Goal: Task Accomplishment & Management: Complete application form

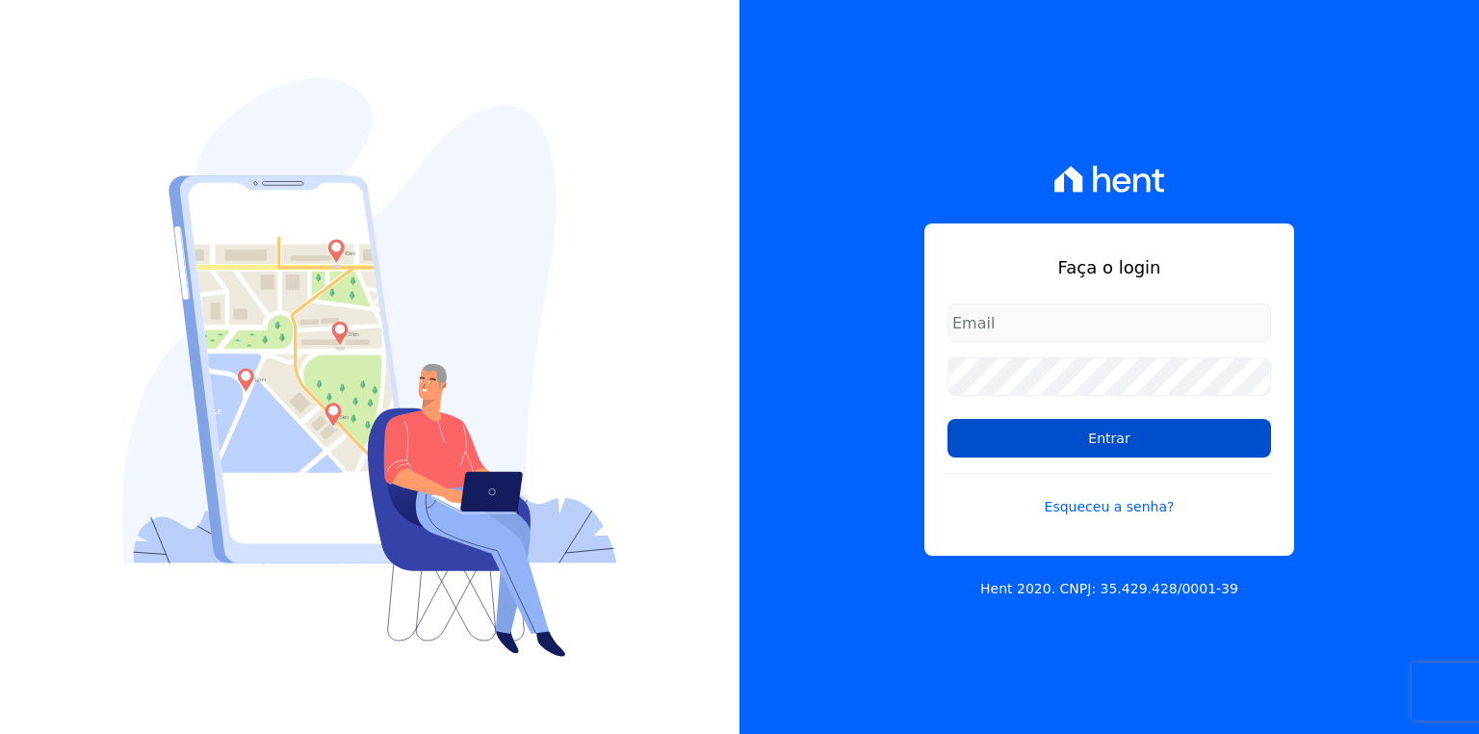
type input "[EMAIL_ADDRESS][PERSON_NAME][DOMAIN_NAME]"
click at [1024, 438] on input "Entrar" at bounding box center [1108, 438] width 323 height 39
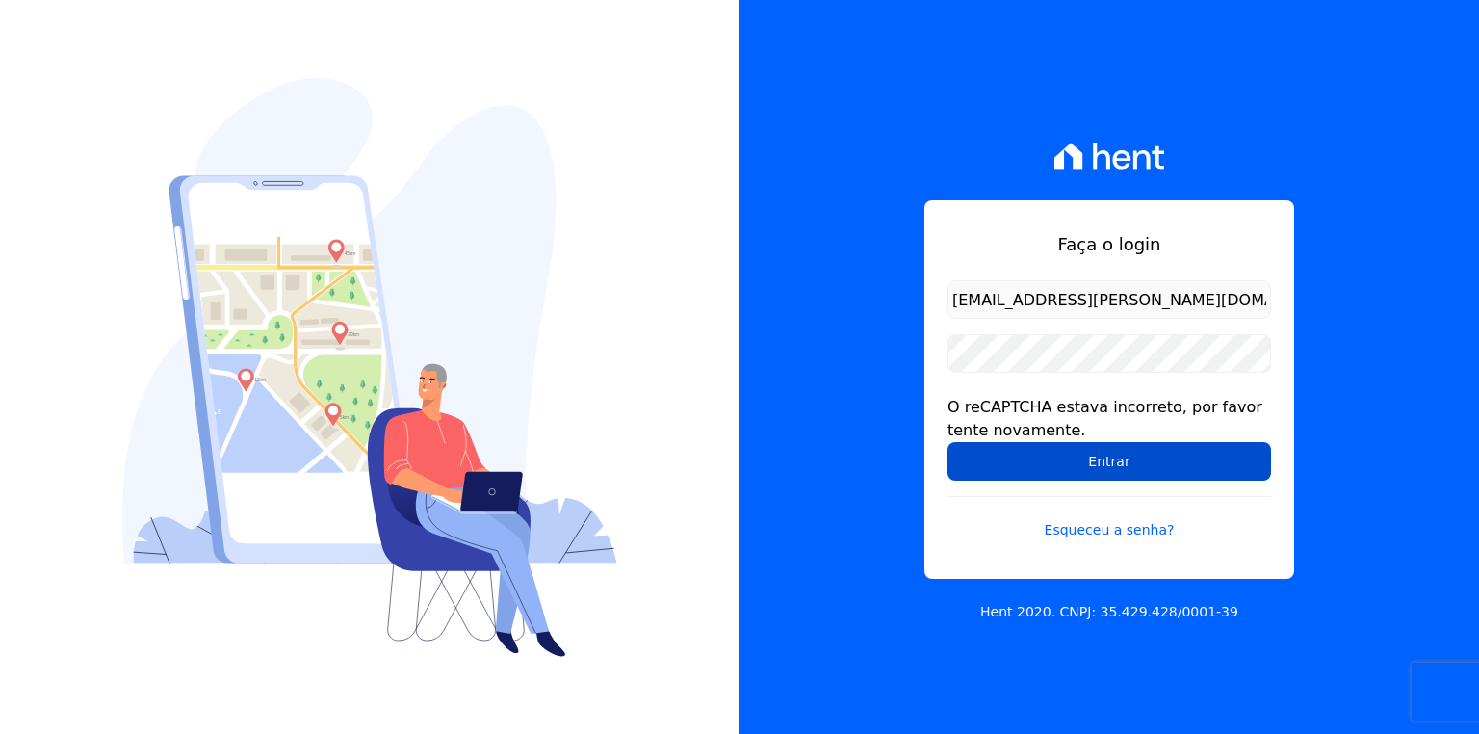
click at [1045, 456] on input "Entrar" at bounding box center [1108, 461] width 323 height 39
click at [1144, 466] on input "Entrar" at bounding box center [1108, 461] width 323 height 39
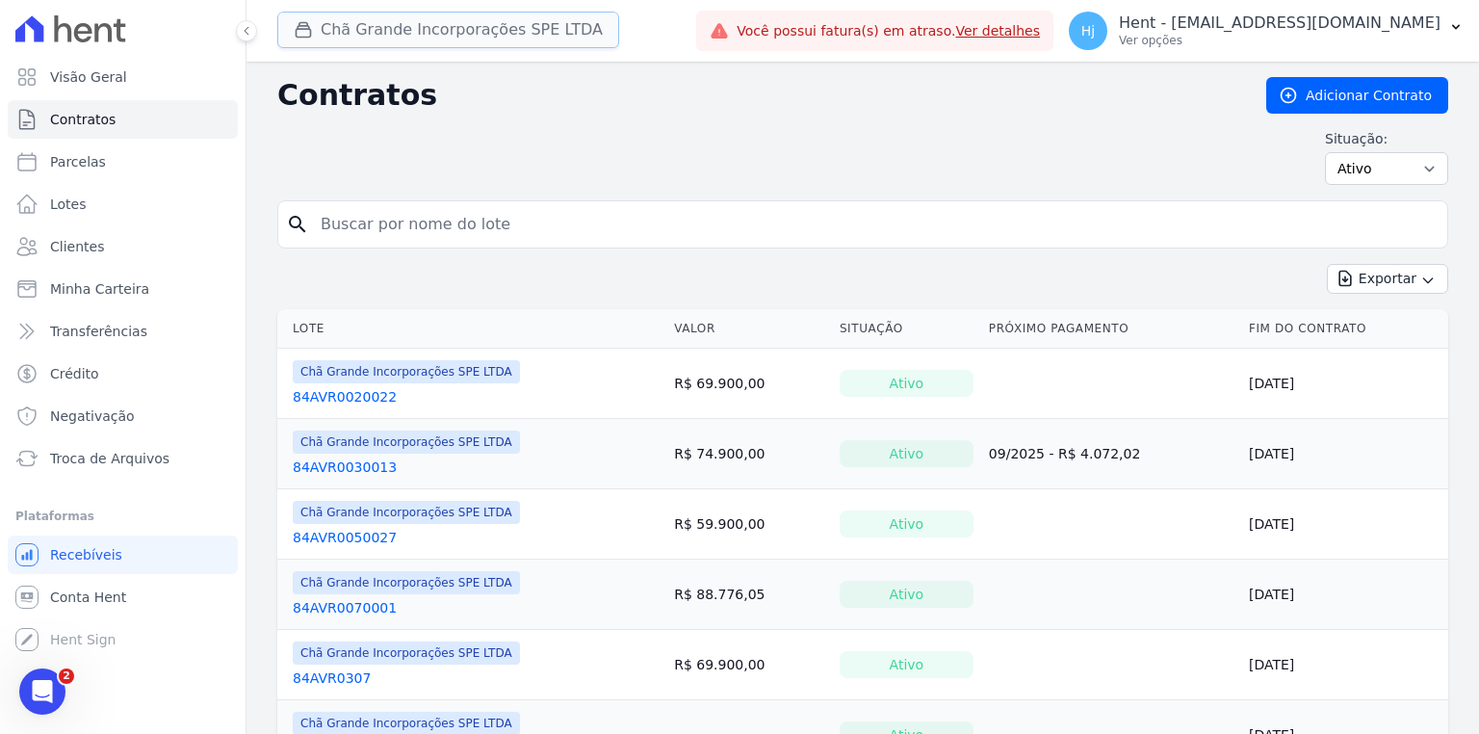
click at [430, 35] on button "Chã Grande Incorporações SPE LTDA" at bounding box center [448, 30] width 342 height 37
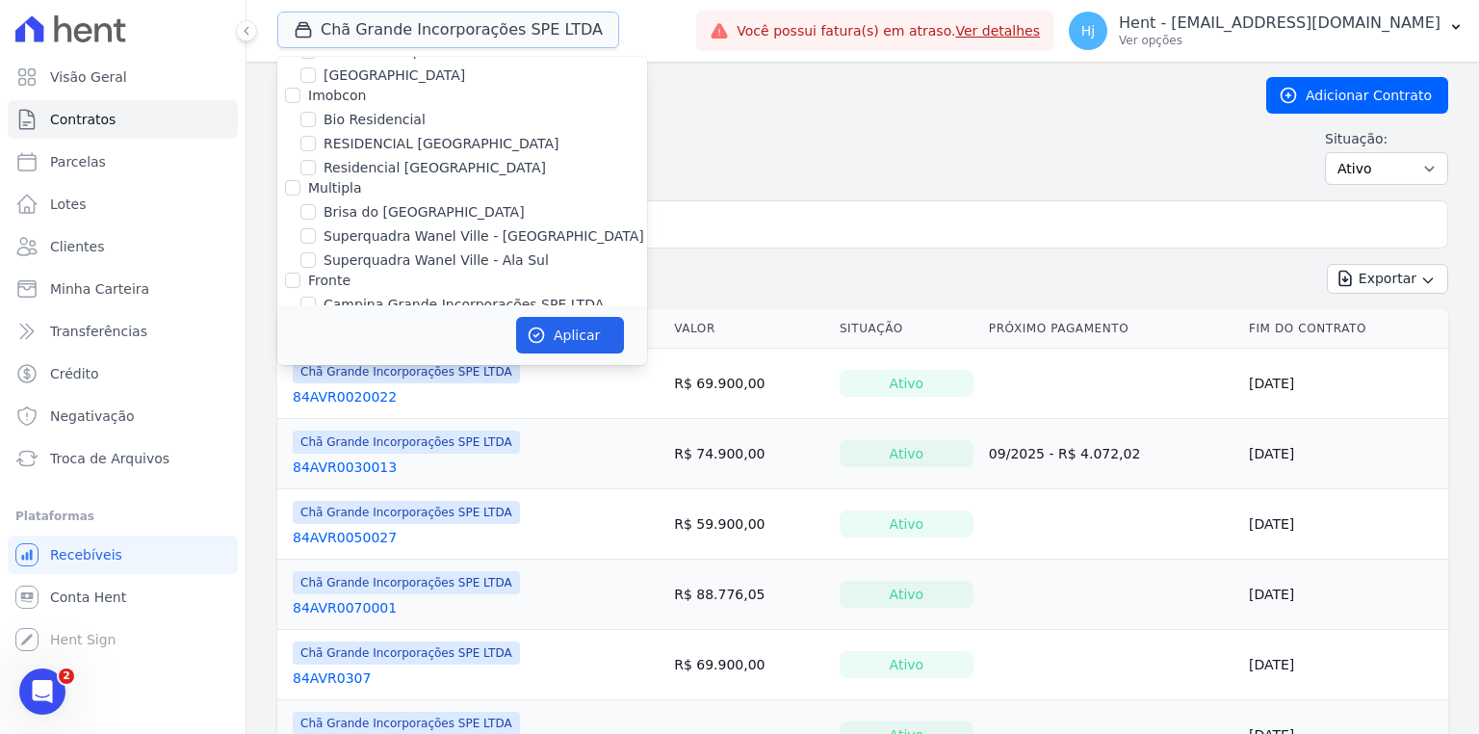
scroll to position [4138, 0]
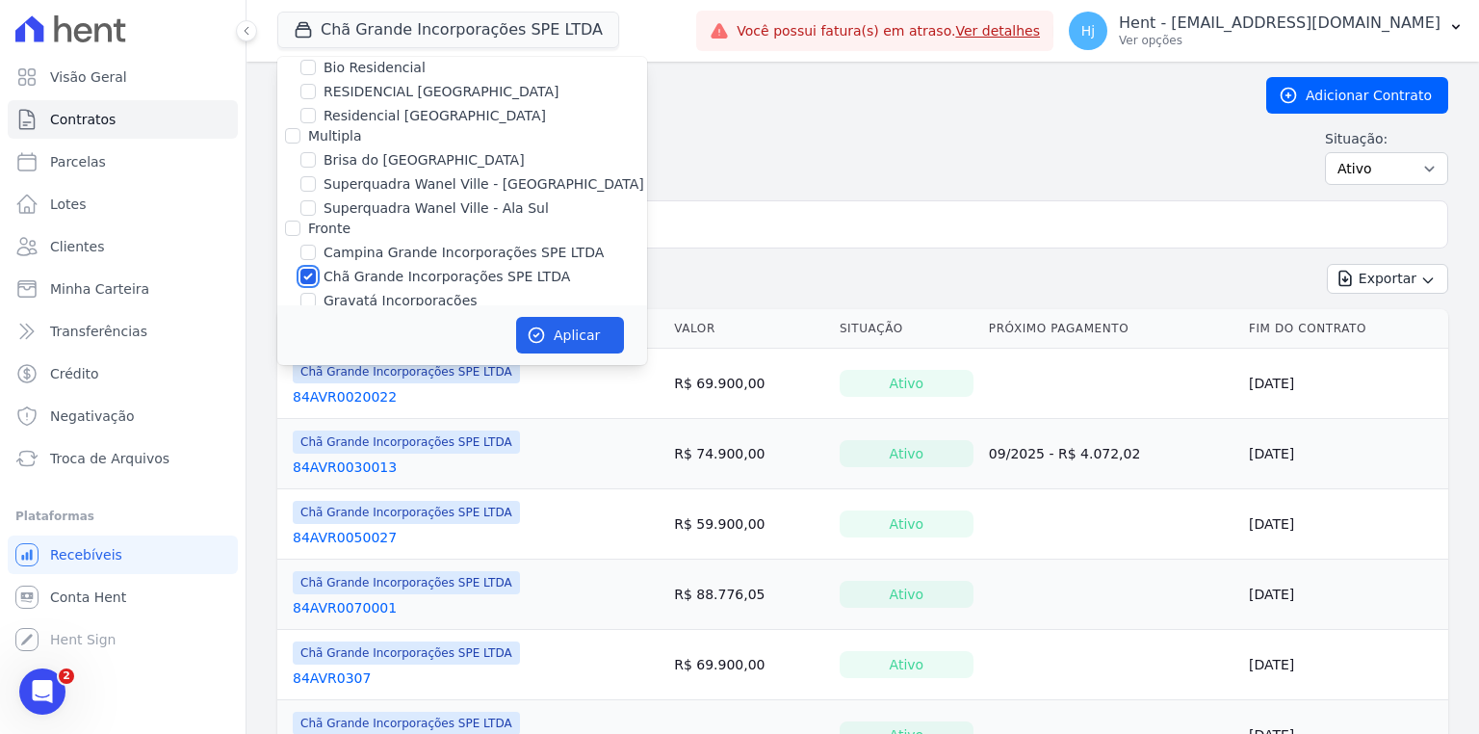
click at [311, 269] on input "Chã Grande Incorporações SPE LTDA" at bounding box center [307, 276] width 15 height 15
checkbox input "false"
click at [920, 139] on div "Situação: Ativo Todos Pausado Distratado Rascunho Expirado Encerrado" at bounding box center [862, 157] width 1171 height 56
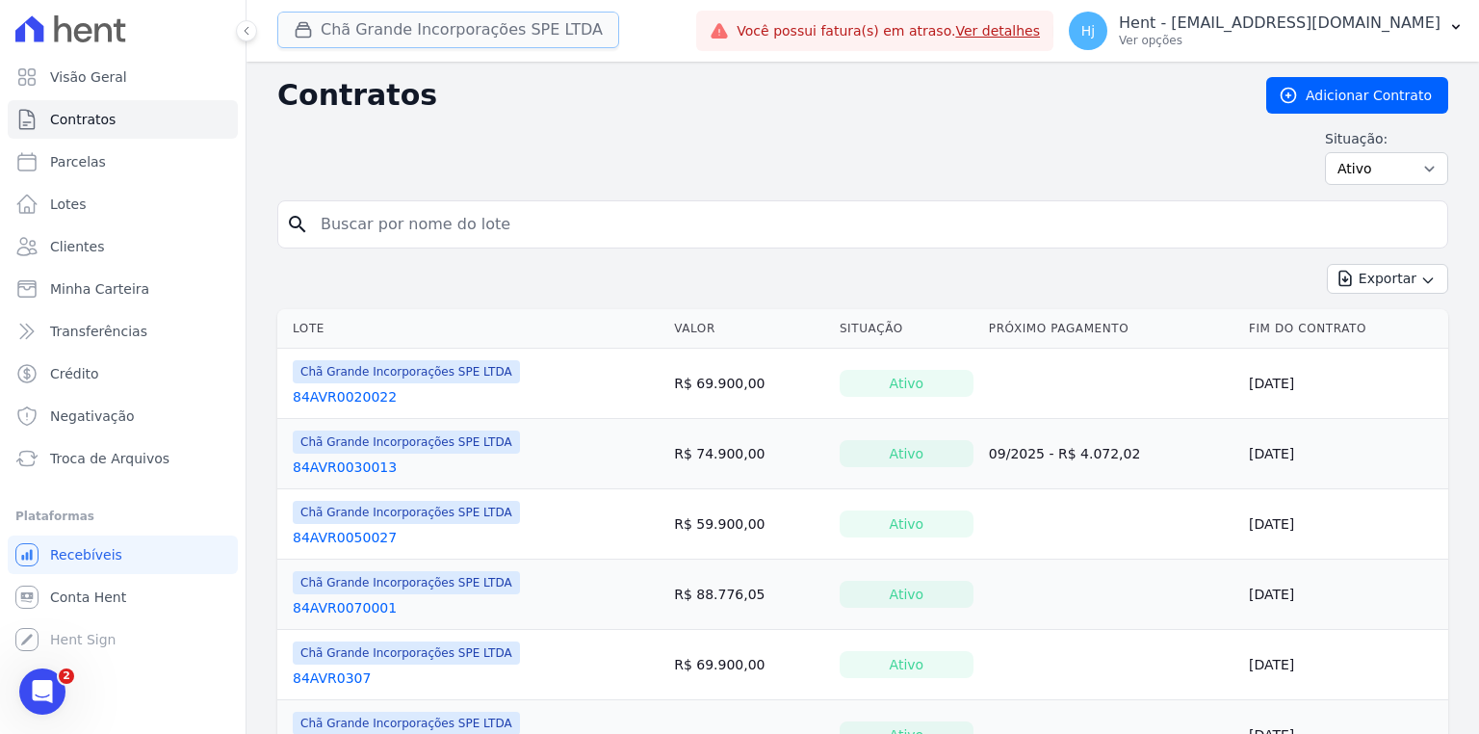
click at [444, 39] on button "Chã Grande Incorporações SPE LTDA" at bounding box center [448, 30] width 342 height 37
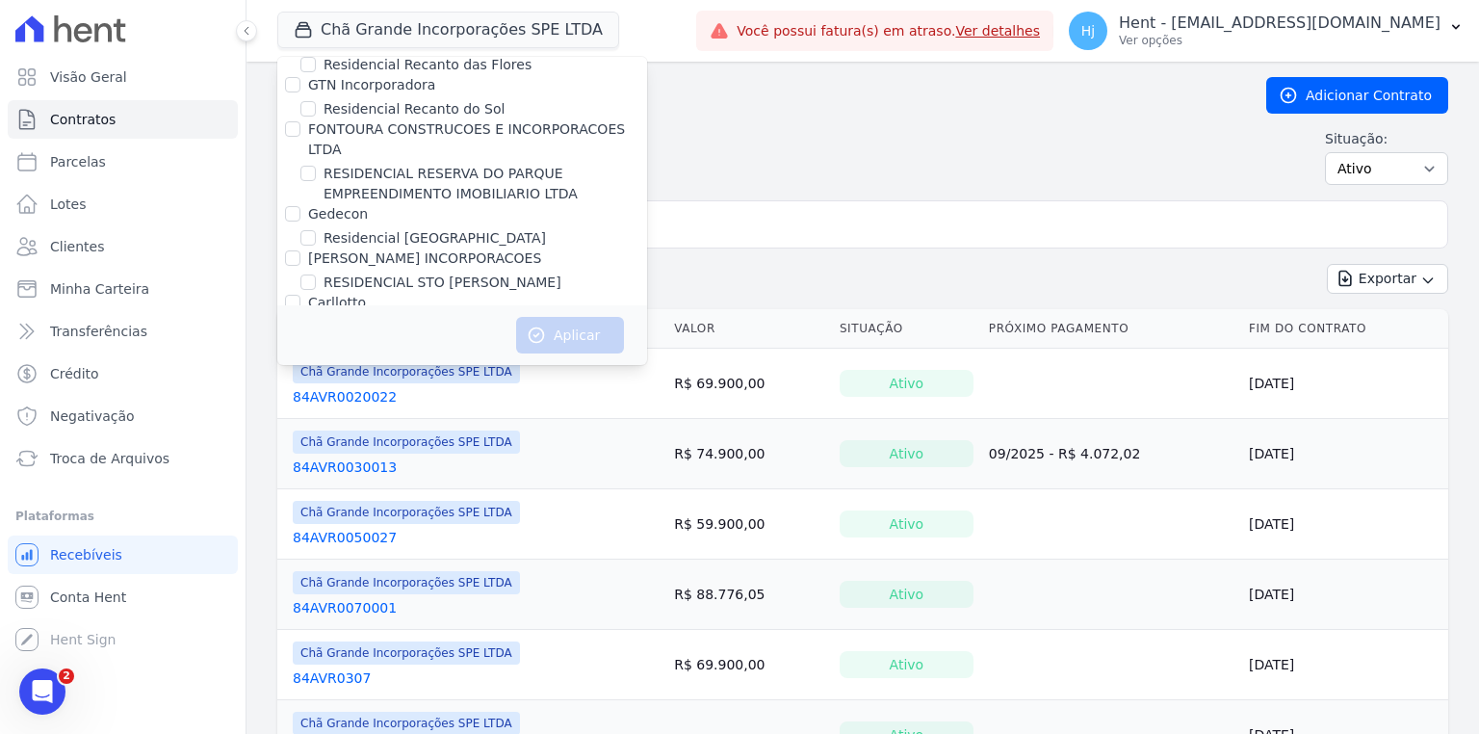
scroll to position [12019, 0]
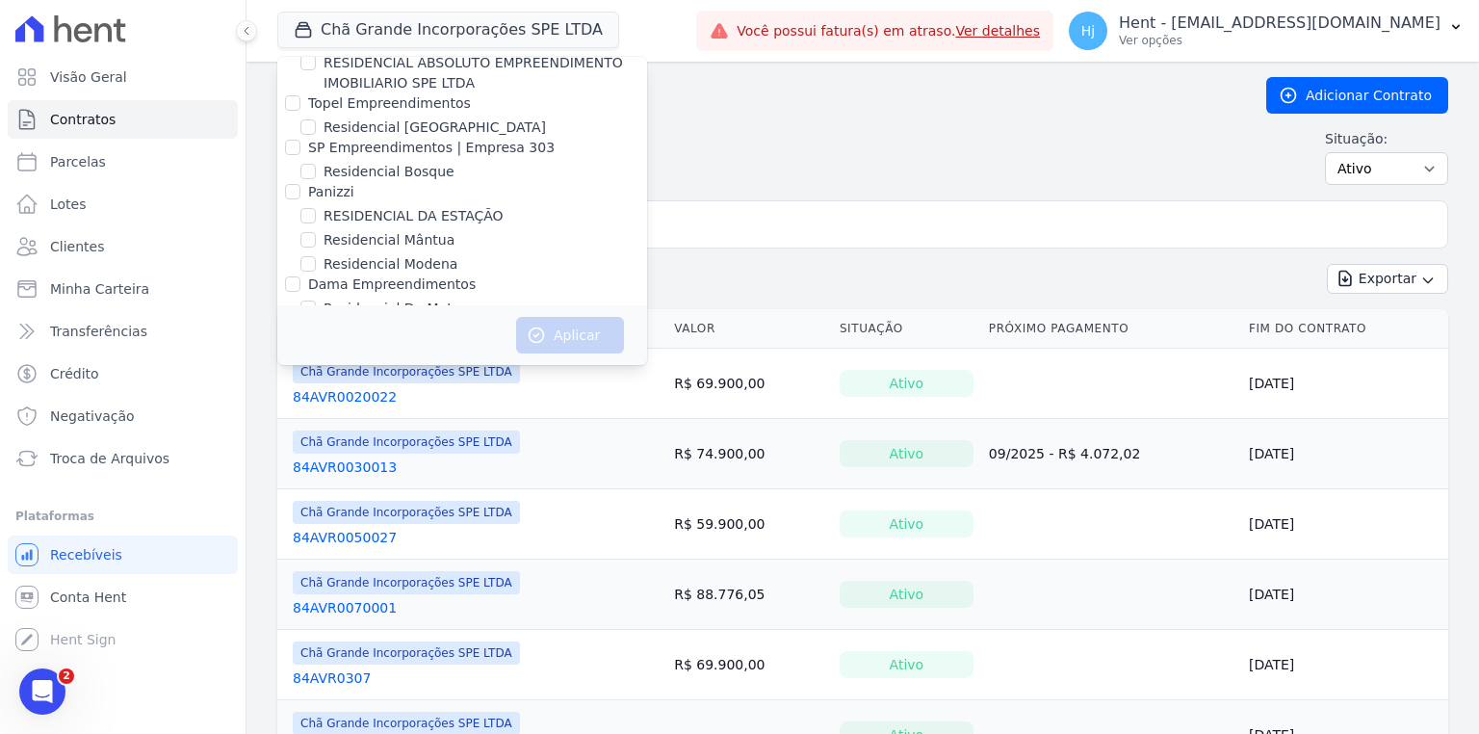
click at [473, 476] on label "RESIDENCIAL MS [PERSON_NAME]" at bounding box center [438, 486] width 230 height 20
click at [316, 477] on input "RESIDENCIAL MS [PERSON_NAME]" at bounding box center [307, 484] width 15 height 15
checkbox input "true"
click at [551, 338] on button "Aplicar" at bounding box center [570, 335] width 108 height 37
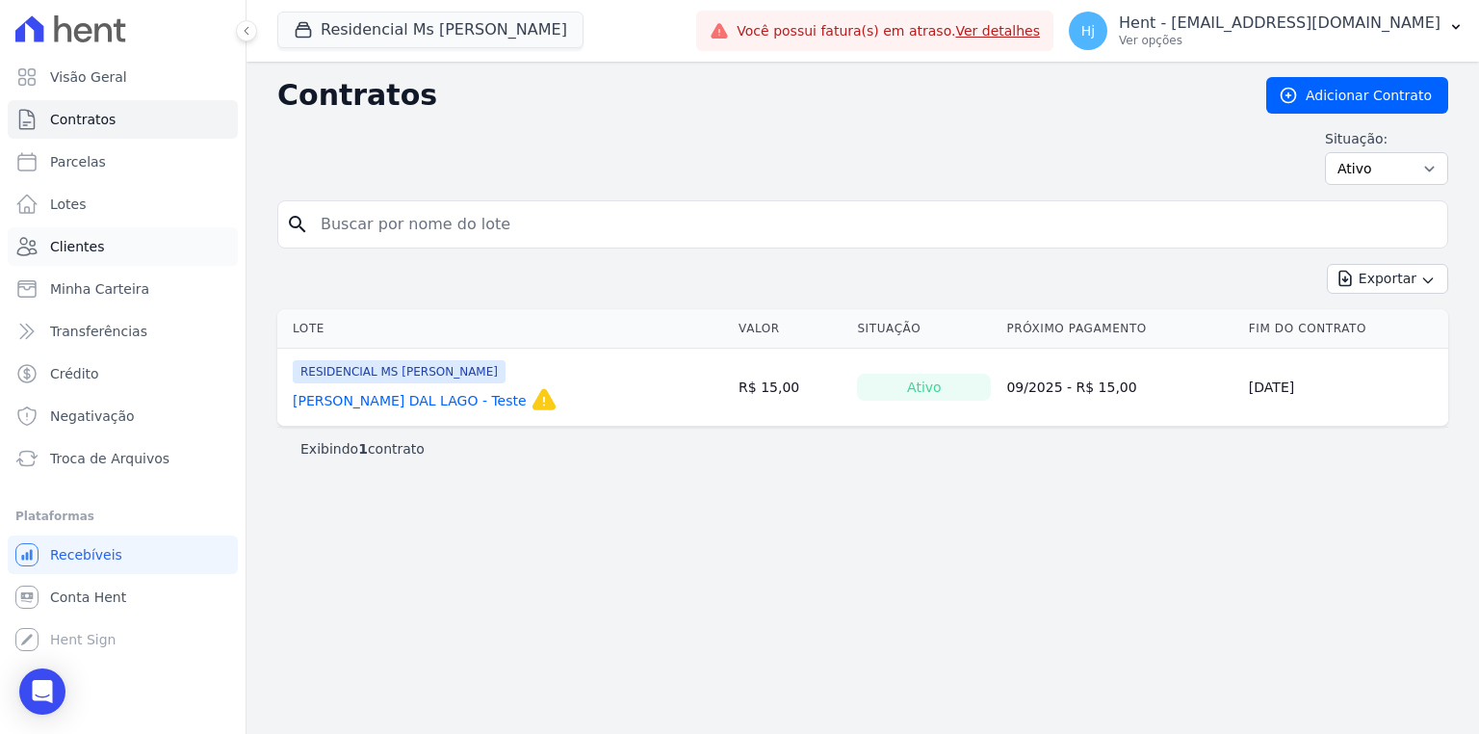
click at [89, 252] on span "Clientes" at bounding box center [77, 246] width 54 height 19
click at [64, 250] on span "Clientes" at bounding box center [77, 246] width 54 height 19
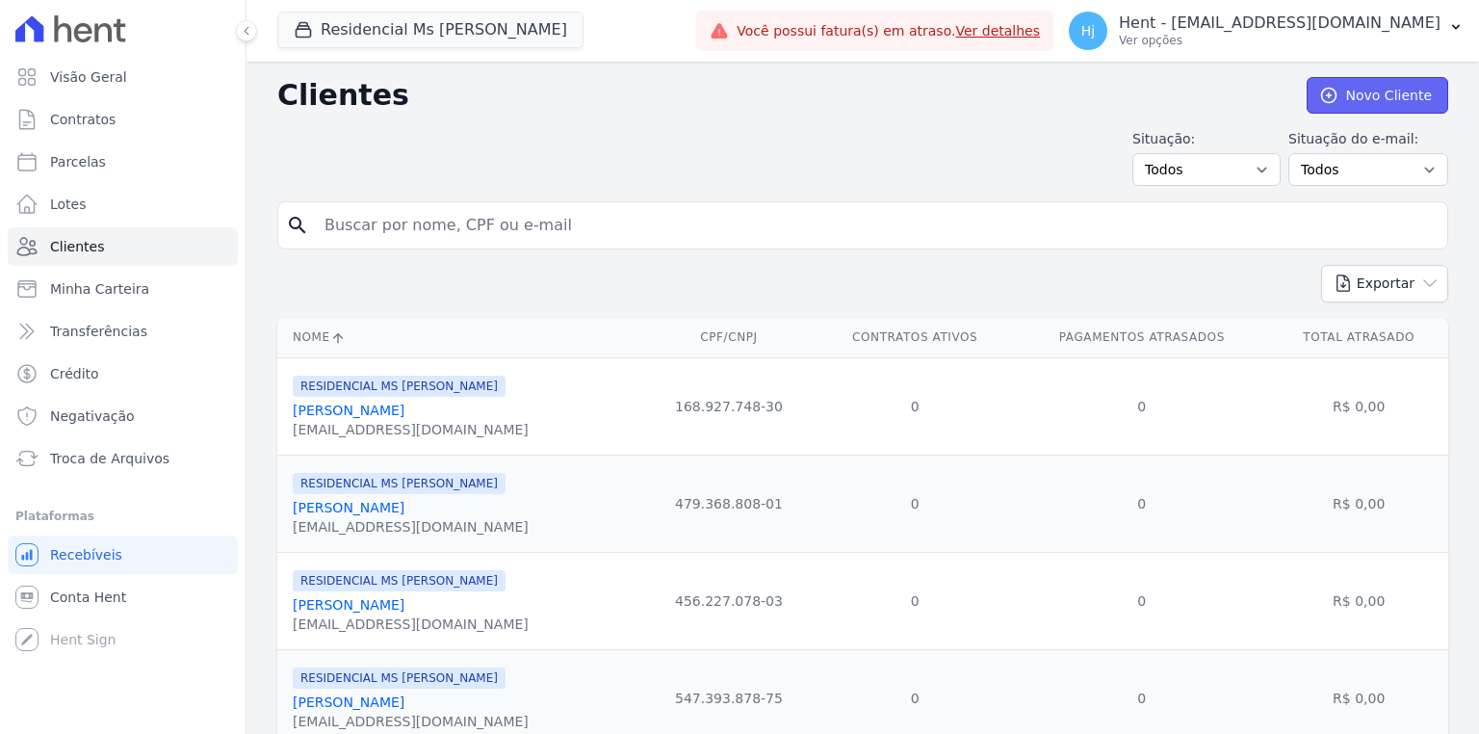
click at [1365, 100] on link "Novo Cliente" at bounding box center [1377, 95] width 142 height 37
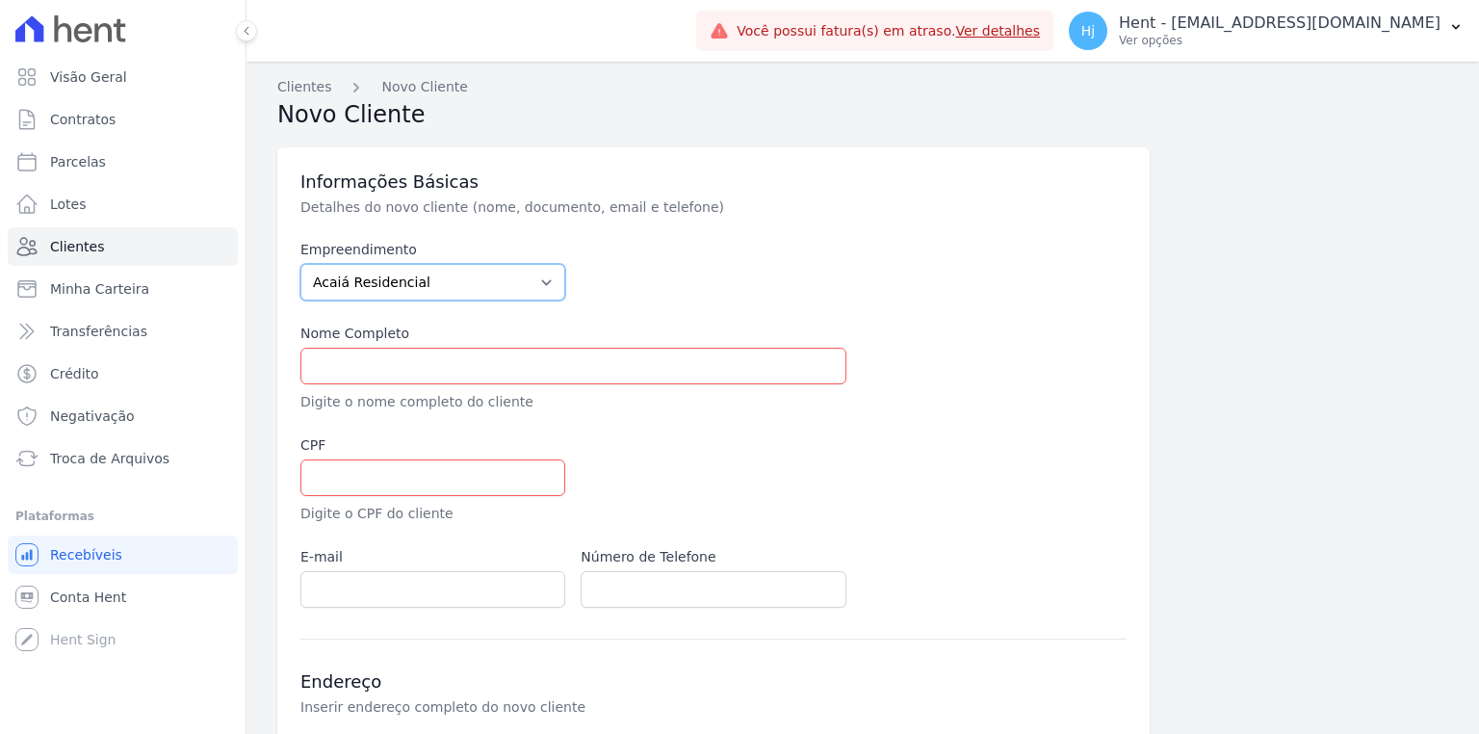
click at [538, 281] on select "Acaiá Residencial ACQUA 8 PELOTAS SPE LTDA ACQUA 8 PELOTAS SPE LTDA II ACQUA LI…" at bounding box center [432, 282] width 265 height 37
click at [543, 278] on select "Acaiá Residencial ACQUA 8 PELOTAS SPE LTDA ACQUA 8 PELOTAS SPE LTDA II ACQUA LI…" at bounding box center [432, 282] width 265 height 37
drag, startPoint x: 1373, startPoint y: 315, endPoint x: 1346, endPoint y: 324, distance: 28.6
click at [1373, 315] on div "Informações Básicas Detalhes do novo cliente (nome, documento, email e telefone…" at bounding box center [862, 645] width 1171 height 1019
click at [104, 64] on link "Visão Geral" at bounding box center [123, 77] width 230 height 39
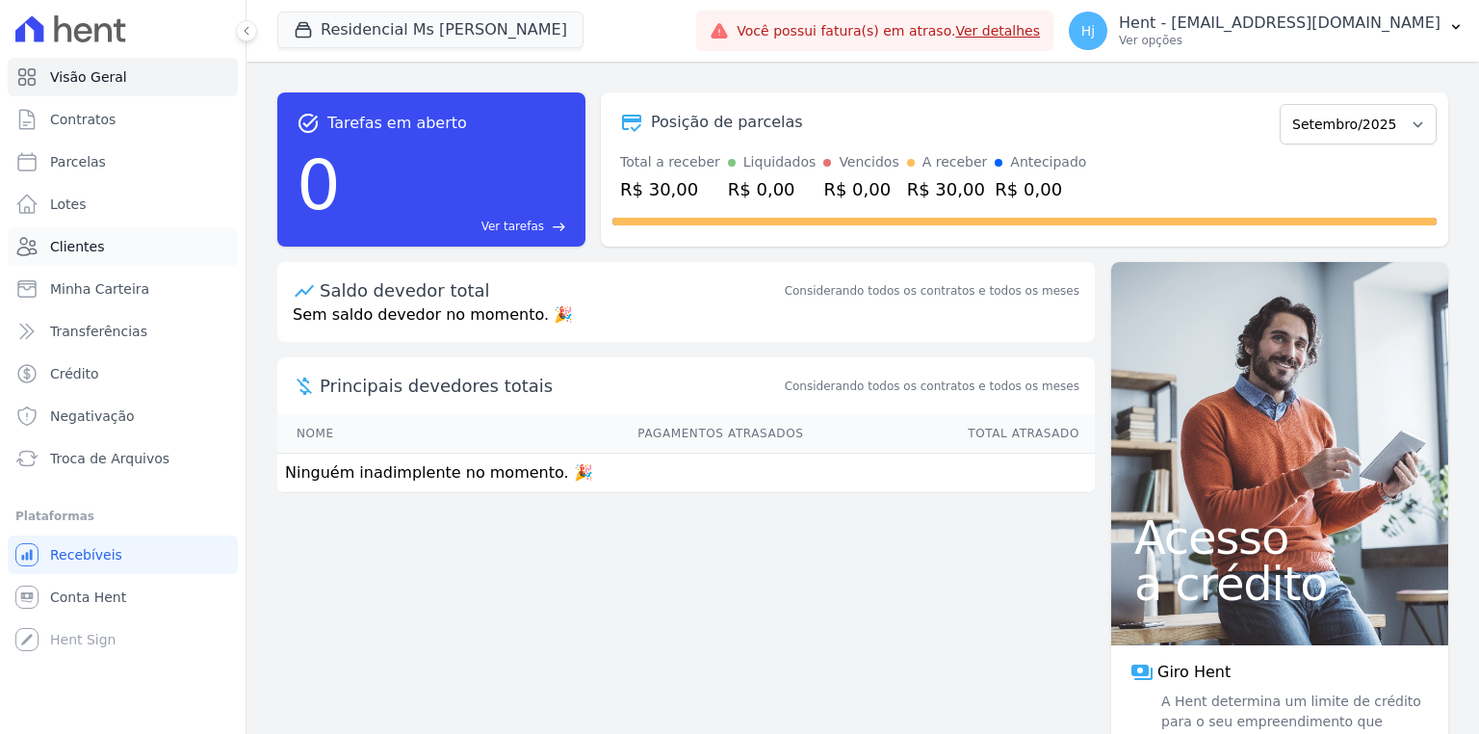
click at [101, 254] on link "Clientes" at bounding box center [123, 246] width 230 height 39
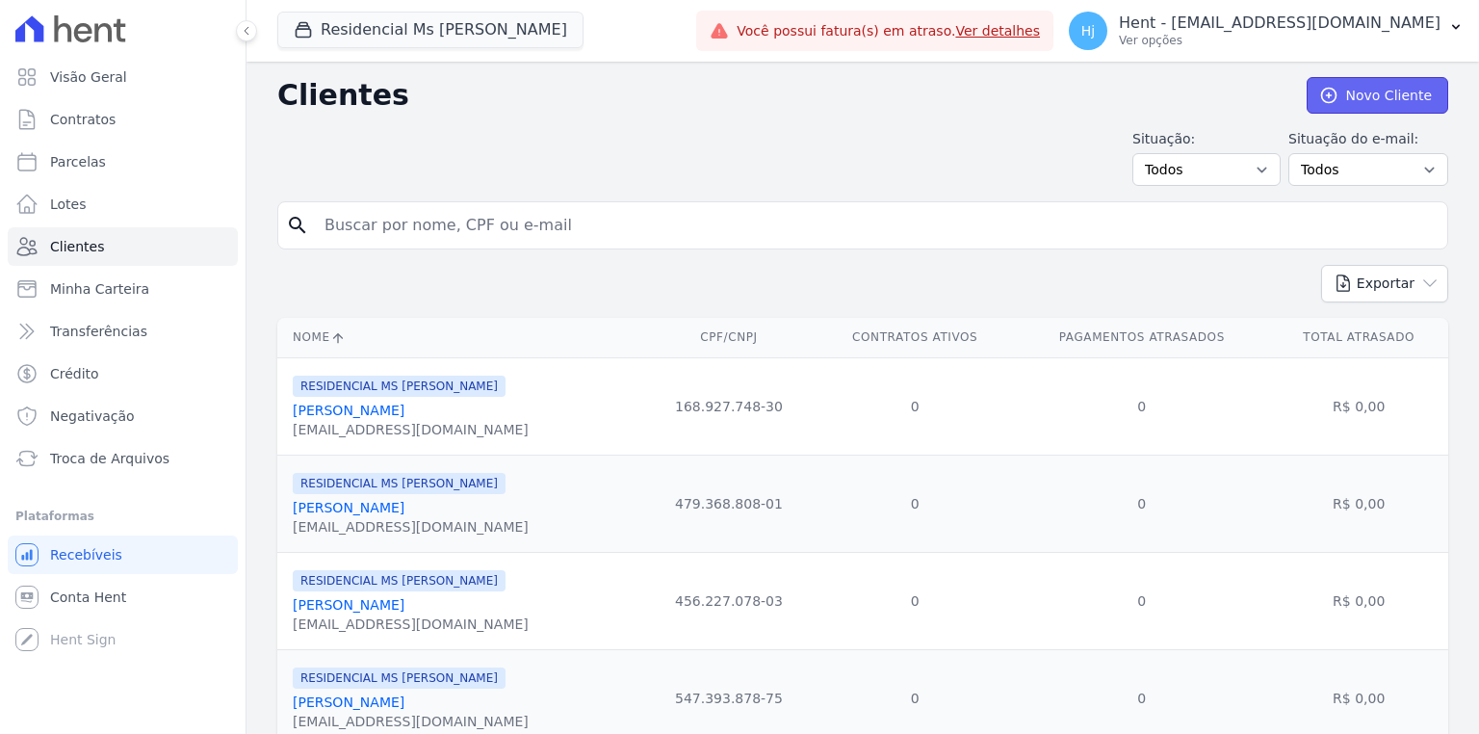
click at [1389, 104] on link "Novo Cliente" at bounding box center [1377, 95] width 142 height 37
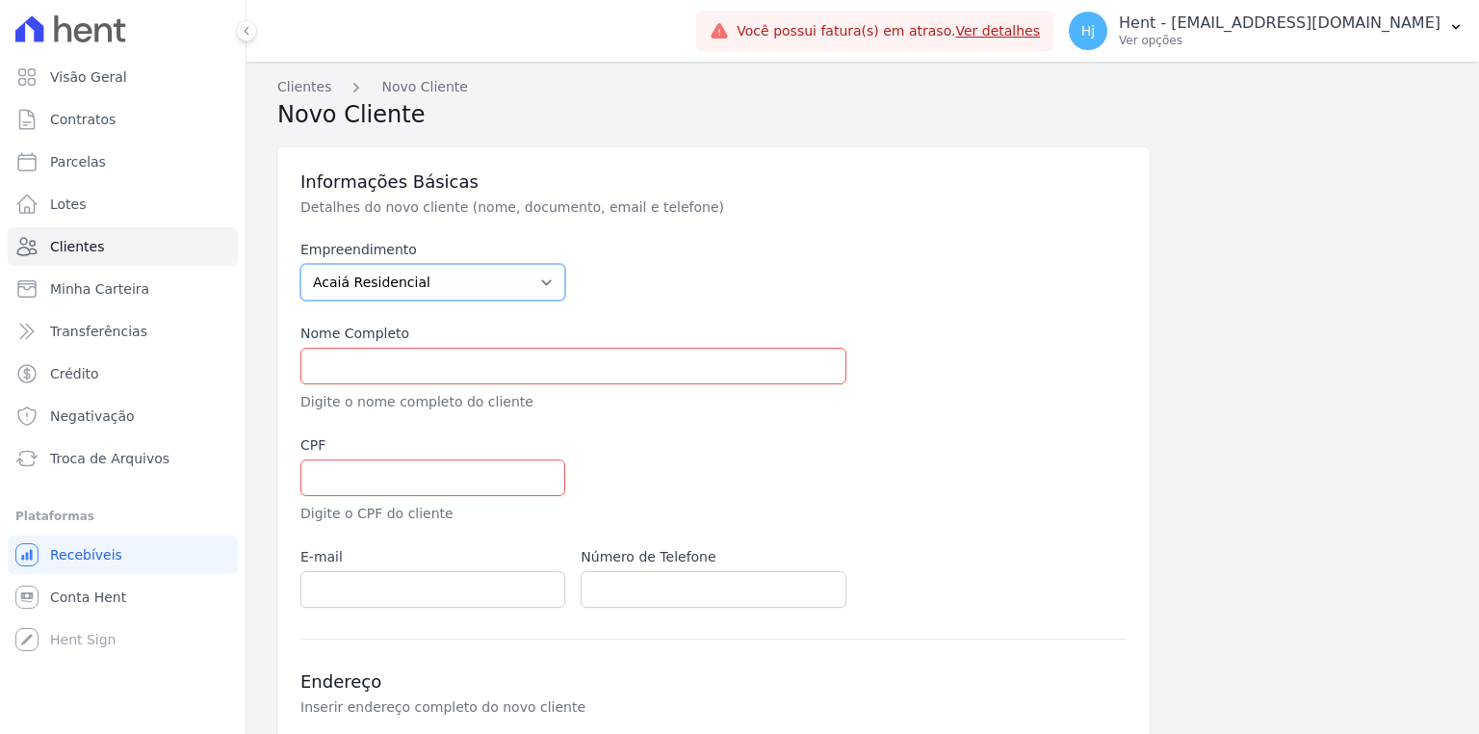
click at [541, 285] on select "Acaiá Residencial ACQUA 8 PELOTAS SPE LTDA ACQUA 8 PELOTAS SPE LTDA II ACQUA LI…" at bounding box center [432, 282] width 265 height 37
select select "6c54eb3b-e7be-42b2-a22d-84079dcbf93e"
click at [300, 264] on select "Acaiá Residencial ACQUA 8 PELOTAS SPE LTDA ACQUA 8 PELOTAS SPE LTDA II ACQUA LI…" at bounding box center [432, 282] width 265 height 37
click at [951, 473] on div at bounding box center [853, 479] width 546 height 89
click at [381, 378] on input "text" at bounding box center [573, 366] width 546 height 37
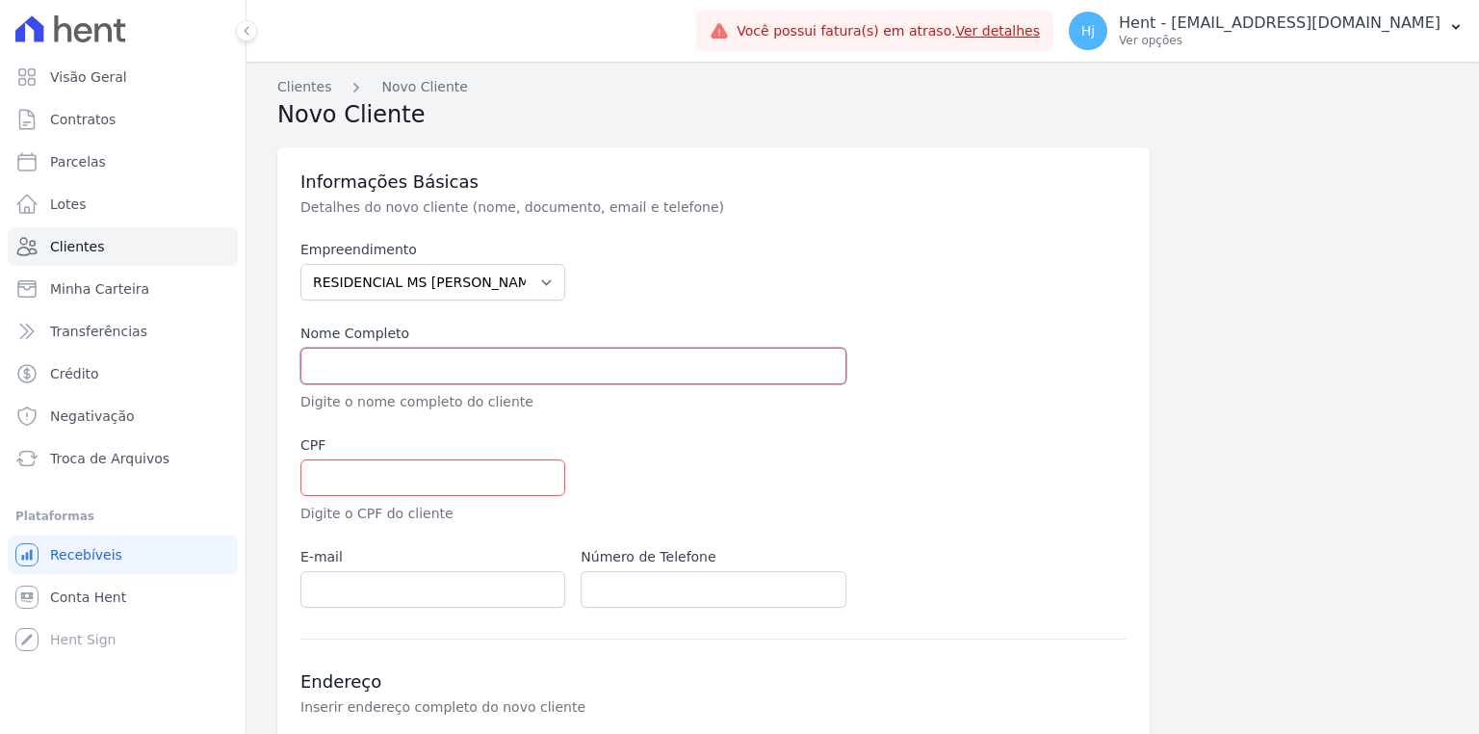
click at [389, 367] on input "text" at bounding box center [573, 366] width 546 height 37
paste input "LUANA SILVA"
type input "LUANA SILVA"
click at [387, 470] on input "text" at bounding box center [432, 477] width 265 height 37
paste input "45392904874"
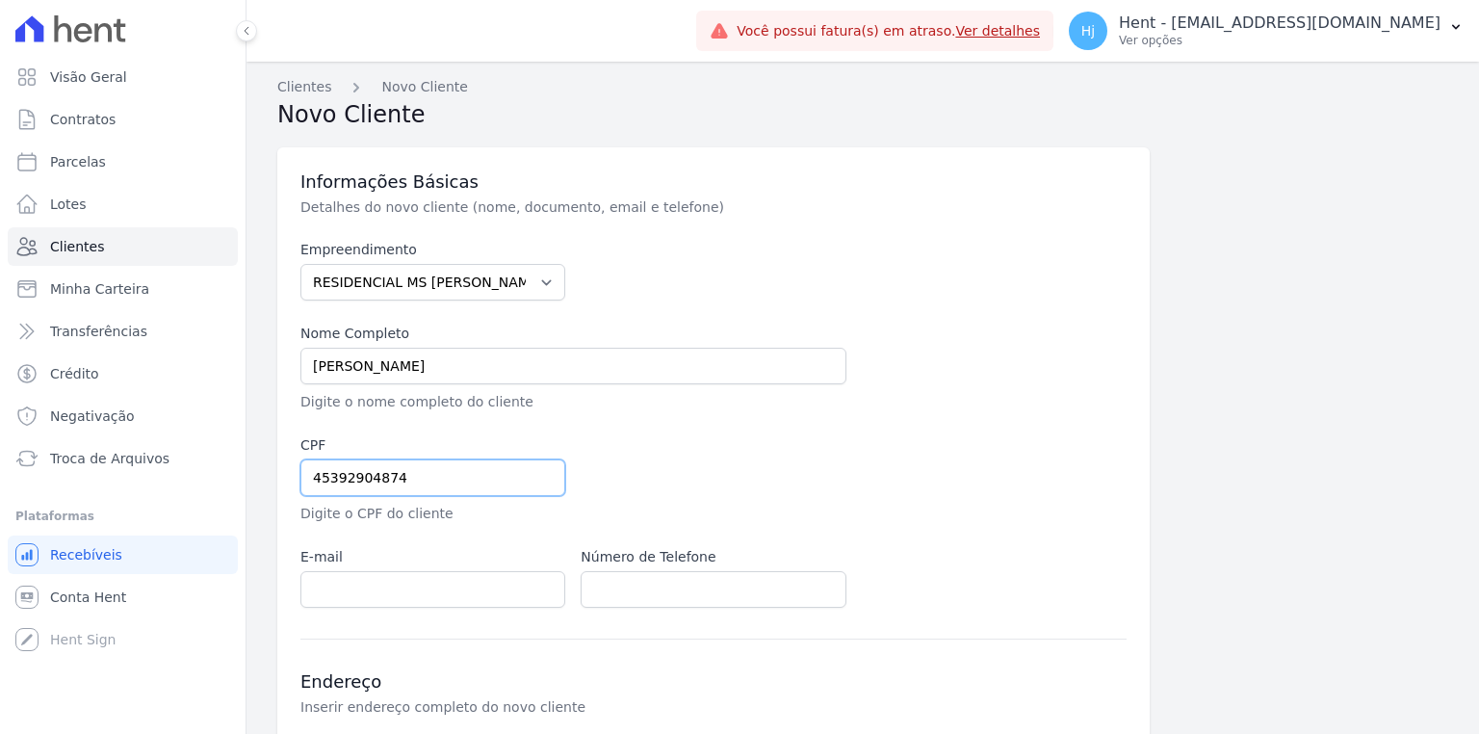
type input "45392904874"
click at [389, 597] on input "email" at bounding box center [432, 589] width 265 height 37
paste input "LUANALOURENCO.S@ICLOUD.COM"
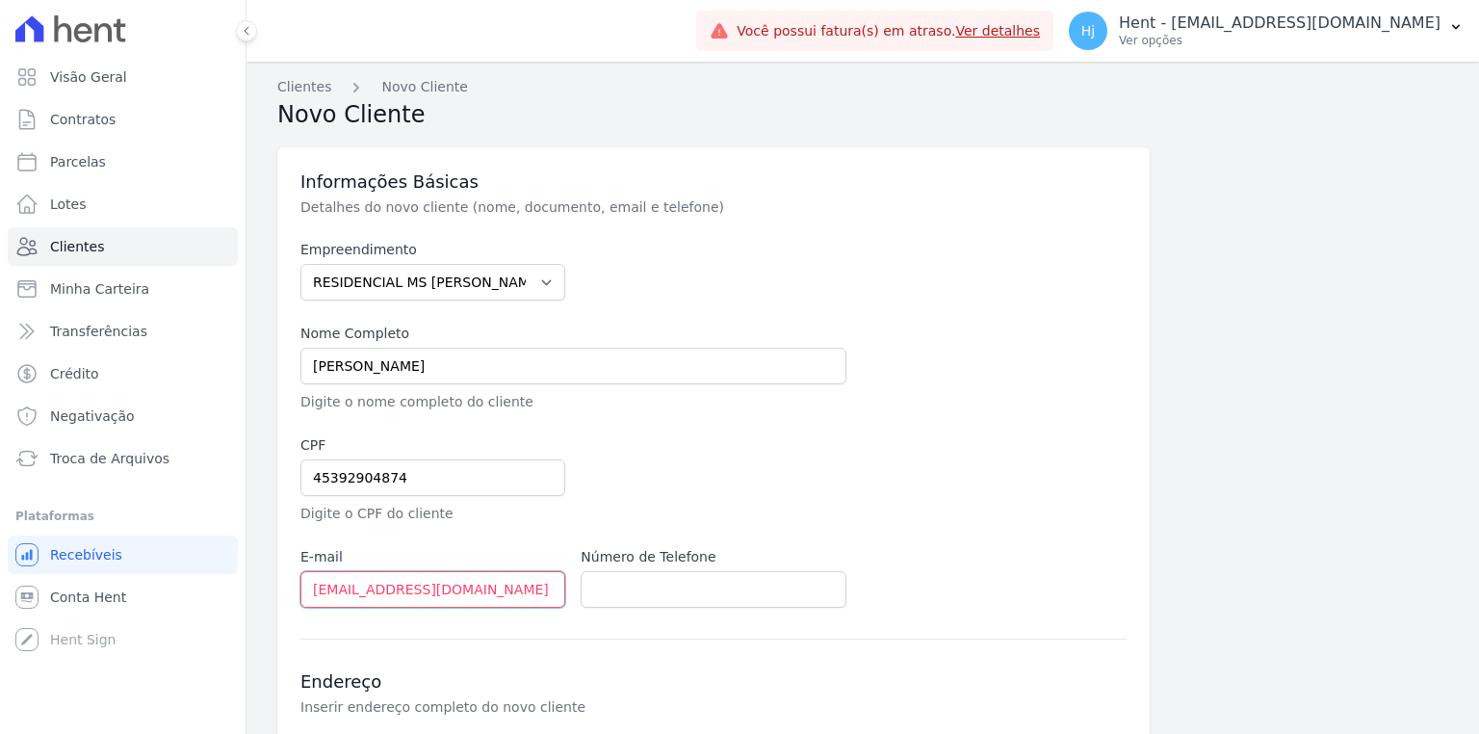
type input "LUANALOURENCO.S@ICLOUD.COM"
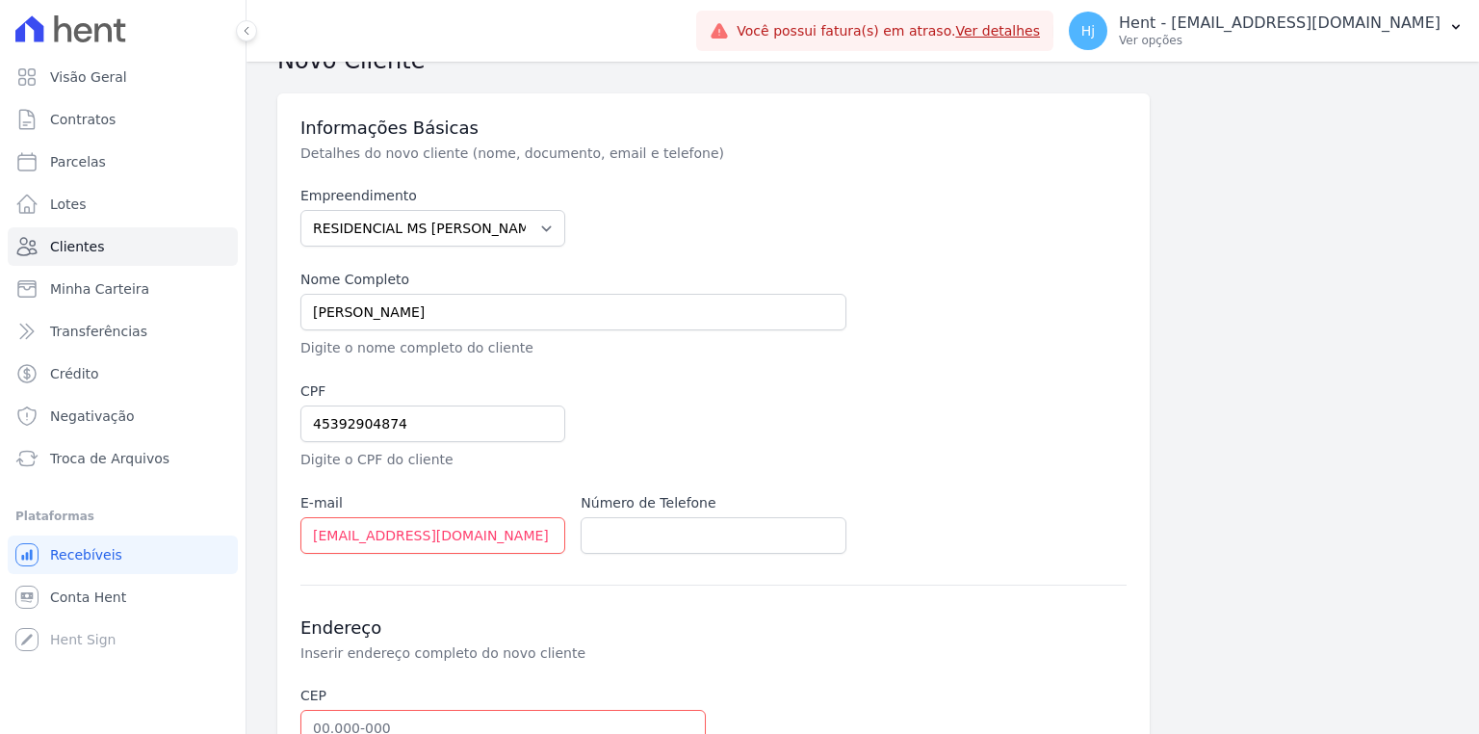
scroll to position [154, 0]
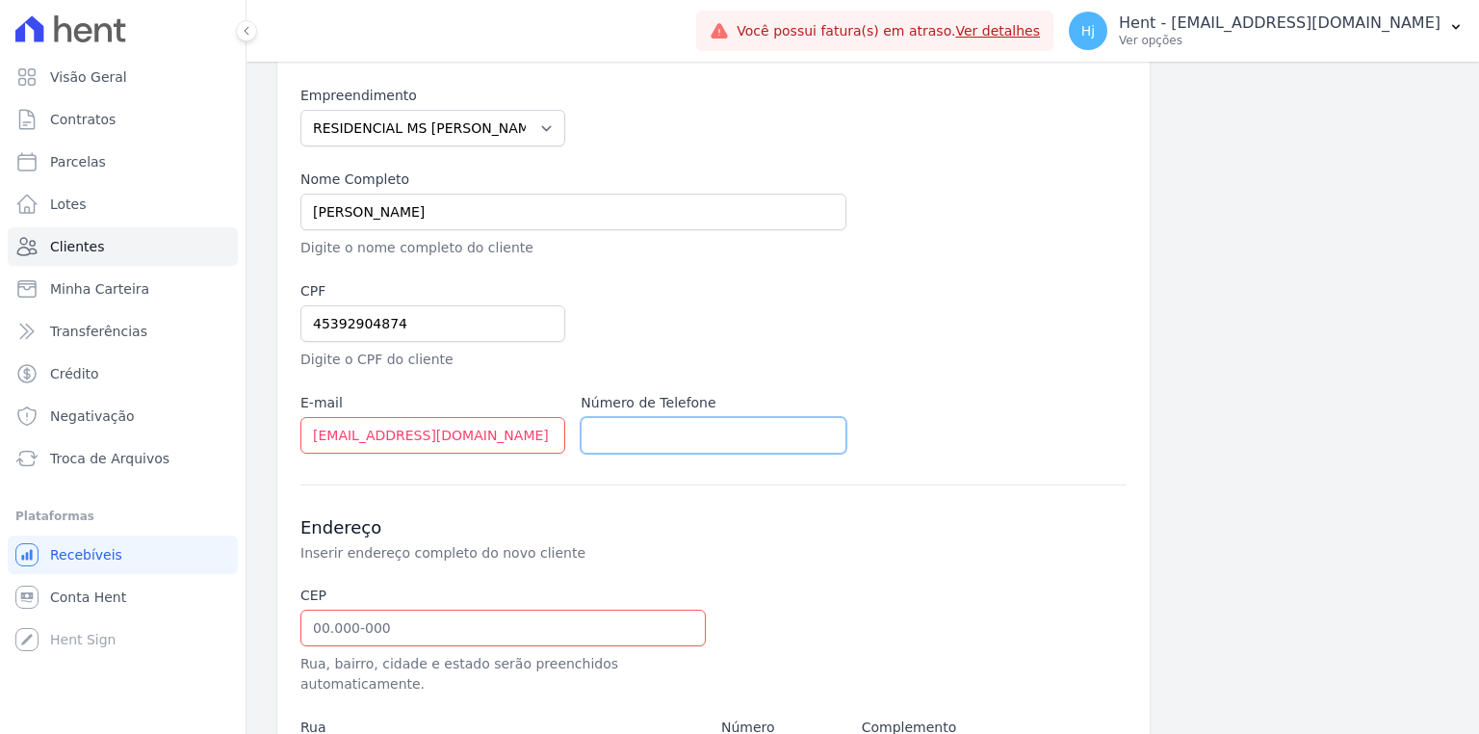
click at [596, 422] on input "text" at bounding box center [712, 435] width 265 height 37
paste input "11 988802746"
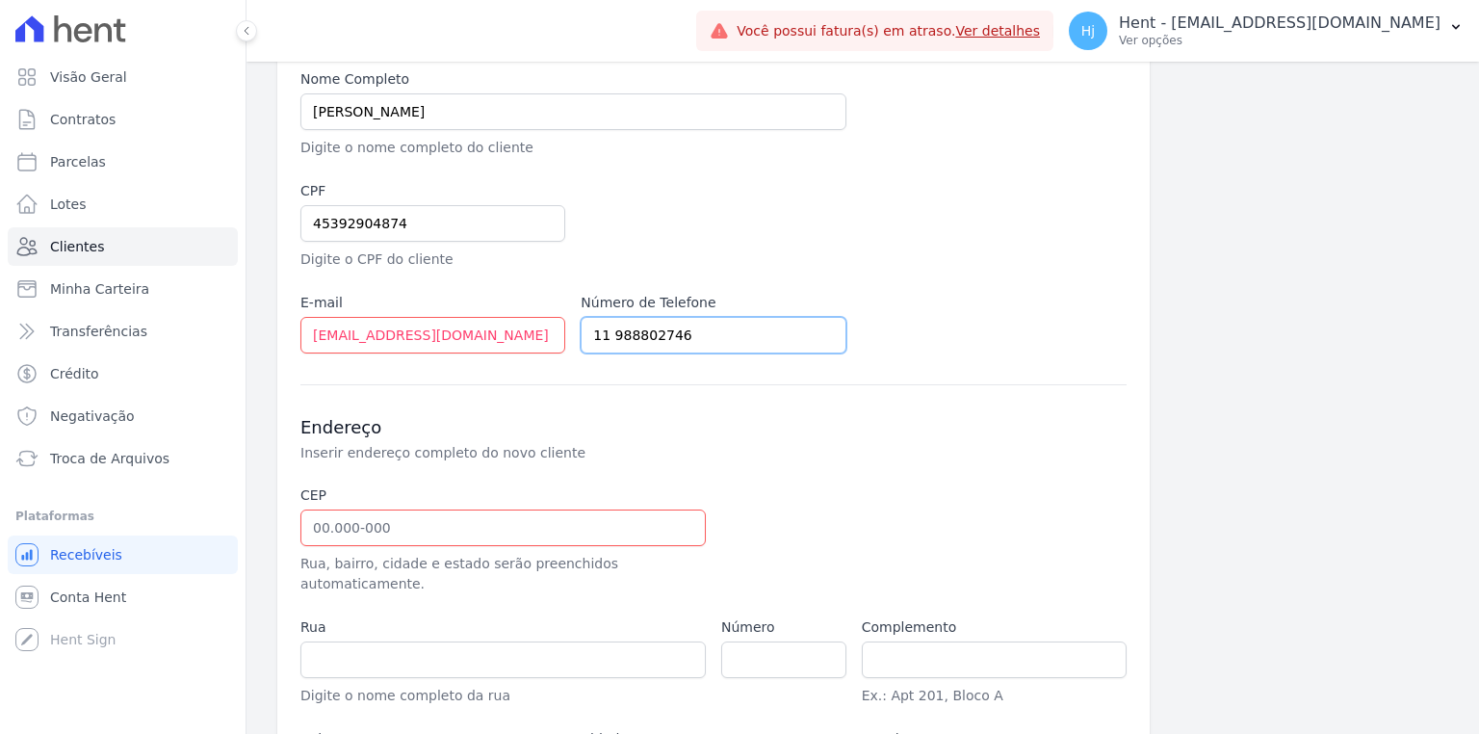
scroll to position [385, 0]
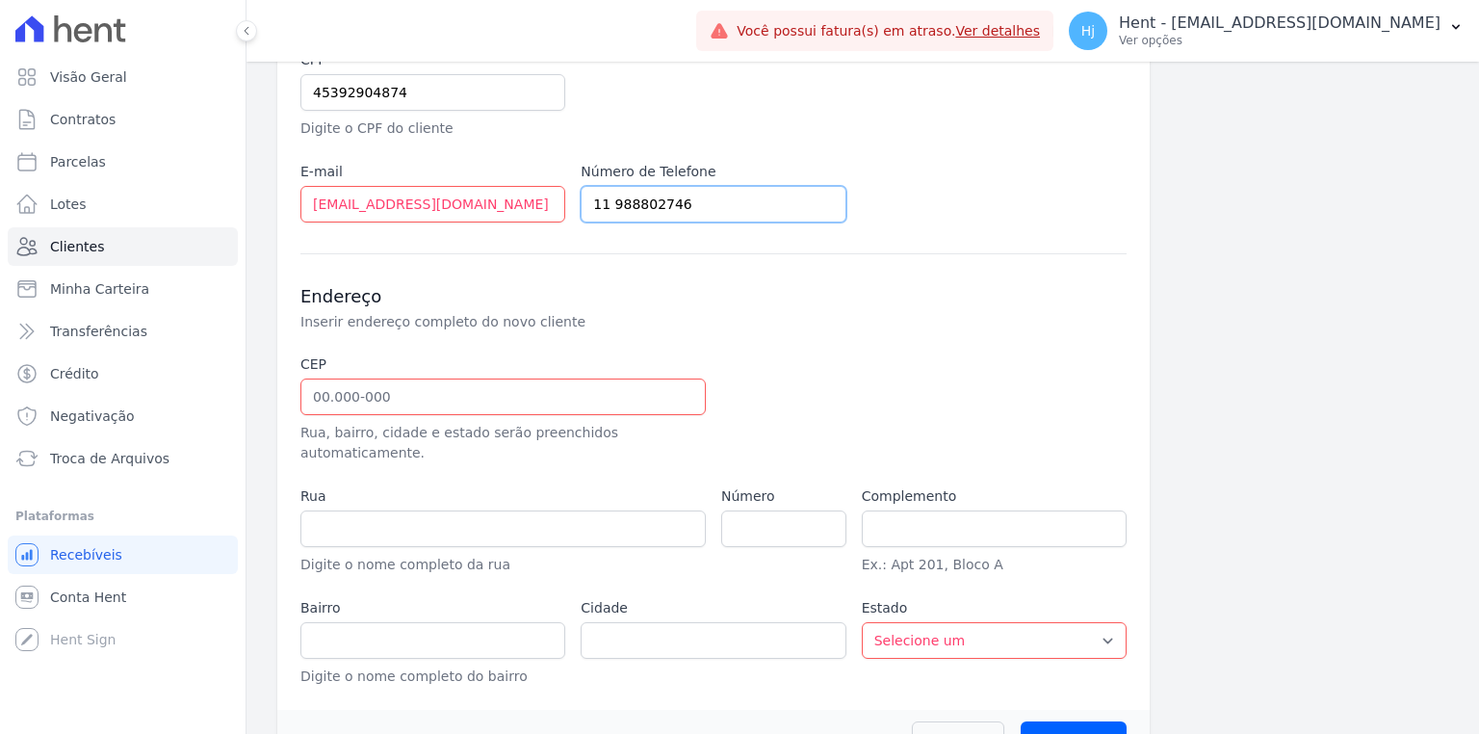
type input "11 988802746"
click at [333, 391] on input "text" at bounding box center [502, 396] width 405 height 37
click at [349, 510] on input "text" at bounding box center [502, 528] width 405 height 37
click at [321, 403] on input "text" at bounding box center [502, 396] width 405 height 37
click at [803, 328] on p "Inserir endereço completo do novo cliente" at bounding box center [623, 321] width 647 height 19
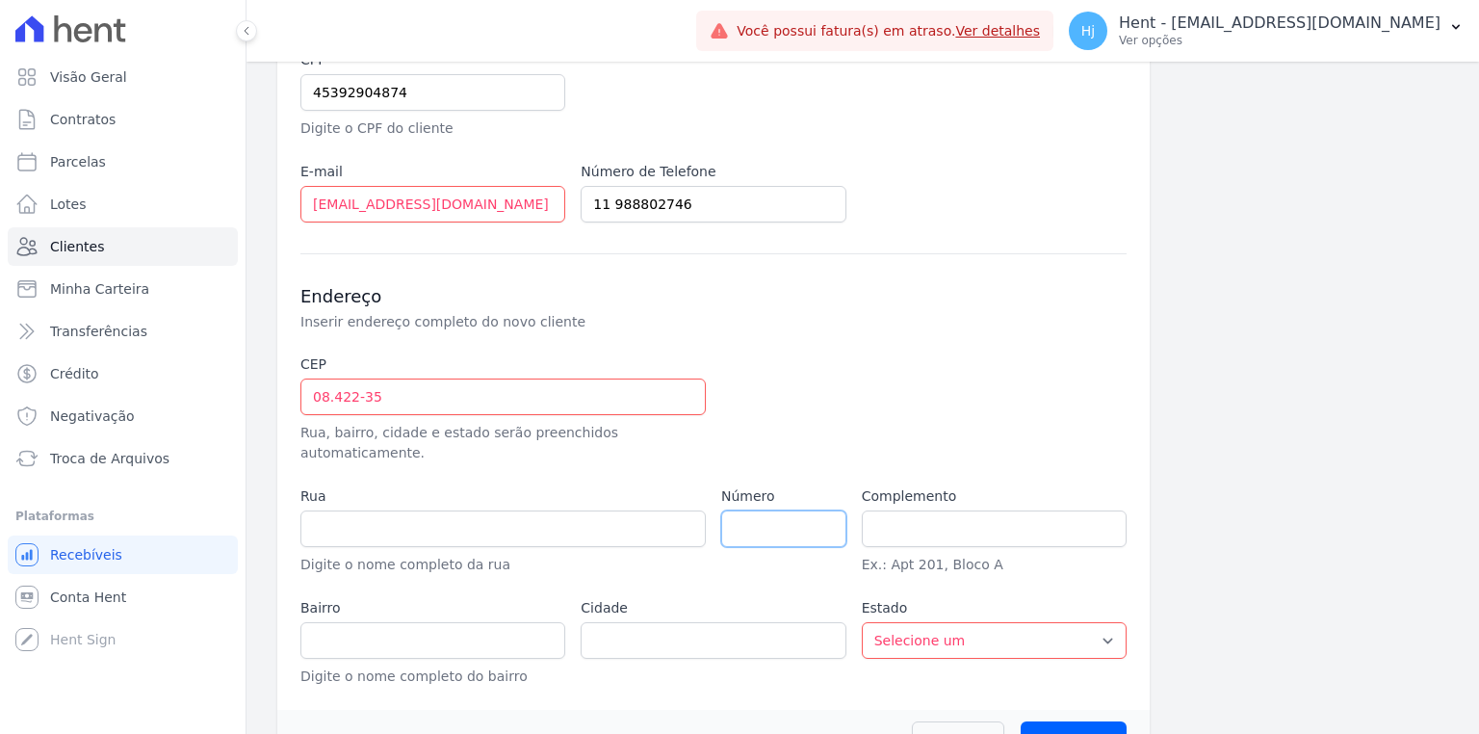
click at [736, 510] on input "number" at bounding box center [783, 528] width 125 height 37
drag, startPoint x: 407, startPoint y: 389, endPoint x: 220, endPoint y: 397, distance: 186.9
click at [220, 397] on div "Visão Geral Contratos [GEOGRAPHIC_DATA] Lotes Clientes Minha Carteira Transferê…" at bounding box center [739, 367] width 1479 height 734
click at [891, 253] on div "Endereço Inserir endereço completo do novo cliente CEP 81.422-35 Rua, bairro, c…" at bounding box center [713, 469] width 826 height 433
click at [878, 363] on div at bounding box center [853, 408] width 265 height 109
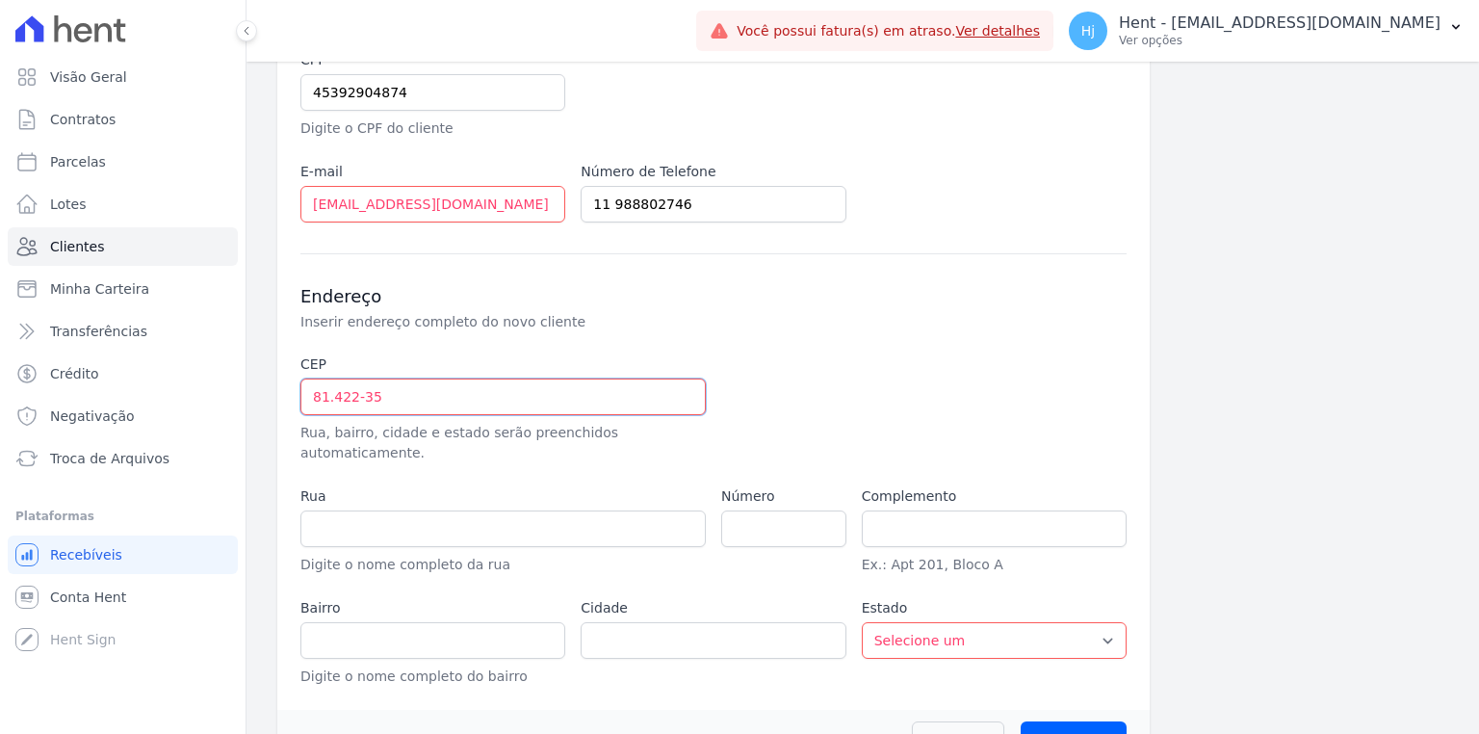
click at [478, 394] on input "81.422-35" at bounding box center [502, 396] width 405 height 37
click at [537, 392] on input "81.422-35" at bounding box center [502, 396] width 405 height 37
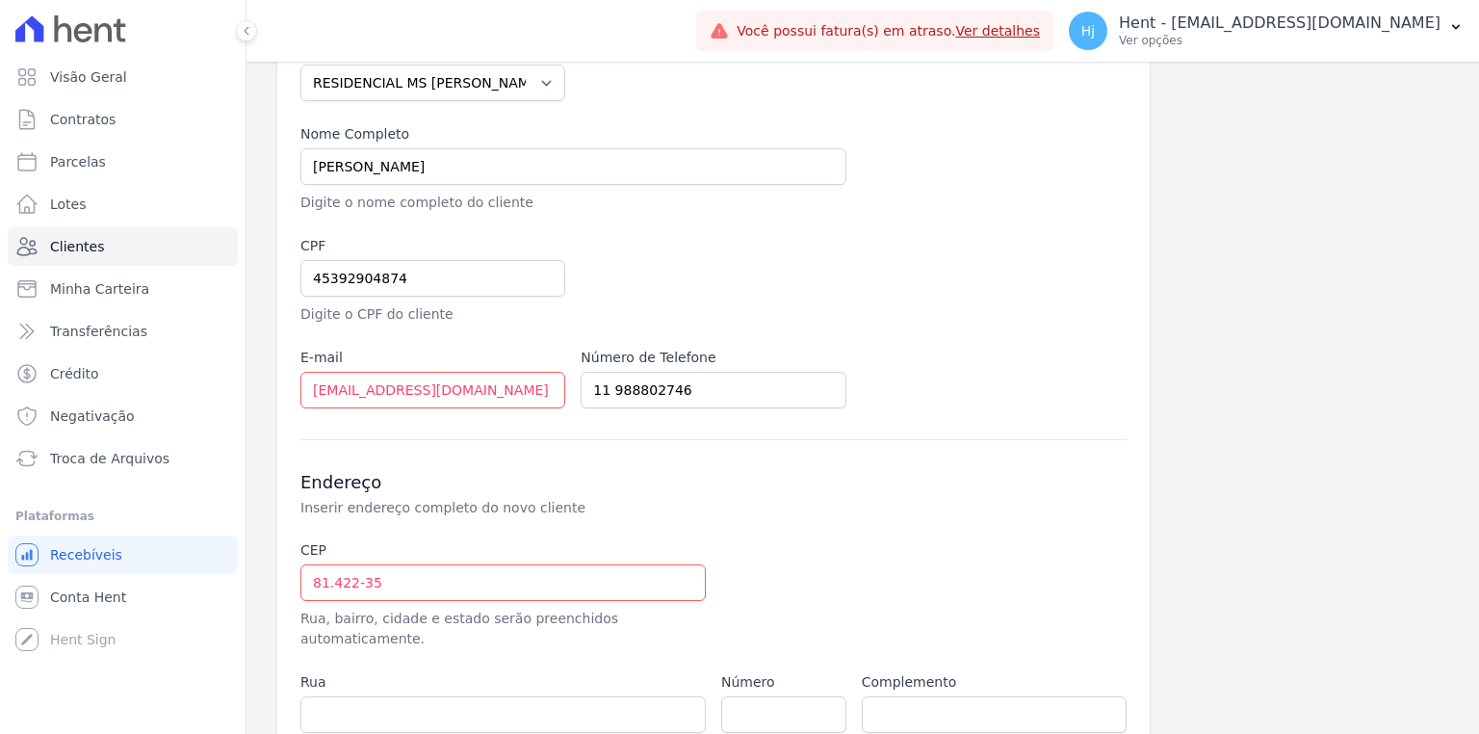
scroll to position [231, 0]
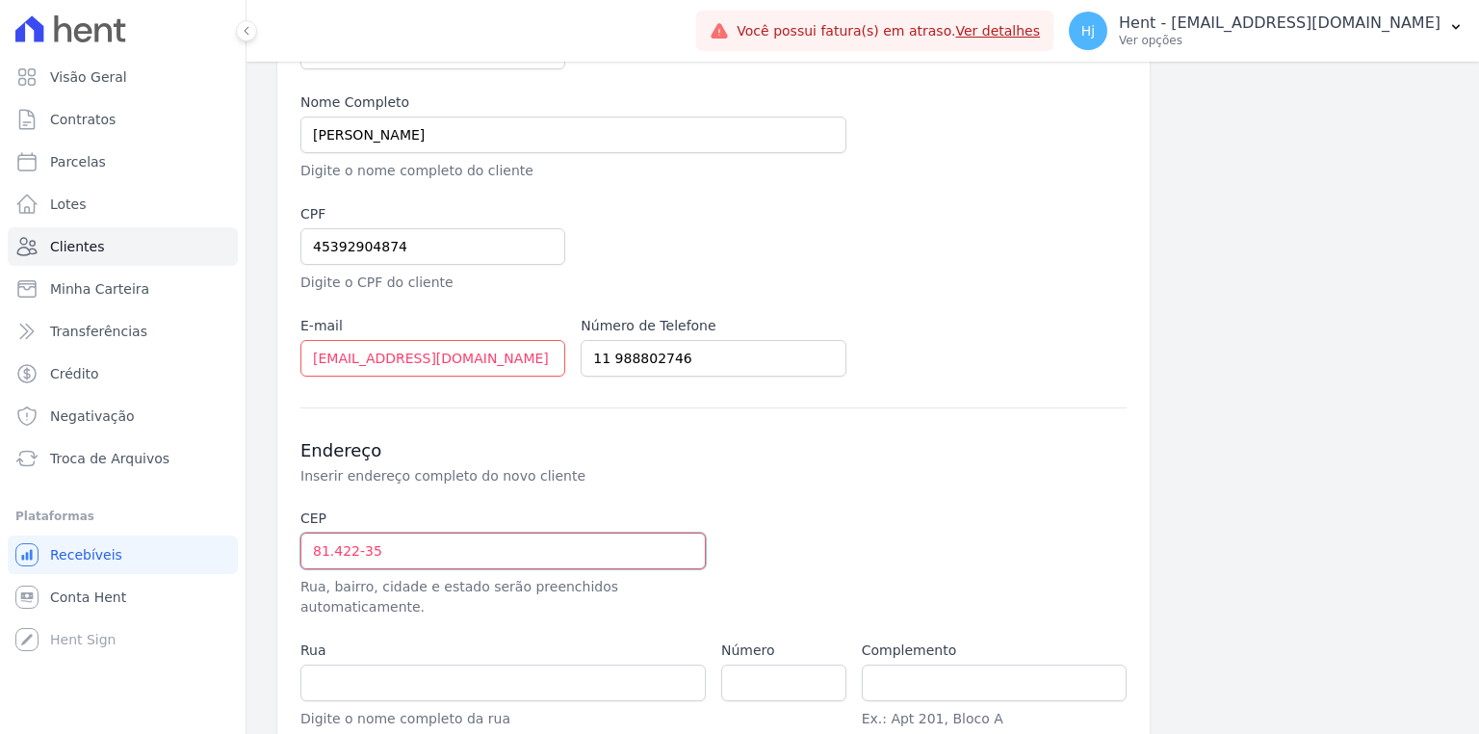
drag, startPoint x: 397, startPoint y: 554, endPoint x: 272, endPoint y: 551, distance: 124.2
click at [272, 551] on div "Clientes Novo Cliente Novo Cliente Informações Básicas Detalhes do novo cliente…" at bounding box center [862, 385] width 1232 height 1108
click at [490, 486] on div "Endereço Inserir endereço completo do novo cliente CEP 81.422-35 Rua, bairro, c…" at bounding box center [713, 623] width 826 height 433
click at [743, 487] on div "Endereço Inserir endereço completo do novo cliente CEP 81.422-35 Rua, bairro, c…" at bounding box center [713, 623] width 826 height 433
drag, startPoint x: 386, startPoint y: 551, endPoint x: 263, endPoint y: 553, distance: 123.2
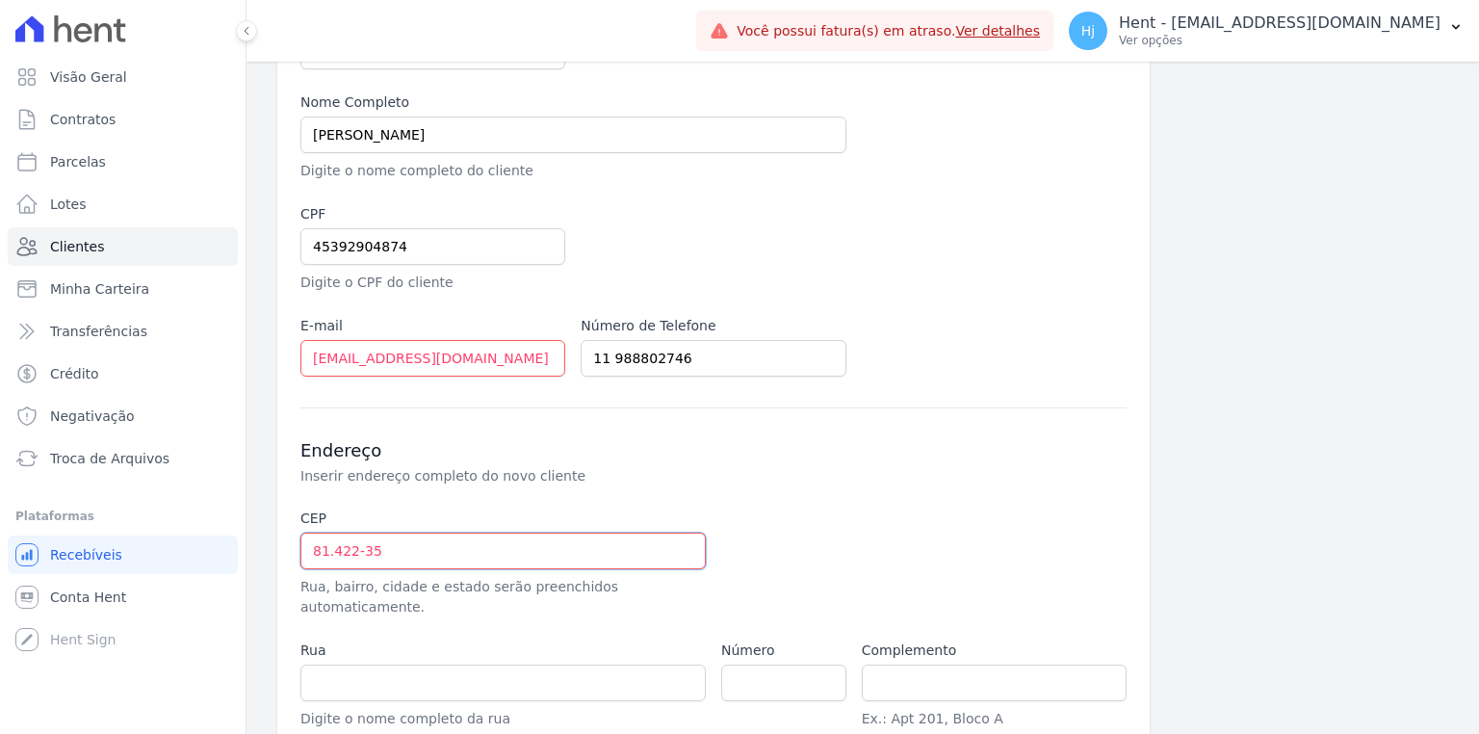
click at [263, 553] on div "Clientes Novo Cliente Novo Cliente Informações Básicas Detalhes do novo cliente…" at bounding box center [862, 385] width 1232 height 1108
type input "08.142-235"
click at [625, 503] on div "Endereço Inserir endereço completo do novo cliente CEP 08.142-235 Rua, bairro, …" at bounding box center [713, 623] width 826 height 433
type input "Rua Manuel Rodrigues Santiago"
type input "Jardim Laura"
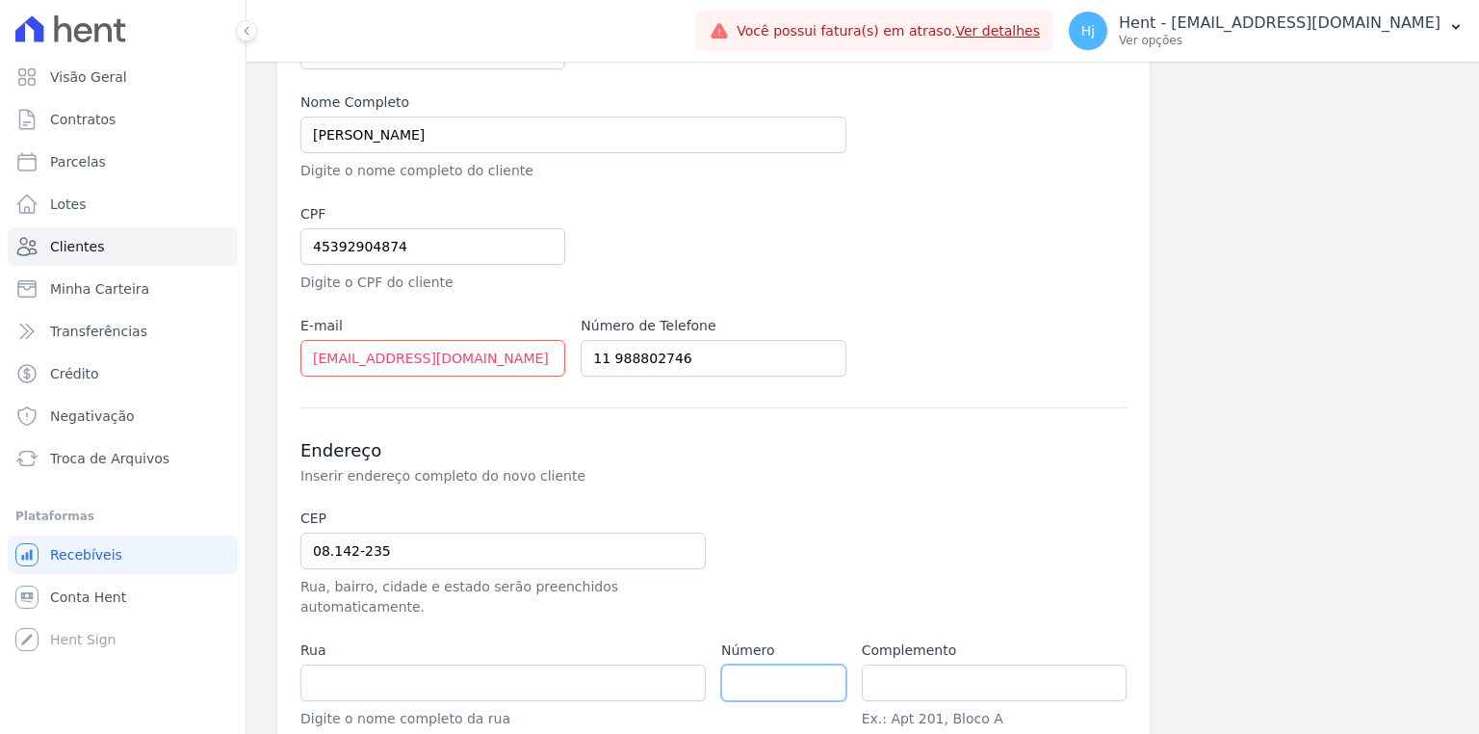
type input "[GEOGRAPHIC_DATA]"
select select "SP"
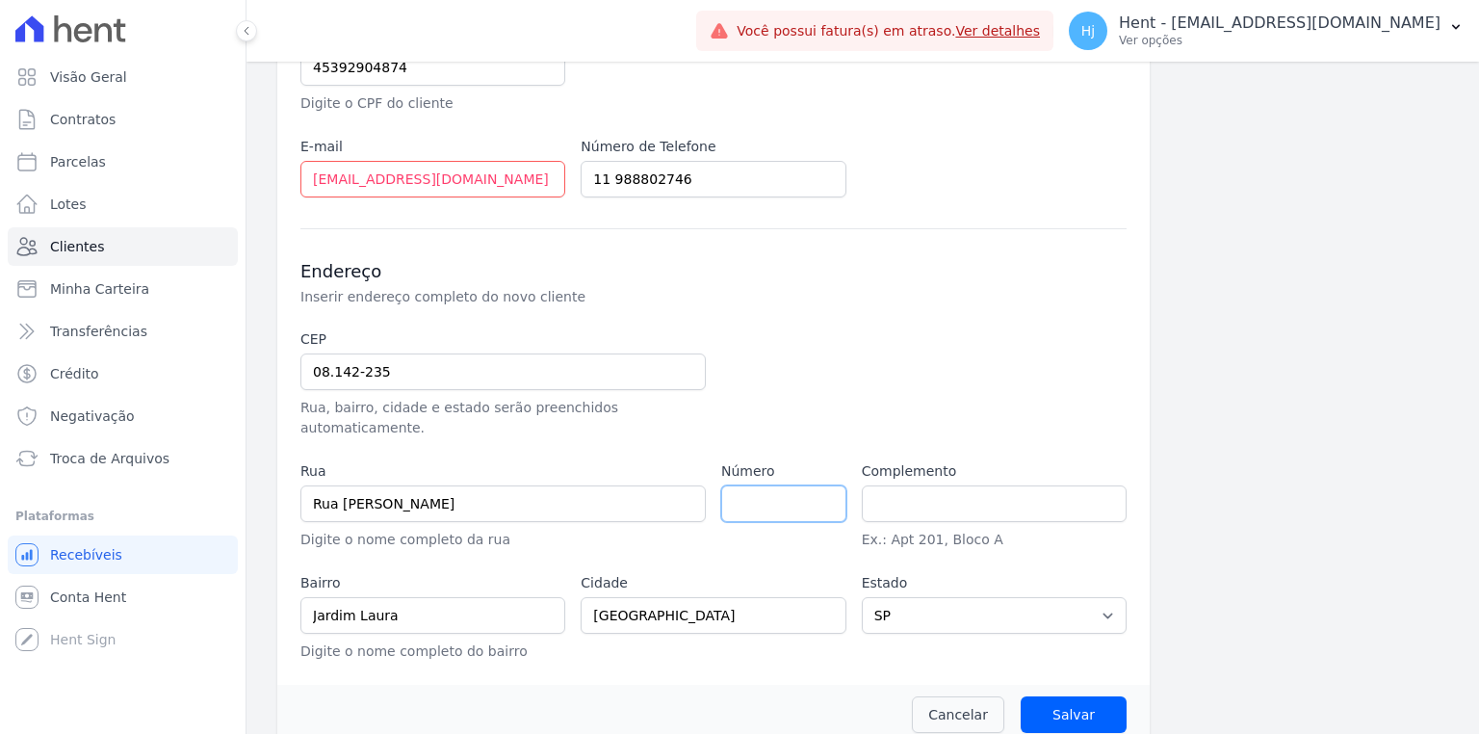
scroll to position [412, 0]
click at [793, 494] on input "number" at bounding box center [783, 501] width 125 height 37
type input "0"
click at [1061, 694] on input "Salvar" at bounding box center [1073, 712] width 106 height 37
click at [1052, 694] on input "Salvar" at bounding box center [1073, 712] width 106 height 37
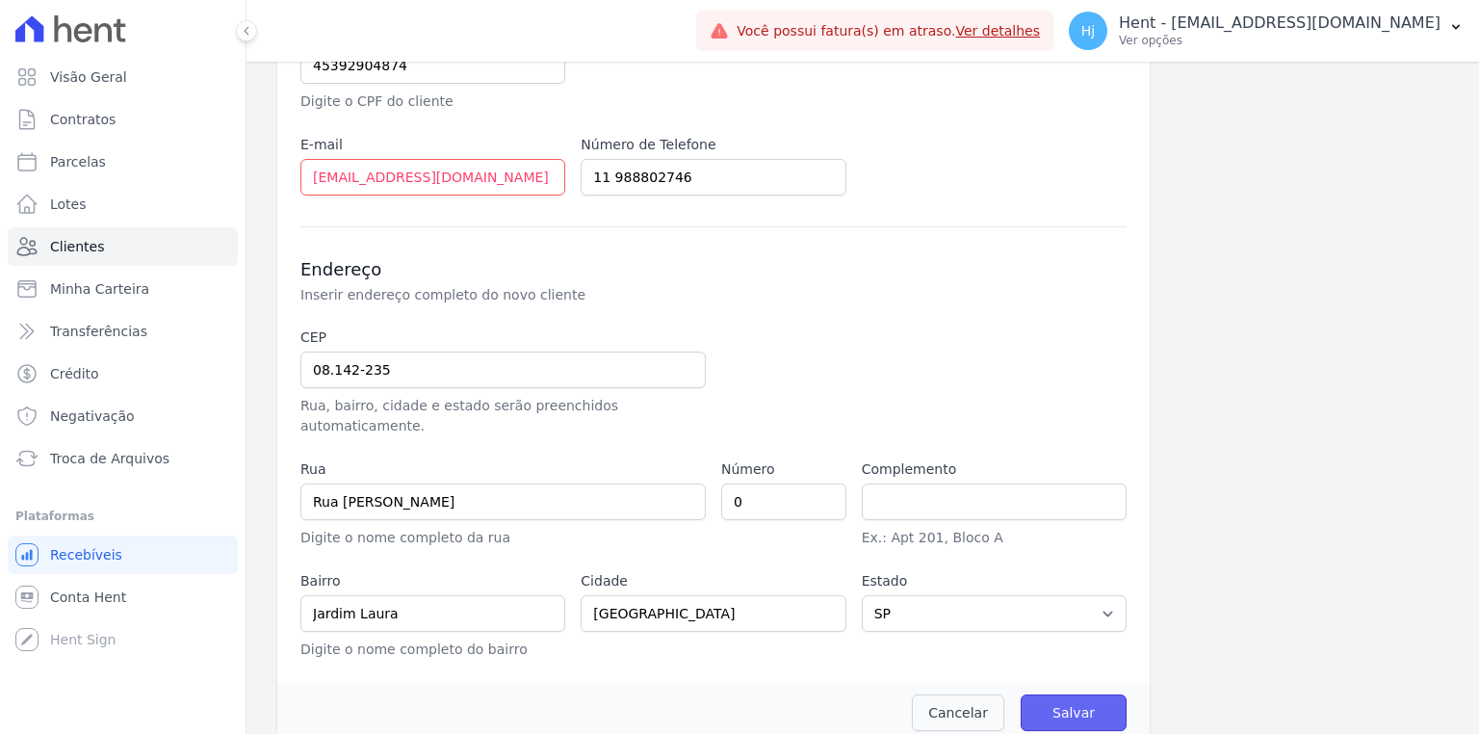
click at [1079, 699] on input "Salvar" at bounding box center [1073, 712] width 106 height 37
click at [1065, 694] on input "Salvar" at bounding box center [1073, 712] width 106 height 37
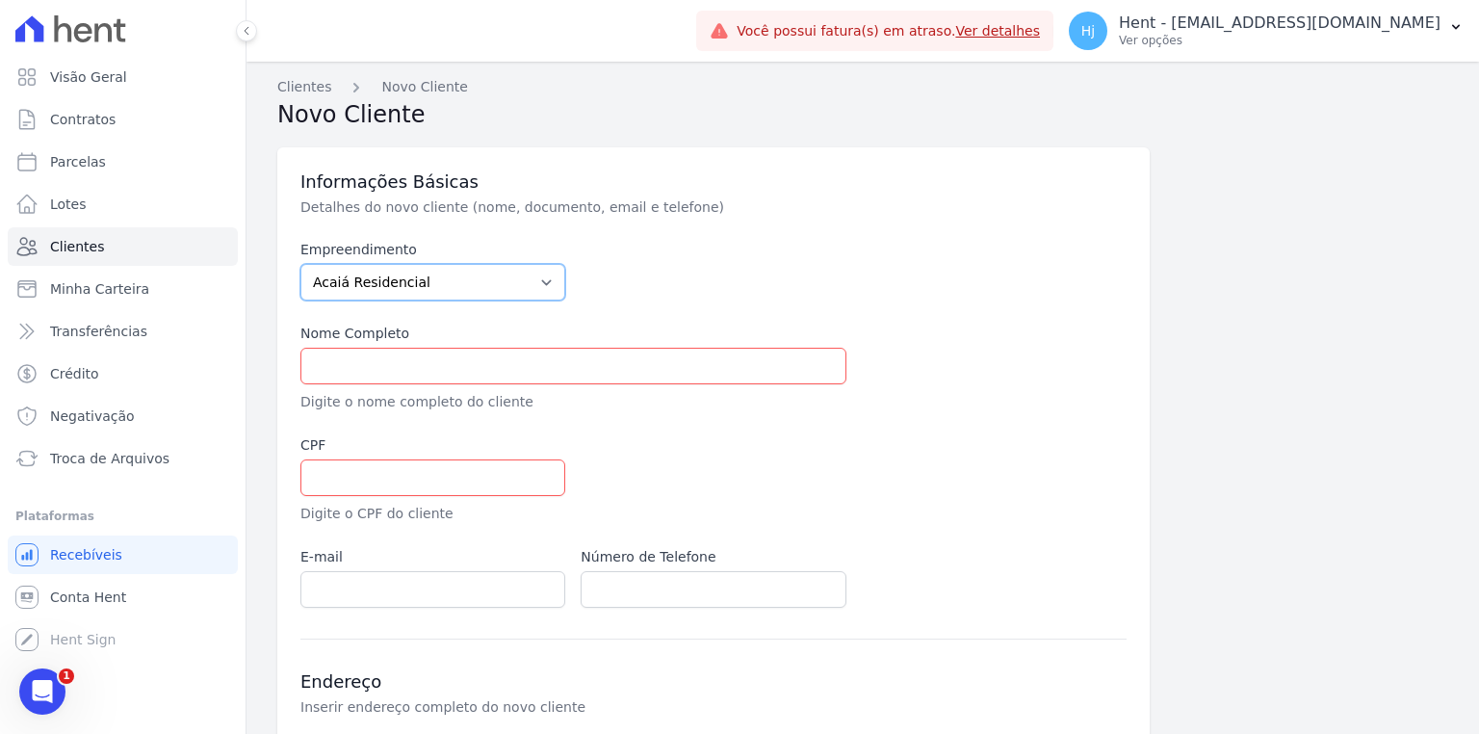
click at [454, 282] on select "Acaiá Residencial ACQUA 8 PELOTAS SPE LTDA ACQUA 8 PELOTAS SPE LTDA II ACQUA LI…" at bounding box center [432, 282] width 265 height 37
click at [71, 246] on span "Clientes" at bounding box center [77, 246] width 54 height 19
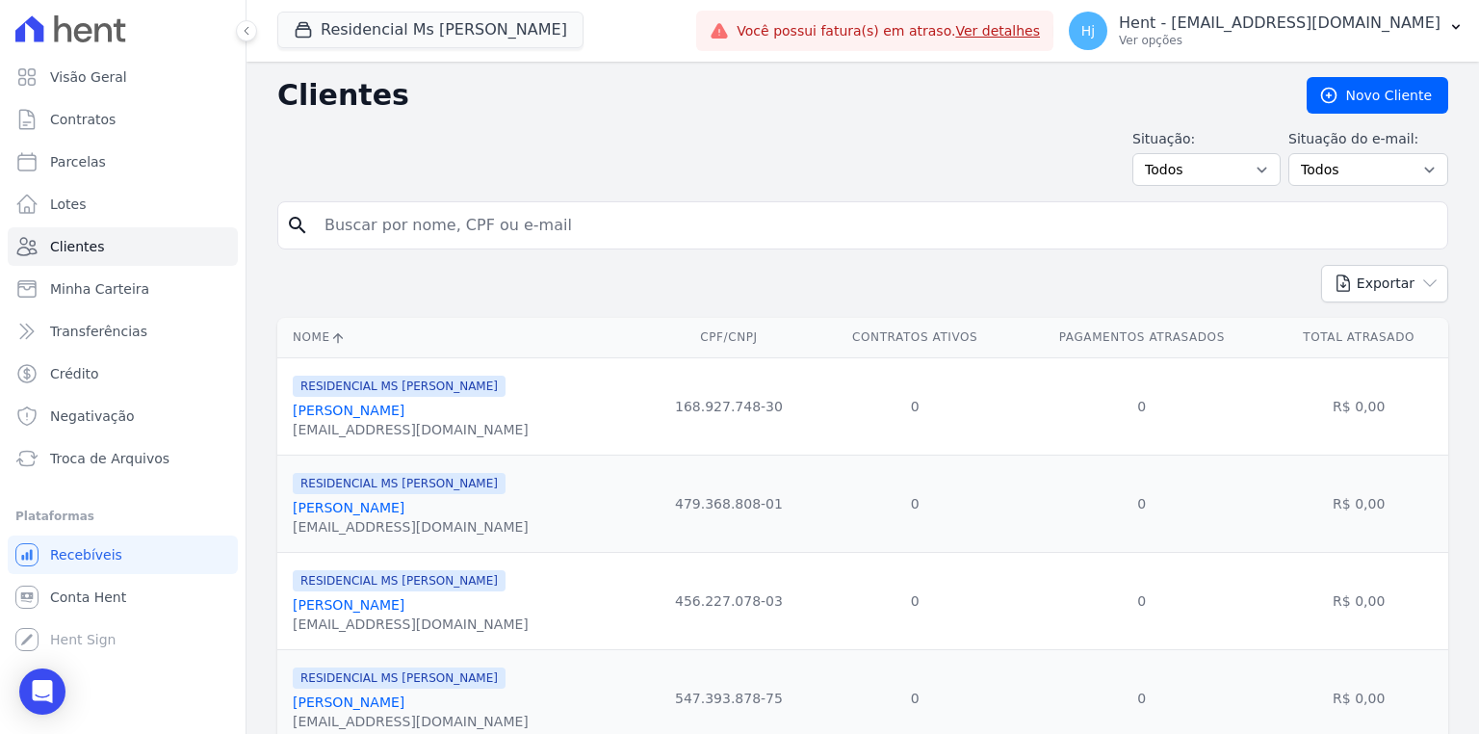
click at [503, 230] on input "search" at bounding box center [876, 225] width 1126 height 39
type input "luana"
click at [1382, 84] on link "Novo Cliente" at bounding box center [1377, 95] width 142 height 37
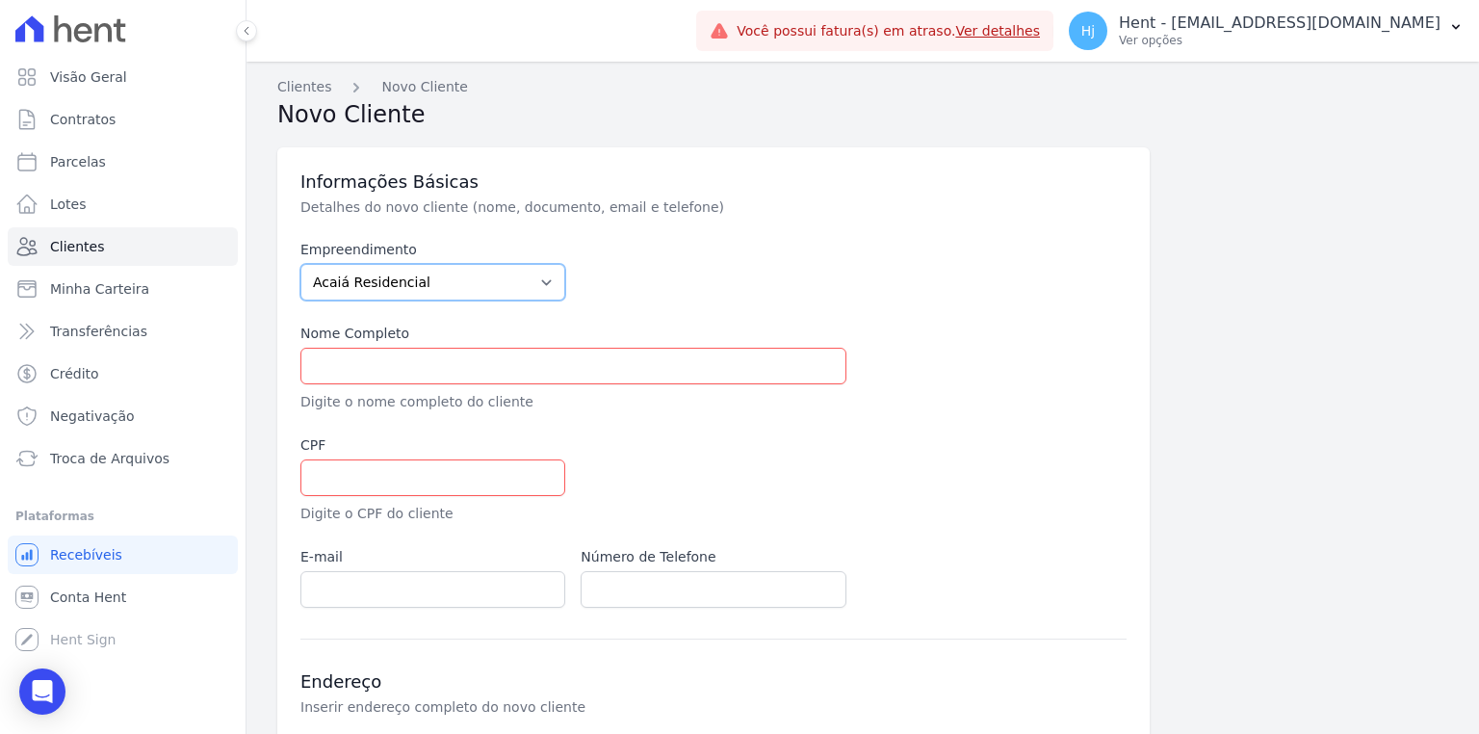
click at [527, 281] on select "Acaiá Residencial ACQUA 8 PELOTAS SPE LTDA ACQUA 8 PELOTAS SPE LTDA II ACQUA LI…" at bounding box center [432, 282] width 265 height 37
select select "6c54eb3b-e7be-42b2-a22d-84079dcbf93e"
click at [300, 264] on select "Acaiá Residencial ACQUA 8 PELOTAS SPE LTDA ACQUA 8 PELOTAS SPE LTDA II ACQUA LI…" at bounding box center [432, 282] width 265 height 37
click at [881, 447] on div at bounding box center [853, 479] width 546 height 89
click at [398, 372] on input "text" at bounding box center [573, 366] width 546 height 37
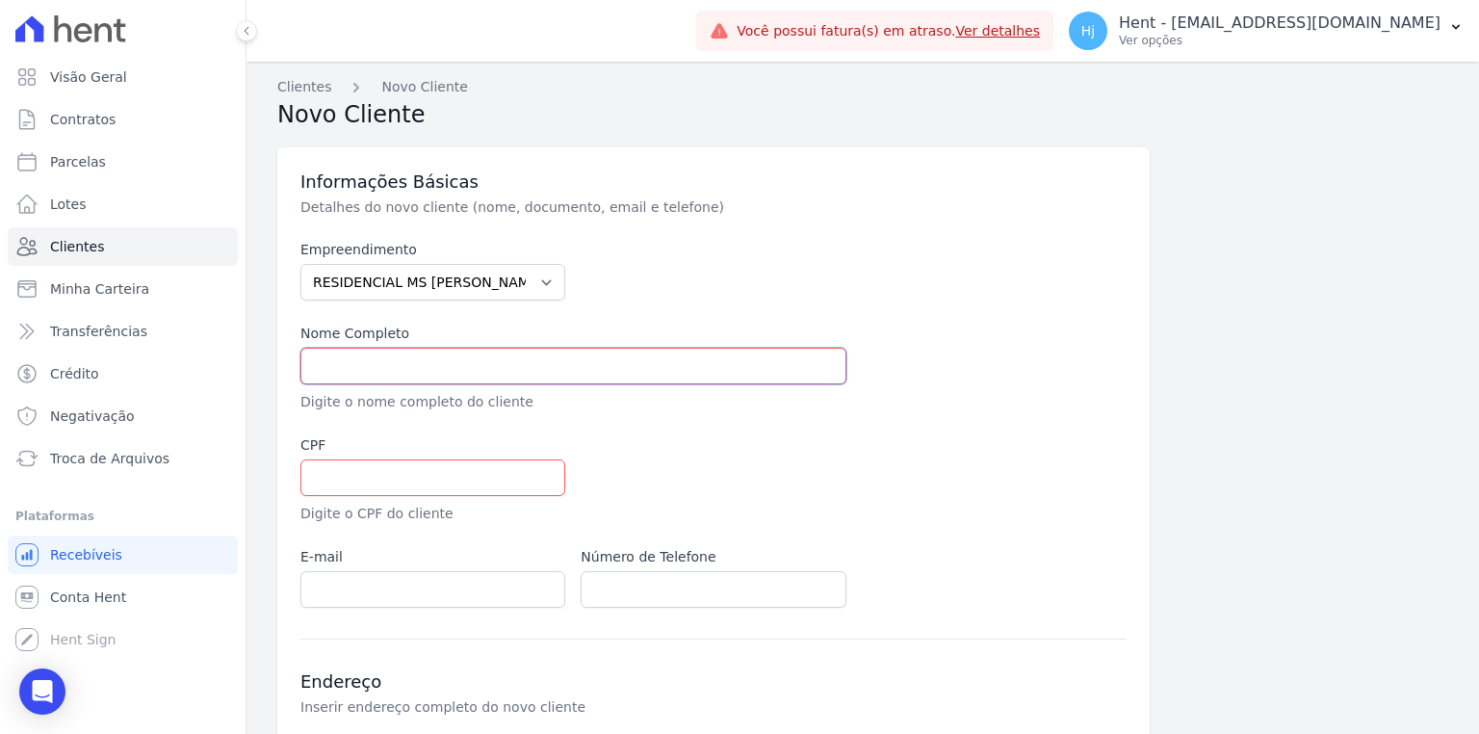
click at [348, 359] on input "text" at bounding box center [573, 366] width 546 height 37
paste input "LUANA SILVA"
type input "LUANA SILVA"
click at [370, 481] on input "text" at bounding box center [432, 477] width 265 height 37
paste input "45392904874"
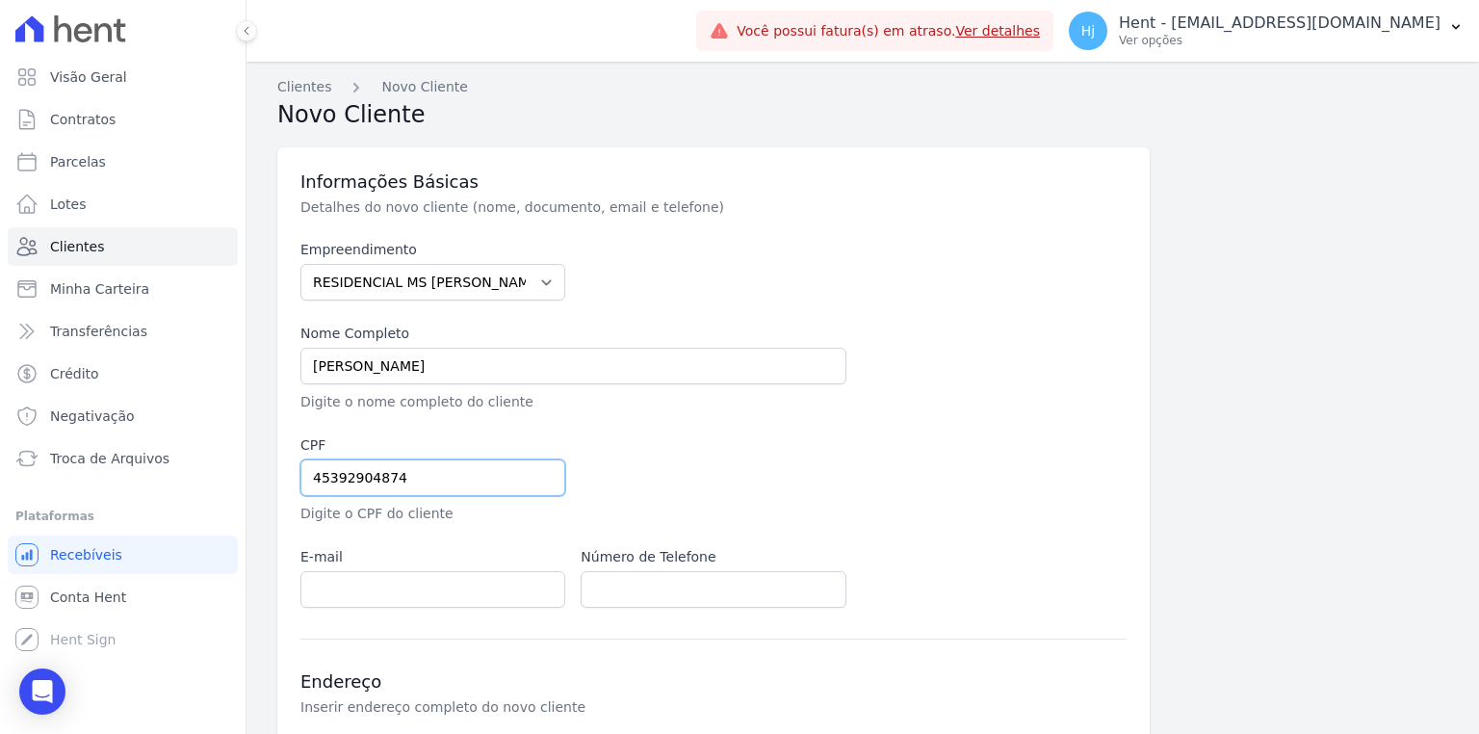
type input "45392904874"
click at [724, 420] on div "Empreendimento Acaiá Residencial ACQUA 8 PELOTAS SPE LTDA ACQUA 8 PELOTAS SPE L…" at bounding box center [713, 424] width 826 height 368
click at [477, 588] on input "email" at bounding box center [432, 589] width 265 height 37
click at [422, 589] on input "email" at bounding box center [432, 589] width 265 height 37
paste input "LUANALOURENCO.S@ICLOUD.COM"
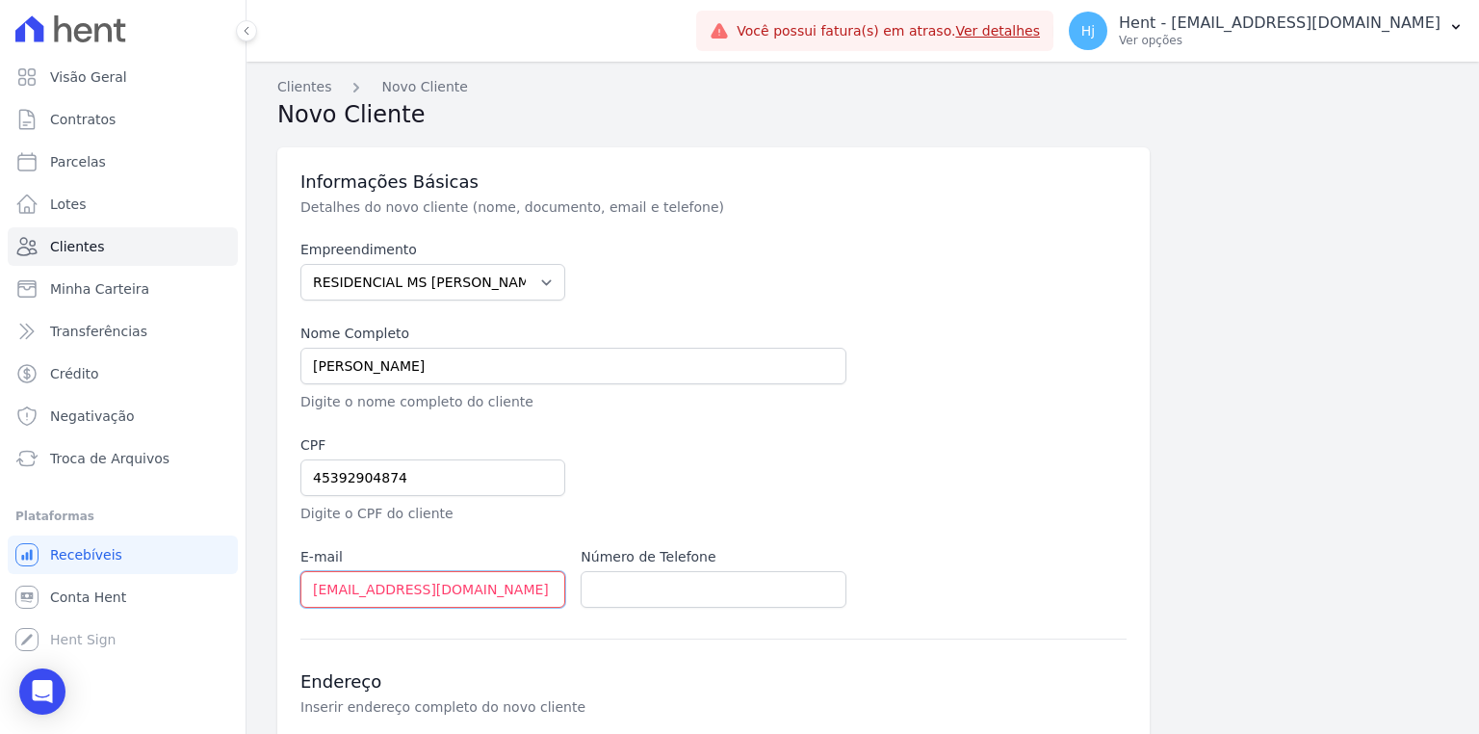
type input "LUANALOURENCO.S@ICLOUD.COM"
click at [659, 577] on input "text" at bounding box center [712, 589] width 265 height 37
click at [660, 581] on input "text" at bounding box center [712, 589] width 265 height 37
paste input "11 988802746"
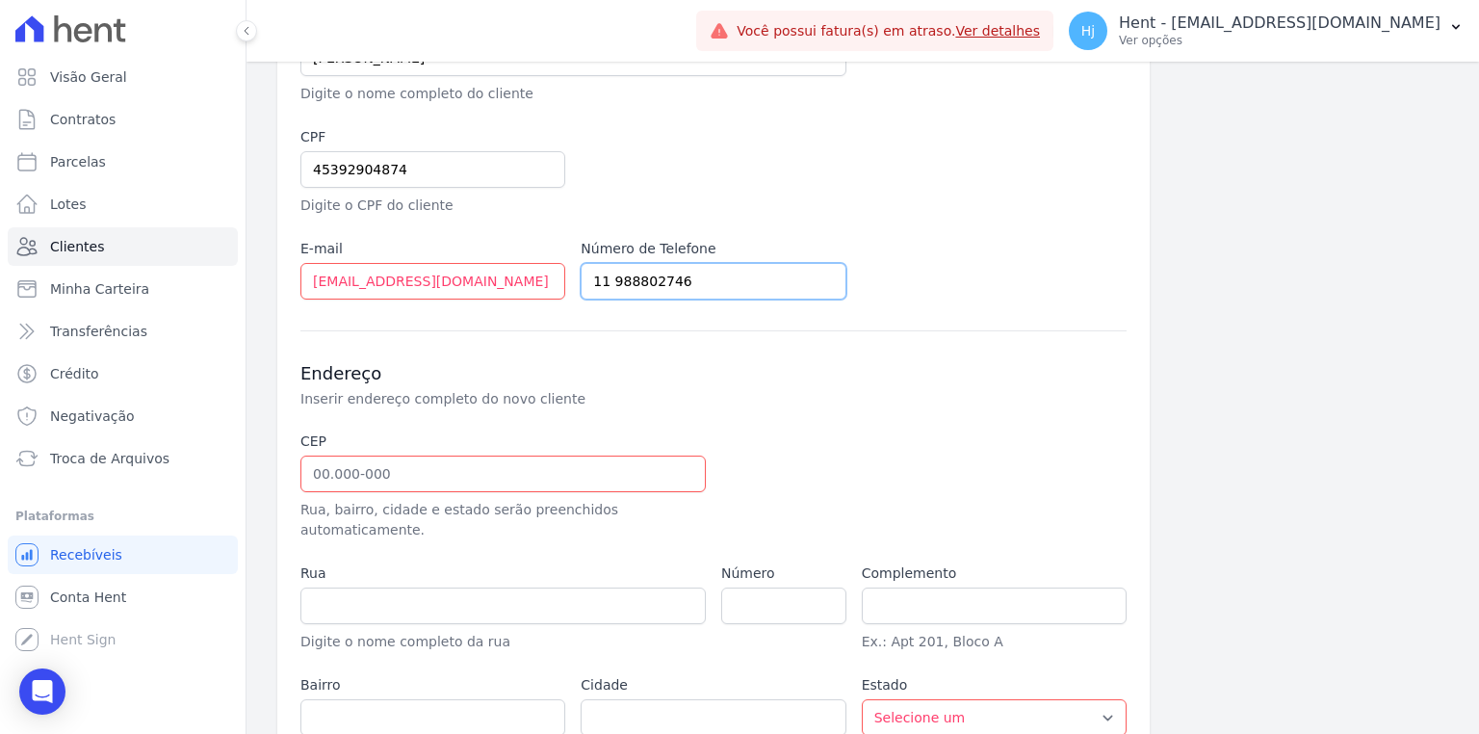
scroll to position [412, 0]
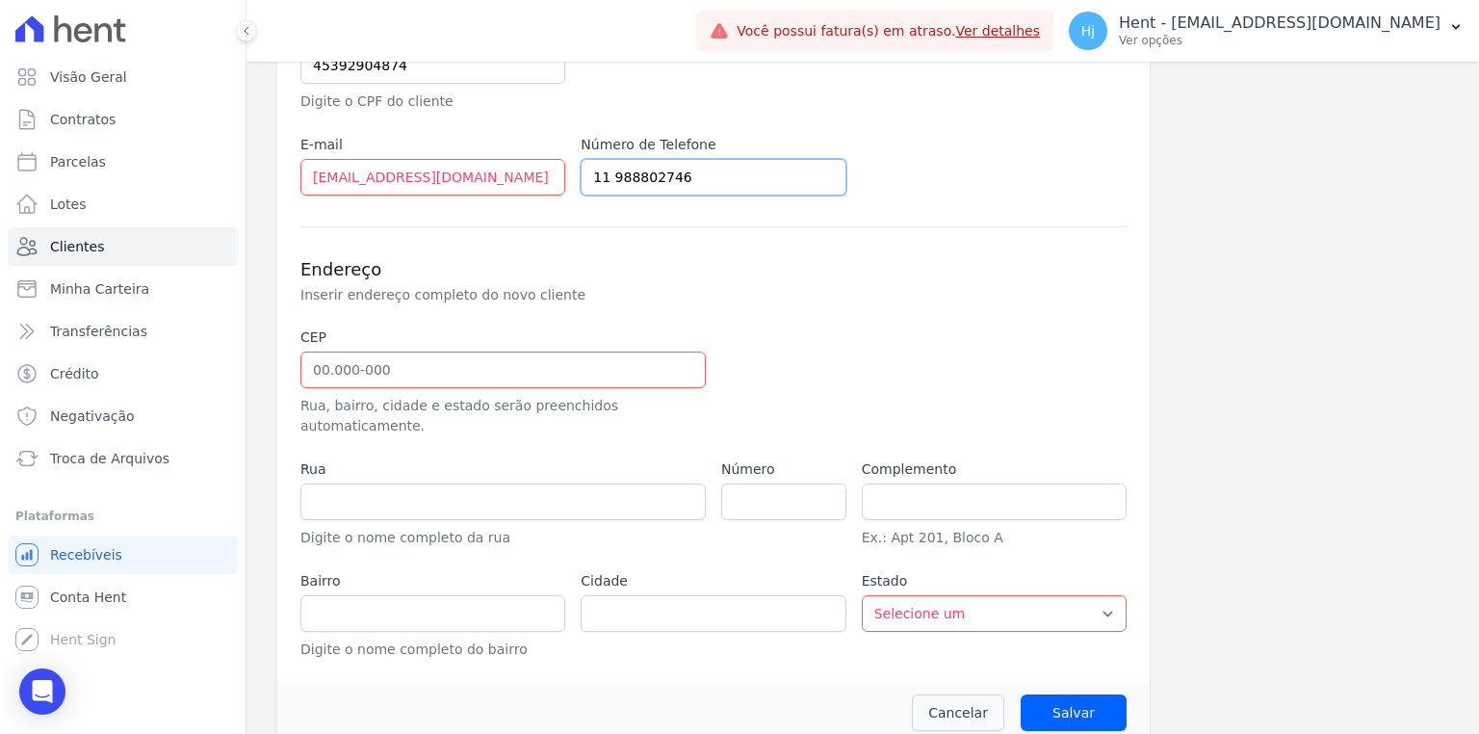
type input "11 988802746"
click at [427, 378] on input "text" at bounding box center [502, 369] width 405 height 37
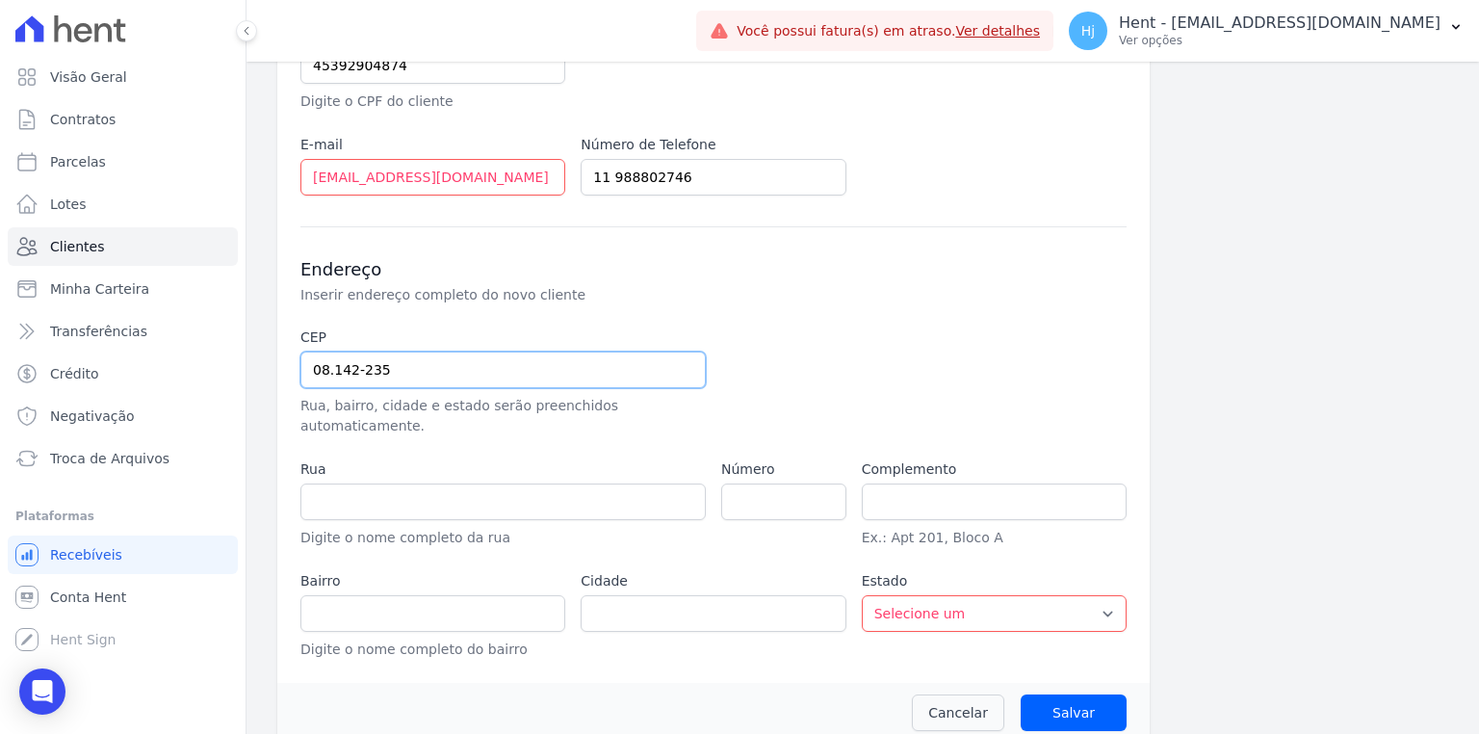
type input "08.142-235"
click at [806, 360] on div at bounding box center [853, 381] width 265 height 109
type input "Rua Manuel Rodrigues Santiago"
type input "Jardim Laura"
type input "[GEOGRAPHIC_DATA]"
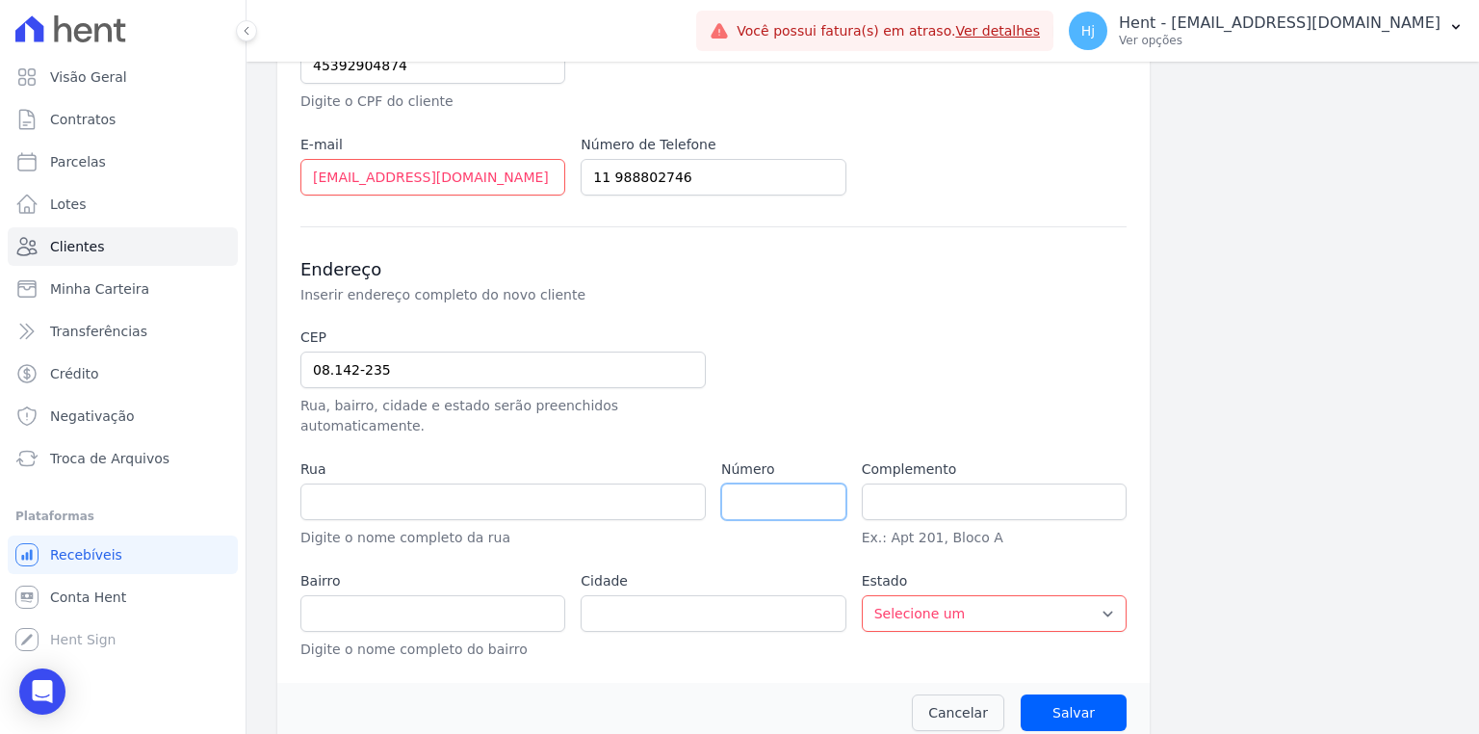
select select "SP"
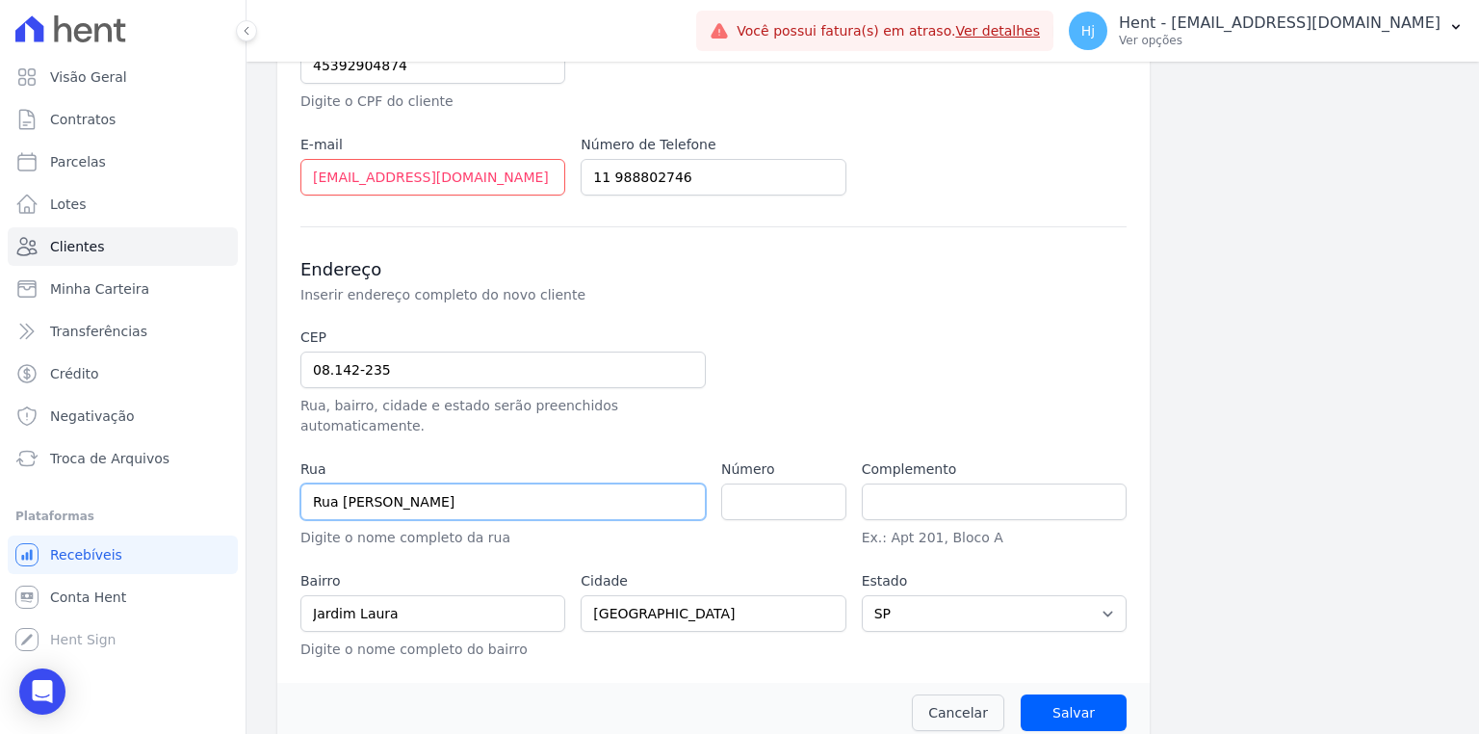
click at [361, 483] on input "Rua Manuel Rodrigues Santiago" at bounding box center [502, 501] width 405 height 37
click at [789, 483] on input "number" at bounding box center [783, 501] width 125 height 37
click at [769, 485] on input "number" at bounding box center [783, 501] width 125 height 37
type input "0"
click at [1082, 694] on input "Salvar" at bounding box center [1073, 712] width 106 height 37
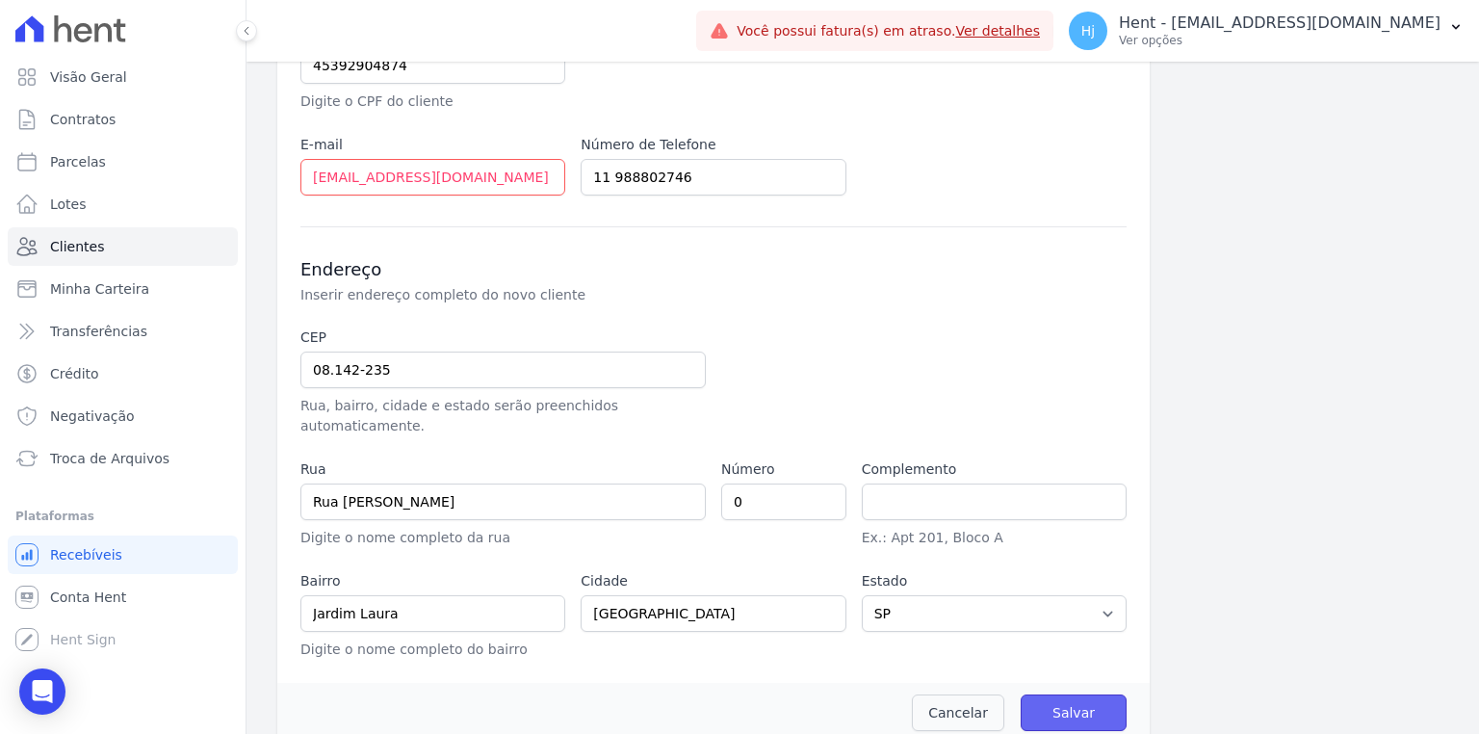
click at [1060, 694] on input "Salvar" at bounding box center [1073, 712] width 106 height 37
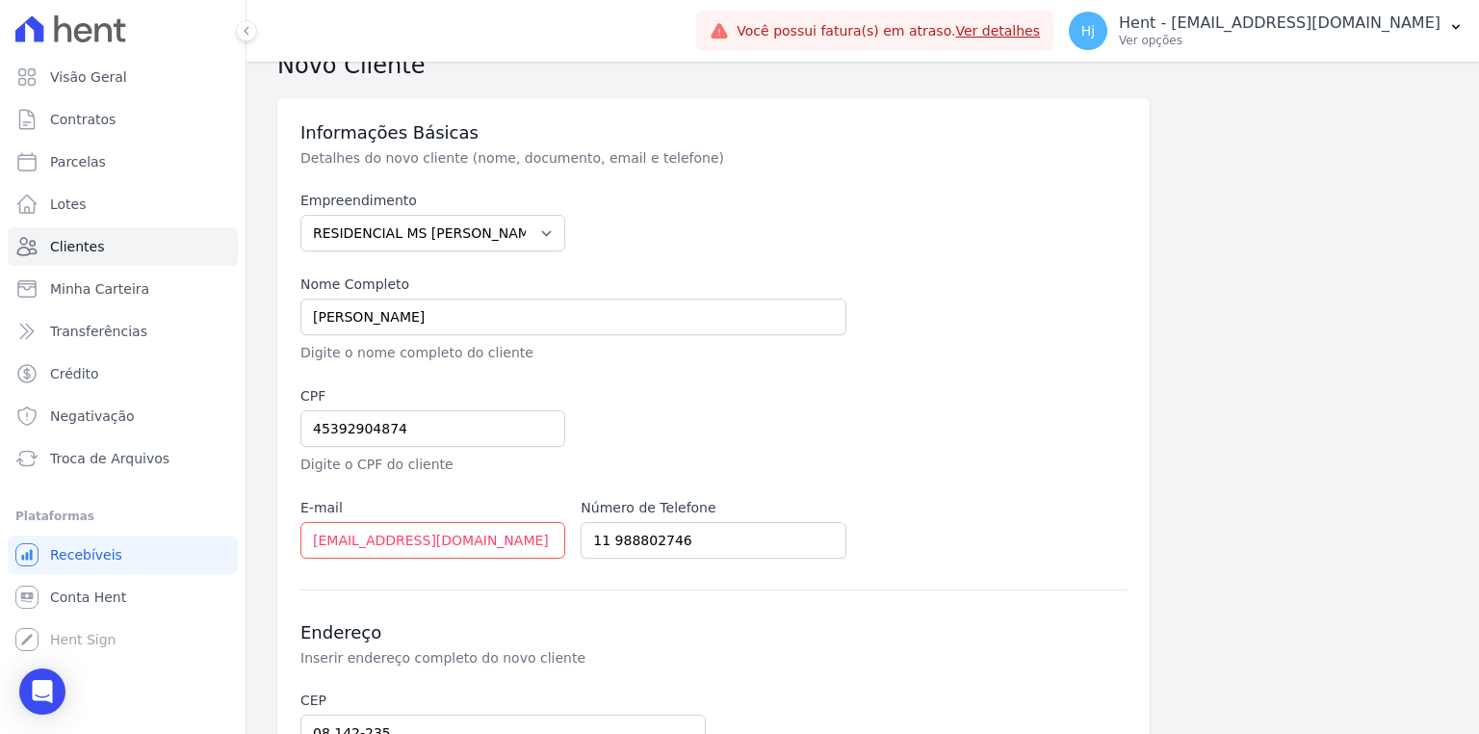
scroll to position [0, 0]
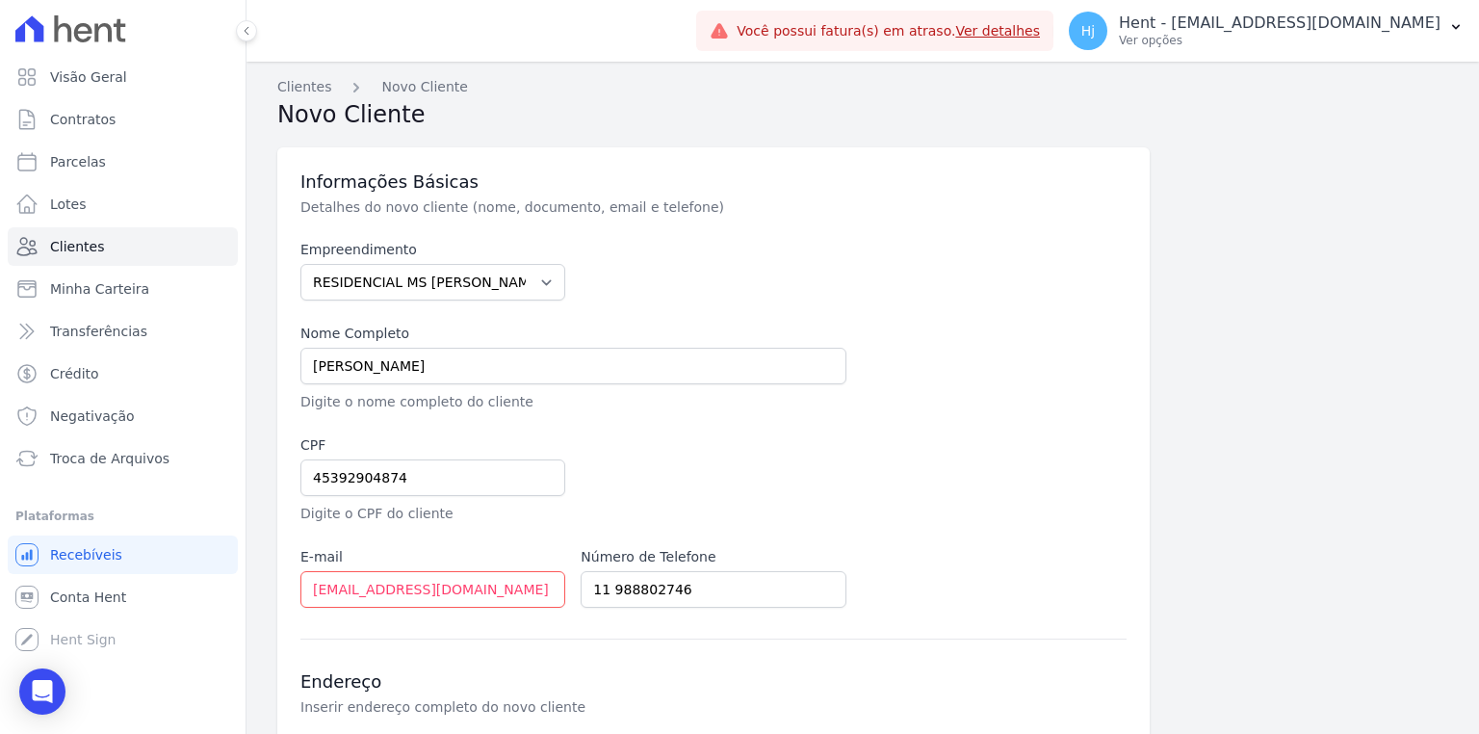
click at [836, 456] on div at bounding box center [853, 479] width 546 height 89
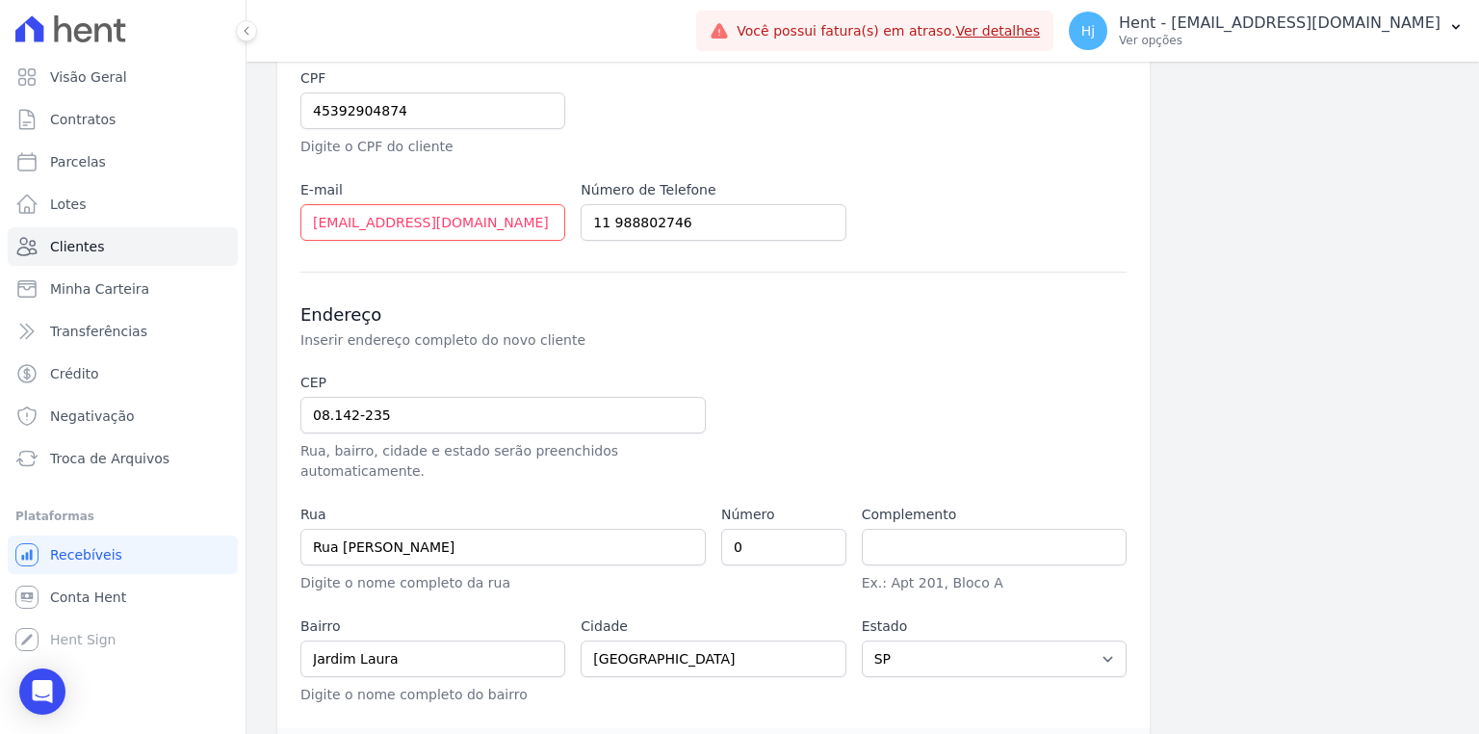
scroll to position [412, 0]
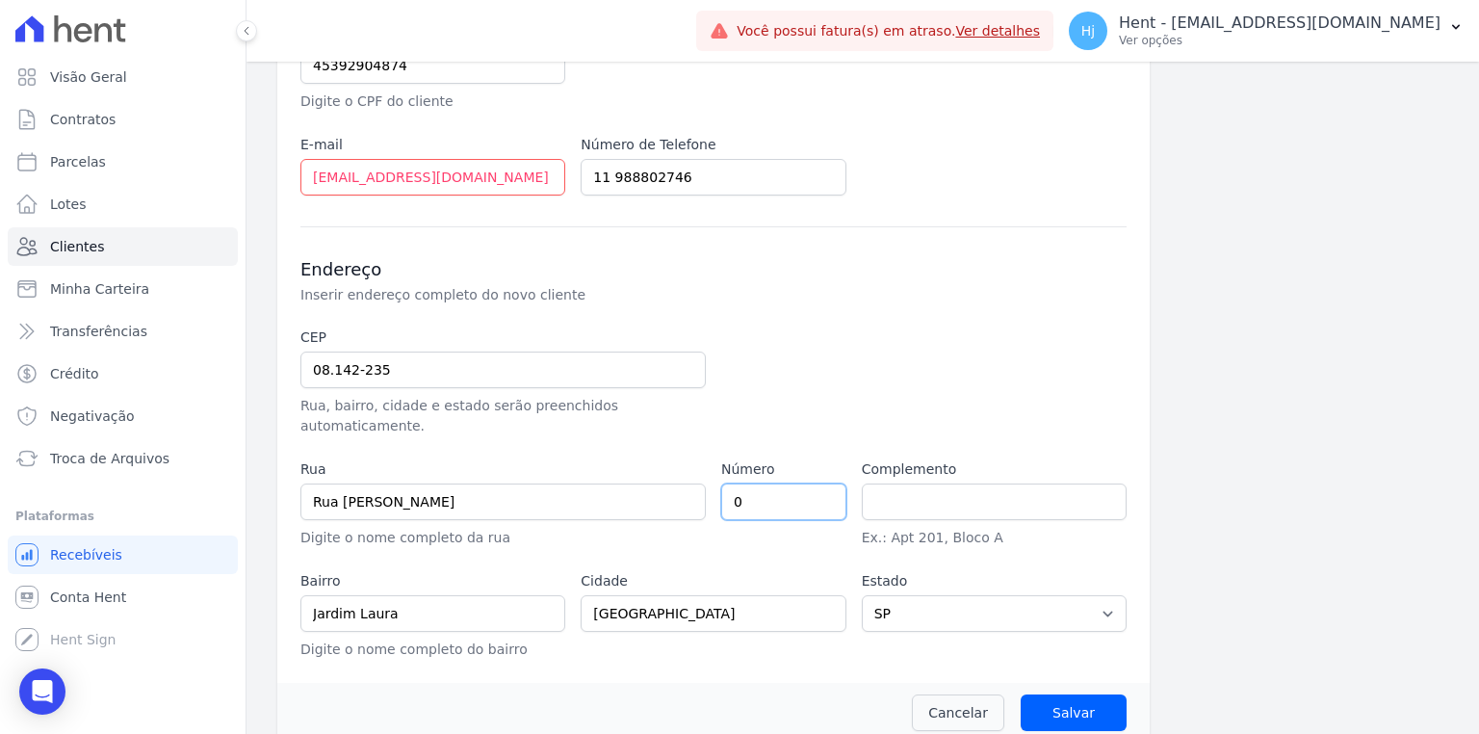
click at [766, 483] on input "0" at bounding box center [783, 501] width 125 height 37
click at [939, 483] on input "text" at bounding box center [994, 501] width 265 height 37
click at [1051, 694] on input "Salvar" at bounding box center [1073, 712] width 106 height 37
click at [1055, 694] on input "Salvar" at bounding box center [1073, 712] width 106 height 37
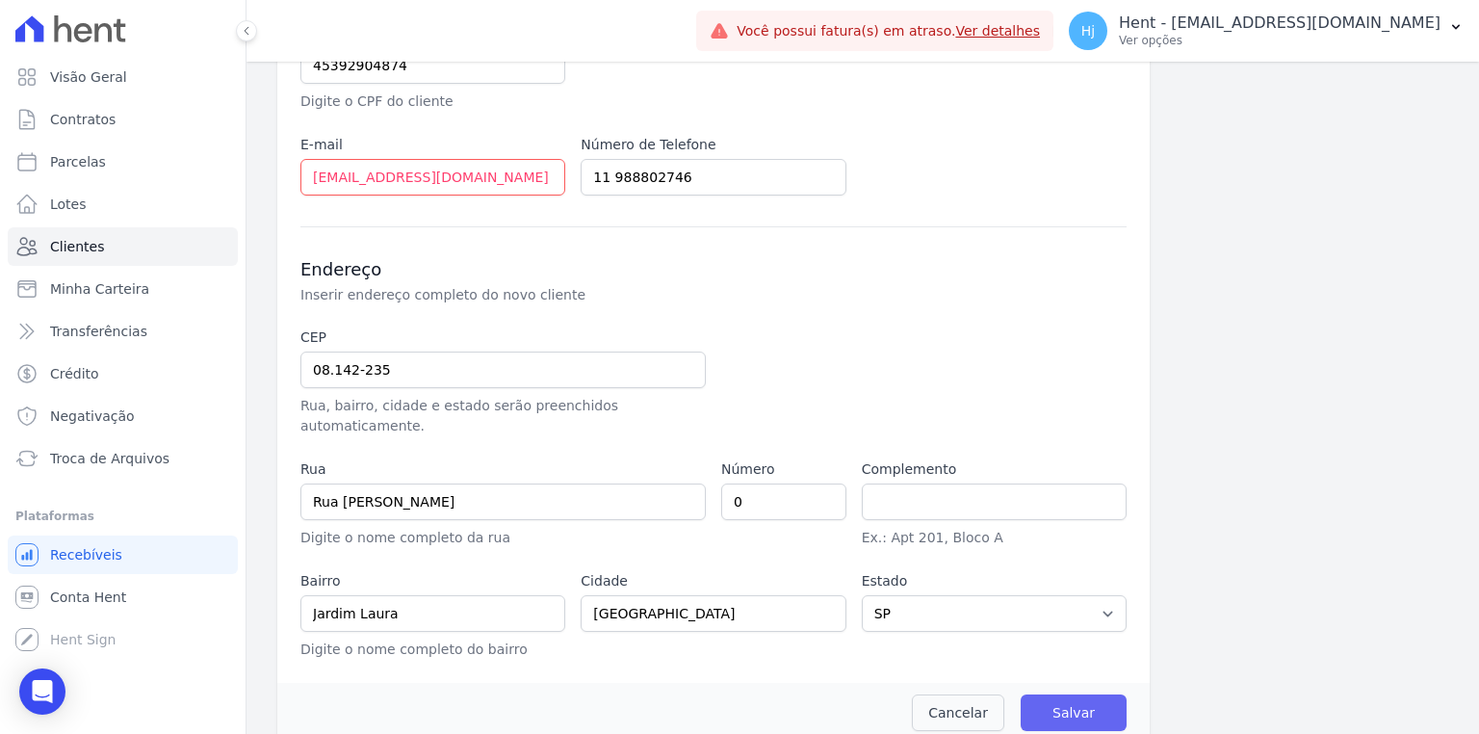
click at [1055, 694] on input "Salvar" at bounding box center [1073, 712] width 106 height 37
click at [1056, 694] on input "Salvar" at bounding box center [1073, 712] width 106 height 37
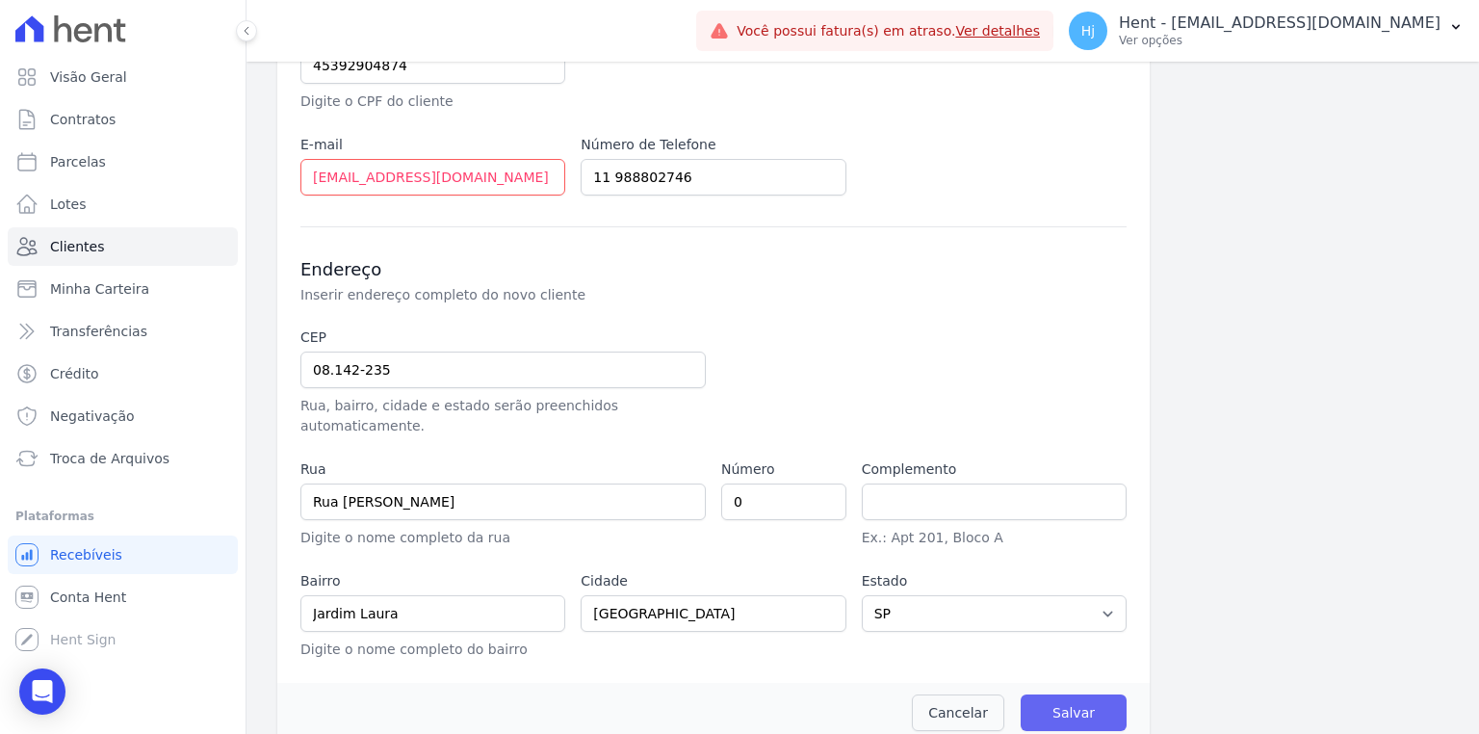
click at [1056, 694] on input "Salvar" at bounding box center [1073, 712] width 106 height 37
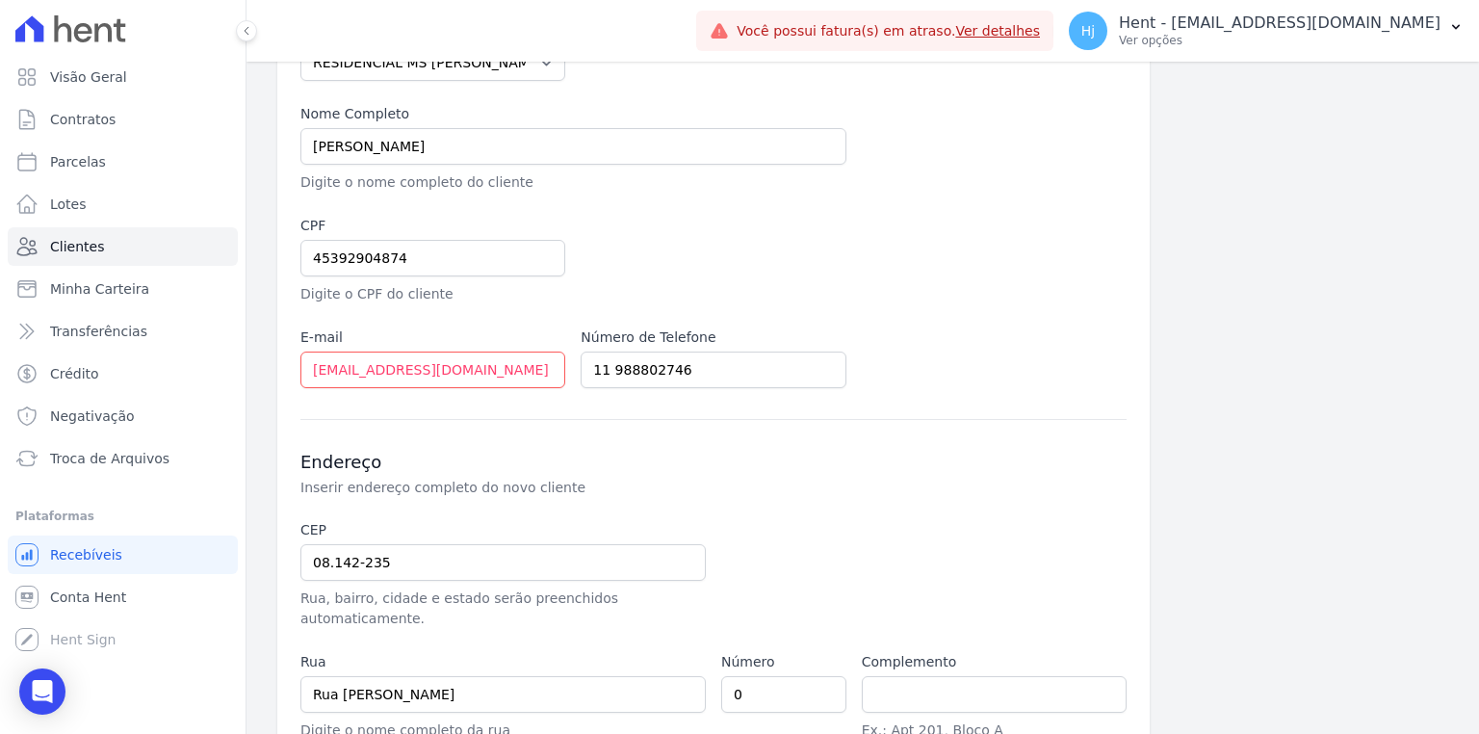
scroll to position [104, 0]
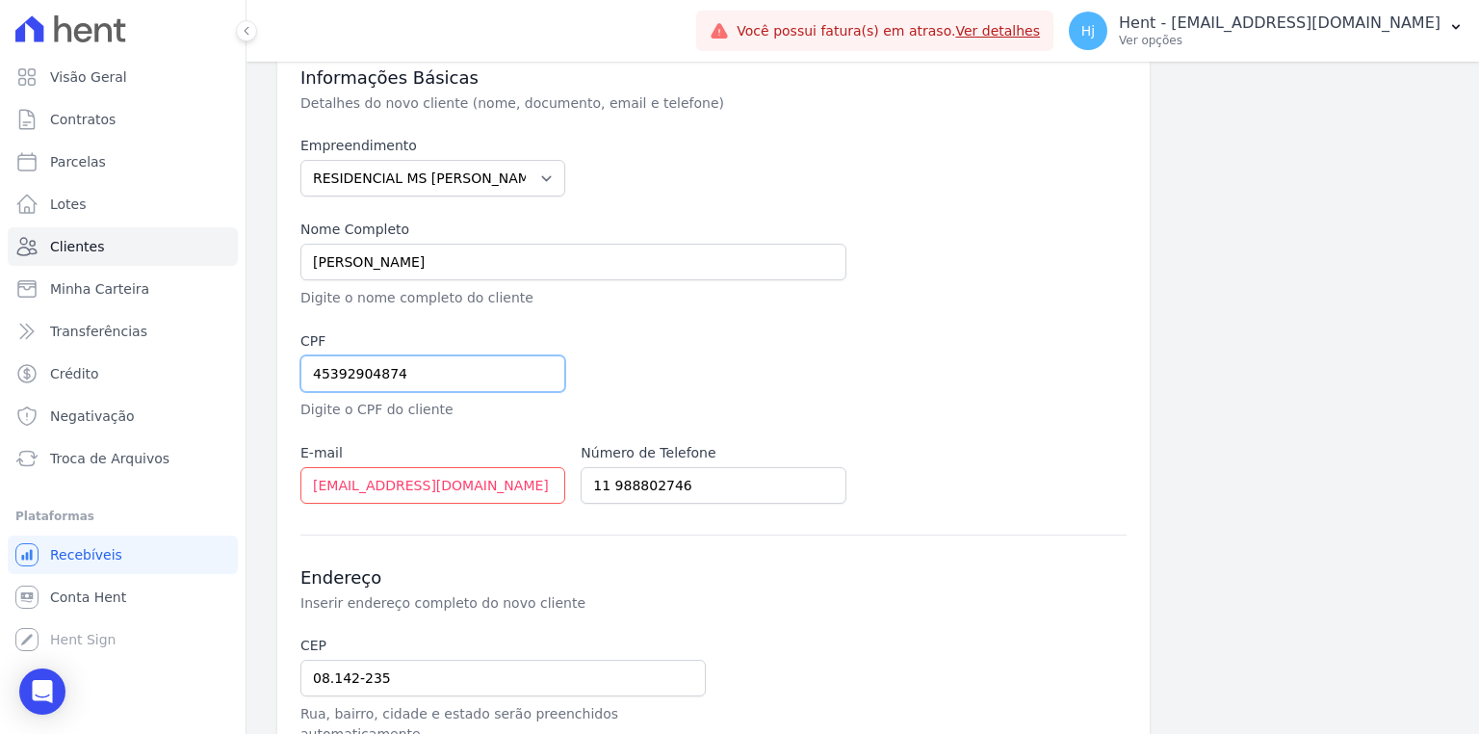
click at [317, 383] on input "45392904874" at bounding box center [432, 373] width 265 height 37
click at [311, 374] on input "45392904874" at bounding box center [432, 373] width 265 height 37
click at [1042, 366] on div at bounding box center [853, 375] width 546 height 89
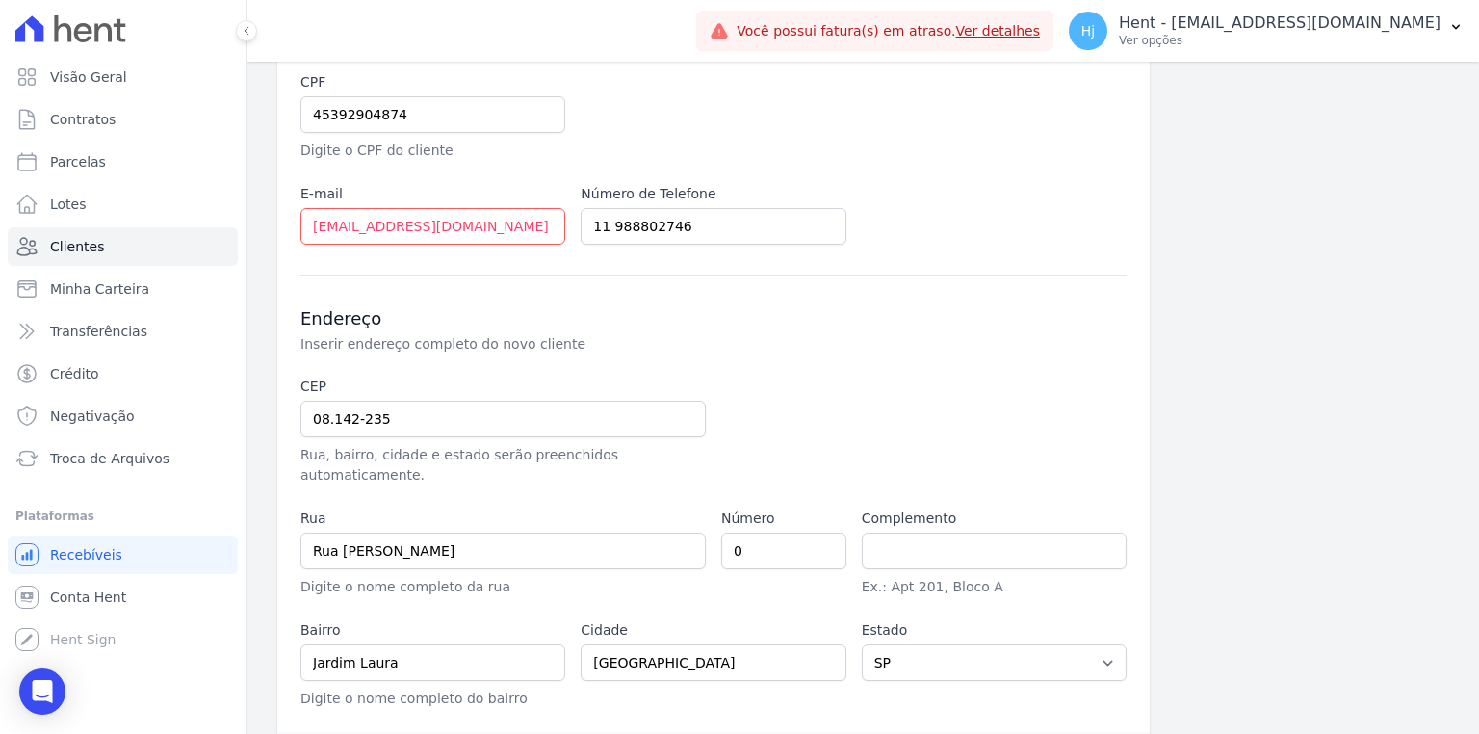
scroll to position [412, 0]
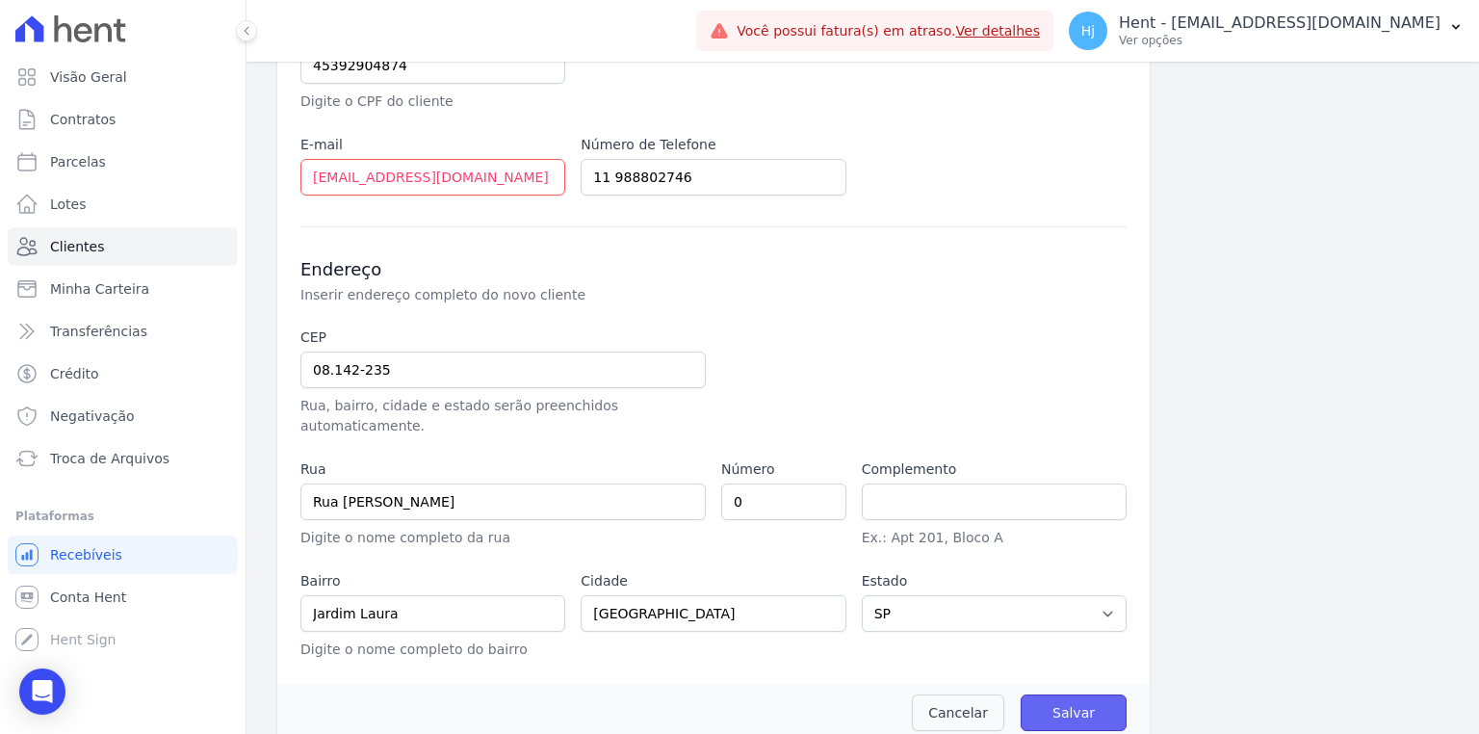
click at [1038, 694] on input "Salvar" at bounding box center [1073, 712] width 106 height 37
click at [1073, 694] on input "Salvar" at bounding box center [1073, 712] width 106 height 37
drag, startPoint x: 1046, startPoint y: 690, endPoint x: 1030, endPoint y: 699, distance: 18.5
click at [1047, 694] on input "Salvar" at bounding box center [1073, 712] width 106 height 37
click at [1101, 694] on input "Salvar" at bounding box center [1073, 712] width 106 height 37
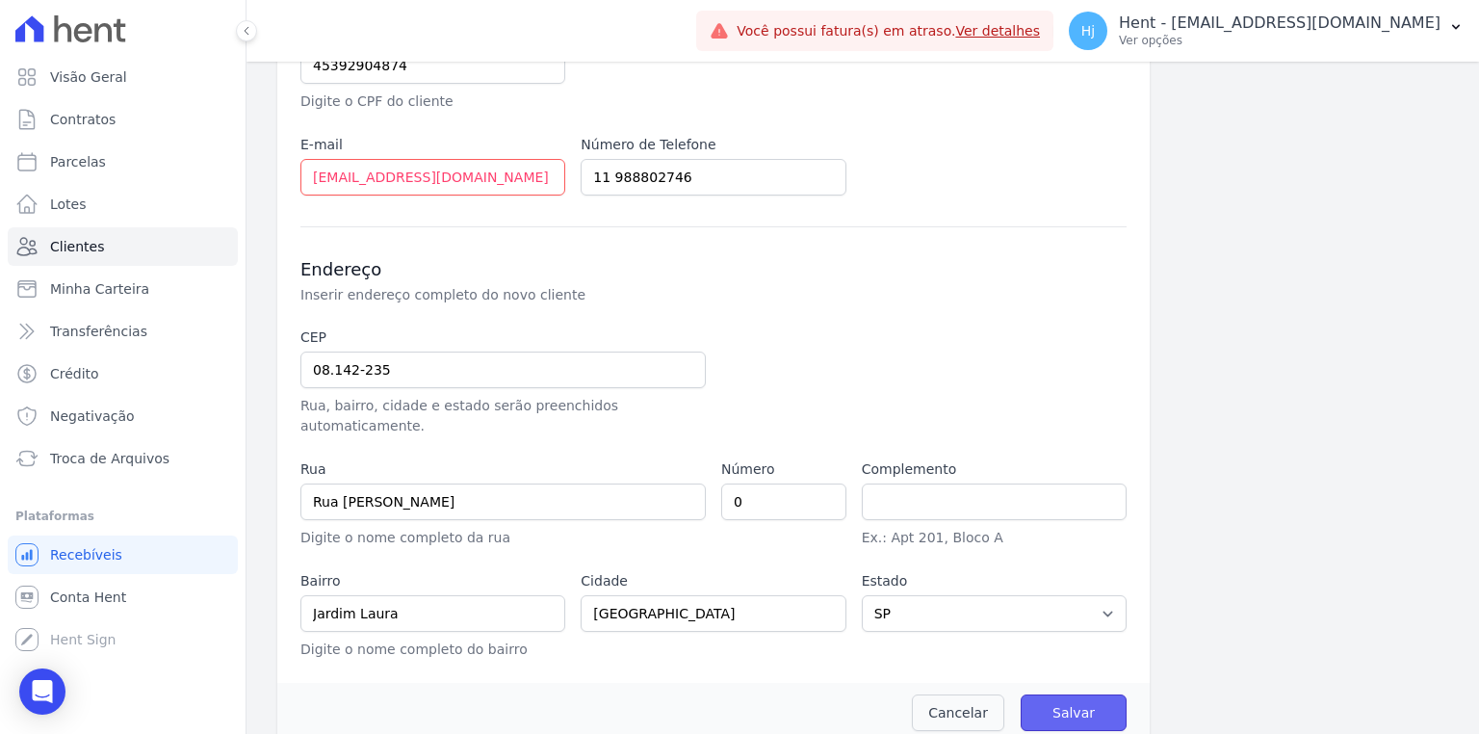
click at [1101, 694] on input "Salvar" at bounding box center [1073, 712] width 106 height 37
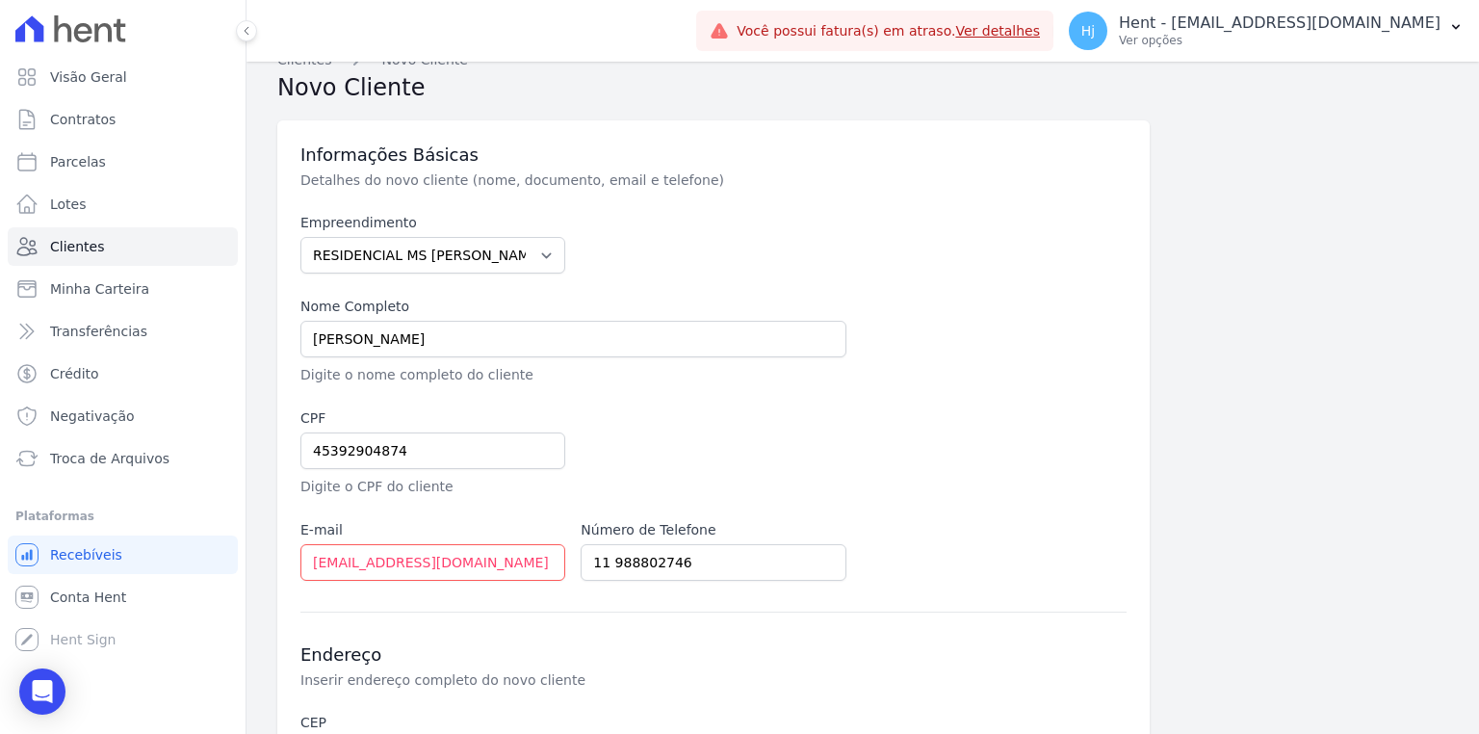
scroll to position [0, 0]
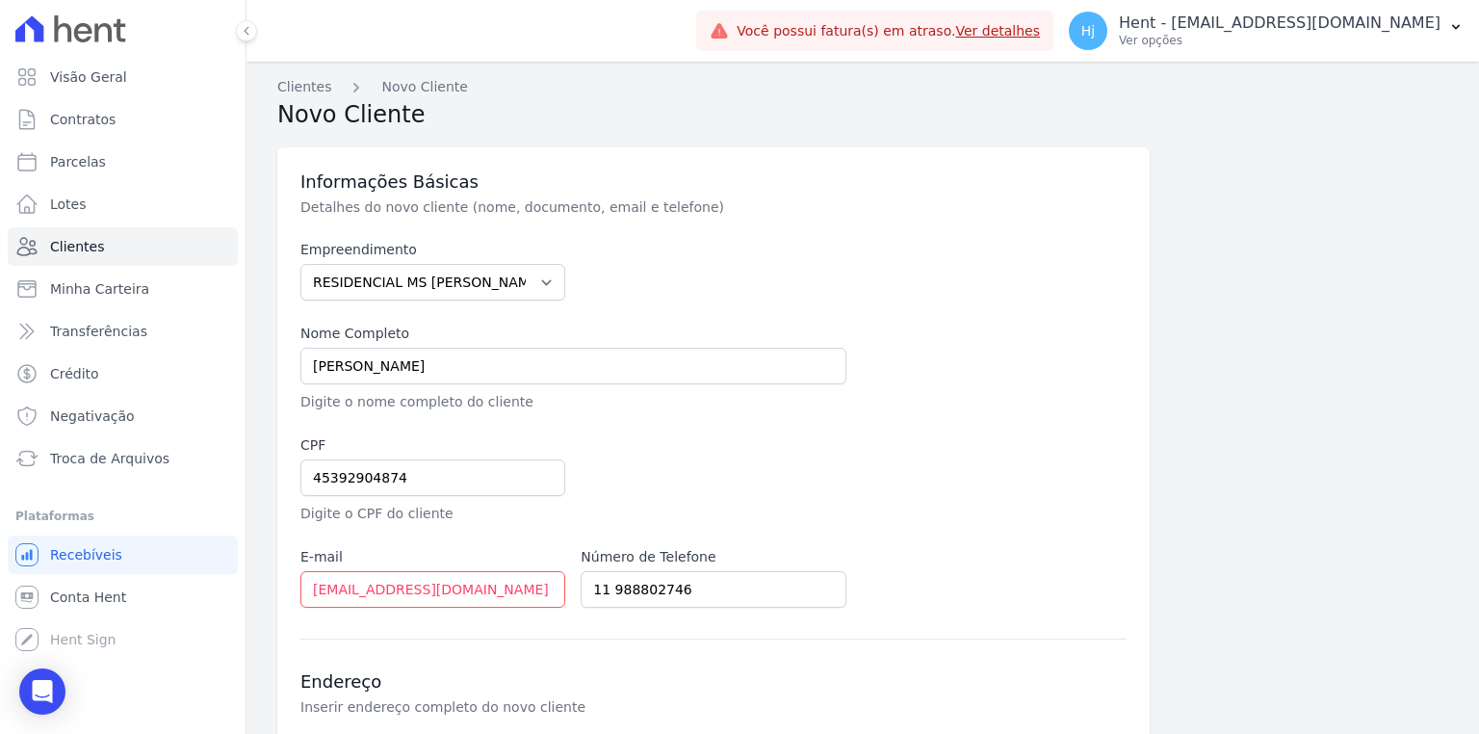
click at [451, 453] on label "CPF" at bounding box center [432, 445] width 265 height 20
click at [331, 476] on input "45392904874" at bounding box center [432, 477] width 265 height 37
click at [358, 474] on input "453.92904874" at bounding box center [432, 477] width 265 height 37
click at [381, 477] on input "453.929.04874" at bounding box center [432, 477] width 265 height 37
type input "453.929.048-74"
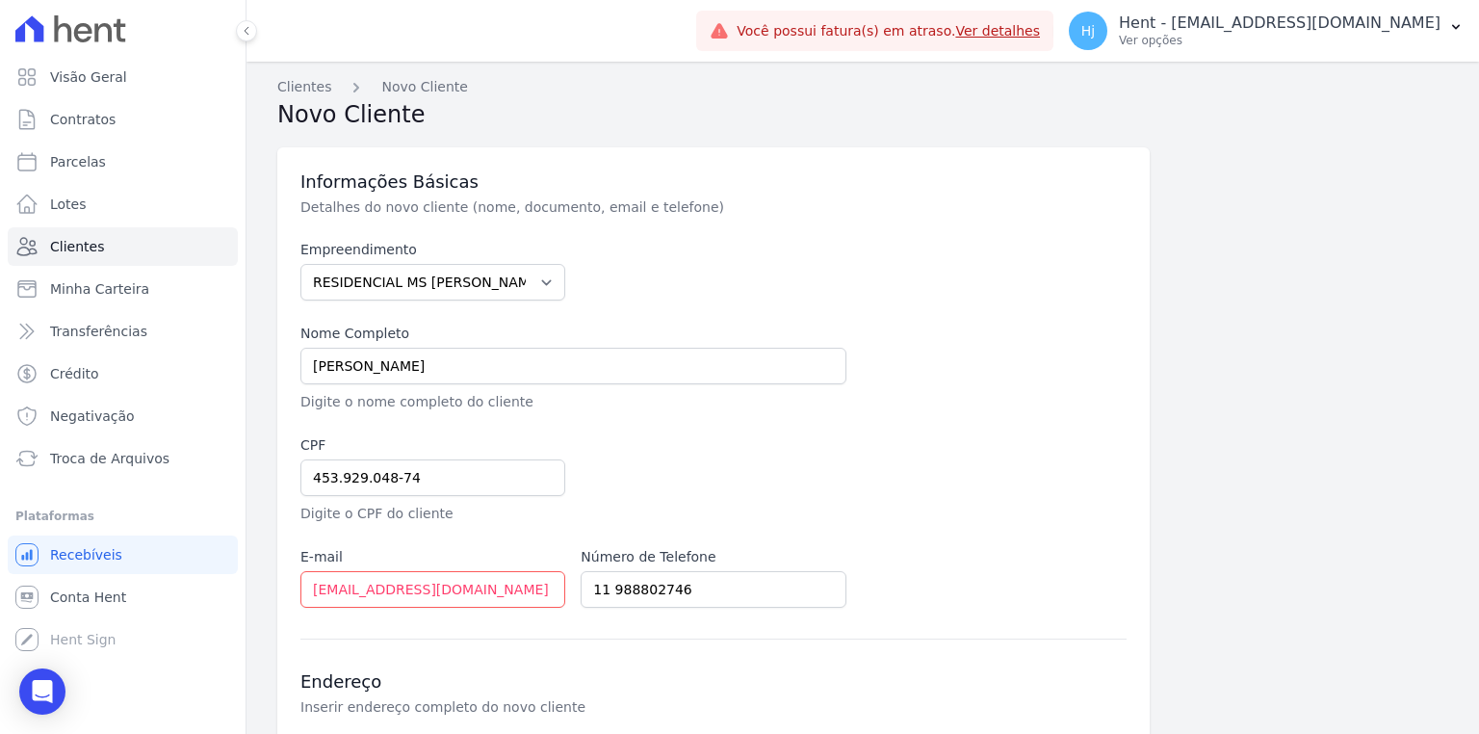
click at [750, 411] on div "Empreendimento Acaiá Residencial ACQUA 8 PELOTAS SPE LTDA ACQUA 8 PELOTAS SPE L…" at bounding box center [713, 424] width 826 height 368
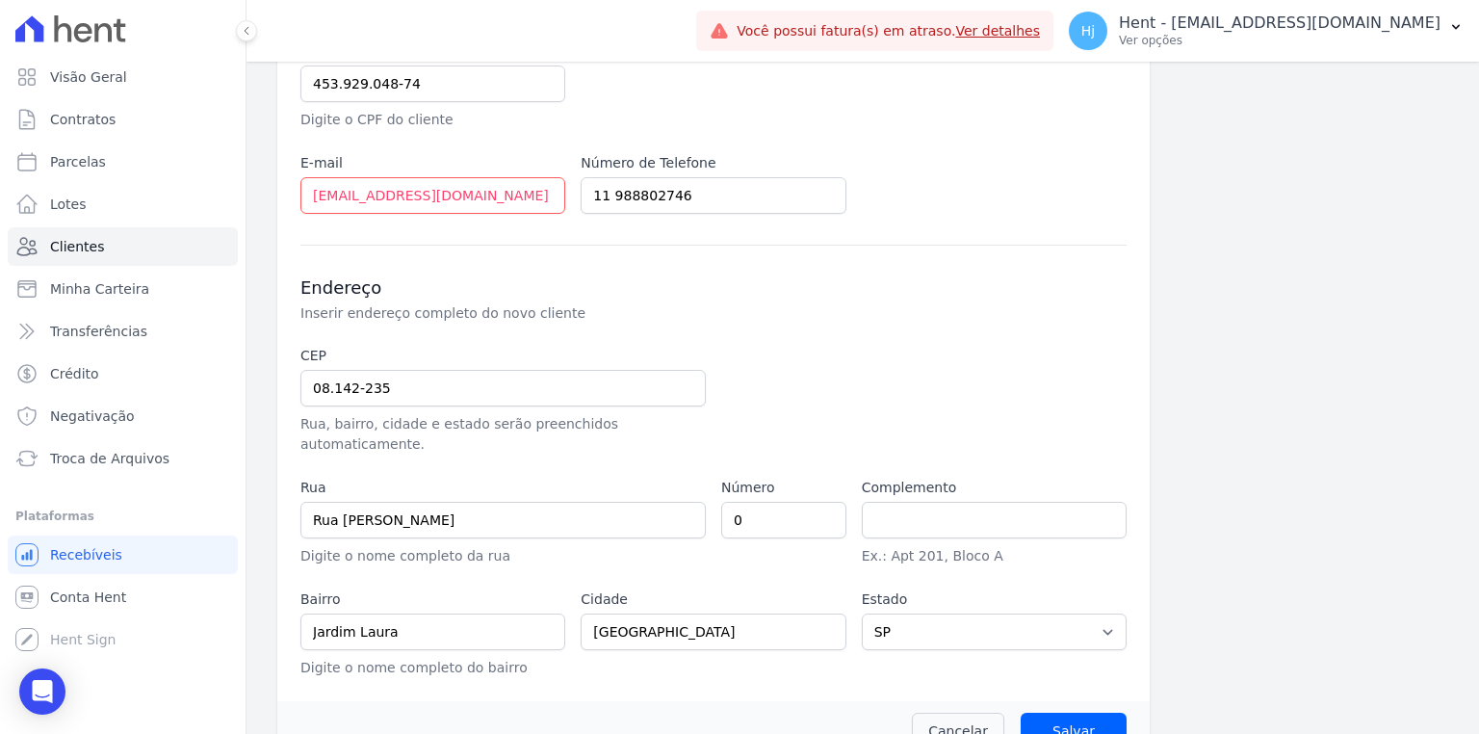
scroll to position [412, 0]
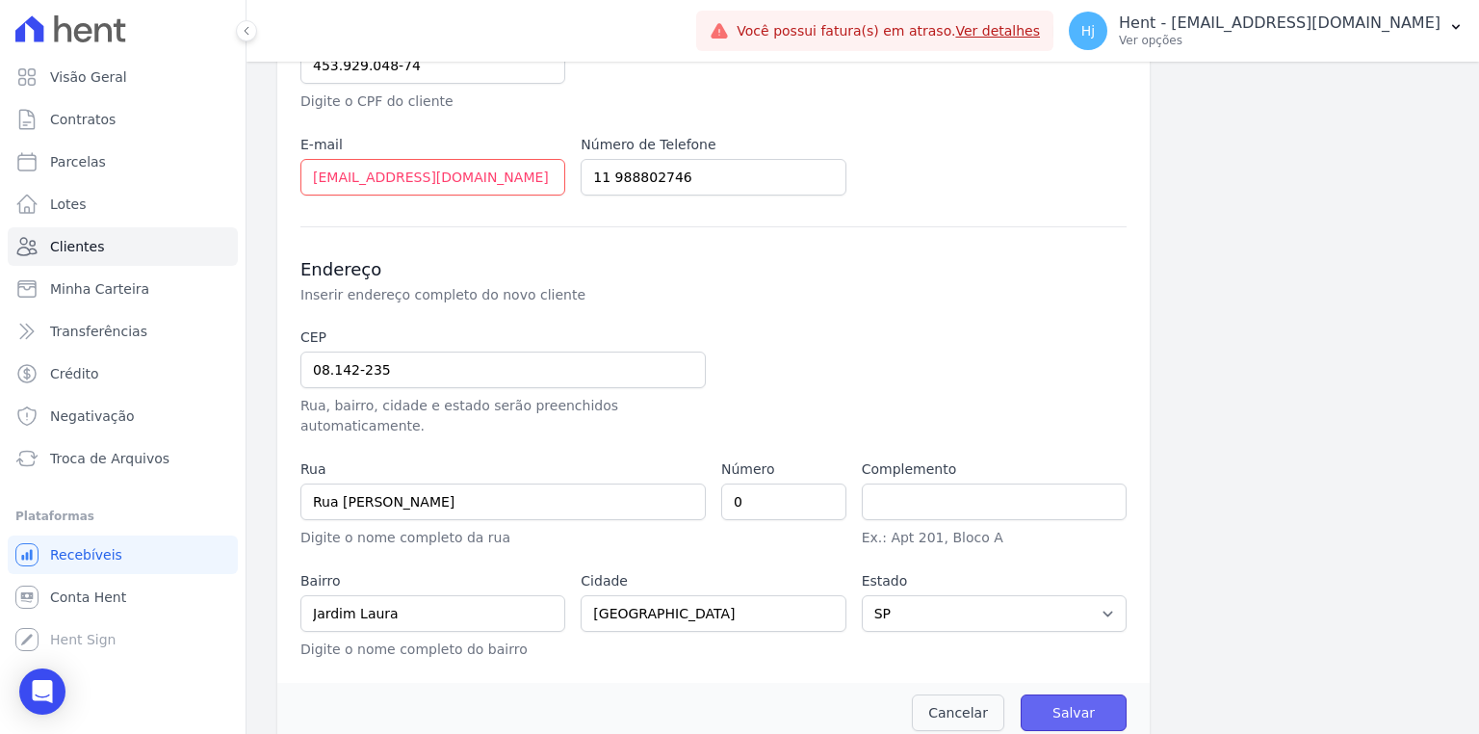
click at [1057, 694] on input "Salvar" at bounding box center [1073, 712] width 106 height 37
click at [1055, 694] on input "Salvar" at bounding box center [1073, 712] width 106 height 37
click at [97, 247] on span "Clientes" at bounding box center [77, 246] width 54 height 19
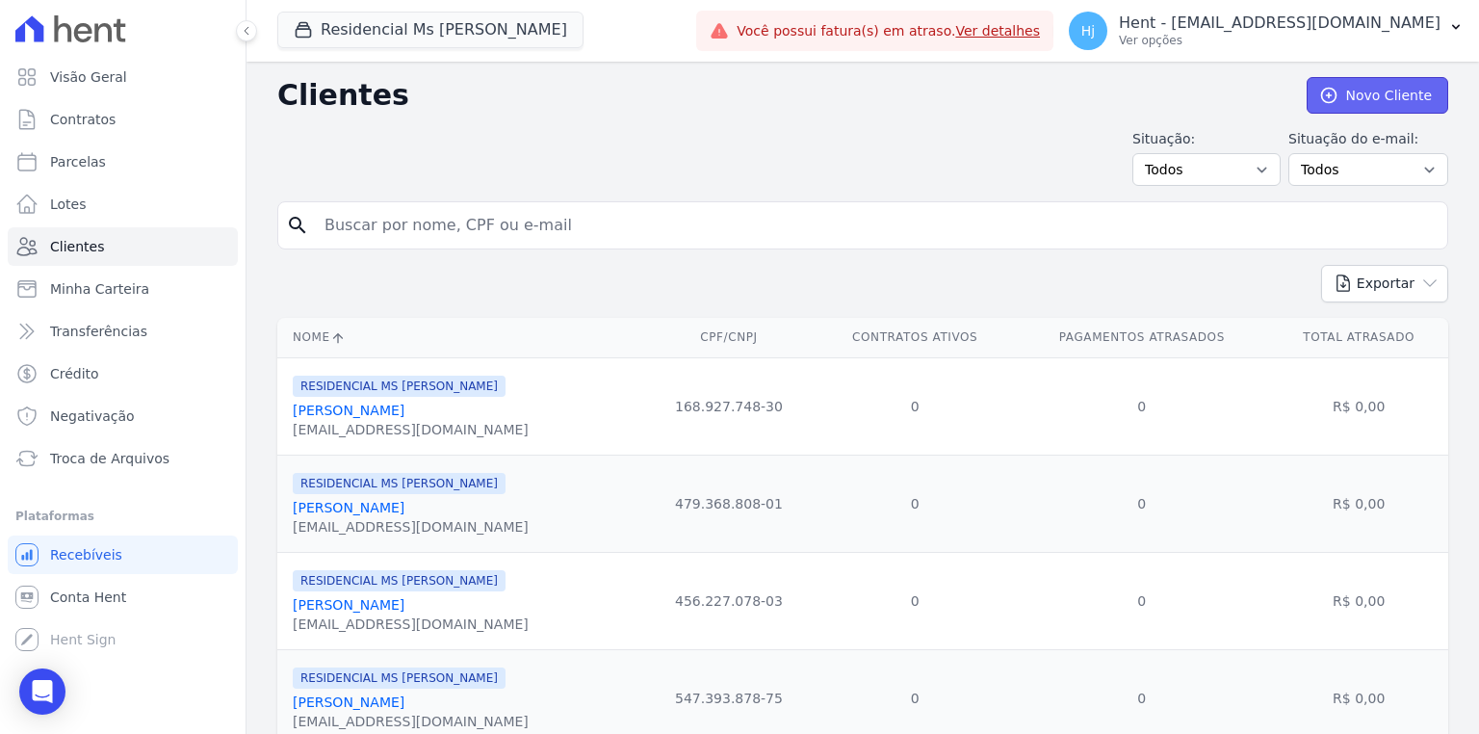
click at [1386, 87] on link "Novo Cliente" at bounding box center [1377, 95] width 142 height 37
select select "6c54eb3b-e7be-42b2-a22d-84079dcbf93e"
select select "SP"
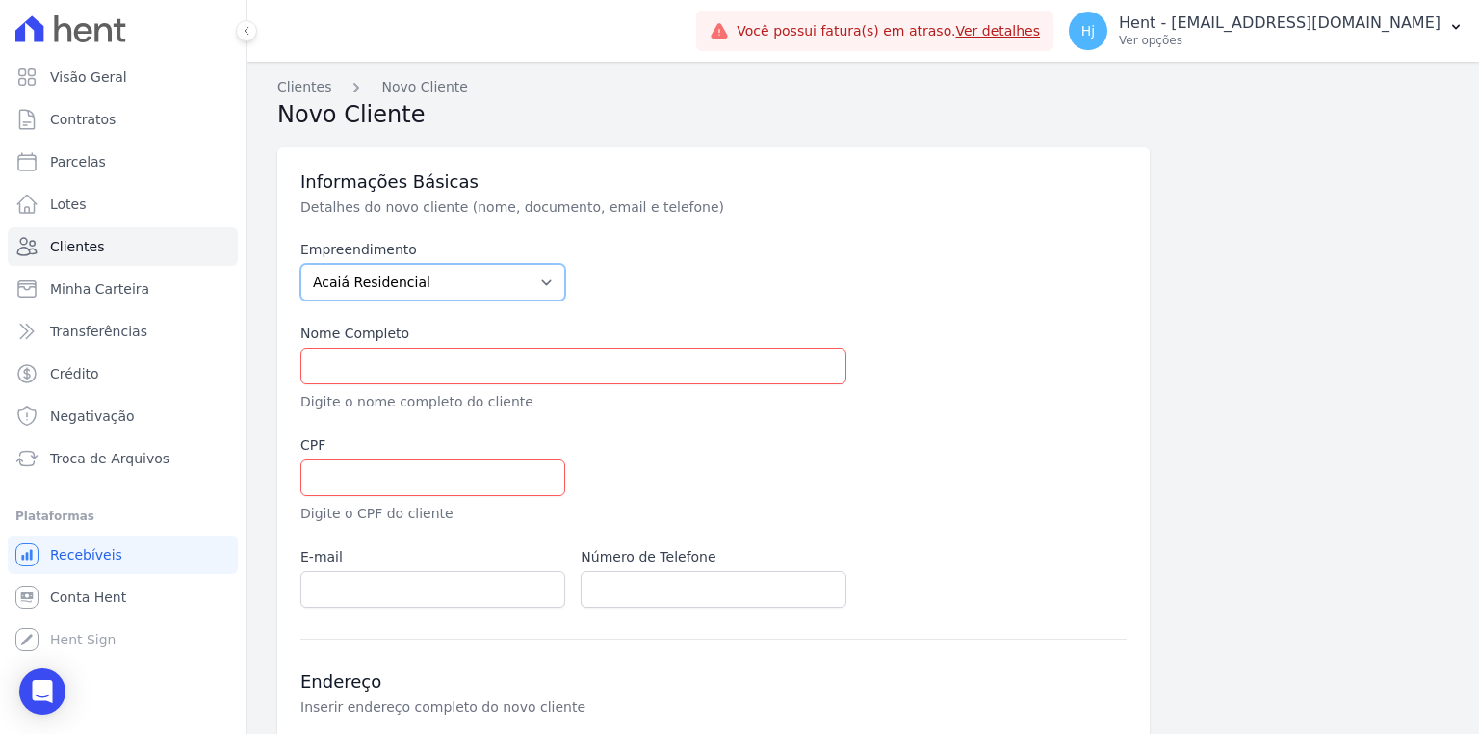
click at [515, 292] on select "Acaiá Residencial ACQUA 8 PELOTAS SPE LTDA ACQUA 8 PELOTAS SPE LTDA II ACQUA LI…" at bounding box center [432, 282] width 265 height 37
select select "6c54eb3b-e7be-42b2-a22d-84079dcbf93e"
click at [300, 264] on select "Acaiá Residencial ACQUA 8 PELOTAS SPE LTDA ACQUA 8 PELOTAS SPE LTDA II ACQUA LI…" at bounding box center [432, 282] width 265 height 37
click at [674, 451] on div at bounding box center [853, 479] width 546 height 89
drag, startPoint x: 341, startPoint y: 362, endPoint x: 371, endPoint y: 369, distance: 30.6
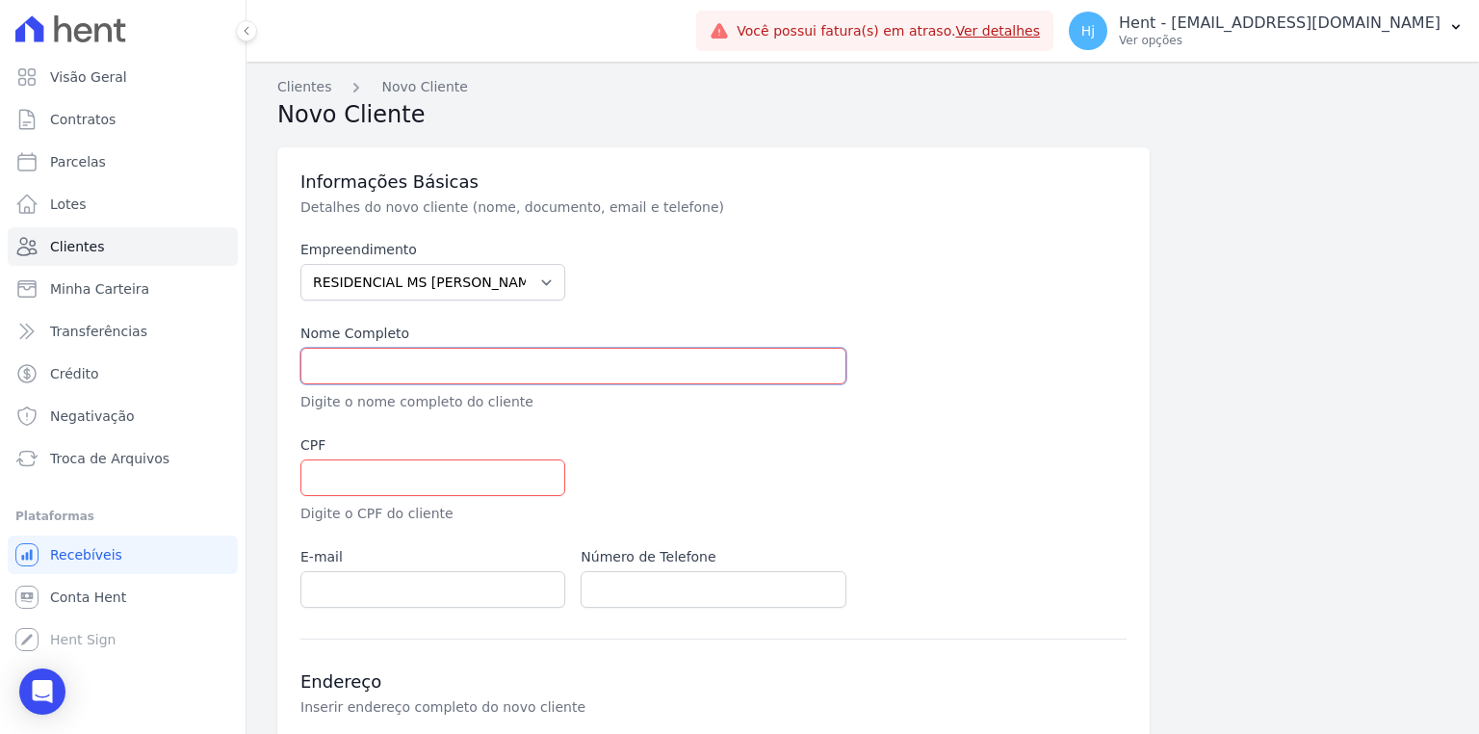
click at [341, 362] on input "text" at bounding box center [573, 366] width 546 height 37
click at [370, 354] on input "text" at bounding box center [573, 366] width 546 height 37
paste input "EVERTON FERREIRA COSTA"
type input "EVERTON FERREIRA COSTA"
click at [371, 477] on input "text" at bounding box center [432, 477] width 265 height 37
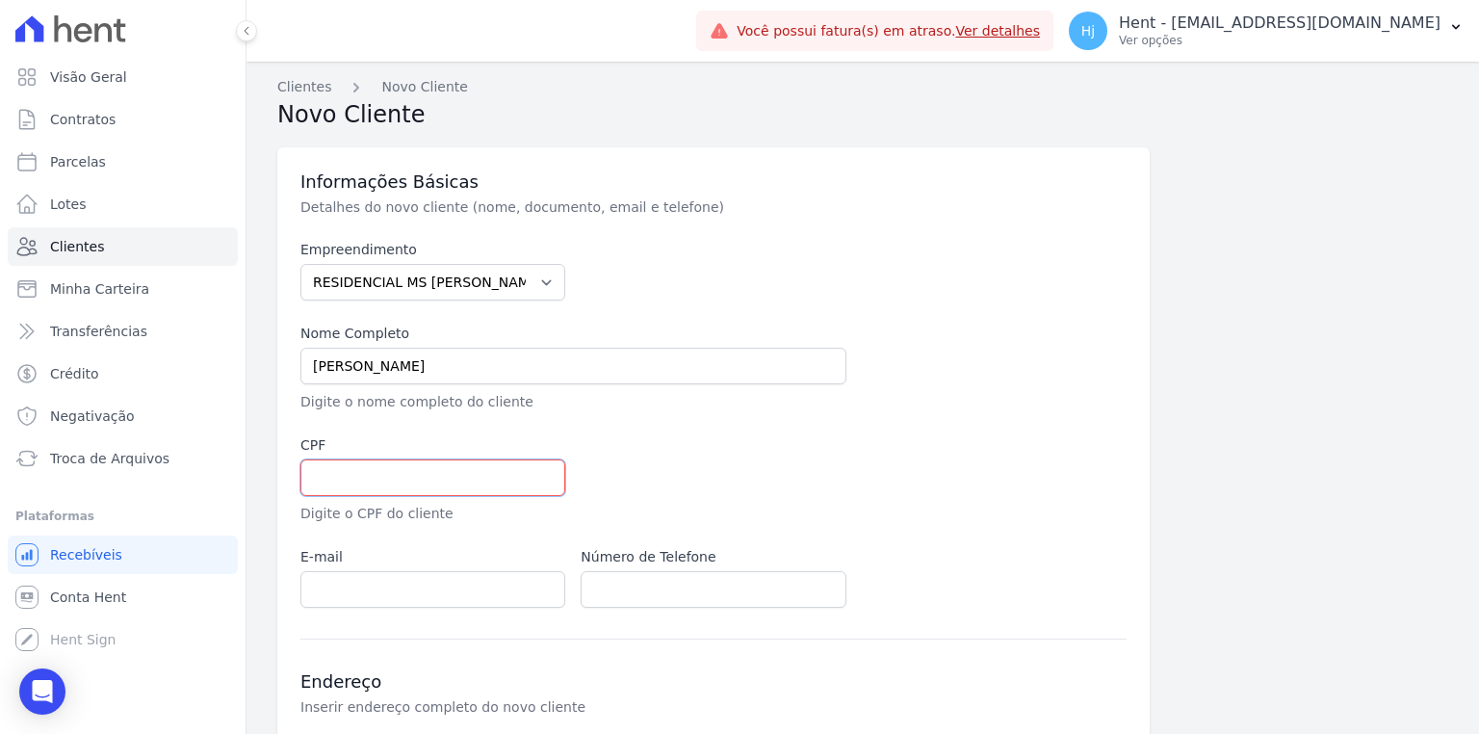
click at [437, 459] on input "text" at bounding box center [432, 477] width 265 height 37
paste input "49942798889"
type input "49942798889"
click at [404, 548] on label "E-mail" at bounding box center [432, 557] width 265 height 20
click at [422, 585] on input "email" at bounding box center [432, 589] width 265 height 37
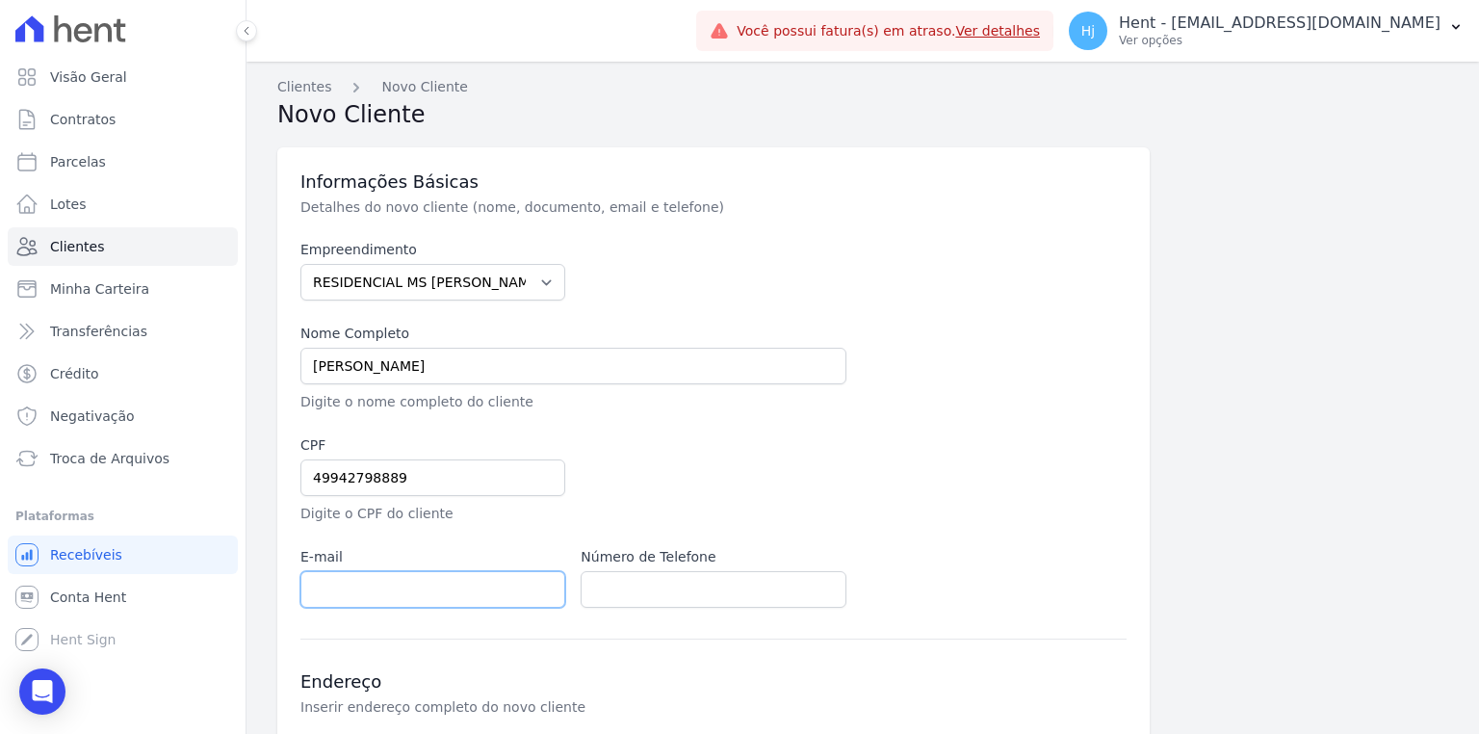
paste input "EMILLYJESUSSOUZA64@GMAIL.COM"
type input "EMILLYJESUSSOUZA64@GMAIL.COM"
click at [679, 577] on input "text" at bounding box center [712, 589] width 265 height 37
paste input "11 949748426"
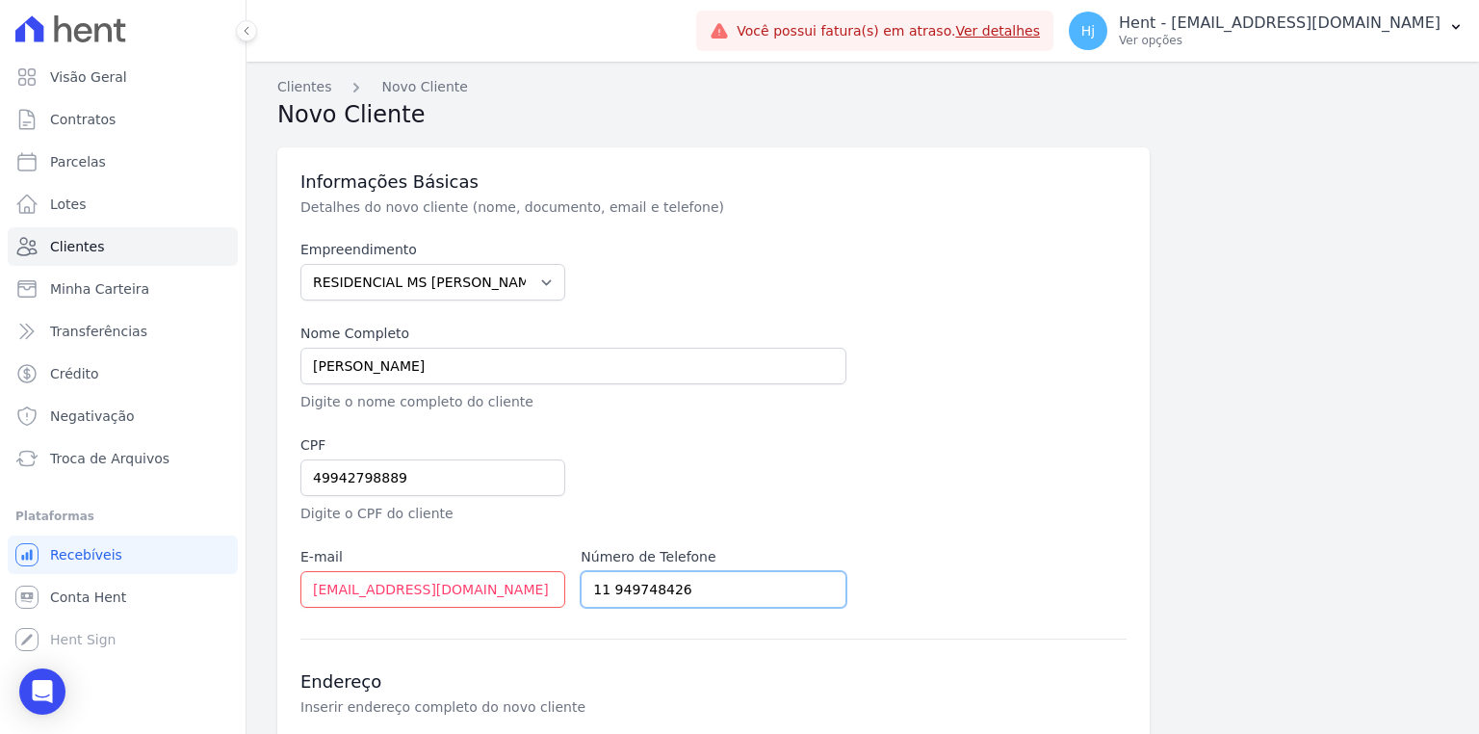
type input "11 949748426"
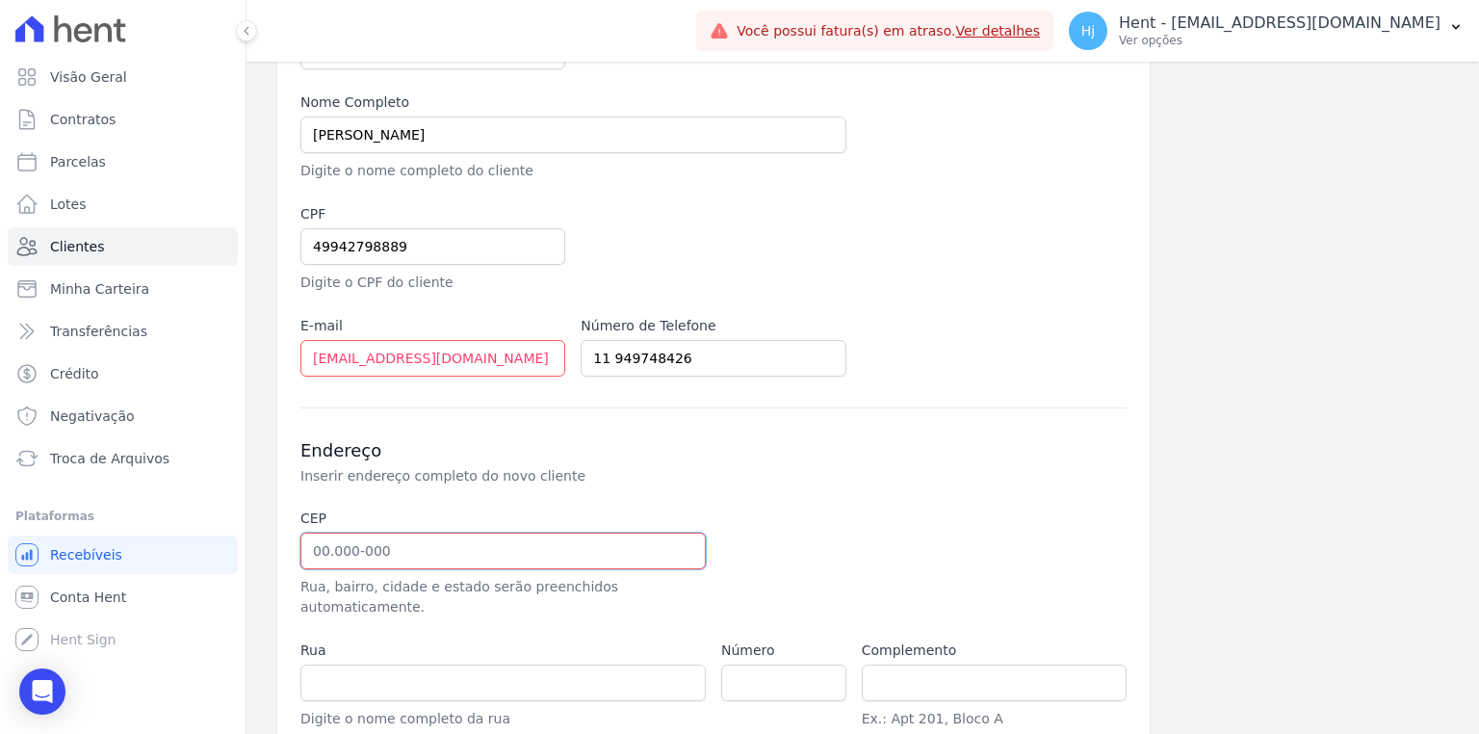
click at [328, 555] on input "text" at bounding box center [502, 550] width 405 height 37
type input "08.090-000"
click at [774, 476] on p "Inserir endereço completo do novo cliente" at bounding box center [623, 475] width 647 height 19
click at [763, 664] on input "number" at bounding box center [783, 682] width 125 height 37
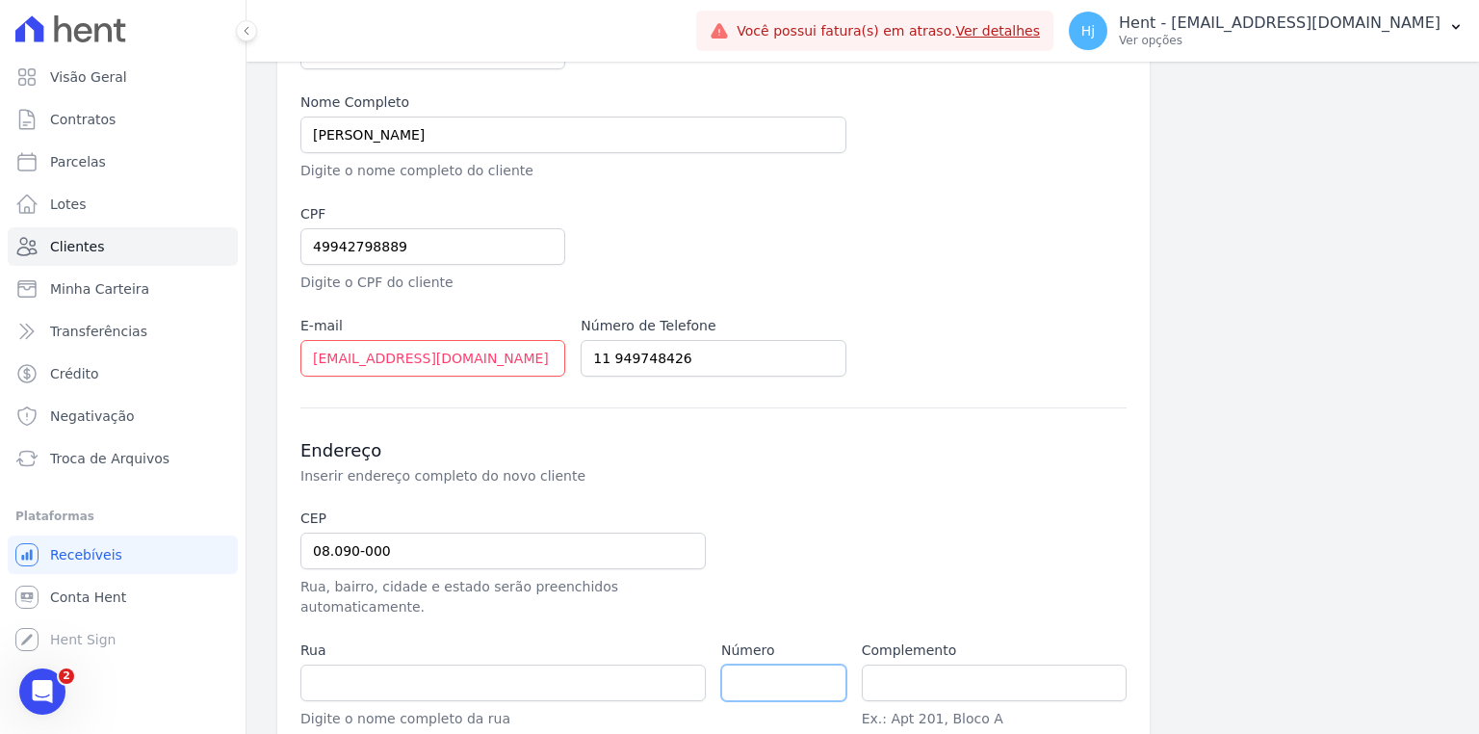
type input "Avenida Doutor José Artur Nova"
type input "Parque Paulistano"
type input "São Paulo"
select select "SP"
type input "0"
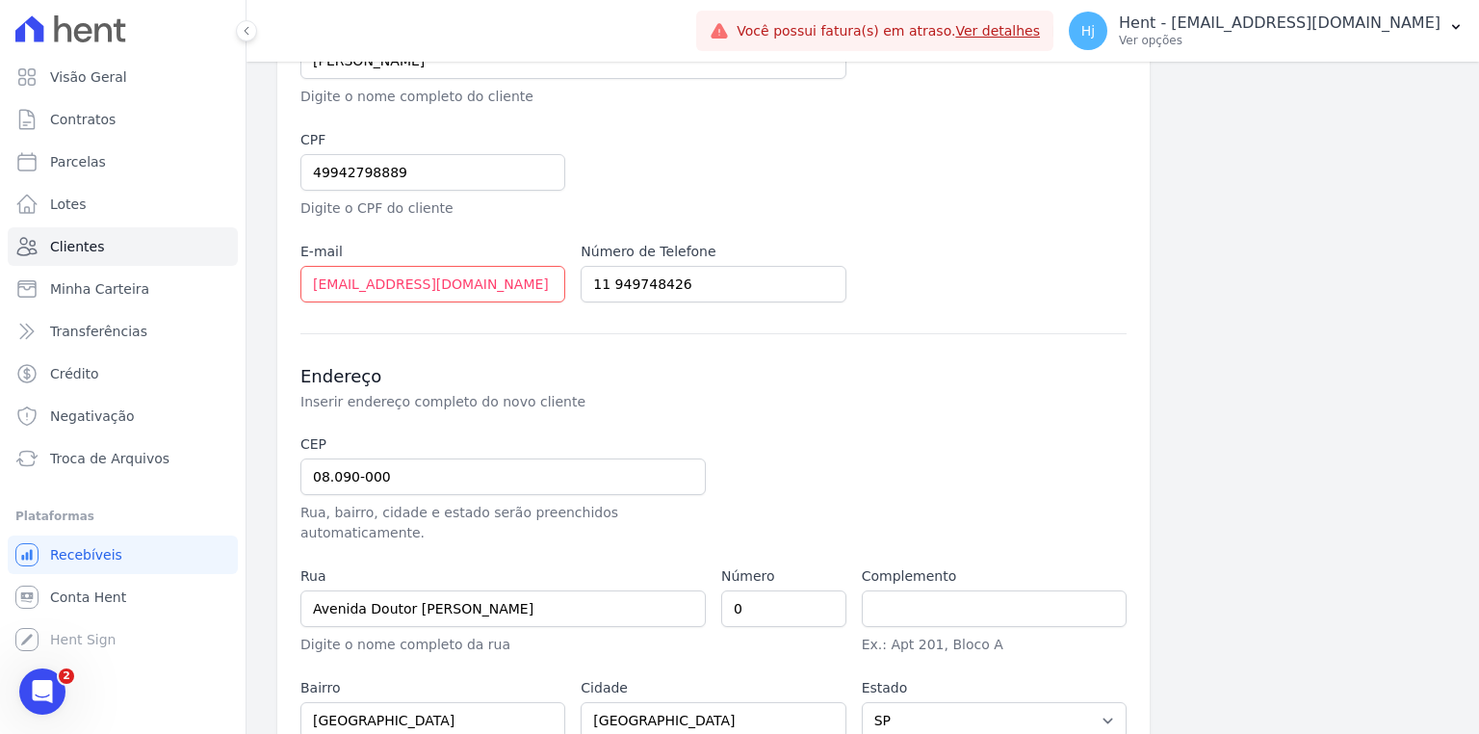
scroll to position [412, 0]
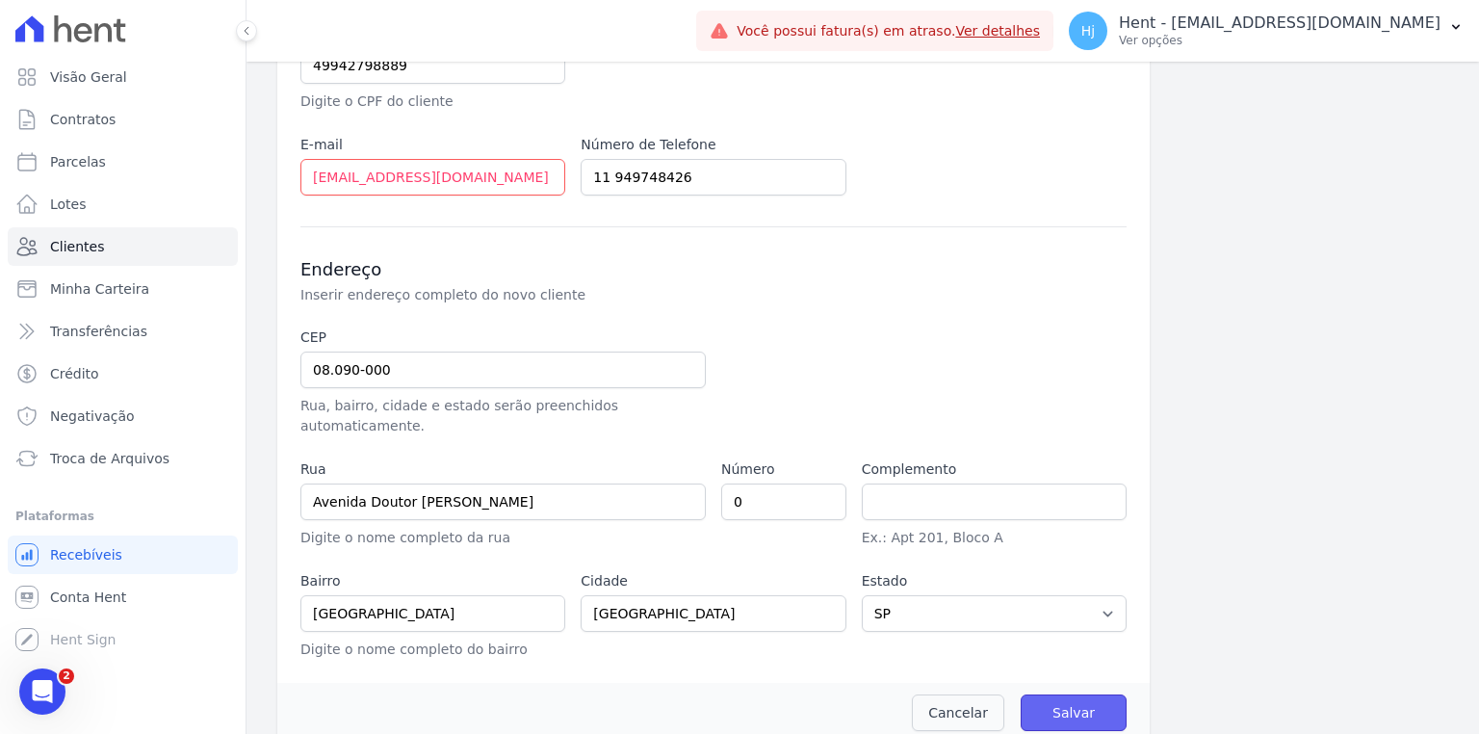
click at [1055, 694] on input "Salvar" at bounding box center [1073, 712] width 106 height 37
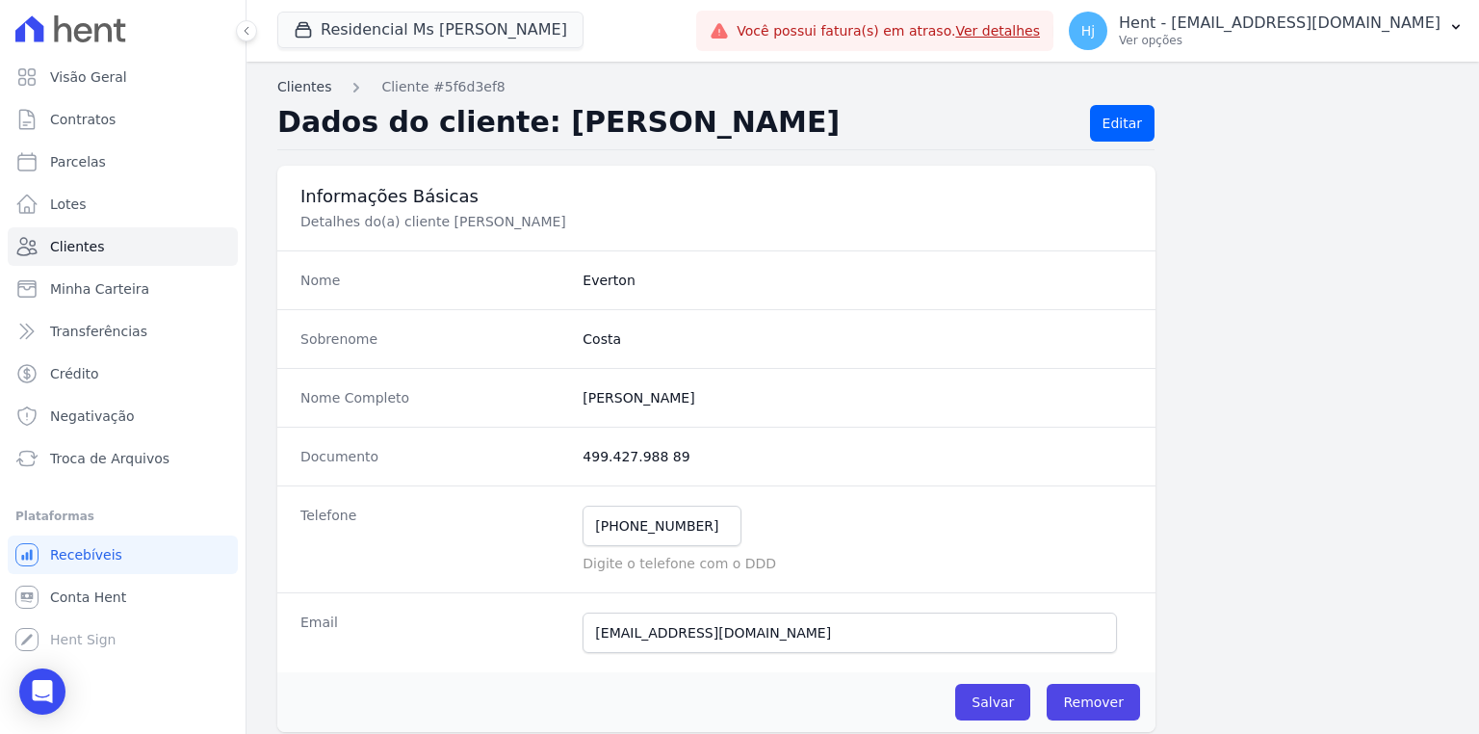
click at [316, 88] on link "Clientes" at bounding box center [304, 87] width 54 height 20
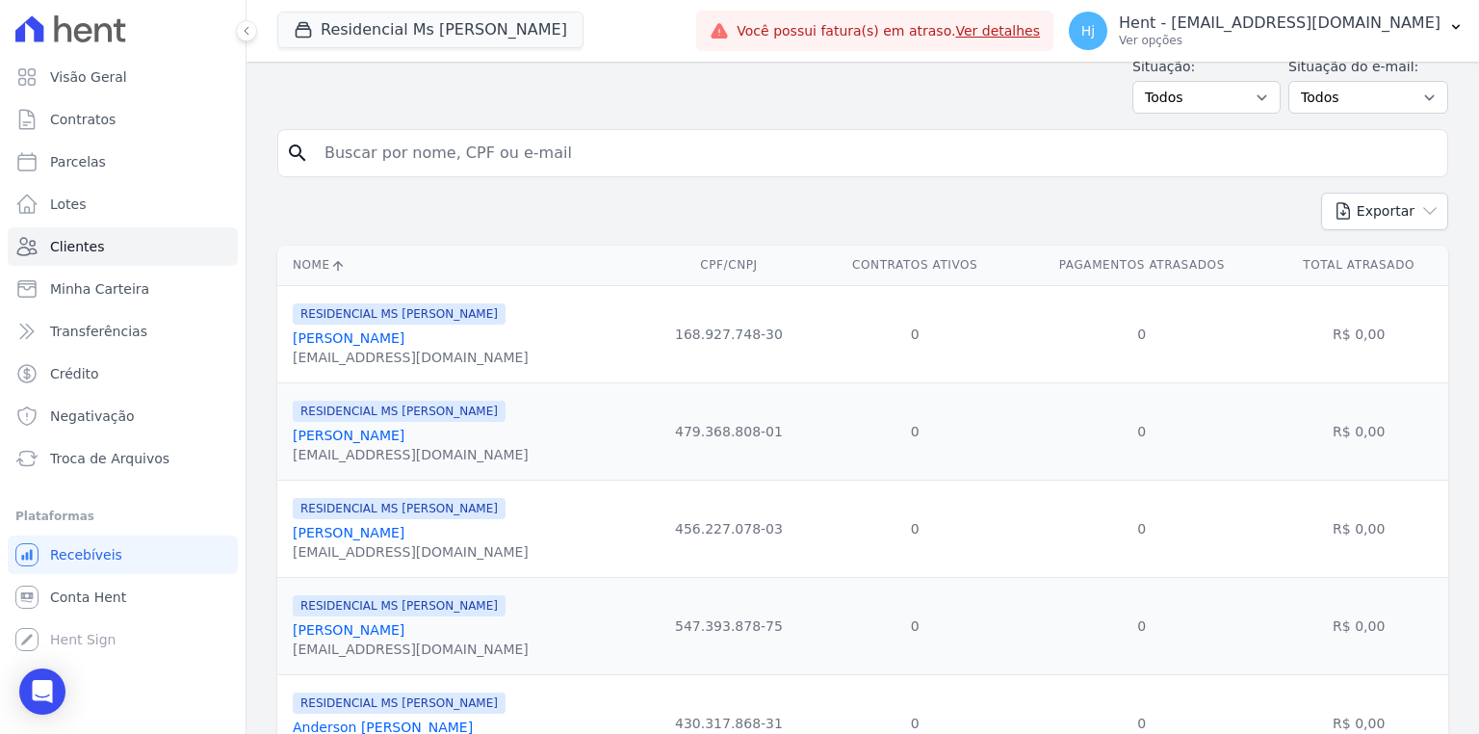
scroll to position [231, 0]
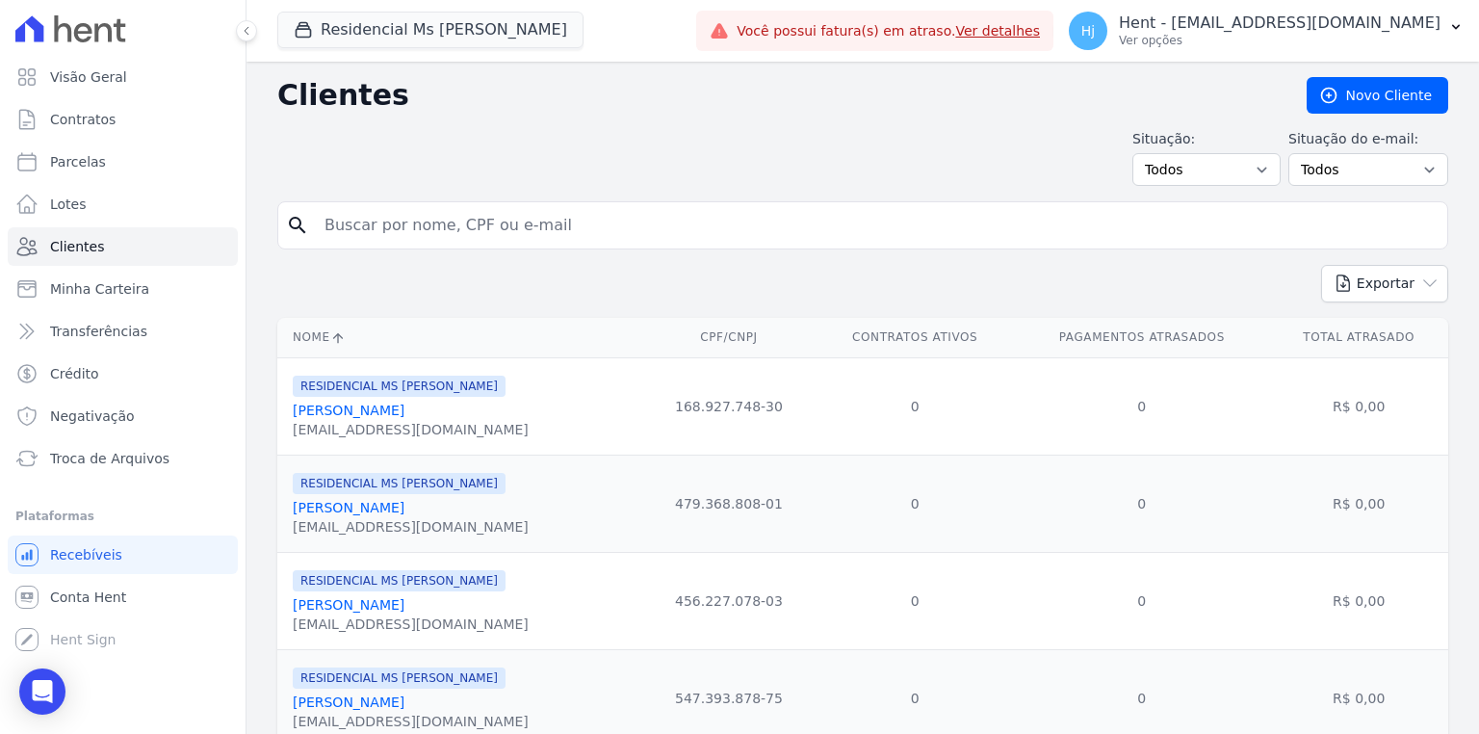
click at [409, 236] on input "search" at bounding box center [876, 225] width 1126 height 39
click at [1382, 94] on link "Novo Cliente" at bounding box center [1377, 95] width 142 height 37
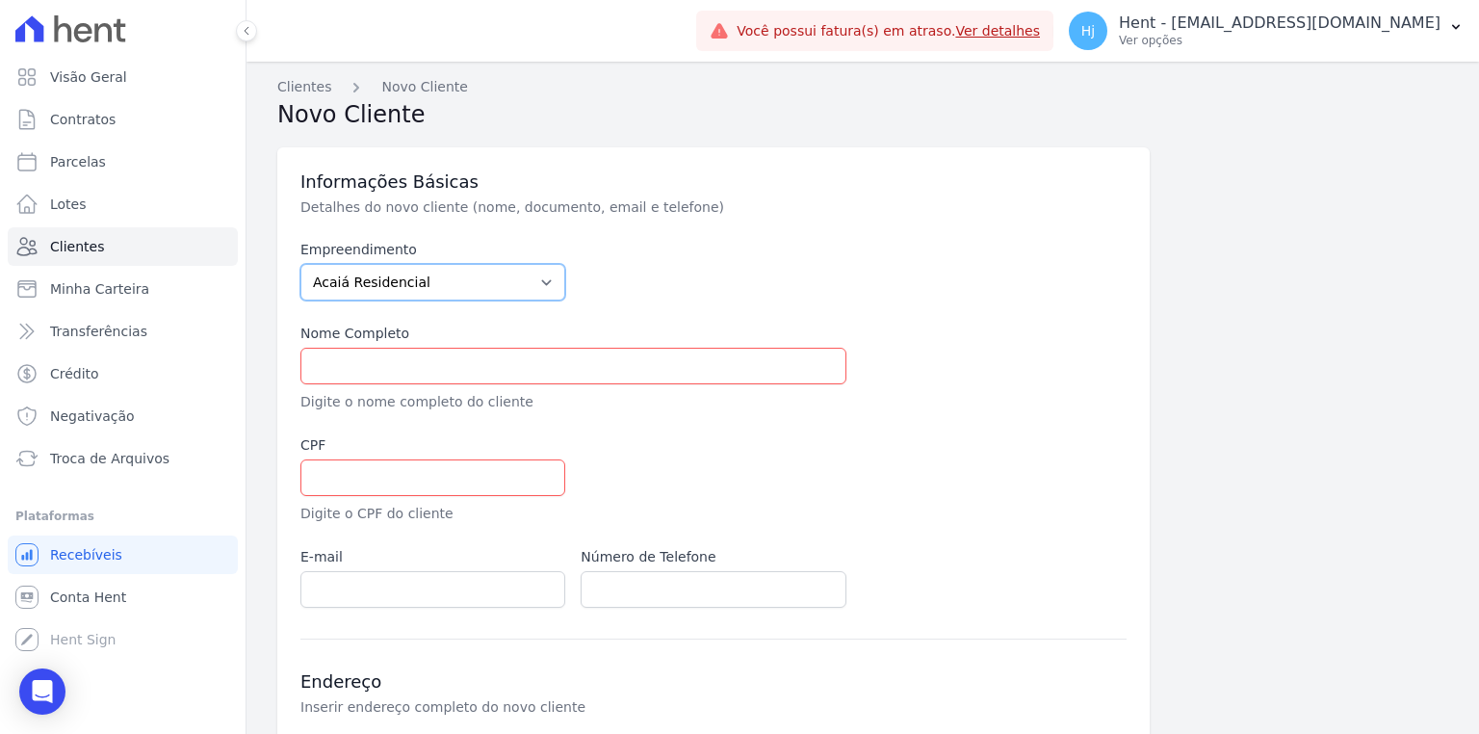
click at [413, 287] on select "Acaiá Residencial ACQUA 8 PELOTAS SPE LTDA ACQUA 8 PELOTAS SPE LTDA II ACQUA LI…" at bounding box center [432, 282] width 265 height 37
select select "6c54eb3b-e7be-42b2-a22d-84079dcbf93e"
click at [300, 264] on select "Acaiá Residencial ACQUA 8 PELOTAS SPE LTDA ACQUA 8 PELOTAS SPE LTDA II ACQUA LI…" at bounding box center [432, 282] width 265 height 37
click at [869, 470] on div at bounding box center [853, 479] width 546 height 89
click at [405, 374] on input "text" at bounding box center [573, 366] width 546 height 37
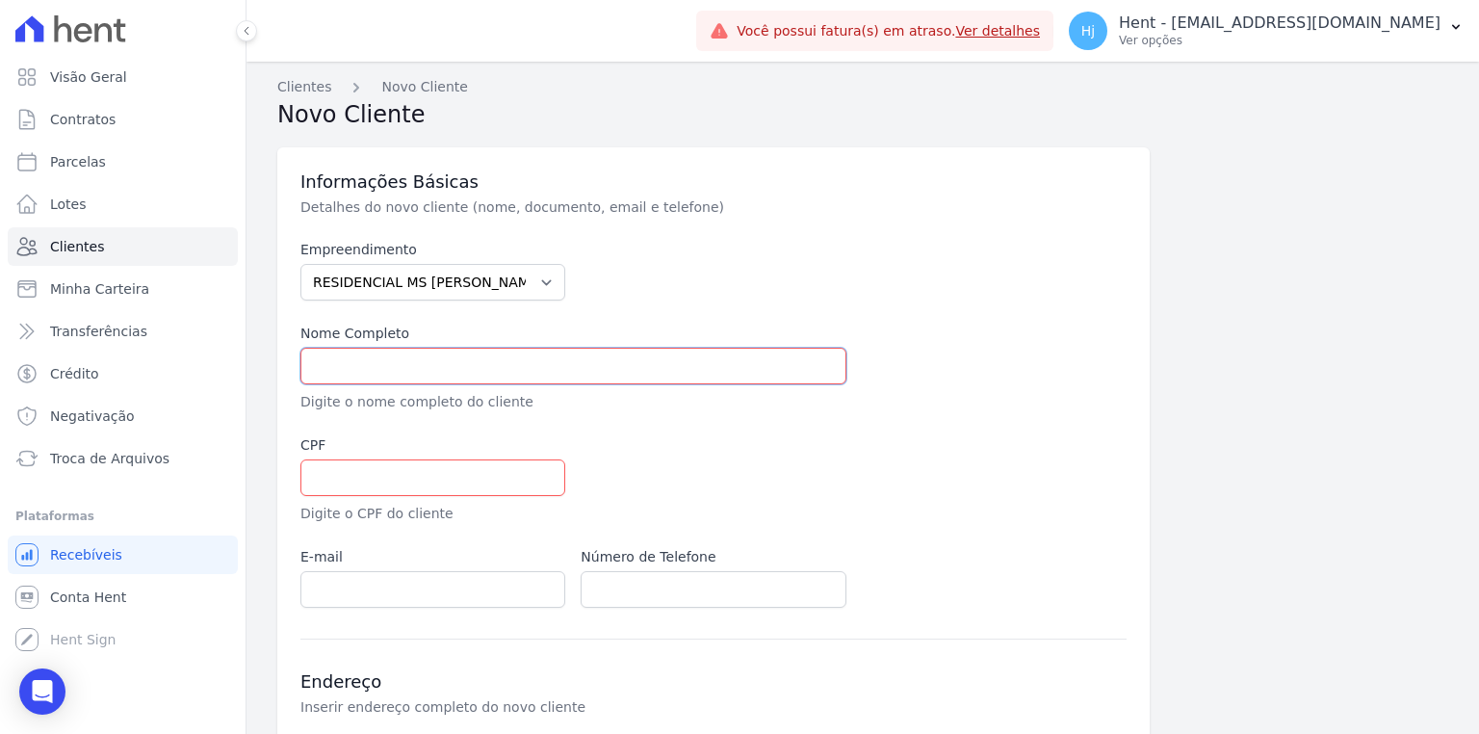
paste input "[PERSON_NAME] DO NASCIMENTO"
type input "[PERSON_NAME] DO NASCIMENTO"
click at [384, 479] on input "text" at bounding box center [432, 477] width 265 height 37
click at [334, 478] on input "text" at bounding box center [432, 477] width 265 height 37
paste input "51418646857"
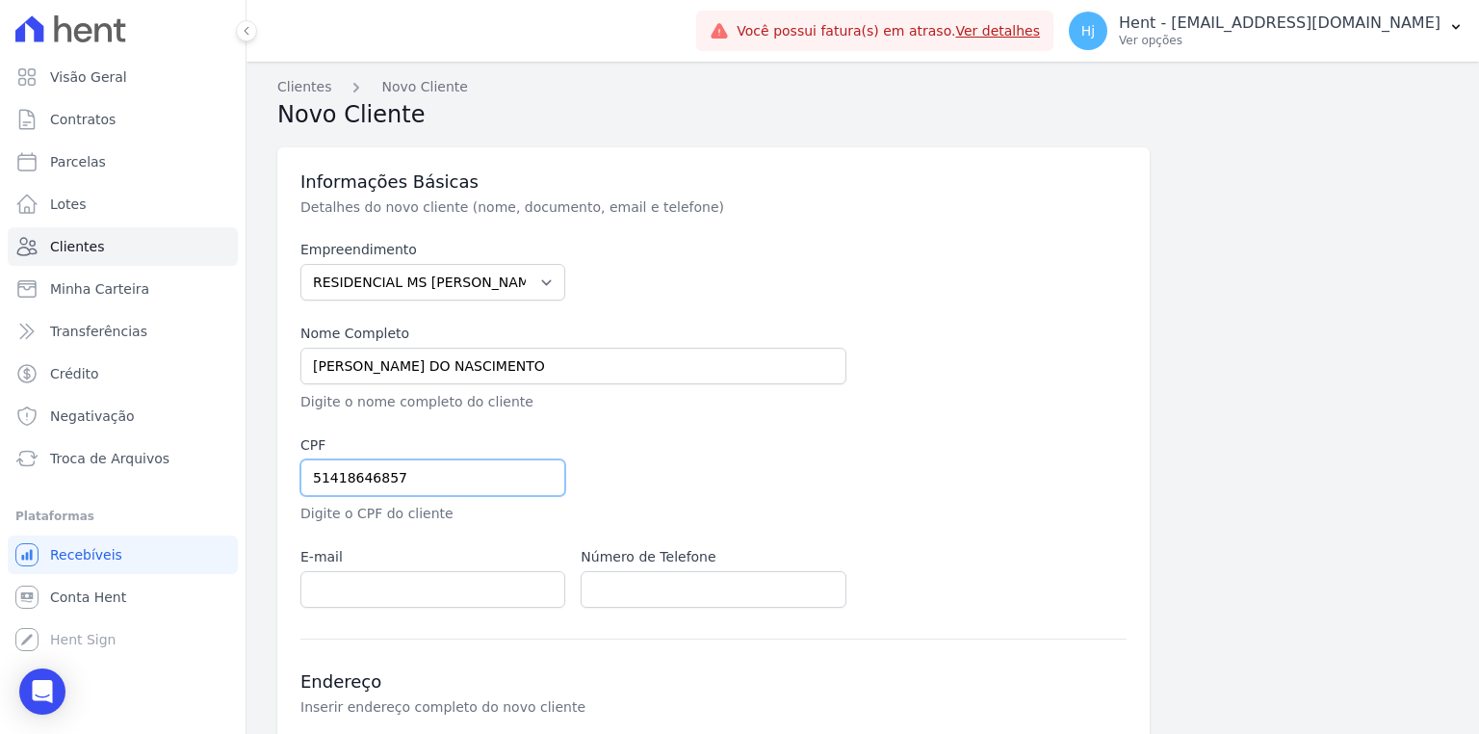
type input "51418646857"
click at [371, 603] on input "email" at bounding box center [432, 589] width 265 height 37
paste input "ANINHA16ALVES@OUTLOOK.COM"
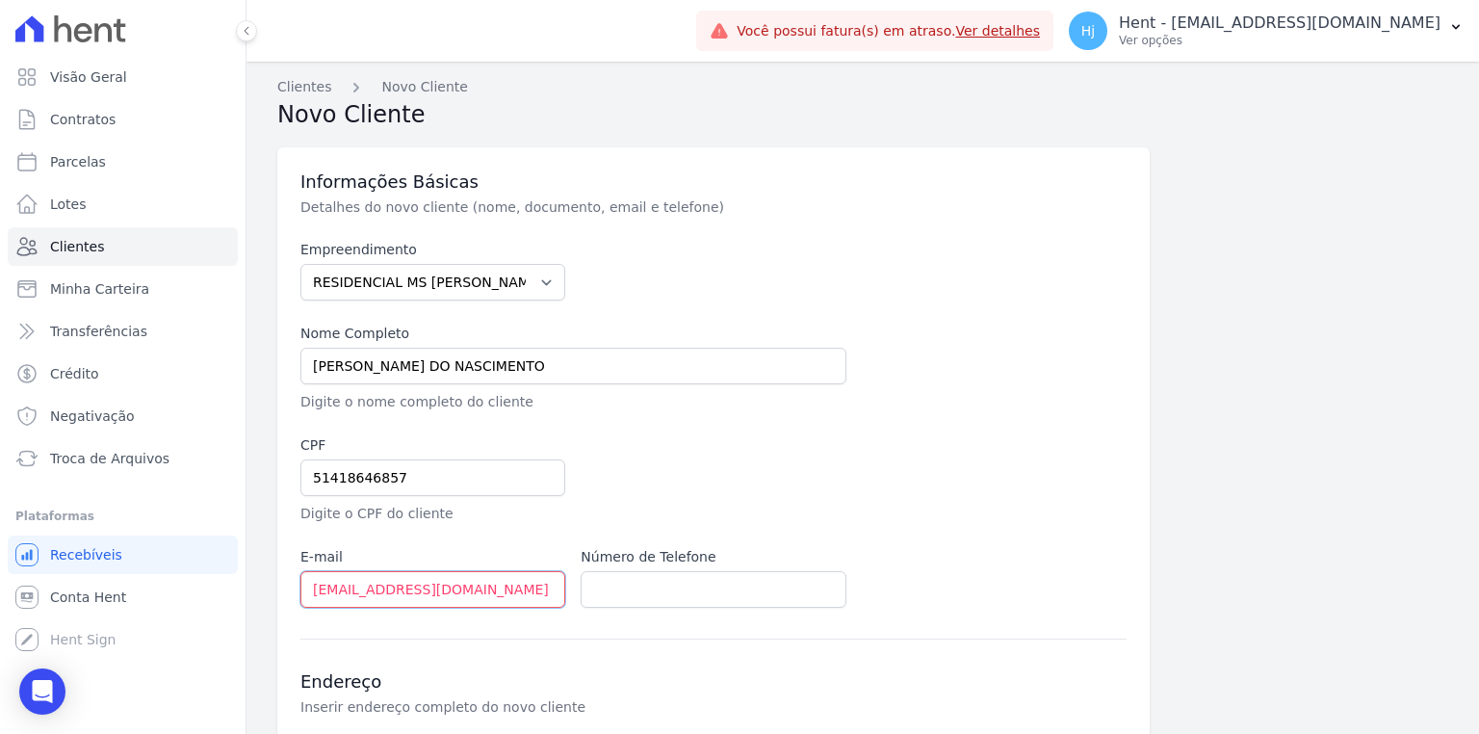
type input "ANINHA16ALVES@OUTLOOK.COM"
click at [669, 583] on input "text" at bounding box center [712, 589] width 265 height 37
click at [654, 580] on input "text" at bounding box center [712, 589] width 265 height 37
paste input "983657849"
type input "11 983657849"
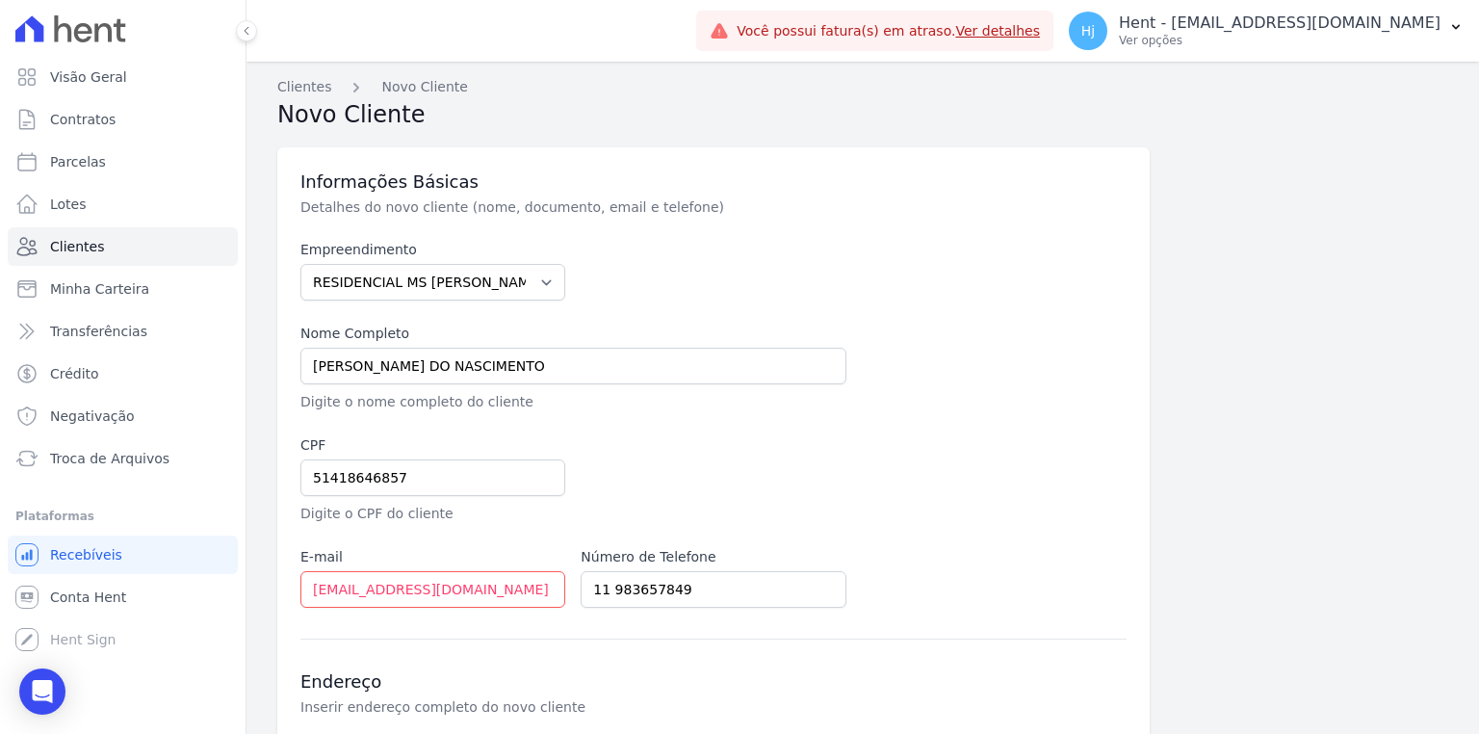
click at [1042, 550] on div "Empreendimento Acaiá Residencial ACQUA 8 PELOTAS SPE LTDA ACQUA 8 PELOTAS SPE L…" at bounding box center [713, 424] width 826 height 368
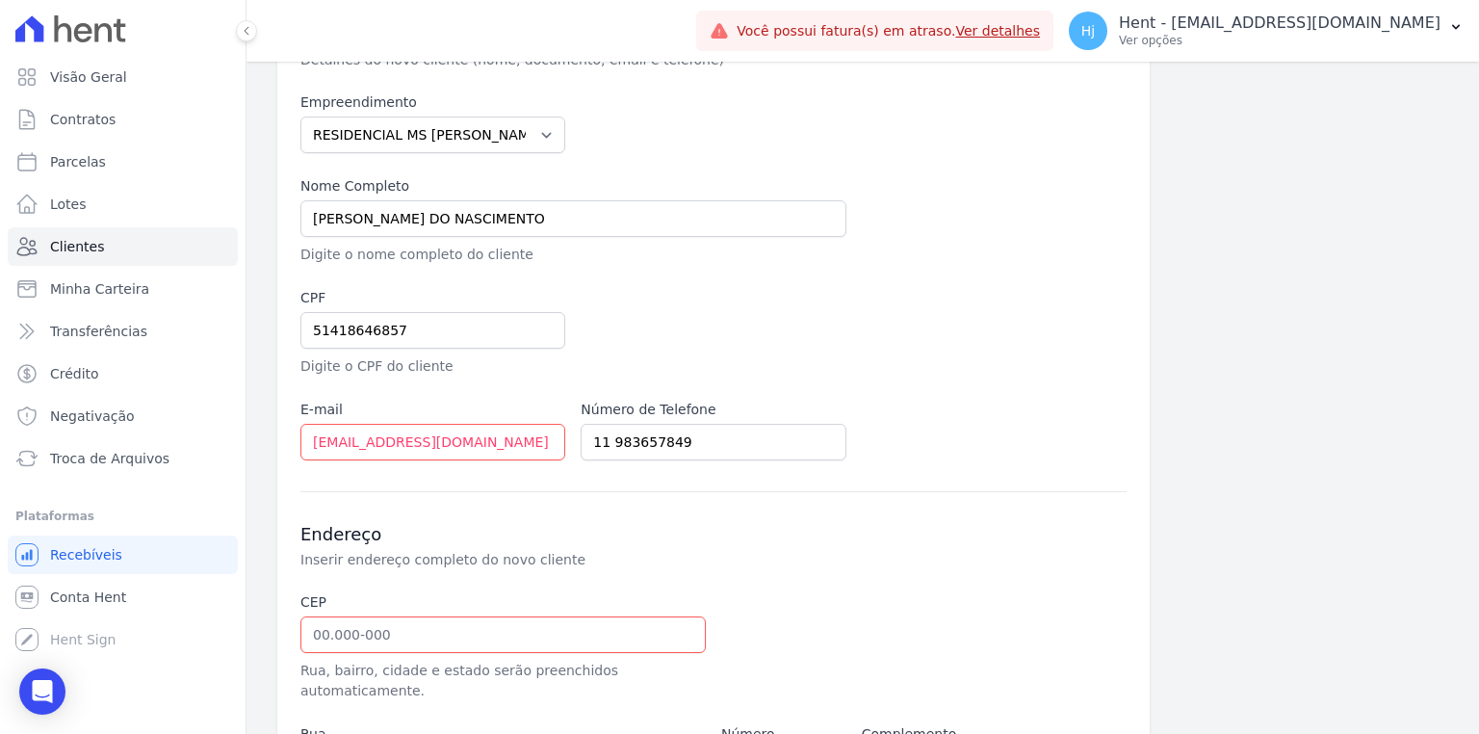
scroll to position [308, 0]
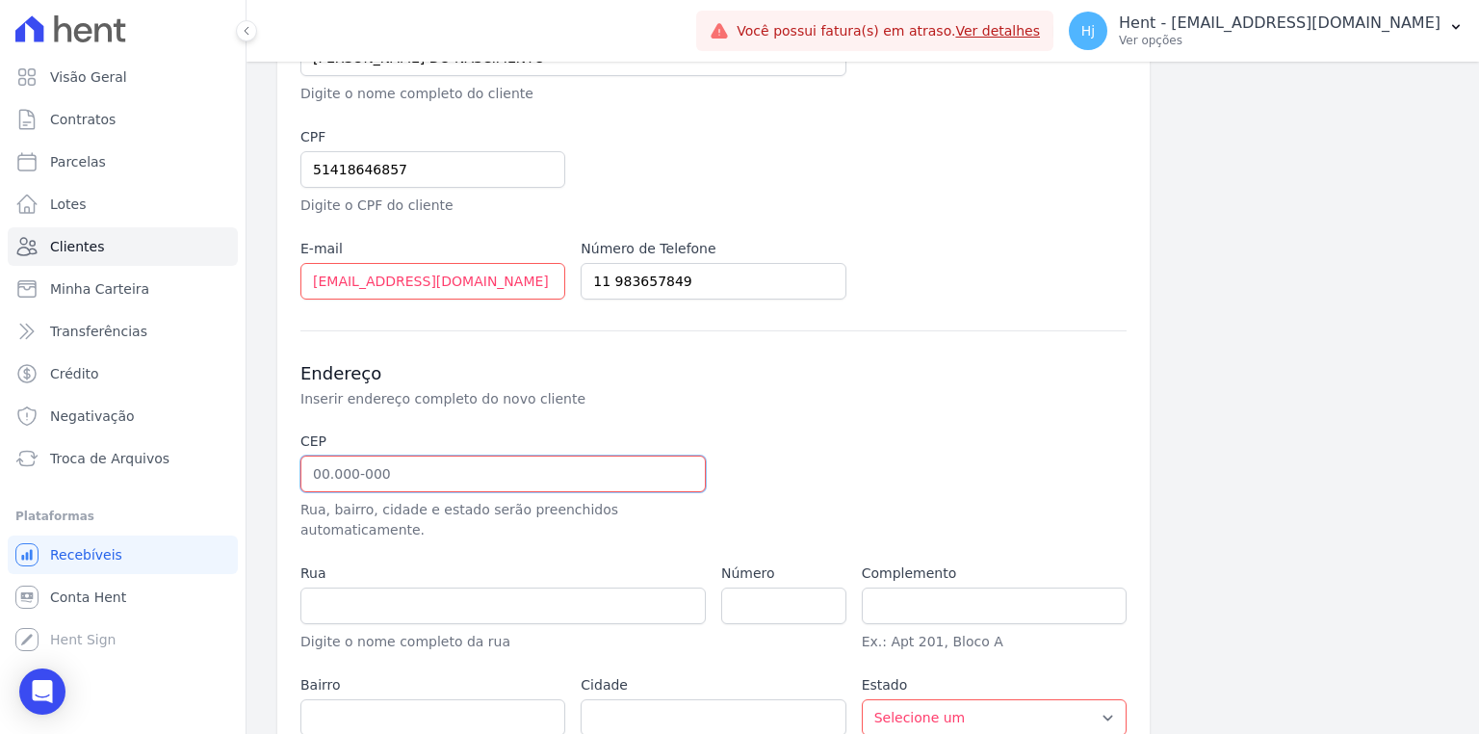
click at [308, 485] on input "text" at bounding box center [502, 473] width 405 height 37
type input "08.150-040"
click at [880, 486] on div at bounding box center [853, 485] width 265 height 109
type input "Avenida Fernando Figueiredo Lins"
type input "Parque Santa Rita"
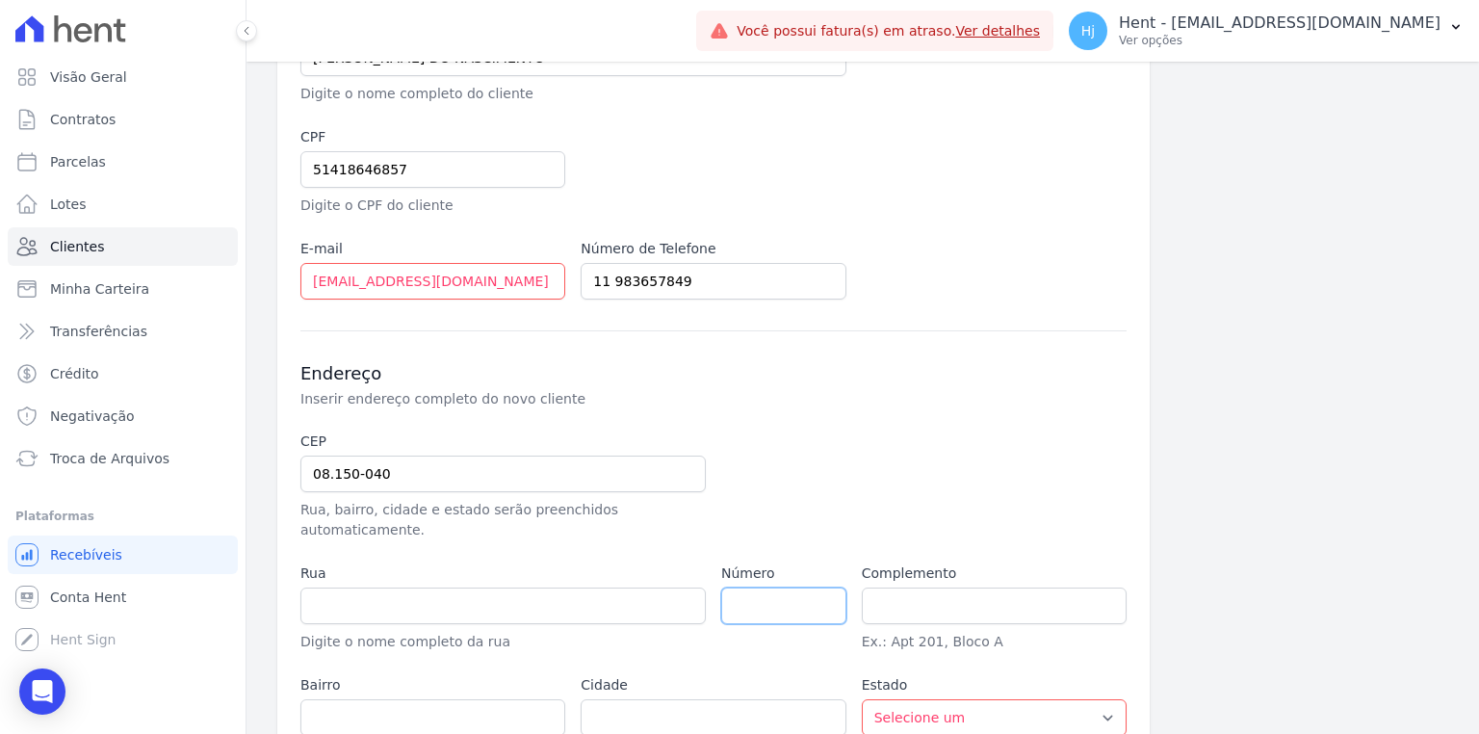
type input "São Paulo"
select select "SP"
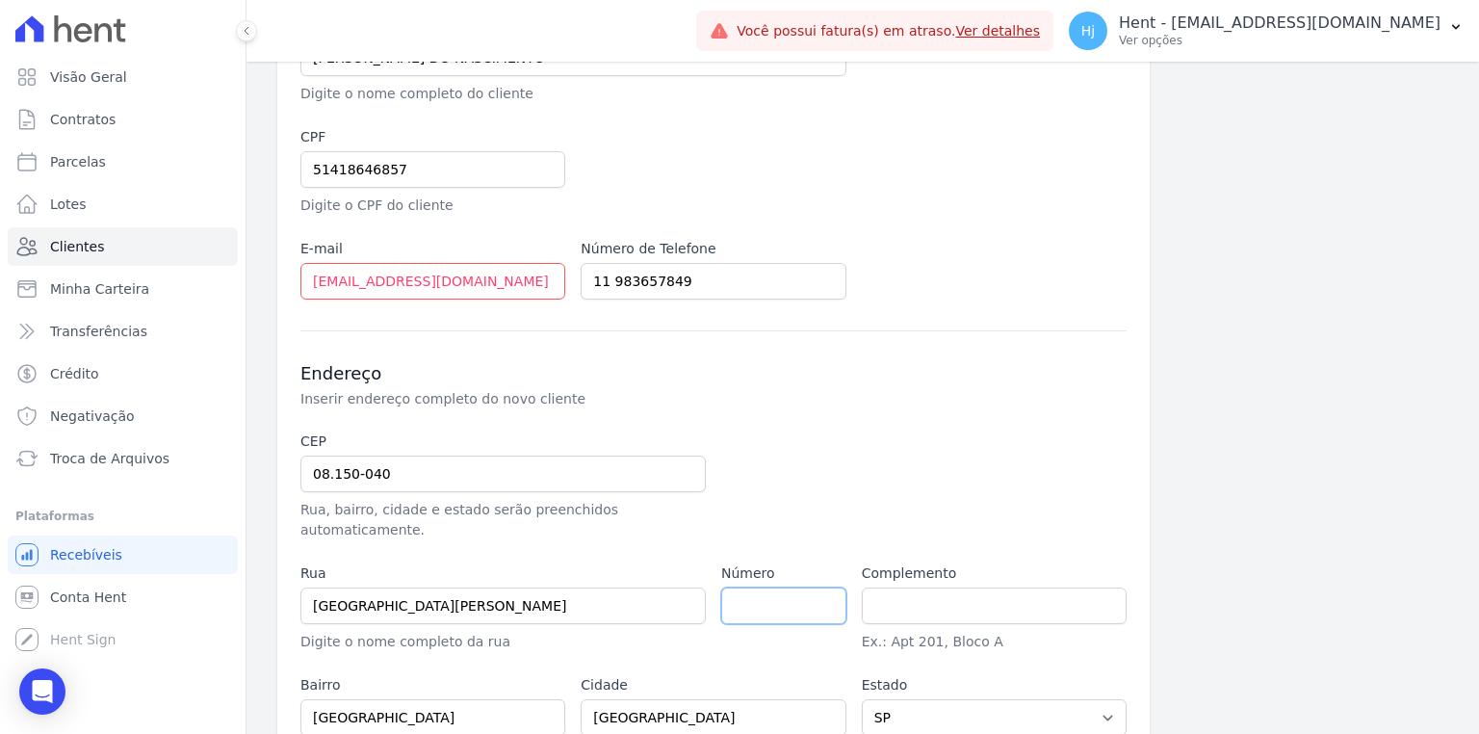
click at [744, 587] on input "number" at bounding box center [783, 605] width 125 height 37
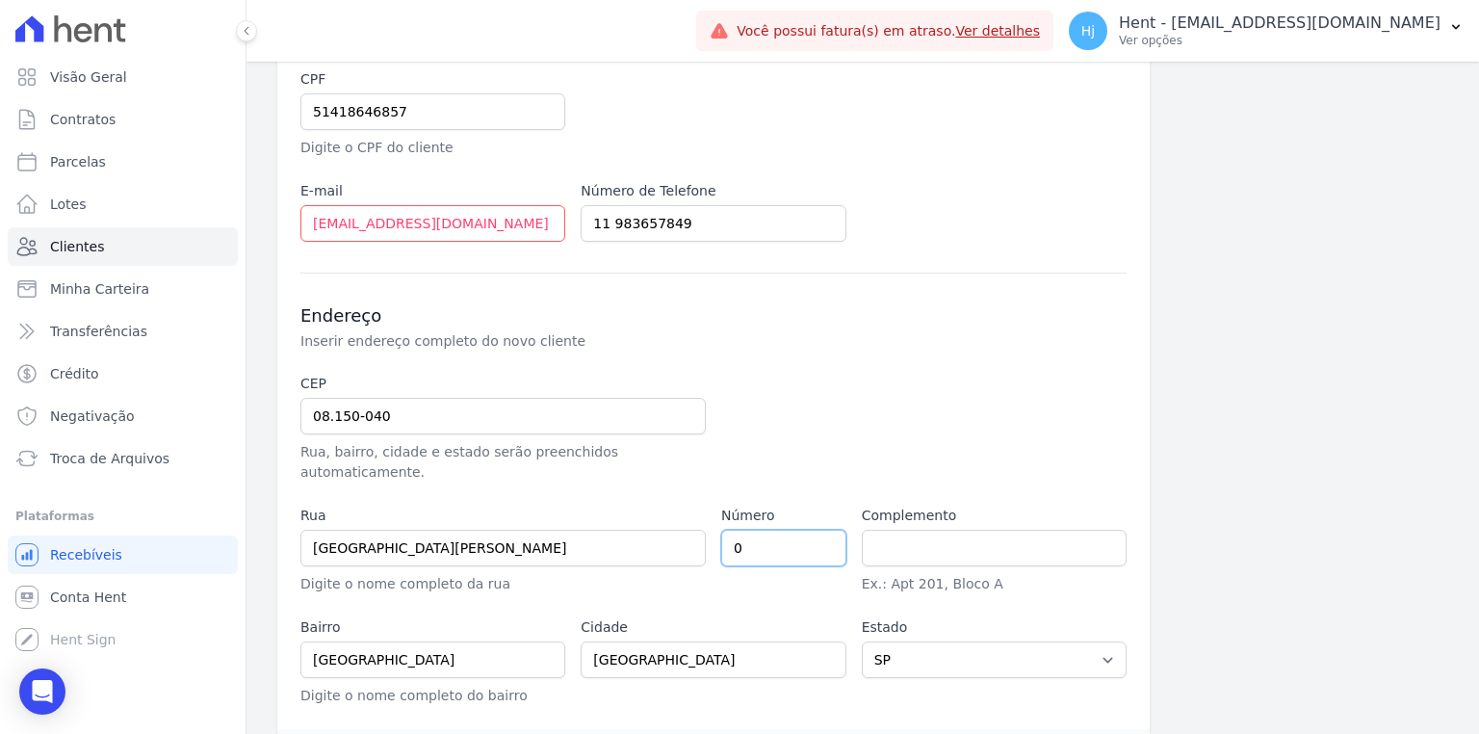
scroll to position [412, 0]
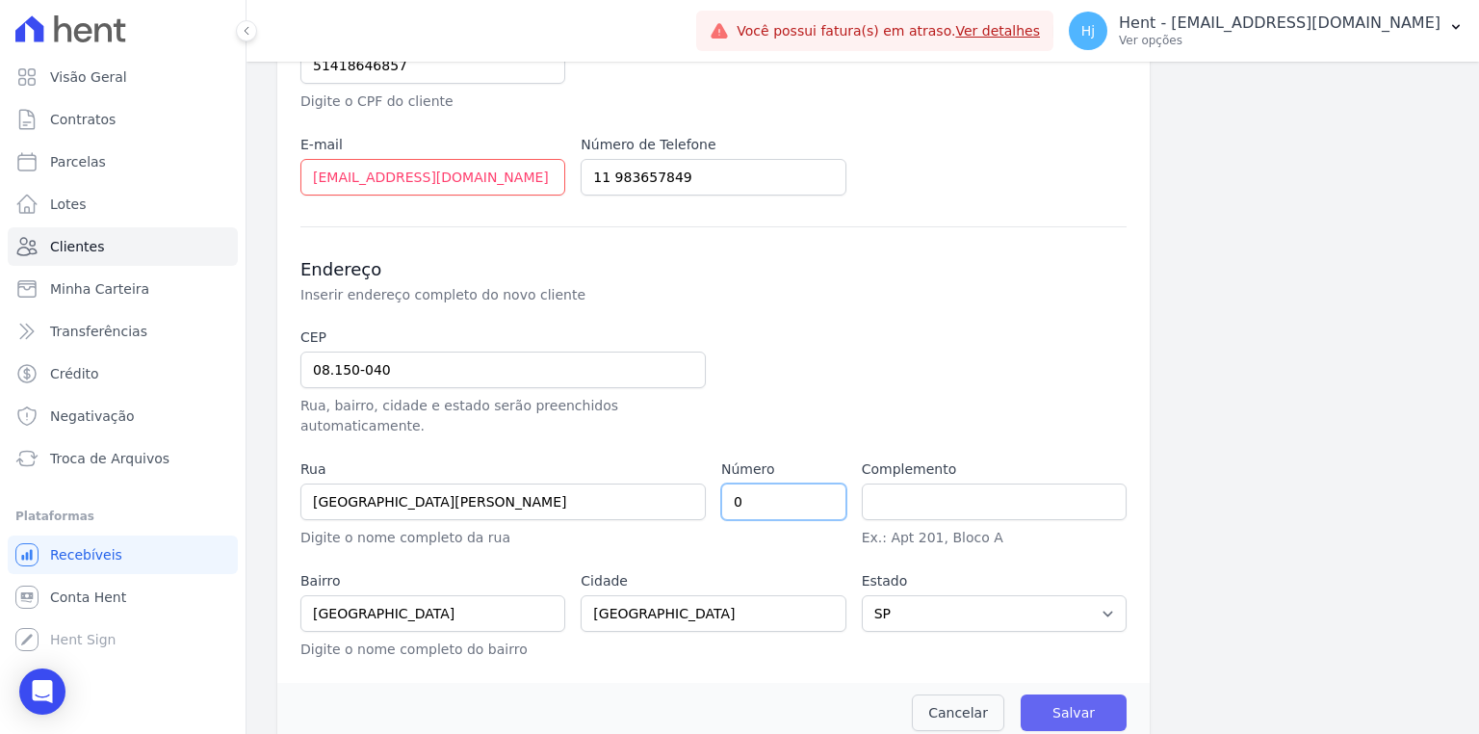
type input "0"
click at [1046, 694] on input "Salvar" at bounding box center [1073, 712] width 106 height 37
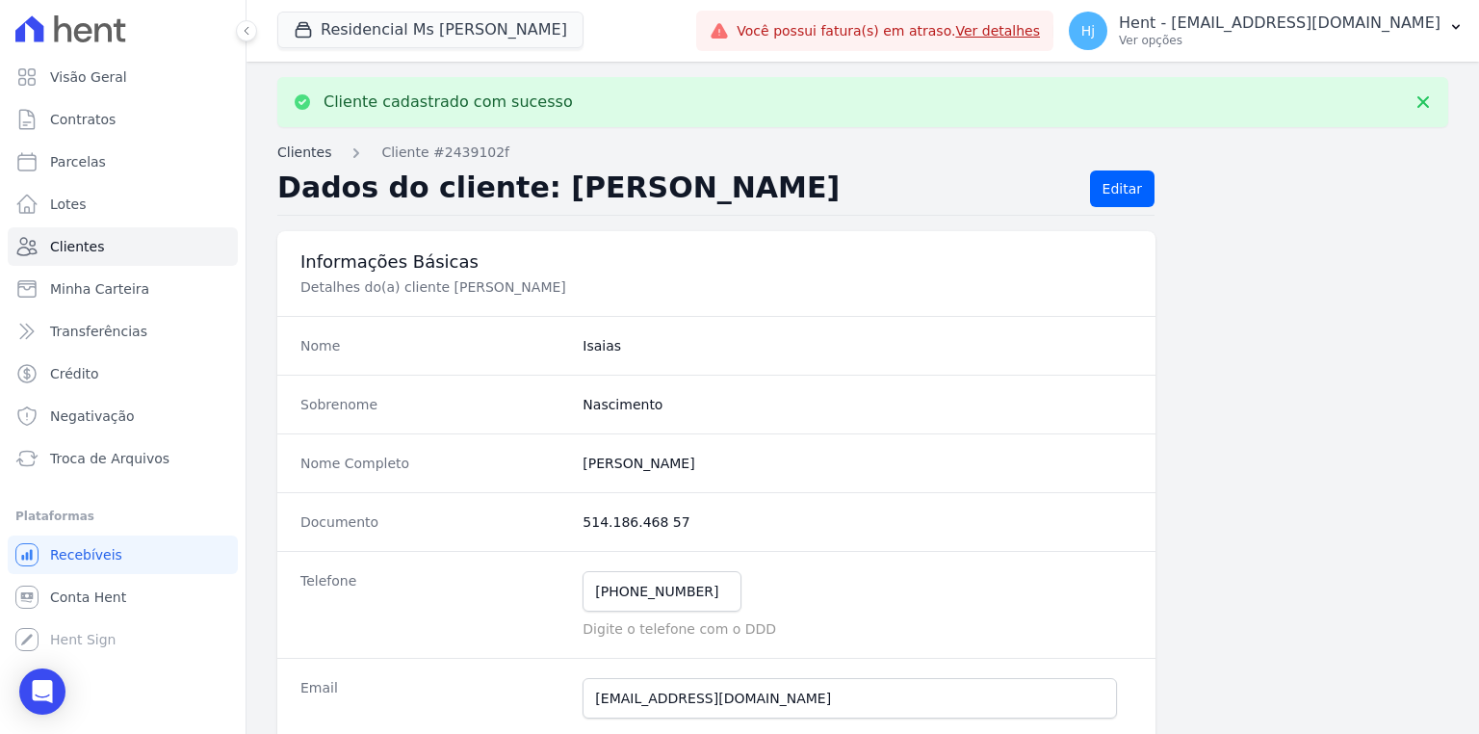
click at [312, 150] on link "Clientes" at bounding box center [304, 152] width 54 height 20
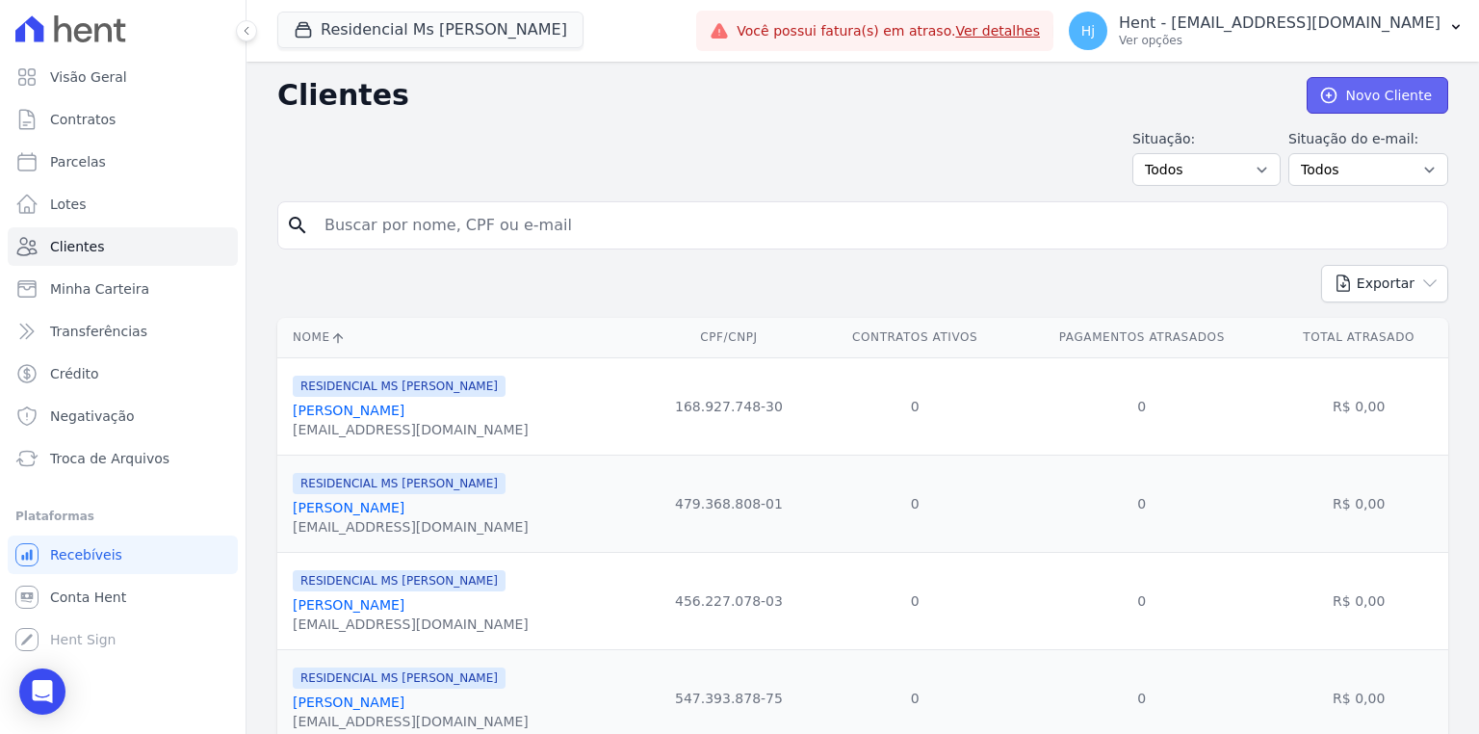
click at [1353, 96] on link "Novo Cliente" at bounding box center [1377, 95] width 142 height 37
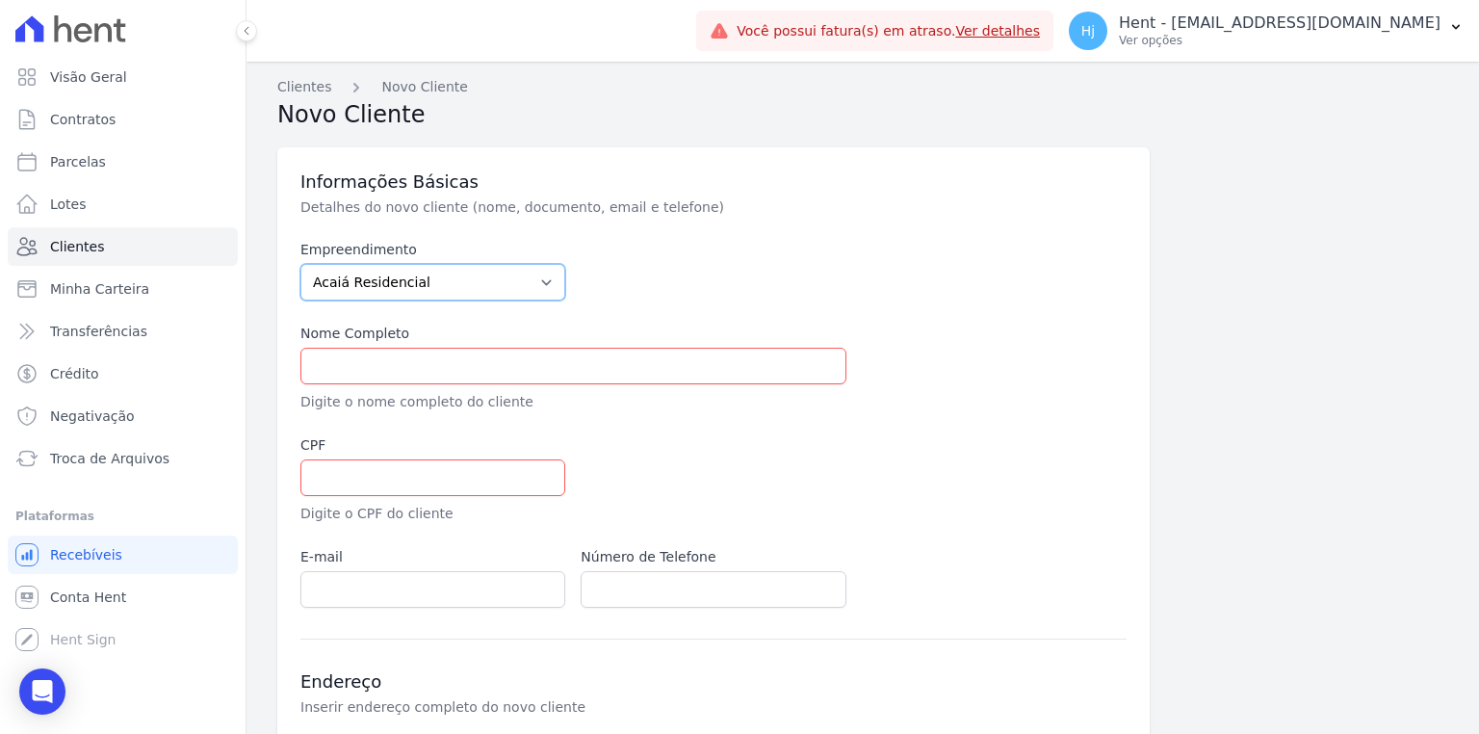
click at [541, 289] on select "Acaiá Residencial ACQUA 8 PELOTAS SPE LTDA ACQUA 8 PELOTAS SPE LTDA II ACQUA LI…" at bounding box center [432, 282] width 265 height 37
click at [610, 381] on input "text" at bounding box center [573, 366] width 546 height 37
click at [529, 284] on select "Acaiá Residencial ACQUA 8 PELOTAS SPE LTDA ACQUA 8 PELOTAS SPE LTDA II ACQUA LI…" at bounding box center [432, 282] width 265 height 37
select select "6c54eb3b-e7be-42b2-a22d-84079dcbf93e"
click at [300, 264] on select "Acaiá Residencial ACQUA 8 PELOTAS SPE LTDA ACQUA 8 PELOTAS SPE LTDA II ACQUA LI…" at bounding box center [432, 282] width 265 height 37
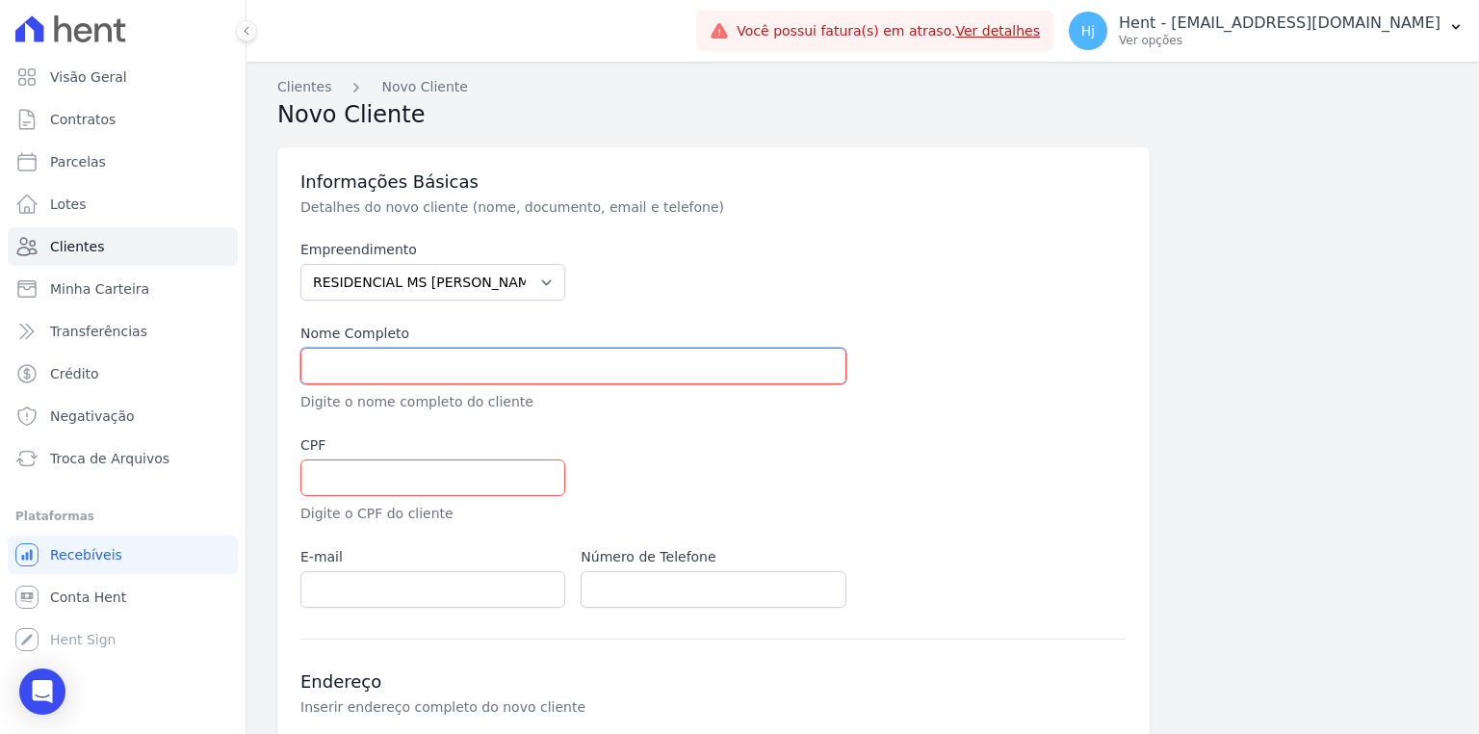
click at [337, 373] on input "text" at bounding box center [573, 366] width 546 height 37
paste input "[PERSON_NAME]"
type input "[PERSON_NAME]"
click at [335, 479] on input "text" at bounding box center [432, 477] width 265 height 37
paste input "47648527804"
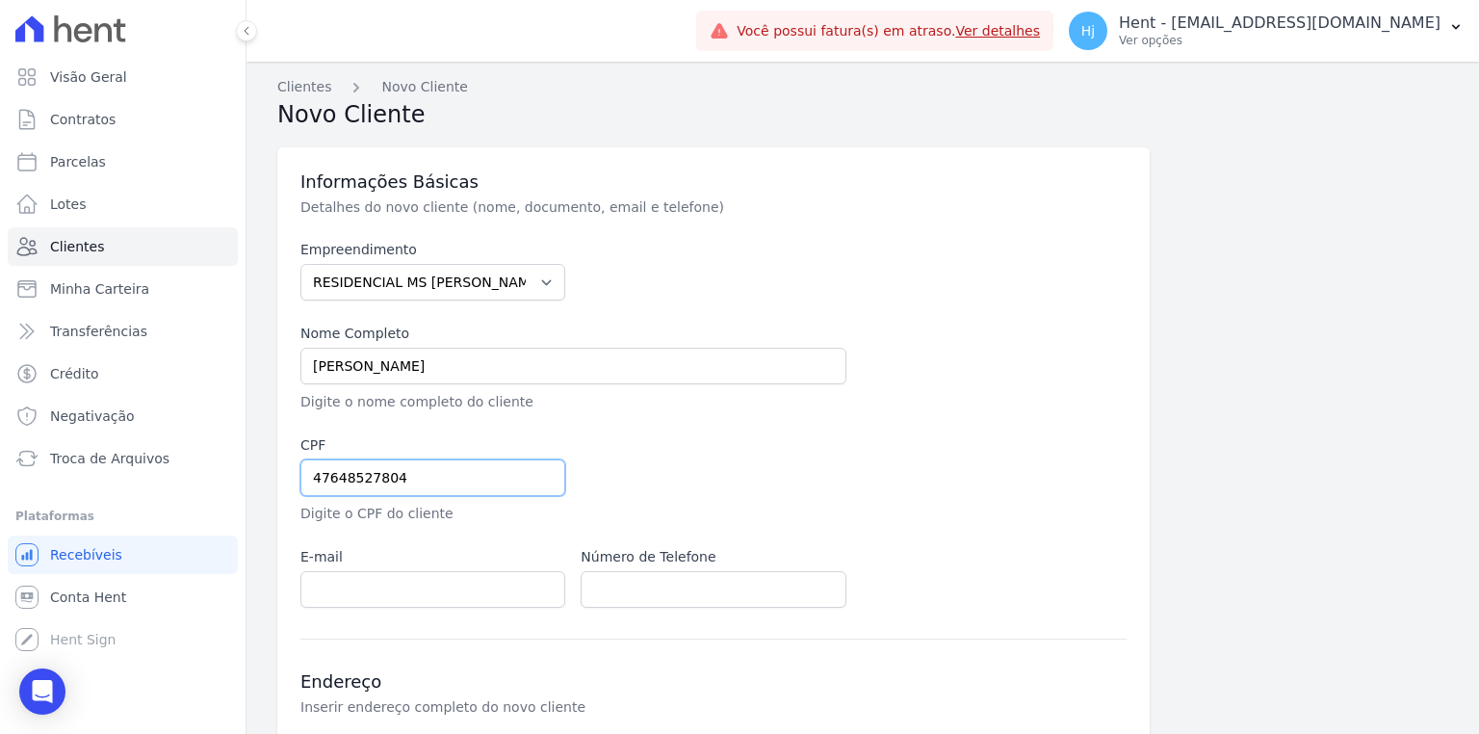
type input "47648527804"
click at [366, 589] on input "email" at bounding box center [432, 589] width 265 height 37
click at [387, 576] on input "email" at bounding box center [432, 589] width 265 height 37
paste input "JACKSONOLIVEIRA1407@GMAIL.COM"
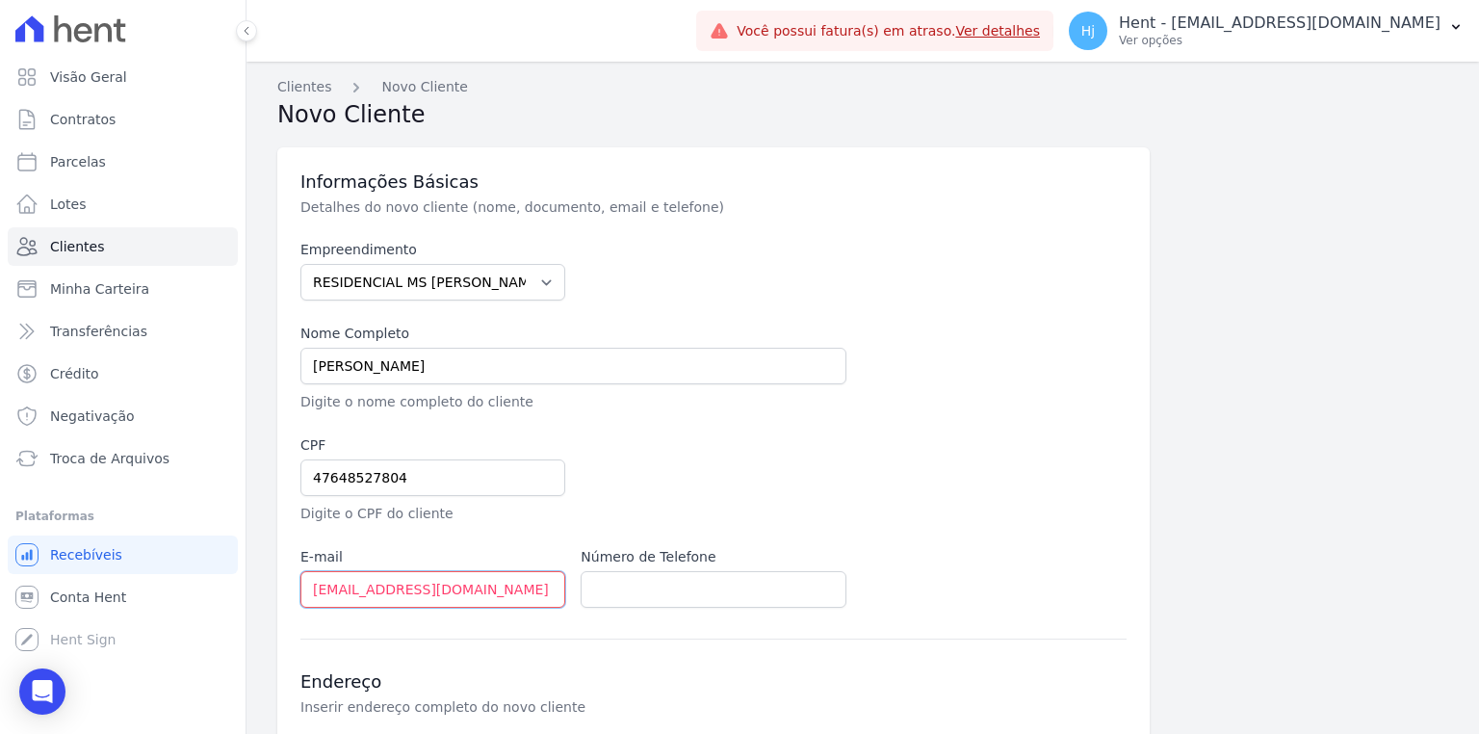
type input "JACKSONOLIVEIRA1407@GMAIL.COM"
click at [709, 587] on input "text" at bounding box center [712, 589] width 265 height 37
paste input "959756650"
type input "11 959756650"
click at [947, 532] on div "Empreendimento Acaiá Residencial ACQUA 8 PELOTAS SPE LTDA ACQUA 8 PELOTAS SPE L…" at bounding box center [713, 424] width 826 height 368
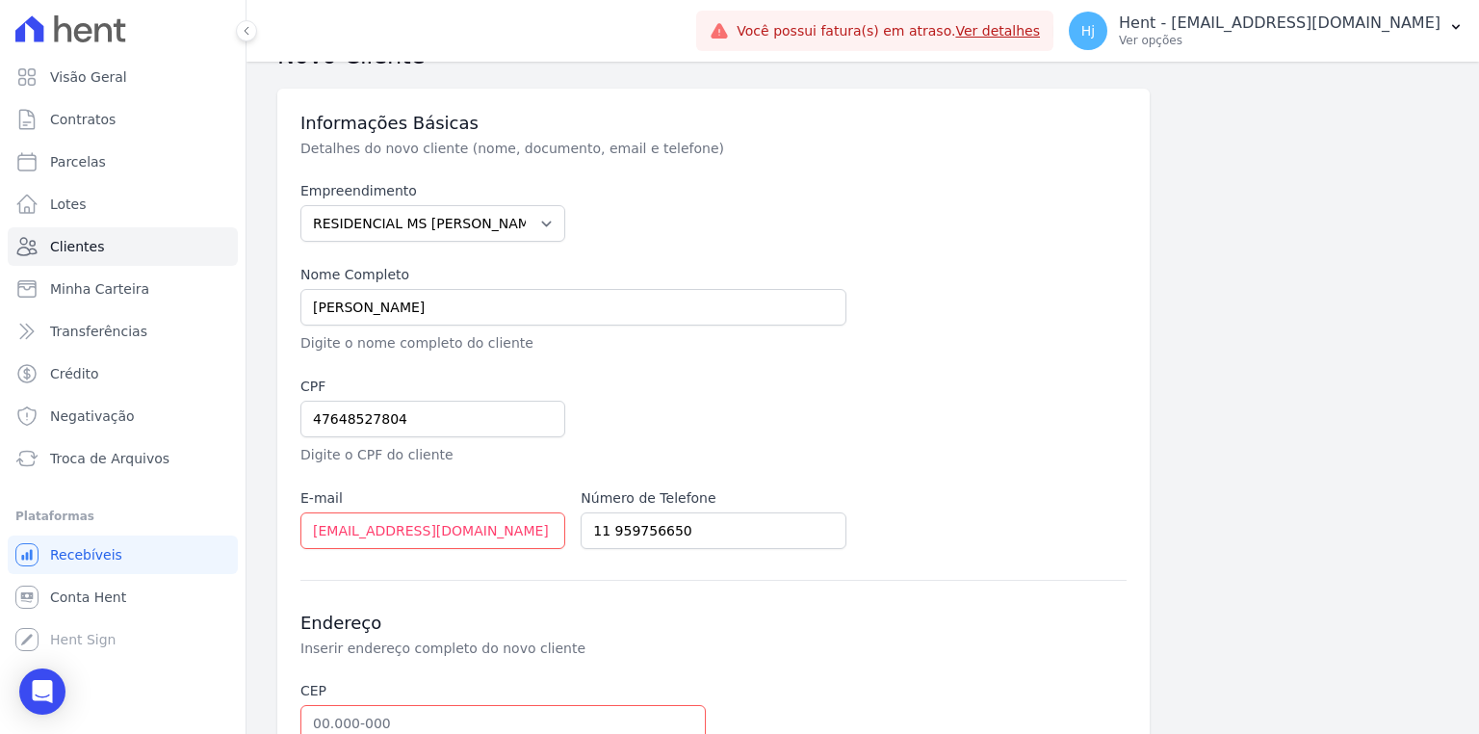
scroll to position [154, 0]
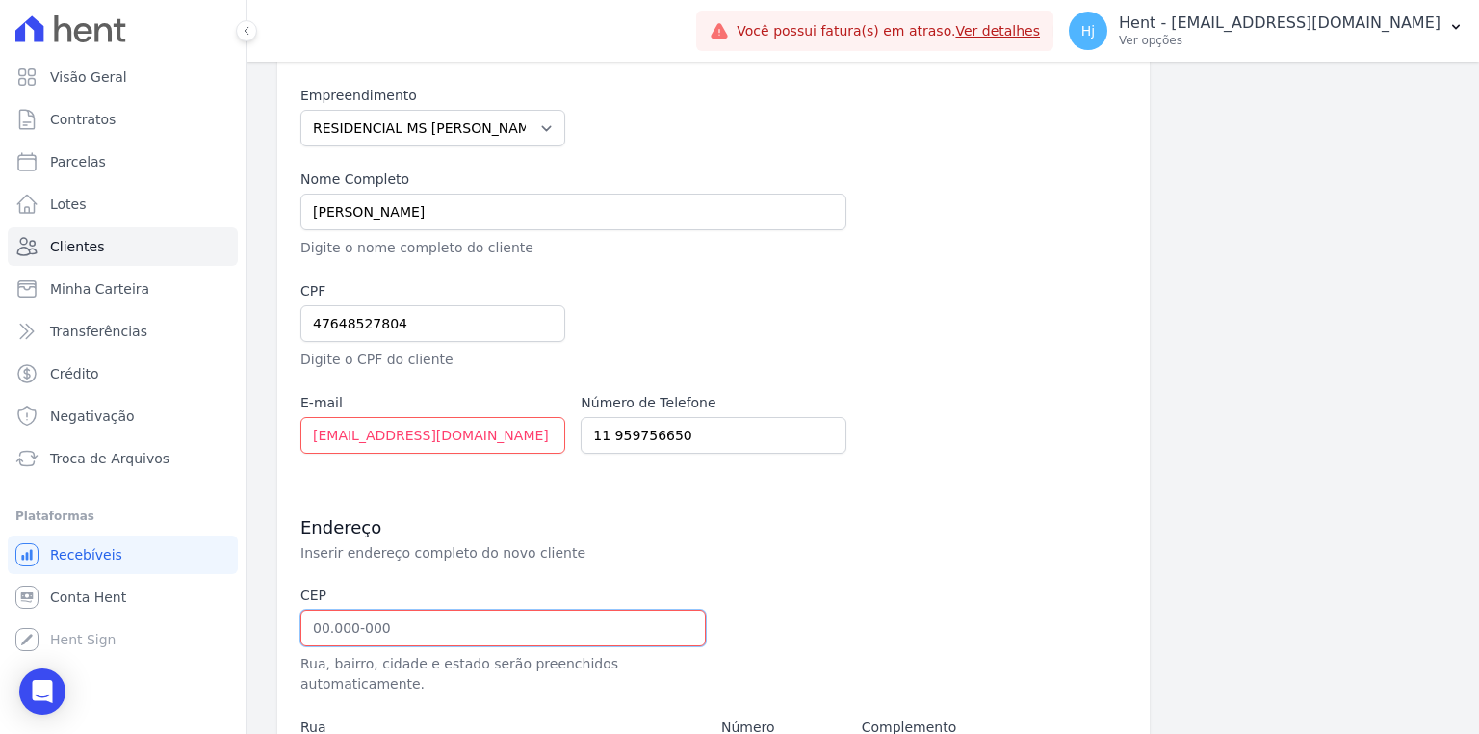
click at [367, 627] on input "text" at bounding box center [502, 627] width 405 height 37
click at [1453, 523] on div "Clientes Novo Cliente Novo Cliente Informações Básicas Detalhes do novo cliente…" at bounding box center [862, 462] width 1232 height 1108
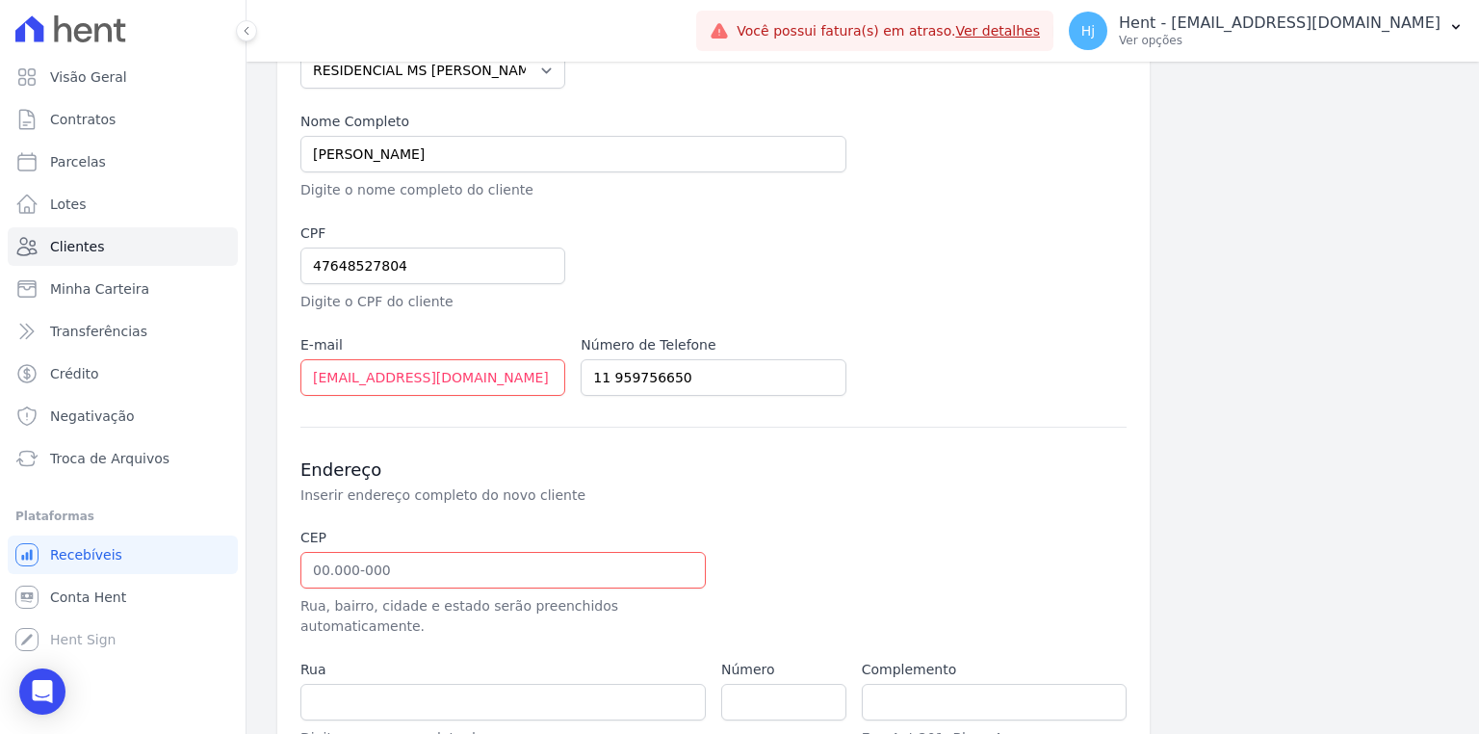
scroll to position [385, 0]
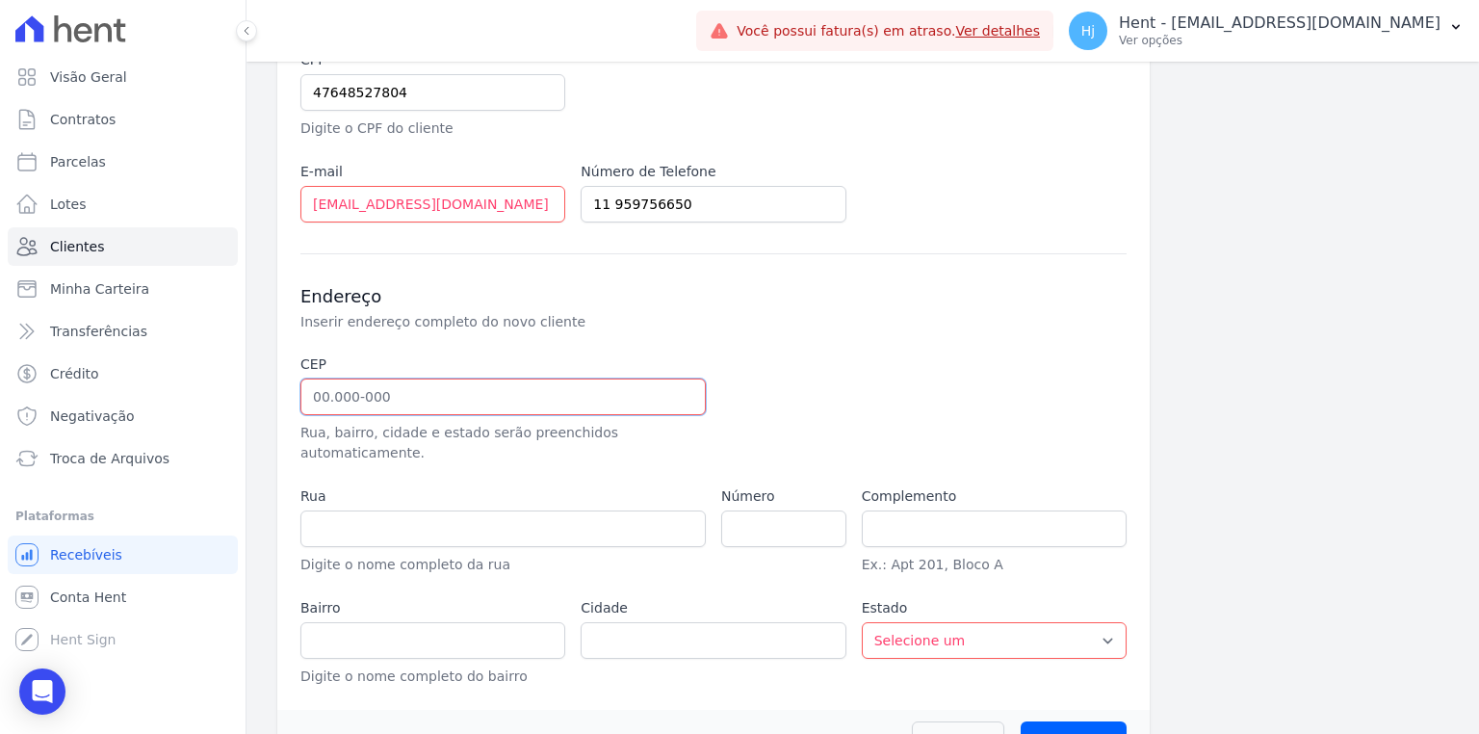
click at [316, 404] on input "text" at bounding box center [502, 396] width 405 height 37
type input "08.430-540"
click at [747, 517] on input "number" at bounding box center [783, 528] width 125 height 37
type input "Rua João Gomes de Farias"
type input "Jardim Etelvina"
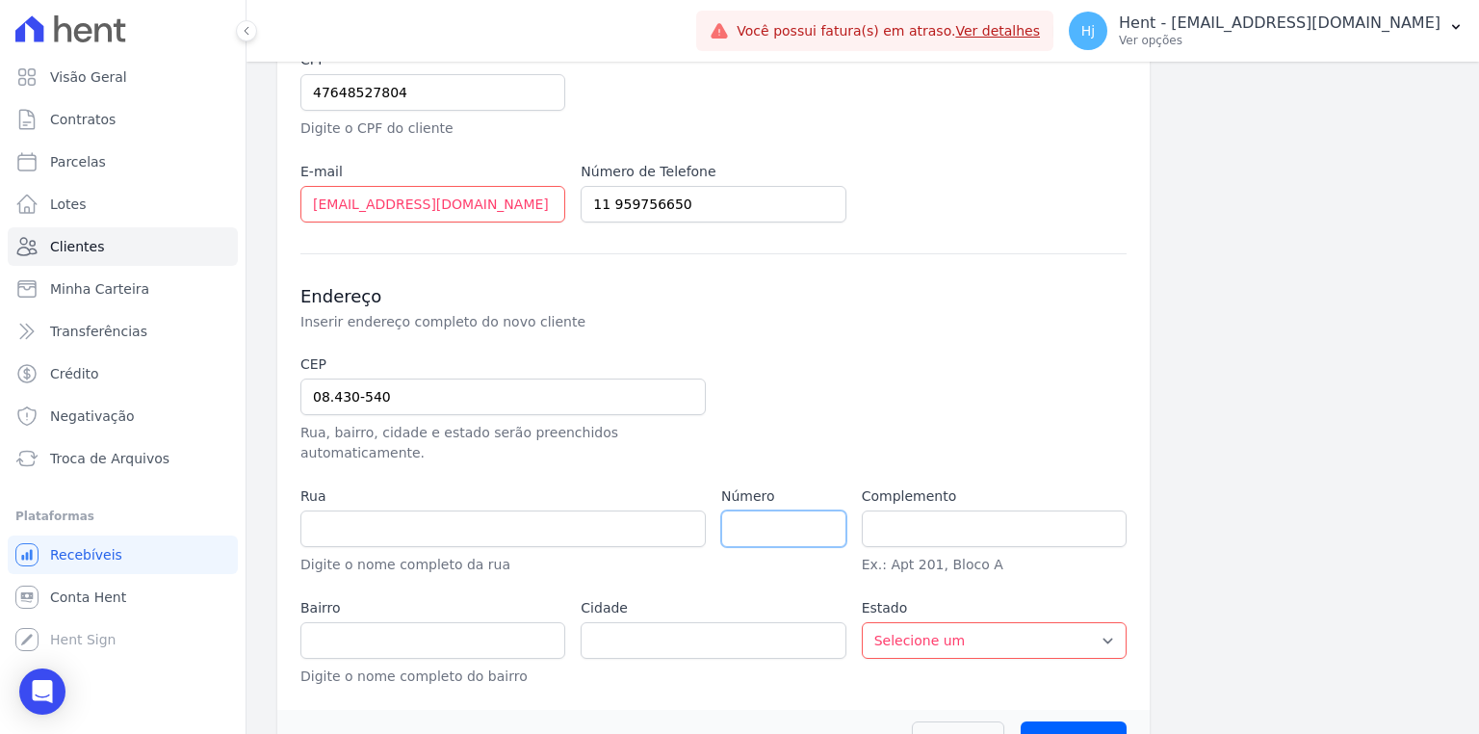
type input "São Paulo"
select select "SP"
type input "0"
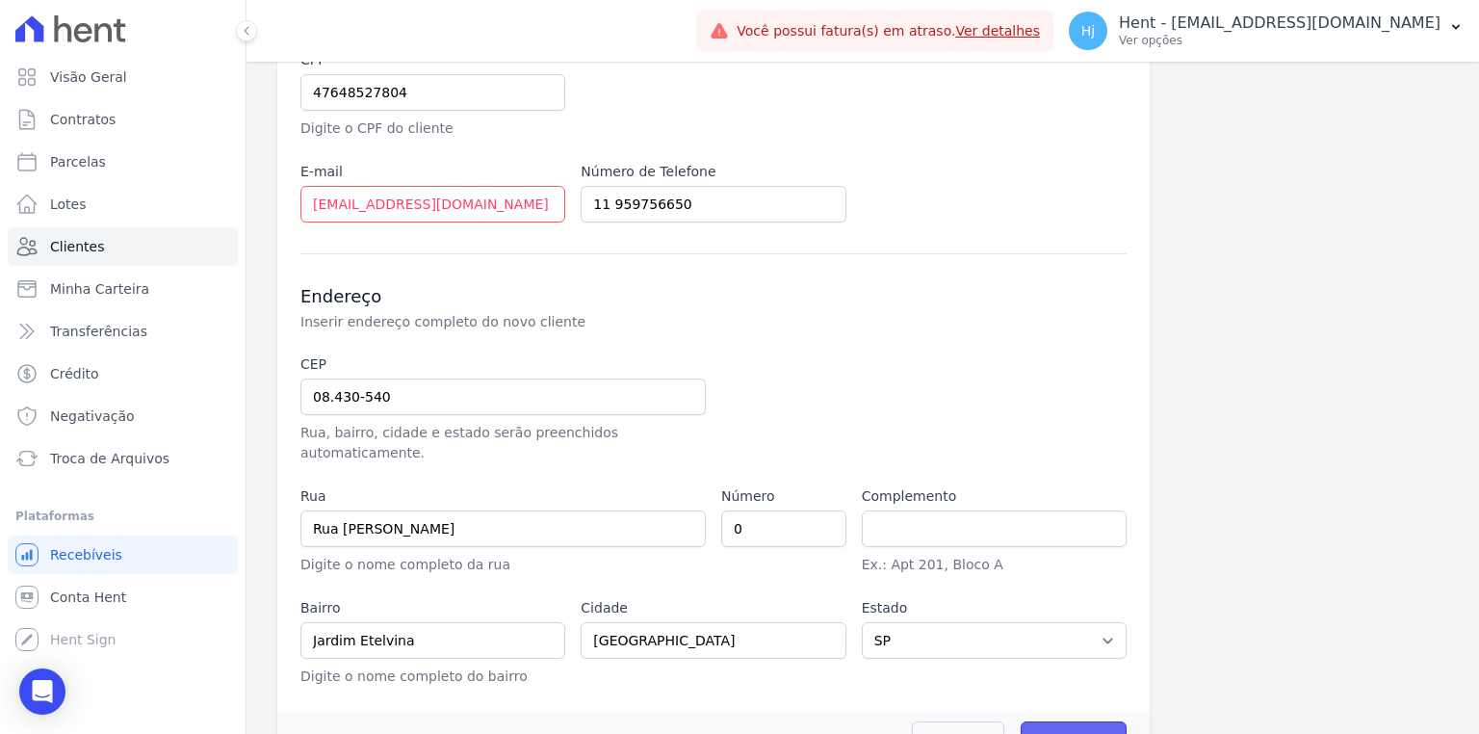
click at [1044, 721] on input "Salvar" at bounding box center [1073, 739] width 106 height 37
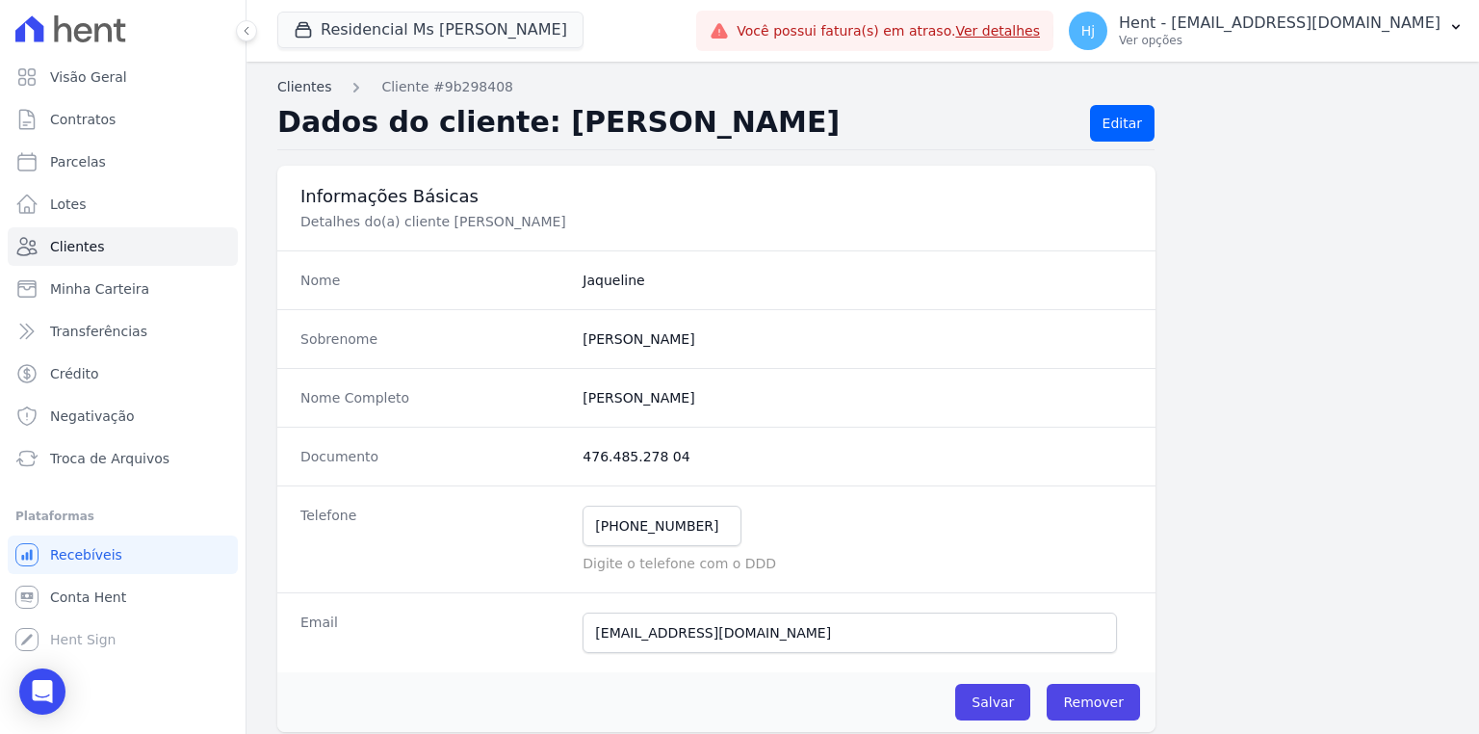
click at [314, 90] on link "Clientes" at bounding box center [304, 87] width 54 height 20
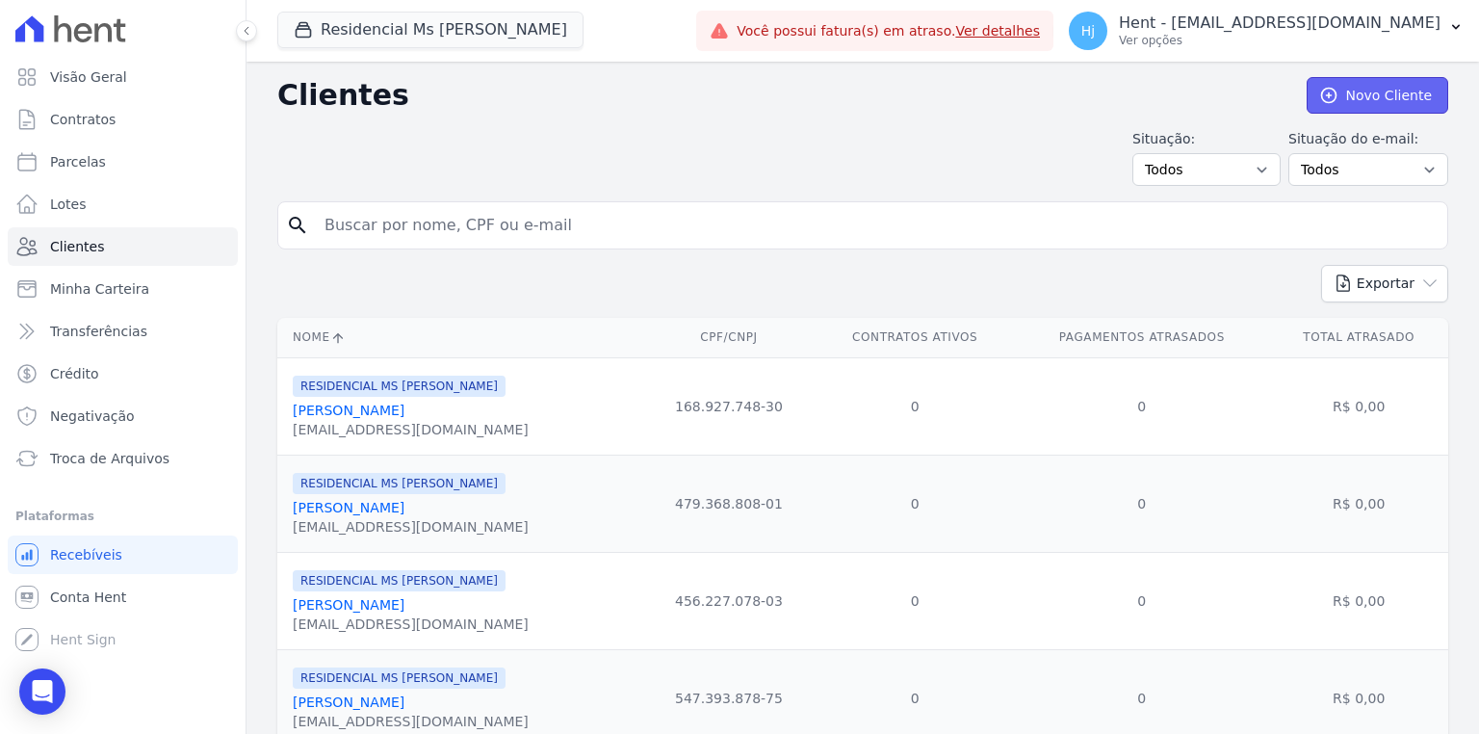
click at [1367, 88] on link "Novo Cliente" at bounding box center [1377, 95] width 142 height 37
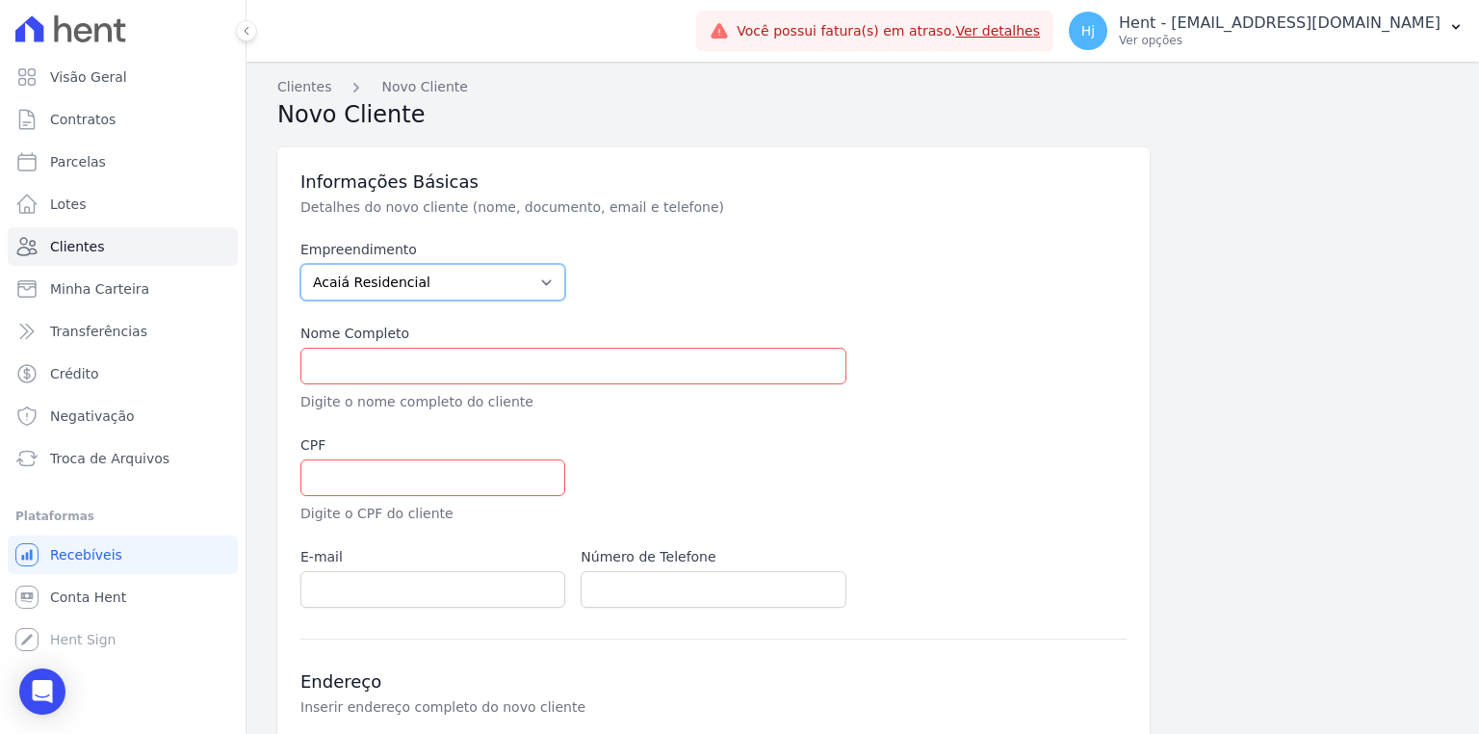
click at [539, 279] on select "Acaiá Residencial ACQUA 8 PELOTAS SPE LTDA ACQUA 8 PELOTAS SPE LTDA II ACQUA LI…" at bounding box center [432, 282] width 265 height 37
select select "6c54eb3b-e7be-42b2-a22d-84079dcbf93e"
click at [300, 264] on select "Acaiá Residencial ACQUA 8 PELOTAS SPE LTDA ACQUA 8 PELOTAS SPE LTDA II ACQUA LI…" at bounding box center [432, 282] width 265 height 37
click at [730, 315] on div "Empreendimento Acaiá Residencial ACQUA 8 PELOTAS SPE LTDA ACQUA 8 PELOTAS SPE L…" at bounding box center [713, 424] width 826 height 368
click at [392, 370] on input "text" at bounding box center [573, 366] width 546 height 37
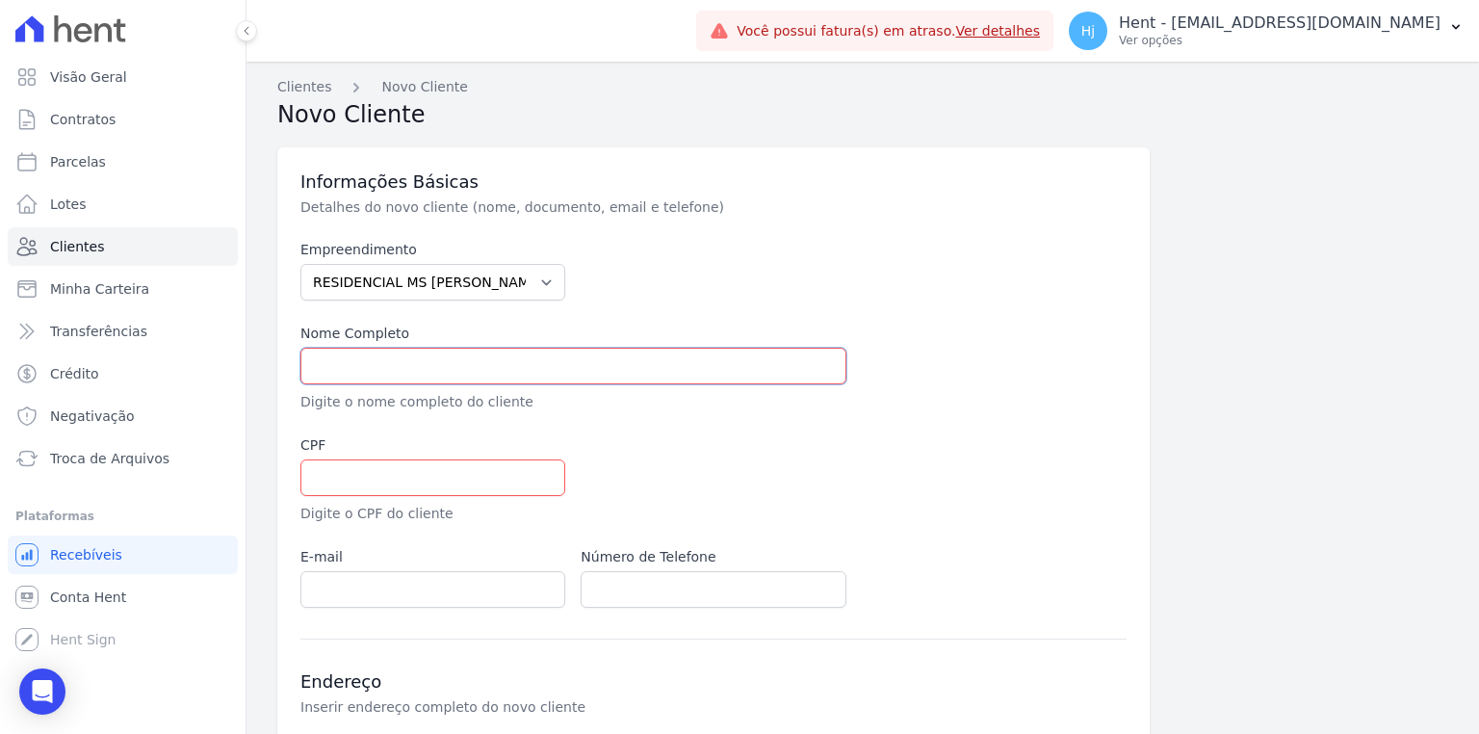
paste input "[PERSON_NAME]"
type input "[PERSON_NAME]"
click at [415, 470] on input "text" at bounding box center [432, 477] width 265 height 37
paste input "30712243895"
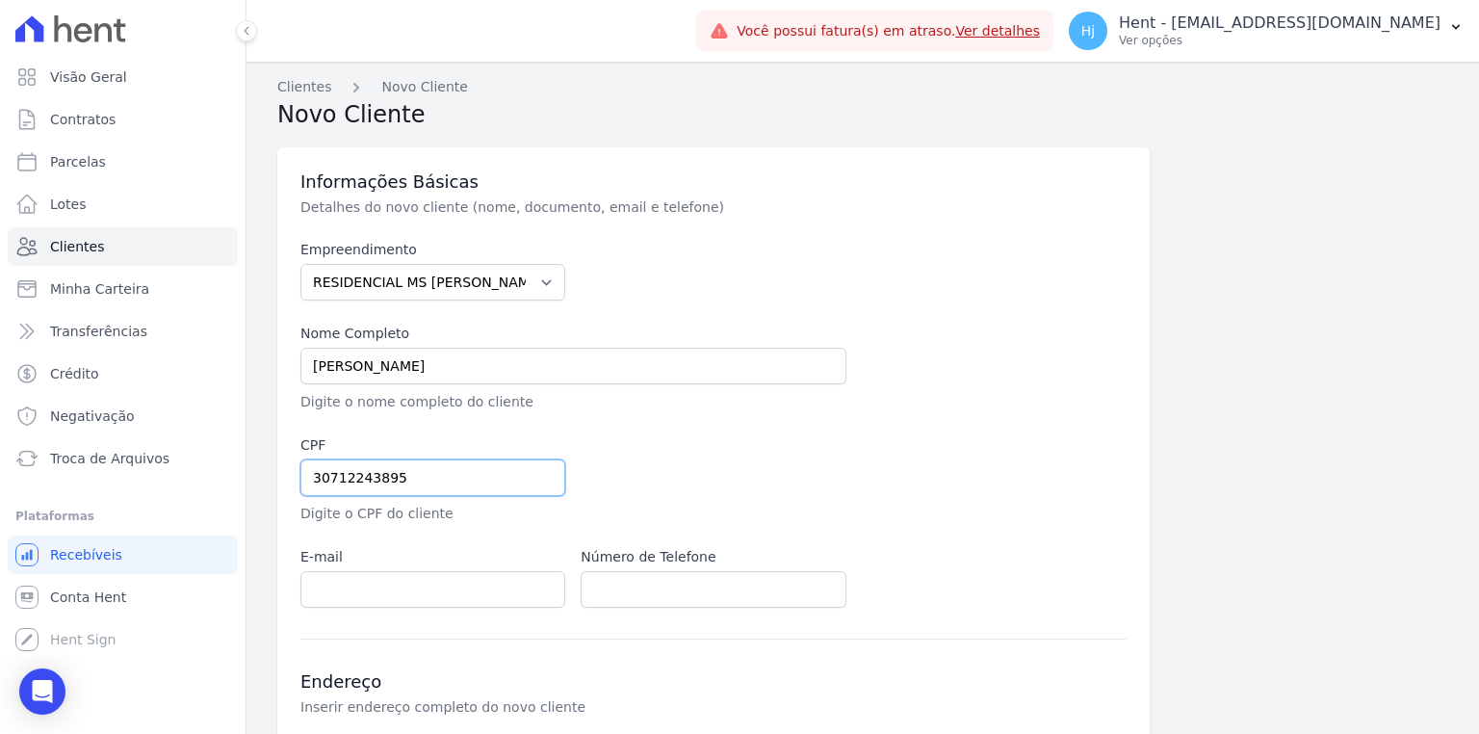
type input "30712243895"
click at [343, 589] on input "email" at bounding box center [432, 589] width 265 height 37
paste input "YNGMAYA@GMAIL.COM"
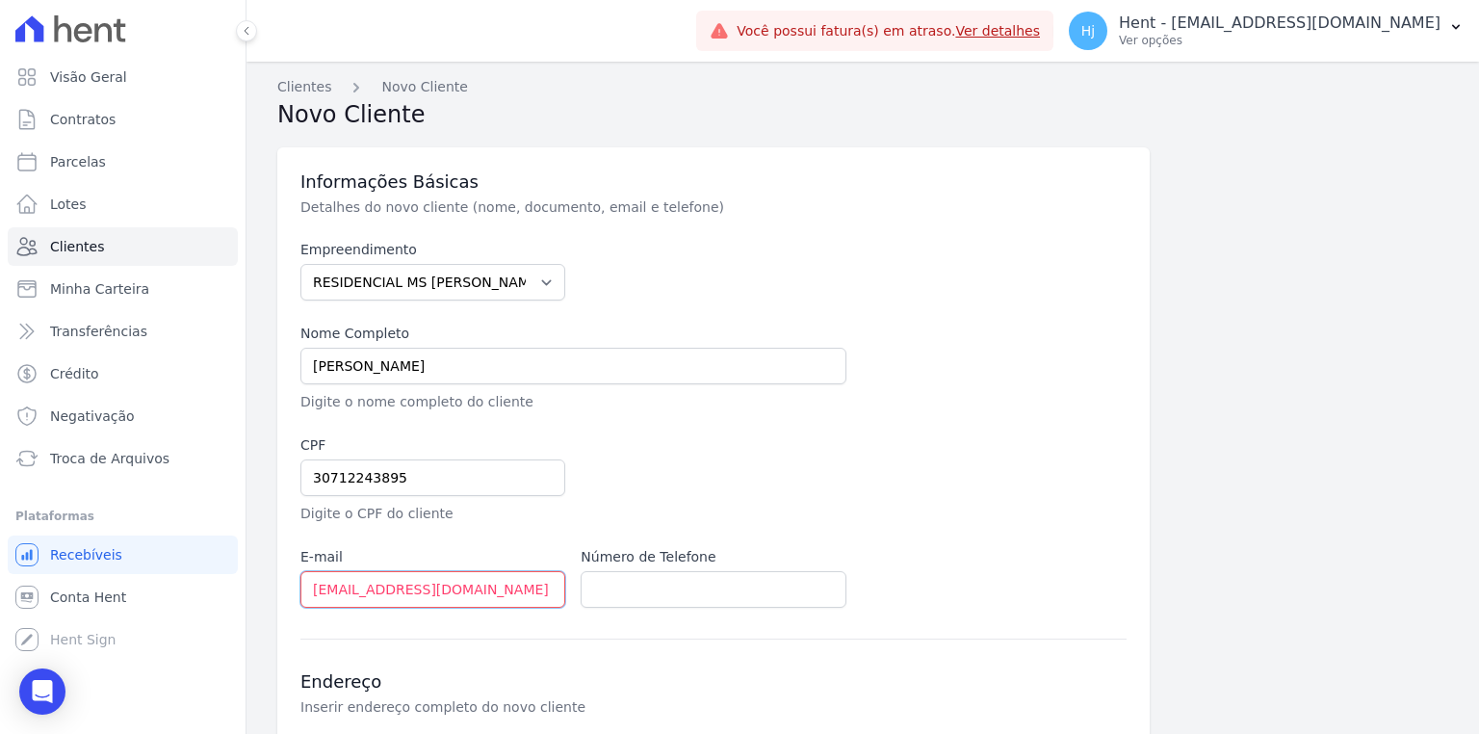
type input "YNGMAYA@GMAIL.COM"
click at [701, 580] on input "text" at bounding box center [712, 589] width 265 height 37
click at [766, 600] on input "text" at bounding box center [712, 589] width 265 height 37
paste input "948610290"
type input "11 948610290"
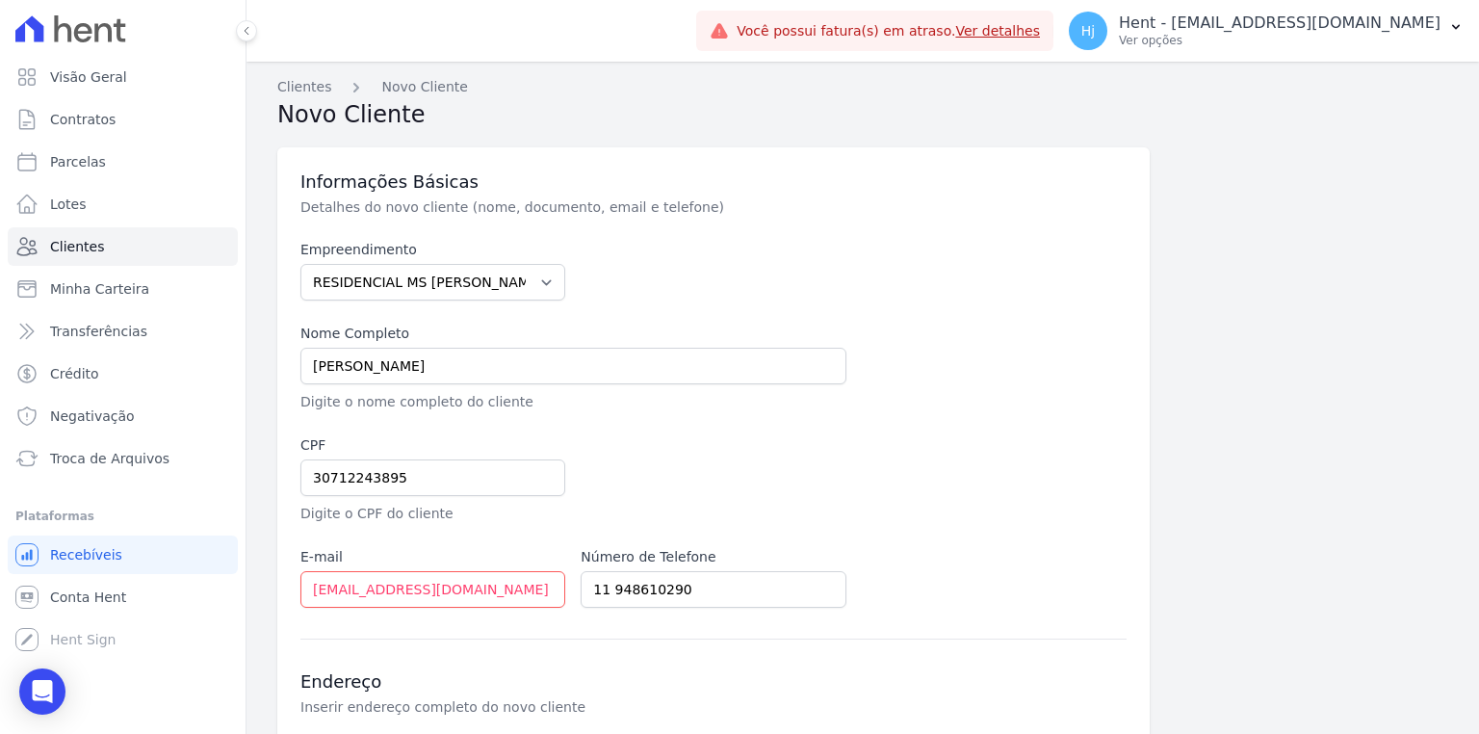
click at [1078, 467] on div at bounding box center [853, 479] width 546 height 89
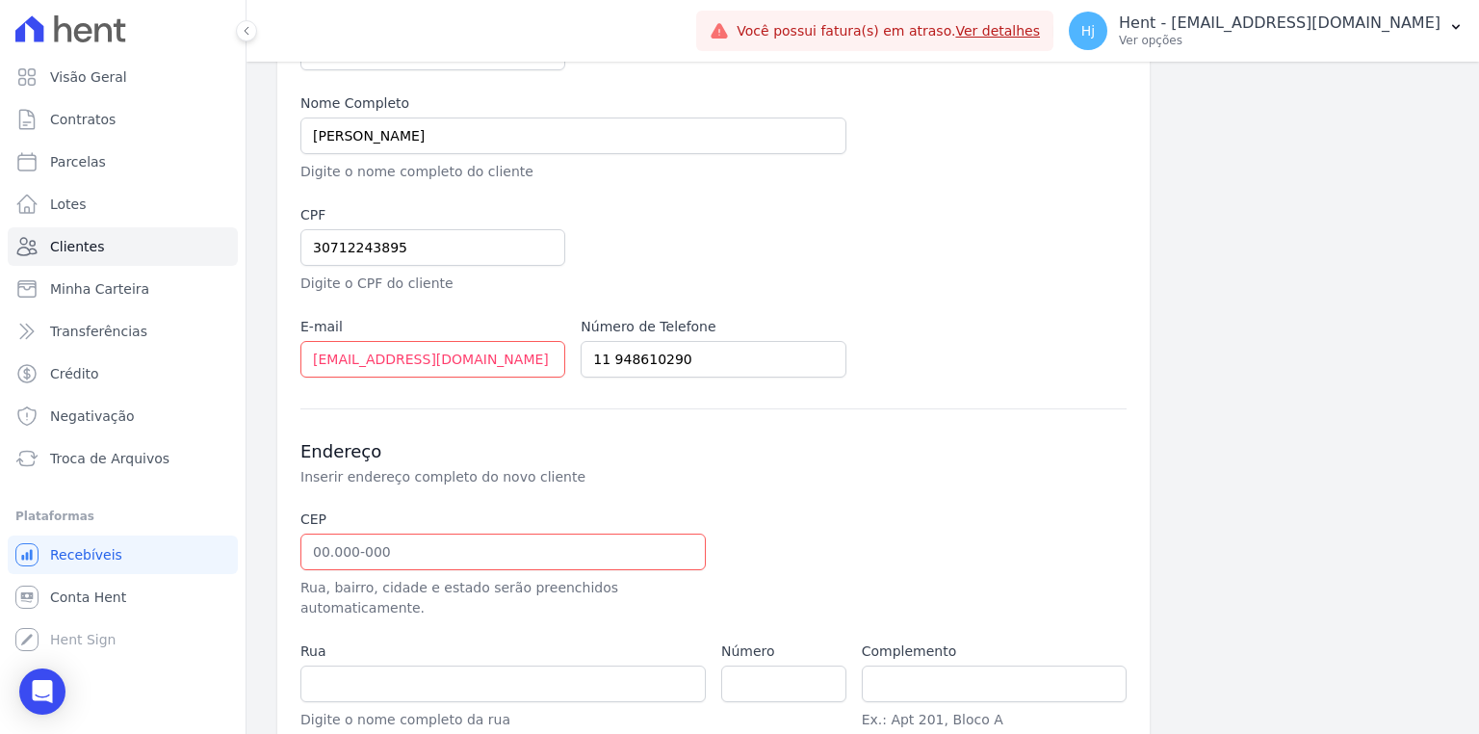
scroll to position [231, 0]
click at [319, 546] on input "text" at bounding box center [502, 550] width 405 height 37
type input "08.122-370"
click at [753, 472] on p "Inserir endereço completo do novo cliente" at bounding box center [623, 475] width 647 height 19
type input "Rua Taititu"
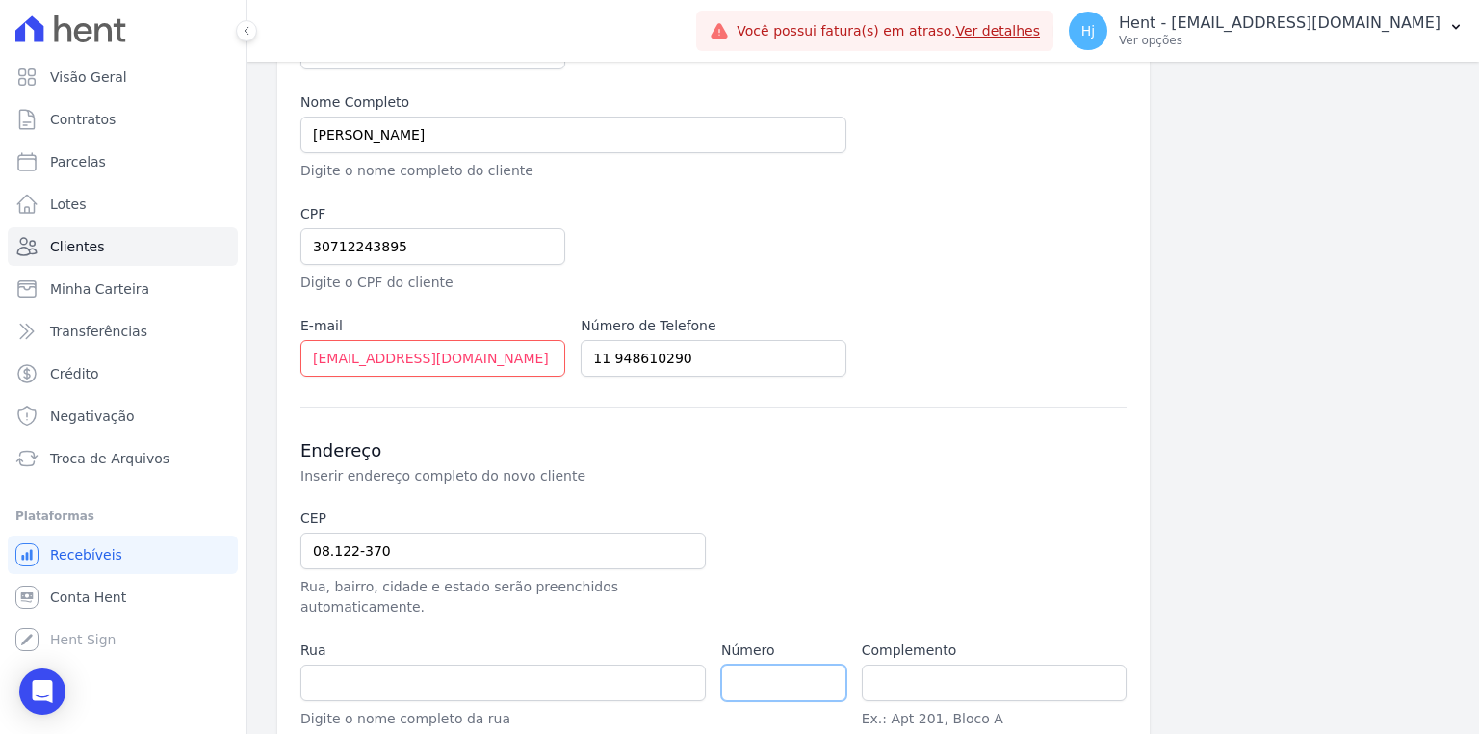
type input "Parque Santa Amélia"
type input "São Paulo"
select select "SP"
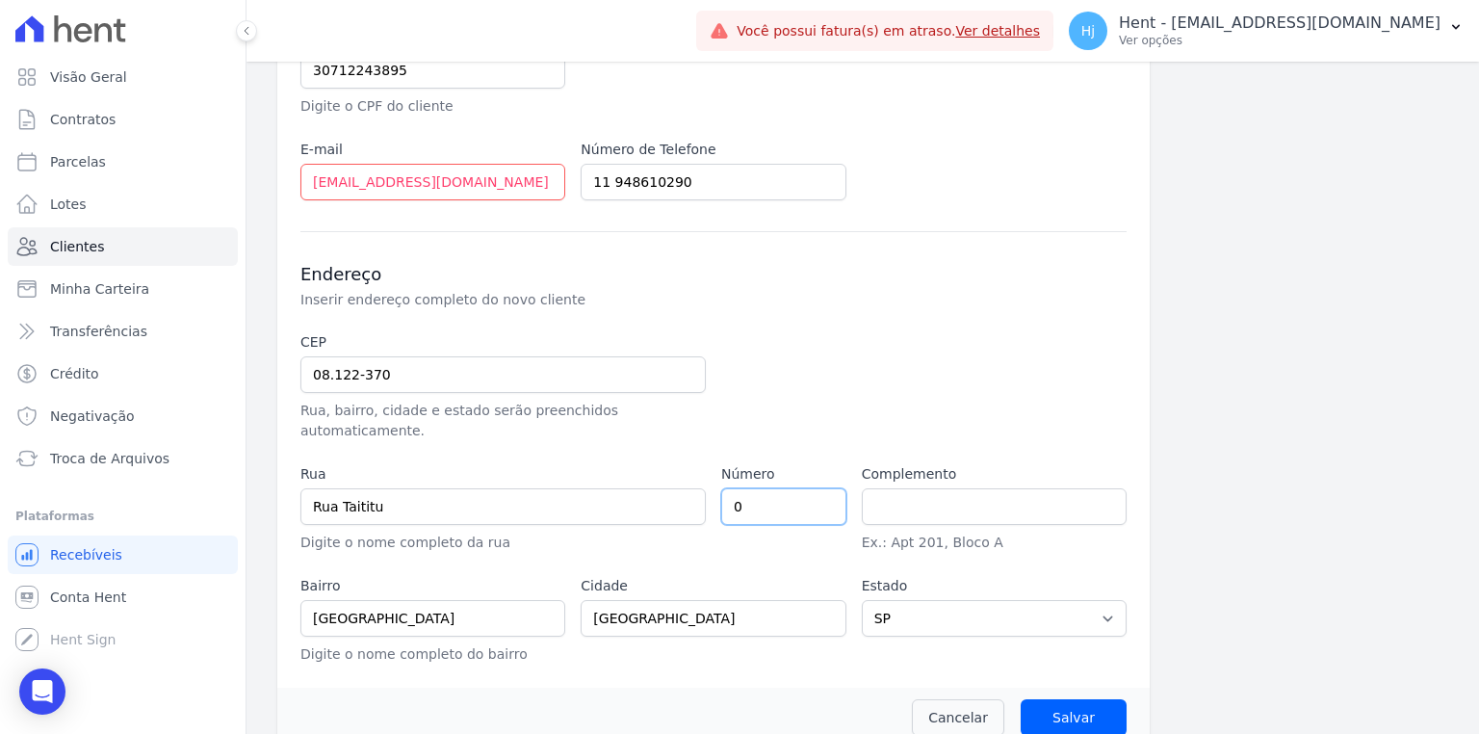
scroll to position [412, 0]
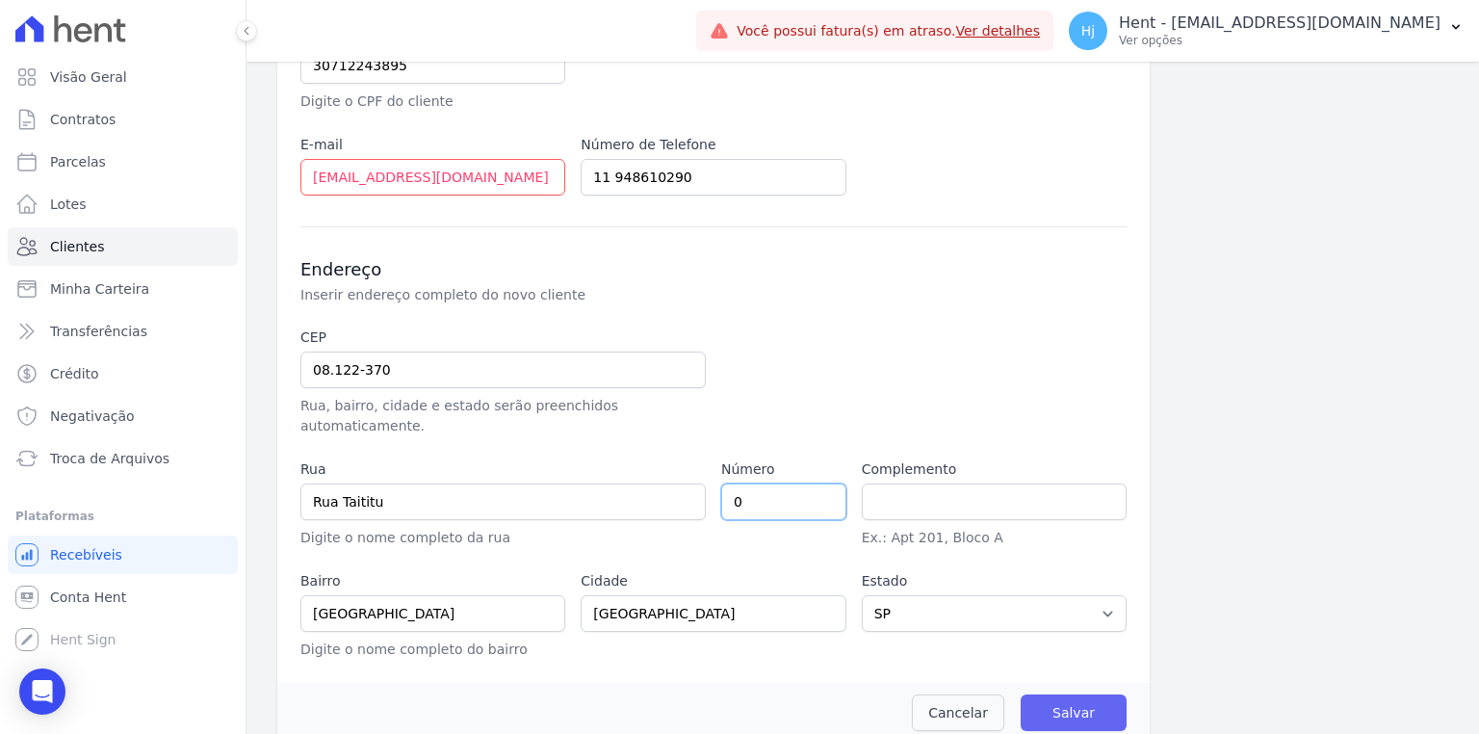
type input "0"
click at [1078, 698] on input "Salvar" at bounding box center [1073, 712] width 106 height 37
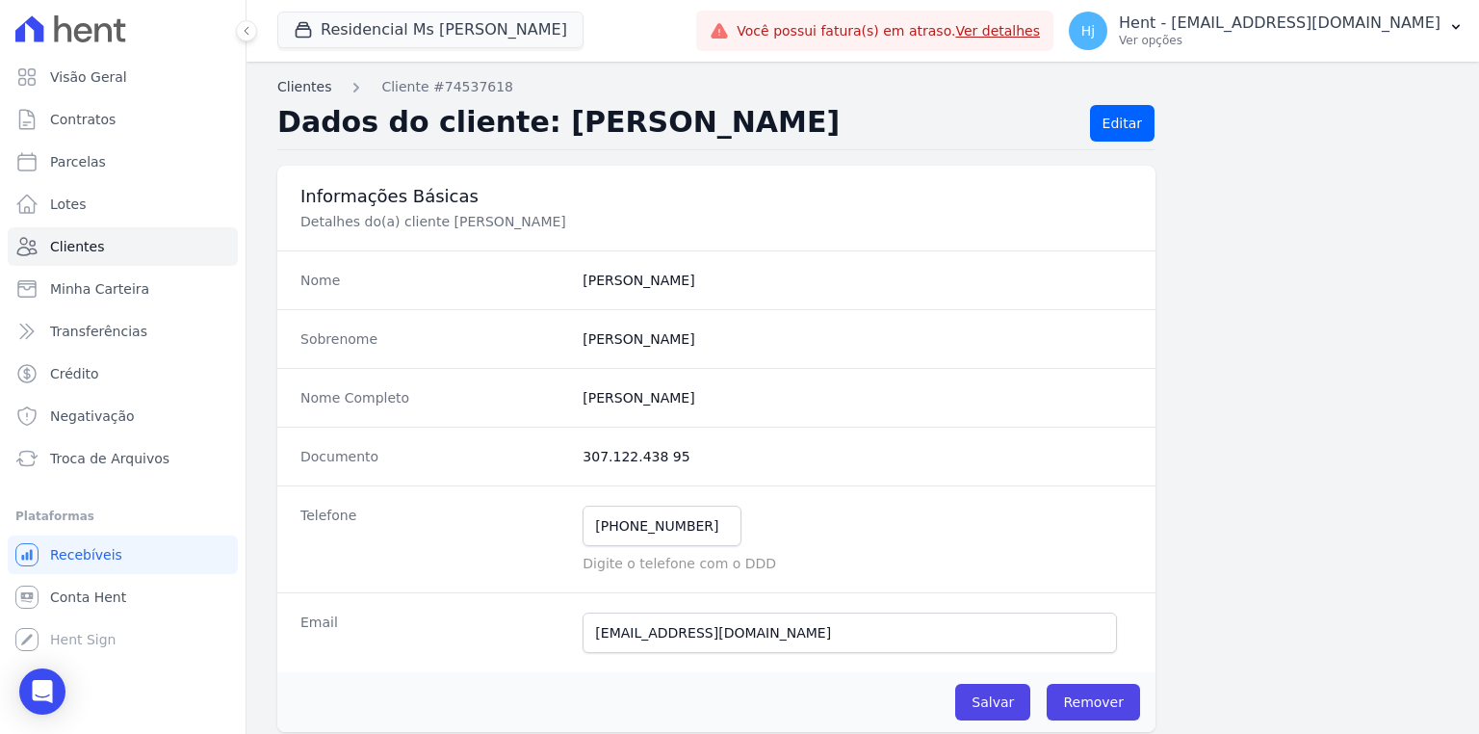
click at [301, 81] on link "Clientes" at bounding box center [304, 87] width 54 height 20
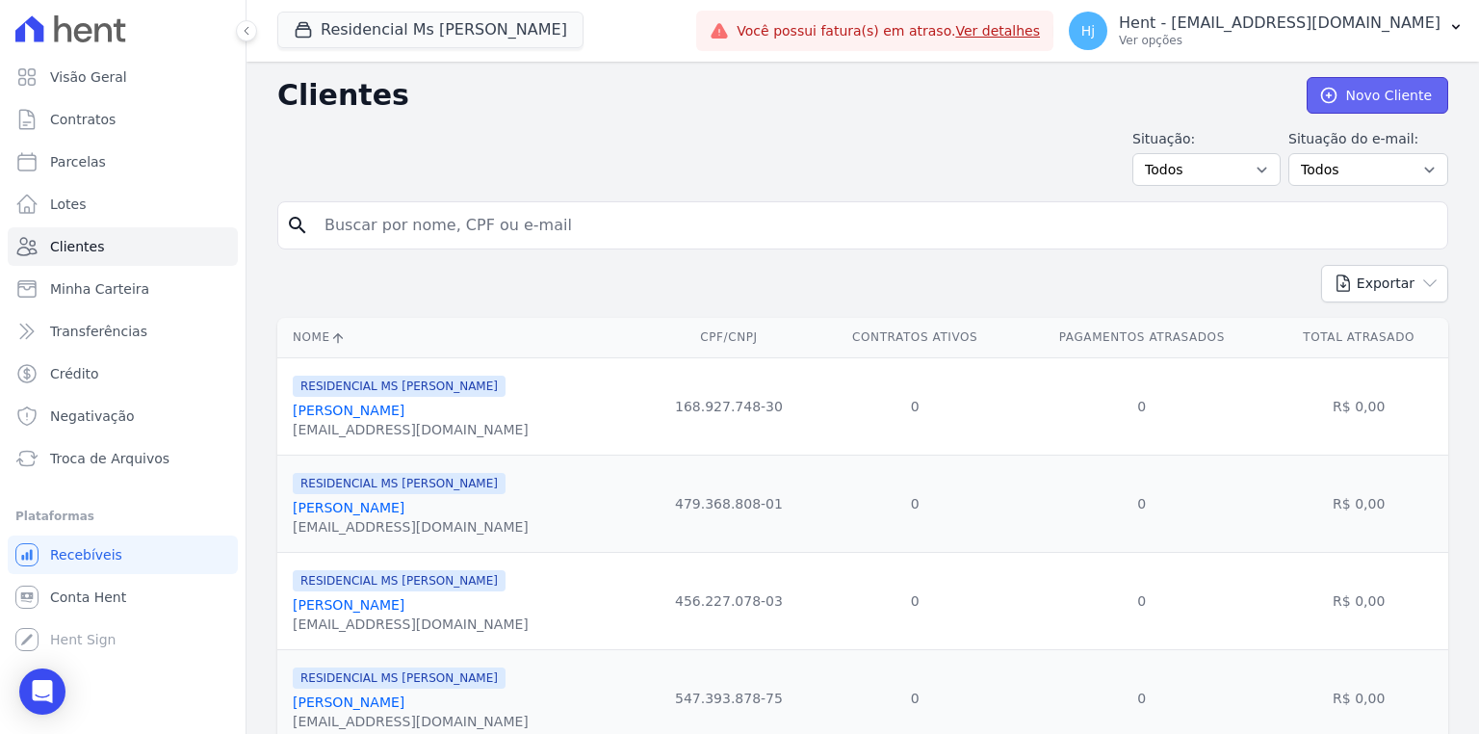
click at [1390, 101] on link "Novo Cliente" at bounding box center [1377, 95] width 142 height 37
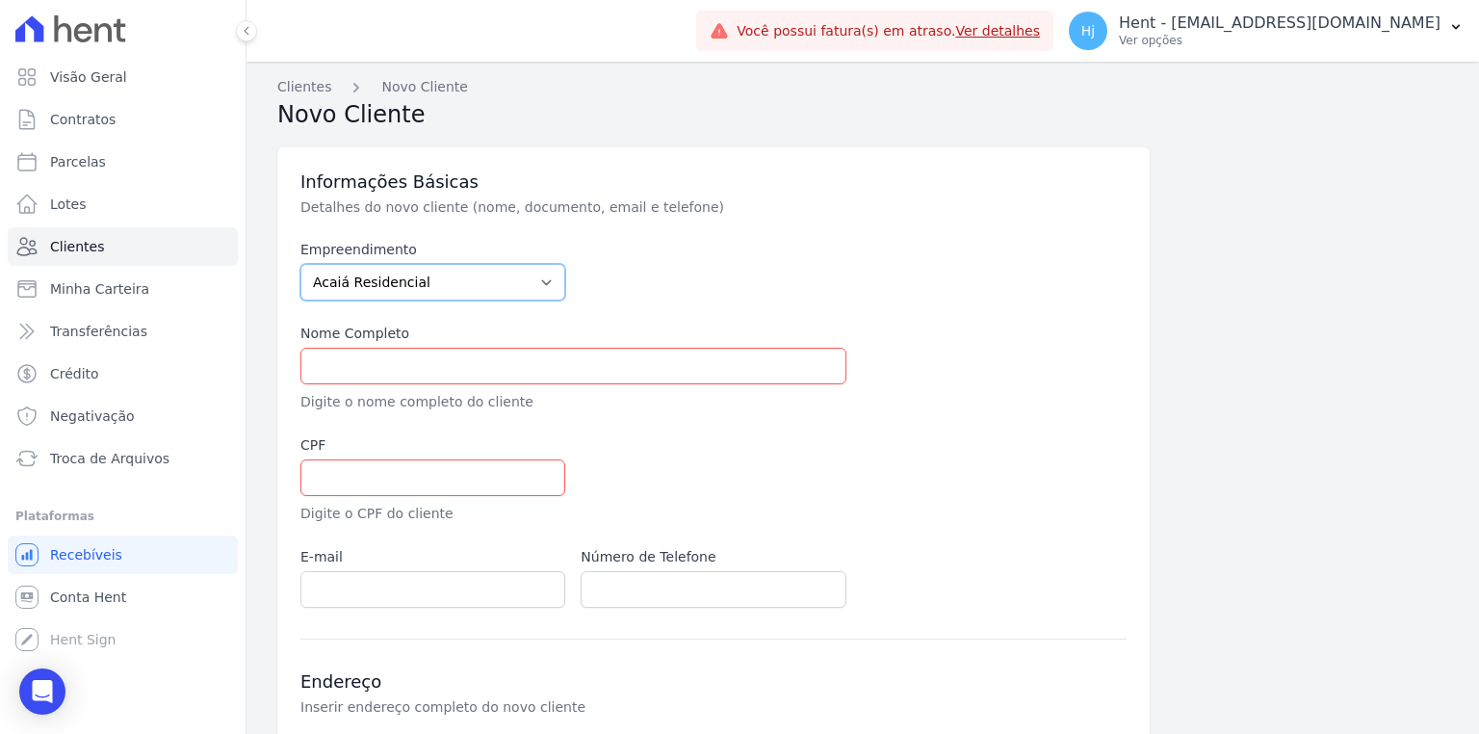
click at [539, 288] on select "Acaiá Residencial ACQUA 8 PELOTAS SPE LTDA ACQUA 8 PELOTAS SPE LTDA II ACQUA LI…" at bounding box center [432, 282] width 265 height 37
select select "6c54eb3b-e7be-42b2-a22d-84079dcbf93e"
click at [300, 264] on select "Acaiá Residencial ACQUA 8 PELOTAS SPE LTDA ACQUA 8 PELOTAS SPE LTDA II ACQUA LI…" at bounding box center [432, 282] width 265 height 37
click at [341, 367] on input "text" at bounding box center [573, 366] width 546 height 37
click at [374, 371] on input "text" at bounding box center [573, 366] width 546 height 37
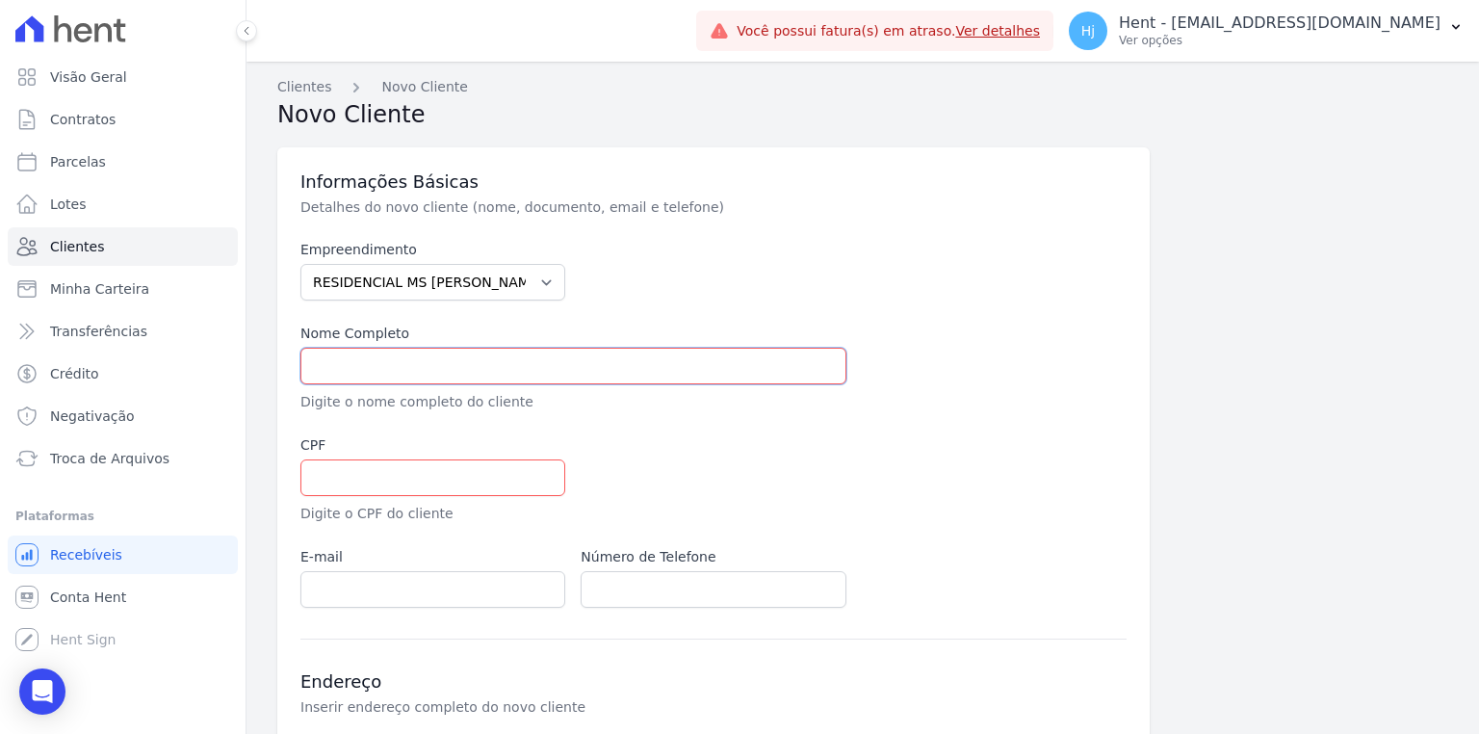
paste input "[PERSON_NAME]"
type input "[PERSON_NAME]"
click at [331, 489] on input "text" at bounding box center [432, 477] width 265 height 37
paste input "49942798889"
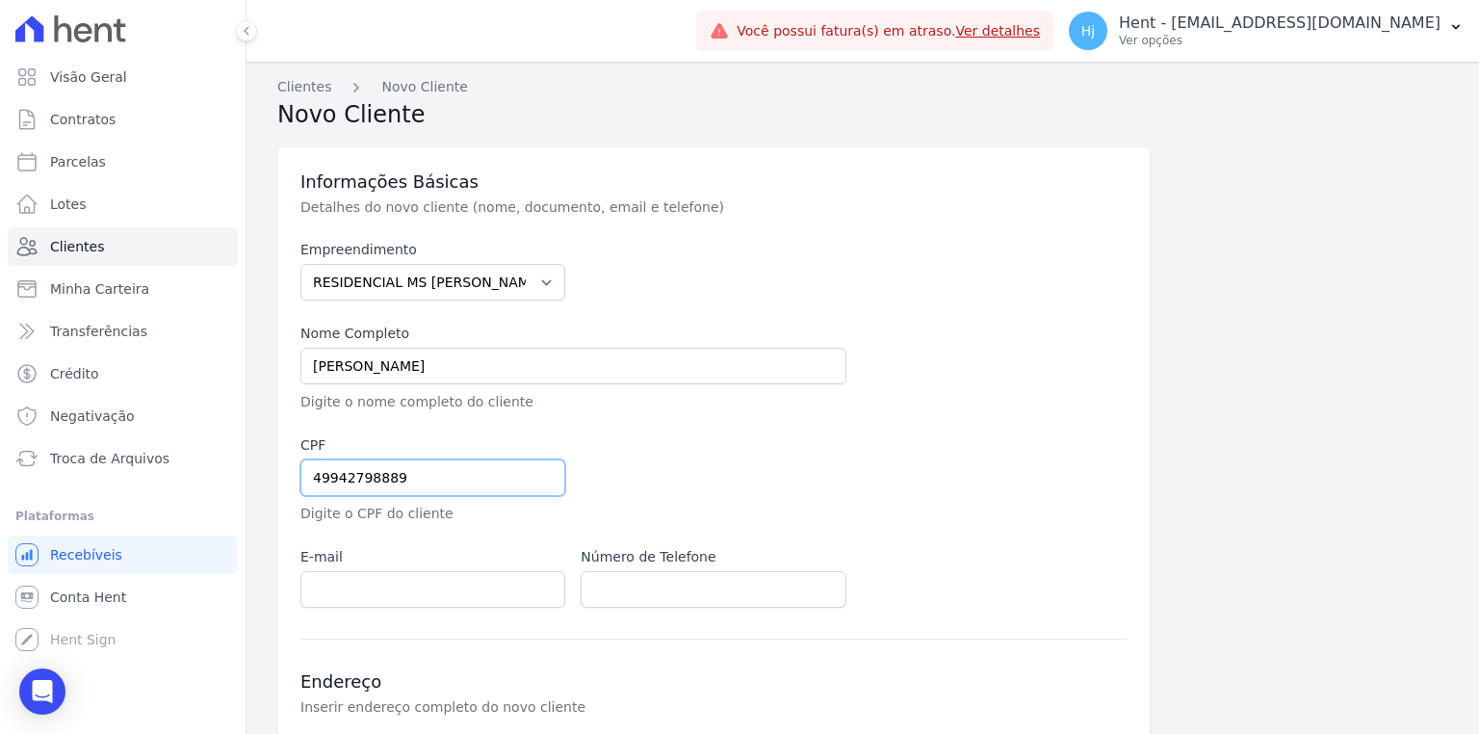
type input "49942798889"
click at [350, 593] on input "email" at bounding box center [432, 589] width 265 height 37
paste input "EMILLYJESUSSOUZA64@GMAIL.COM"
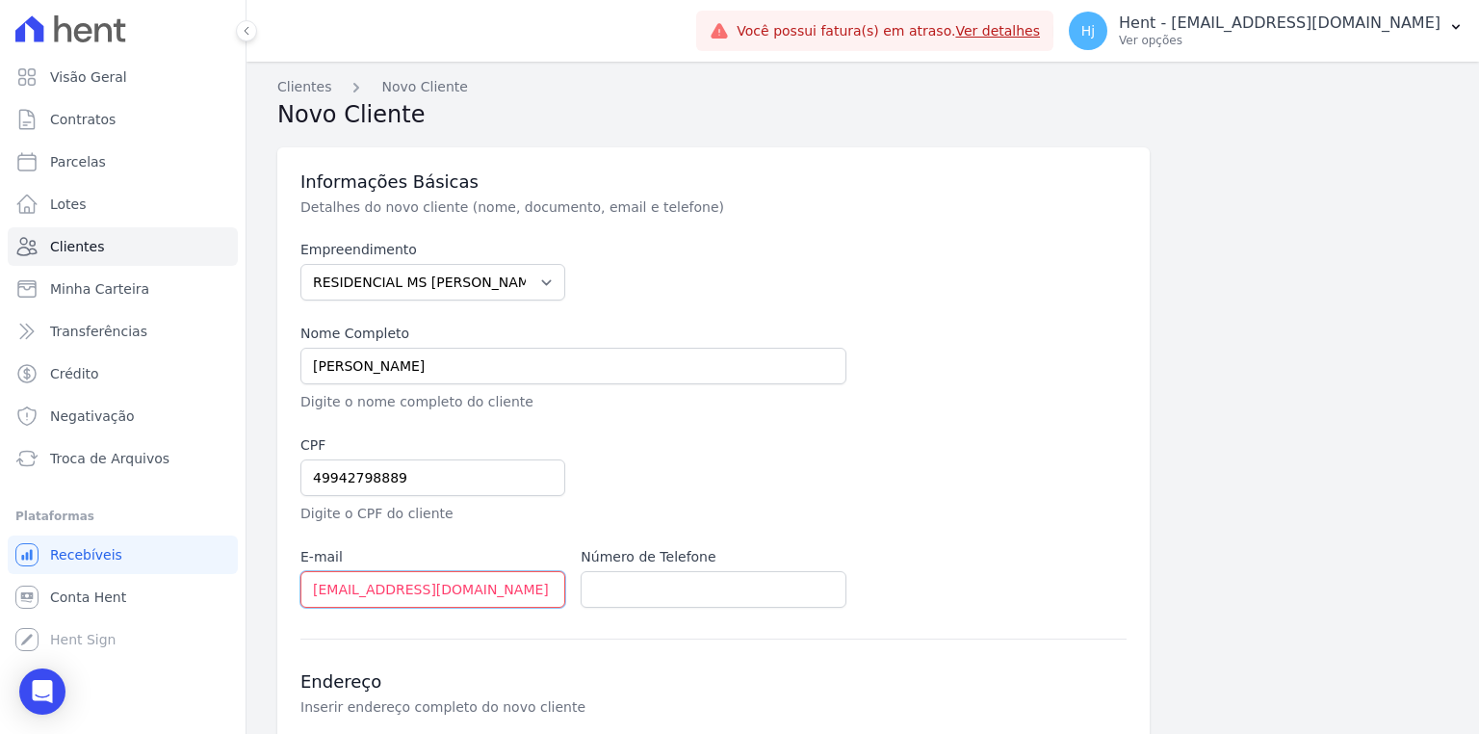
type input "EMILLYJESUSSOUZA64@GMAIL.COM"
click at [676, 588] on input "text" at bounding box center [712, 589] width 265 height 37
paste input "949748426"
type input "11 949748426"
click at [960, 503] on div at bounding box center [853, 479] width 546 height 89
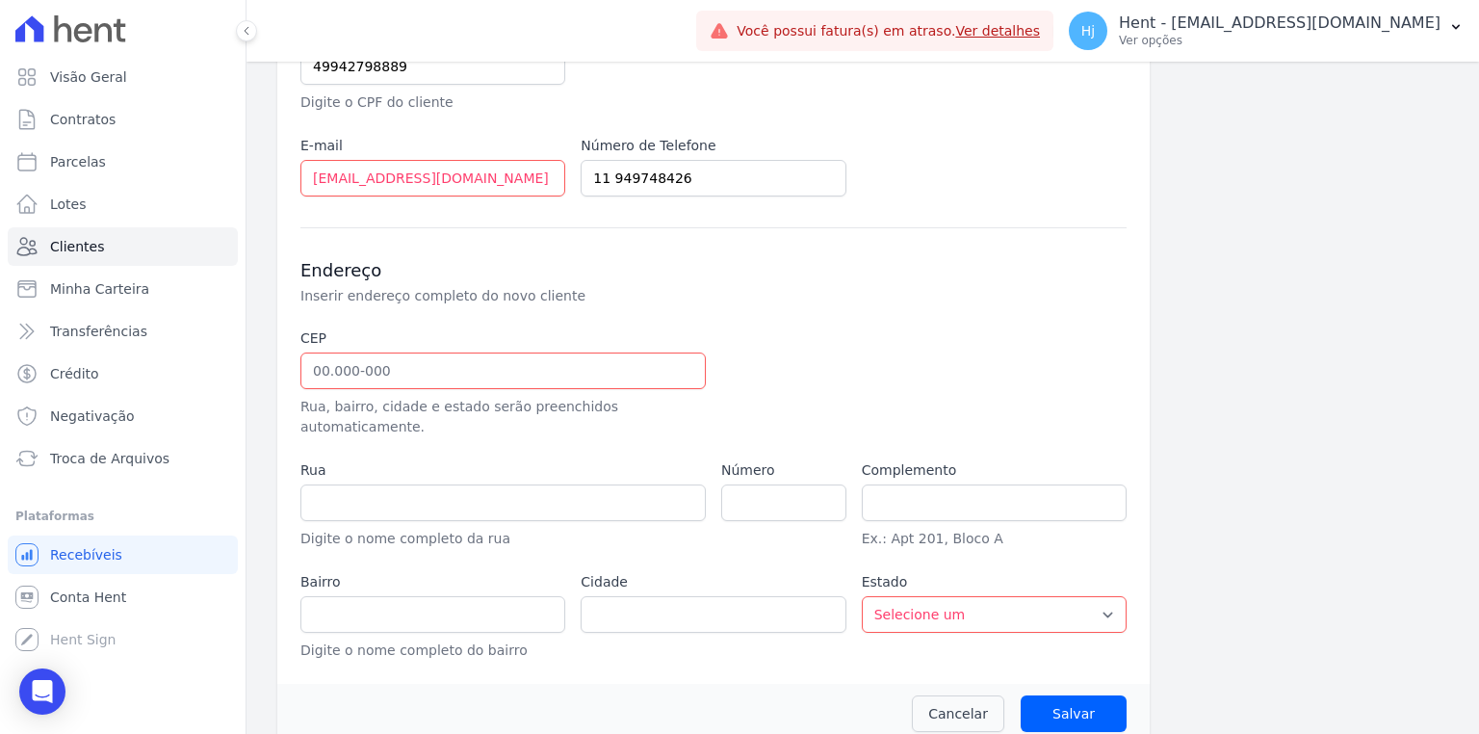
scroll to position [412, 0]
click at [314, 371] on input "text" at bounding box center [502, 369] width 405 height 37
click at [316, 372] on input "text" at bounding box center [502, 369] width 405 height 37
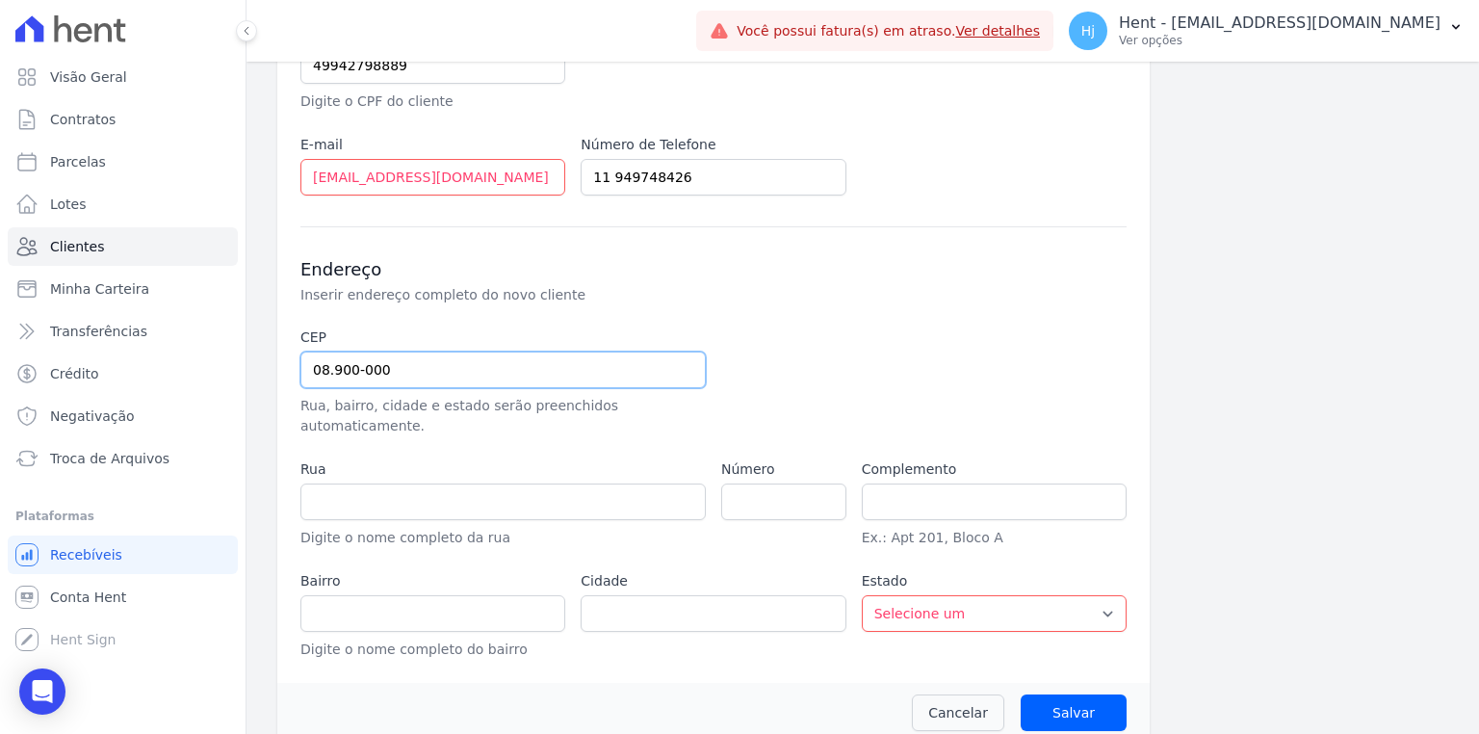
type input "08.900-000"
type input "Guararema"
select select "SP"
type input "0"
click at [573, 303] on div "Endereço Inserir endereço completo do novo cliente CEP 08.900-000 Rua, bairro, …" at bounding box center [713, 442] width 826 height 433
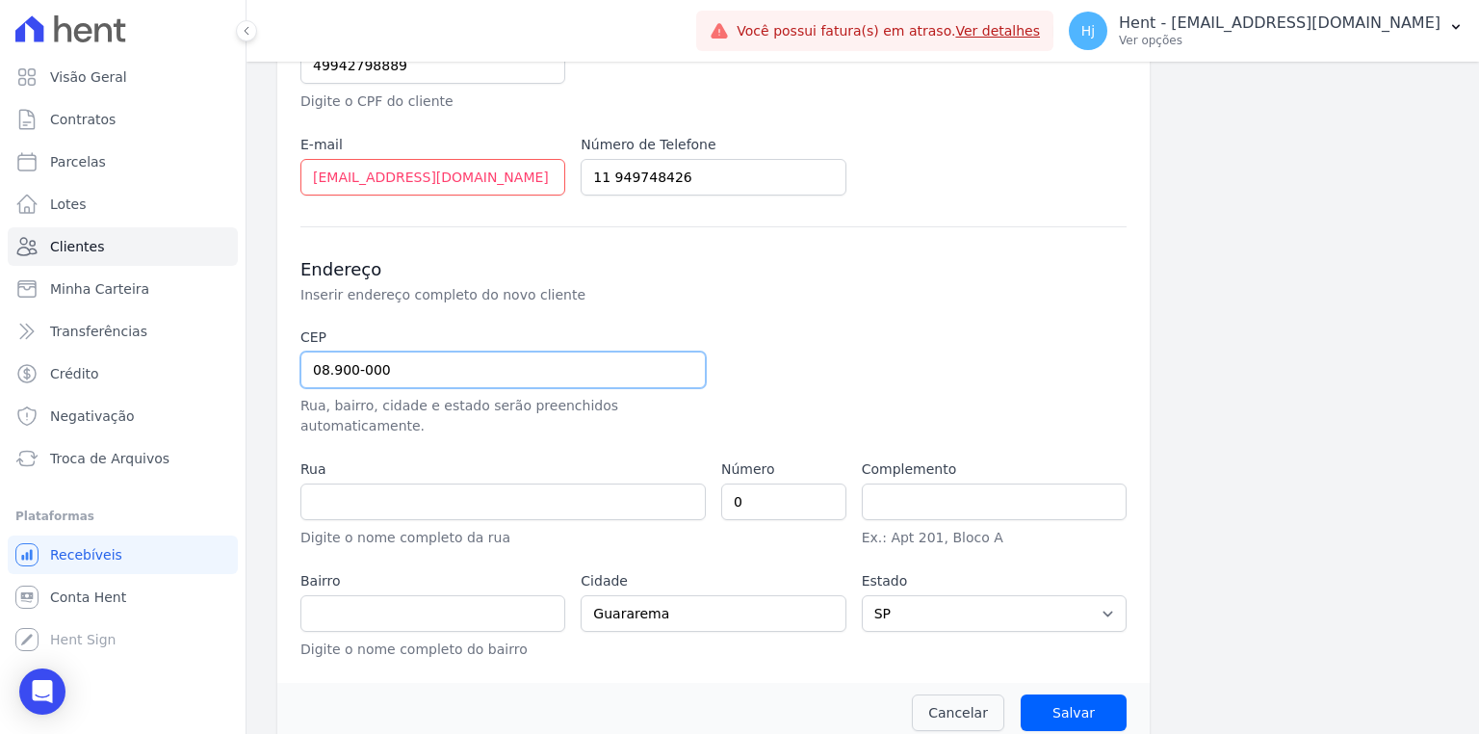
click at [477, 369] on input "08.900-000" at bounding box center [502, 369] width 405 height 37
type input "08.900-00"
select select
type input "08.900-000"
click at [856, 358] on div at bounding box center [853, 381] width 265 height 109
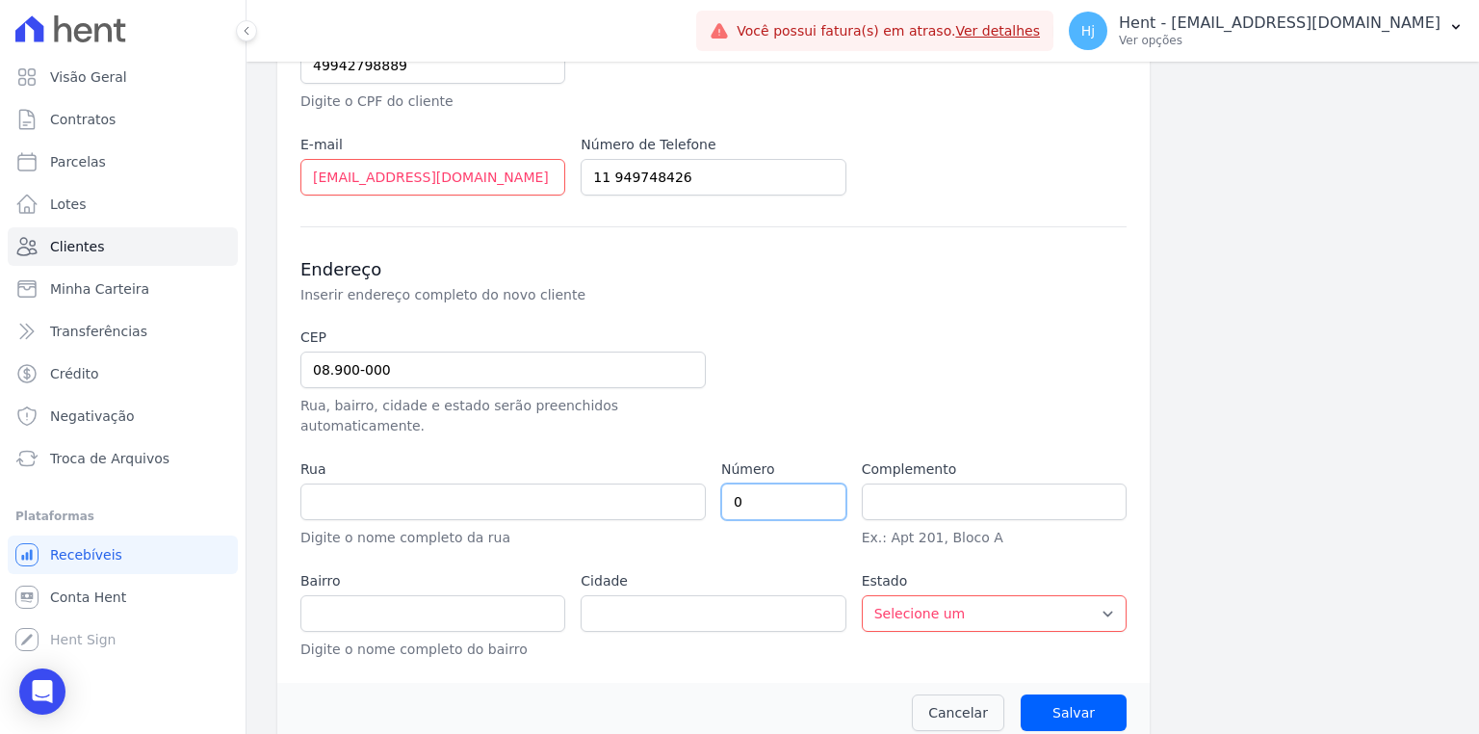
type input "Guararema"
select select "SP"
click at [393, 595] on input "text" at bounding box center [432, 613] width 265 height 37
paste input "PQ. PAULISTANO"
type input "PQ. PAULISTANO"
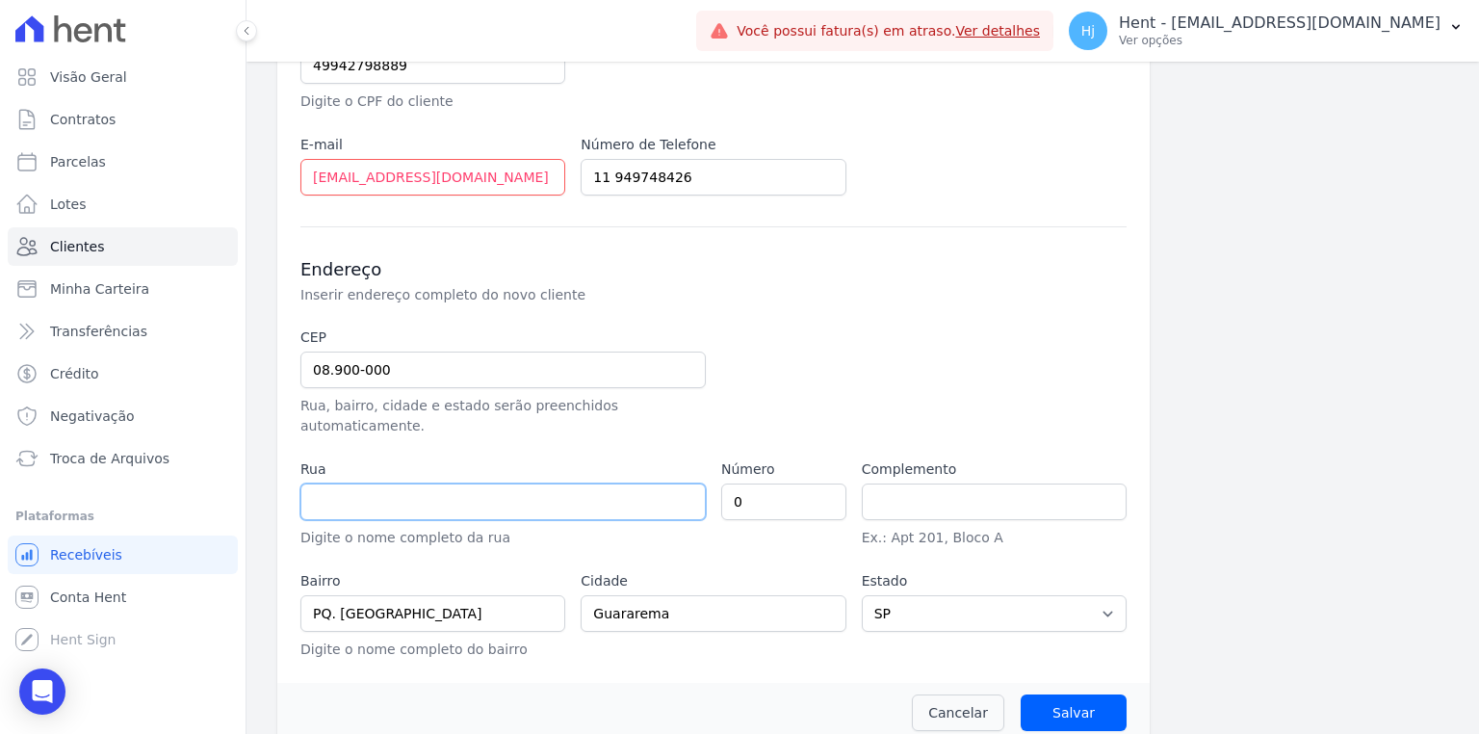
click at [370, 483] on input "text" at bounding box center [502, 501] width 405 height 37
type input "r"
type input "Rua"
click at [861, 327] on div at bounding box center [853, 381] width 265 height 109
click at [1074, 700] on input "Salvar" at bounding box center [1073, 712] width 106 height 37
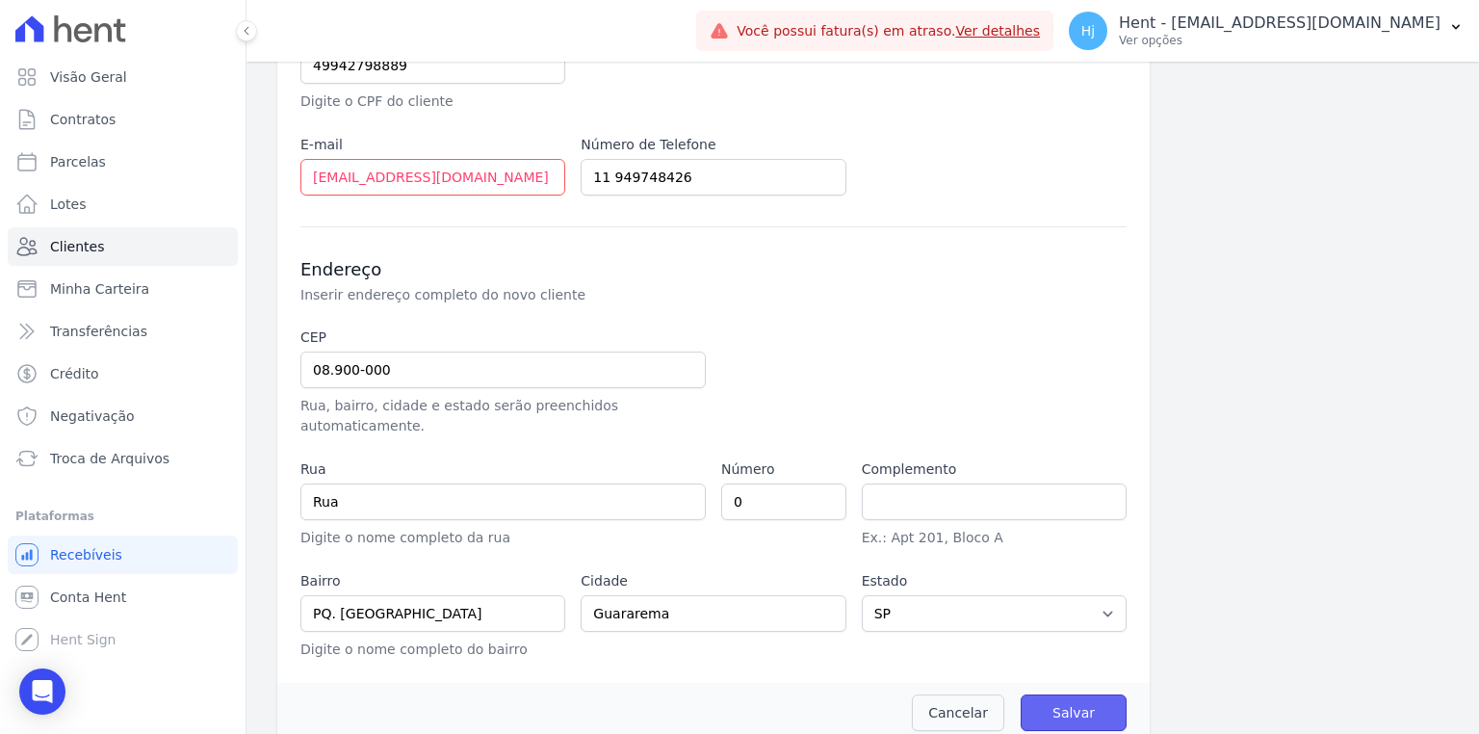
click at [1073, 694] on input "Salvar" at bounding box center [1073, 712] width 106 height 37
click at [1057, 694] on input "Salvar" at bounding box center [1073, 712] width 106 height 37
click at [1059, 694] on input "Salvar" at bounding box center [1073, 712] width 106 height 37
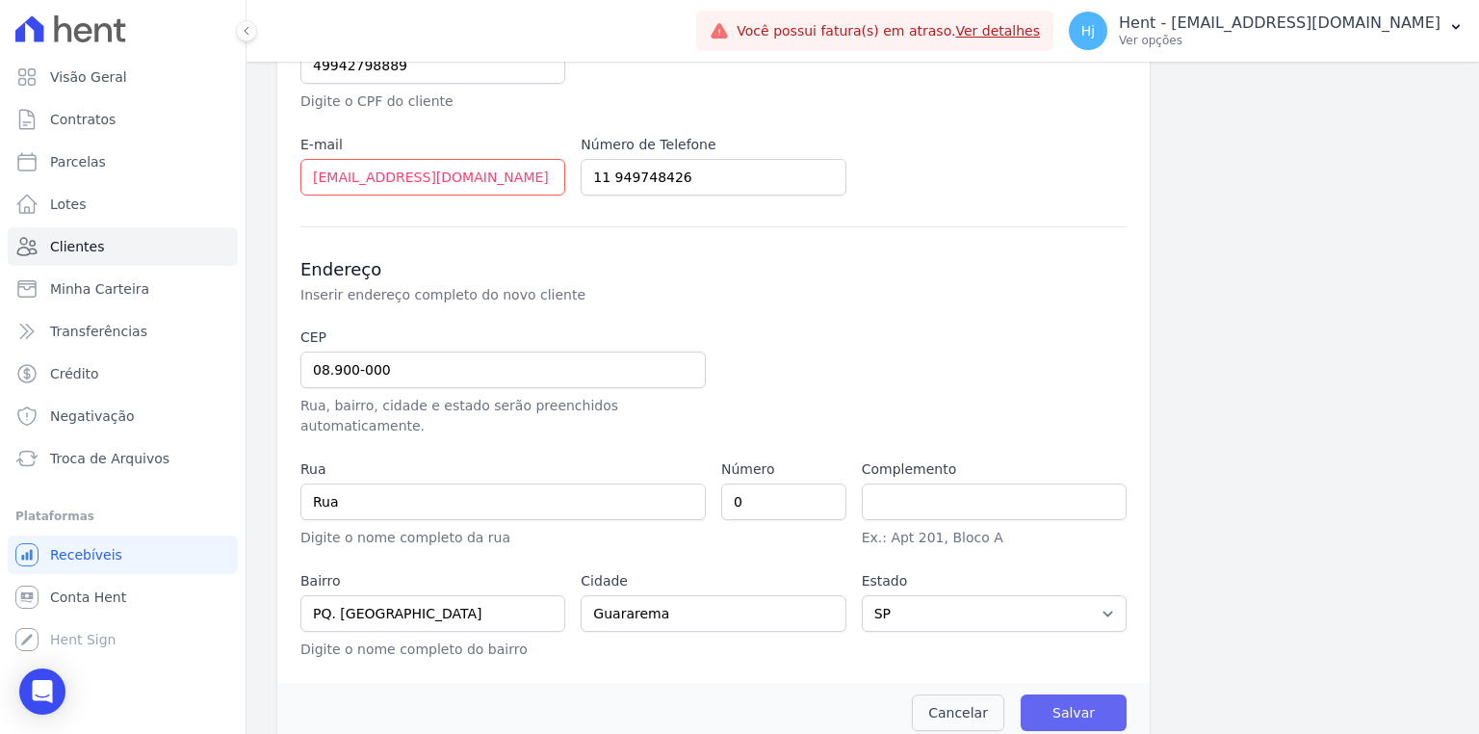
click at [1059, 694] on input "Salvar" at bounding box center [1073, 712] width 106 height 37
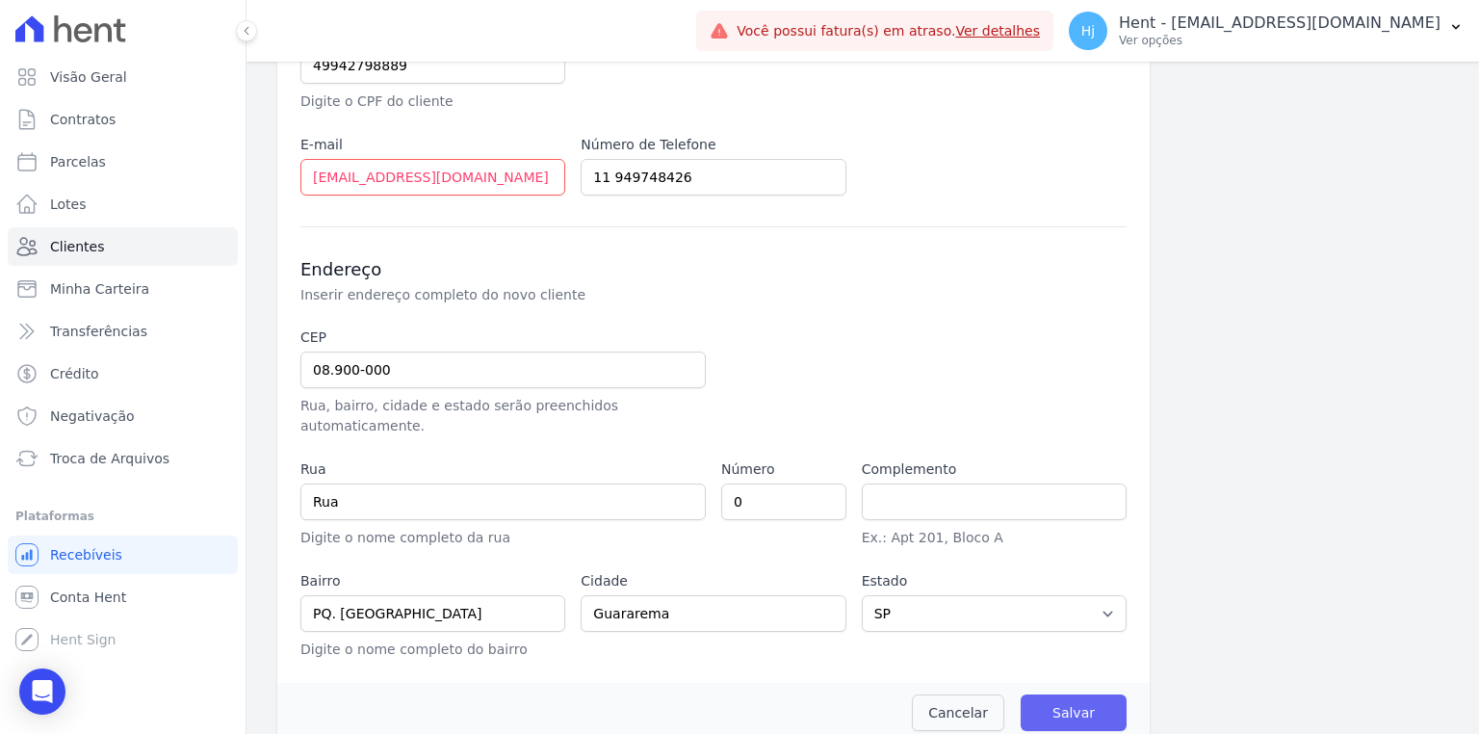
click at [1059, 694] on input "Salvar" at bounding box center [1073, 712] width 106 height 37
click at [1061, 697] on input "Salvar" at bounding box center [1073, 712] width 106 height 37
click at [1046, 694] on input "Salvar" at bounding box center [1073, 712] width 106 height 37
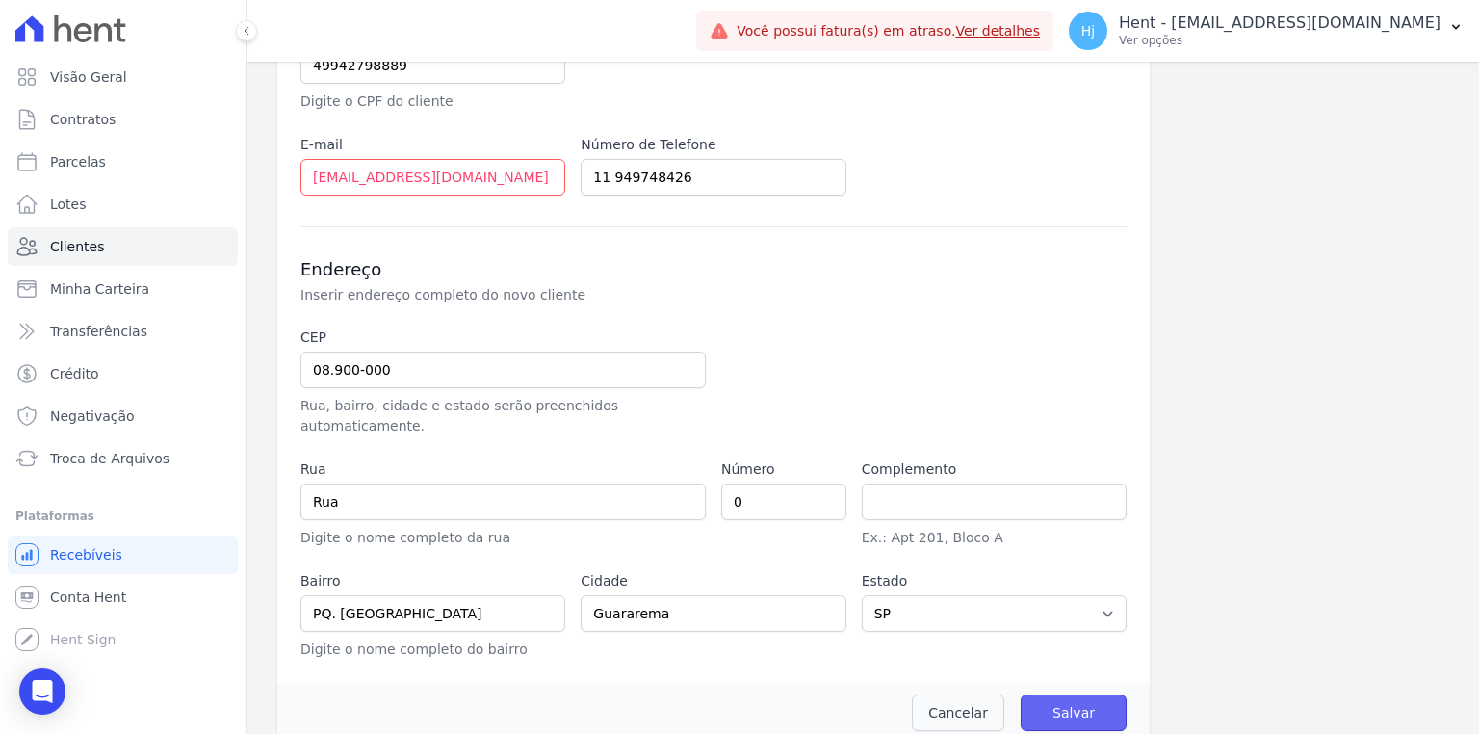
click at [1052, 699] on input "Salvar" at bounding box center [1073, 712] width 106 height 37
click at [1088, 700] on input "Salvar" at bounding box center [1073, 712] width 106 height 37
click at [1085, 696] on input "Salvar" at bounding box center [1073, 712] width 106 height 37
click at [1068, 694] on input "Salvar" at bounding box center [1073, 712] width 106 height 37
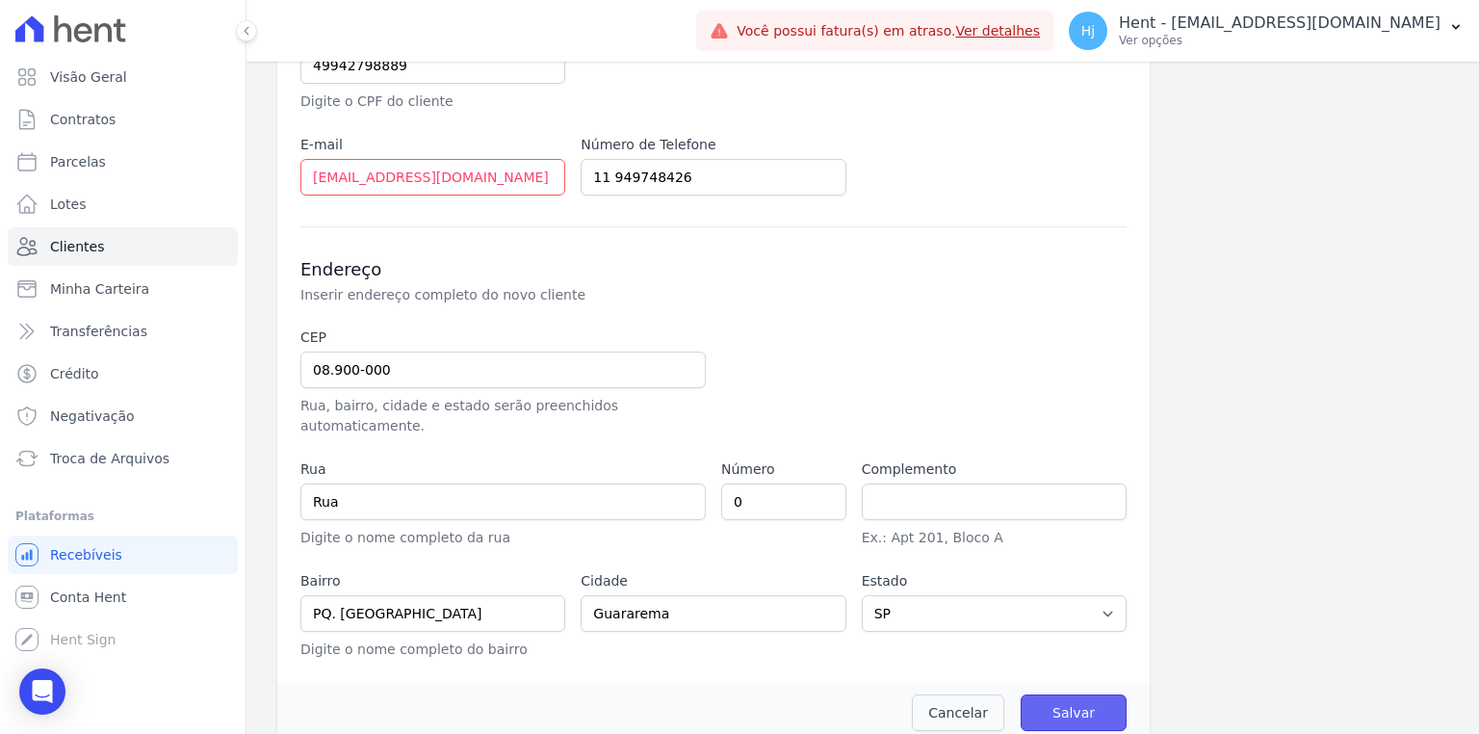
click at [1090, 694] on input "Salvar" at bounding box center [1073, 712] width 106 height 37
click at [1073, 695] on input "Salvar" at bounding box center [1073, 712] width 106 height 37
click at [1075, 694] on input "Salvar" at bounding box center [1073, 712] width 106 height 37
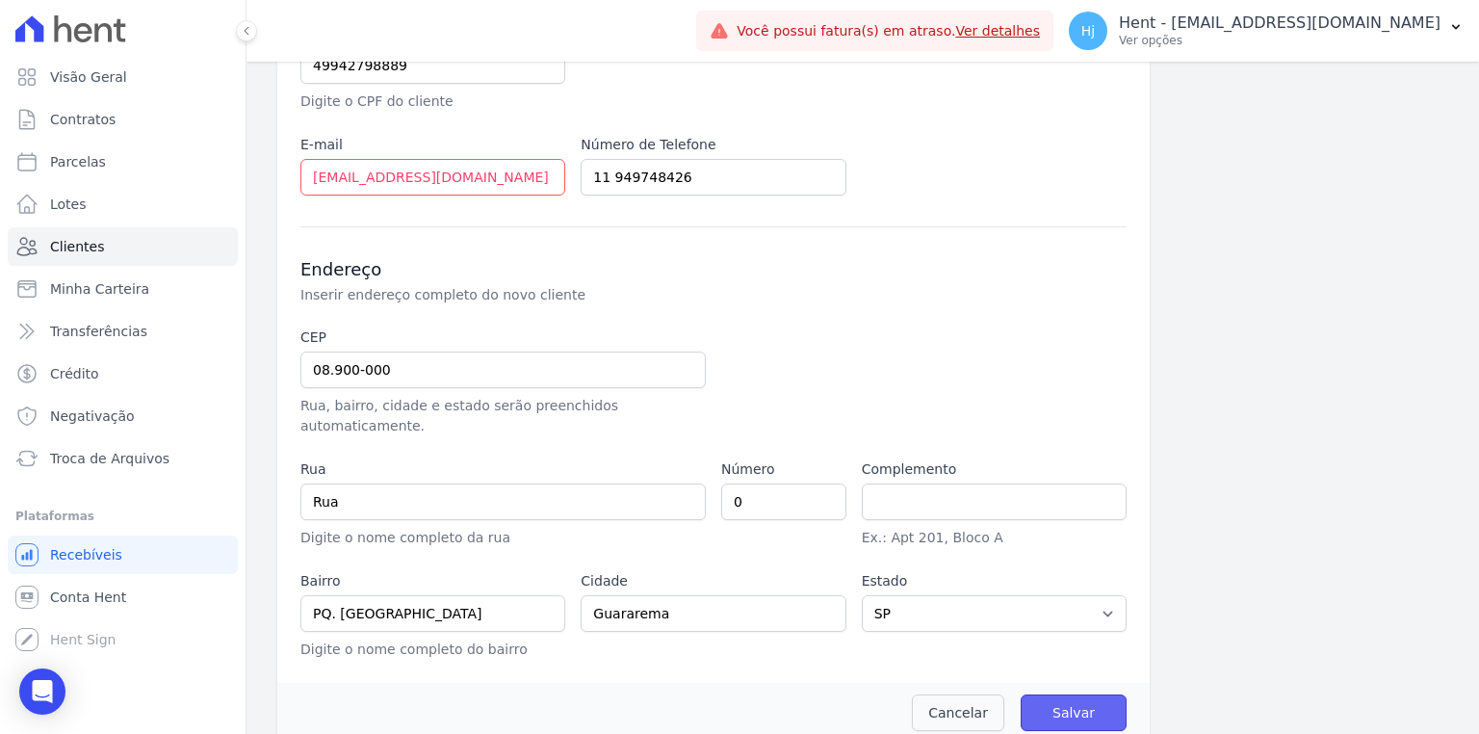
click at [1075, 694] on input "Salvar" at bounding box center [1073, 712] width 106 height 37
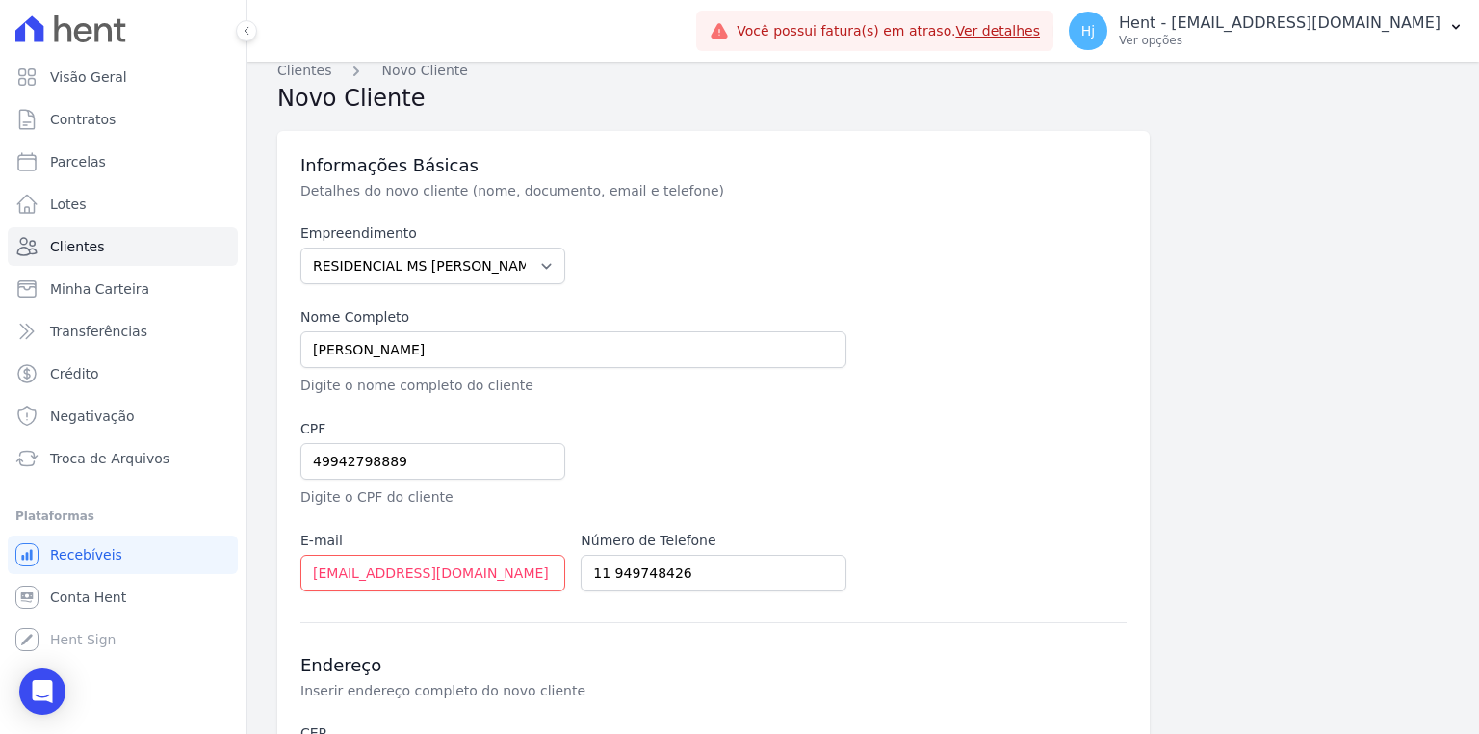
scroll to position [0, 0]
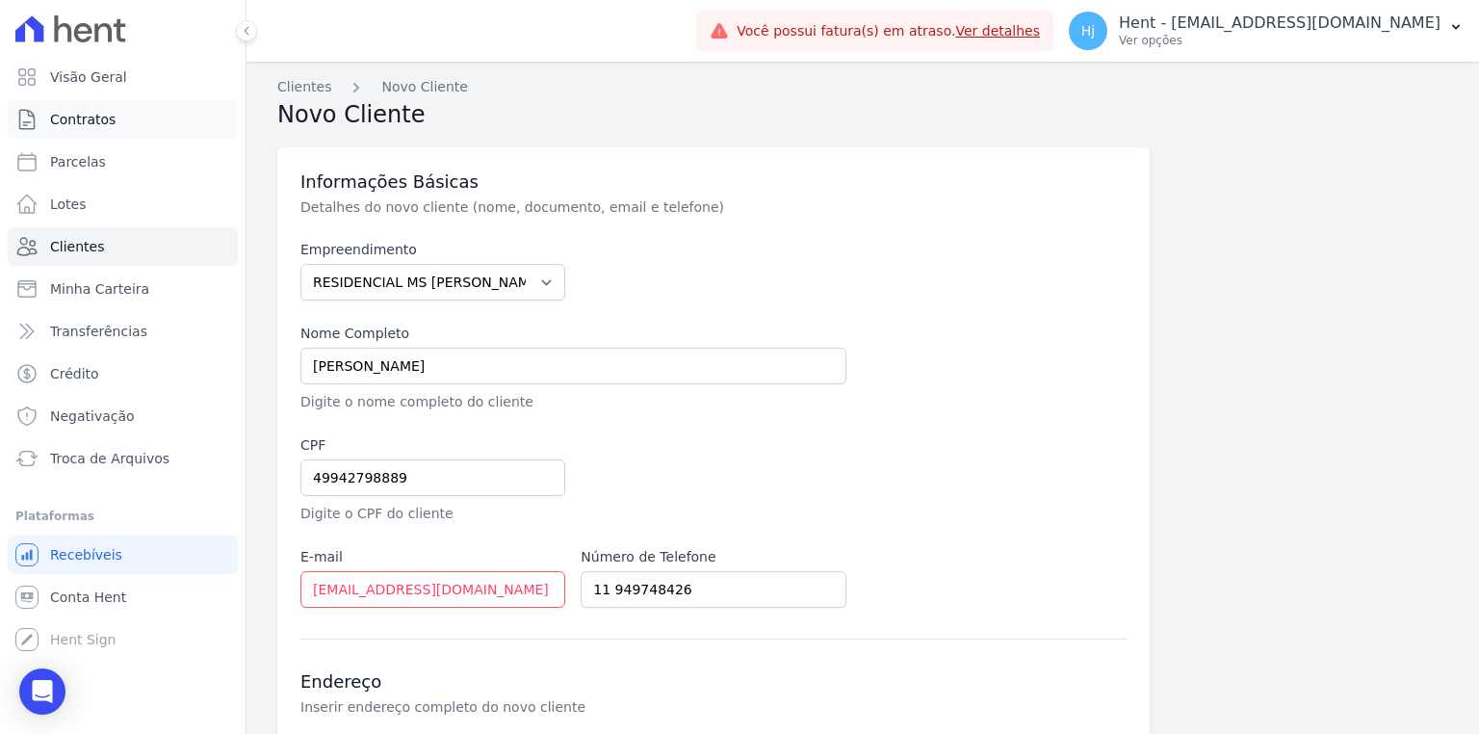
click at [112, 127] on link "Contratos" at bounding box center [123, 119] width 230 height 39
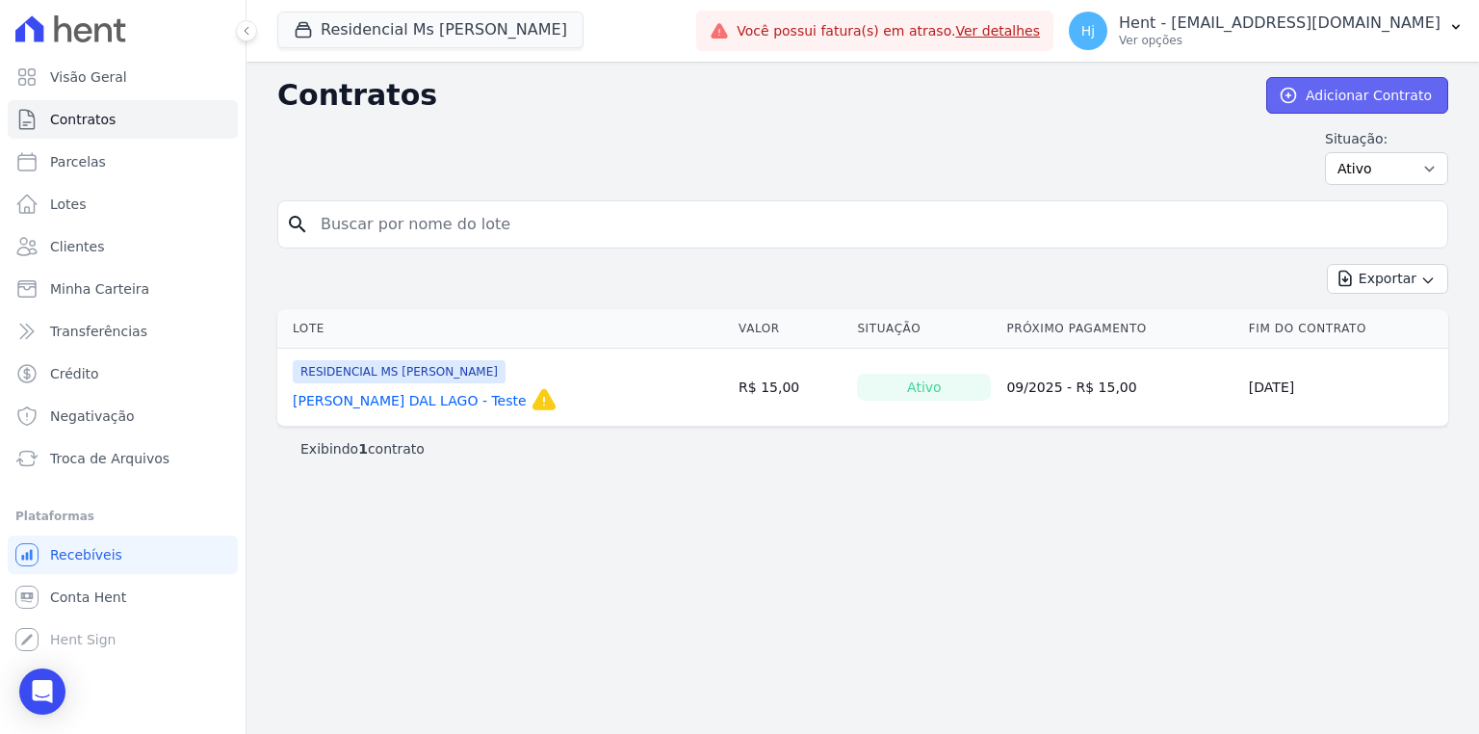
click at [1328, 93] on link "Adicionar Contrato" at bounding box center [1357, 95] width 182 height 37
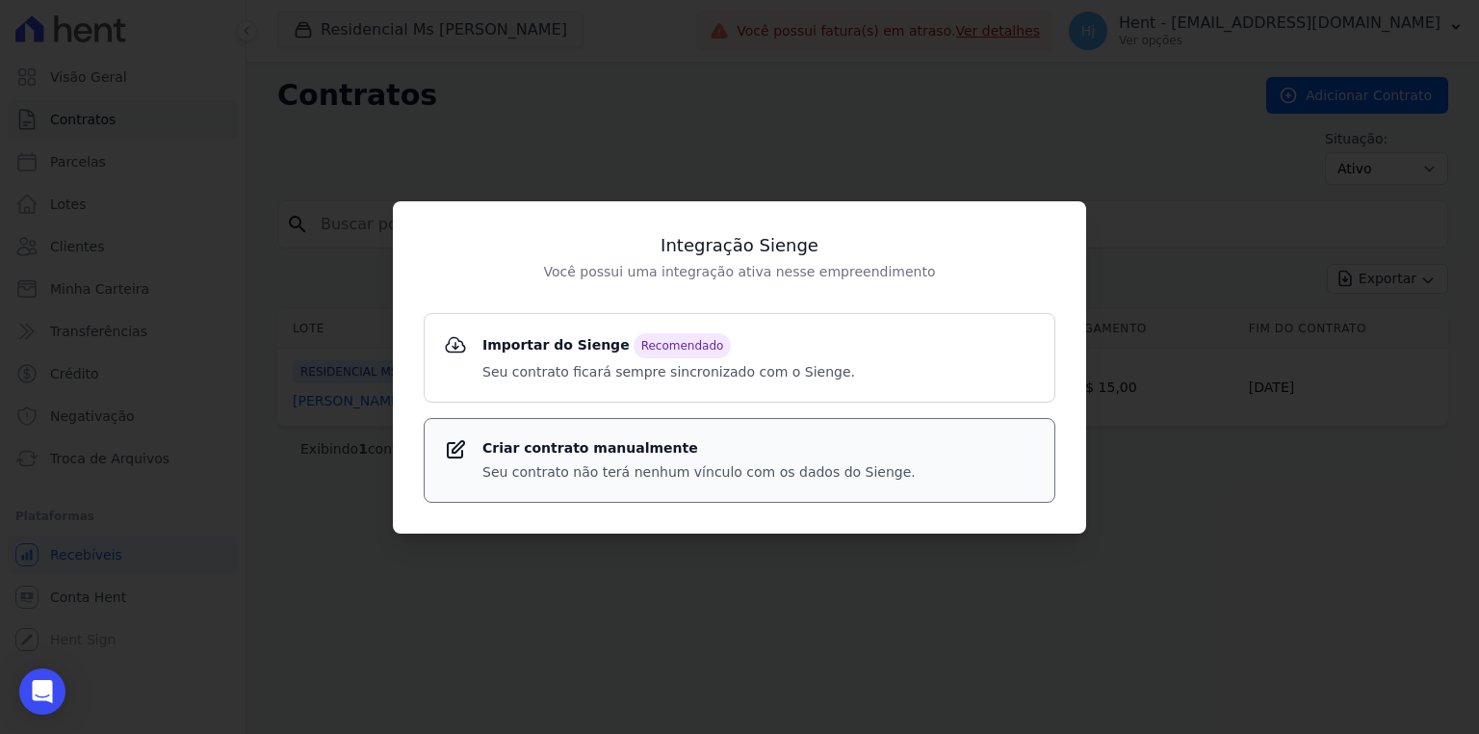
click at [594, 463] on p "Seu contrato não terá nenhum vínculo com os dados do Sienge." at bounding box center [698, 472] width 433 height 20
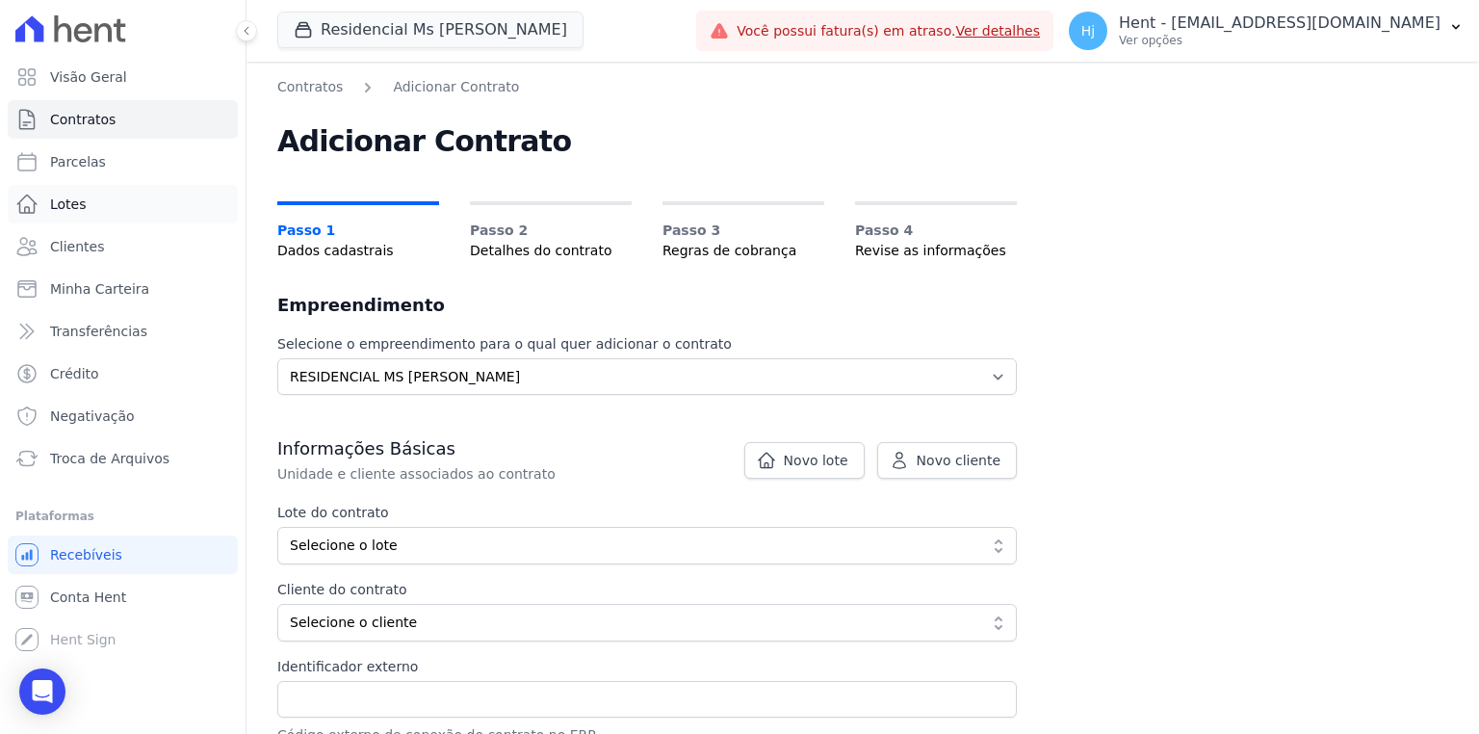
click at [87, 201] on link "Lotes" at bounding box center [123, 204] width 230 height 39
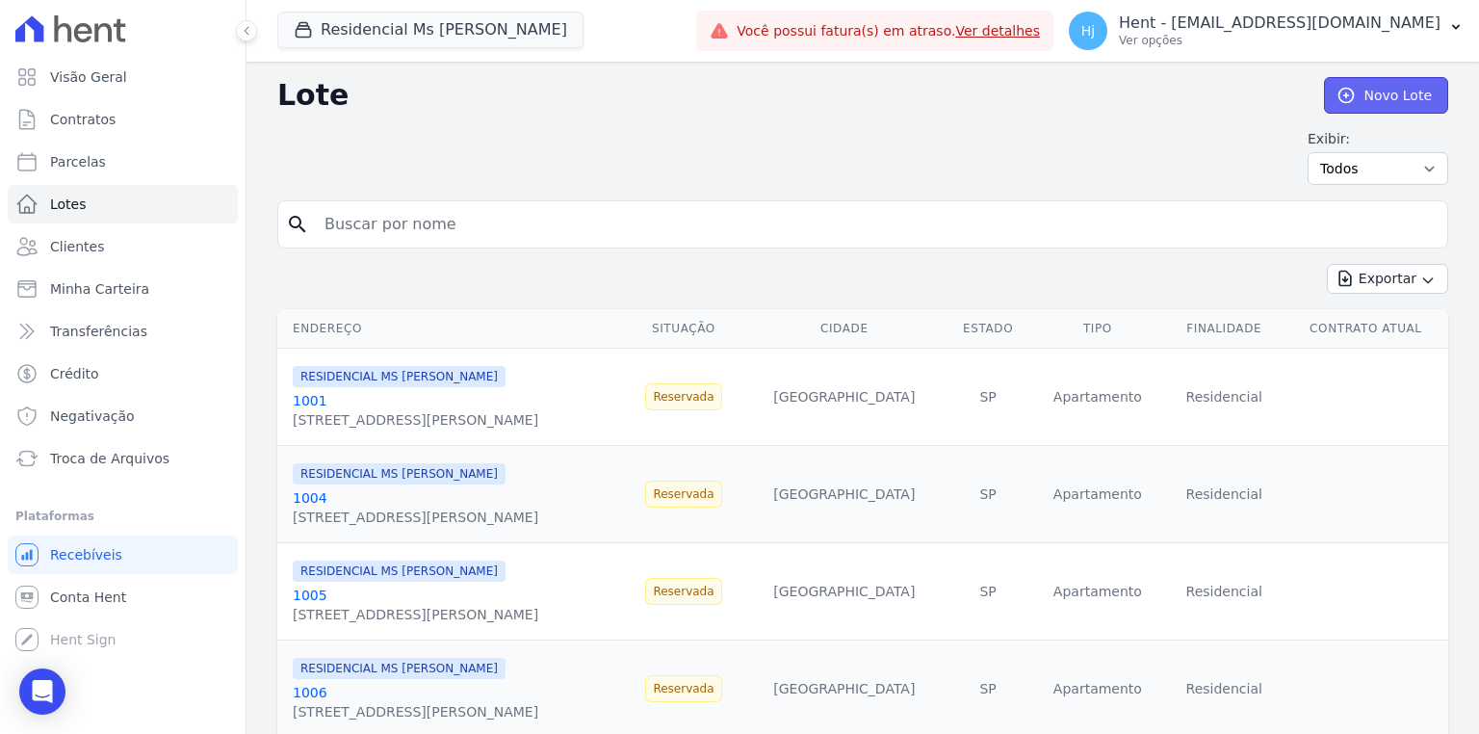
click at [1366, 102] on link "Novo Lote" at bounding box center [1386, 95] width 124 height 37
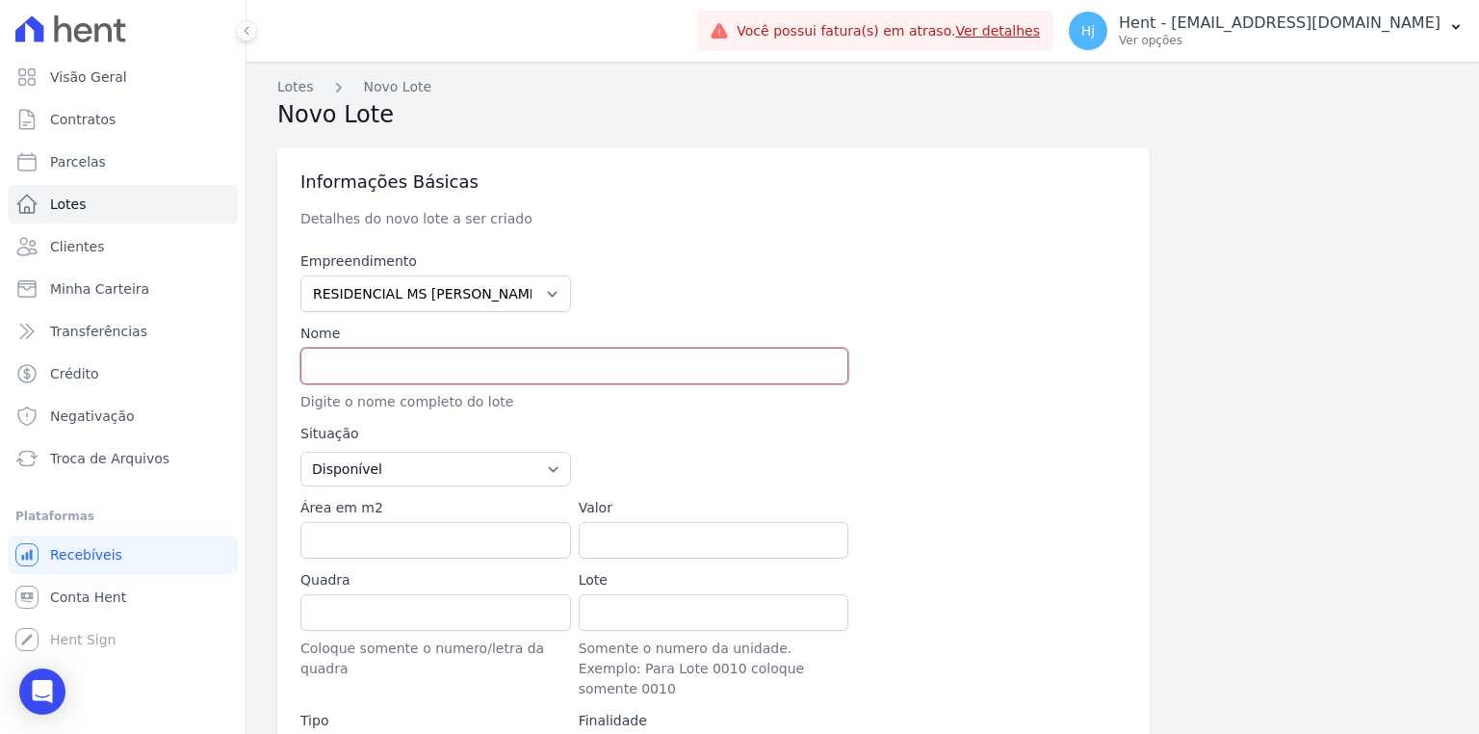
click at [341, 369] on input "text" at bounding box center [574, 366] width 548 height 37
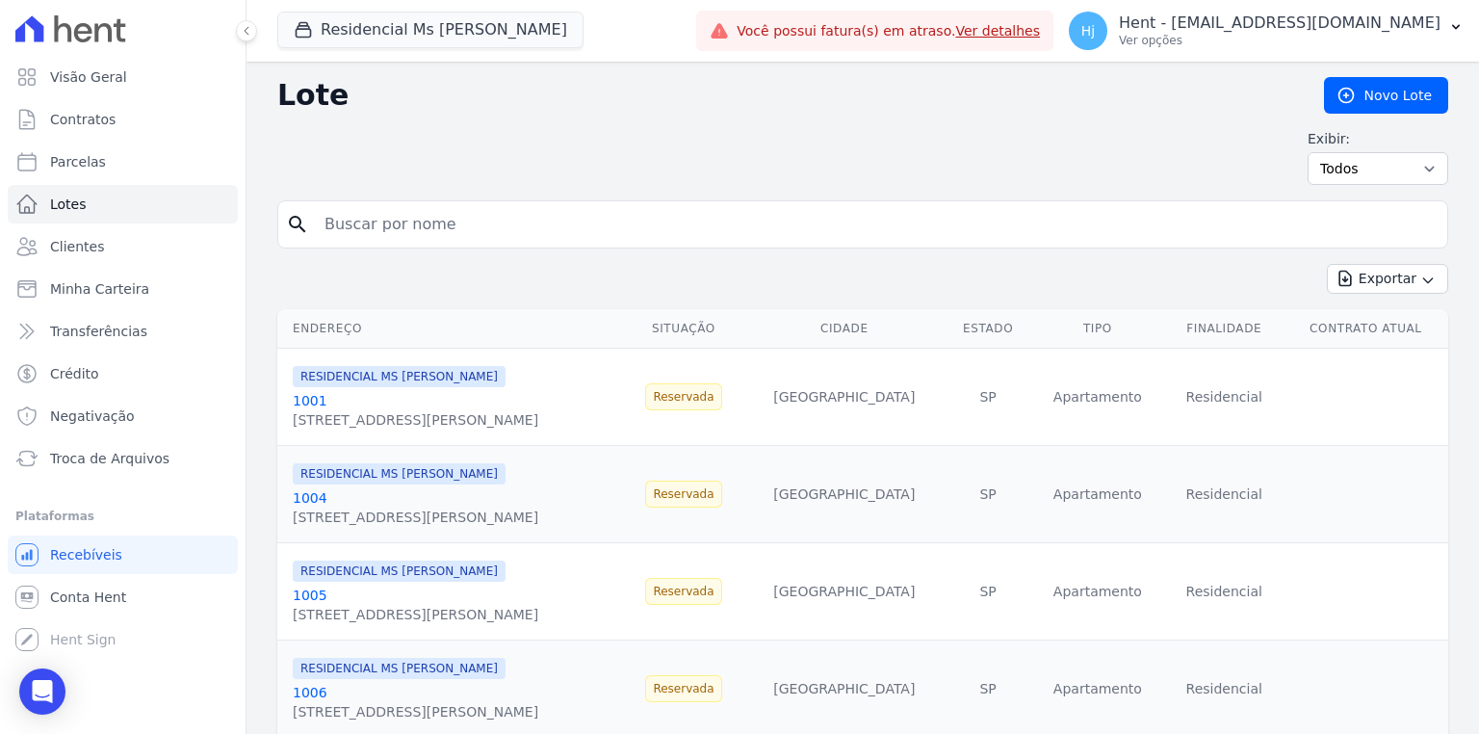
click at [306, 393] on link "1001" at bounding box center [310, 400] width 35 height 15
click at [308, 401] on link "1001" at bounding box center [310, 400] width 35 height 15
click at [1375, 97] on link "Novo Lote" at bounding box center [1386, 95] width 124 height 37
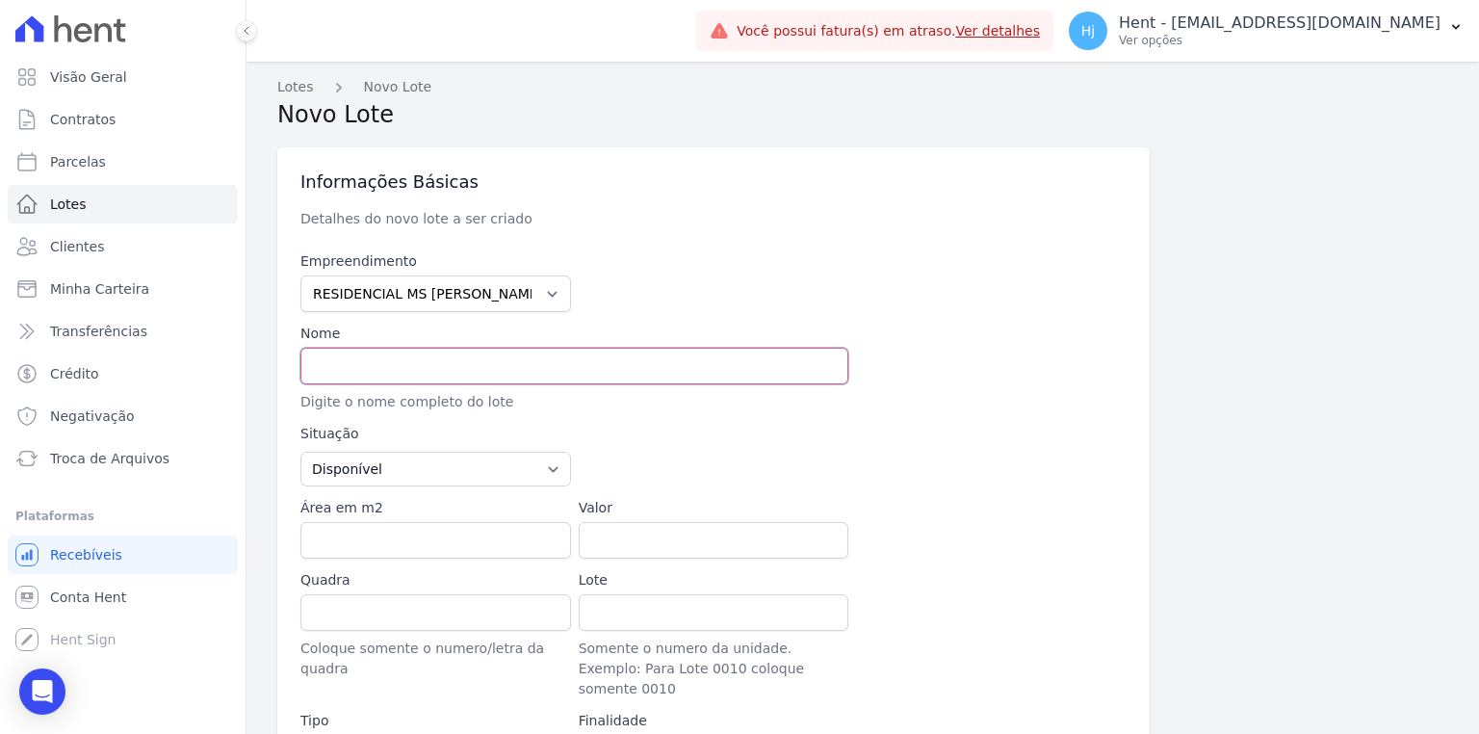
click at [603, 357] on input "text" at bounding box center [574, 366] width 548 height 37
drag, startPoint x: 405, startPoint y: 370, endPoint x: 243, endPoint y: 361, distance: 162.9
click at [243, 361] on div "Visão Geral Contratos Parcelas Lotes Clientes Minha Carteira Transferências Cré…" at bounding box center [739, 367] width 1479 height 734
type input "206"
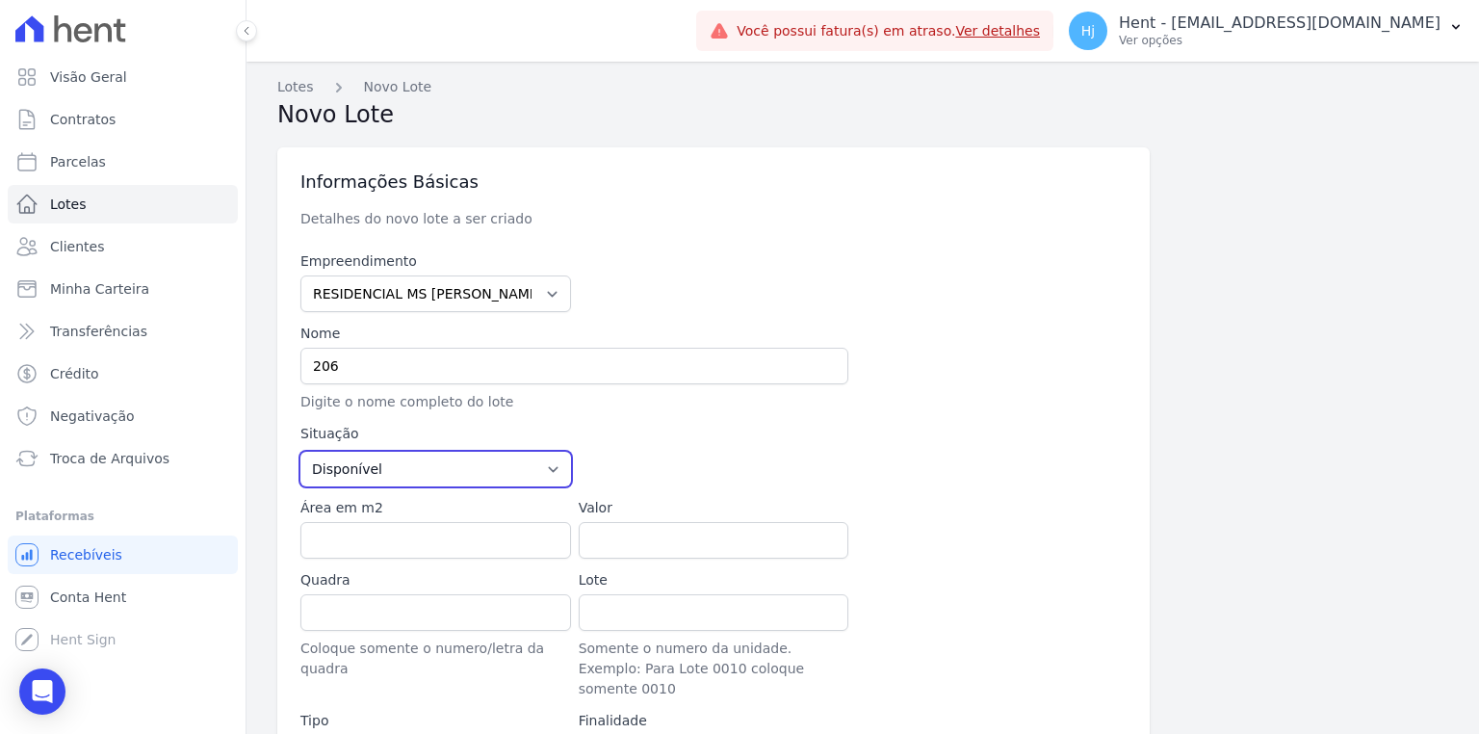
click at [516, 473] on select "Disponível Vendida Reservada Indisponível" at bounding box center [435, 468] width 271 height 35
select select "sold"
click at [300, 451] on select "Disponível Vendida Reservada Indisponível" at bounding box center [435, 468] width 271 height 35
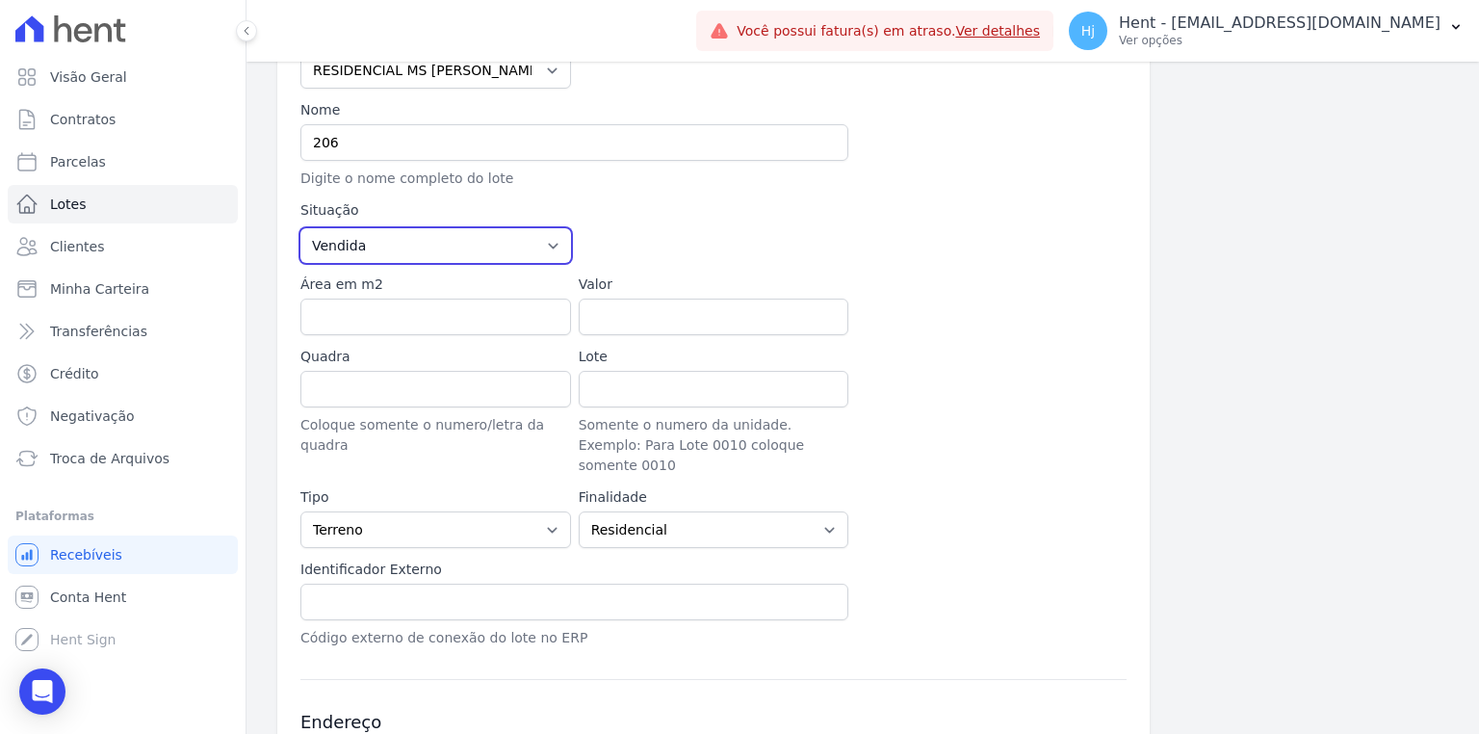
scroll to position [231, 0]
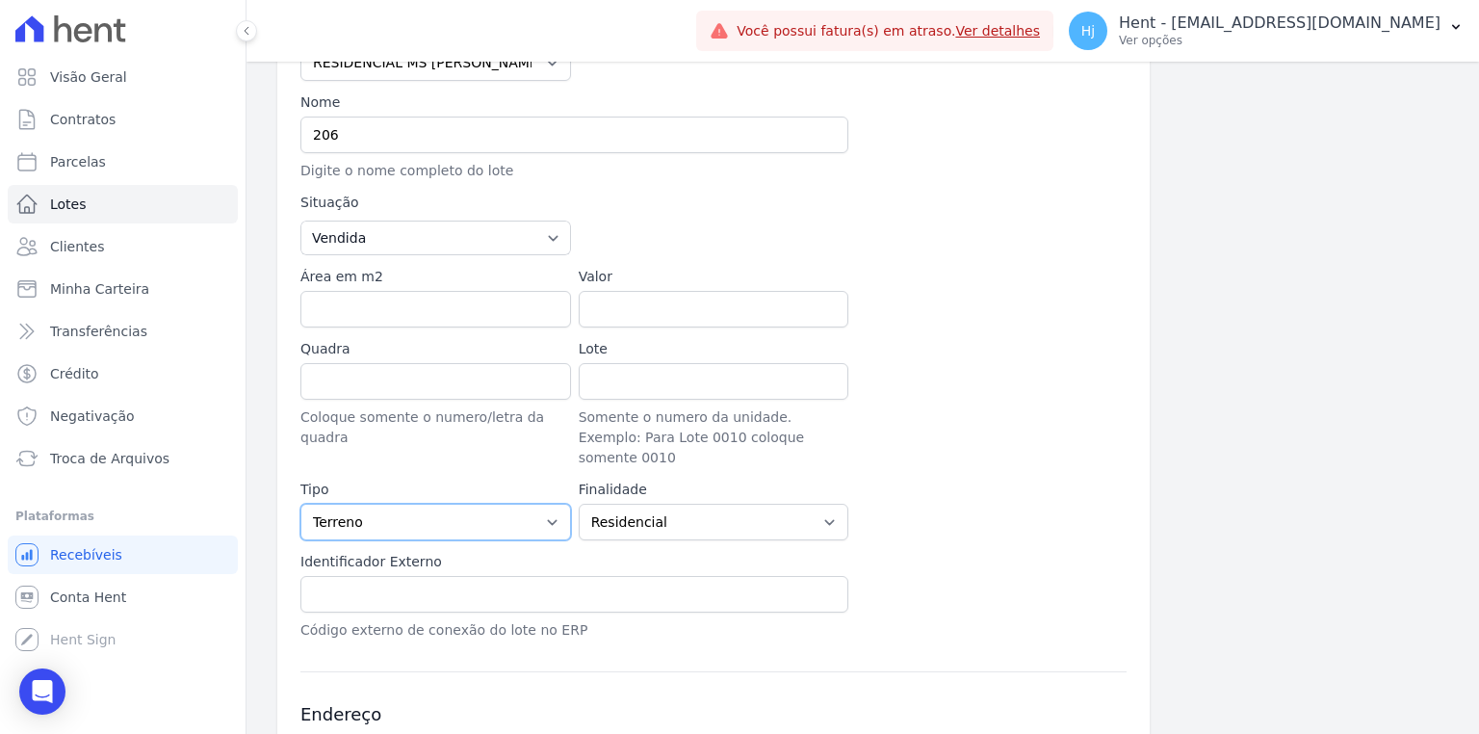
click at [541, 503] on select "Casa Apartamento Escritório Flat Loja Espaço Comercial Terreno Outros" at bounding box center [435, 521] width 271 height 37
select select "apartment"
click at [300, 503] on select "Casa Apartamento Escritório Flat Loja Espaço Comercial Terreno Outros" at bounding box center [435, 521] width 271 height 37
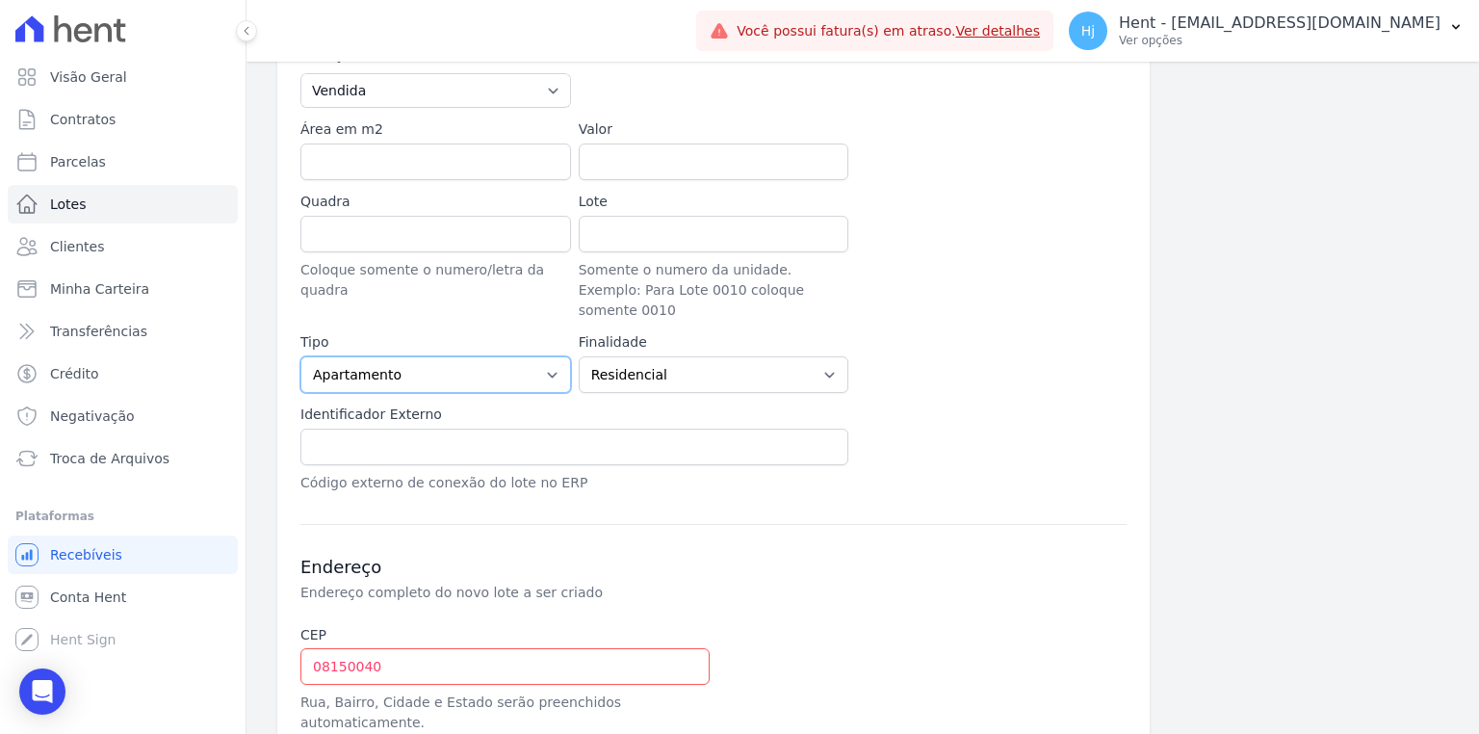
scroll to position [385, 0]
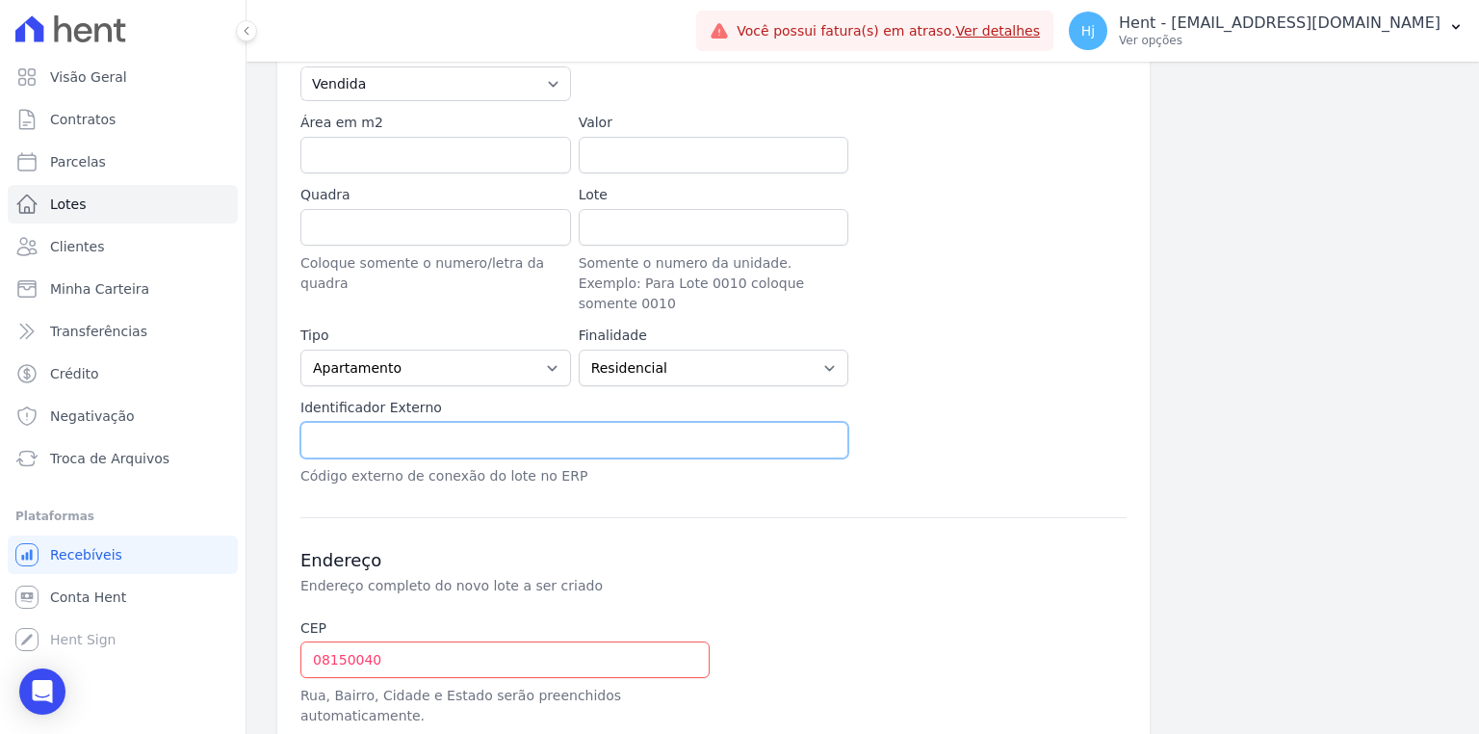
click at [404, 423] on input "text" at bounding box center [574, 440] width 548 height 37
click at [371, 422] on input "text" at bounding box center [574, 440] width 548 height 37
paste input "LINS1 - 206"
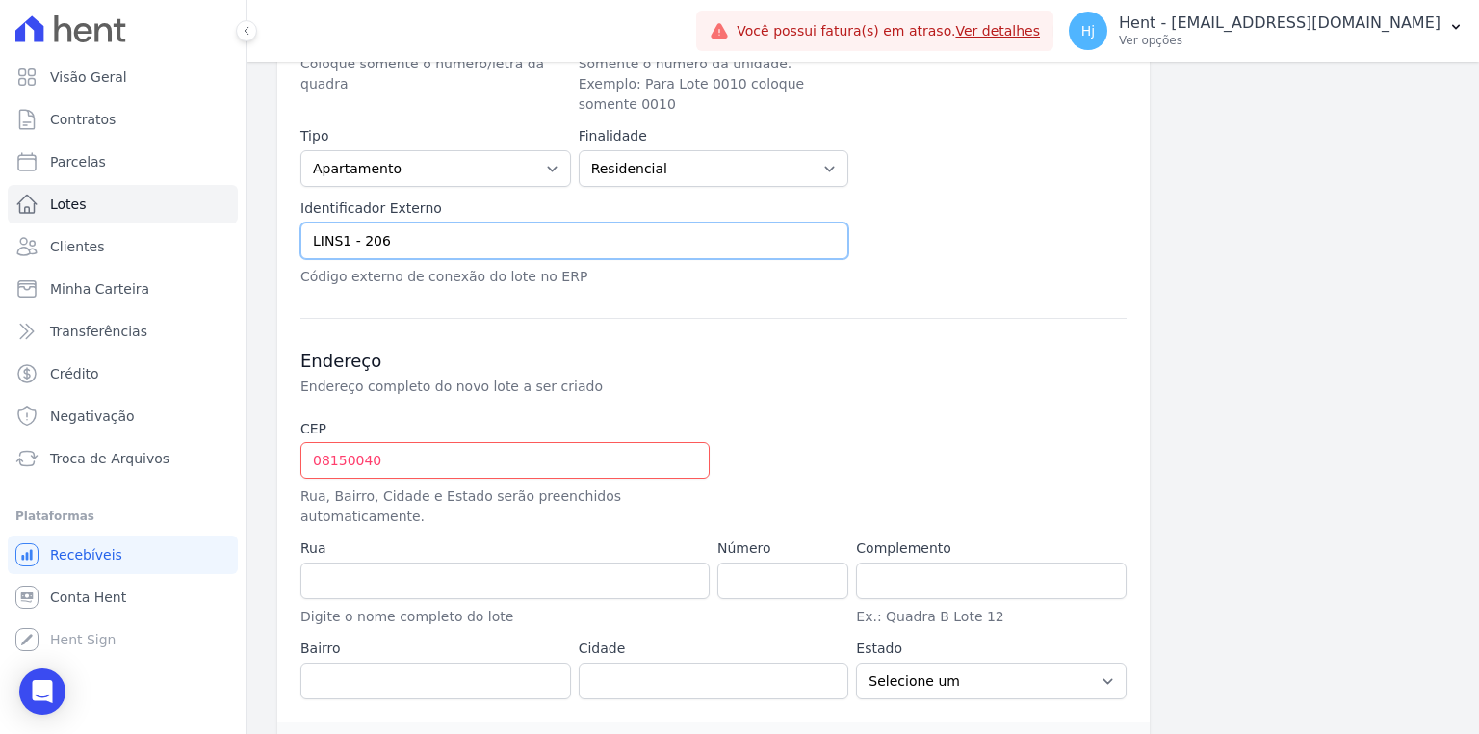
scroll to position [603, 0]
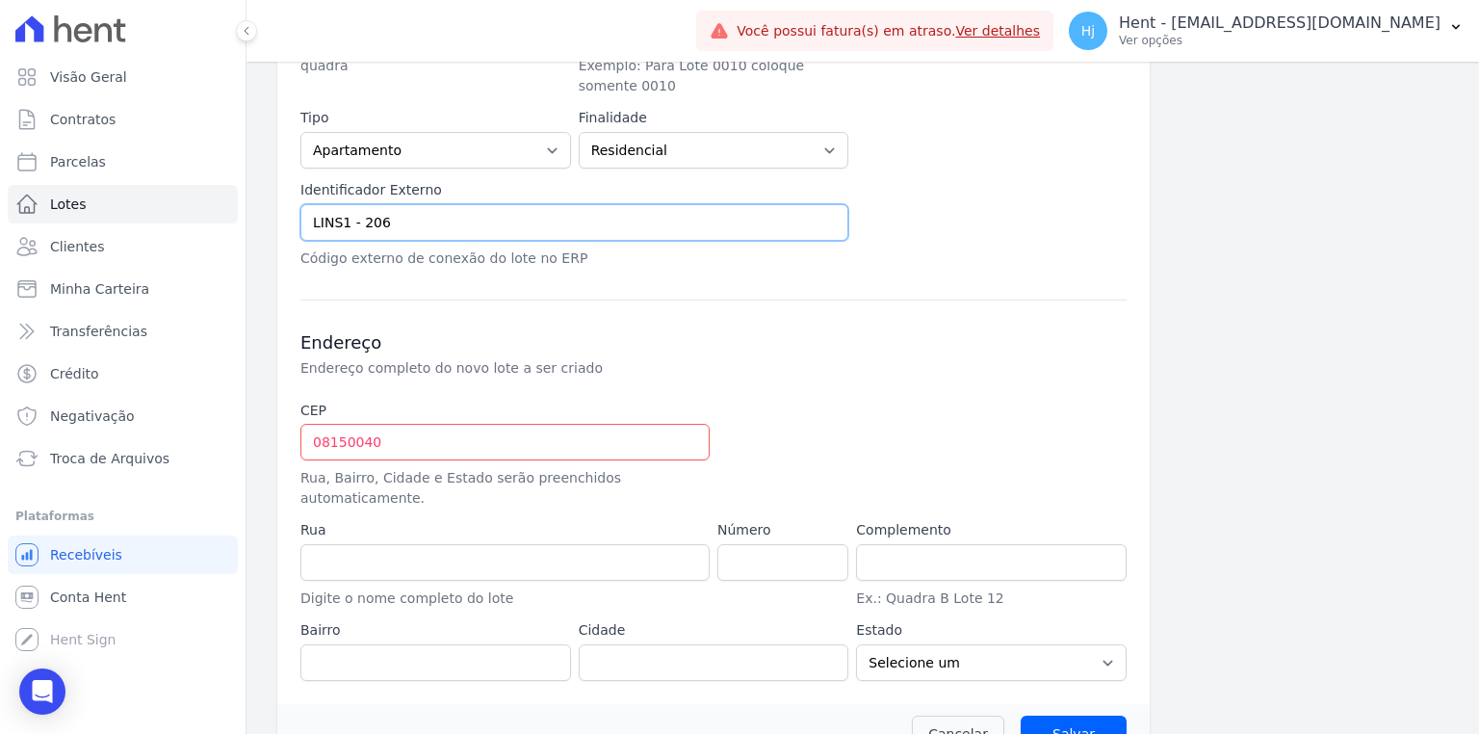
type input "LINS1 - 206"
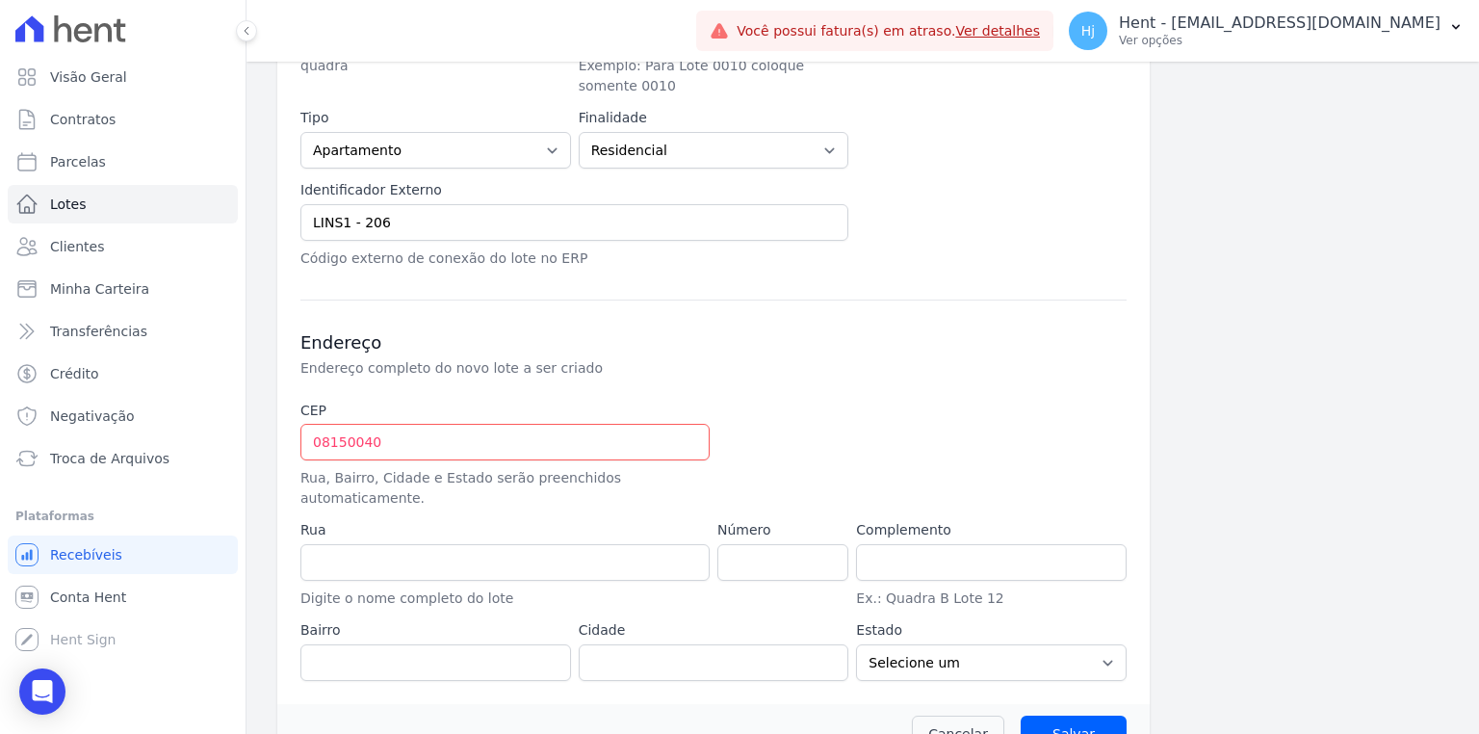
click at [751, 520] on label "Número" at bounding box center [782, 530] width 131 height 20
click at [751, 544] on input "number" at bounding box center [782, 562] width 131 height 37
click at [451, 424] on input "08150040" at bounding box center [504, 442] width 409 height 37
click at [761, 544] on input "number" at bounding box center [782, 562] width 131 height 37
click at [763, 544] on input "number" at bounding box center [782, 562] width 131 height 37
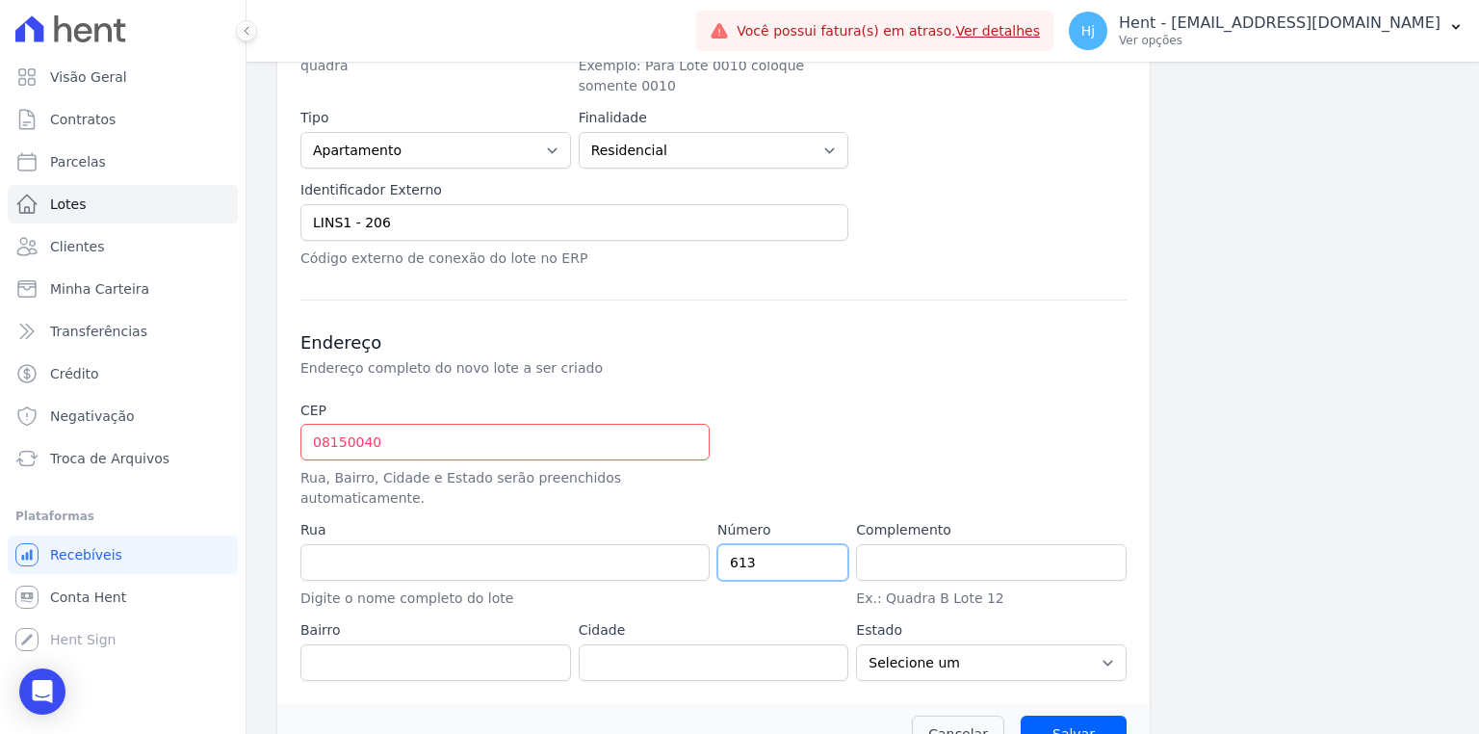
type input "613"
click at [681, 424] on input "08150040" at bounding box center [504, 442] width 409 height 37
drag, startPoint x: 388, startPoint y: 408, endPoint x: 261, endPoint y: 400, distance: 127.4
click at [261, 400] on div "Lotes Novo Lote Novo Lote Informações Básicas Detalhes do novo lote a ser criad…" at bounding box center [862, 119] width 1232 height 1320
click at [859, 405] on div at bounding box center [852, 454] width 271 height 108
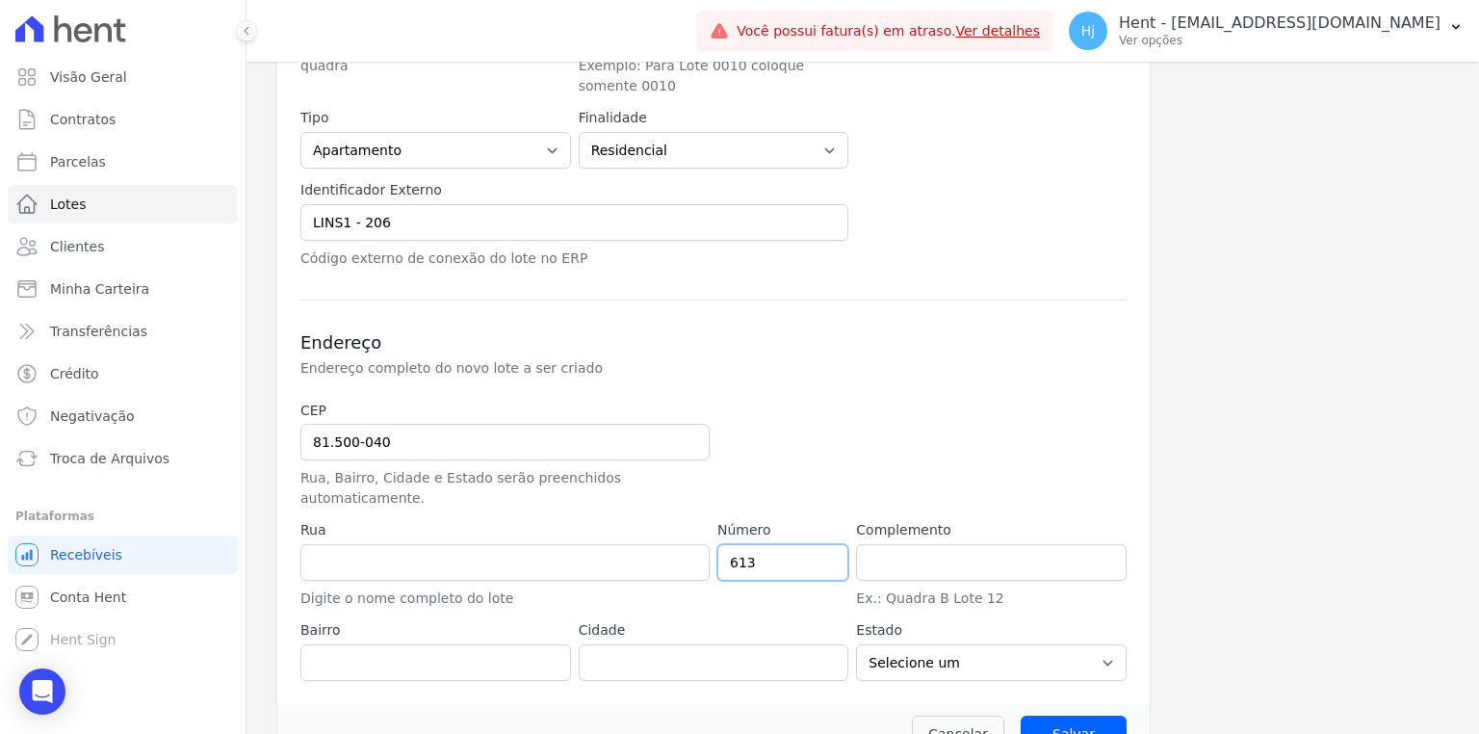
click at [765, 544] on input "613" at bounding box center [782, 562] width 131 height 37
click at [530, 431] on input "81.500-040" at bounding box center [504, 442] width 409 height 37
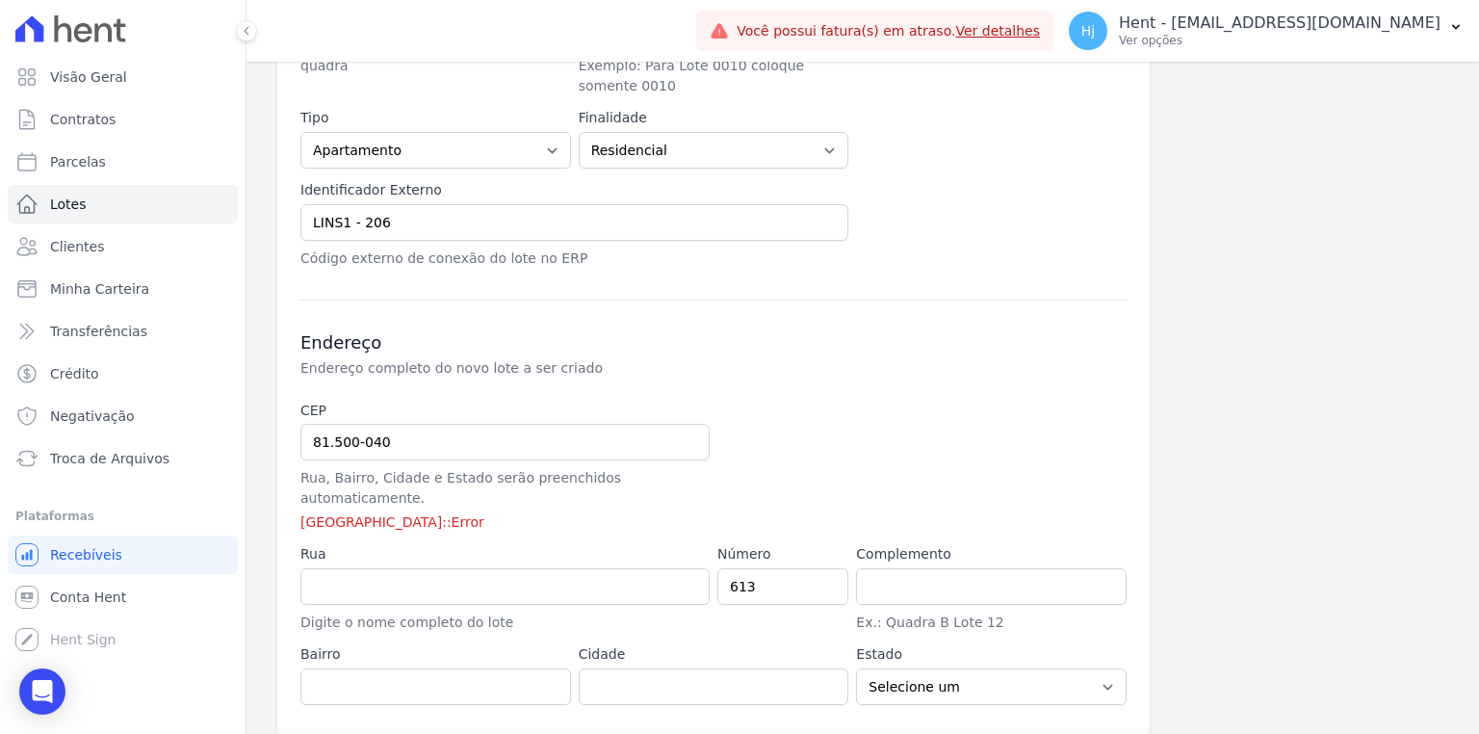
click at [419, 563] on div "Rua Digite o nome completo do lote" at bounding box center [504, 588] width 409 height 89
click at [426, 424] on input "81.500-040" at bounding box center [504, 442] width 409 height 37
drag, startPoint x: 412, startPoint y: 417, endPoint x: 243, endPoint y: 405, distance: 169.8
click at [243, 405] on div "Visão Geral Contratos Parcelas Lotes Clientes Minha Carteira Transferências Cré…" at bounding box center [739, 367] width 1479 height 734
type input "81.540-040"
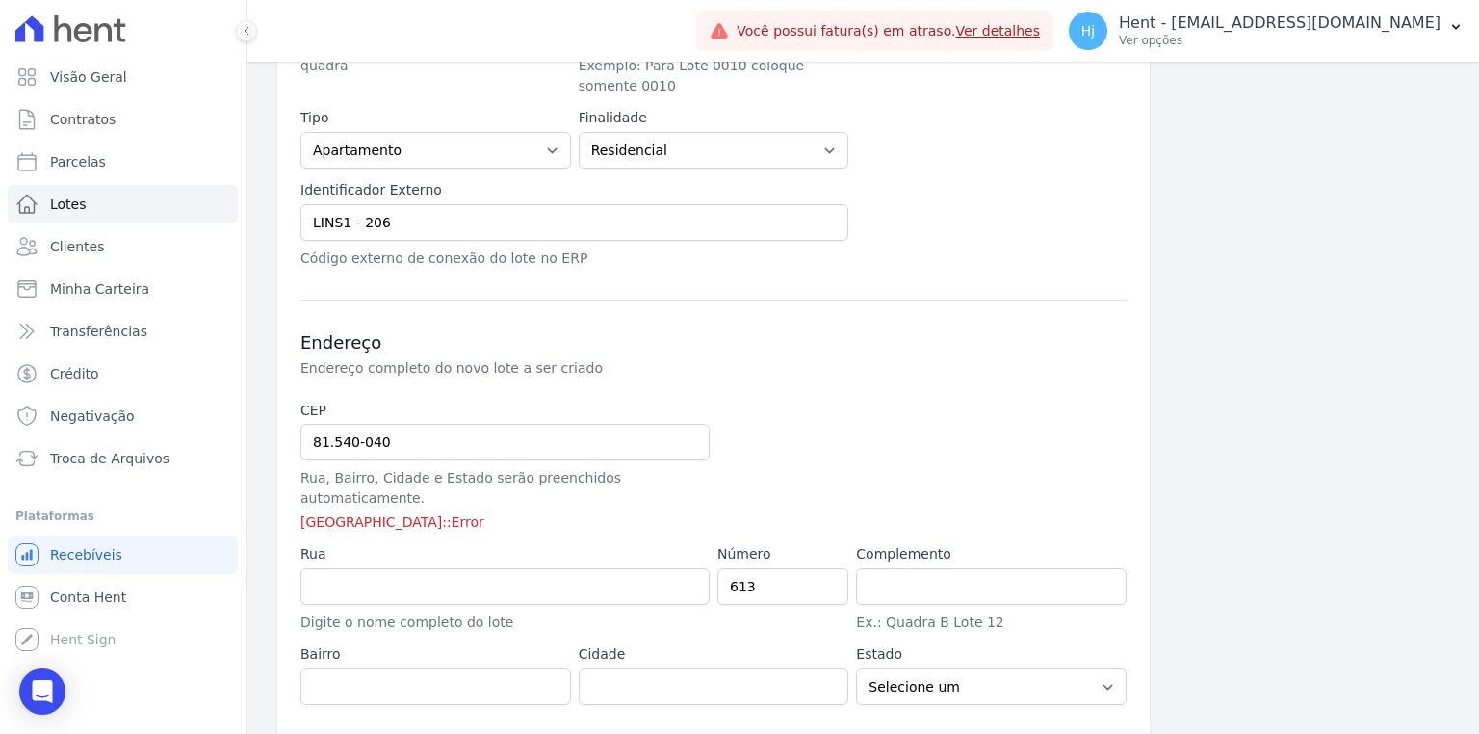
click at [743, 400] on div at bounding box center [852, 466] width 271 height 132
type input "Rua Antônio Pacce"
type input "Jardim das Américas"
type input "Curitiba"
select select "PR"
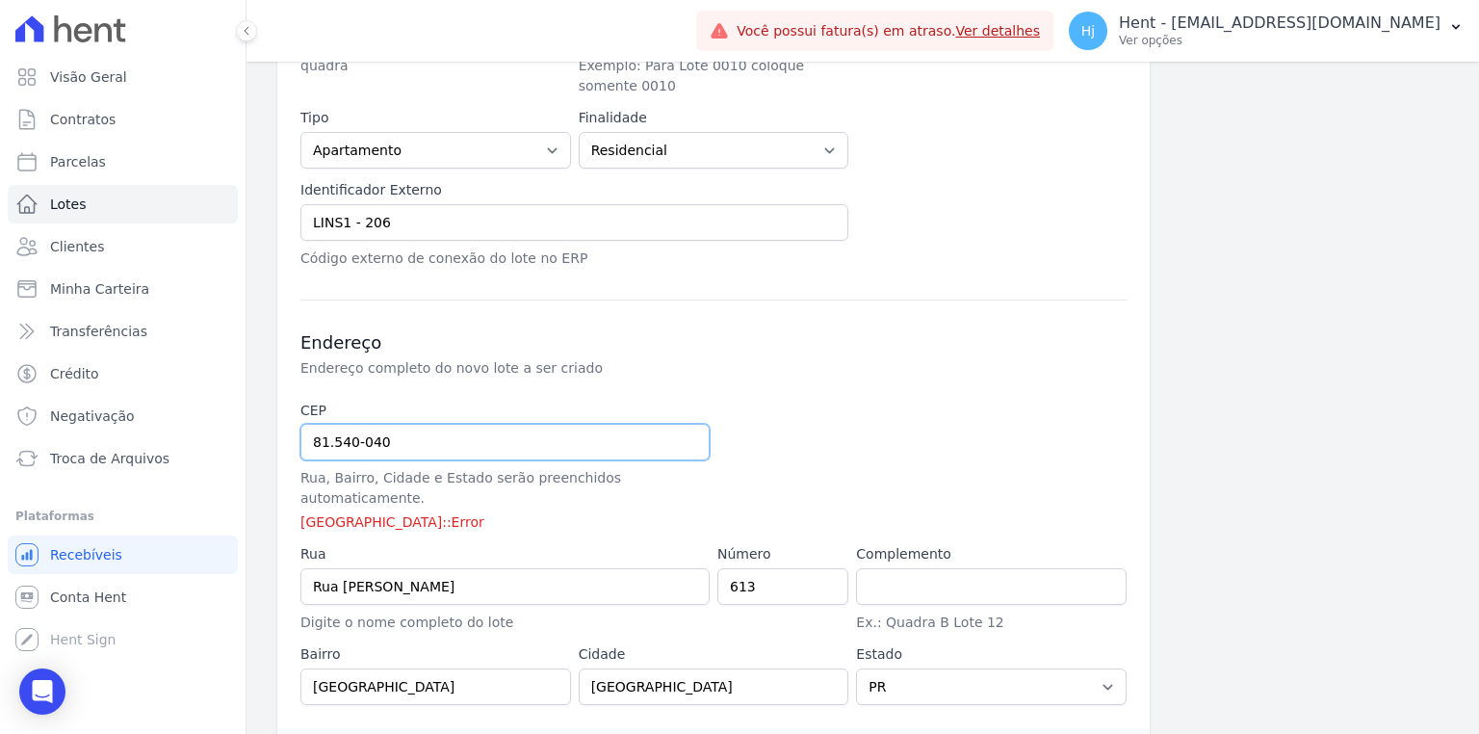
click at [346, 424] on input "81.540-040" at bounding box center [504, 442] width 409 height 37
type input "81.500-40"
select select
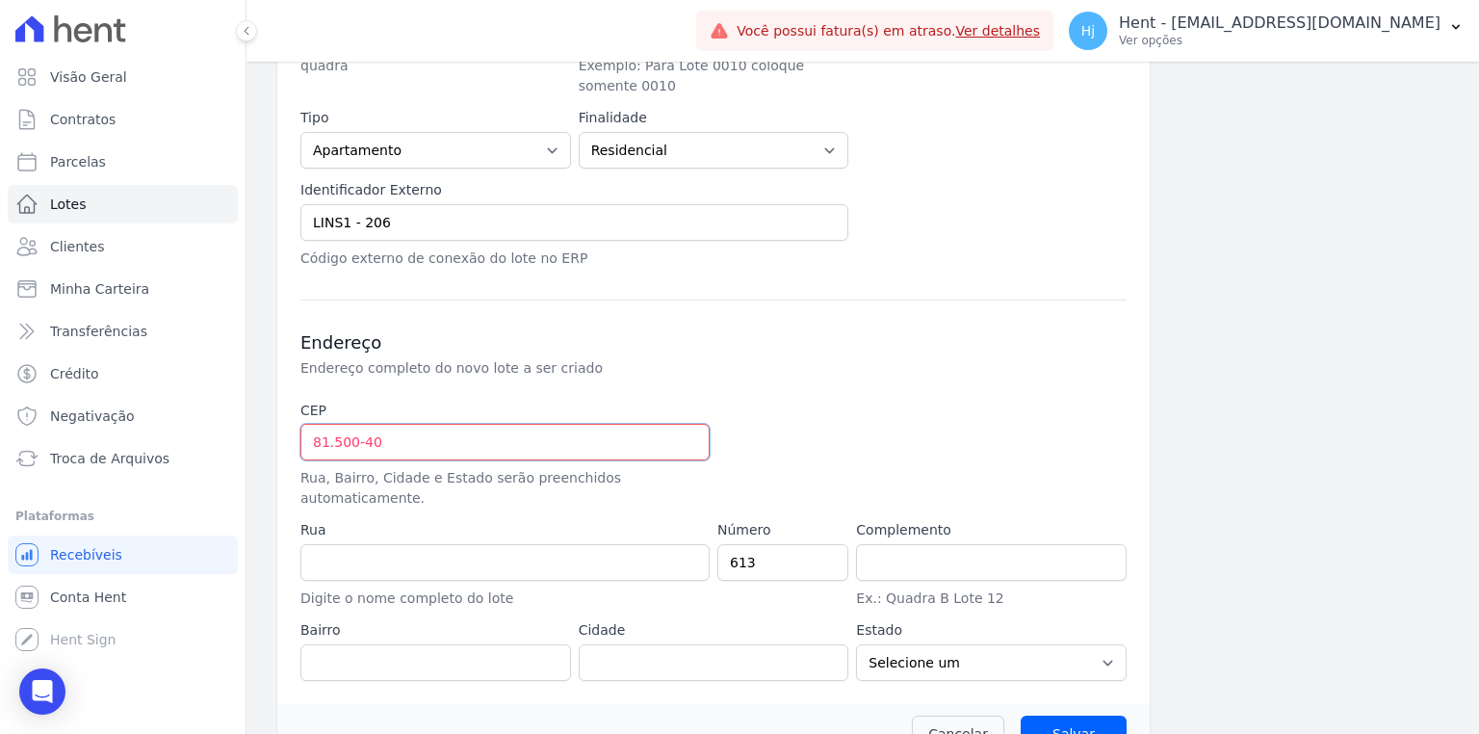
click at [358, 424] on input "81.500-40" at bounding box center [504, 442] width 409 height 37
click at [850, 303] on div "Endereço Endereço completo do novo lote a ser criado CEP 81.500-040 Rua, Bairro…" at bounding box center [713, 489] width 826 height 381
click at [785, 400] on div at bounding box center [852, 454] width 271 height 108
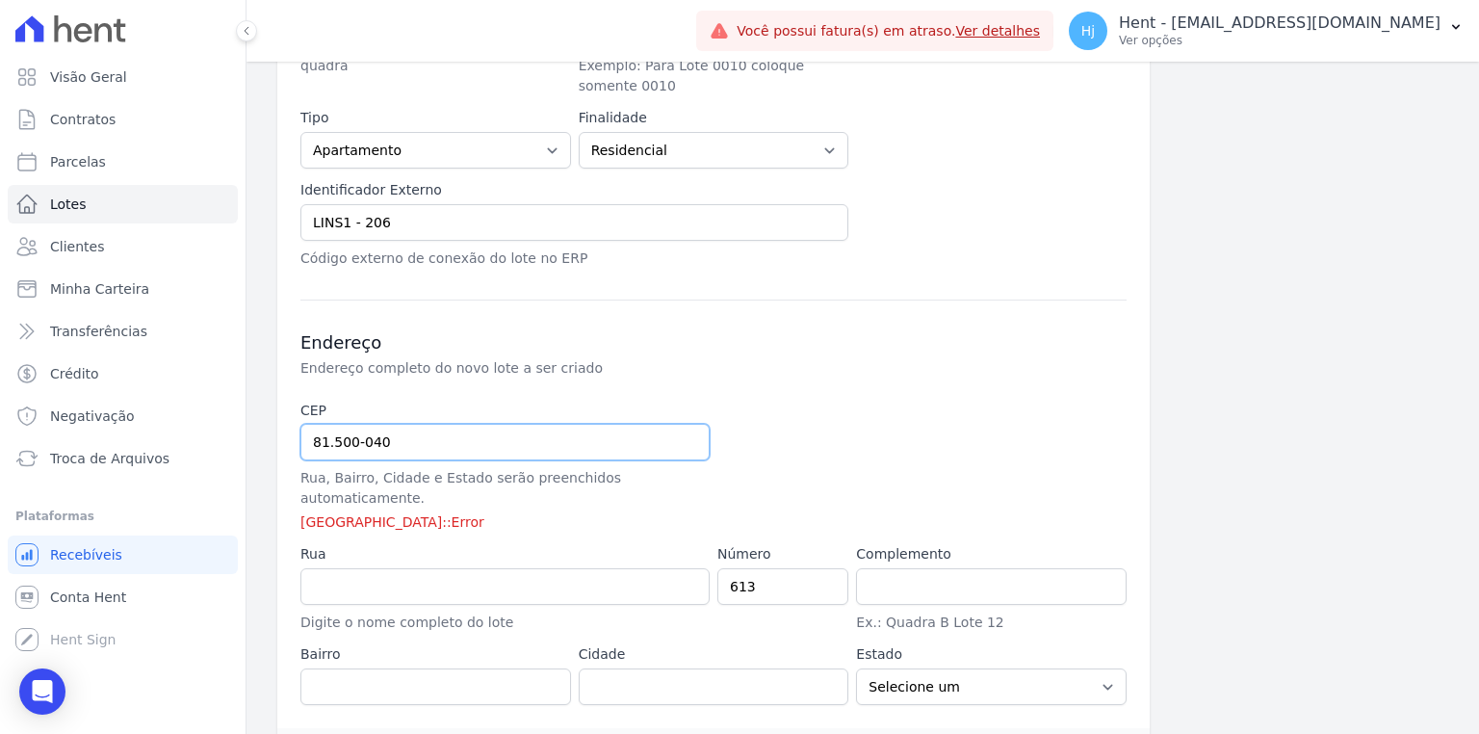
drag, startPoint x: 390, startPoint y: 419, endPoint x: 262, endPoint y: 421, distance: 128.0
click at [236, 411] on div "Visão Geral Contratos Parcelas Lotes Clientes Minha Carteira Transferências Cré…" at bounding box center [739, 367] width 1479 height 734
paste input "text"
click at [687, 358] on p "Endereço completo do novo lote a ser criado" at bounding box center [623, 367] width 647 height 19
click at [786, 400] on div at bounding box center [852, 466] width 271 height 132
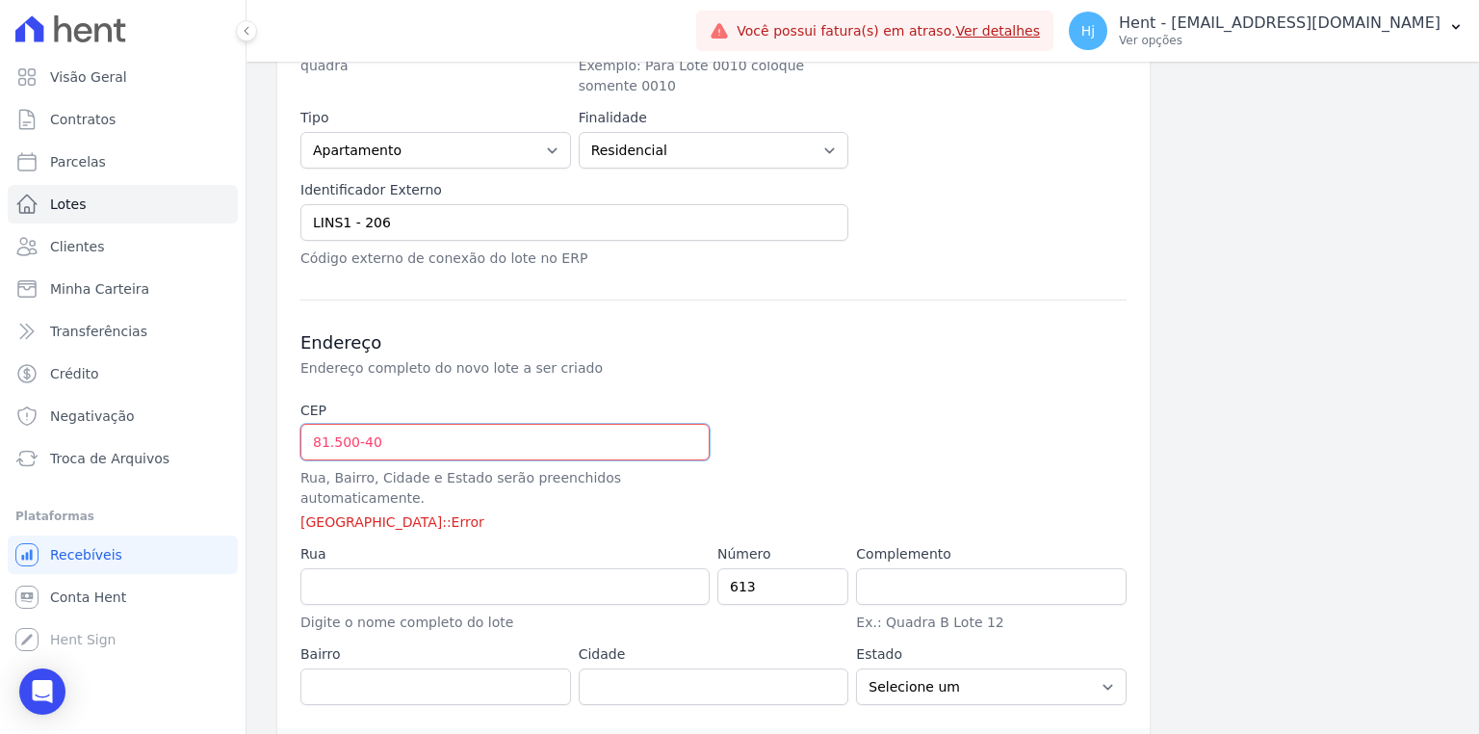
click at [312, 424] on input "81.500-40" at bounding box center [504, 442] width 409 height 37
type input "08.150-040"
type input "Avenida Fernando Figueiredo Lins"
type input "Parque Santa Rita"
type input "São Paulo"
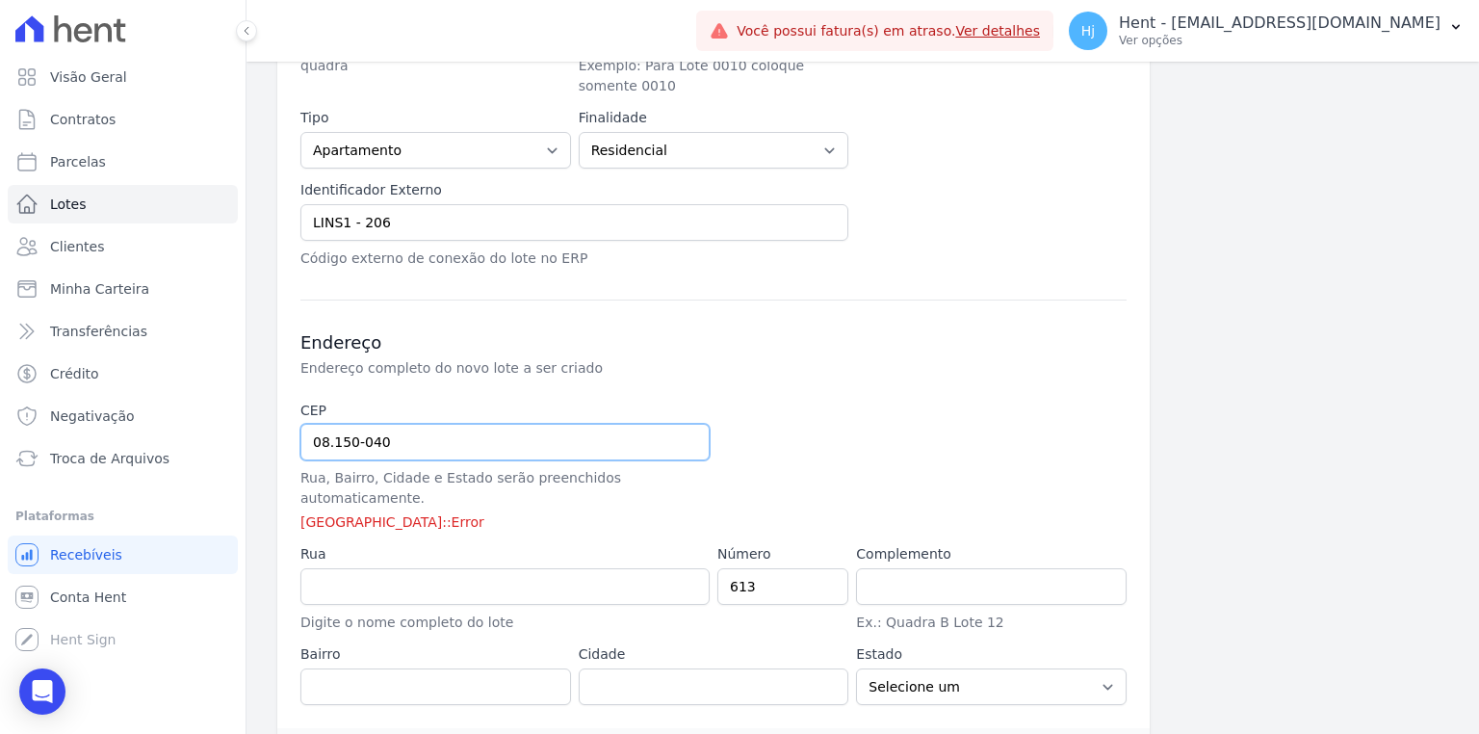
select select "SP"
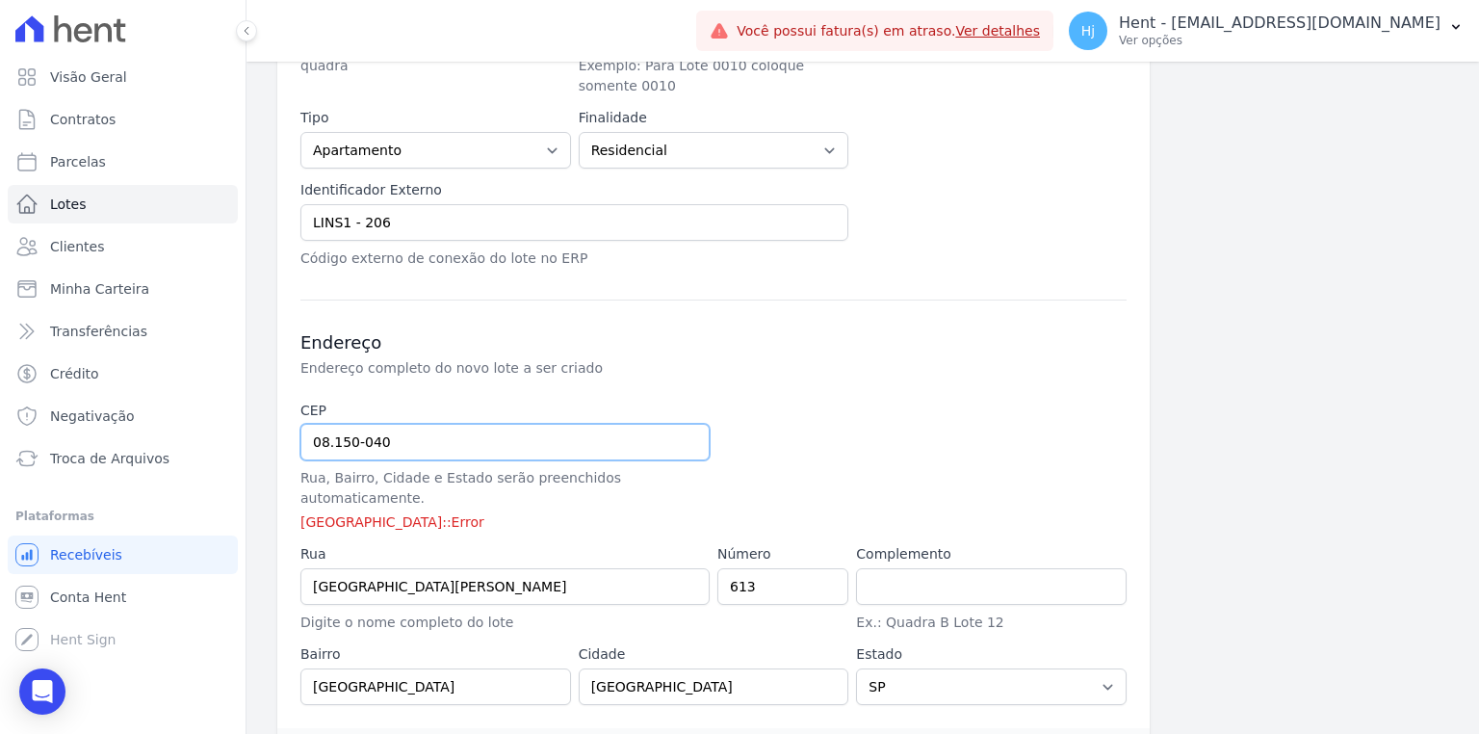
type input "08.150-040"
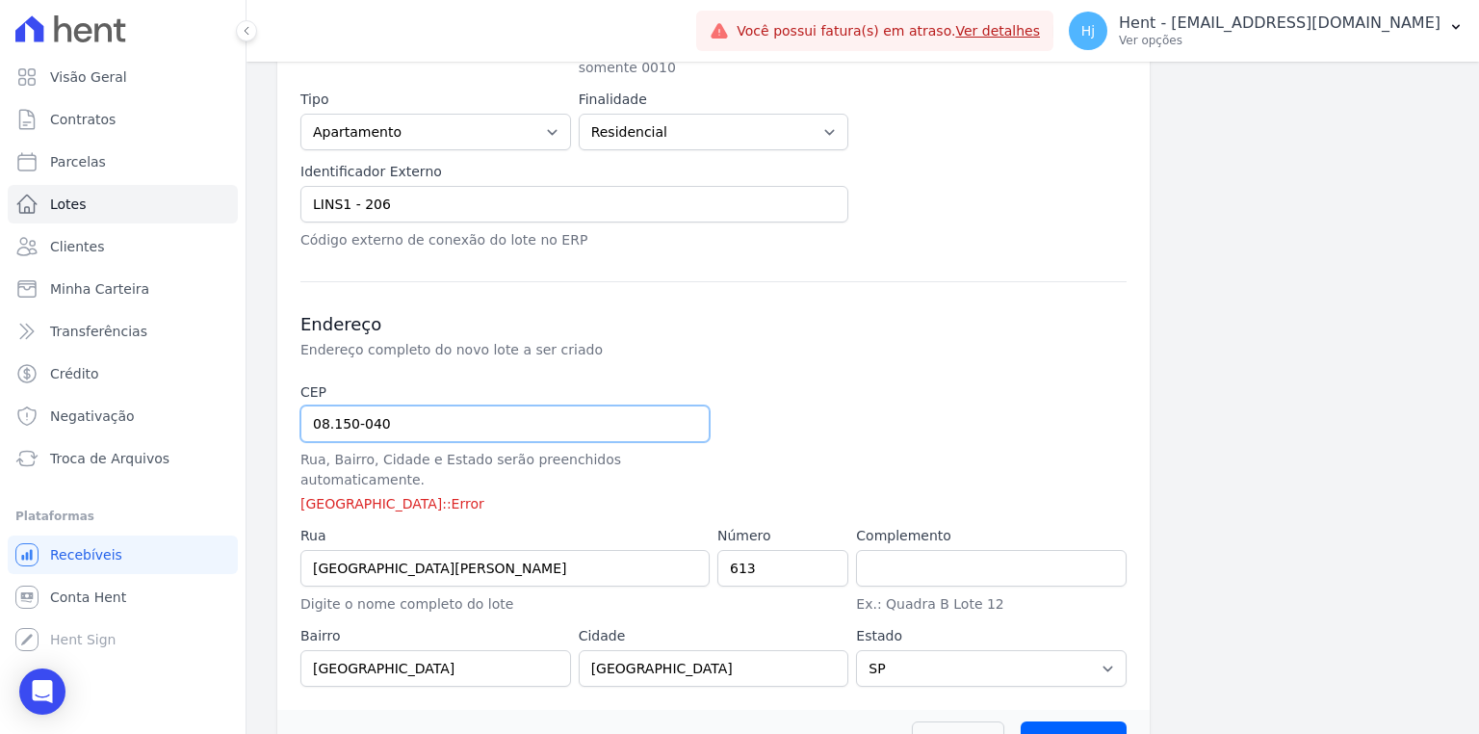
scroll to position [627, 0]
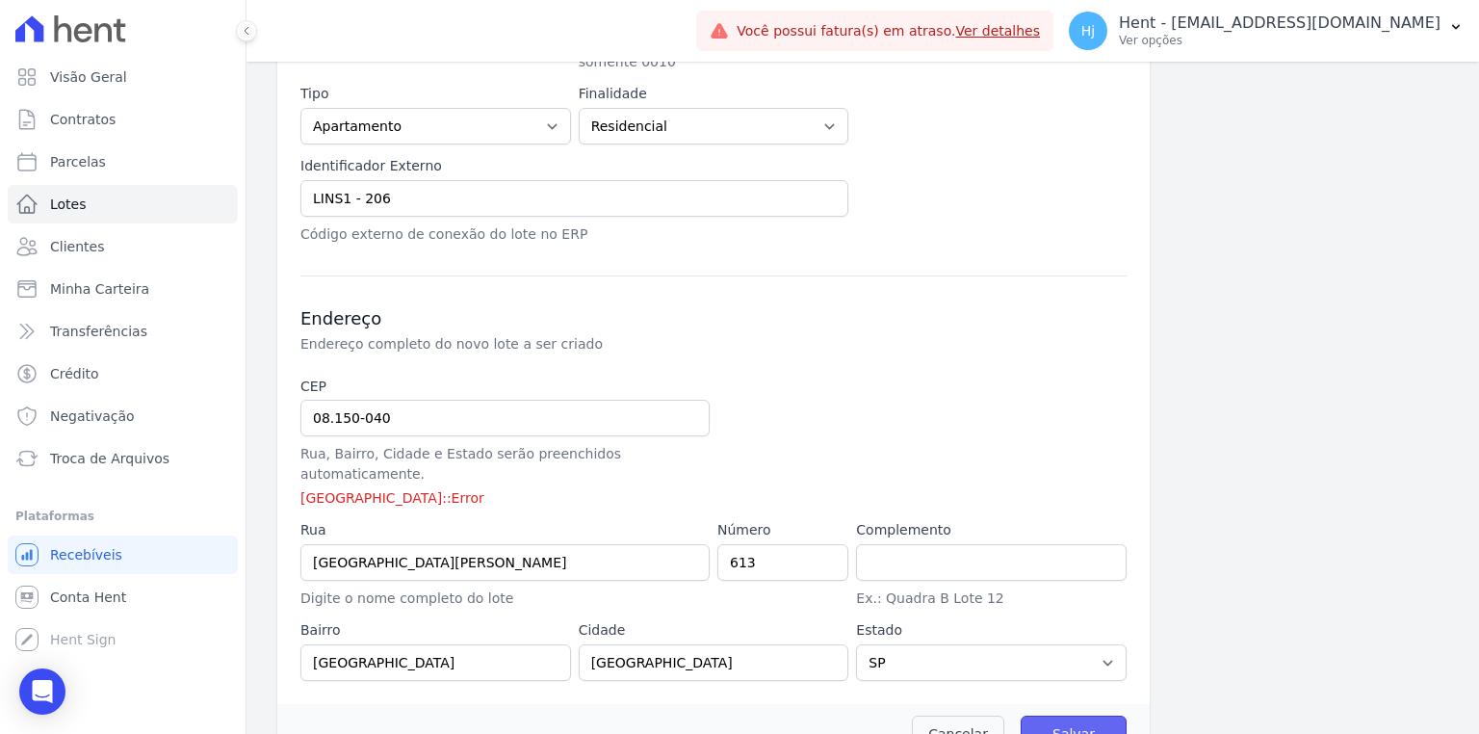
click at [1051, 715] on input "Salvar" at bounding box center [1073, 733] width 106 height 37
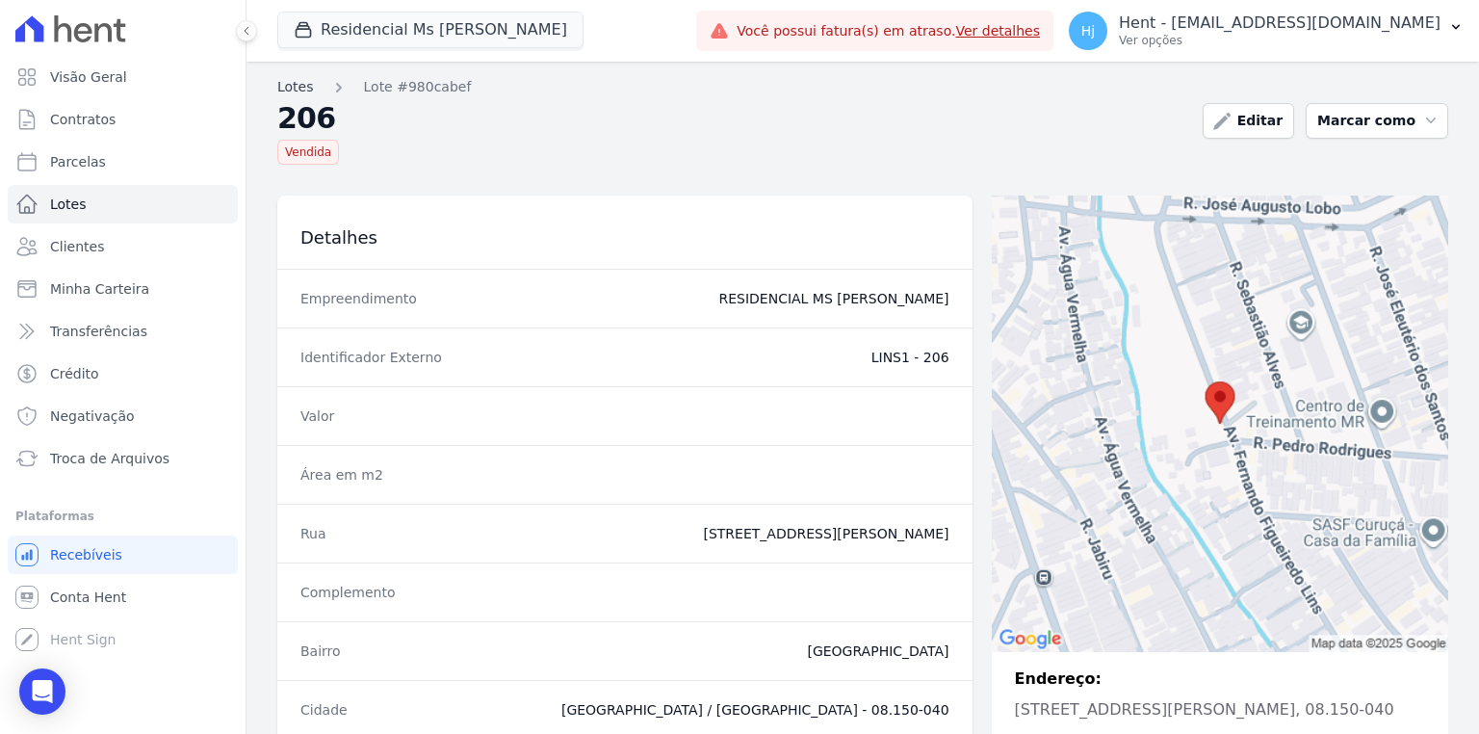
click at [300, 89] on link "Lotes" at bounding box center [295, 87] width 37 height 20
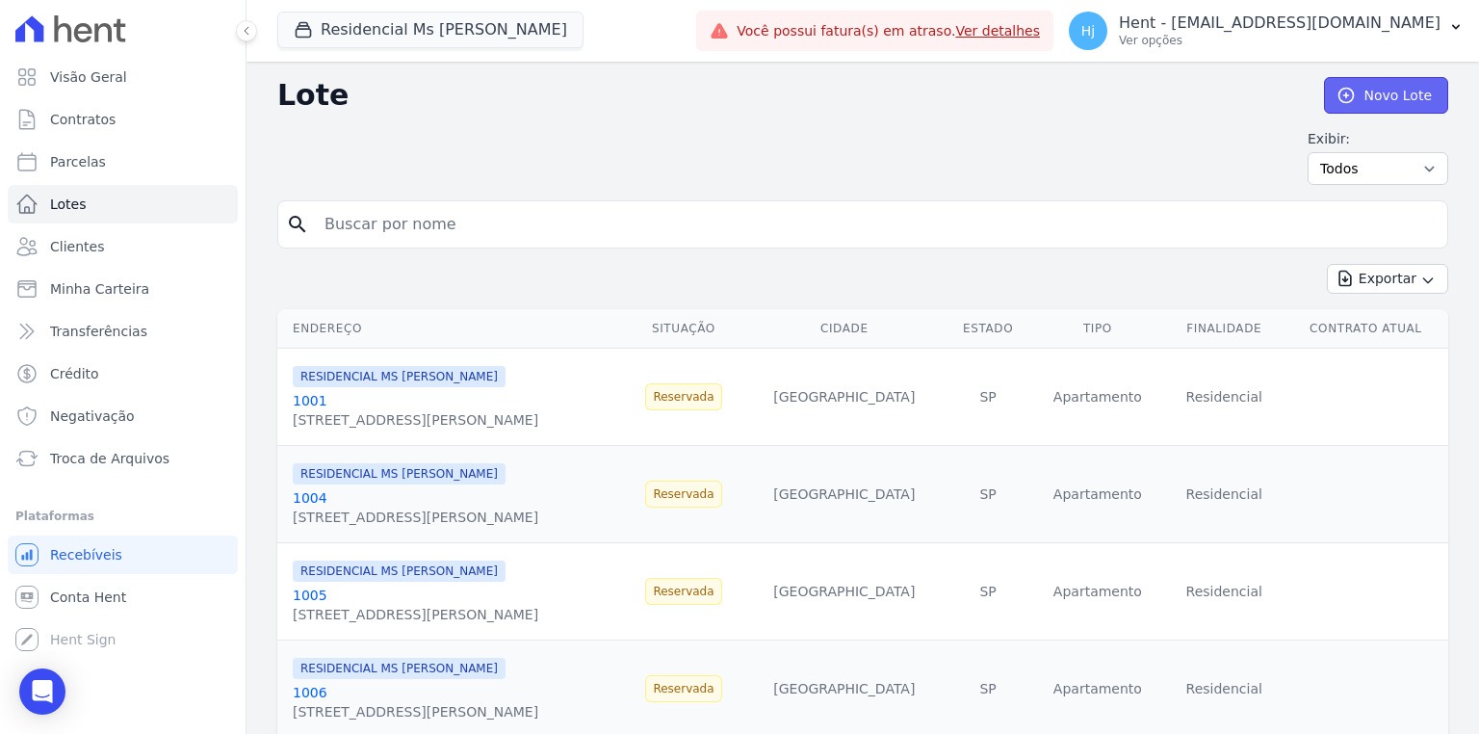
click at [1381, 107] on link "Novo Lote" at bounding box center [1386, 95] width 124 height 37
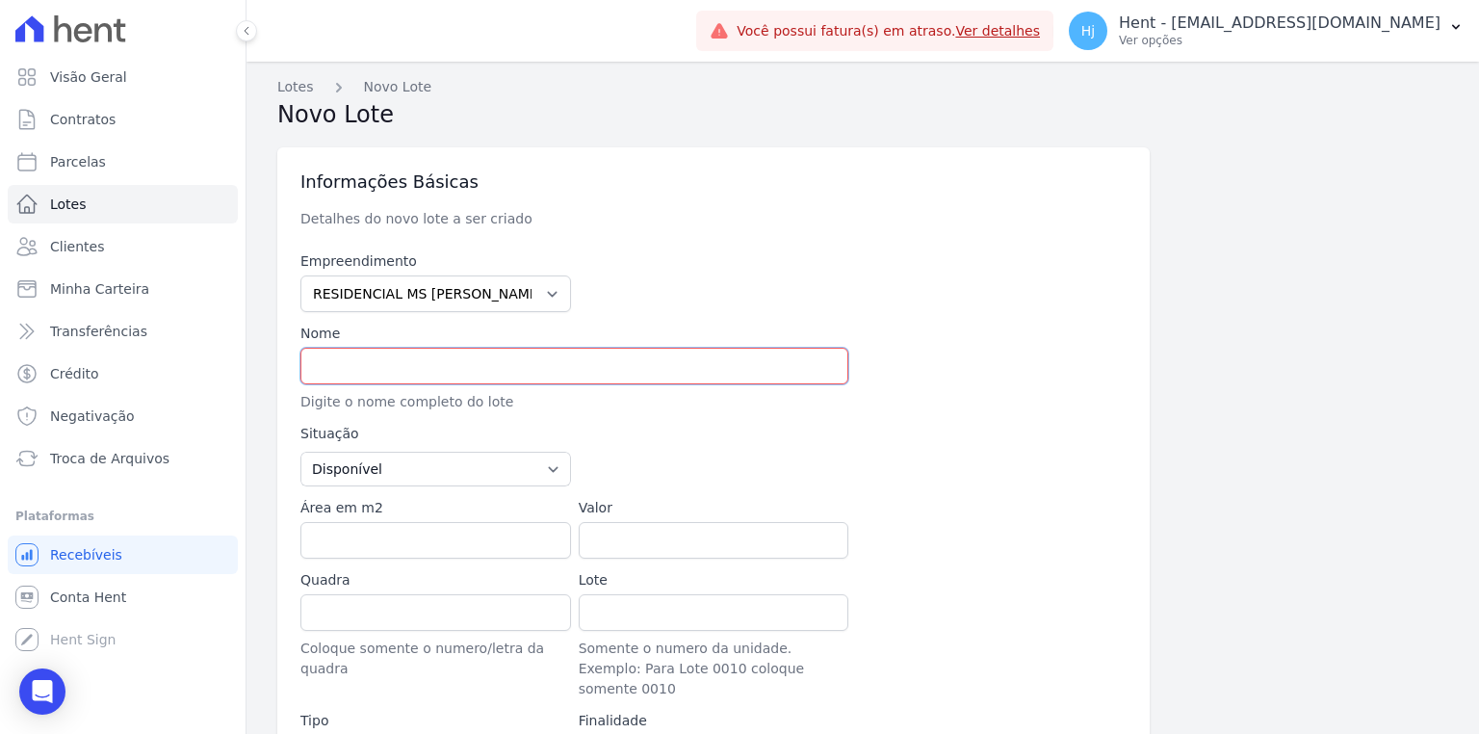
click at [345, 374] on input "text" at bounding box center [574, 366] width 548 height 37
type input "501"
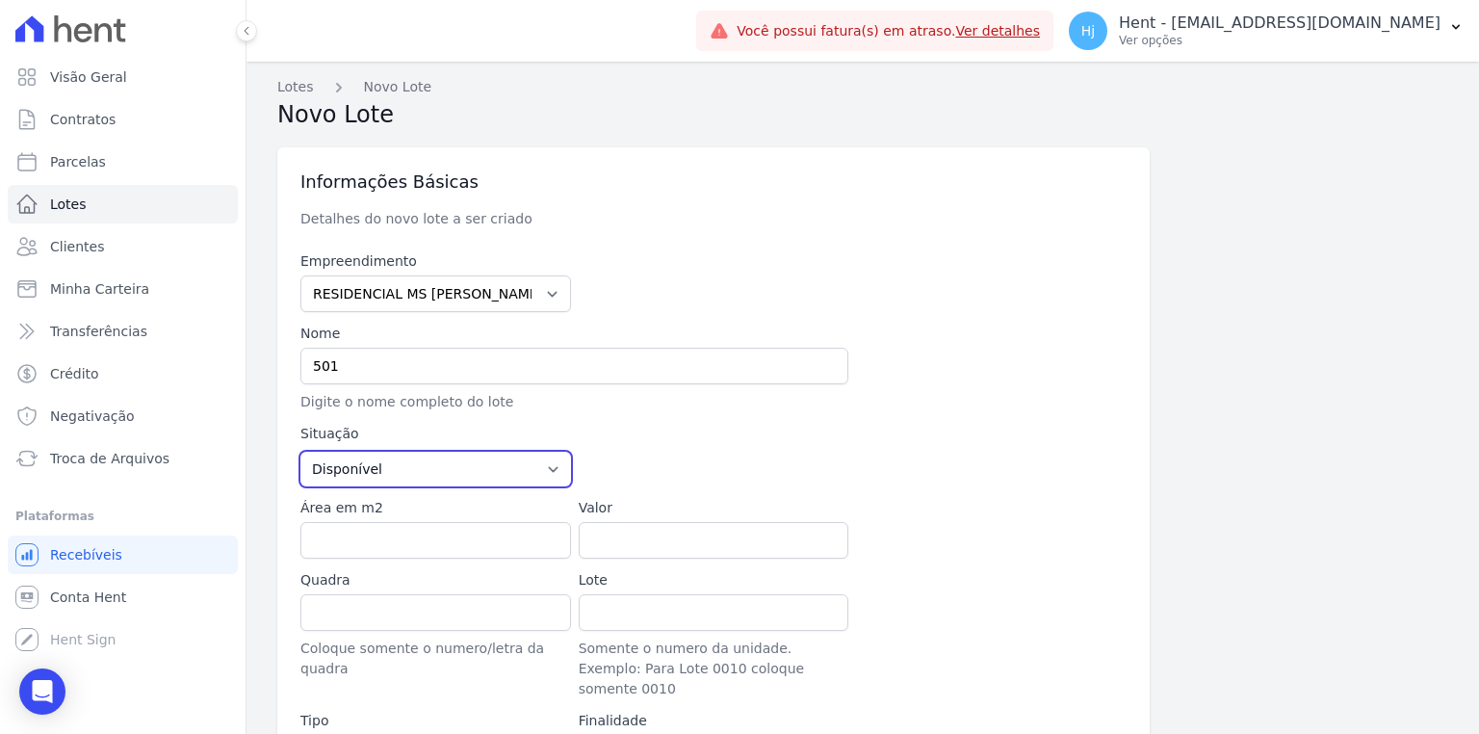
click at [419, 477] on select "Disponível Vendida Reservada Indisponível" at bounding box center [435, 468] width 271 height 35
select select "sold"
click at [300, 451] on select "Disponível Vendida Reservada Indisponível" at bounding box center [435, 468] width 271 height 35
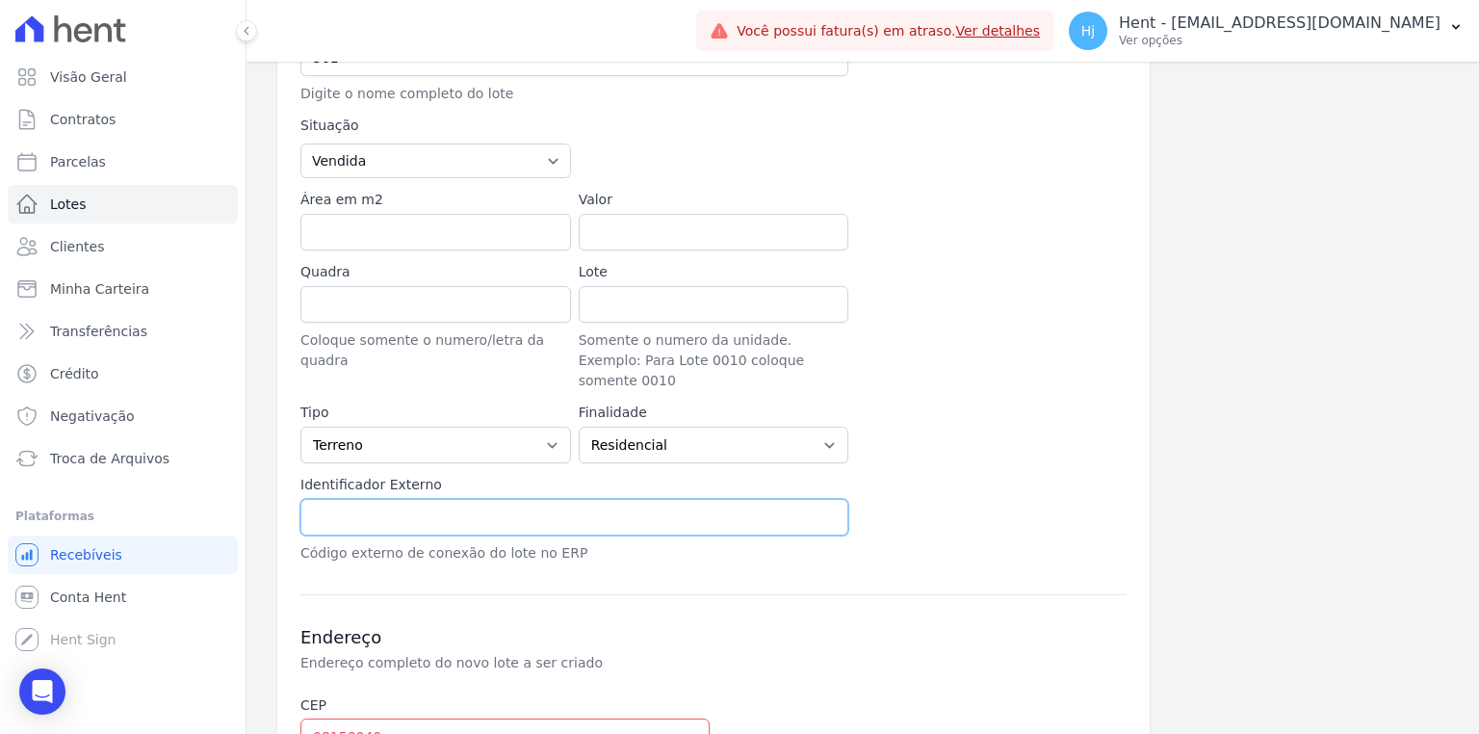
click at [441, 499] on input "text" at bounding box center [574, 517] width 548 height 37
click at [348, 500] on input "text" at bounding box center [574, 517] width 548 height 37
paste input "LINS1 - 501"
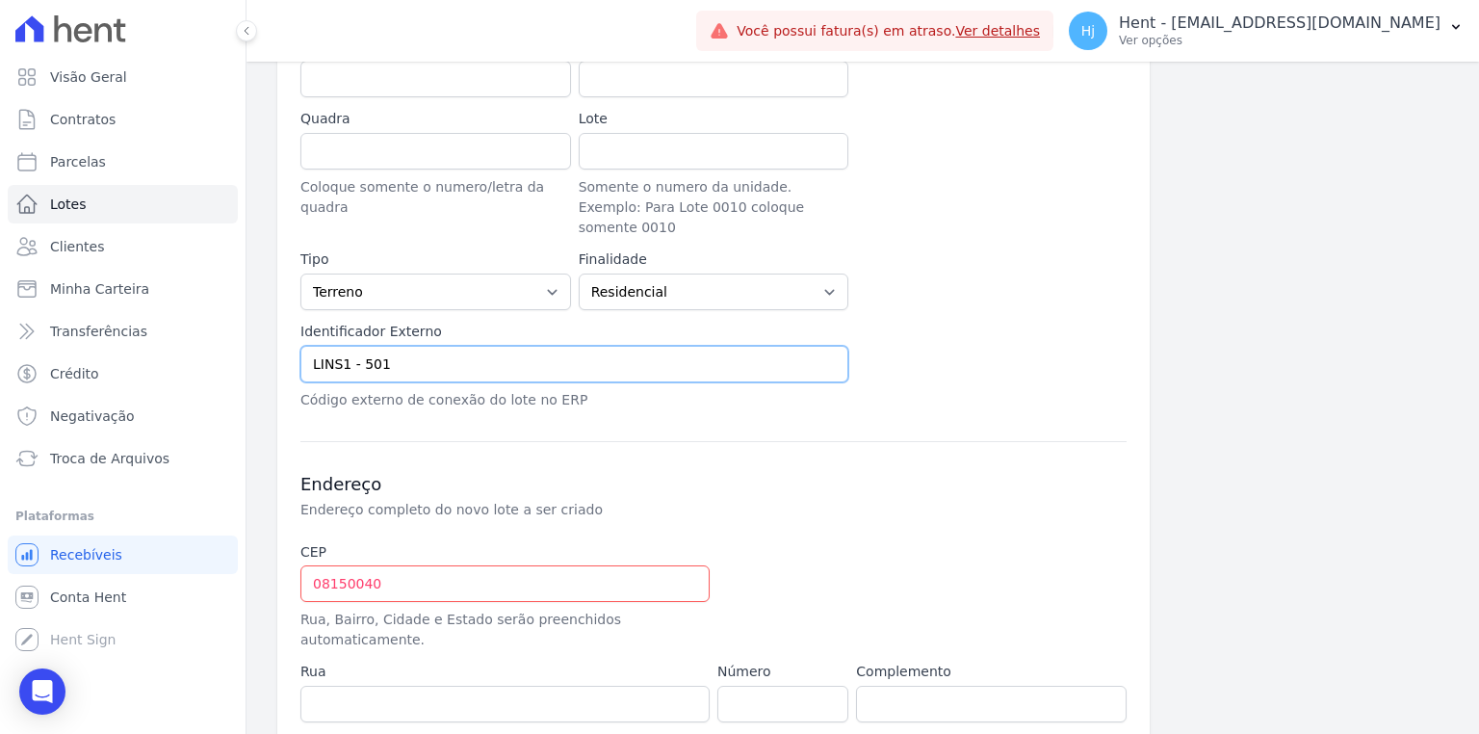
scroll to position [462, 0]
type input "LINS1 - 501"
click at [340, 568] on input "08150040" at bounding box center [504, 582] width 409 height 37
click at [327, 565] on input "08150040" at bounding box center [504, 582] width 409 height 37
type input "08.150-040"
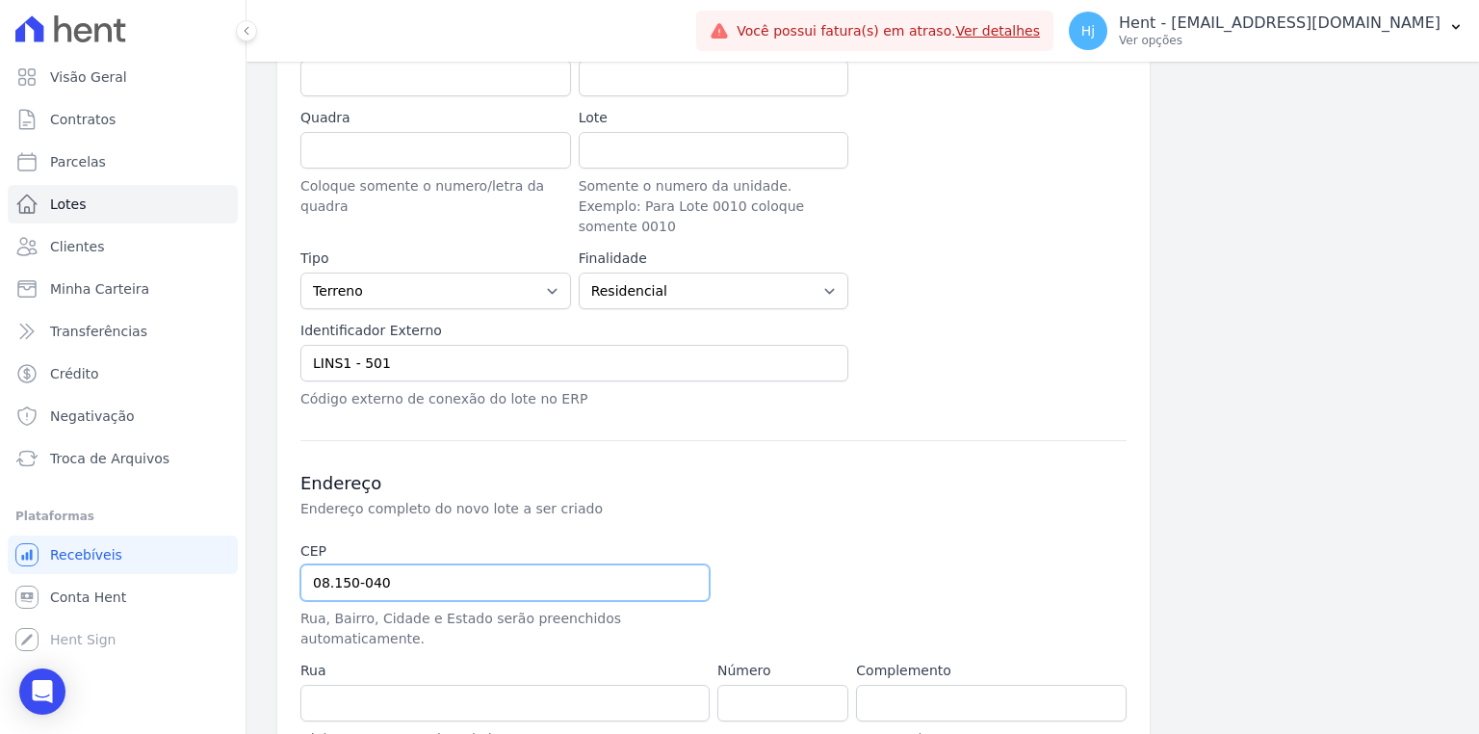
type input "Avenida Fernando Figueiredo Lins"
type input "Parque Santa Rita"
type input "São Paulo"
select select "SP"
click at [620, 566] on input "08.150-040" at bounding box center [504, 582] width 409 height 37
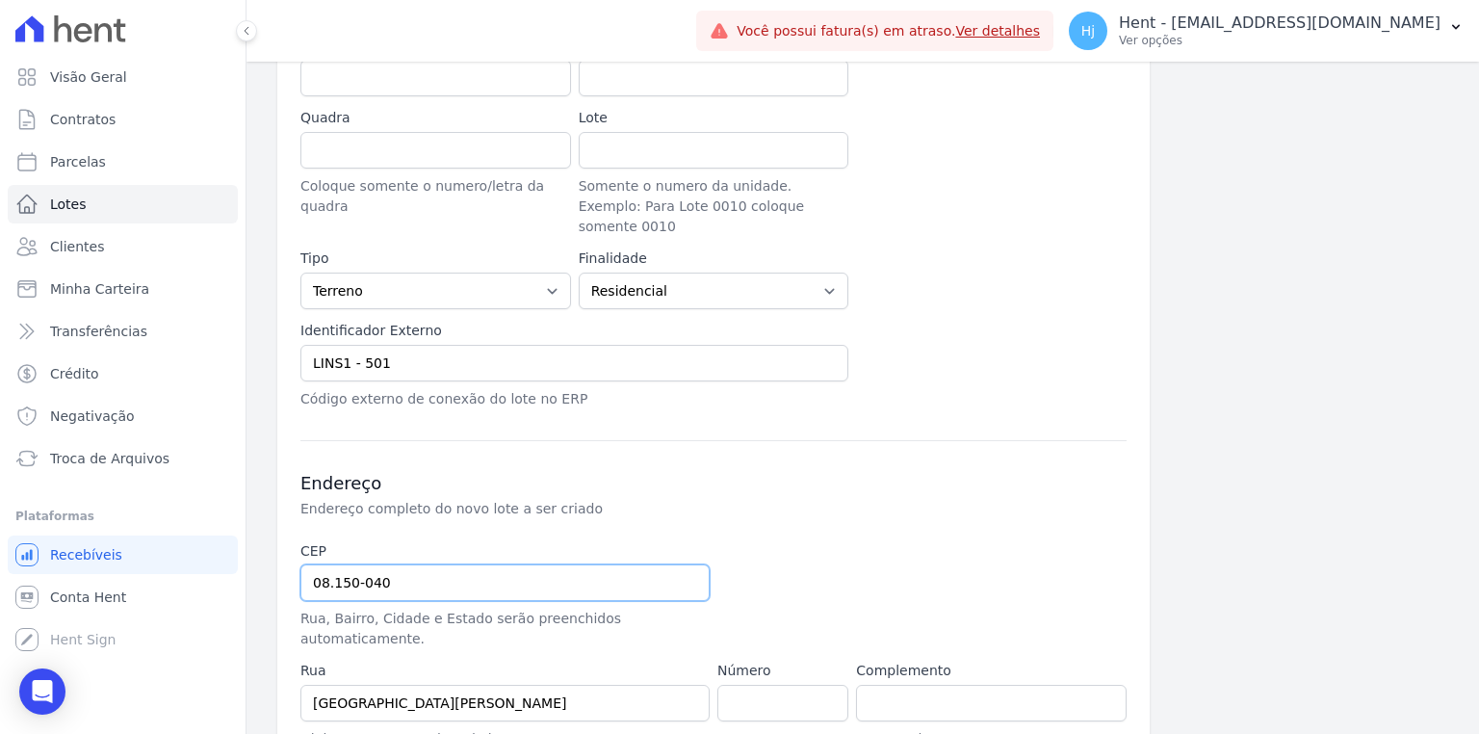
type input "08.150-040"
click at [751, 684] on input "number" at bounding box center [782, 702] width 131 height 37
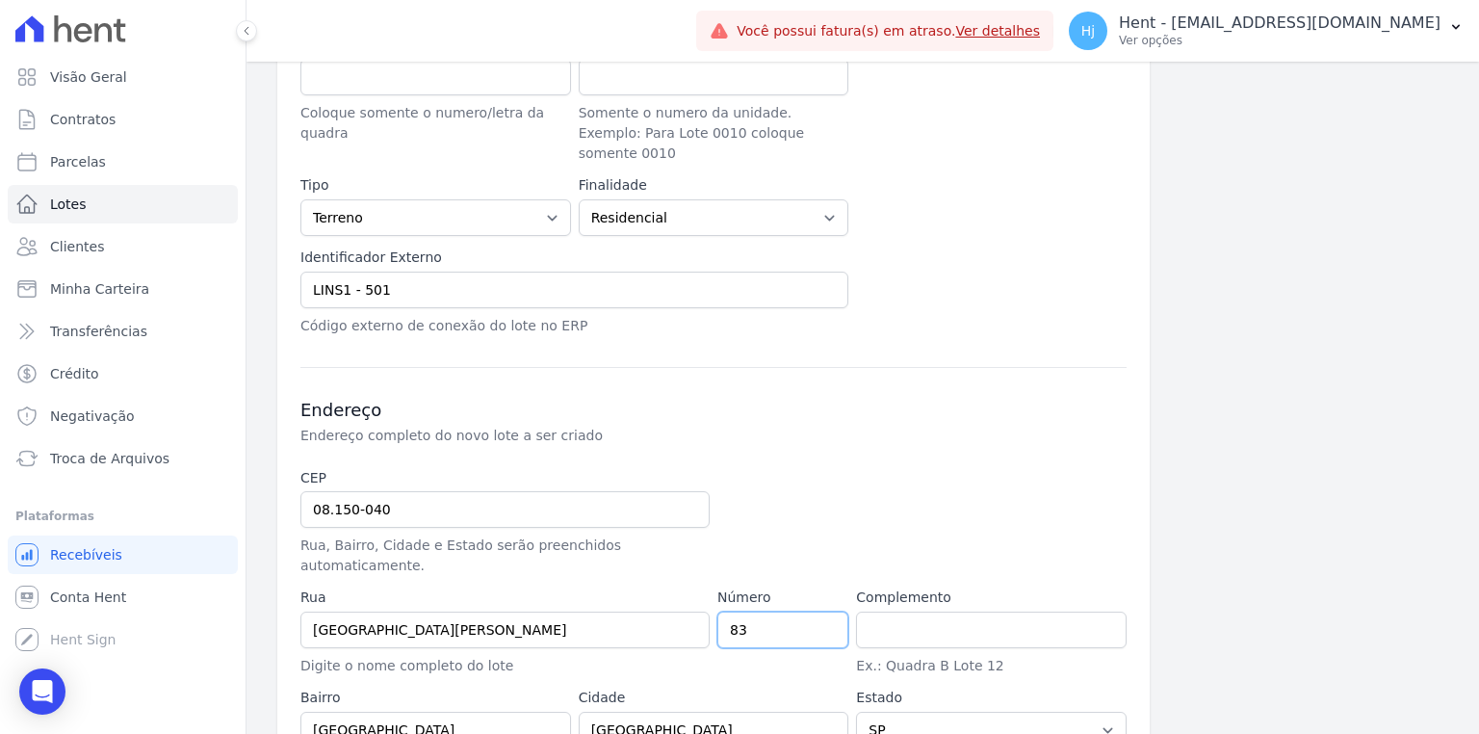
scroll to position [603, 0]
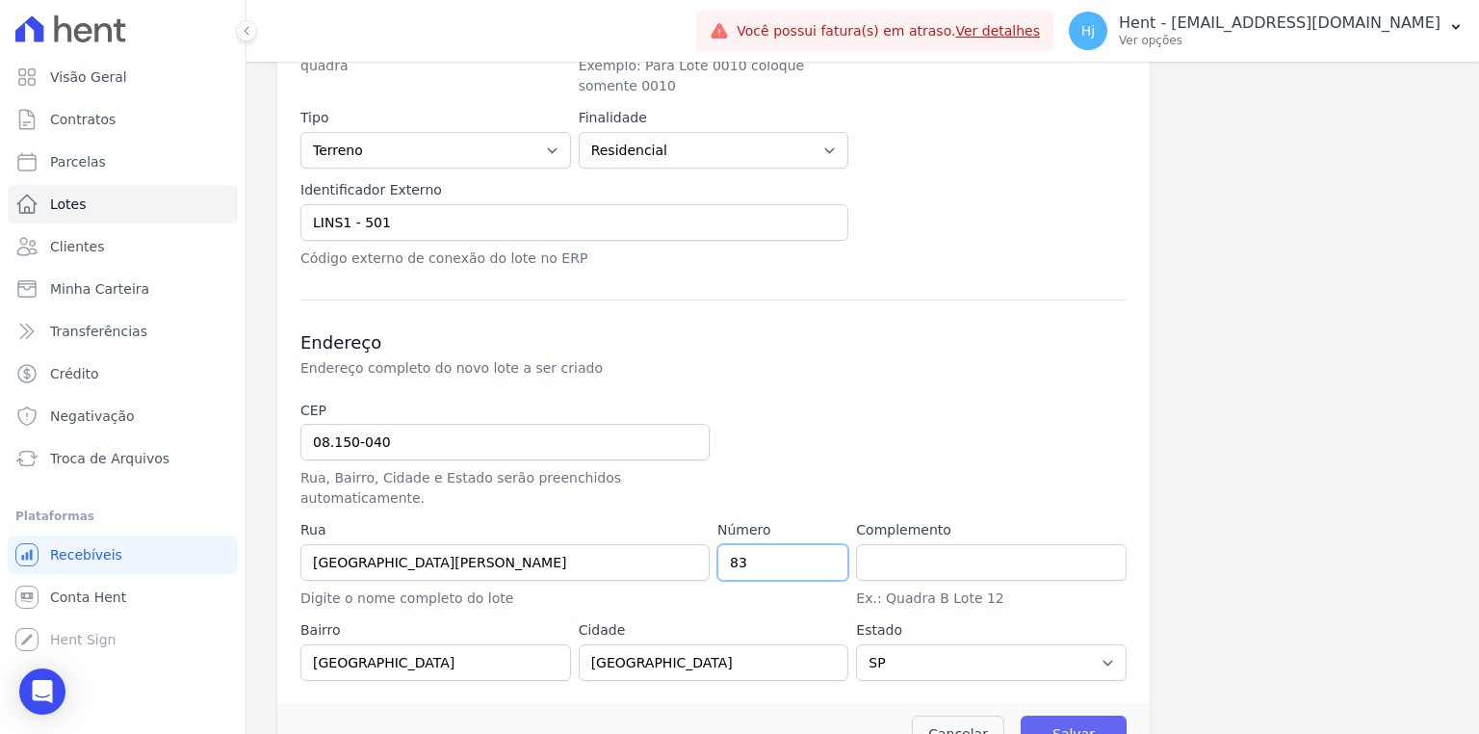
type input "83"
click at [1085, 715] on input "Salvar" at bounding box center [1073, 733] width 106 height 37
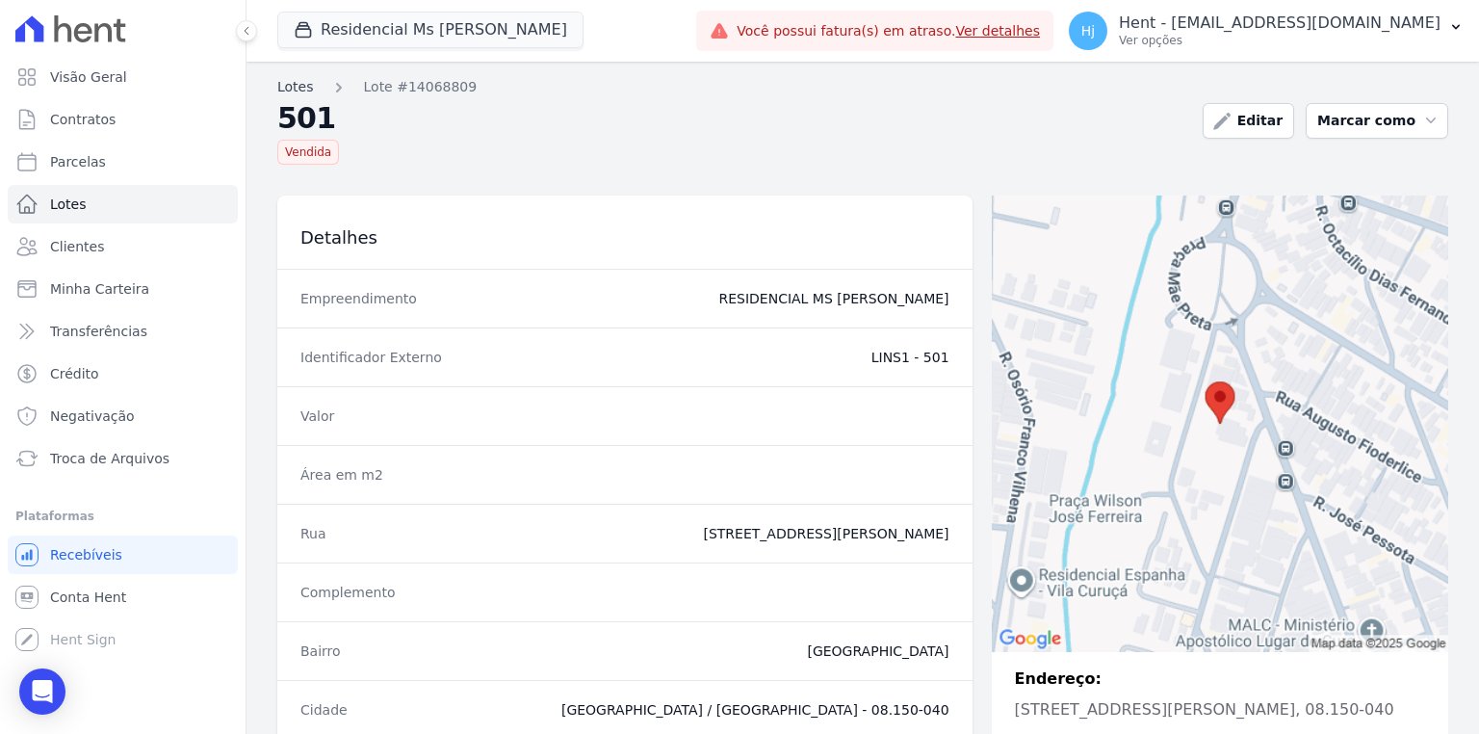
click at [296, 94] on link "Lotes" at bounding box center [295, 87] width 37 height 20
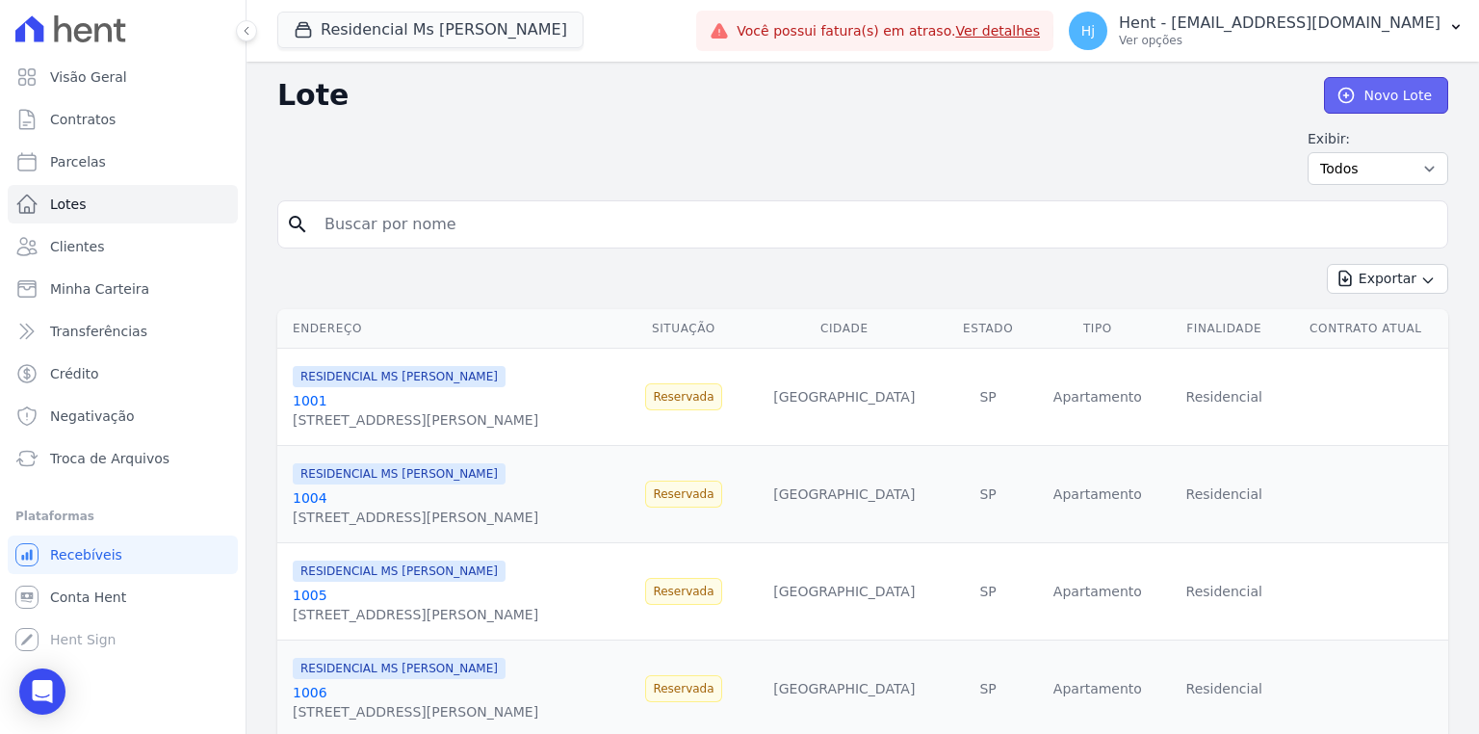
click at [1357, 104] on link "Novo Lote" at bounding box center [1386, 95] width 124 height 37
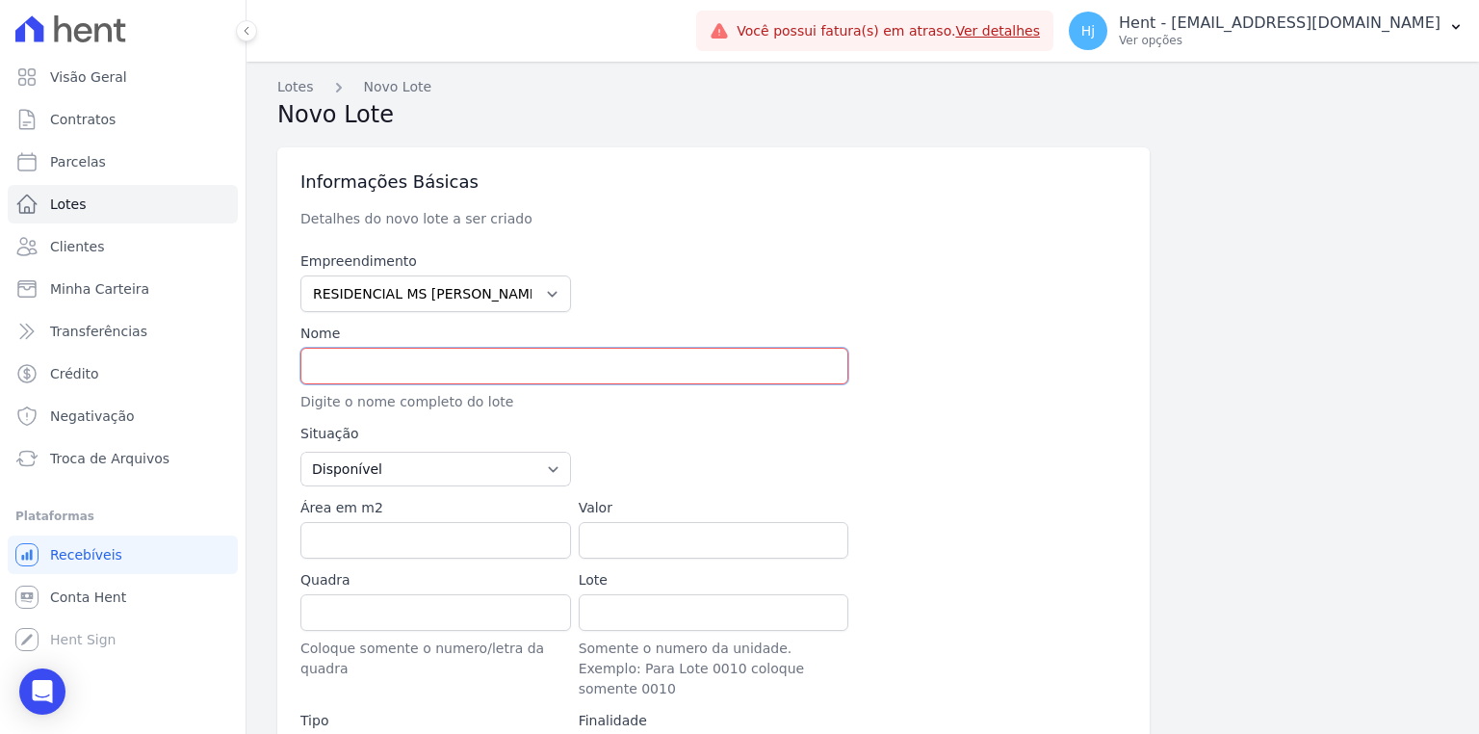
click at [477, 362] on input "text" at bounding box center [574, 366] width 548 height 37
type input "506"
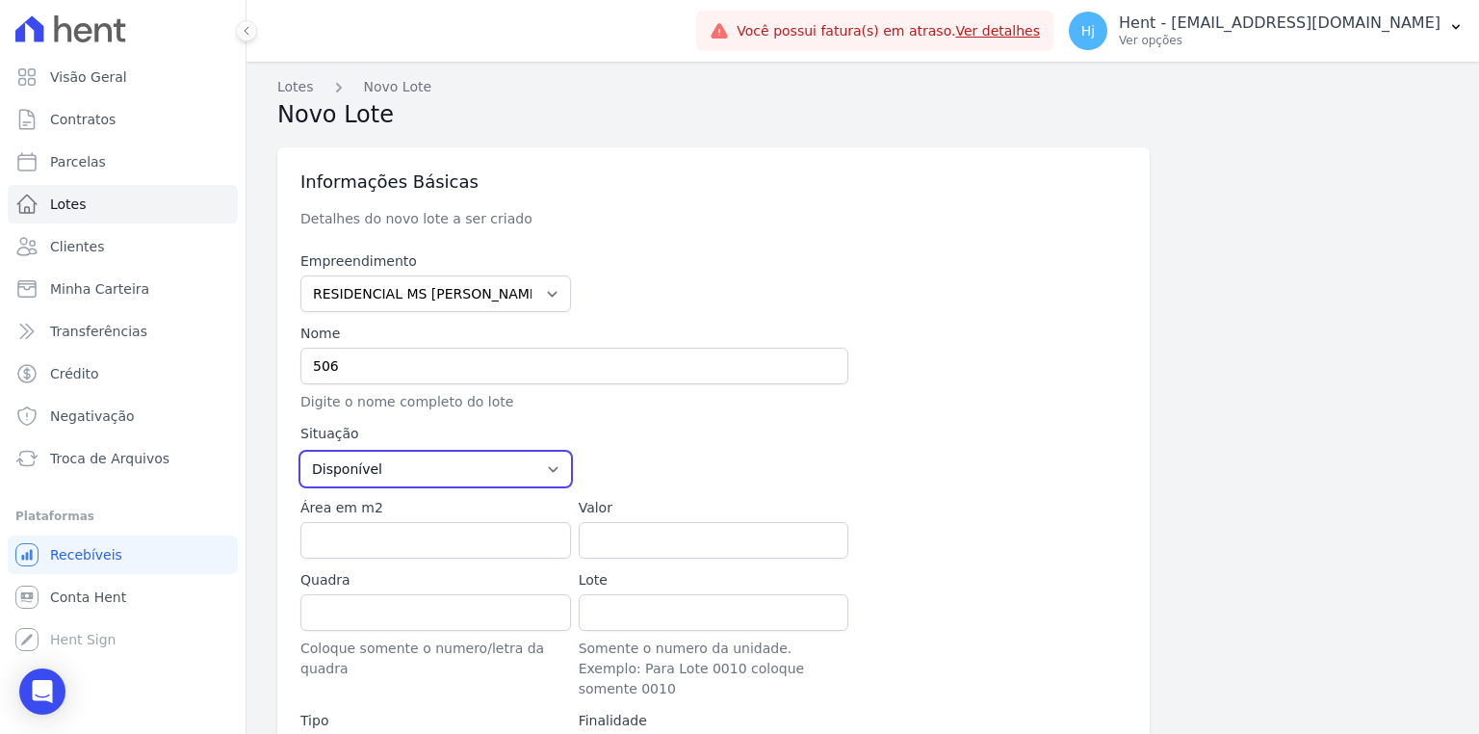
click at [547, 474] on select "Disponível Vendida Reservada Indisponível" at bounding box center [435, 468] width 271 height 35
select select "sold"
click at [300, 451] on select "Disponível Vendida Reservada Indisponível" at bounding box center [435, 468] width 271 height 35
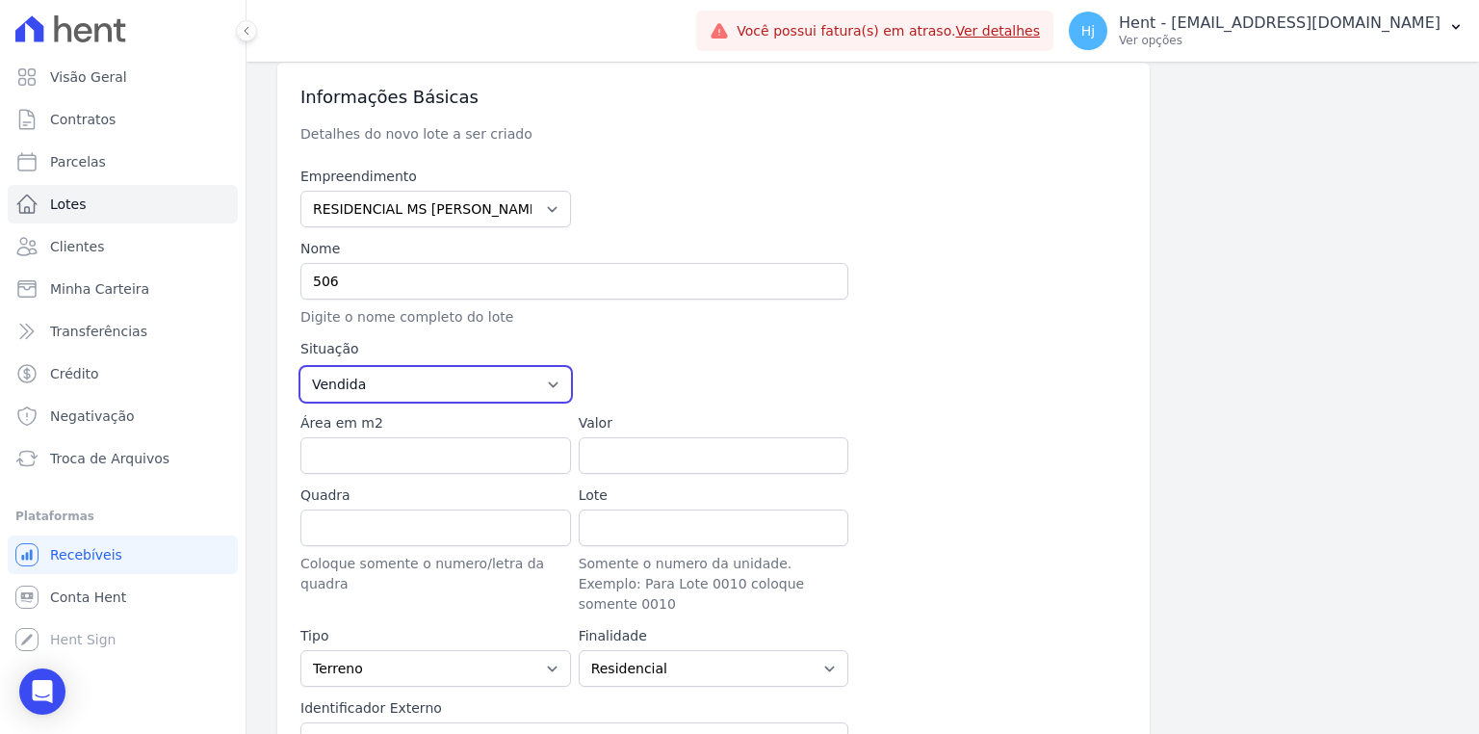
scroll to position [231, 0]
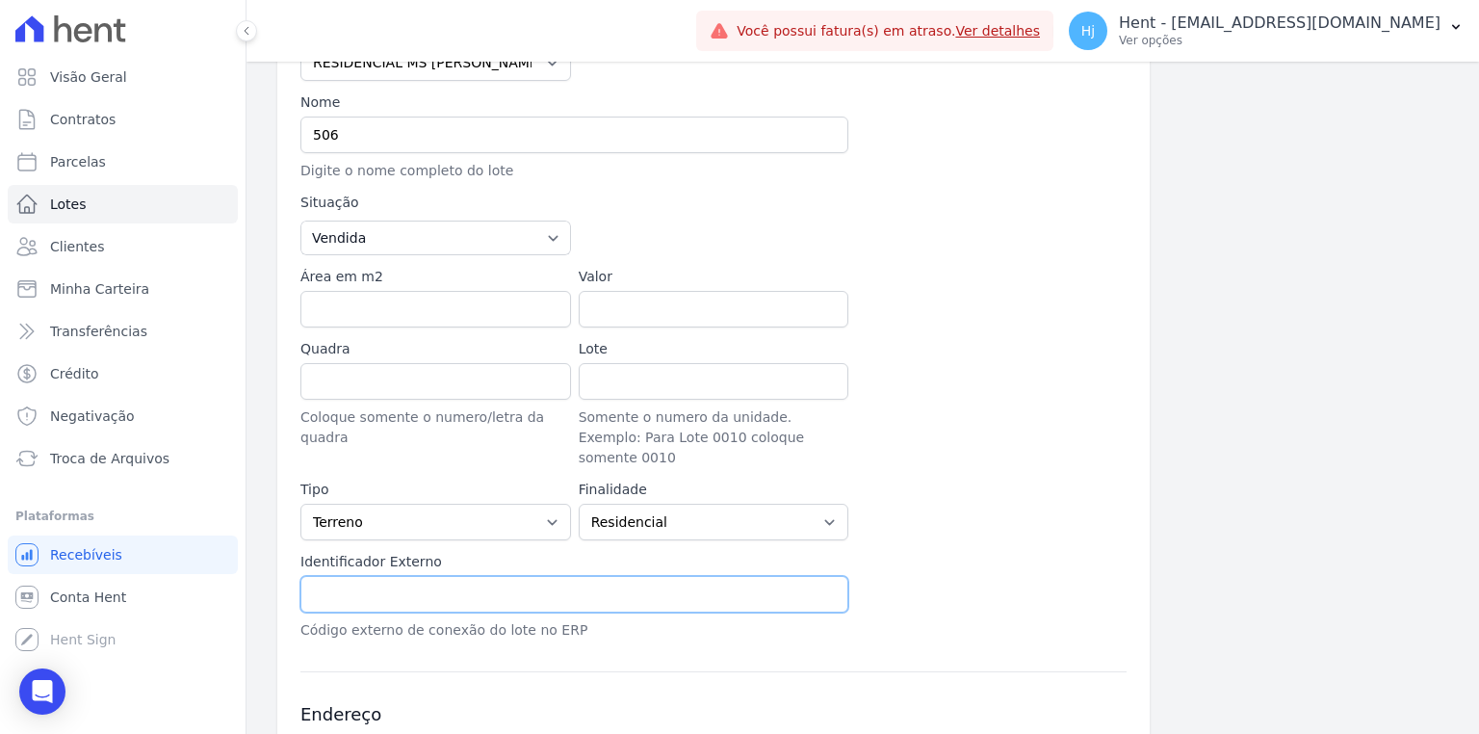
click at [409, 576] on input "text" at bounding box center [574, 594] width 548 height 37
click at [350, 576] on input "text" at bounding box center [574, 594] width 548 height 37
paste input "LINS1 - 506"
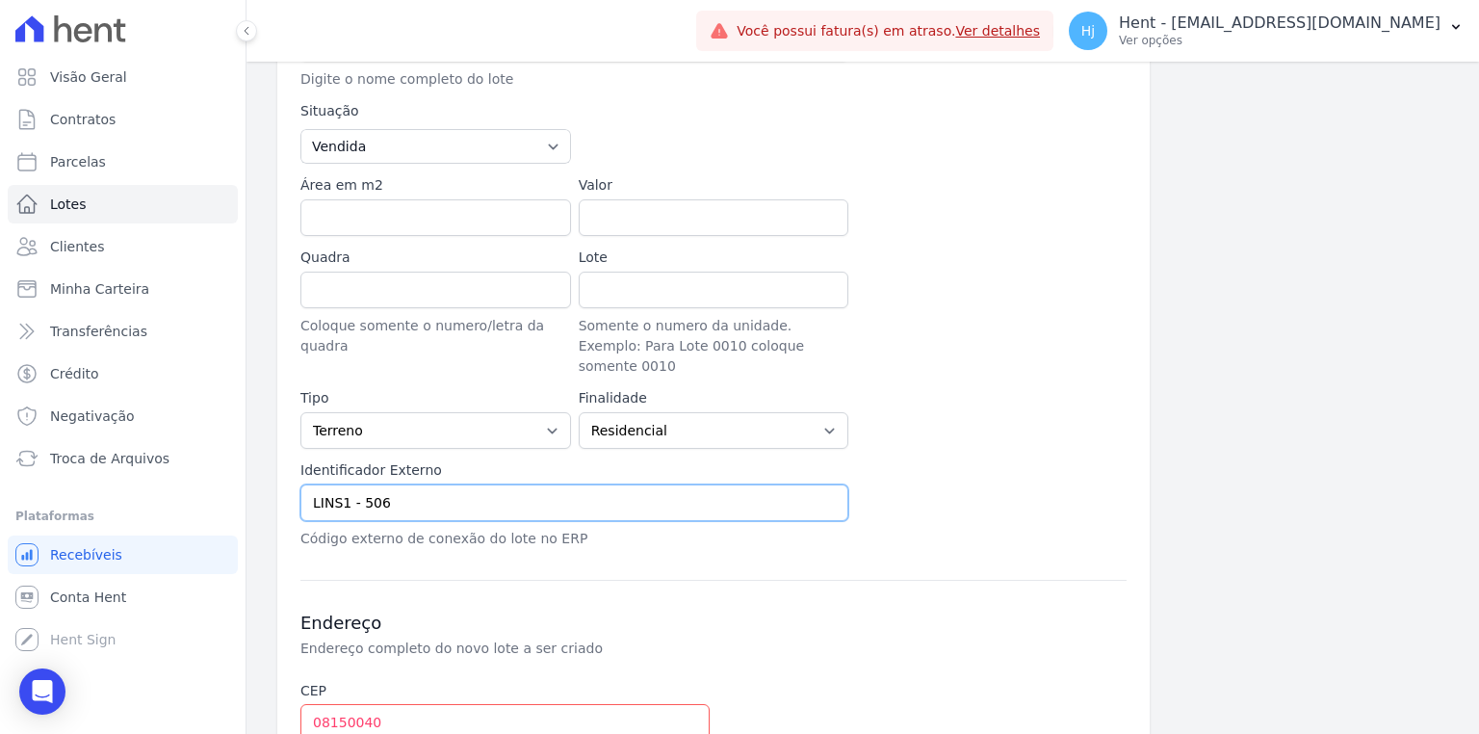
scroll to position [462, 0]
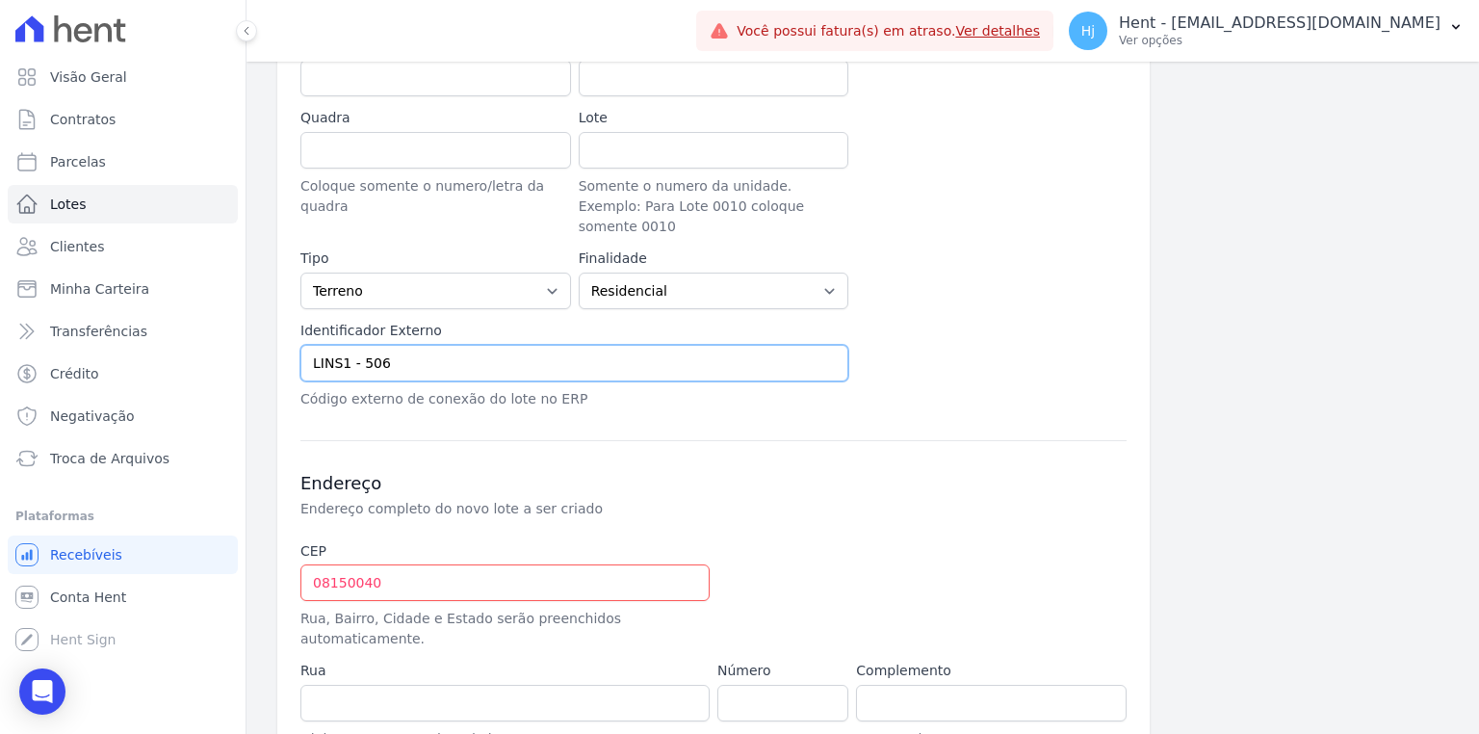
type input "LINS1 - 506"
click at [327, 564] on input "08150040" at bounding box center [504, 582] width 409 height 37
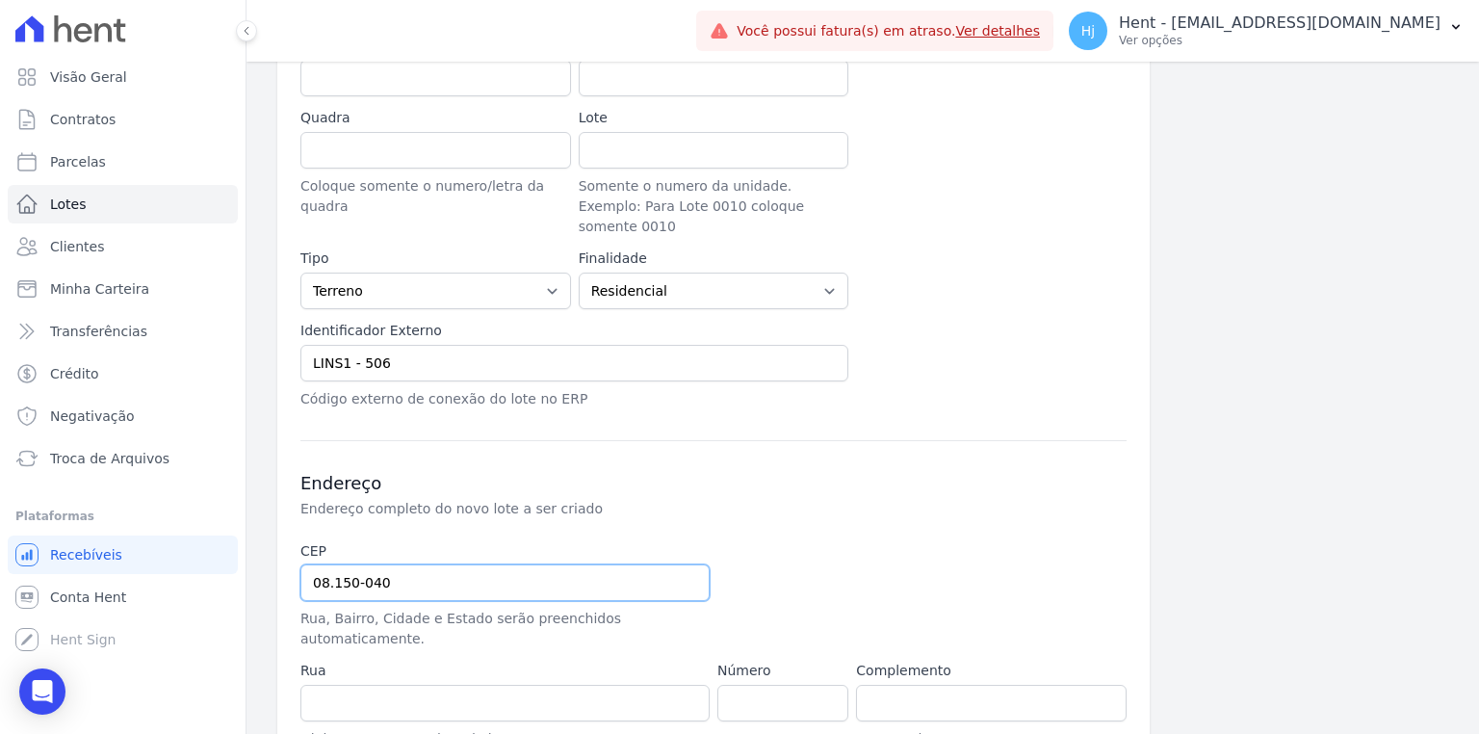
type input "08.150-040"
click at [838, 496] on div "Endereço Endereço completo do novo lote a ser criado CEP 08.150-040 Rua, Bairro…" at bounding box center [713, 630] width 826 height 381
type input "Avenida Fernando Figueiredo Lins"
type input "Parque Santa Rita"
type input "São Paulo"
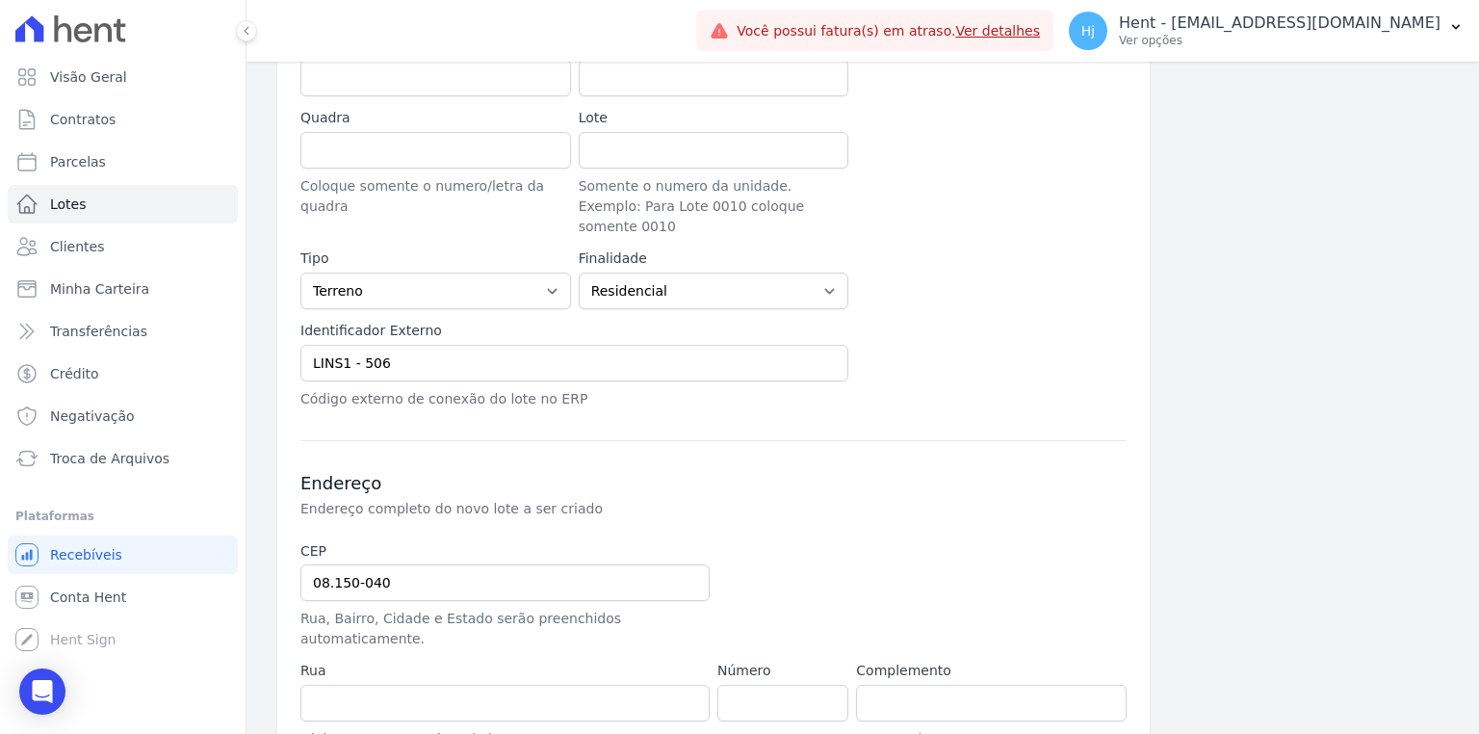
select select "SP"
click at [761, 684] on input "number" at bounding box center [782, 702] width 131 height 37
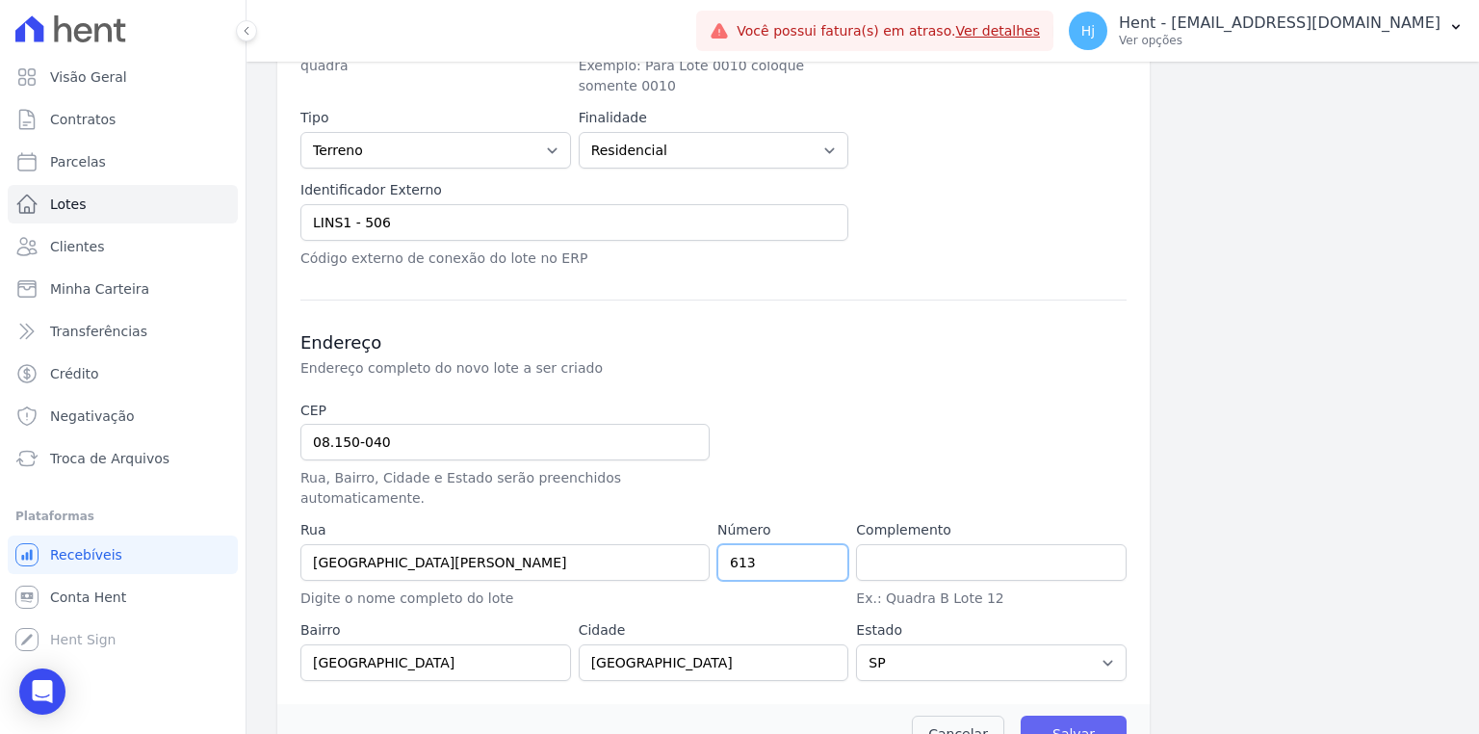
type input "613"
click at [1059, 715] on input "Salvar" at bounding box center [1073, 733] width 106 height 37
click at [1096, 715] on input "Salvar" at bounding box center [1073, 733] width 106 height 37
click at [1084, 715] on input "Salvar" at bounding box center [1073, 733] width 106 height 37
click at [1090, 715] on input "Salvar" at bounding box center [1073, 733] width 106 height 37
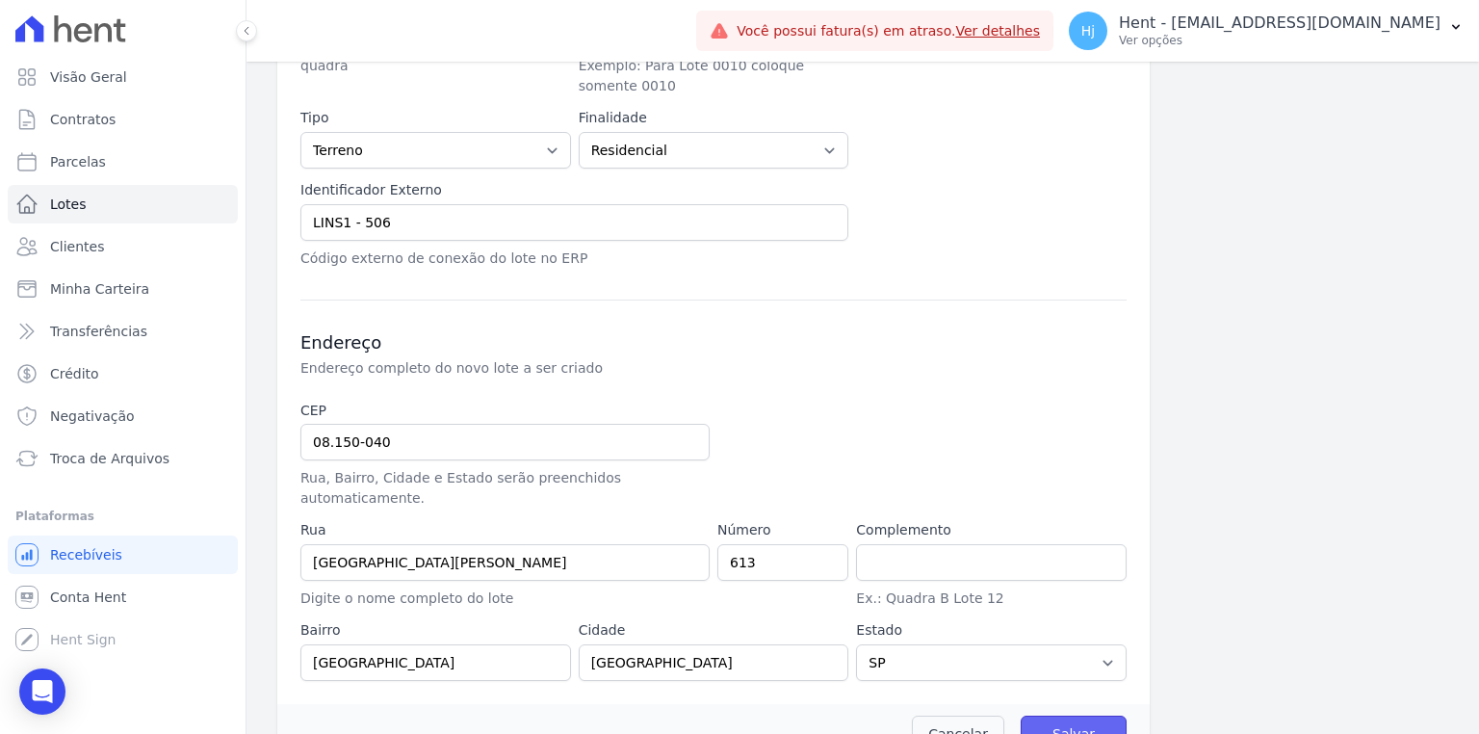
click at [1090, 715] on input "Salvar" at bounding box center [1073, 733] width 106 height 37
click at [1066, 715] on input "Salvar" at bounding box center [1073, 733] width 106 height 37
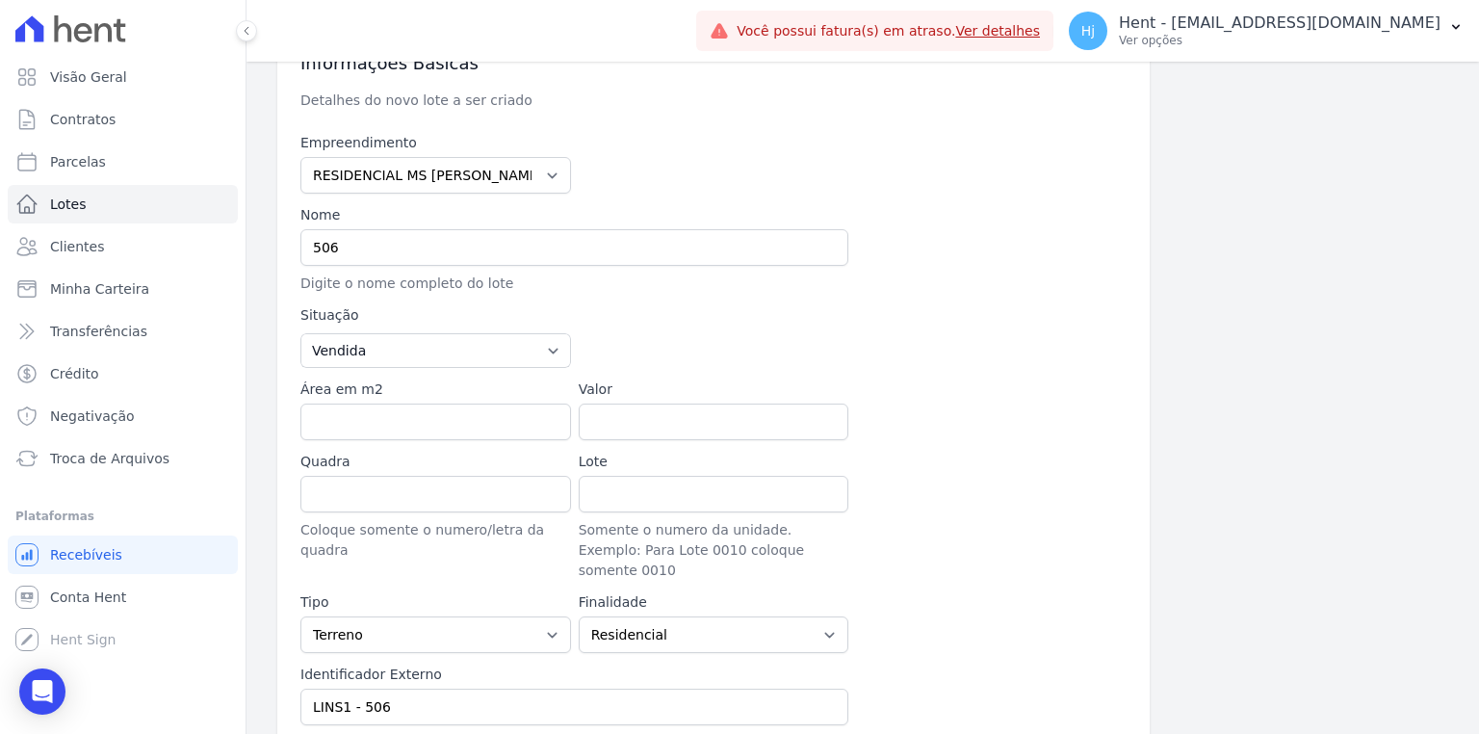
scroll to position [0, 0]
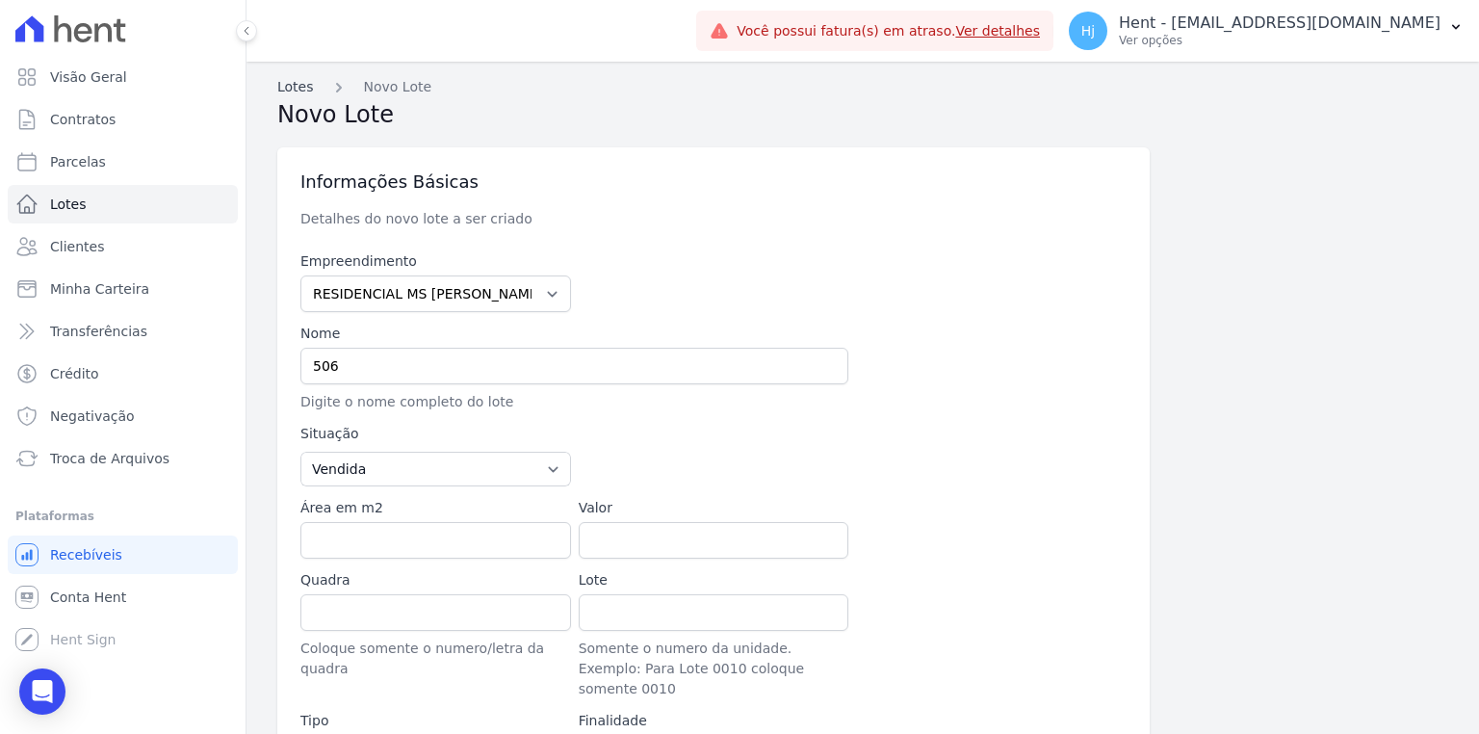
click at [297, 87] on link "Lotes" at bounding box center [295, 87] width 37 height 20
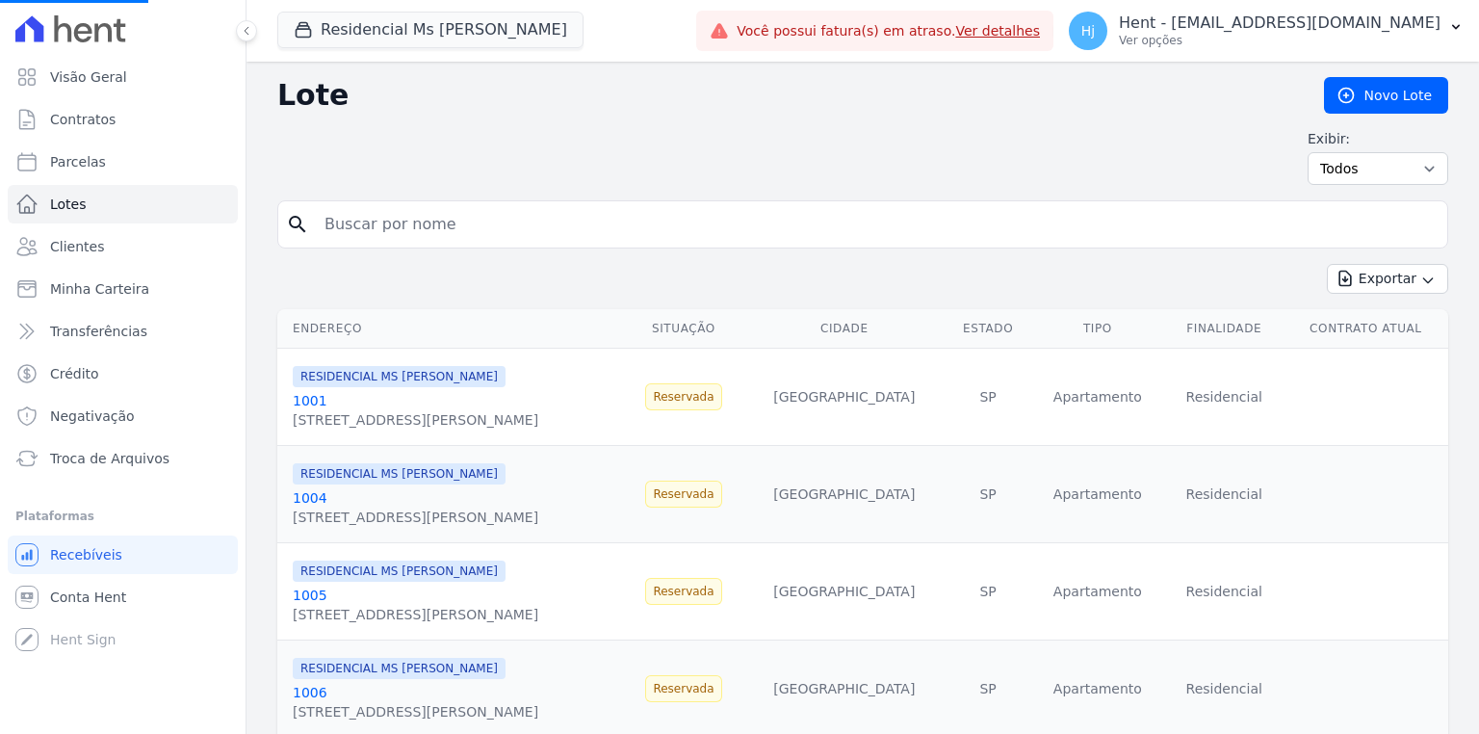
click at [511, 228] on input "search" at bounding box center [876, 224] width 1126 height 39
type input "506"
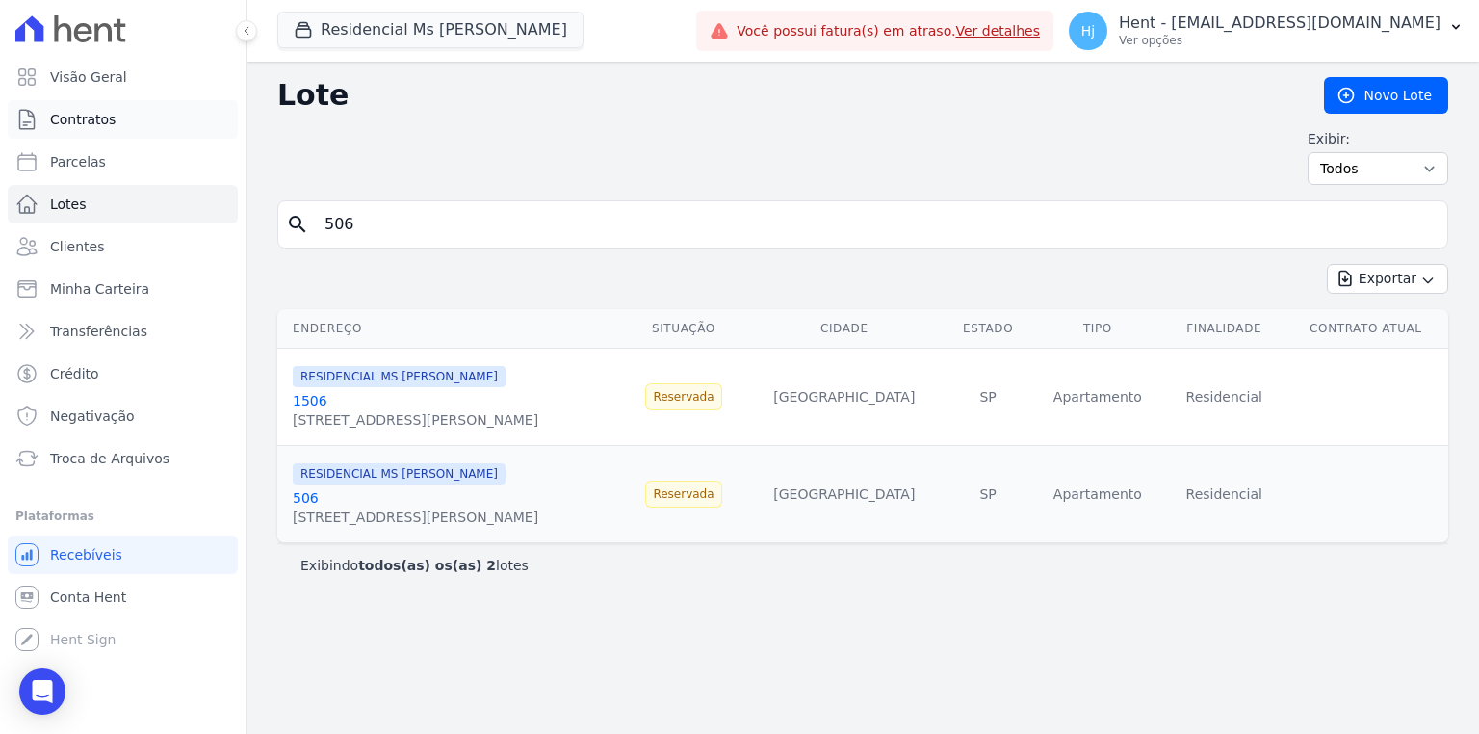
click at [71, 128] on span "Contratos" at bounding box center [82, 119] width 65 height 19
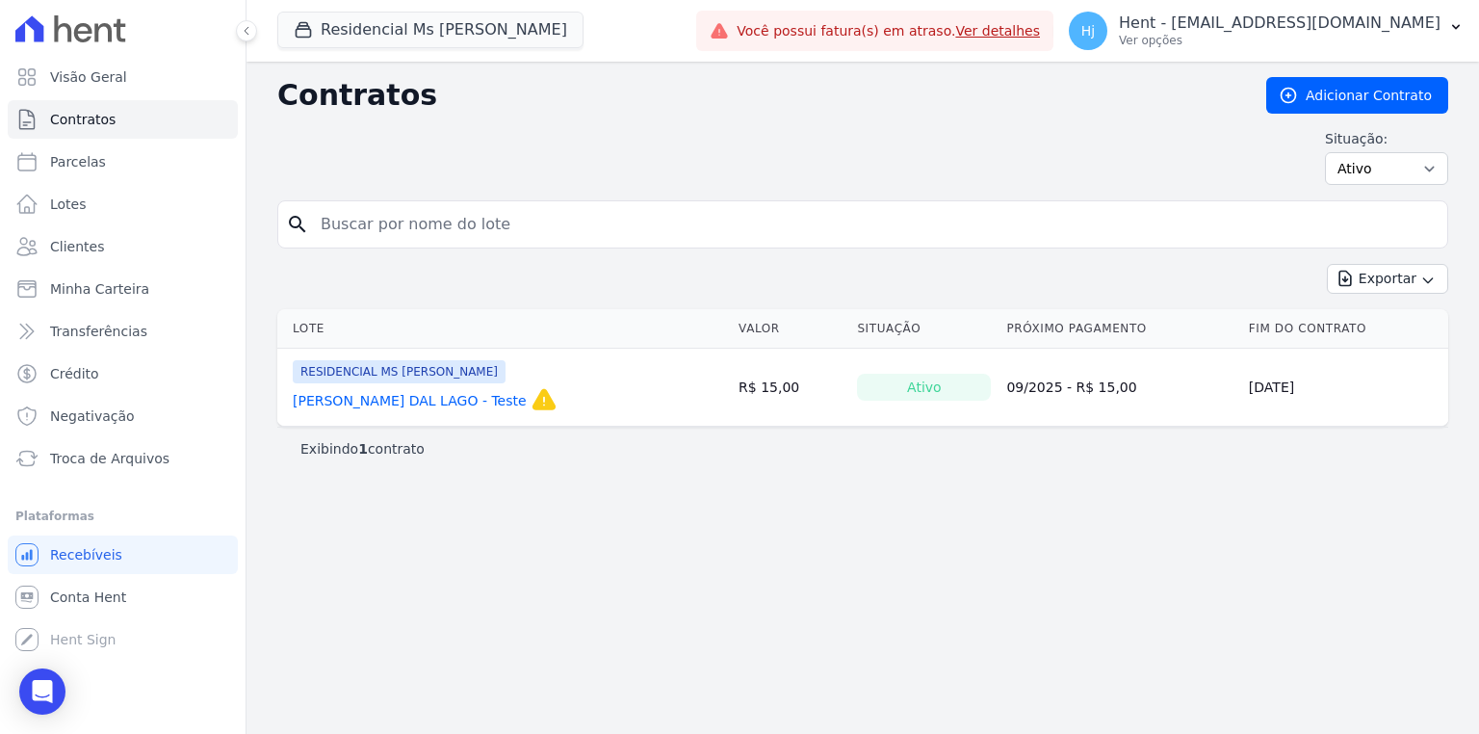
click at [508, 246] on div "search" at bounding box center [862, 224] width 1171 height 48
click at [510, 235] on input "search" at bounding box center [874, 224] width 1130 height 39
click at [1358, 165] on select "Ativo Todos Pausado Distratado Rascunho Expirado Encerrado" at bounding box center [1386, 168] width 123 height 33
select select "draft"
click at [1333, 152] on select "Ativo Todos Pausado Distratado Rascunho Expirado Encerrado" at bounding box center [1386, 168] width 123 height 33
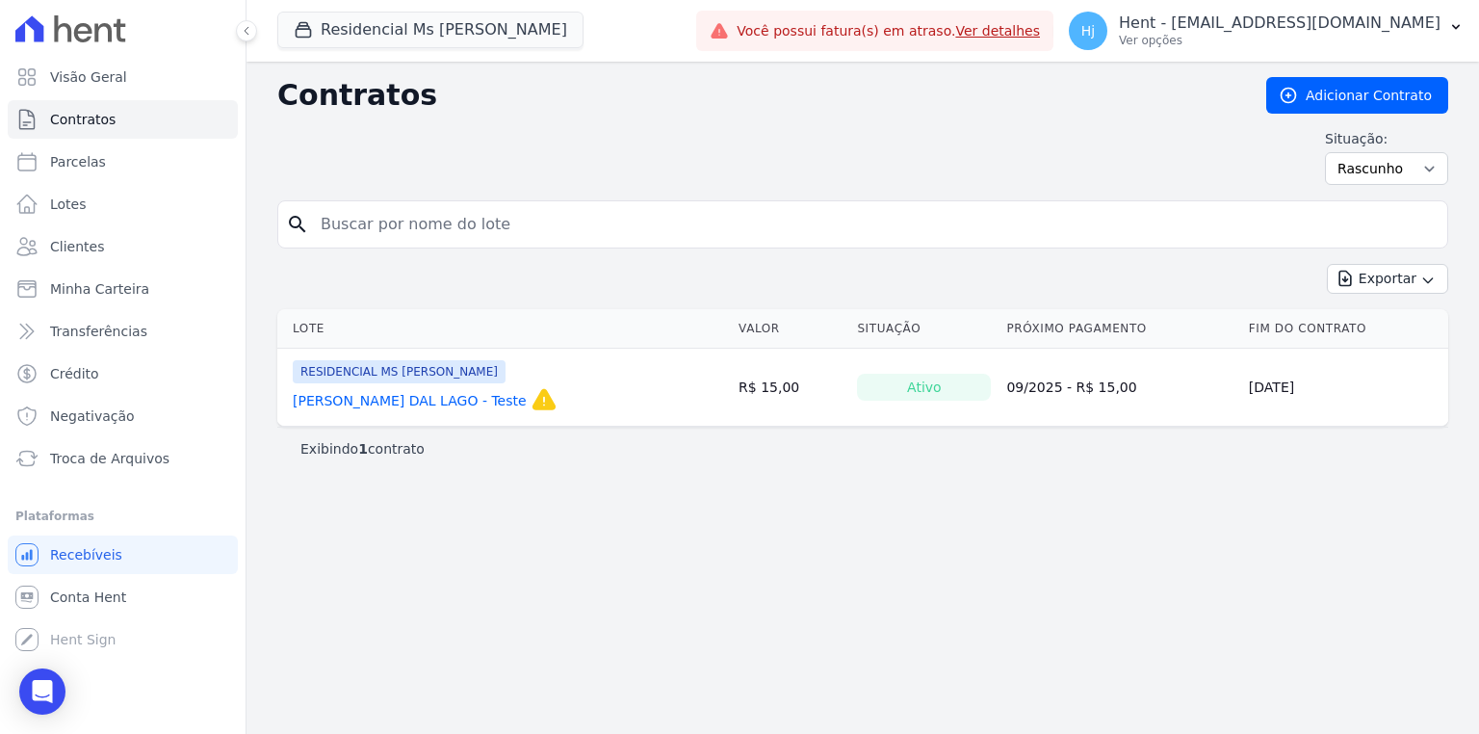
click at [495, 234] on input "search" at bounding box center [874, 224] width 1130 height 39
type input "506"
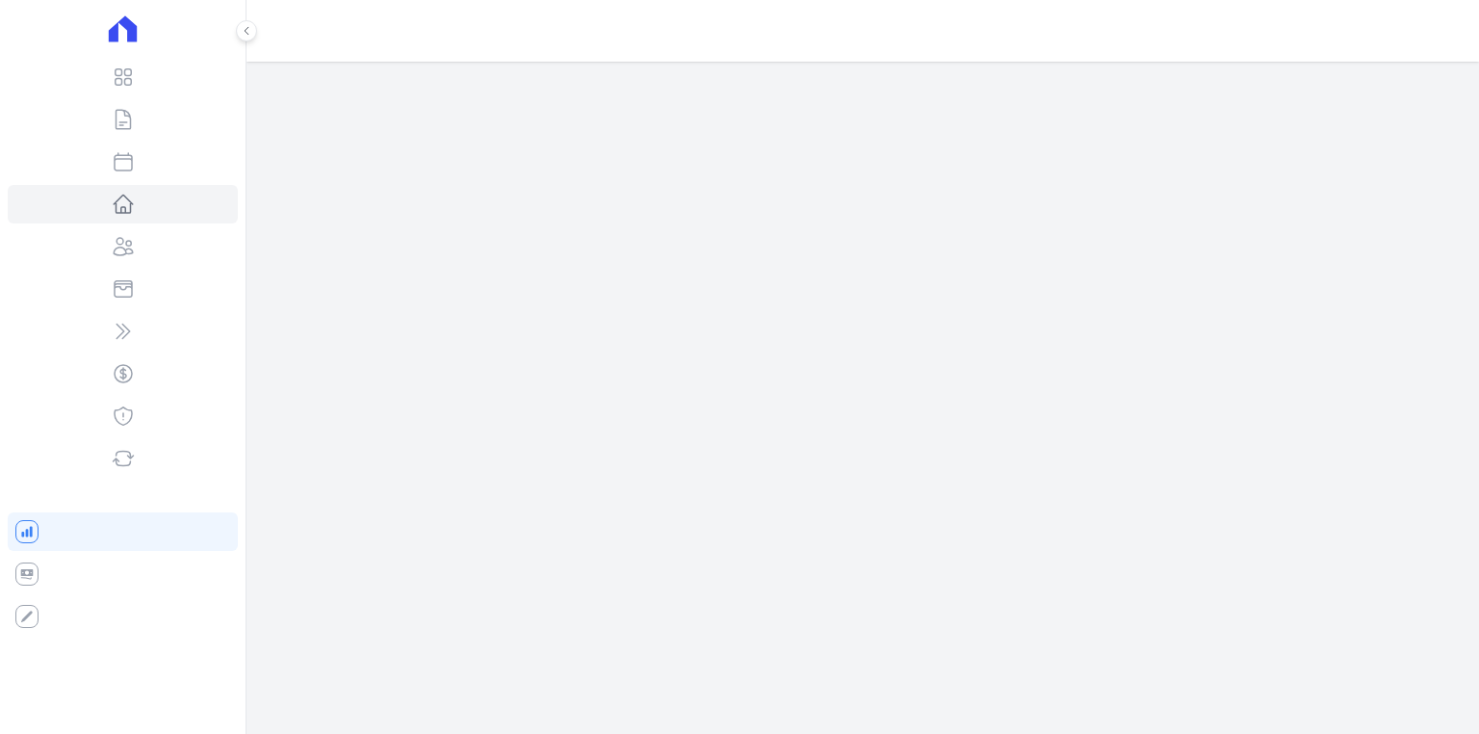
select select "sold"
select select "apartment"
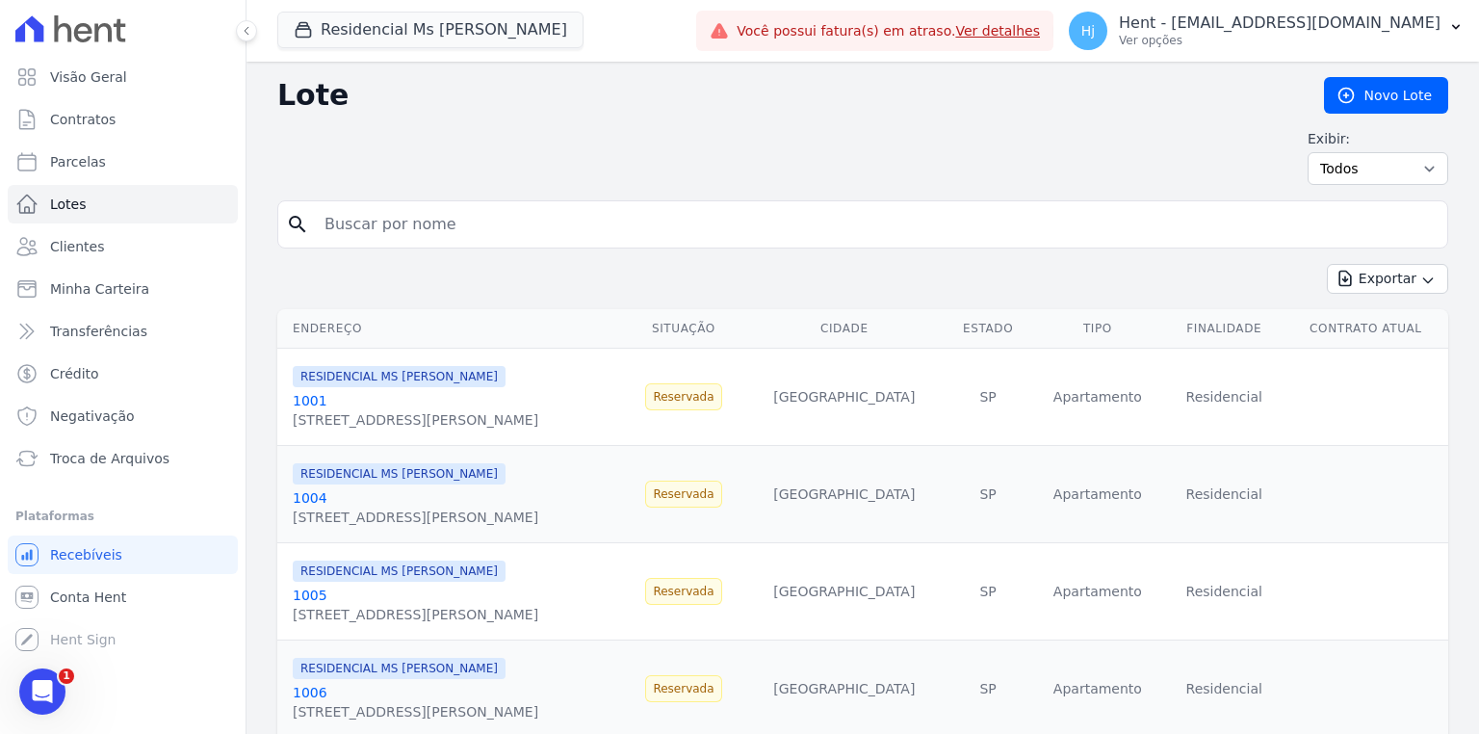
click at [312, 397] on link "1001" at bounding box center [310, 400] width 35 height 15
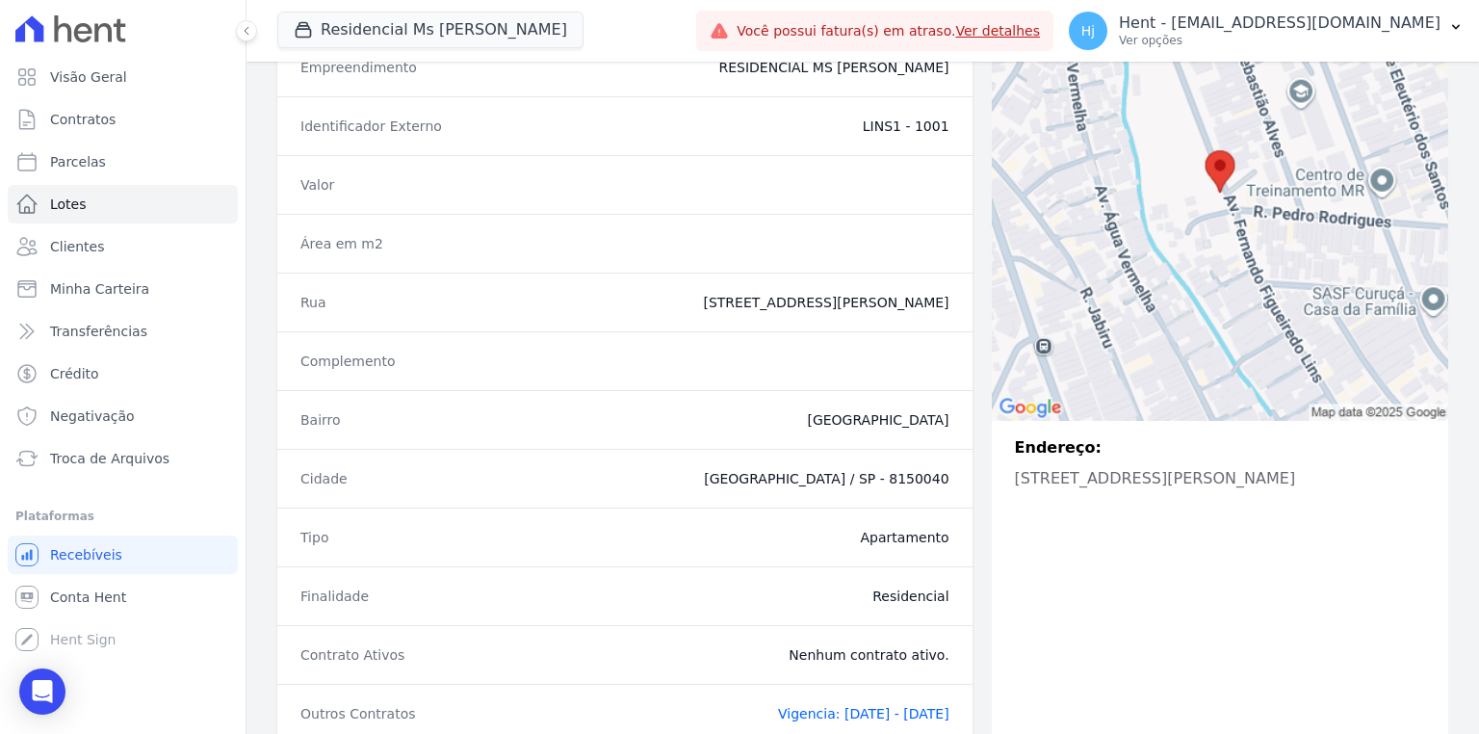
scroll to position [362, 0]
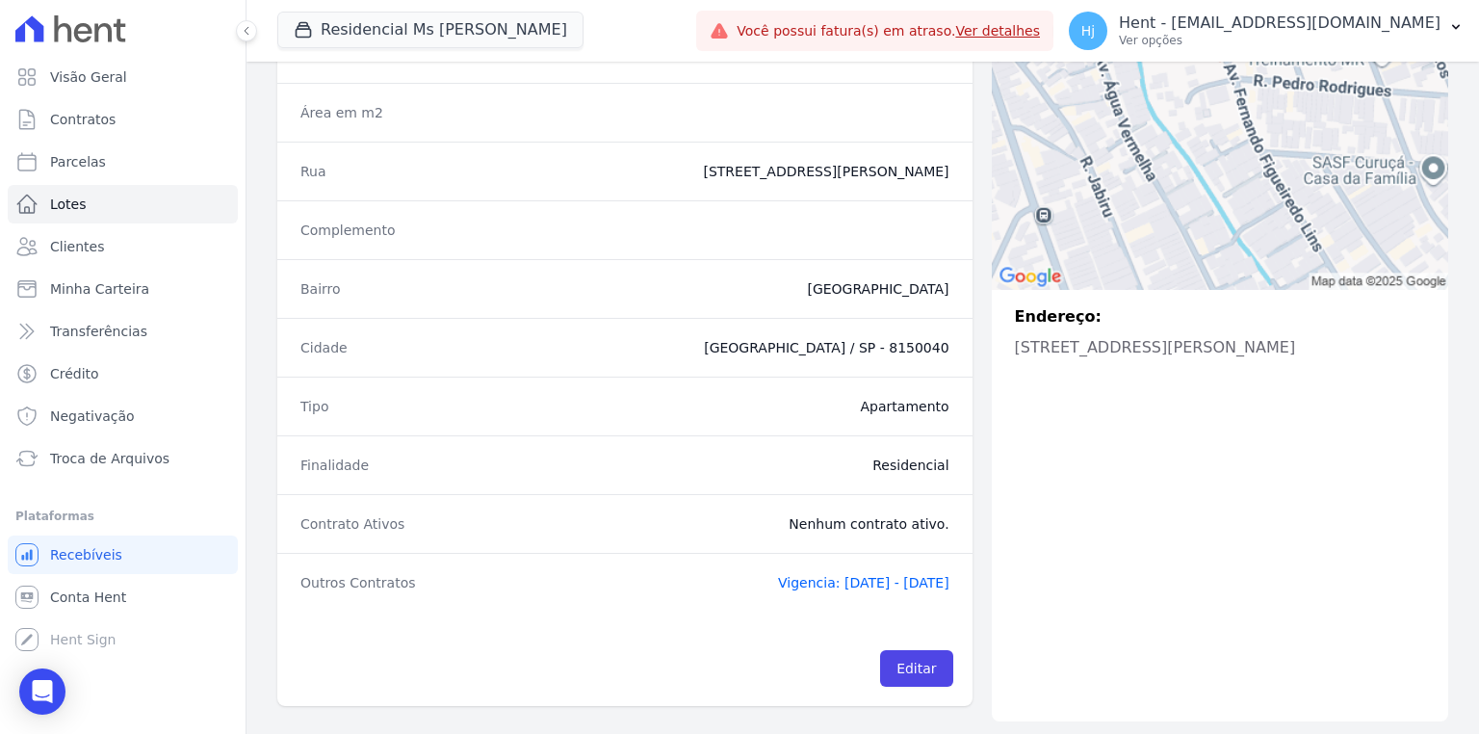
drag, startPoint x: 890, startPoint y: 345, endPoint x: 945, endPoint y: 349, distance: 55.1
click at [945, 349] on div "Cidade SÃO PAULO / SP - 8150040" at bounding box center [624, 347] width 695 height 59
copy dd "8150040"
drag, startPoint x: 666, startPoint y: 160, endPoint x: 908, endPoint y: 175, distance: 242.1
click at [908, 175] on dd "AVENIDA FERNANDO FIGUEIREDO LINS , 613" at bounding box center [735, 171] width 427 height 19
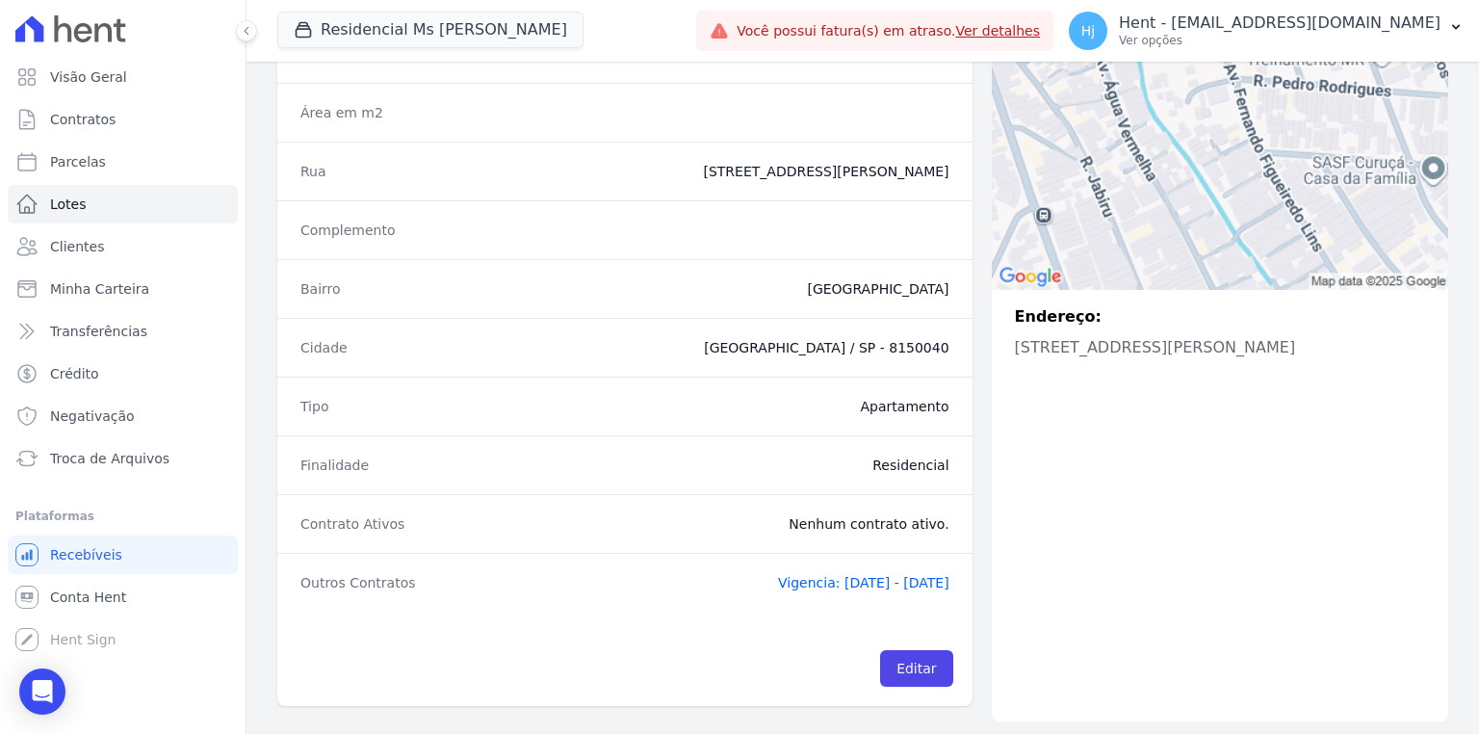
copy dd "AVENIDA FERNANDO FIGUEIREDO LINS"
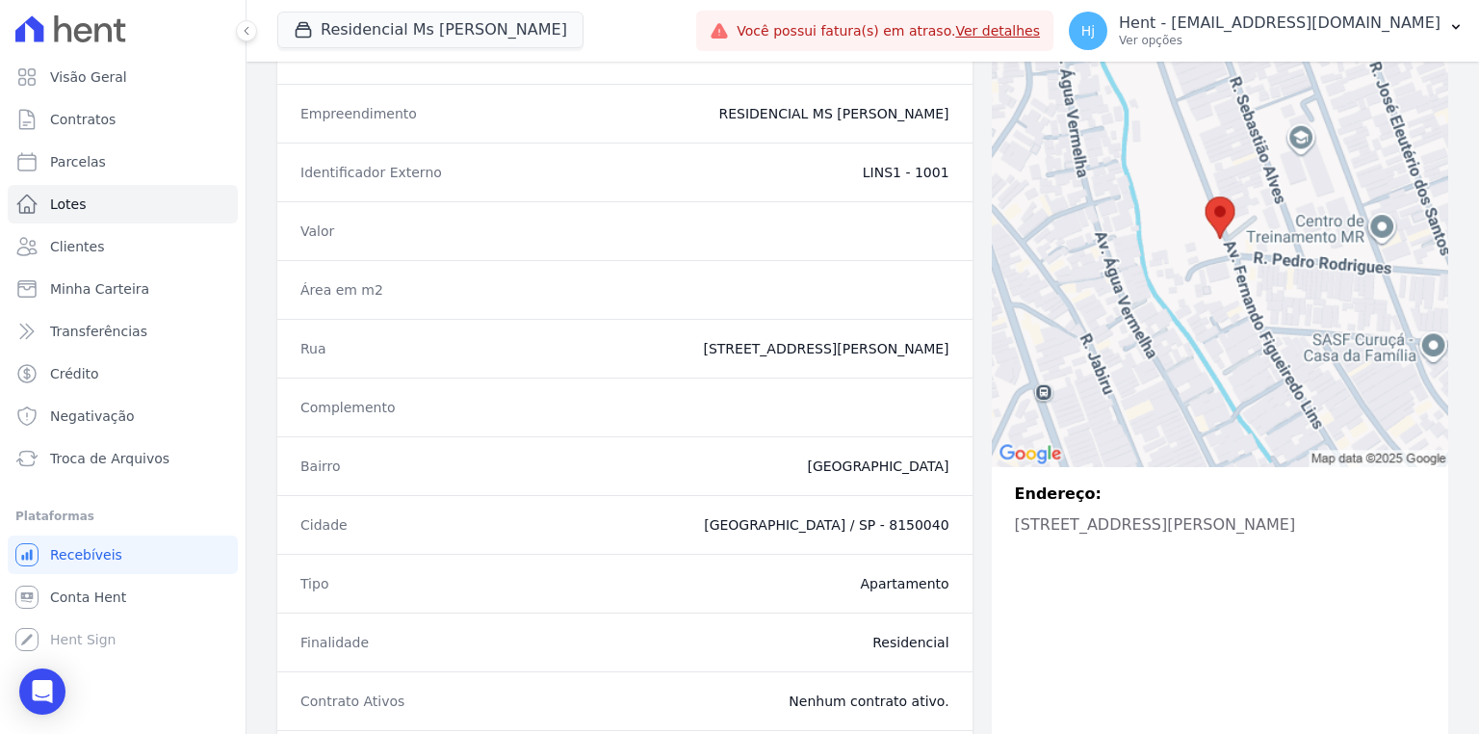
scroll to position [0, 0]
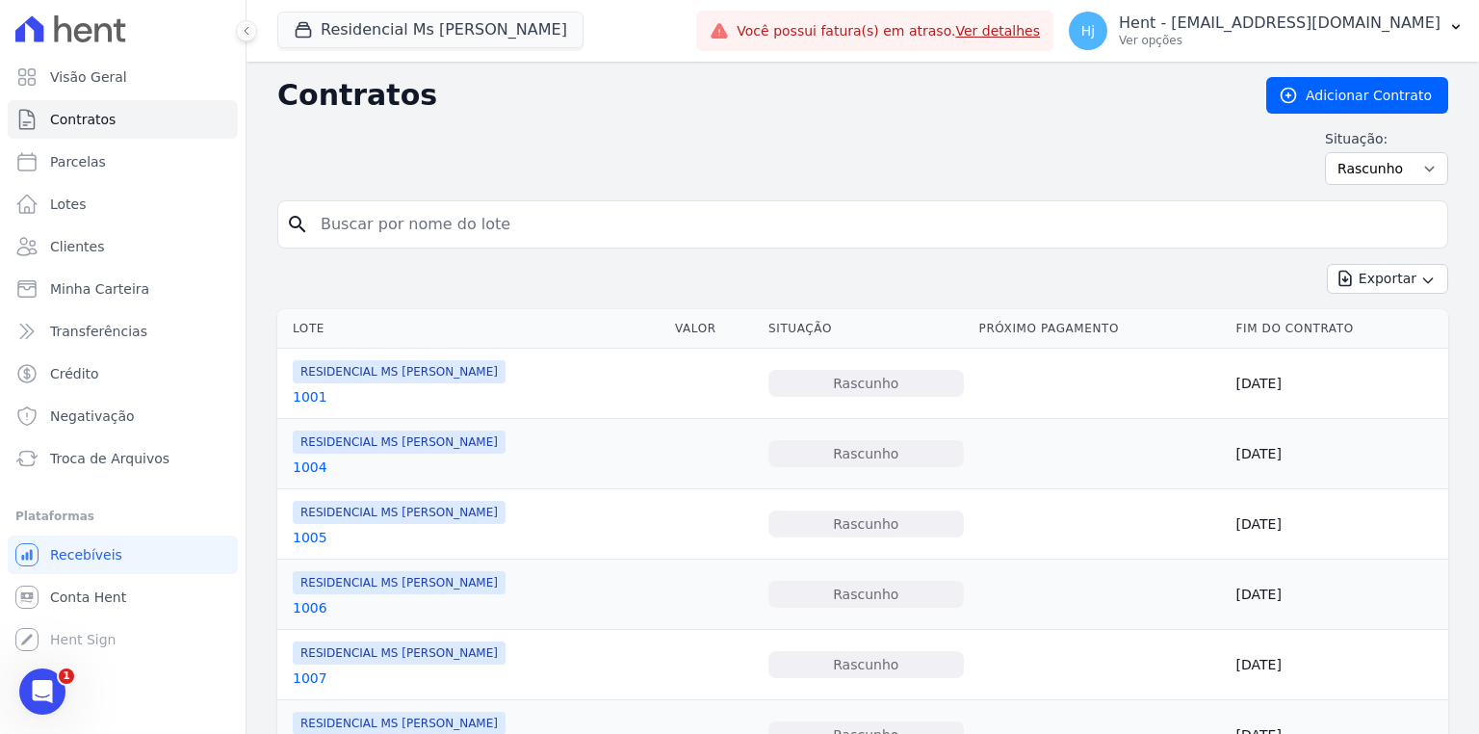
click at [515, 227] on input "search" at bounding box center [874, 224] width 1130 height 39
type input "506"
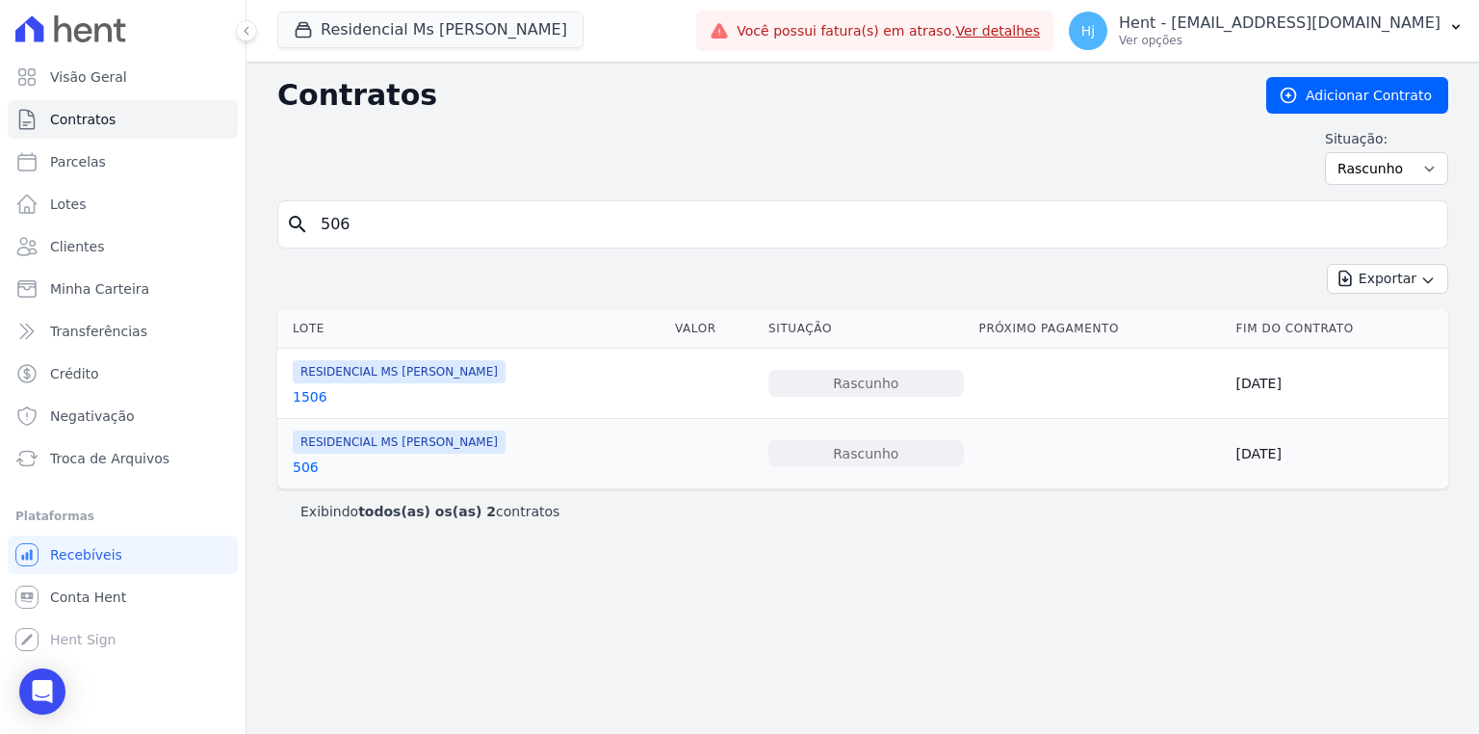
click at [302, 458] on link "506" at bounding box center [306, 466] width 26 height 19
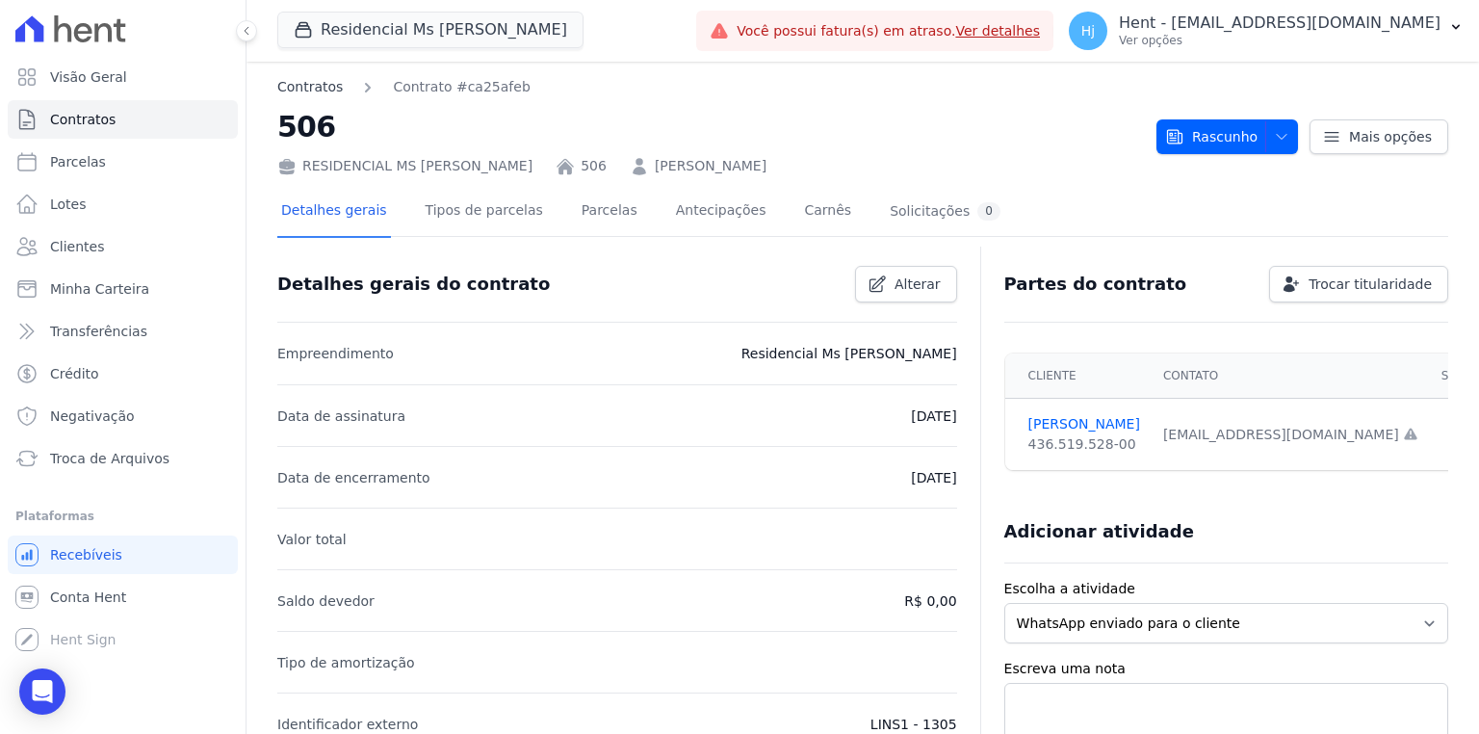
click at [327, 87] on link "Contratos" at bounding box center [309, 87] width 65 height 20
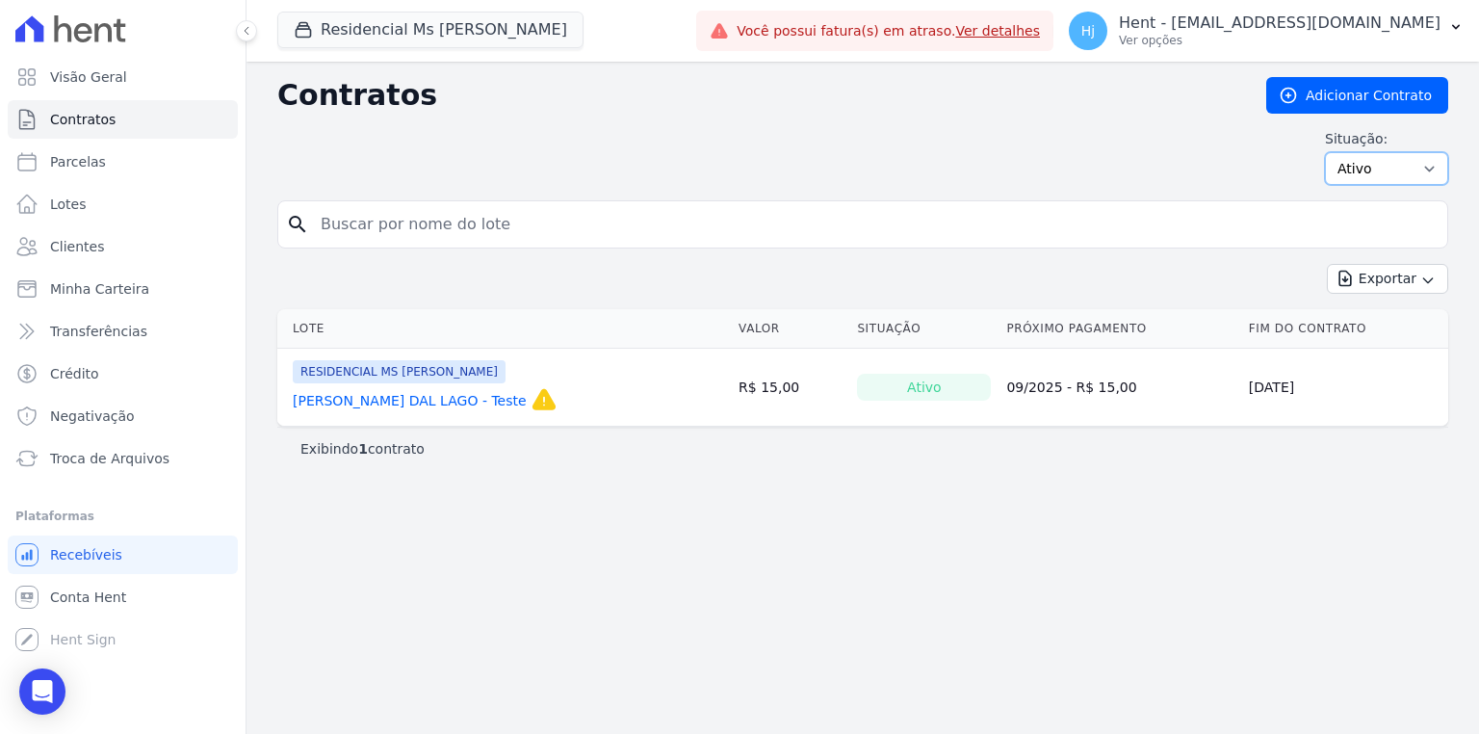
click at [1356, 166] on select "Ativo Todos Pausado Distratado Rascunho Expirado Encerrado" at bounding box center [1386, 168] width 123 height 33
select select "draft"
click at [1333, 152] on select "Ativo Todos Pausado Distratado Rascunho Expirado Encerrado" at bounding box center [1386, 168] width 123 height 33
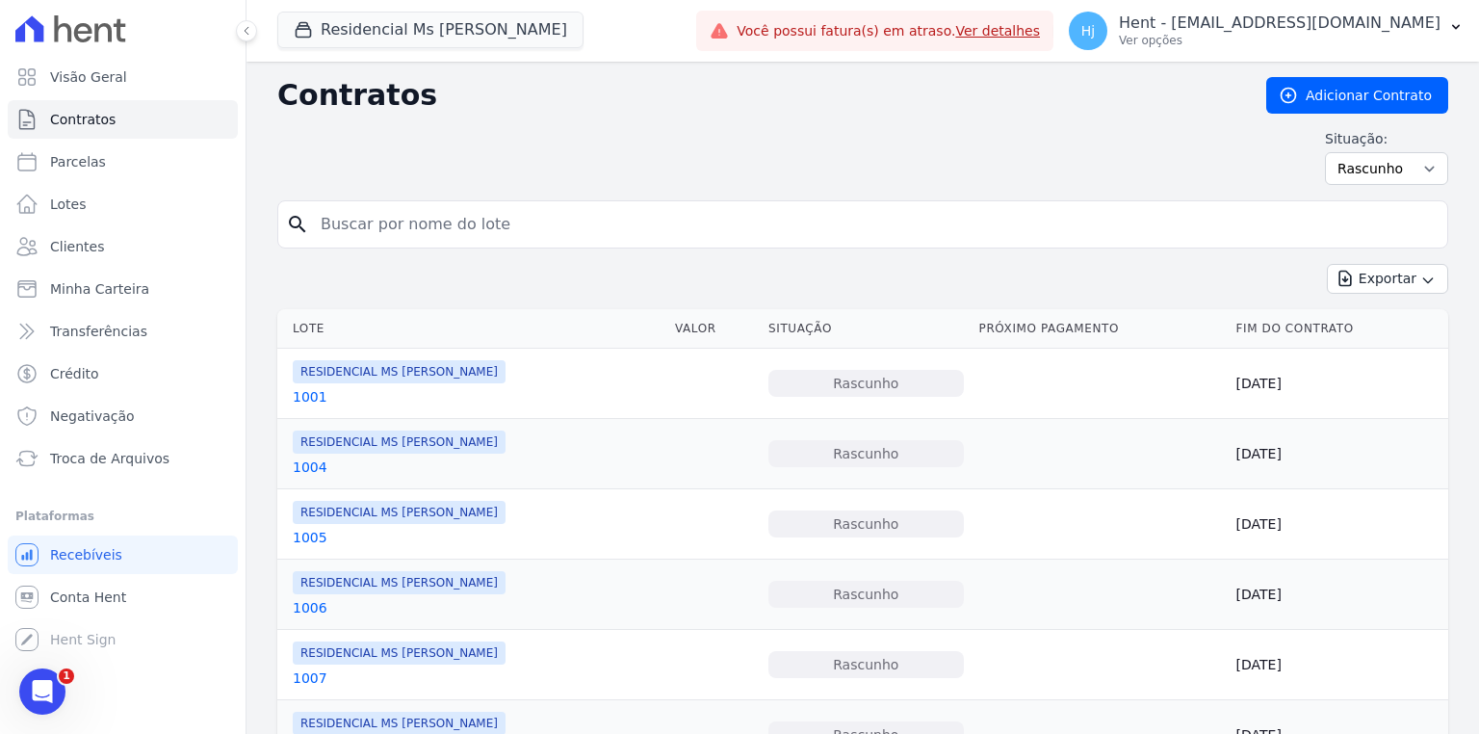
click at [484, 222] on input "search" at bounding box center [874, 224] width 1130 height 39
type input "1305"
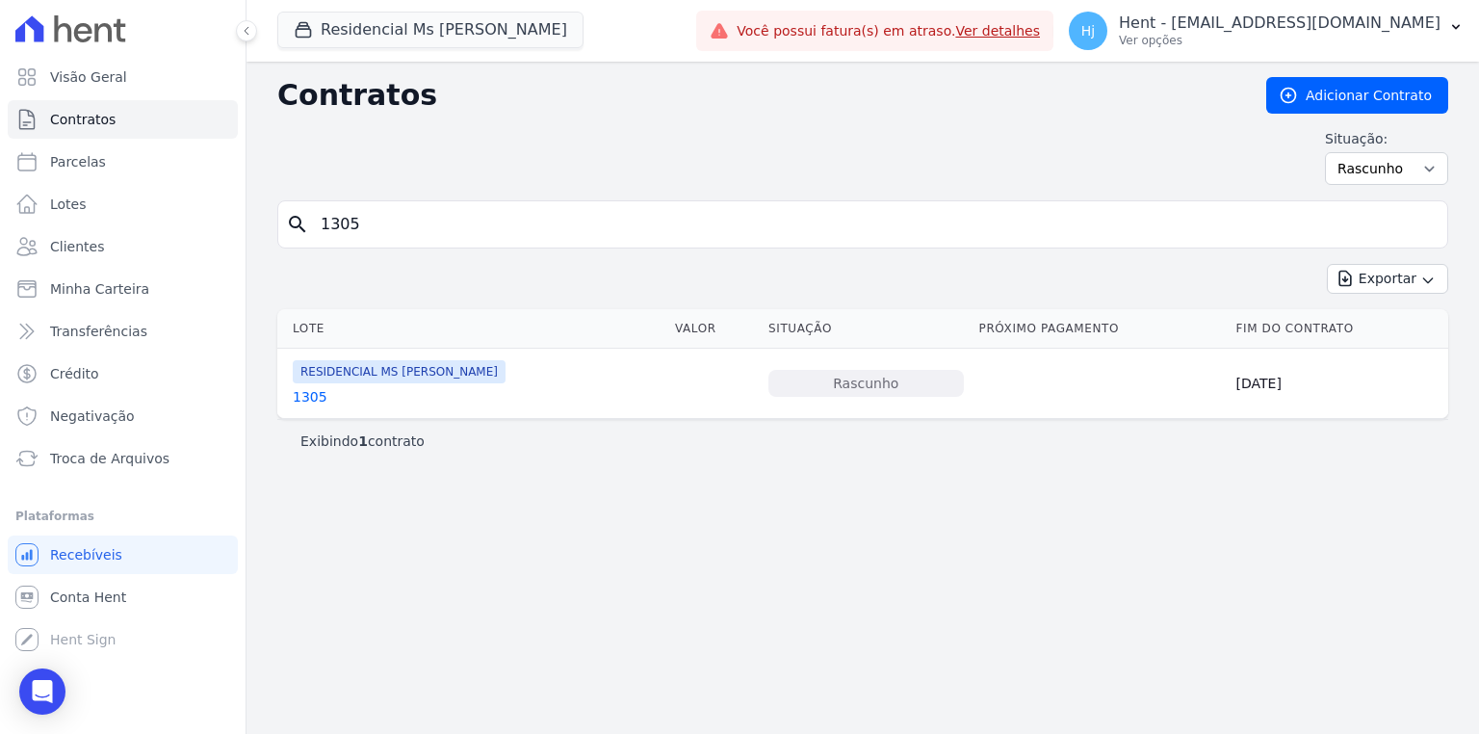
click at [312, 398] on link "1305" at bounding box center [310, 396] width 35 height 19
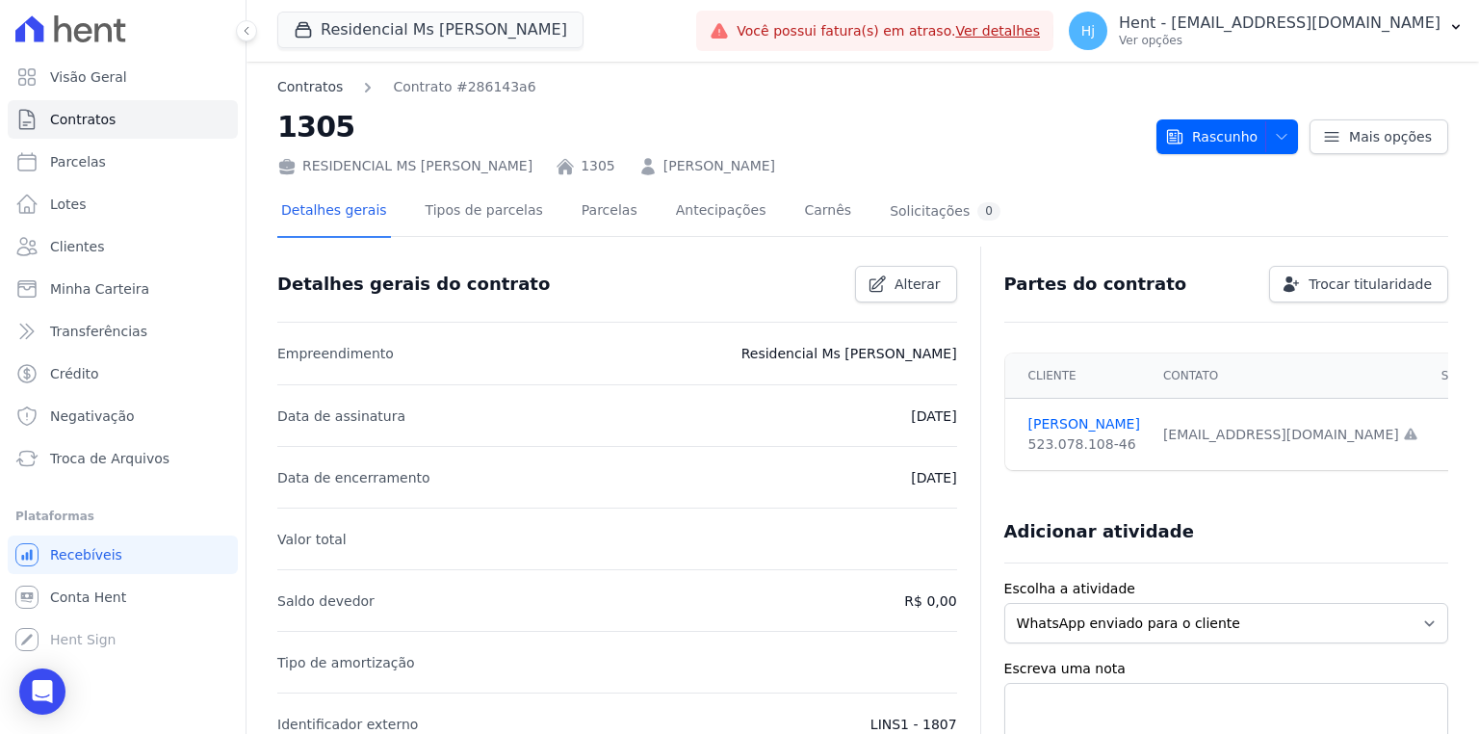
click at [293, 92] on link "Contratos" at bounding box center [309, 87] width 65 height 20
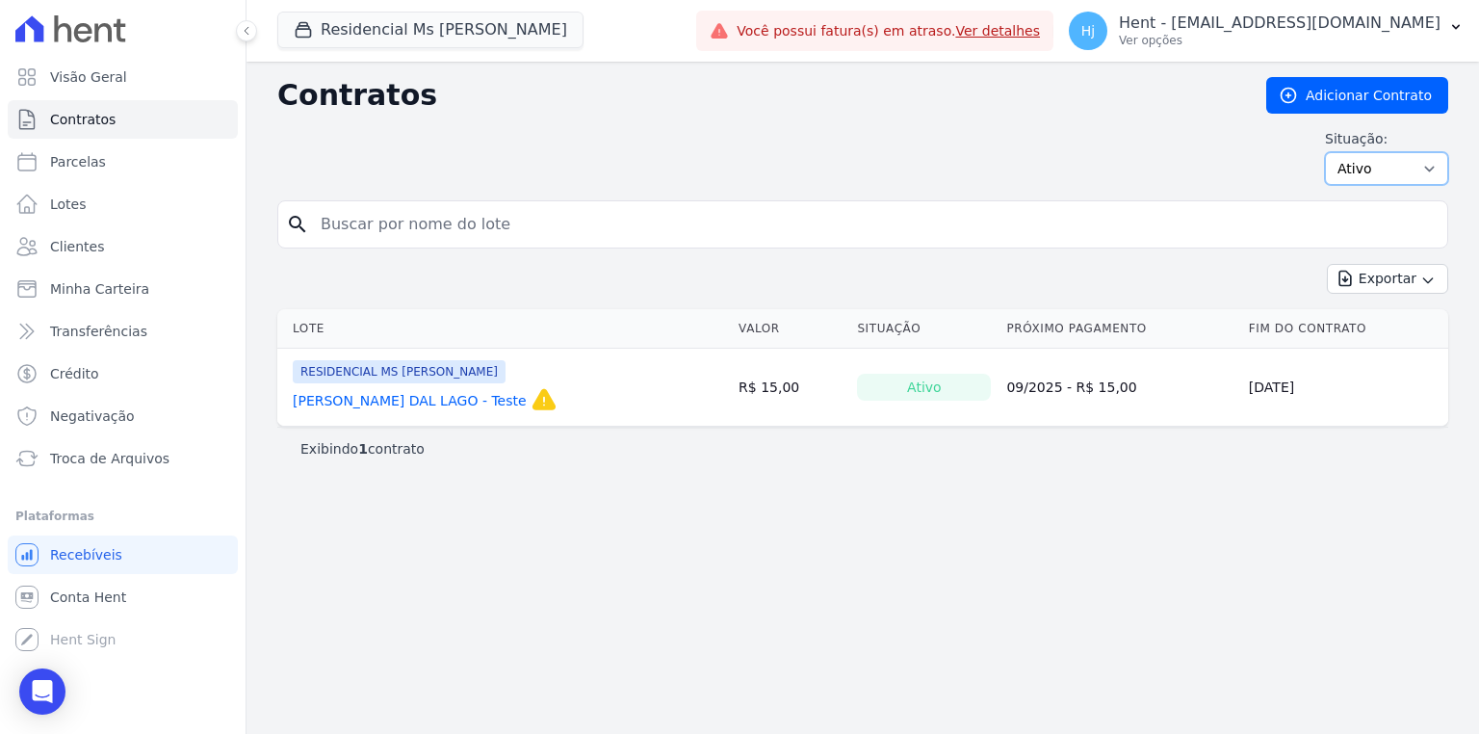
click at [1400, 169] on select "Ativo Todos Pausado Distratado Rascunho Expirado Encerrado" at bounding box center [1386, 168] width 123 height 33
select select "draft"
click at [1333, 152] on select "Ativo Todos Pausado Distratado Rascunho Expirado Encerrado" at bounding box center [1386, 168] width 123 height 33
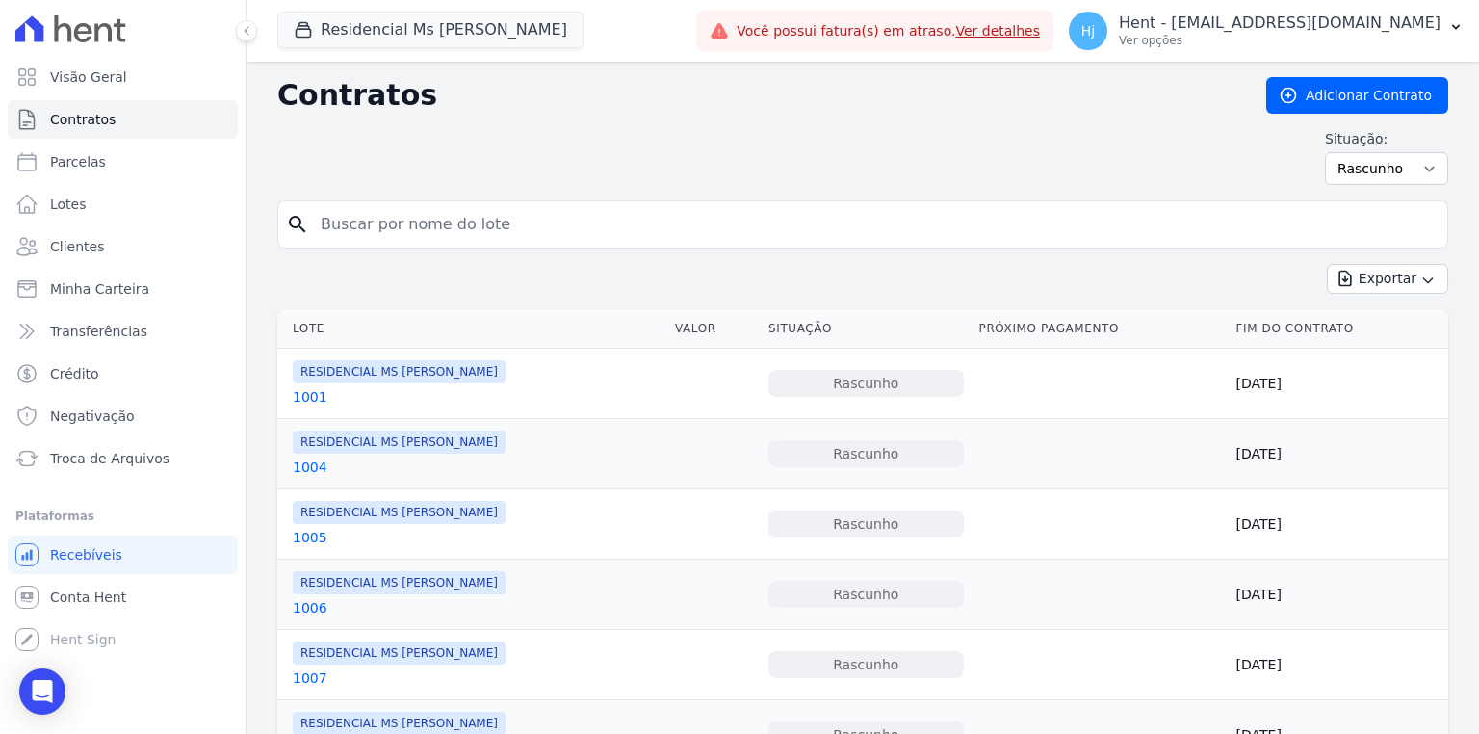
click at [515, 226] on input "search" at bounding box center [874, 224] width 1130 height 39
type input "1807"
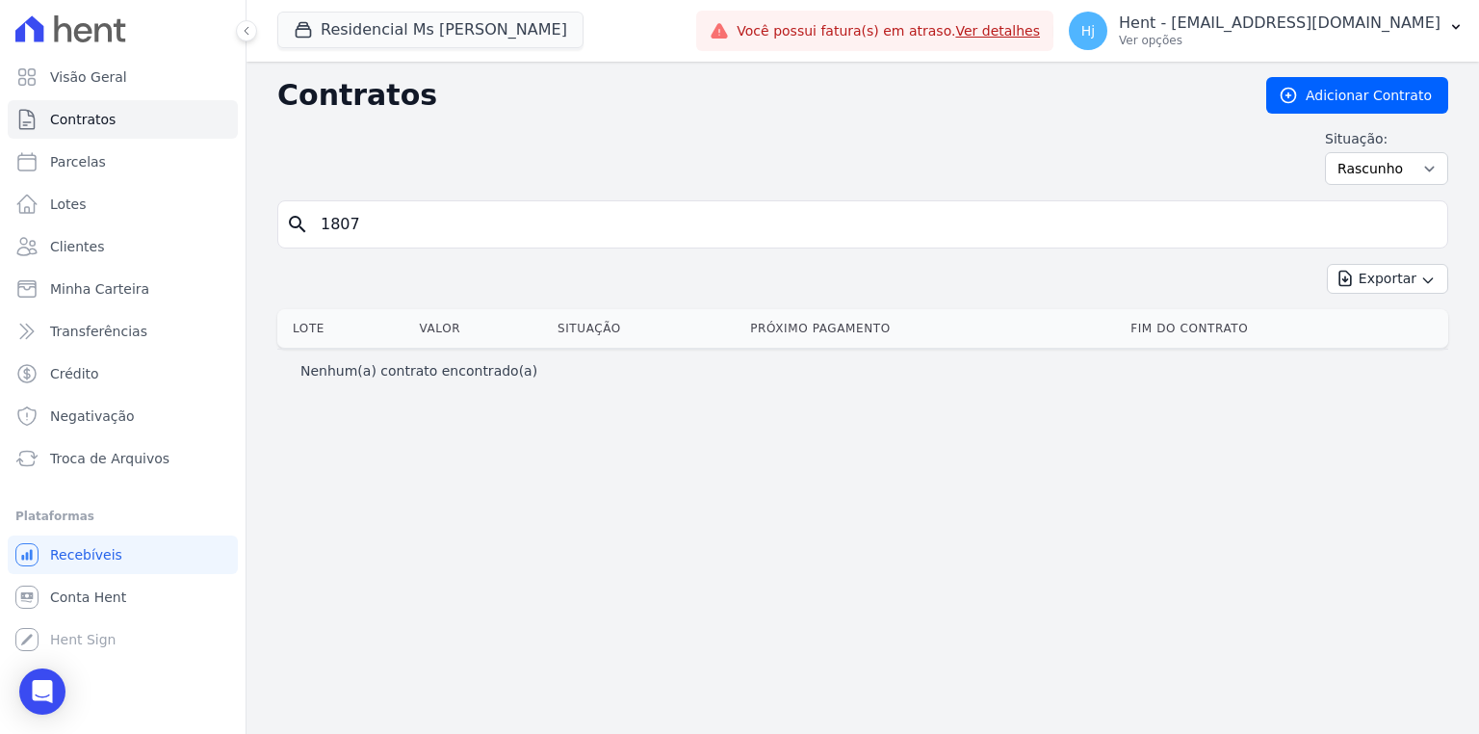
click at [400, 403] on div "Contratos Adicionar Contrato Situação: Ativo Todos Pausado Distratado Rascunho …" at bounding box center [862, 398] width 1232 height 672
drag, startPoint x: 411, startPoint y: 226, endPoint x: 223, endPoint y: 222, distance: 187.8
click at [223, 222] on div "Visão Geral Contratos [GEOGRAPHIC_DATA] Lotes Clientes Minha Carteira Transferê…" at bounding box center [739, 367] width 1479 height 734
type input "206"
click at [699, 420] on div "Contratos Adicionar Contrato Situação: Ativo Todos Pausado Distratado Rascunho …" at bounding box center [862, 398] width 1232 height 672
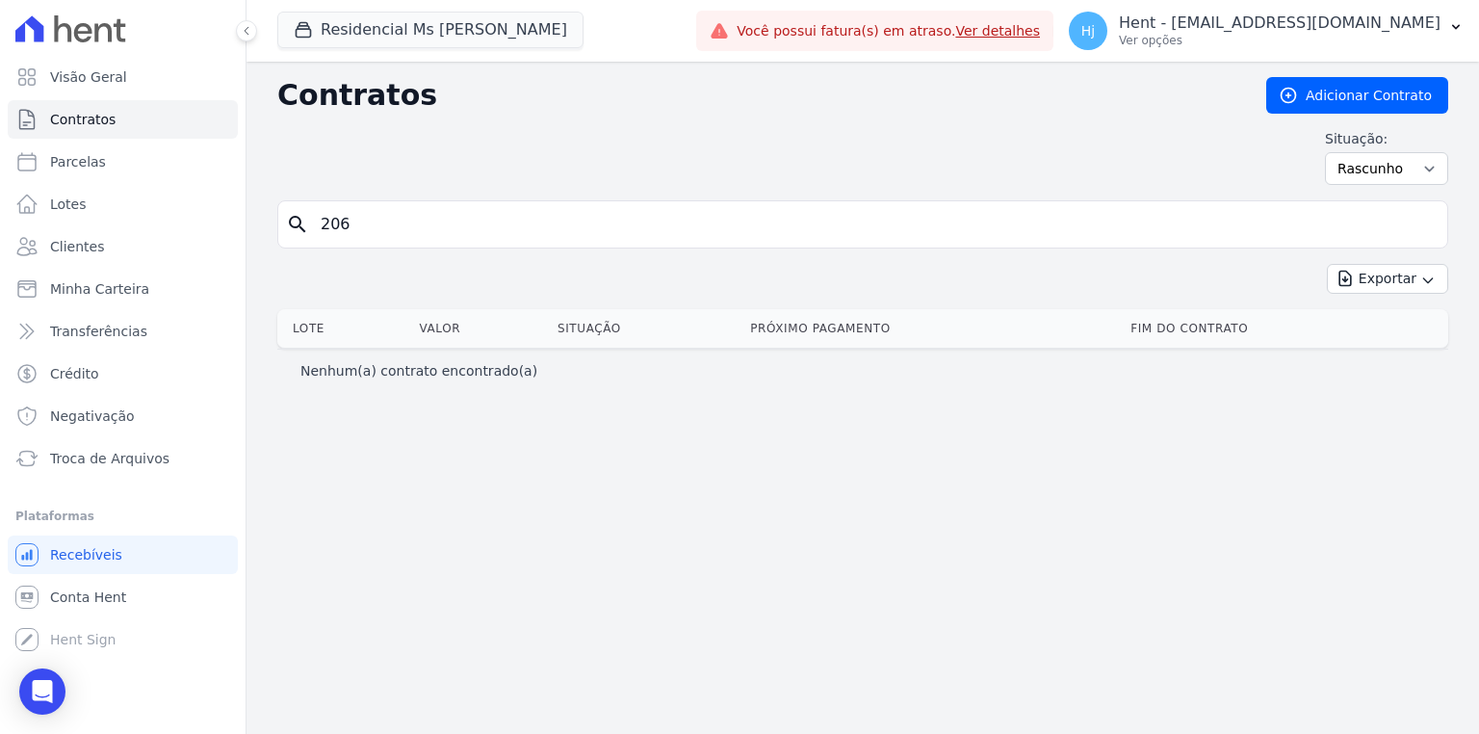
click at [499, 238] on input "206" at bounding box center [874, 224] width 1130 height 39
click at [497, 220] on input "206" at bounding box center [874, 224] width 1130 height 39
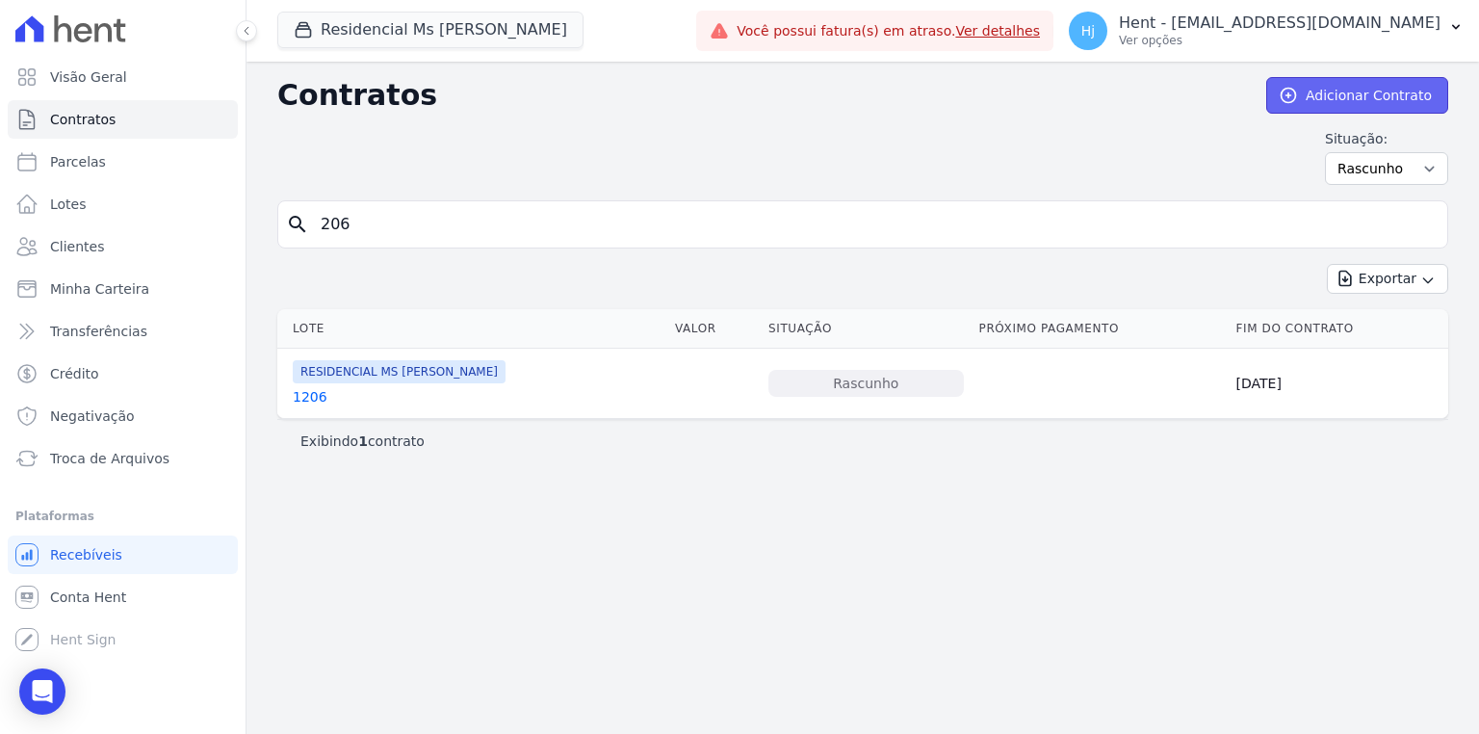
click at [1313, 90] on link "Adicionar Contrato" at bounding box center [1357, 95] width 182 height 37
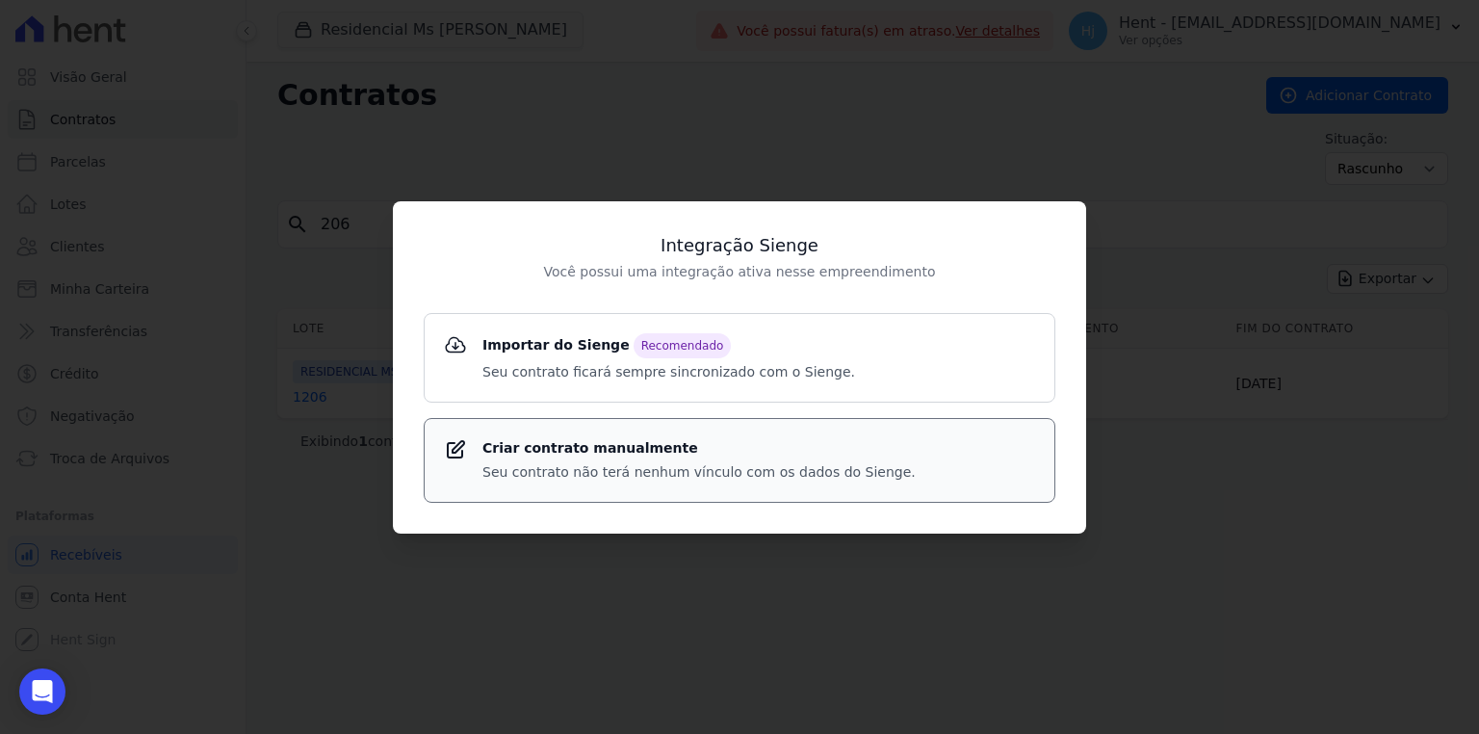
click at [659, 460] on div "Criar contrato manualmente Seu contrato não terá nenhum vínculo com os dados do…" at bounding box center [698, 460] width 433 height 44
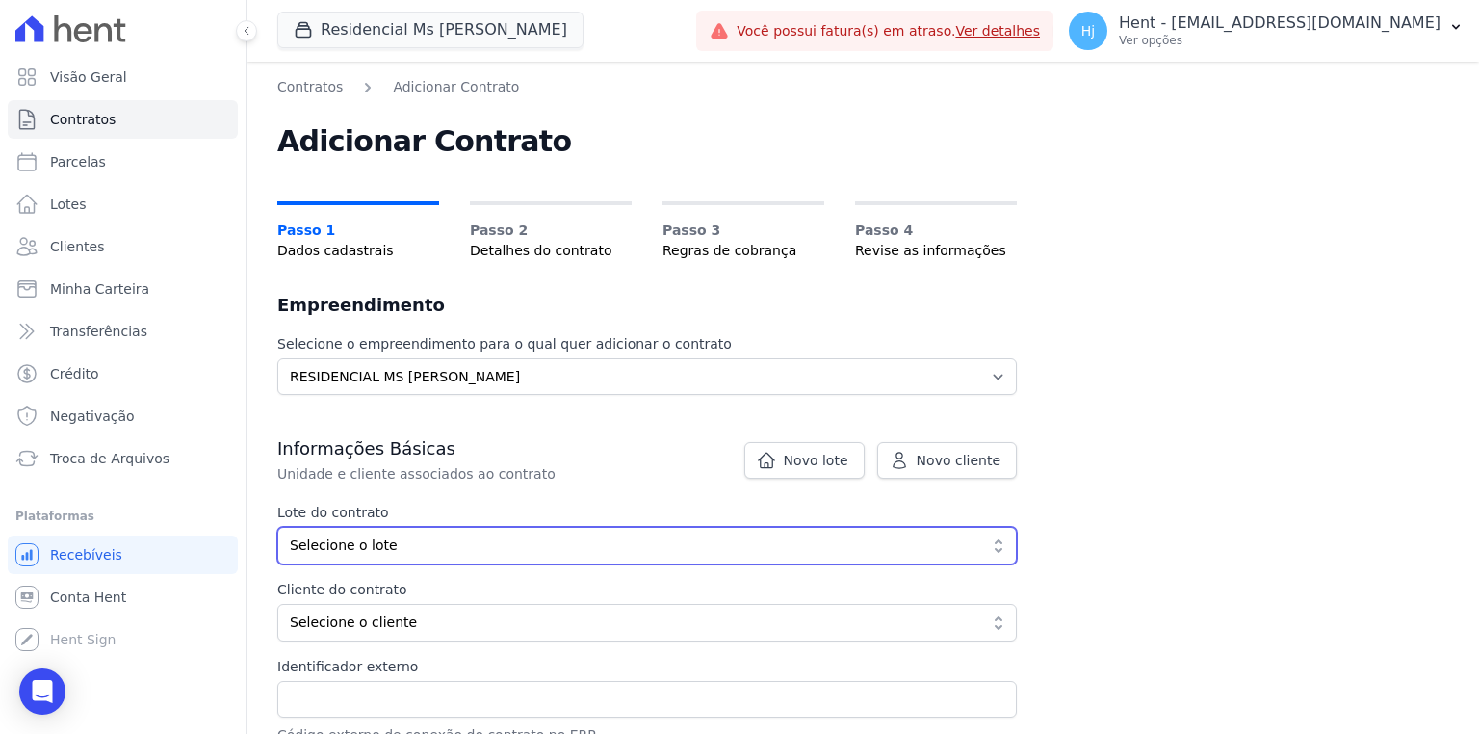
click at [897, 554] on span "Selecione o lote" at bounding box center [633, 545] width 687 height 20
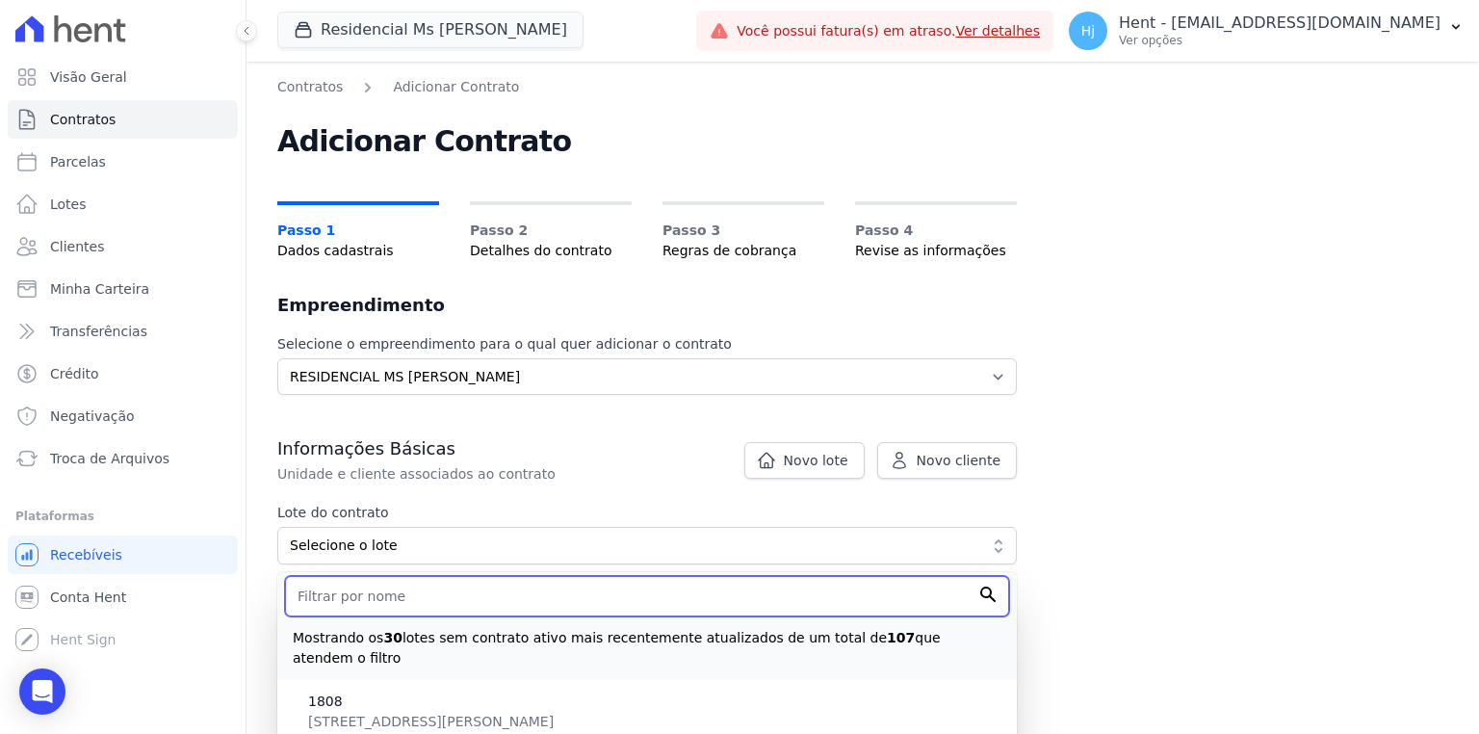
click at [454, 601] on input "text" at bounding box center [647, 596] width 724 height 40
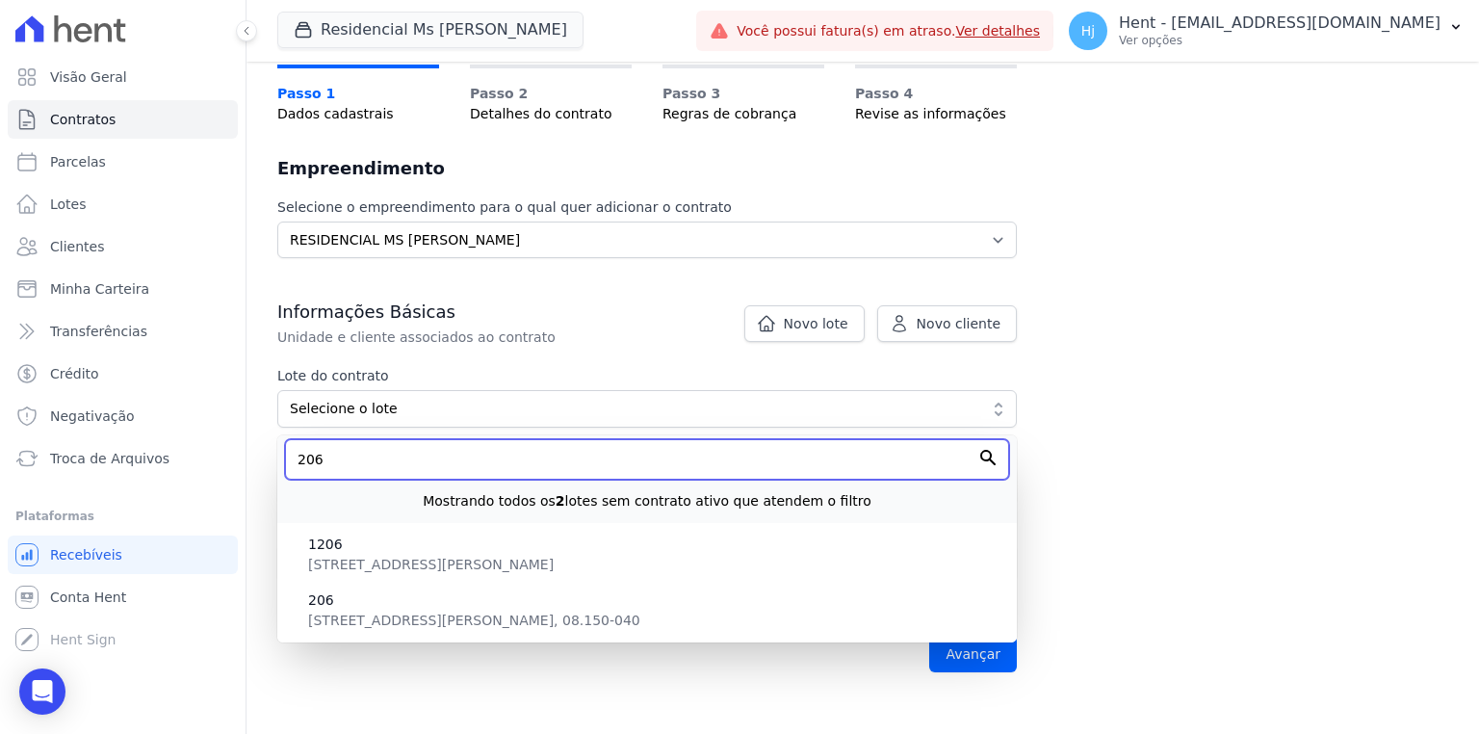
scroll to position [308, 0]
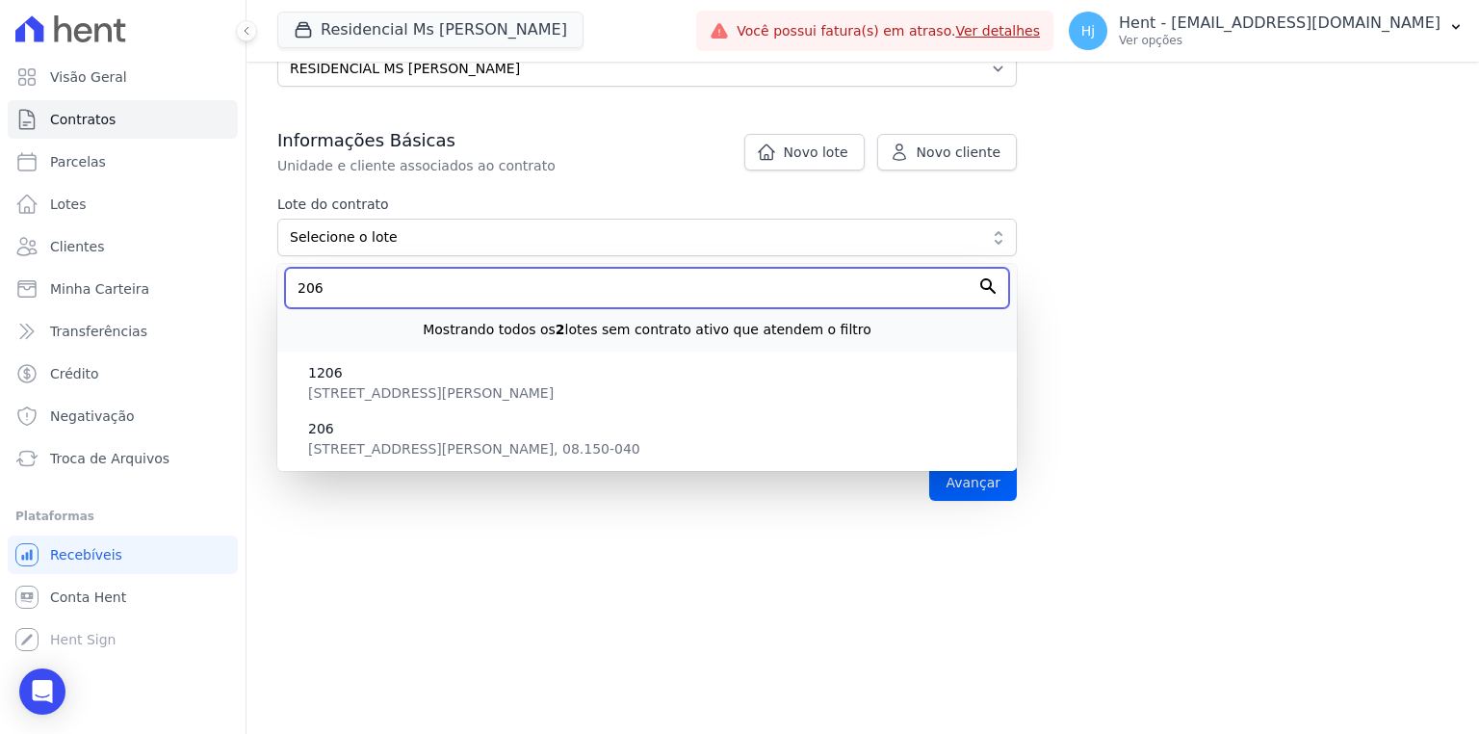
type input "206"
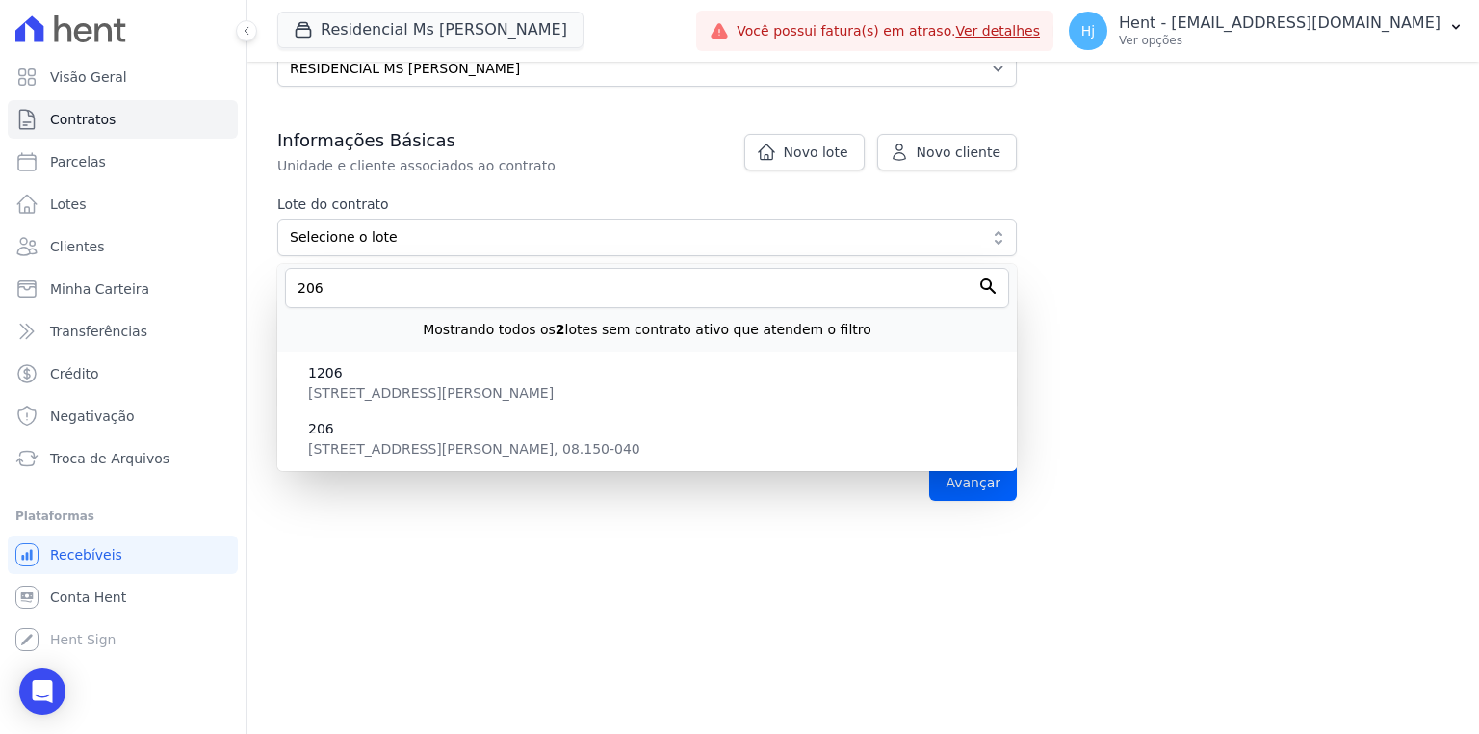
click at [384, 435] on span "206" at bounding box center [654, 429] width 693 height 20
type input "980cabef-1541-4b43-9ad9-36ecdcb4d918"
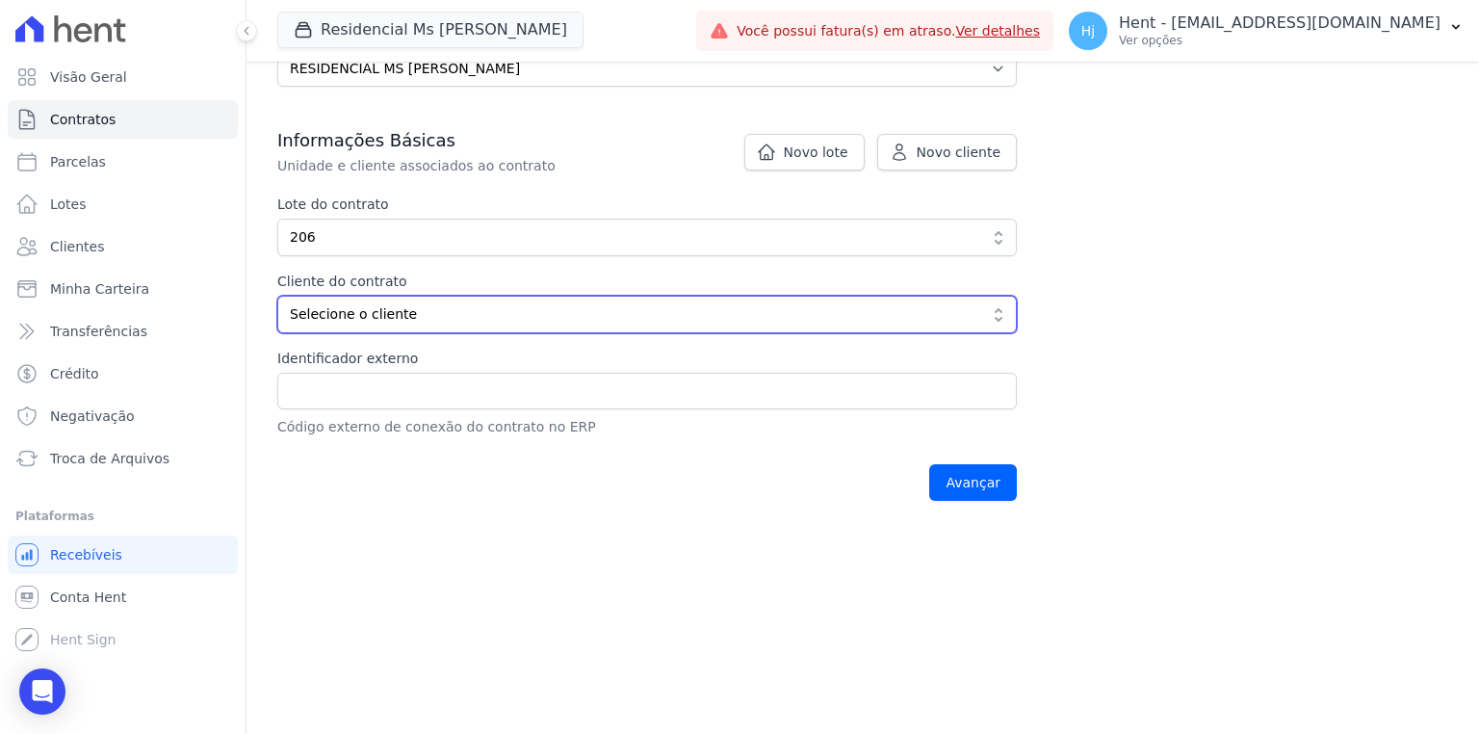
click at [418, 314] on span "Selecione o cliente" at bounding box center [633, 314] width 687 height 20
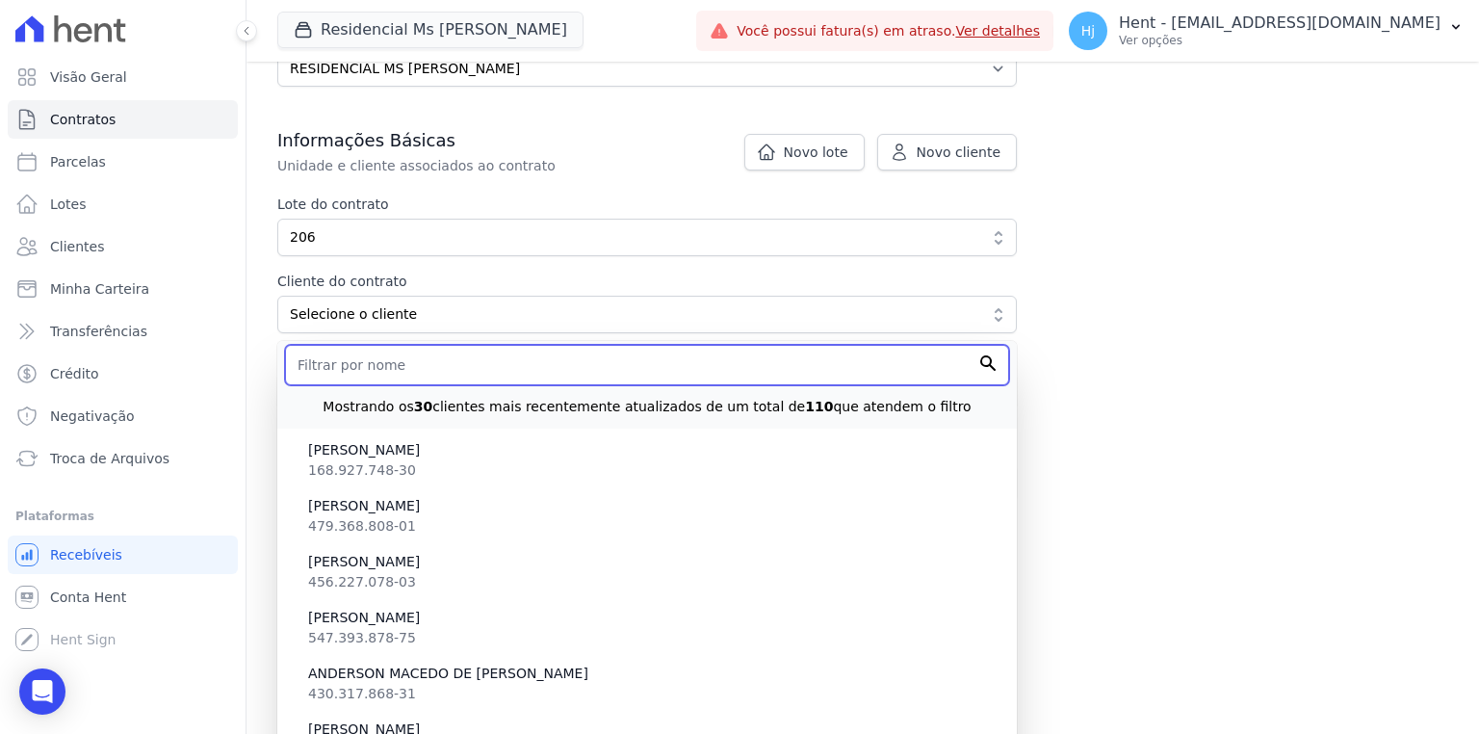
drag, startPoint x: 412, startPoint y: 351, endPoint x: 403, endPoint y: 361, distance: 13.0
click at [412, 351] on input "text" at bounding box center [647, 365] width 724 height 40
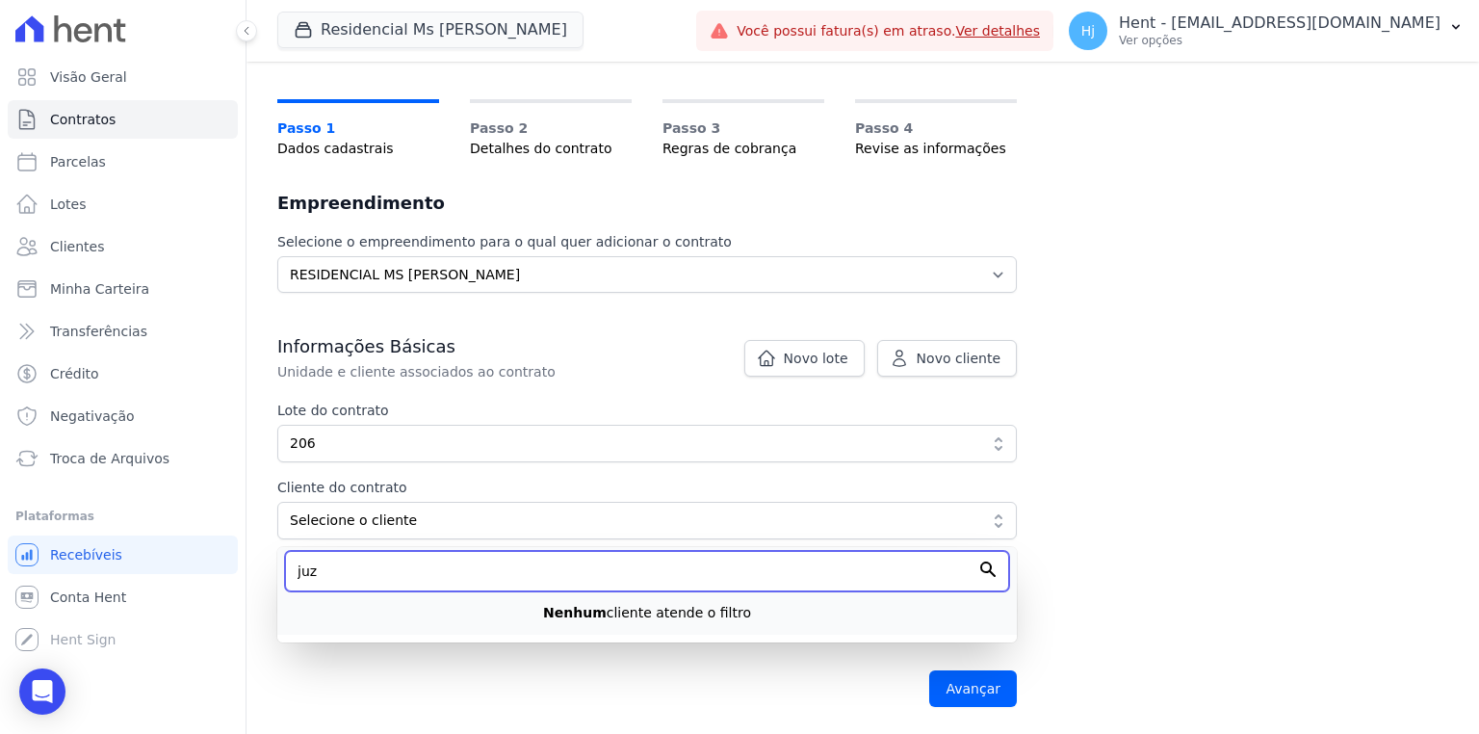
scroll to position [100, 0]
click at [371, 560] on input "juzen" at bounding box center [647, 573] width 724 height 40
type input "juzen"
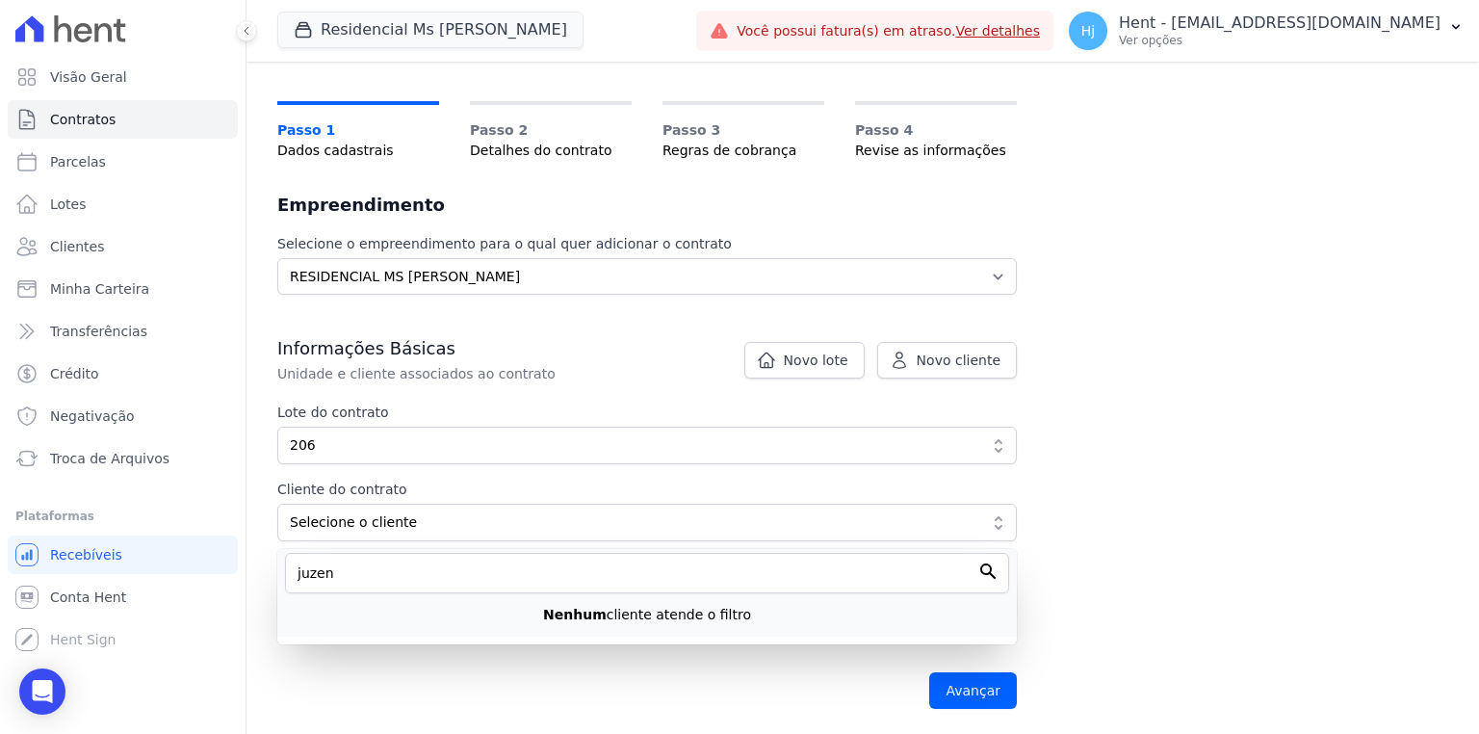
click at [367, 621] on div "Nenhum cliente atende o filtro" at bounding box center [647, 609] width 724 height 32
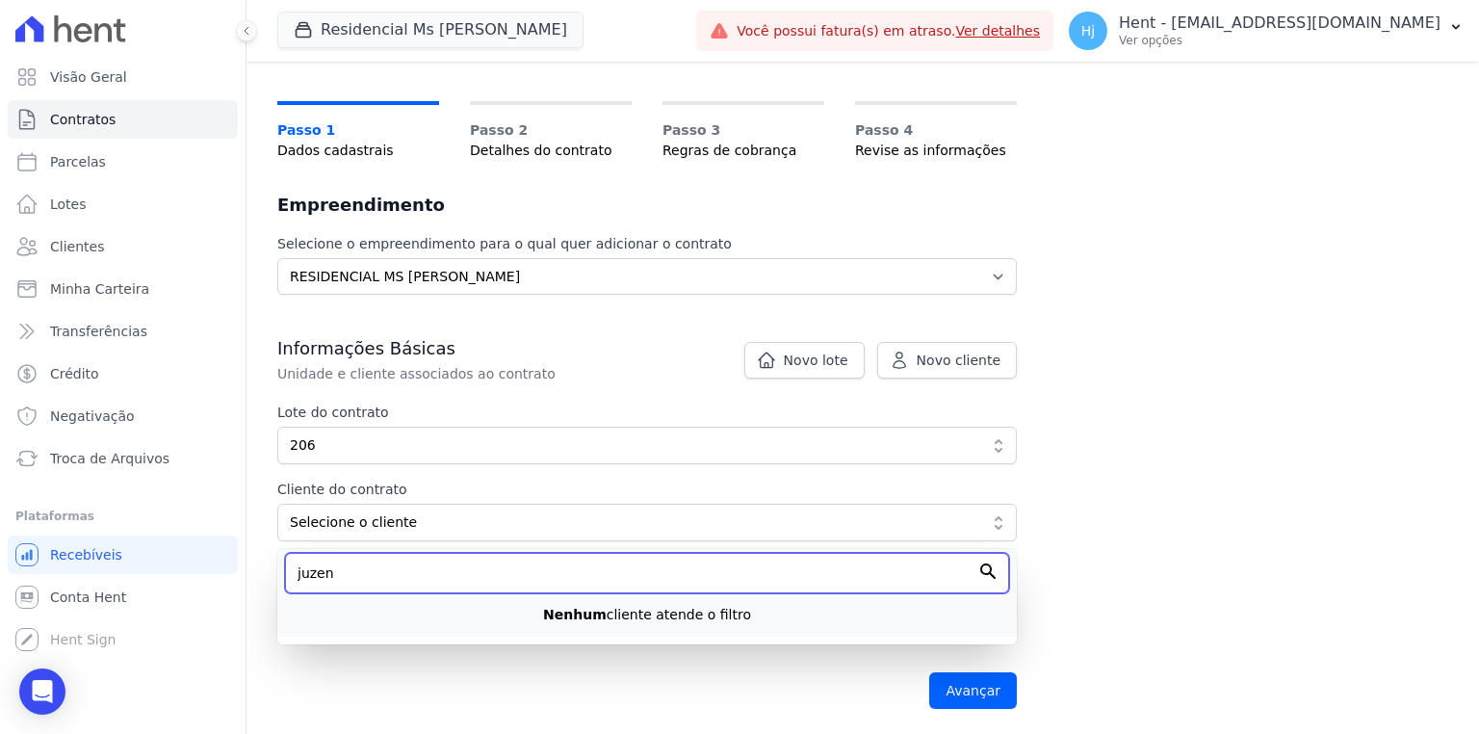
drag, startPoint x: 354, startPoint y: 580, endPoint x: 271, endPoint y: 578, distance: 82.8
click at [271, 578] on div "Contratos Adicionar Contrato Adicionar Contrato Passo 1 Dados cadastrais Passo …" at bounding box center [862, 348] width 1232 height 774
type input "203"
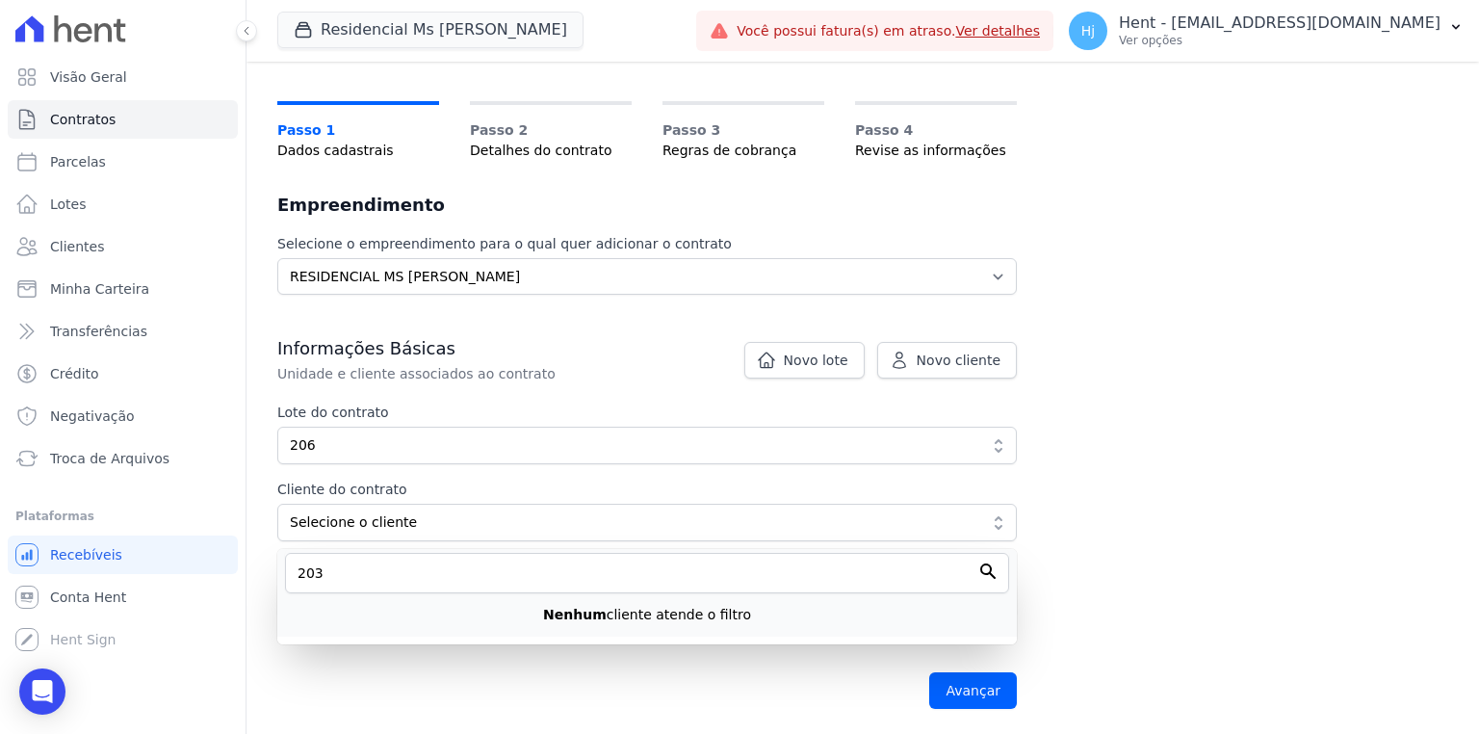
click at [335, 624] on div "203 Nenhum cliente atende o filtro" at bounding box center [646, 593] width 739 height 88
click at [83, 254] on span "Clientes" at bounding box center [77, 246] width 54 height 19
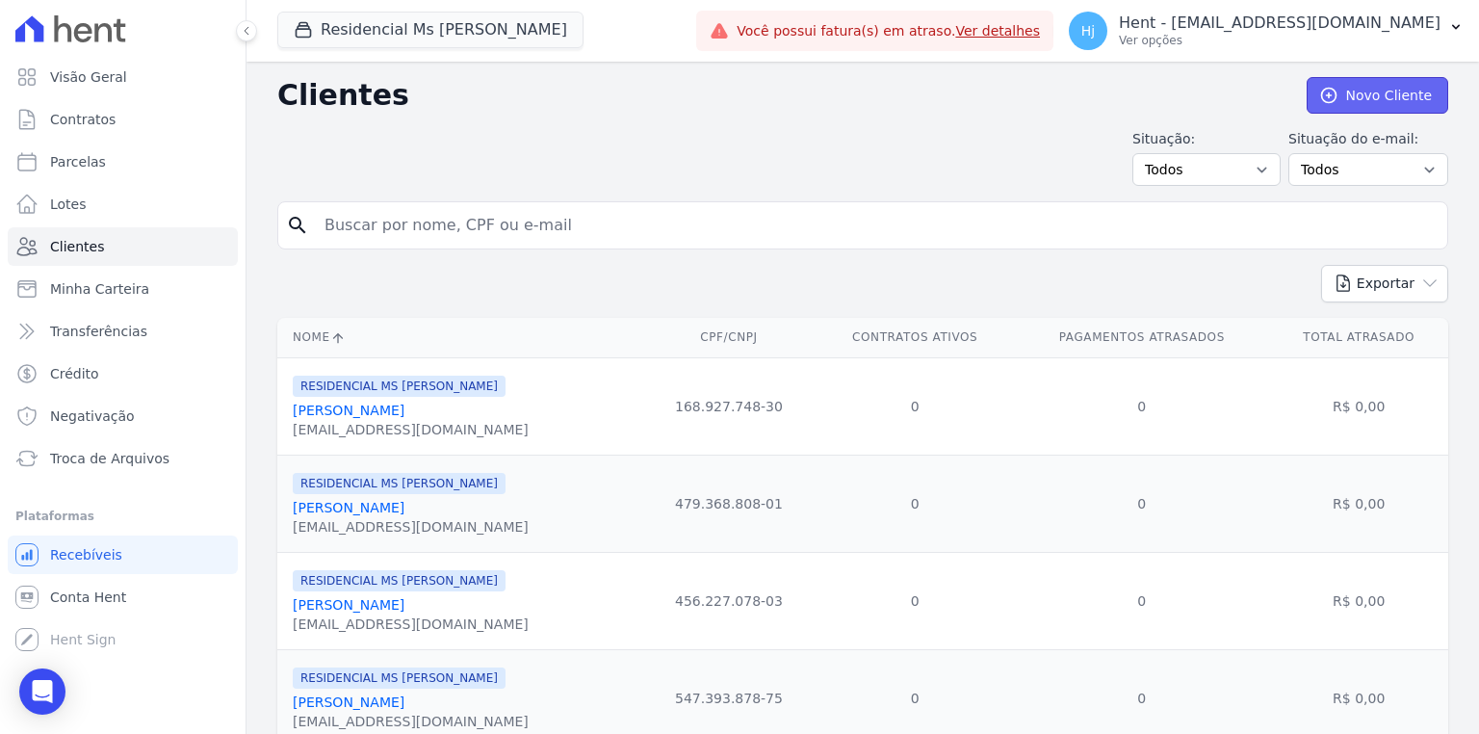
click at [1353, 100] on link "Novo Cliente" at bounding box center [1377, 95] width 142 height 37
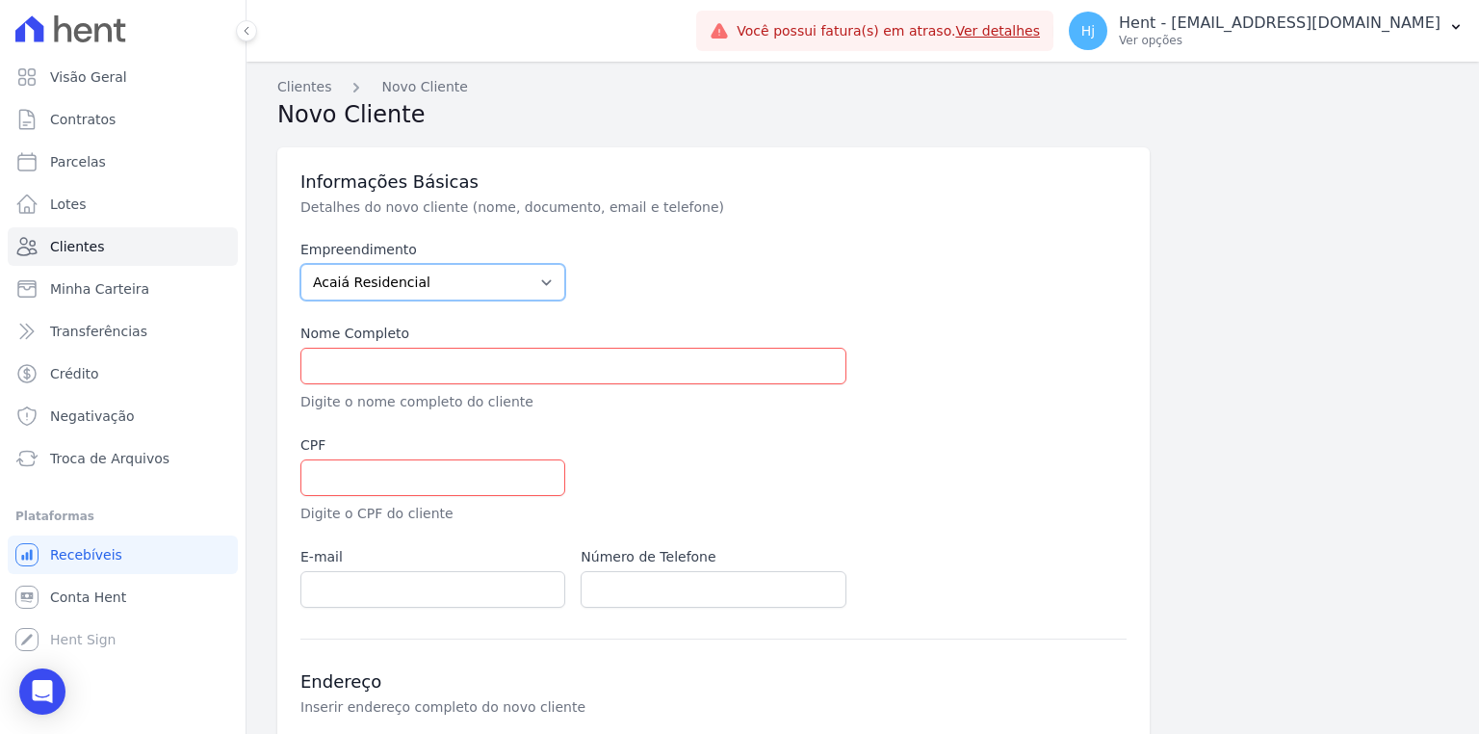
click at [471, 298] on select "Acaiá Residencial ACQUA 8 PELOTAS SPE LTDA ACQUA 8 PELOTAS SPE LTDA II ACQUA LI…" at bounding box center [432, 282] width 265 height 37
select select "6c54eb3b-e7be-42b2-a22d-84079dcbf93e"
click at [300, 264] on select "Acaiá Residencial ACQUA 8 PELOTAS SPE LTDA ACQUA 8 PELOTAS SPE LTDA II ACQUA LI…" at bounding box center [432, 282] width 265 height 37
click at [342, 368] on input "text" at bounding box center [573, 366] width 546 height 37
click at [386, 364] on input "text" at bounding box center [573, 366] width 546 height 37
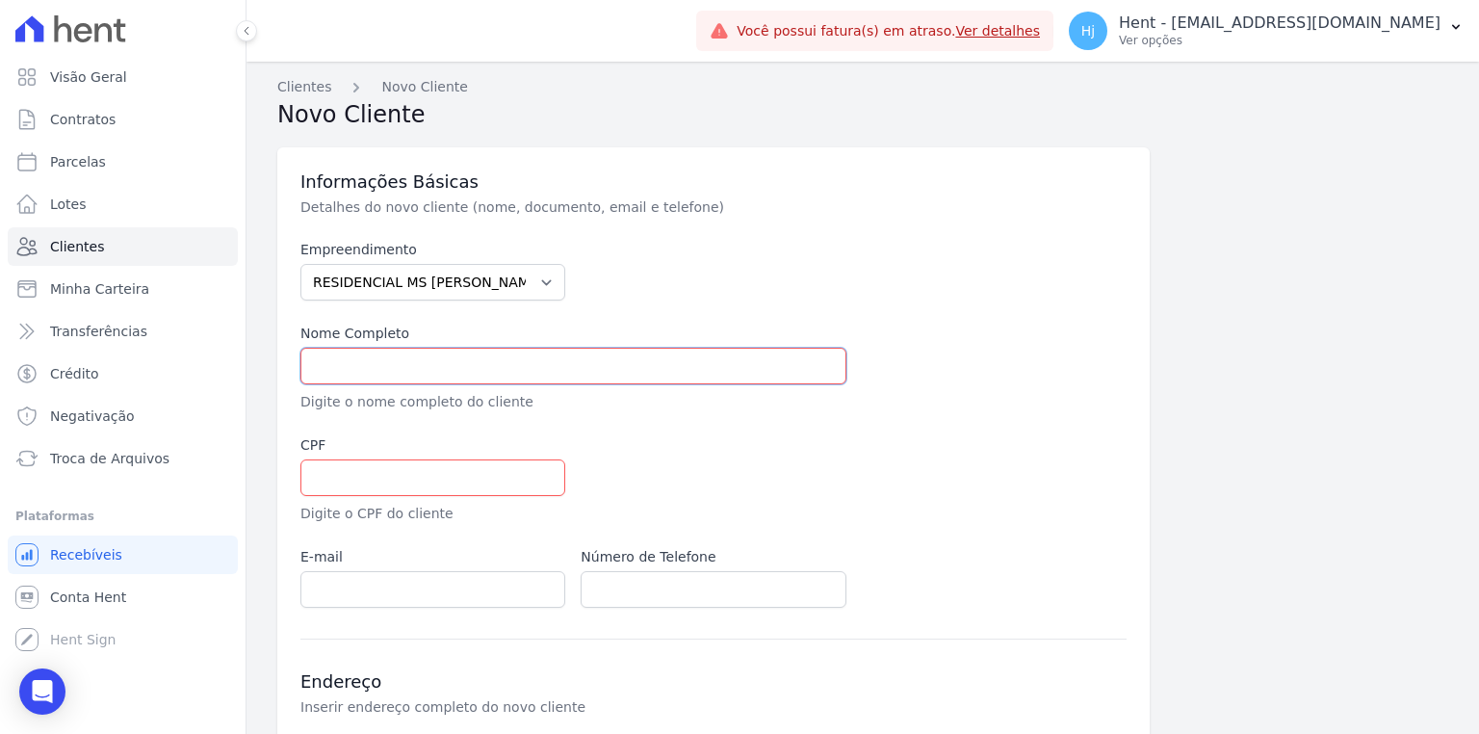
paste input "JUZENBERGUE [PERSON_NAME]"
type input "JUZENBERGUE [PERSON_NAME]"
click at [354, 479] on input "text" at bounding box center [432, 477] width 265 height 37
click at [347, 476] on input "text" at bounding box center [432, 477] width 265 height 37
paste input "203.991.678-46"
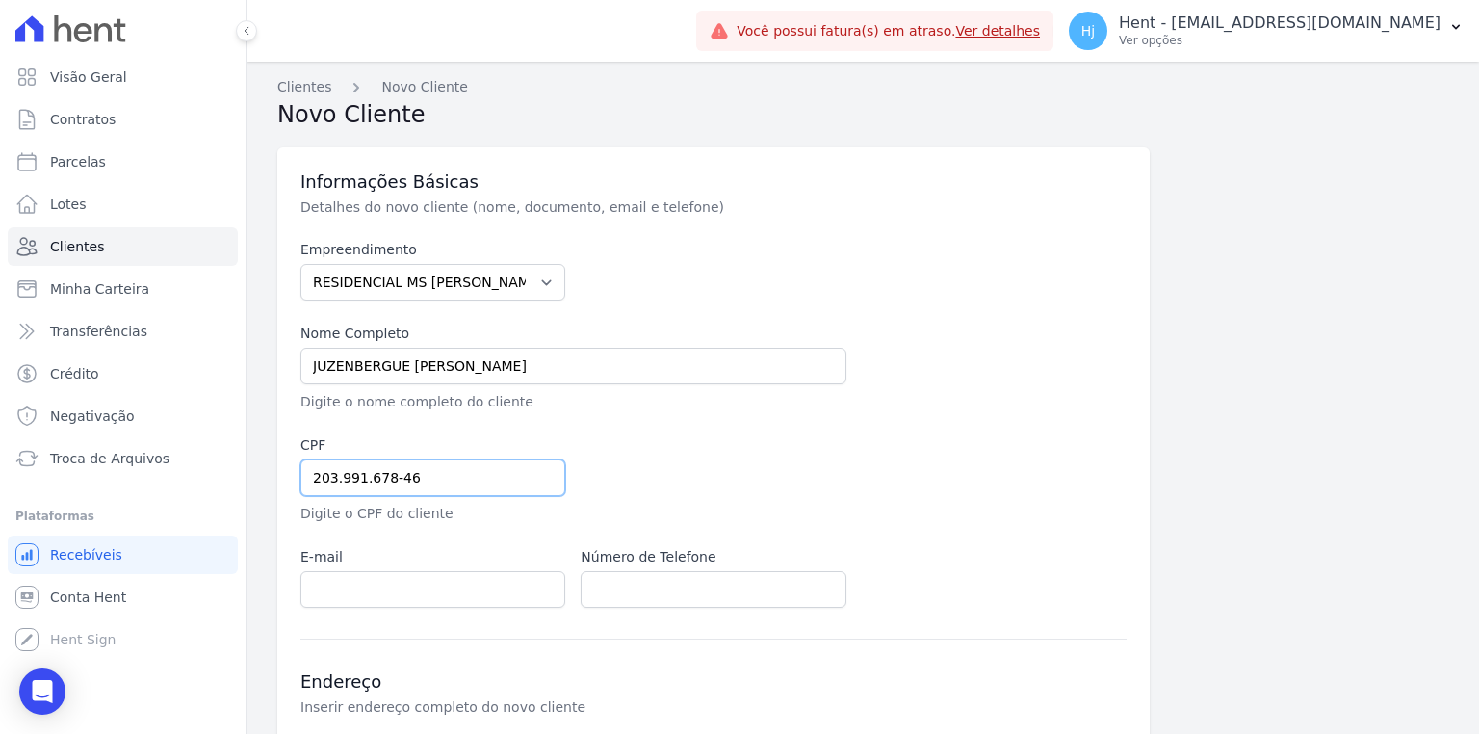
type input "203.991.678-46"
click at [328, 582] on input "email" at bounding box center [432, 589] width 265 height 37
paste input "[EMAIL_ADDRESS][DOMAIN_NAME]"
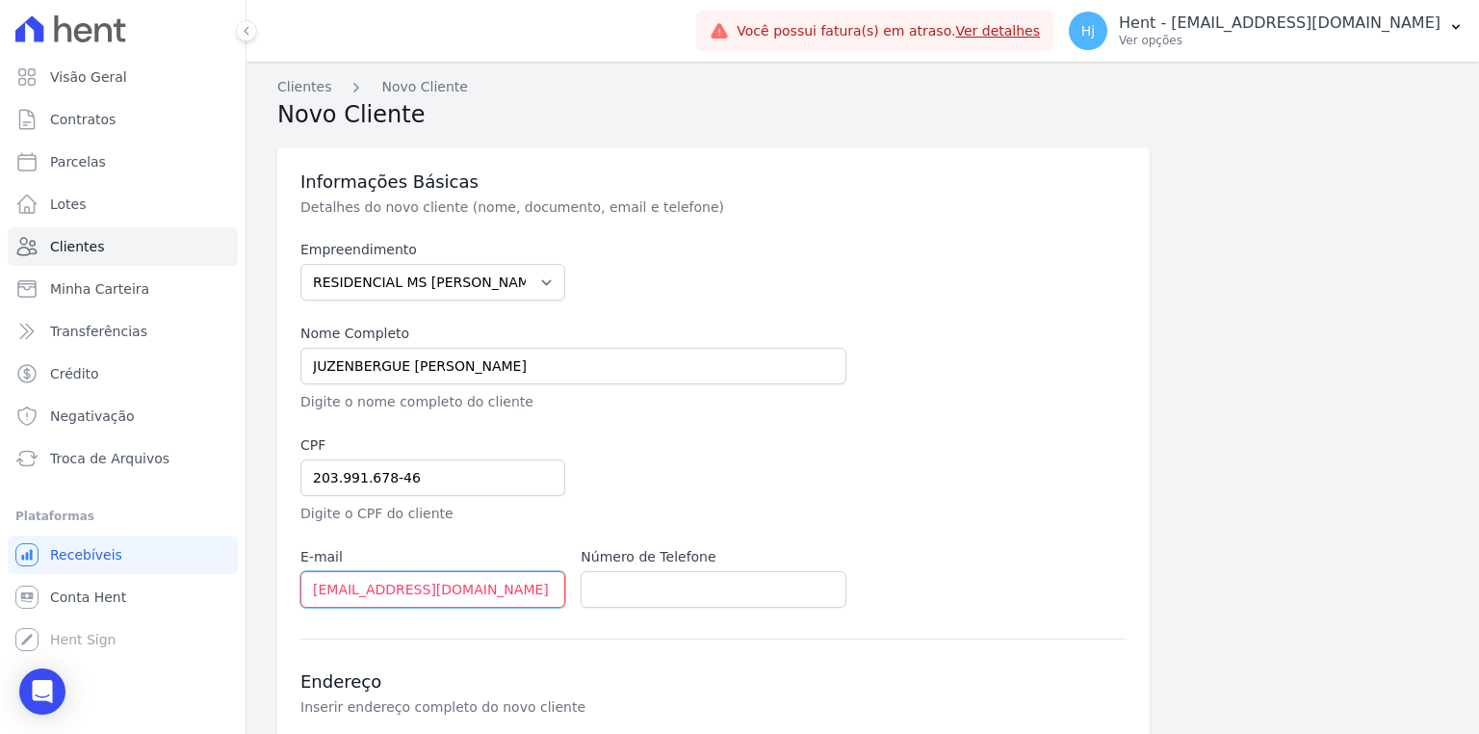
type input "[EMAIL_ADDRESS][DOMAIN_NAME]"
click at [709, 590] on input "text" at bounding box center [712, 589] width 265 height 37
click at [712, 594] on input "text" at bounding box center [712, 589] width 265 height 37
paste input "977830899"
type input "11 977830899"
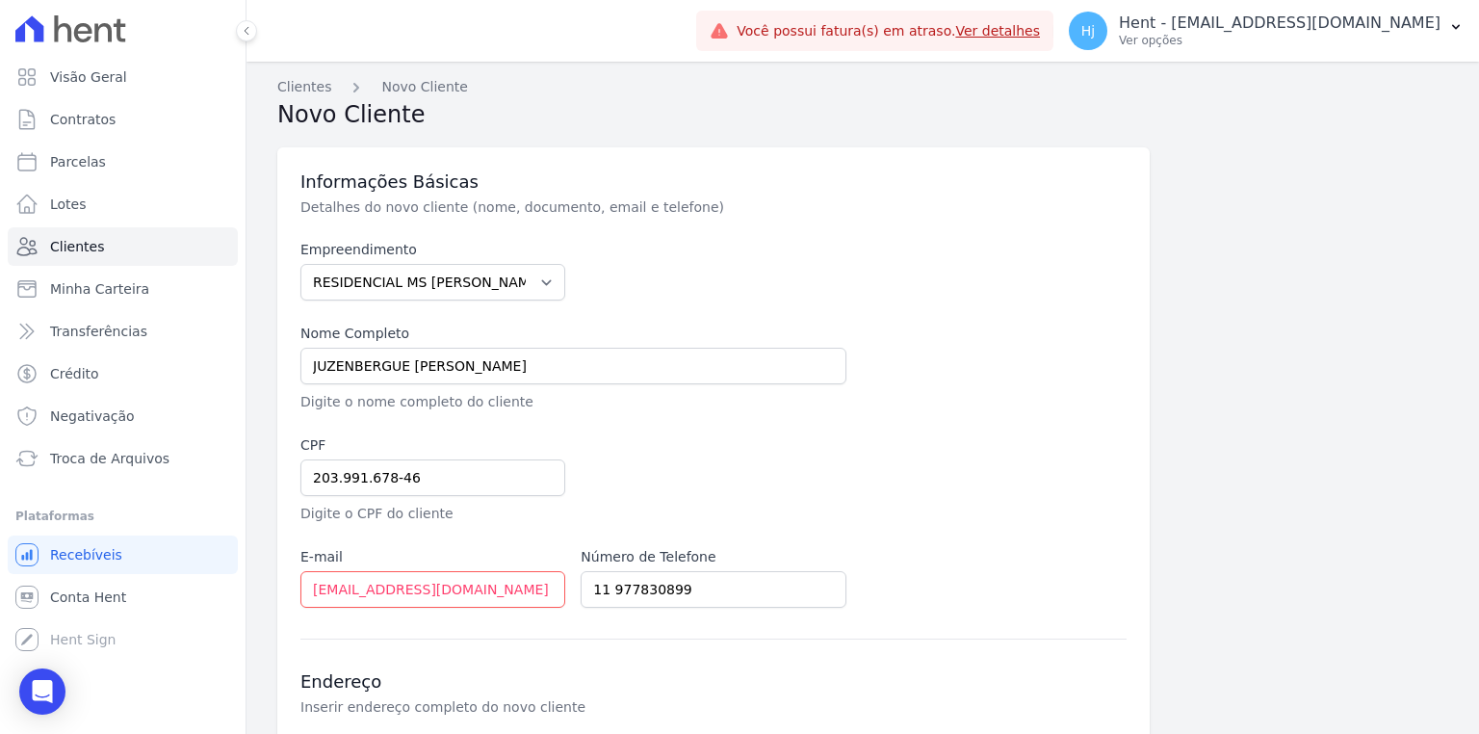
click at [988, 528] on div "Empreendimento Acaiá Residencial ACQUA 8 PELOTAS SPE LTDA ACQUA 8 PELOTAS SPE L…" at bounding box center [713, 424] width 826 height 368
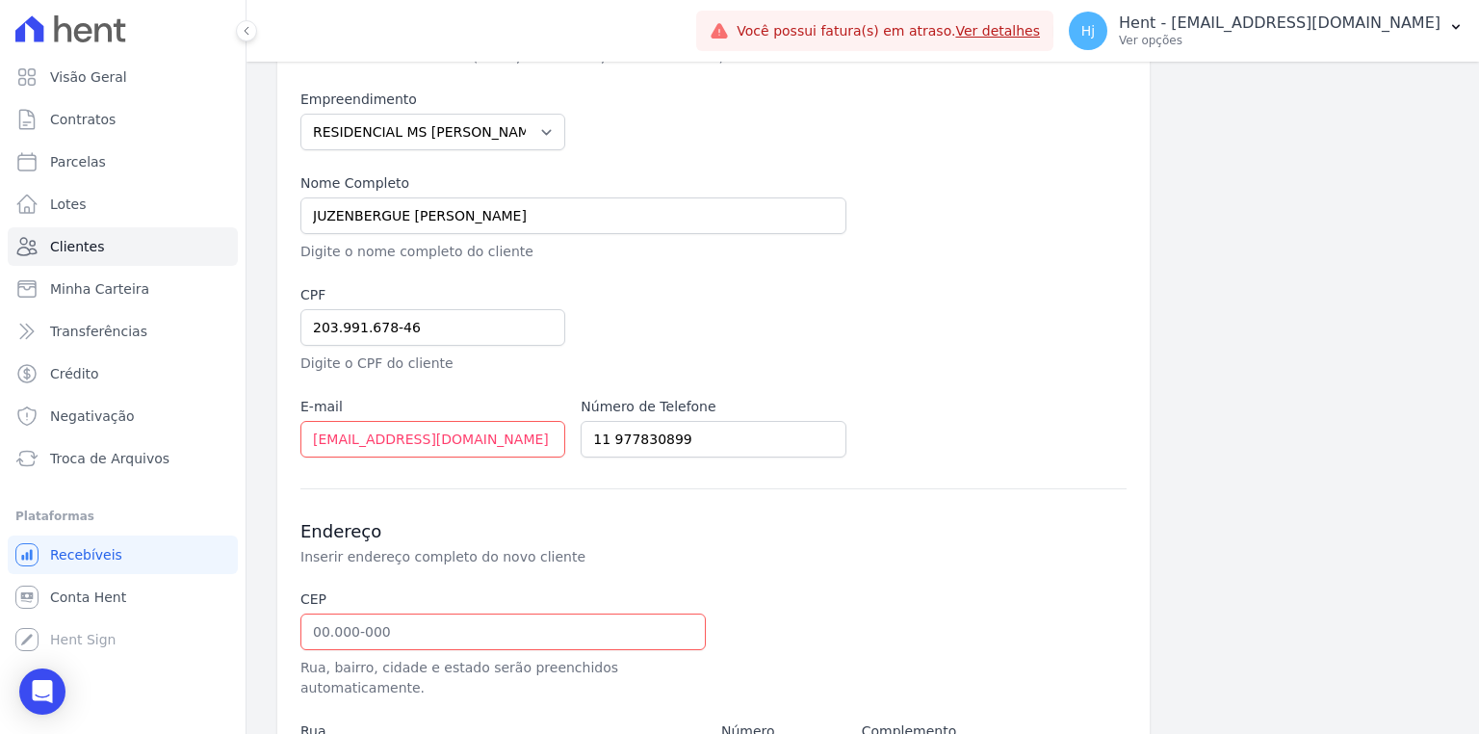
scroll to position [231, 0]
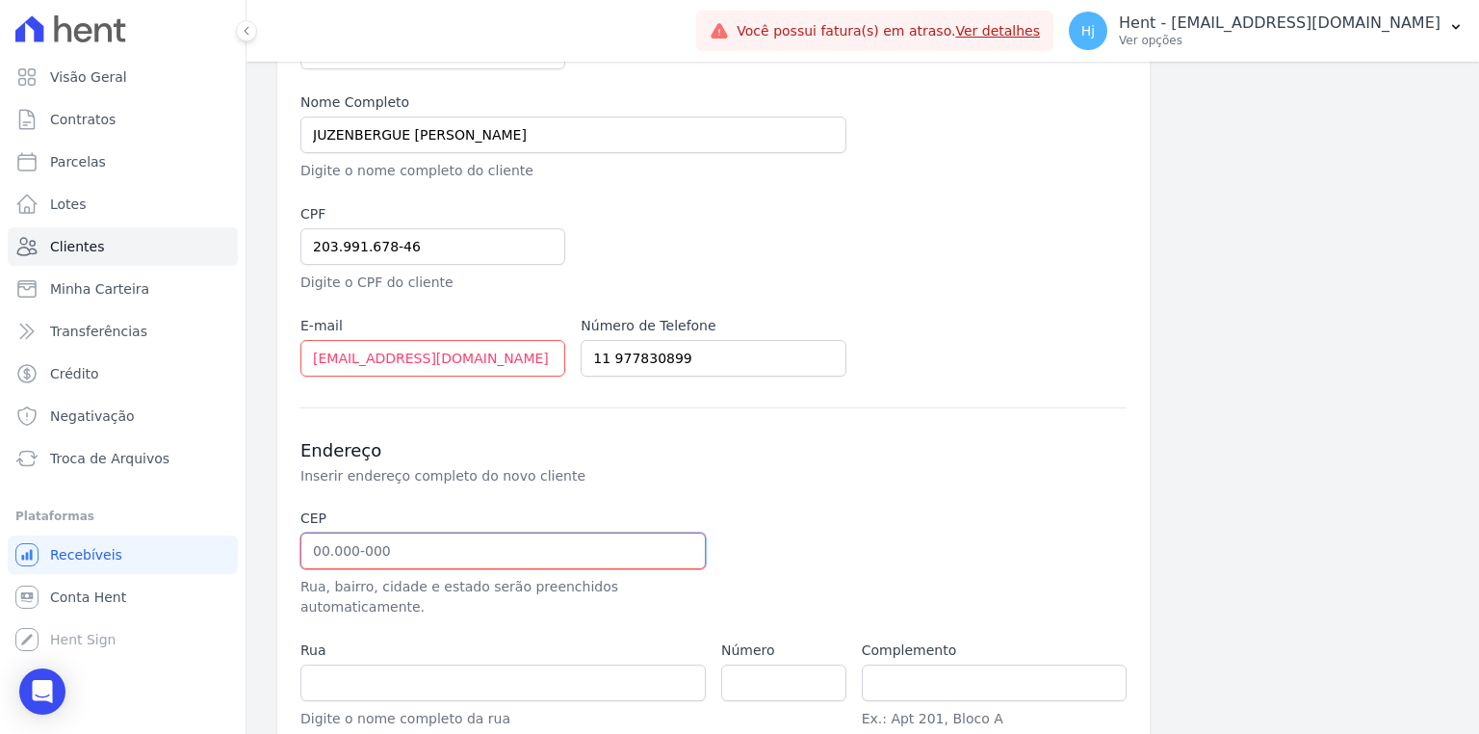
click at [340, 541] on input "text" at bounding box center [502, 550] width 405 height 37
click at [331, 558] on input "text" at bounding box center [502, 550] width 405 height 37
type input "08.021-480"
click at [778, 494] on div "Endereço Inserir endereço completo do novo cliente CEP 08.021-480 Rua, bairro, …" at bounding box center [713, 623] width 826 height 433
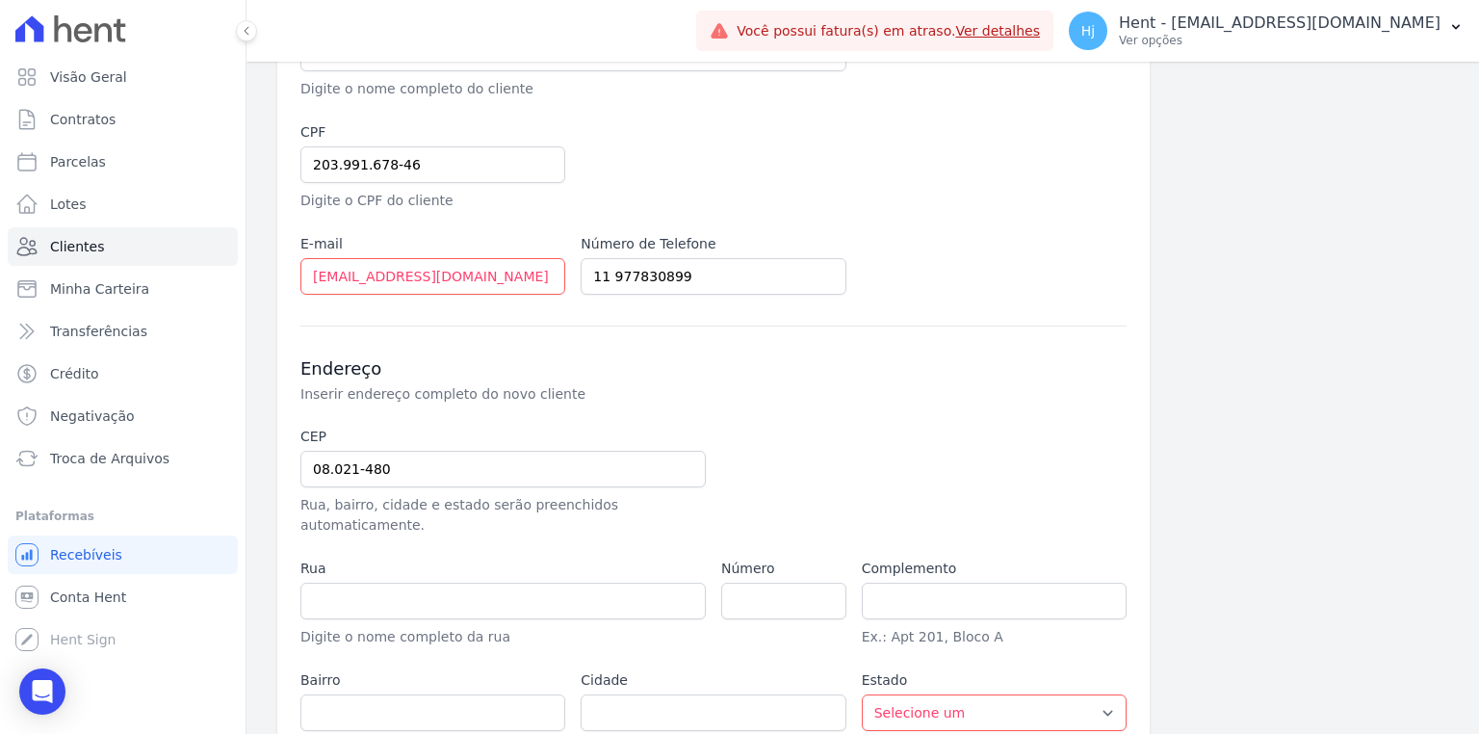
scroll to position [412, 0]
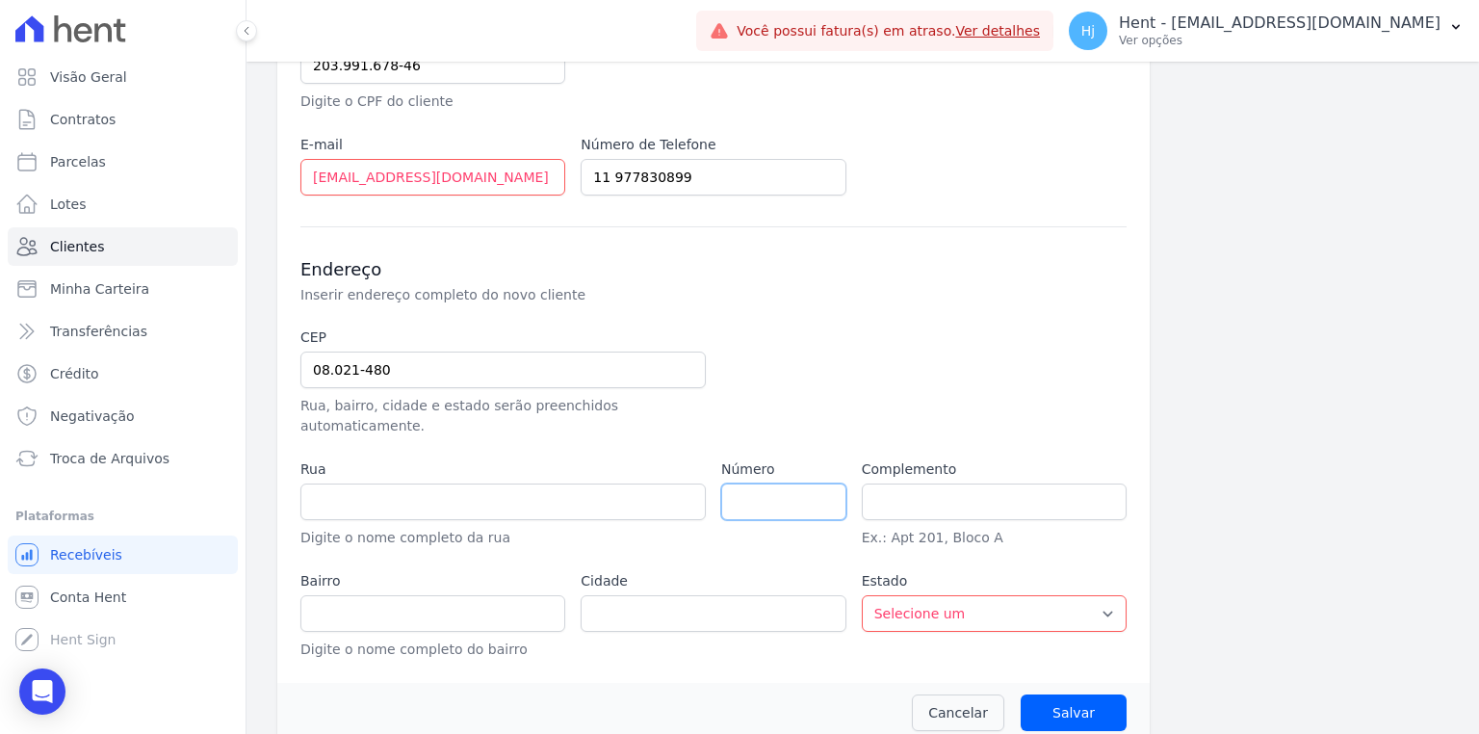
type input "Rua [PERSON_NAME]"
type input "Jardim São Vicente"
type input "São Paulo"
select select "SP"
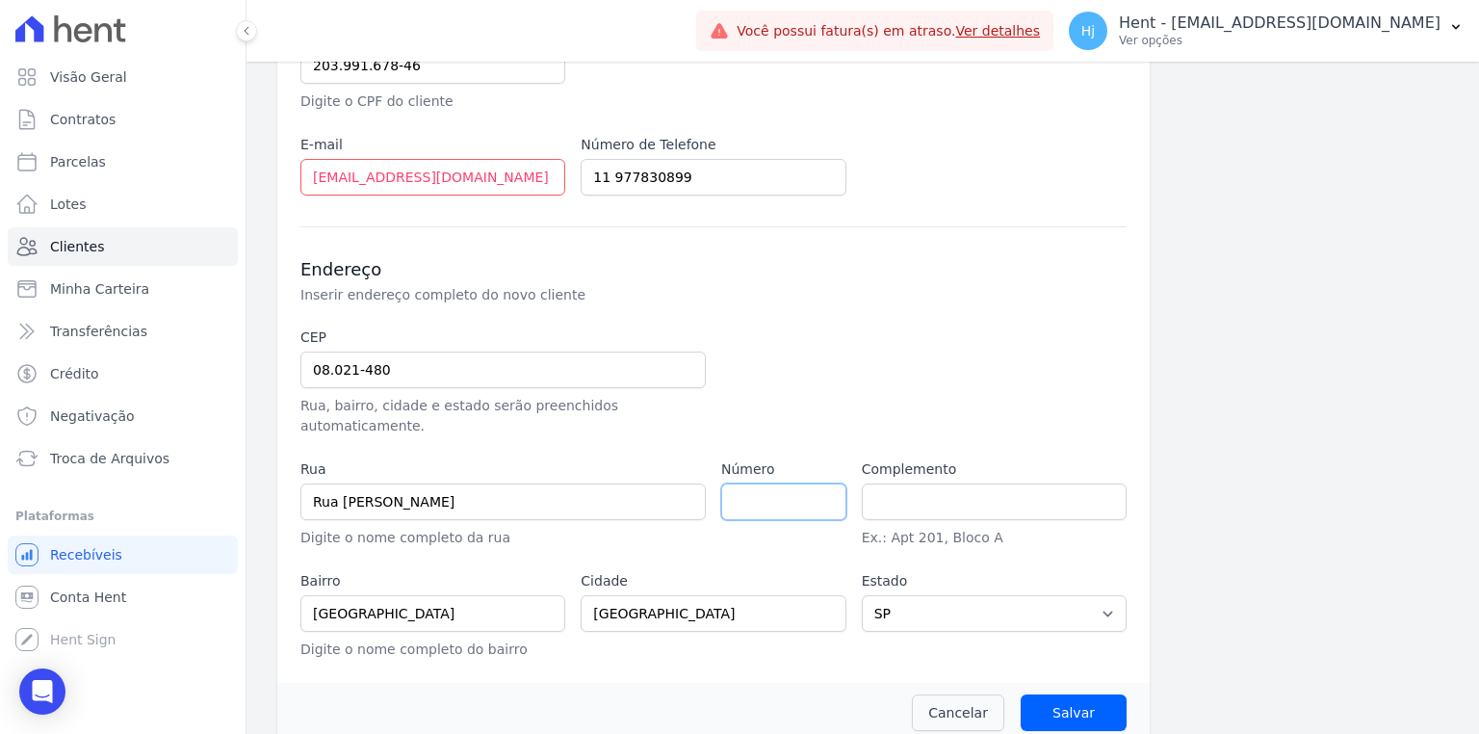
click at [772, 484] on input "number" at bounding box center [783, 501] width 125 height 37
type input "0"
click at [1086, 694] on input "Salvar" at bounding box center [1073, 712] width 106 height 37
click at [1033, 694] on input "Salvar" at bounding box center [1073, 712] width 106 height 37
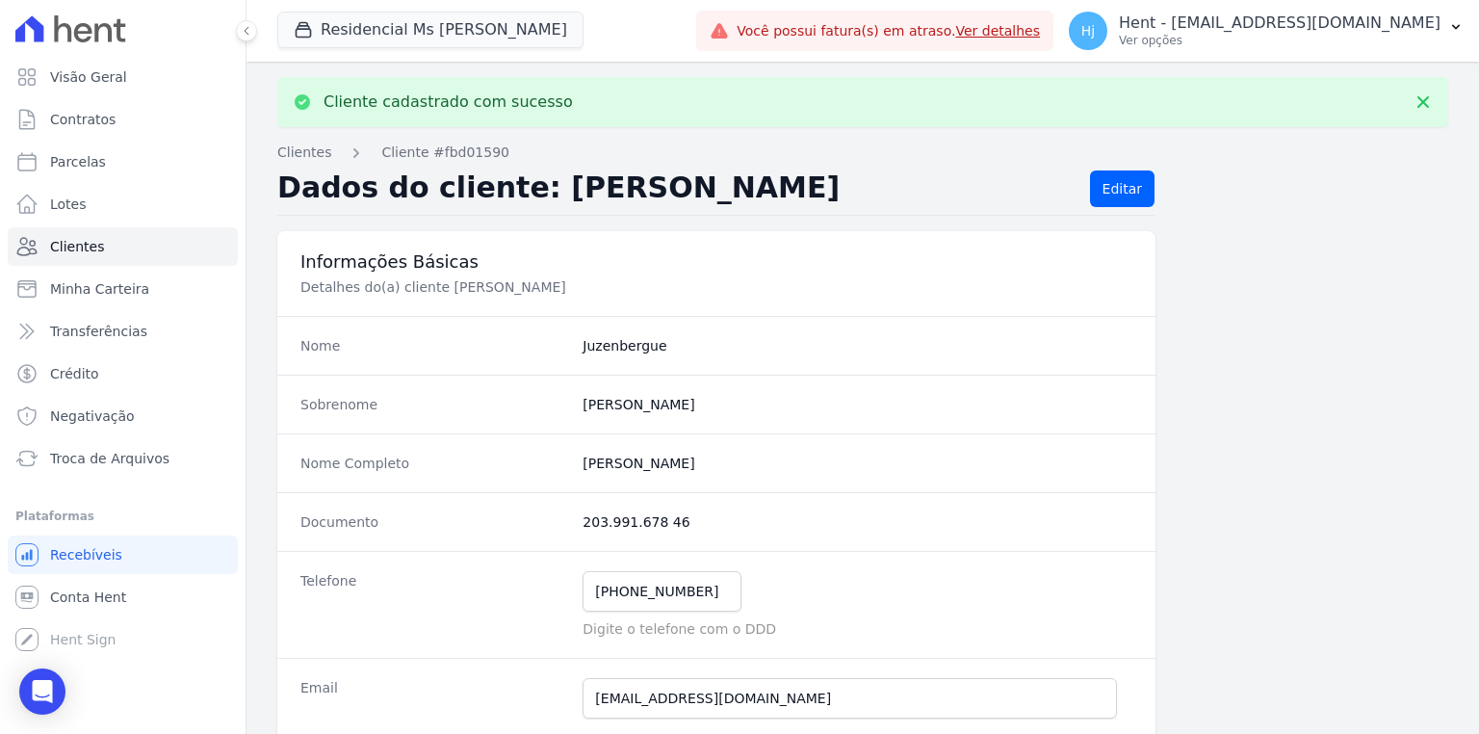
click at [1082, 695] on input "joseneude424@gmail.com" at bounding box center [849, 698] width 534 height 40
click at [40, 123] on link "Contratos" at bounding box center [123, 119] width 230 height 39
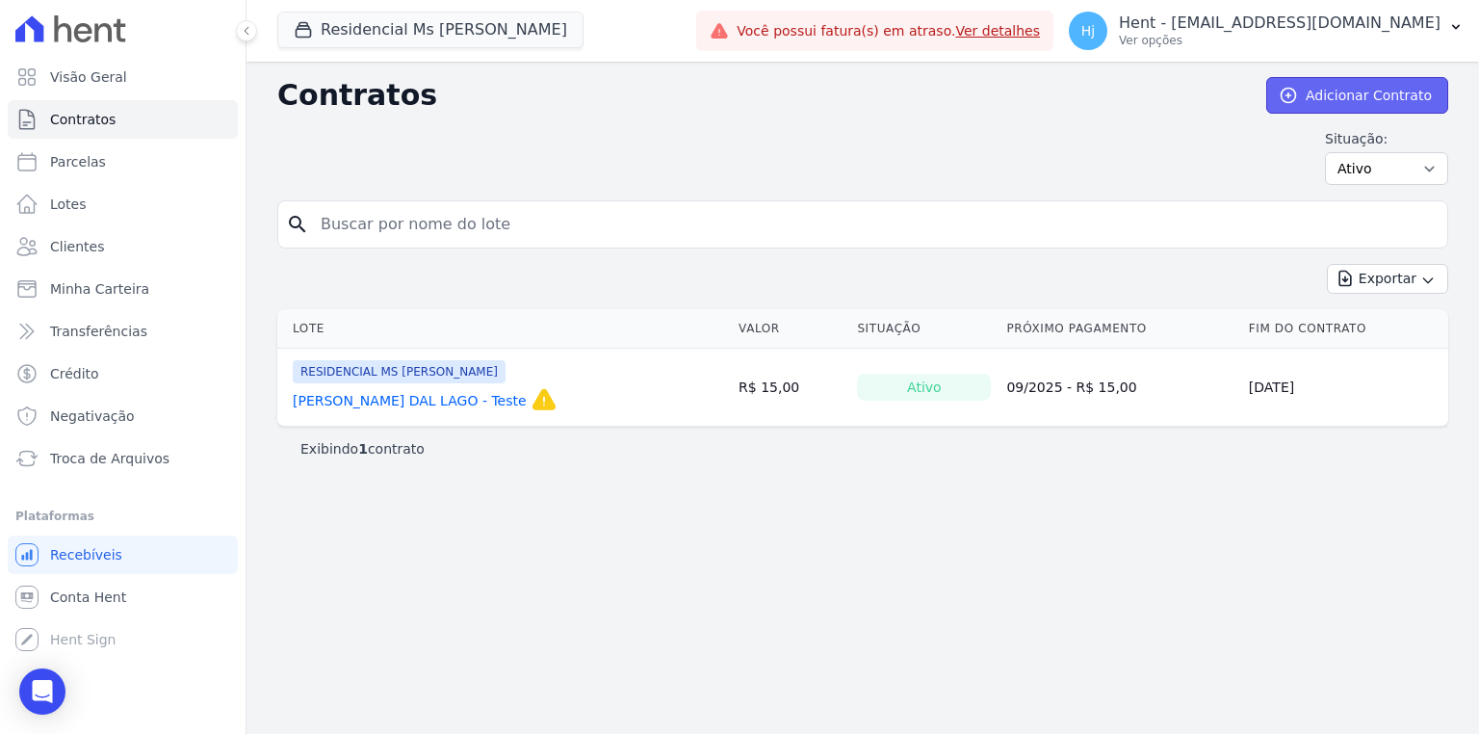
click at [1330, 108] on link "Adicionar Contrato" at bounding box center [1357, 95] width 182 height 37
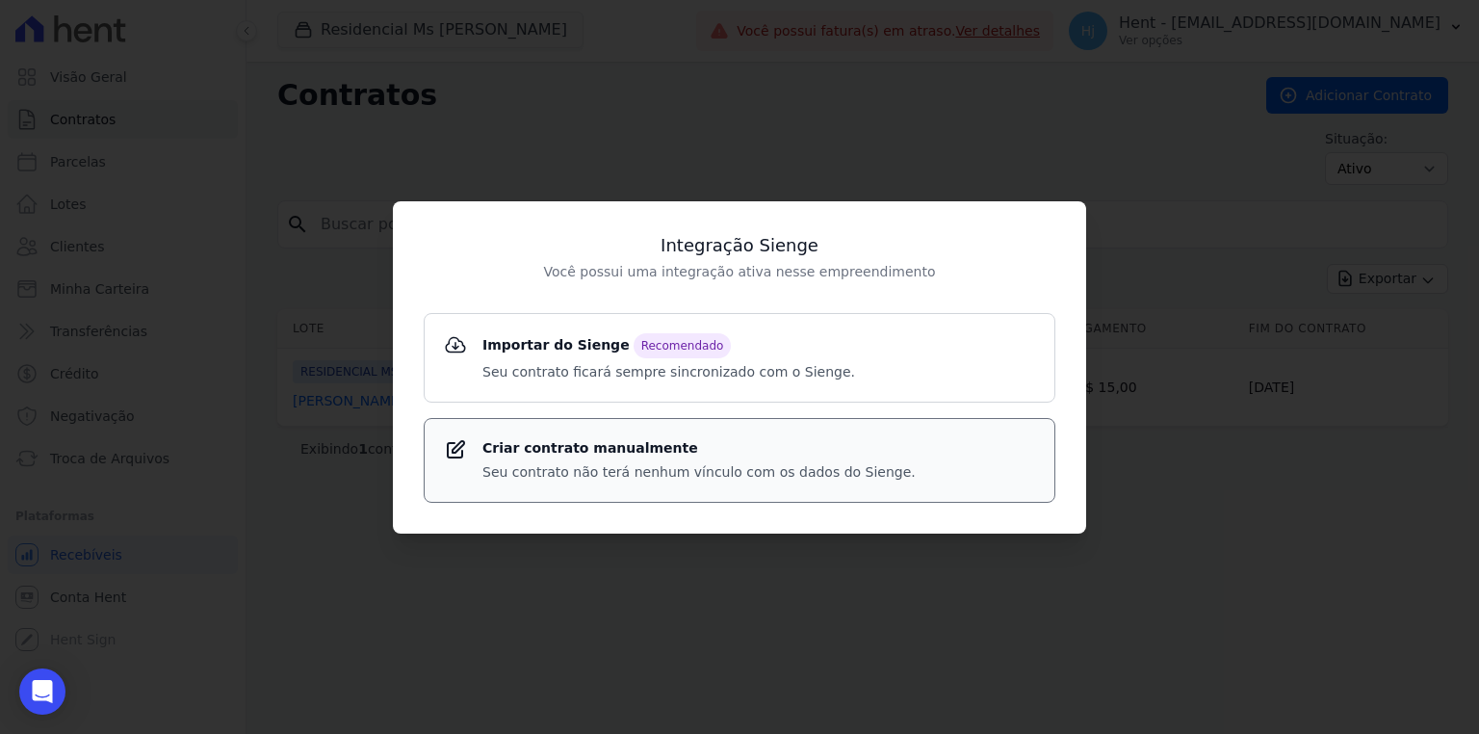
click at [574, 454] on strong "Criar contrato manualmente" at bounding box center [698, 448] width 433 height 20
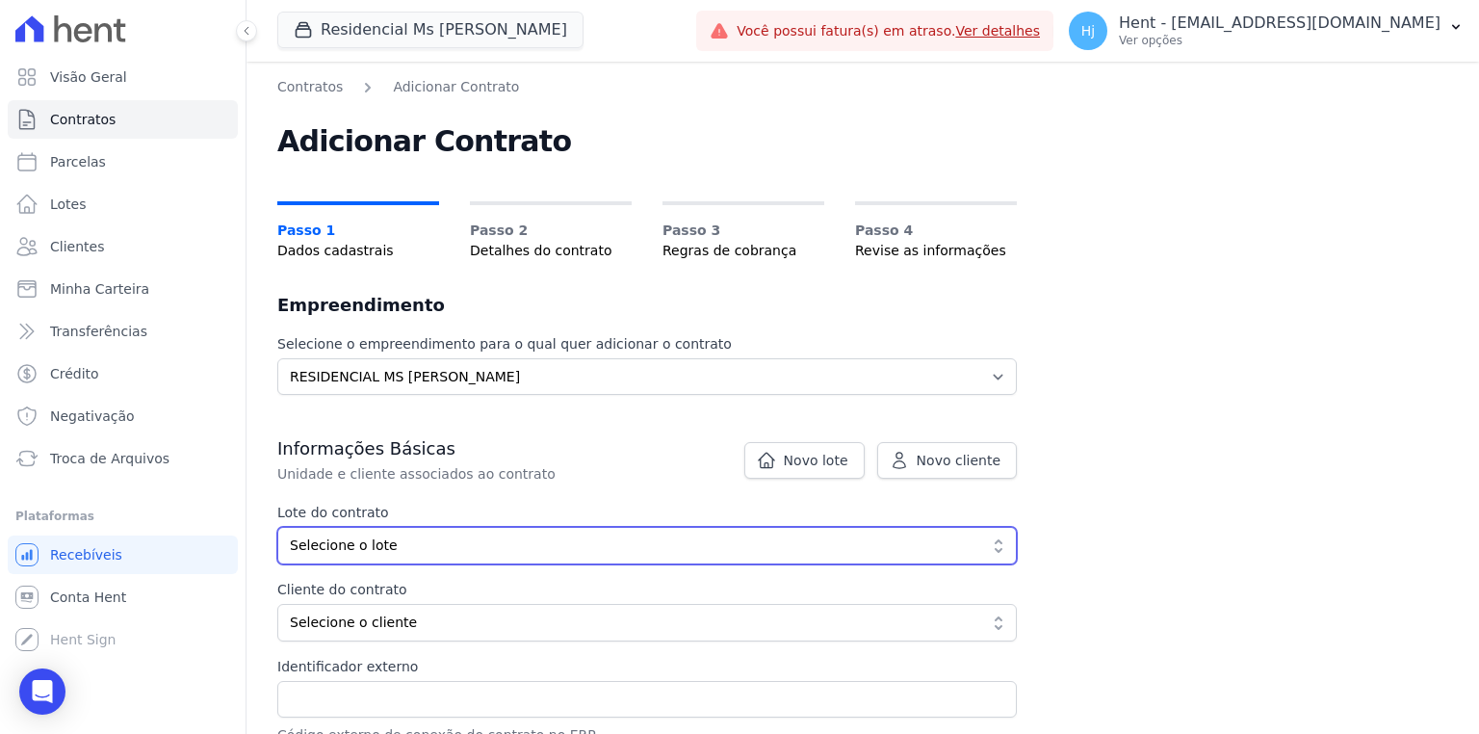
click at [349, 547] on span "Selecione o lote" at bounding box center [633, 545] width 687 height 20
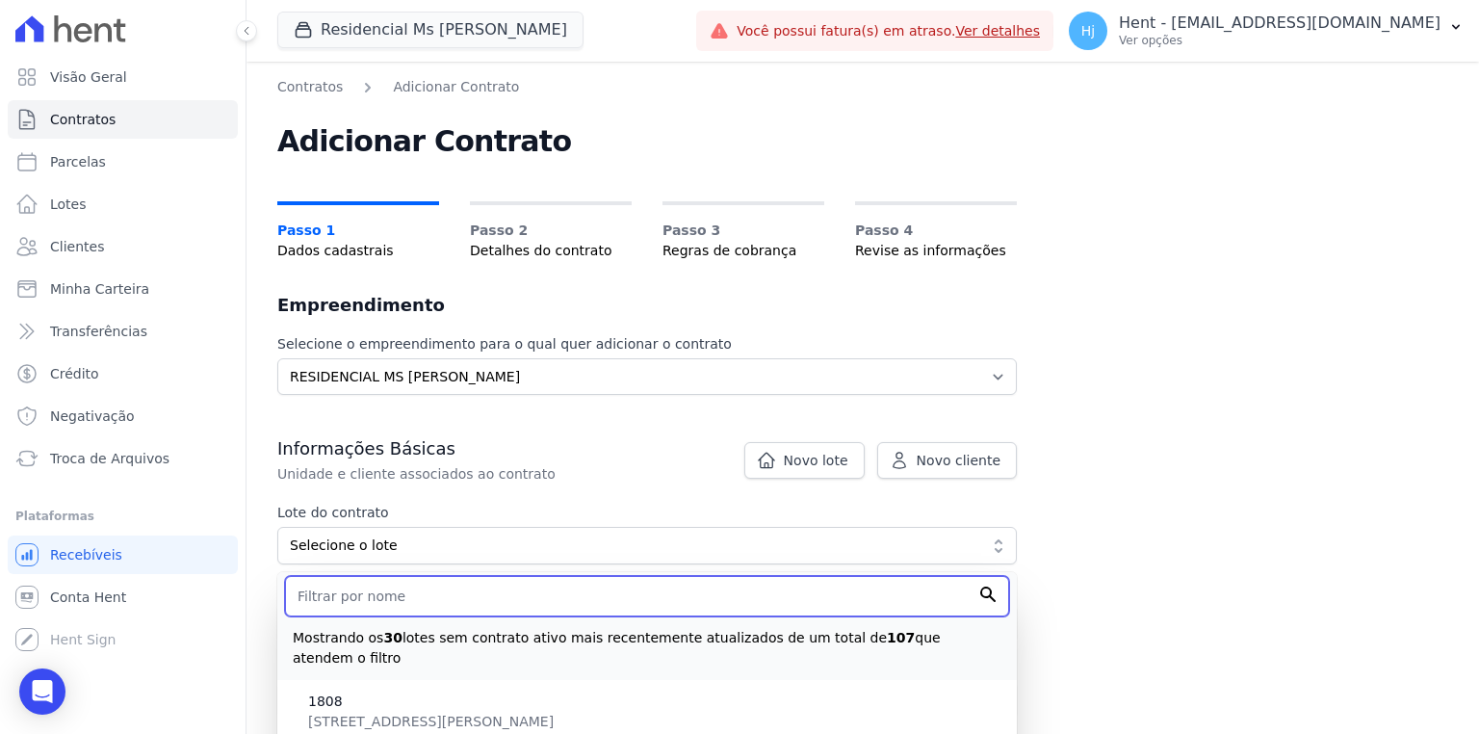
click at [339, 606] on input "text" at bounding box center [647, 596] width 724 height 40
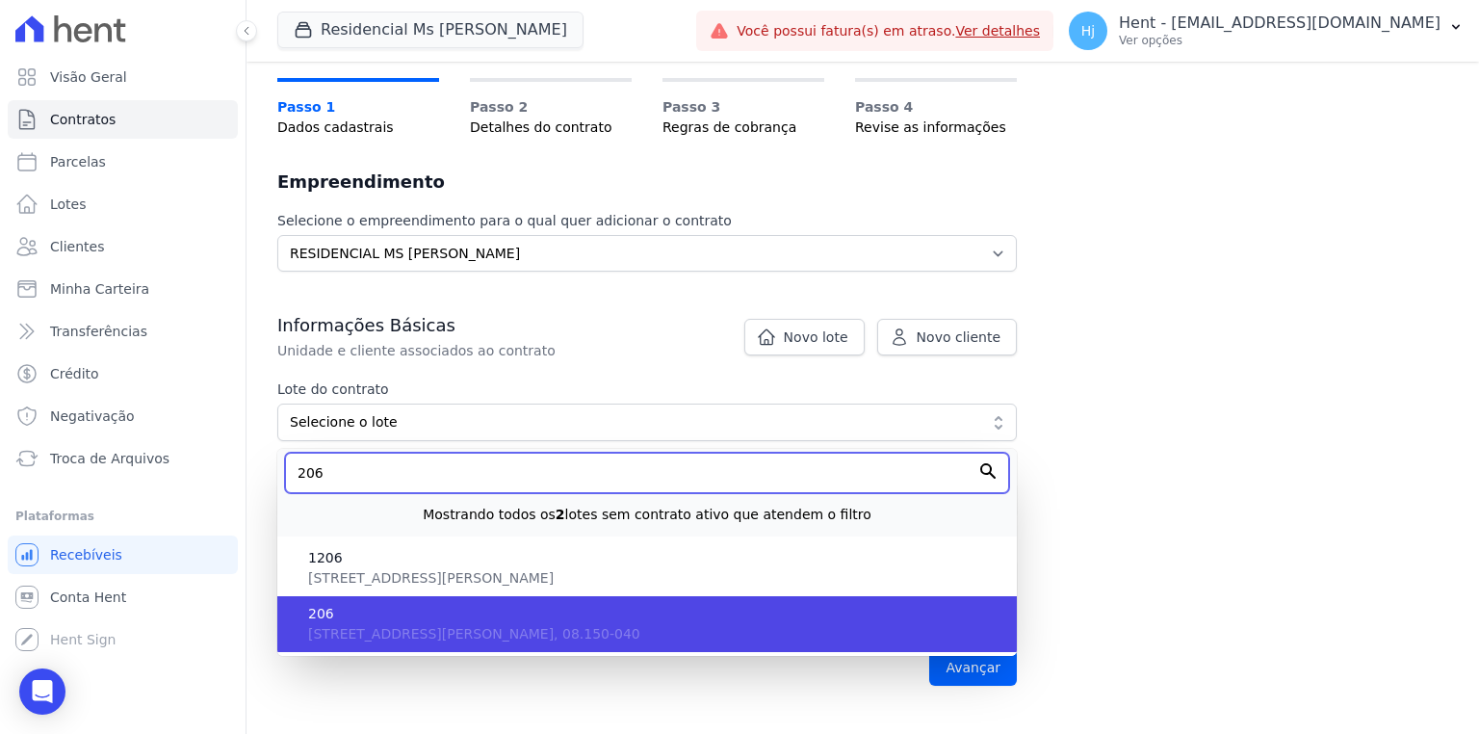
scroll to position [308, 0]
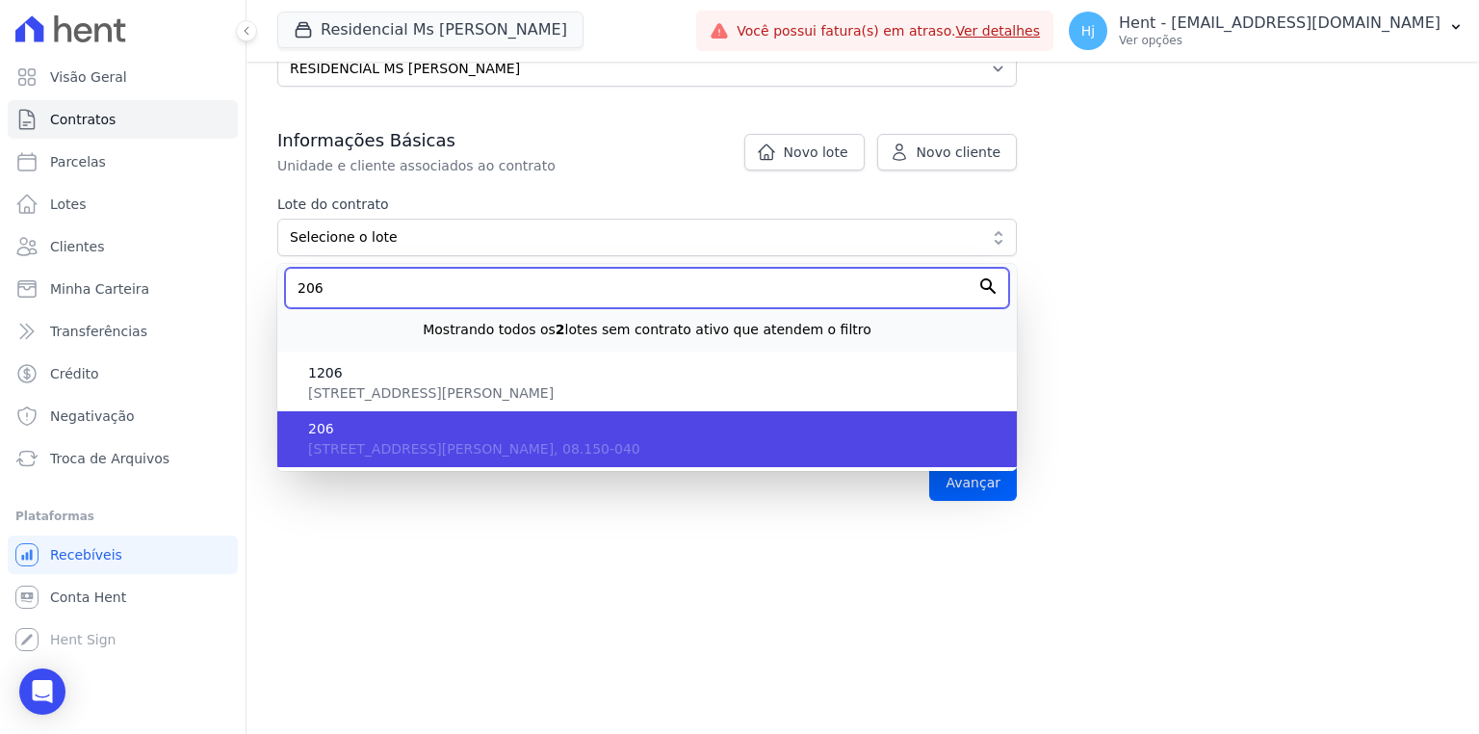
type input "206"
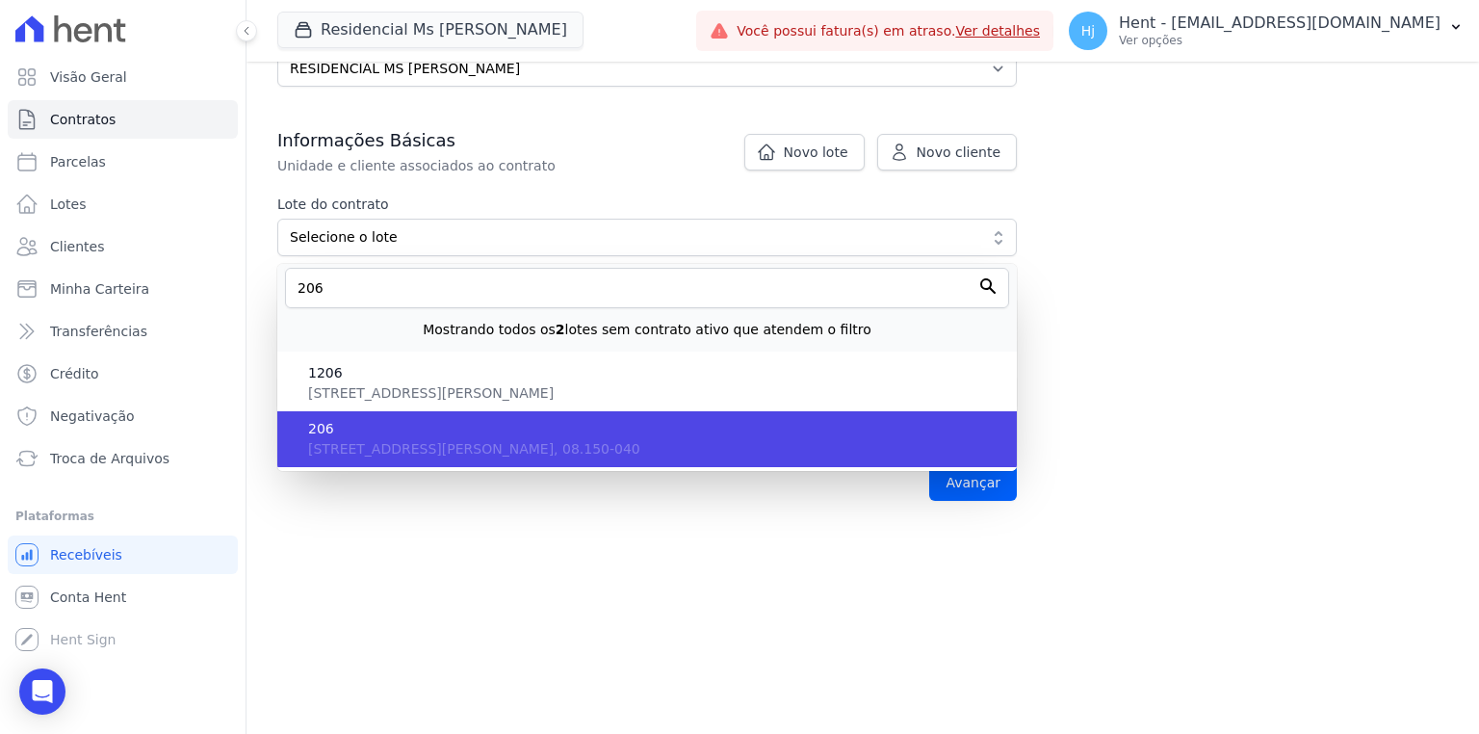
click at [362, 455] on span "[STREET_ADDRESS][PERSON_NAME], 08.150-040" at bounding box center [474, 448] width 332 height 15
type input "980cabef-1541-4b43-9ad9-36ecdcb4d918"
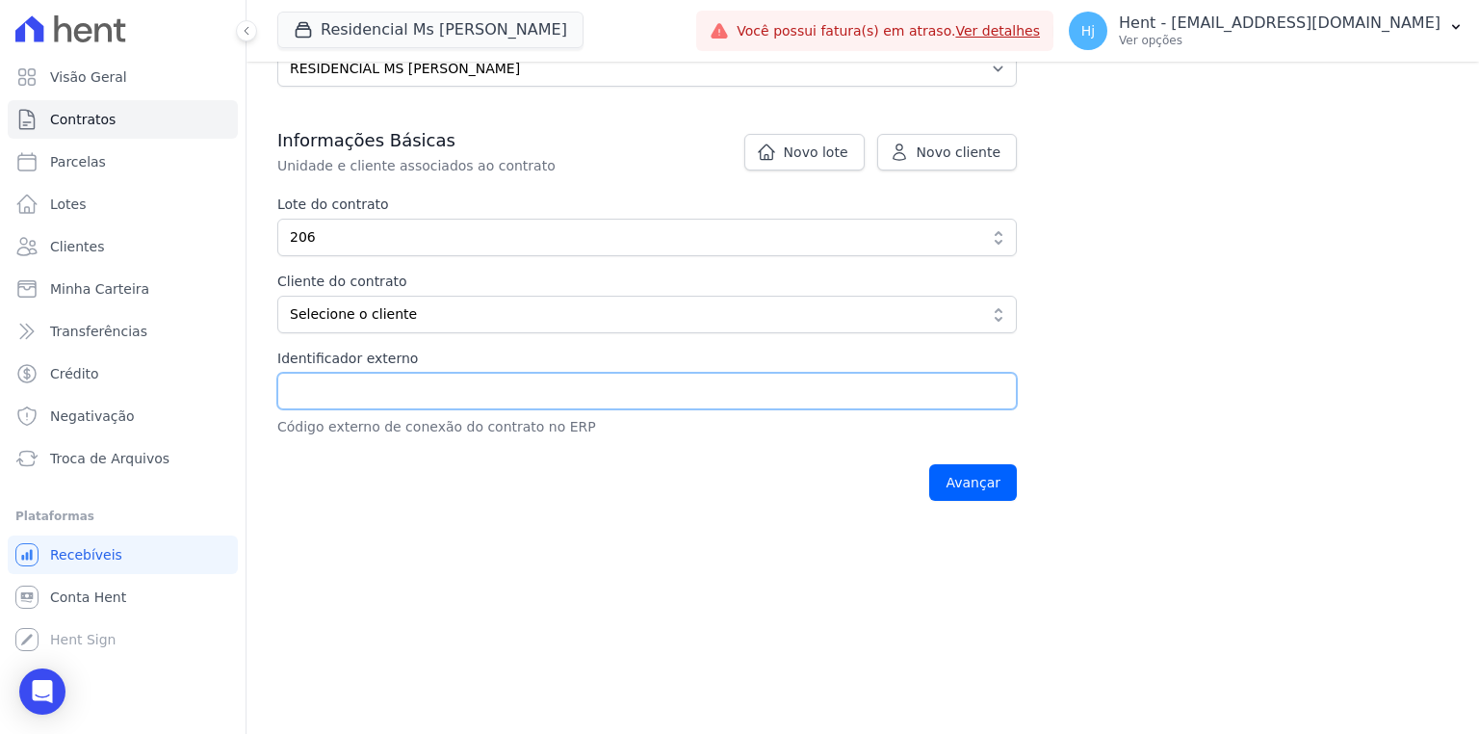
click at [337, 383] on input "Identificador externo" at bounding box center [646, 391] width 739 height 37
click at [400, 393] on input "Identificador externo" at bounding box center [646, 391] width 739 height 37
paste input "LINS1 - 206"
type input "LINS1 - 206"
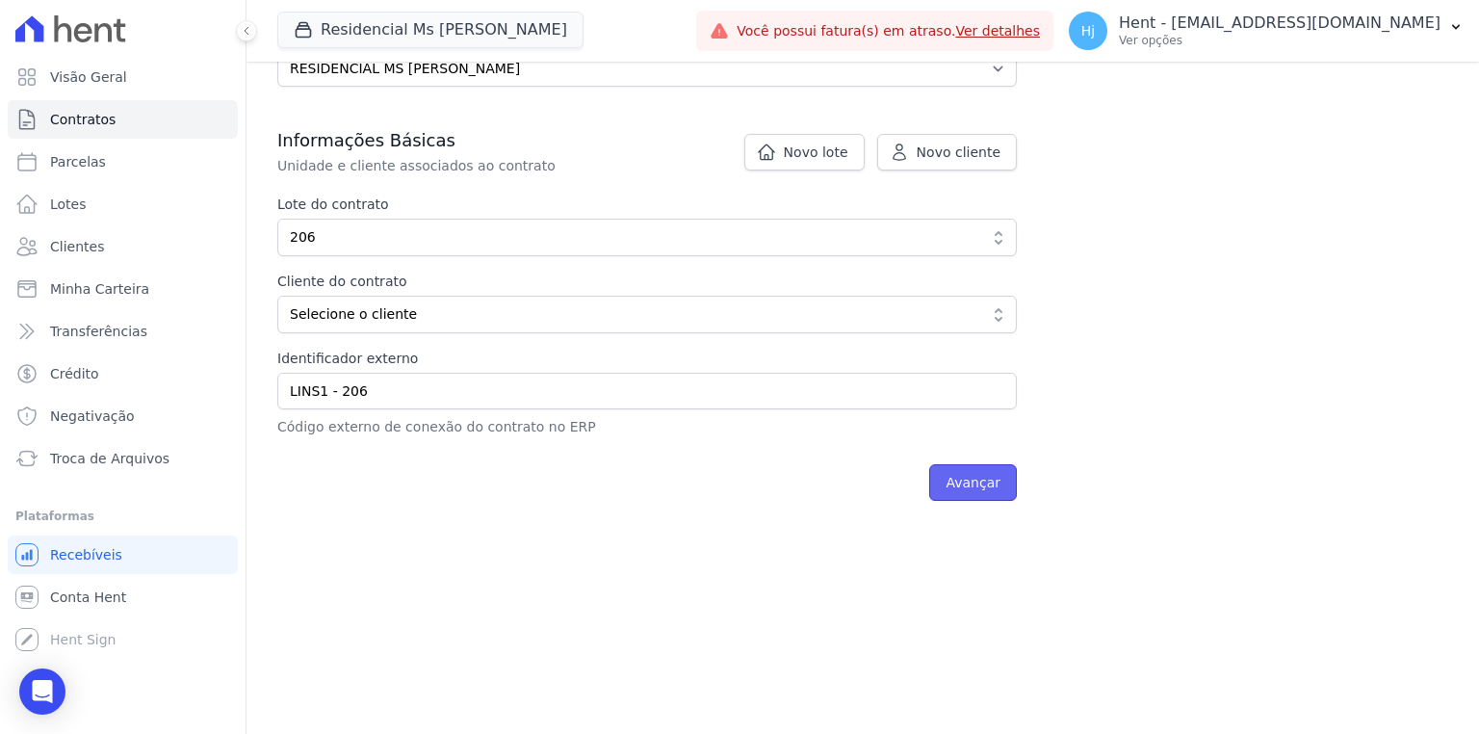
click at [986, 476] on input "Avançar" at bounding box center [973, 482] width 88 height 37
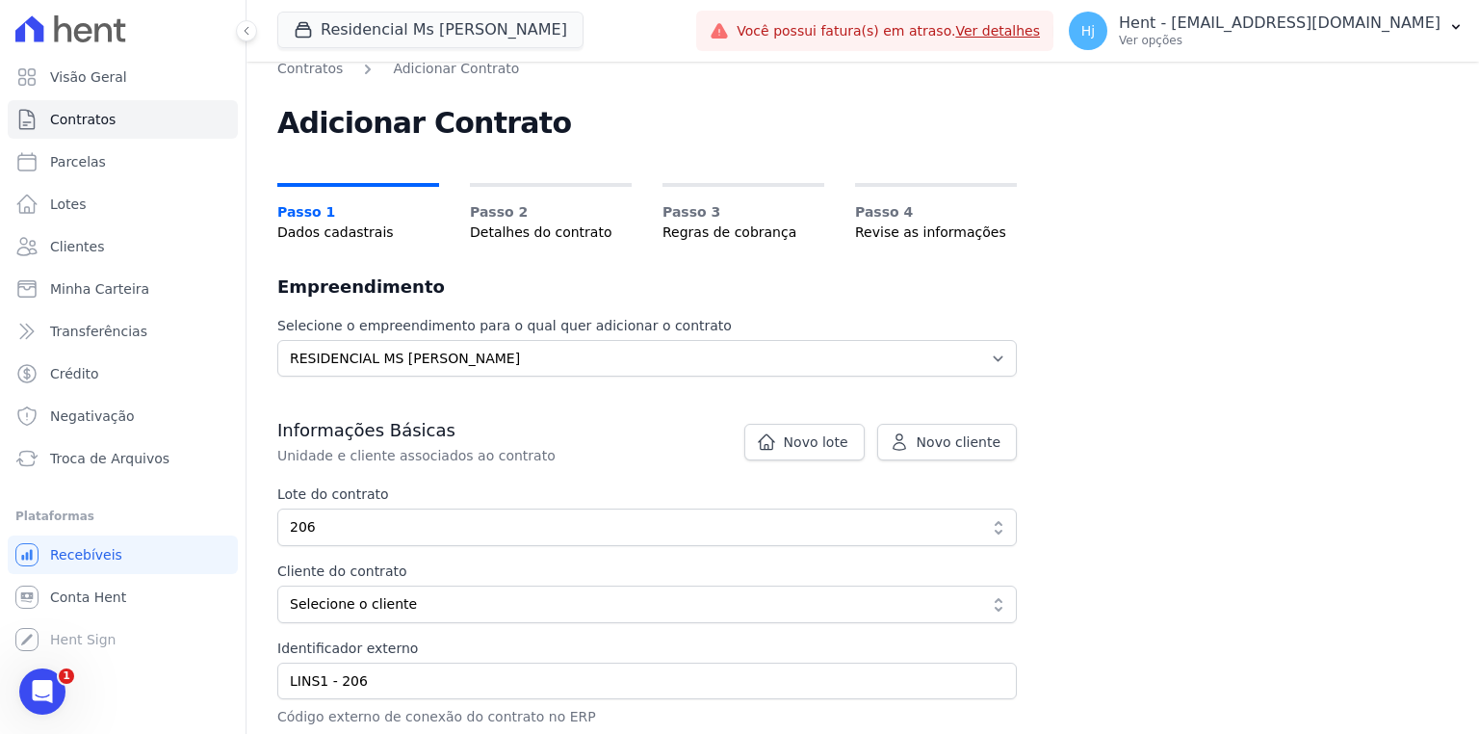
scroll to position [154, 0]
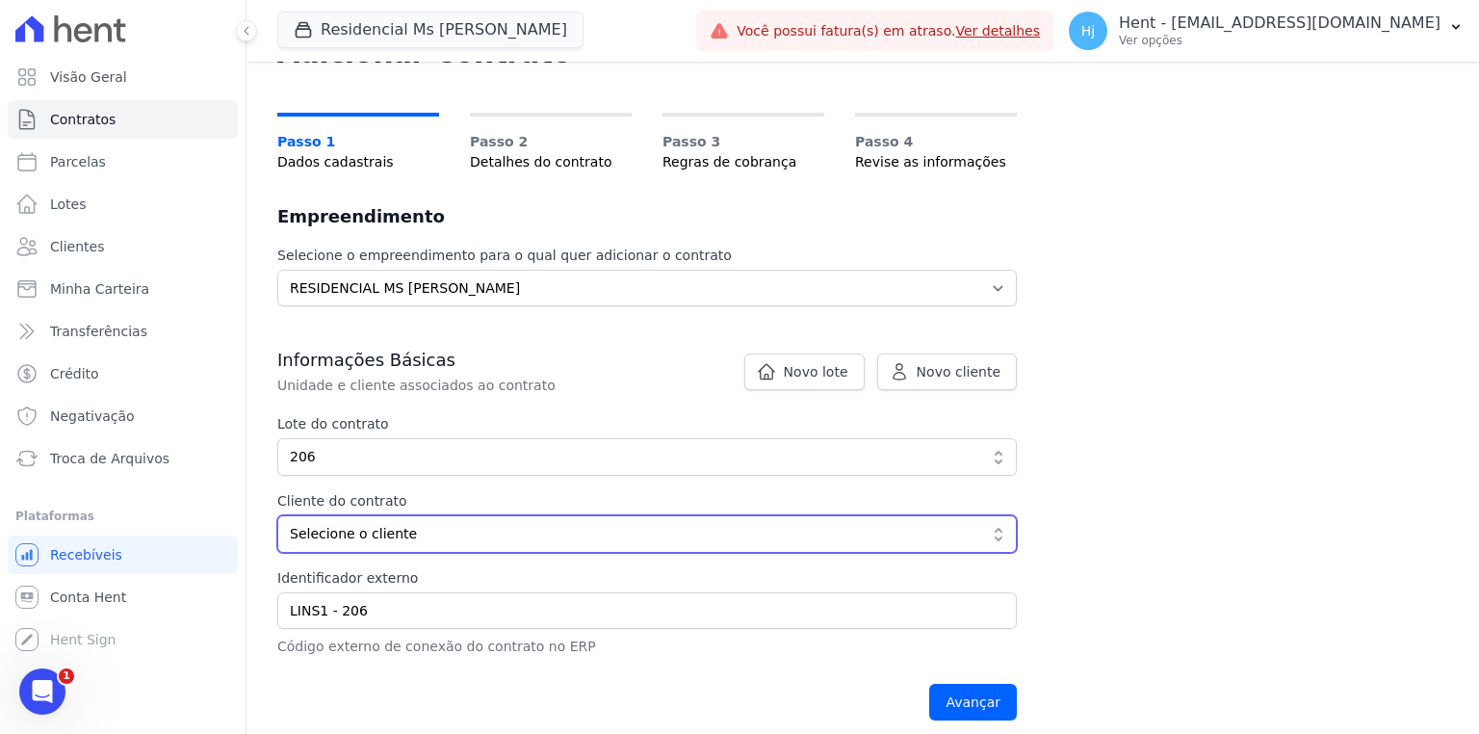
click at [633, 530] on span "Selecione o cliente" at bounding box center [633, 534] width 687 height 20
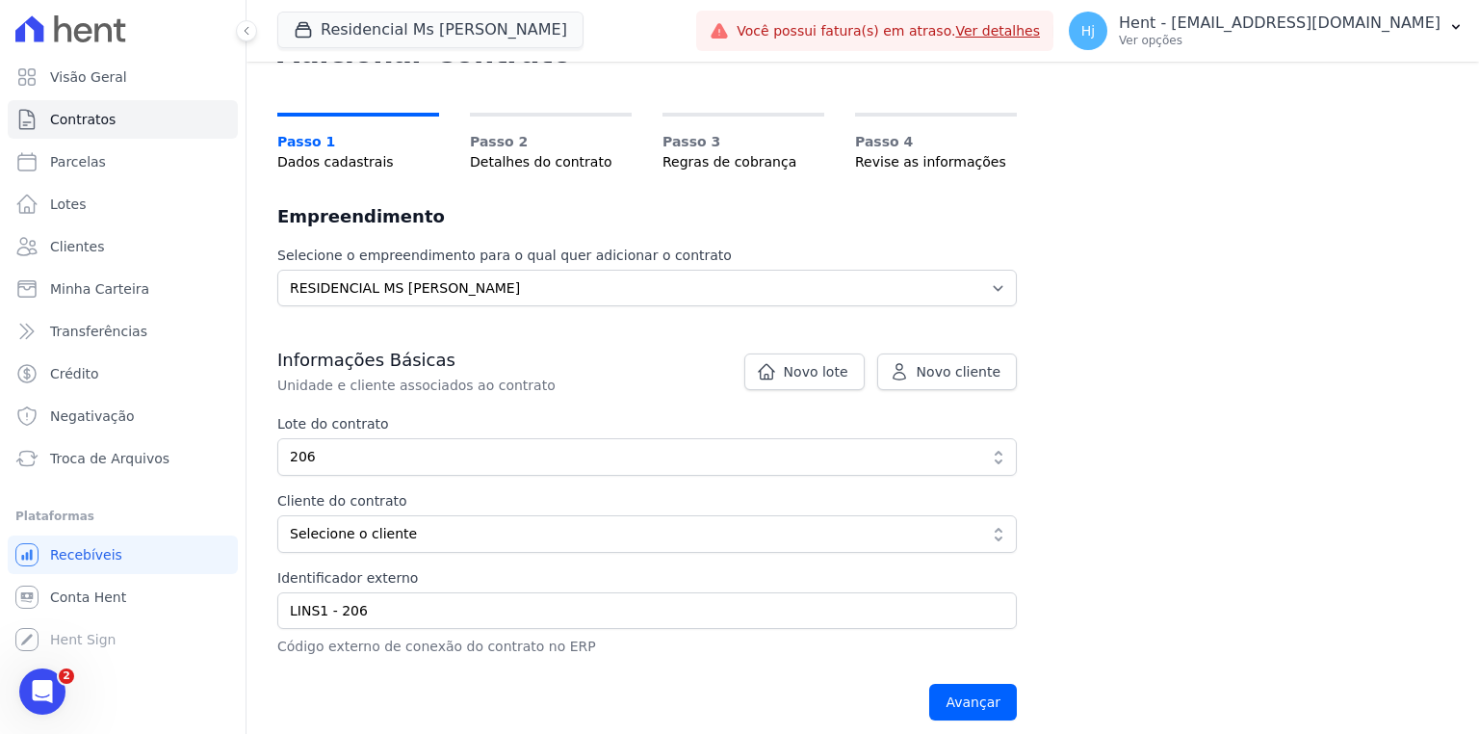
click at [635, 381] on p "Unidade e cliente associados ao contrato" at bounding box center [600, 384] width 647 height 19
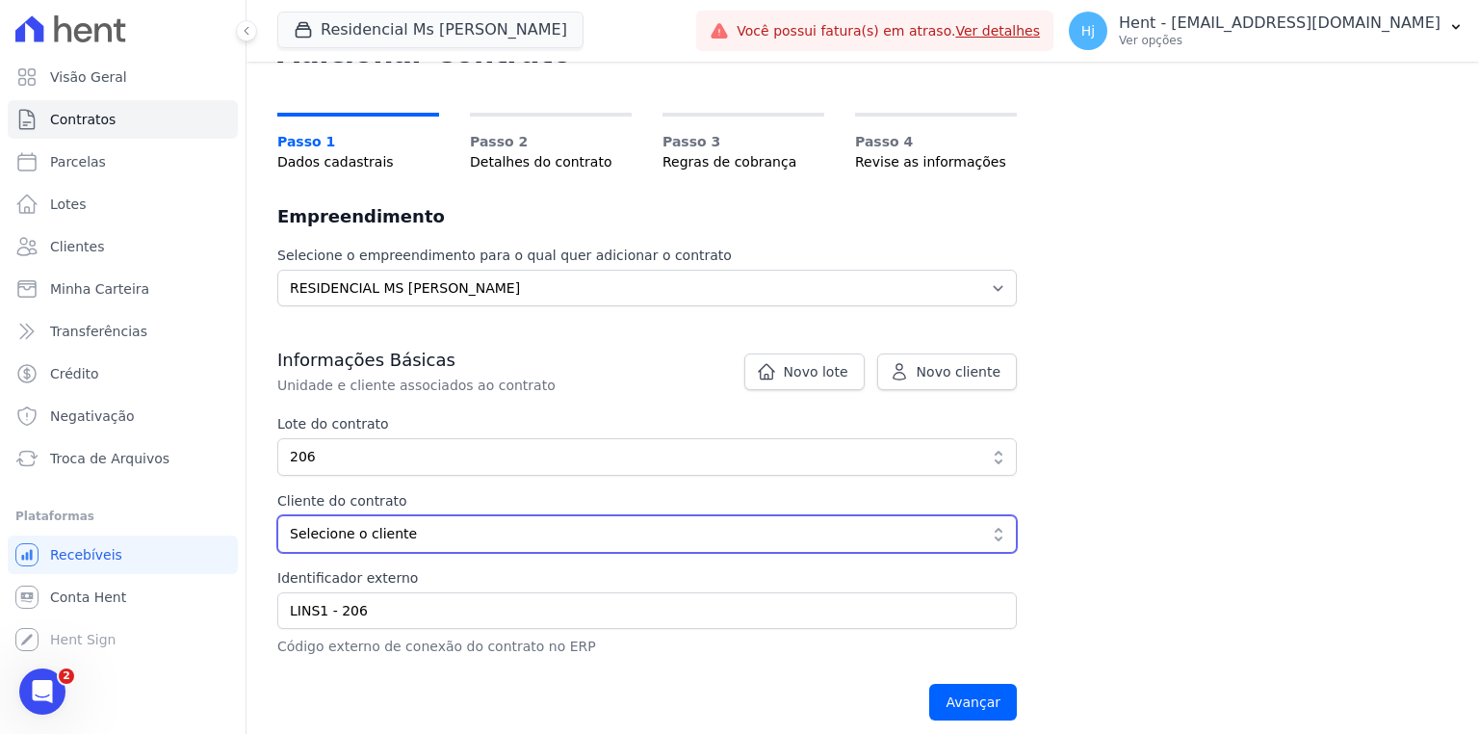
click at [454, 531] on span "Selecione o cliente" at bounding box center [633, 534] width 687 height 20
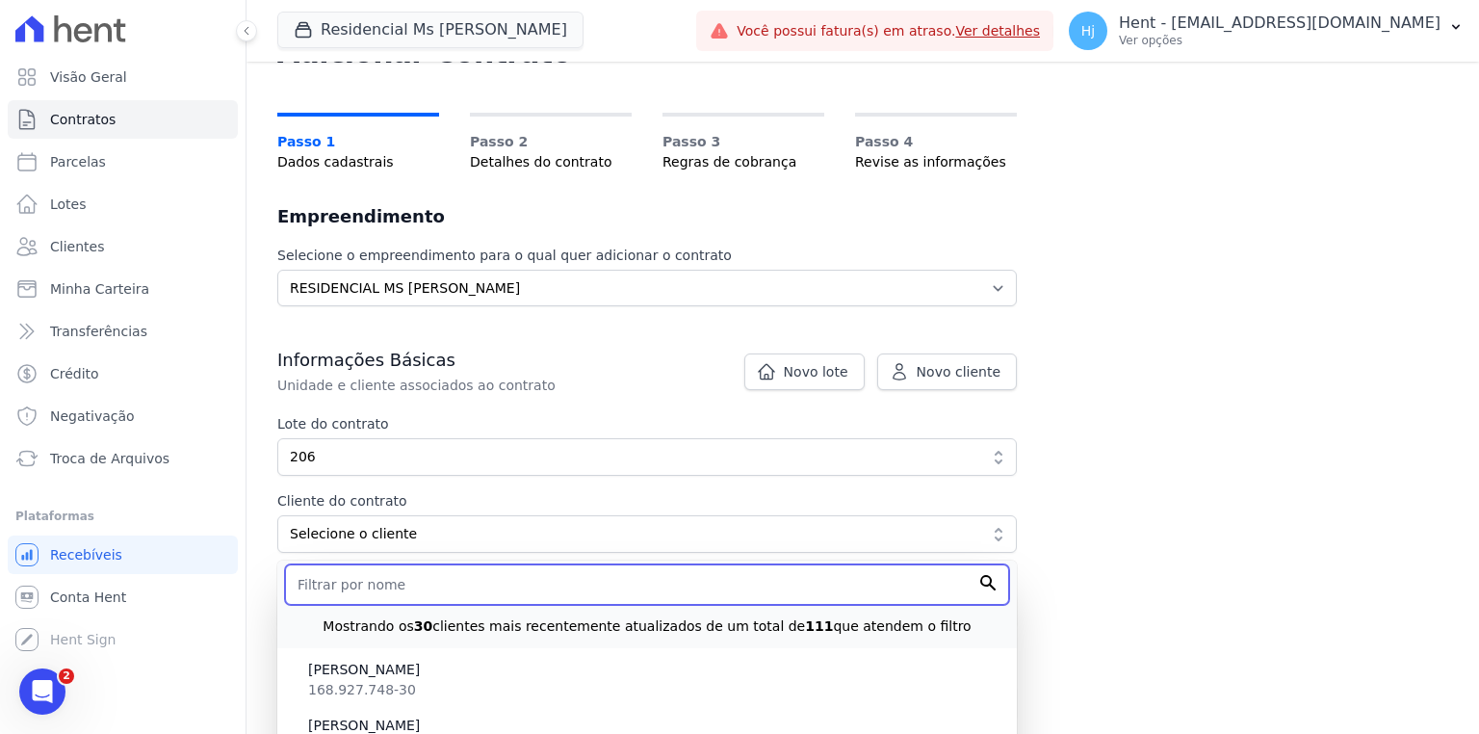
click at [422, 591] on input "text" at bounding box center [647, 584] width 724 height 40
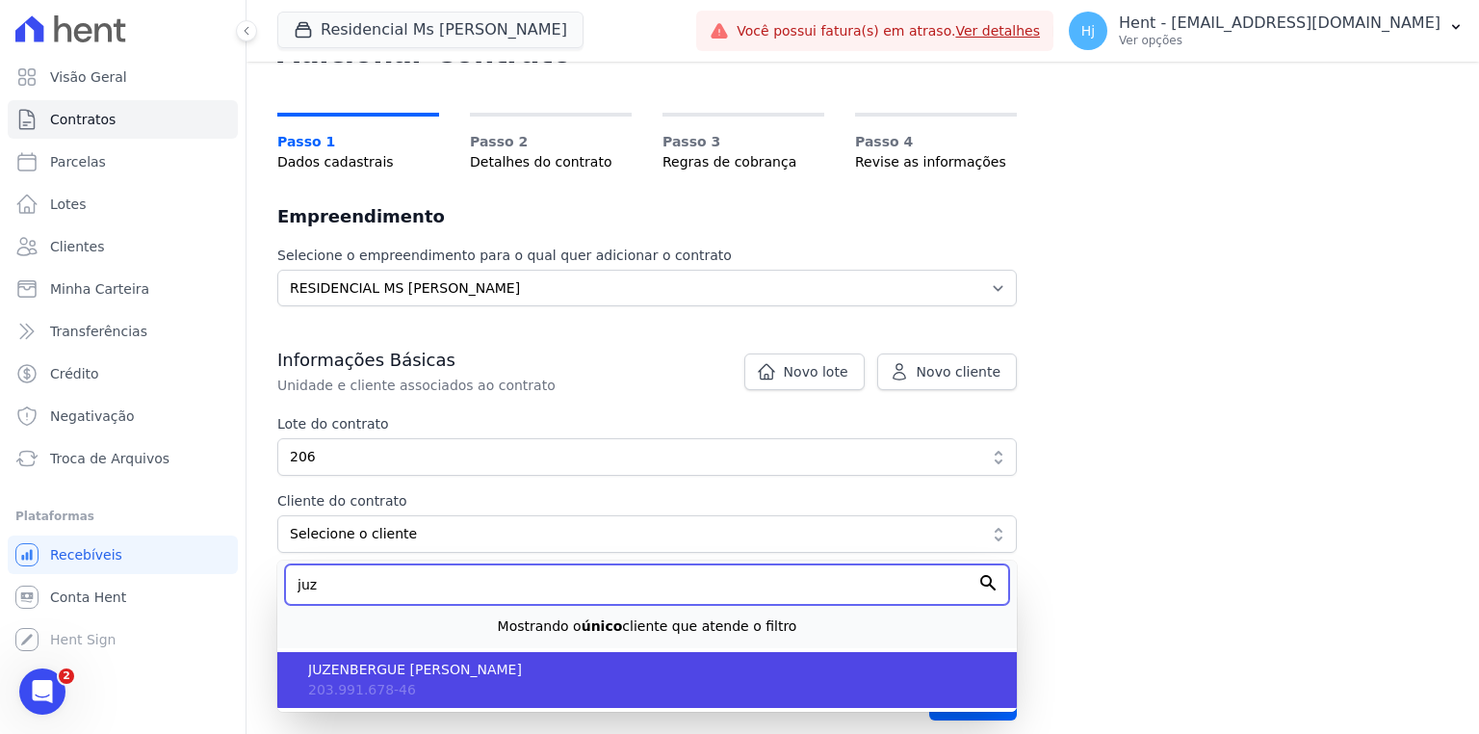
type input "juz"
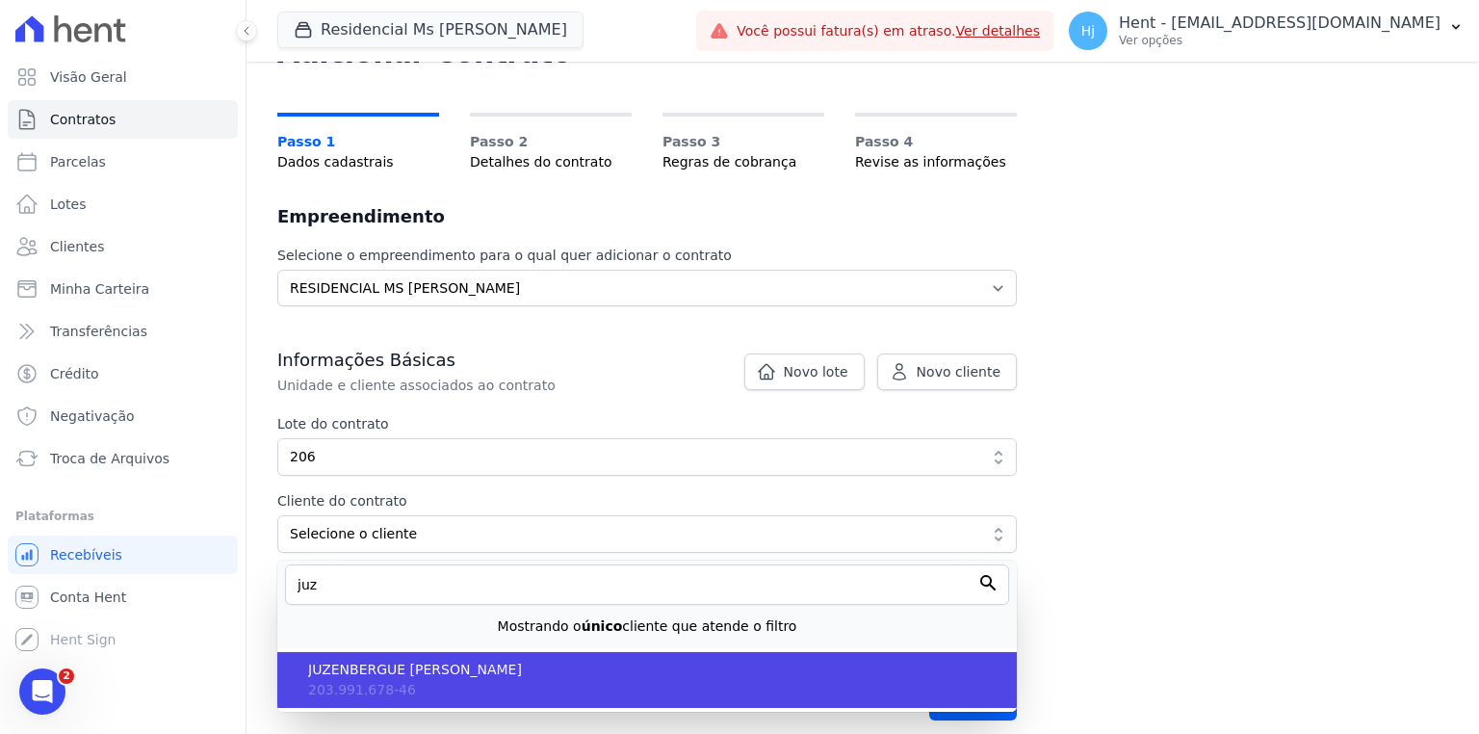
click at [413, 674] on span "JUZENBERGUE [PERSON_NAME]" at bounding box center [654, 669] width 693 height 20
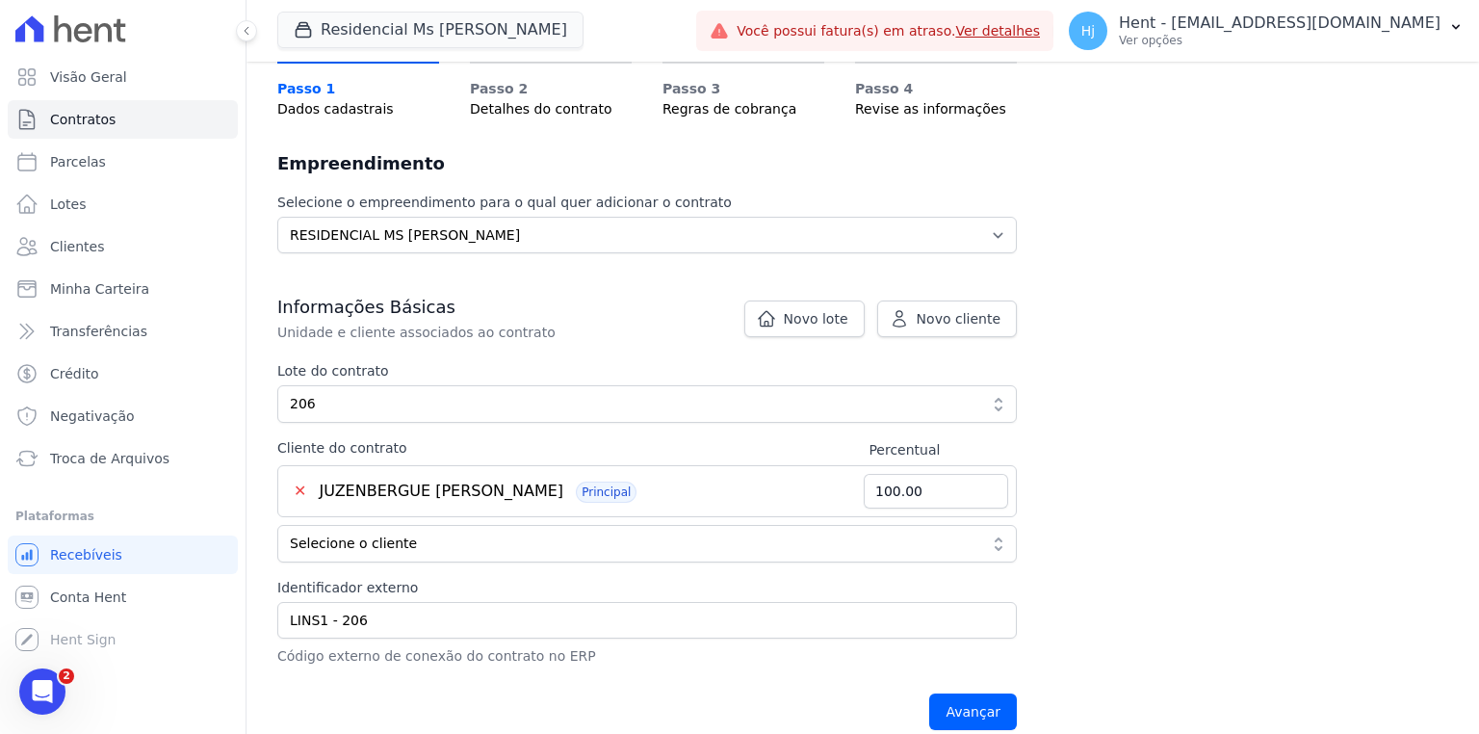
scroll to position [243, 0]
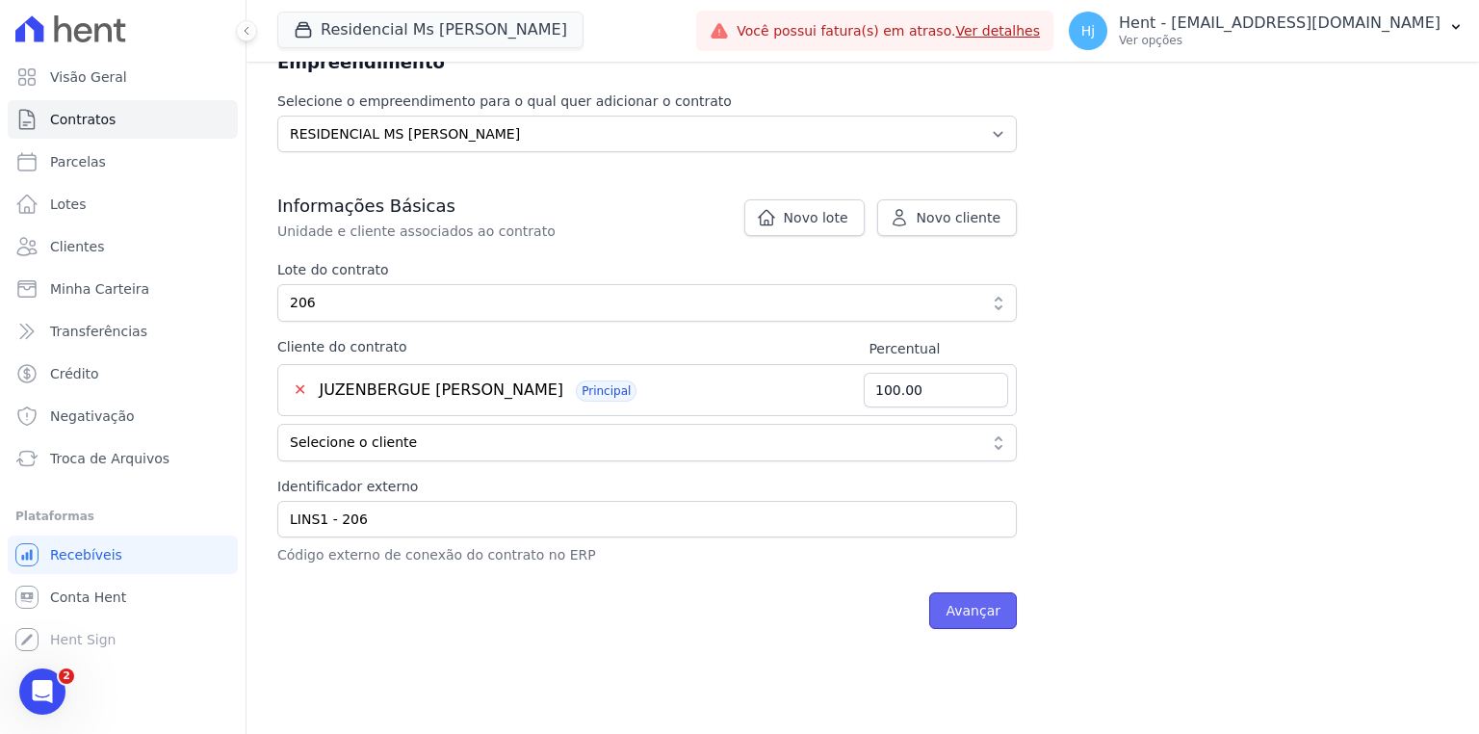
click at [967, 608] on input "Avançar" at bounding box center [973, 610] width 88 height 37
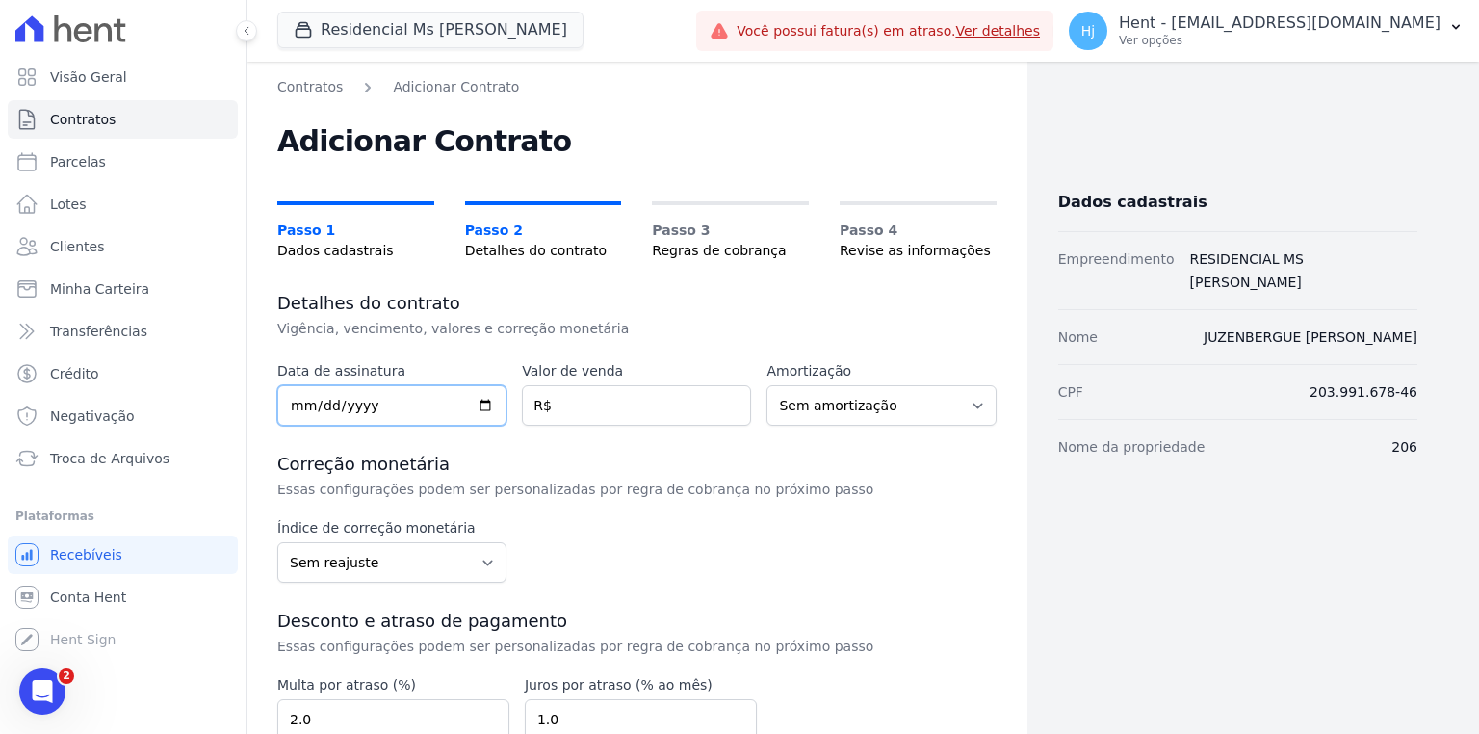
click at [294, 405] on input "date" at bounding box center [391, 405] width 229 height 40
type input "2024-01-01"
click at [620, 470] on h3 "Correção monetária" at bounding box center [636, 463] width 719 height 23
click at [589, 404] on input "number" at bounding box center [636, 405] width 229 height 40
drag, startPoint x: 1246, startPoint y: 654, endPoint x: 1228, endPoint y: 650, distance: 17.8
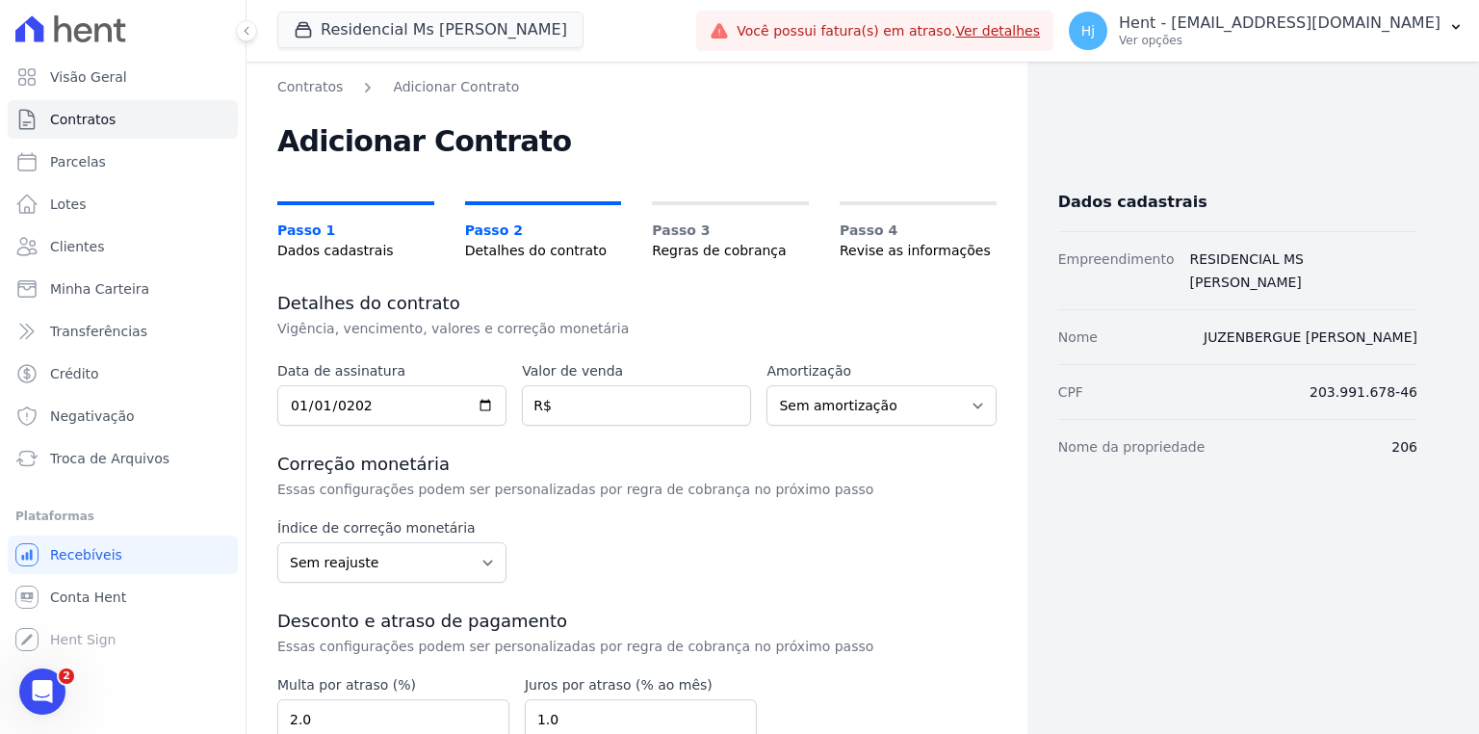
click at [1244, 654] on div "Dados cadastrais Empreendimento RESIDENCIAL MS FERNANDO LINS I Nome JUZENBERGUE…" at bounding box center [1222, 496] width 390 height 838
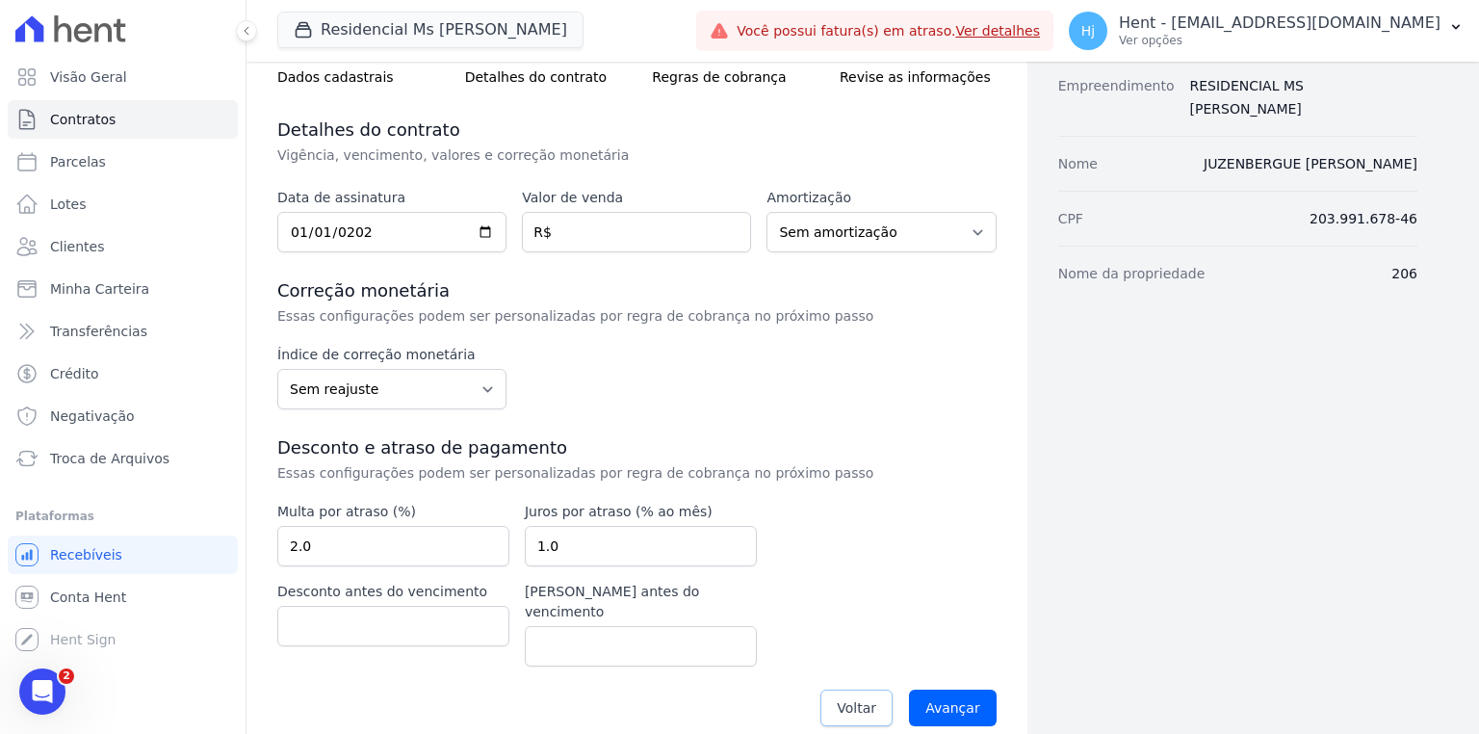
click at [873, 698] on span "Voltar" at bounding box center [856, 707] width 39 height 19
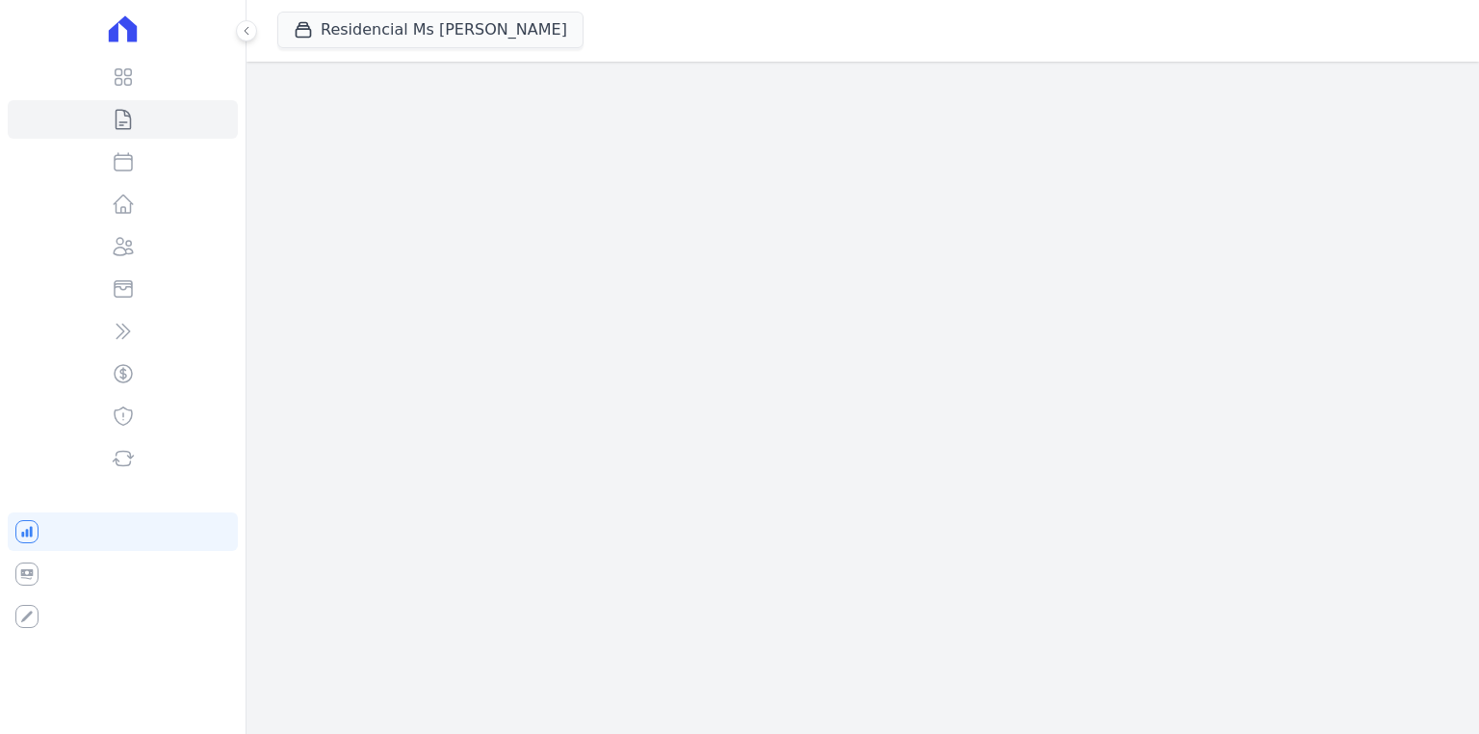
click at [104, 146] on link "Parcelas" at bounding box center [123, 161] width 230 height 39
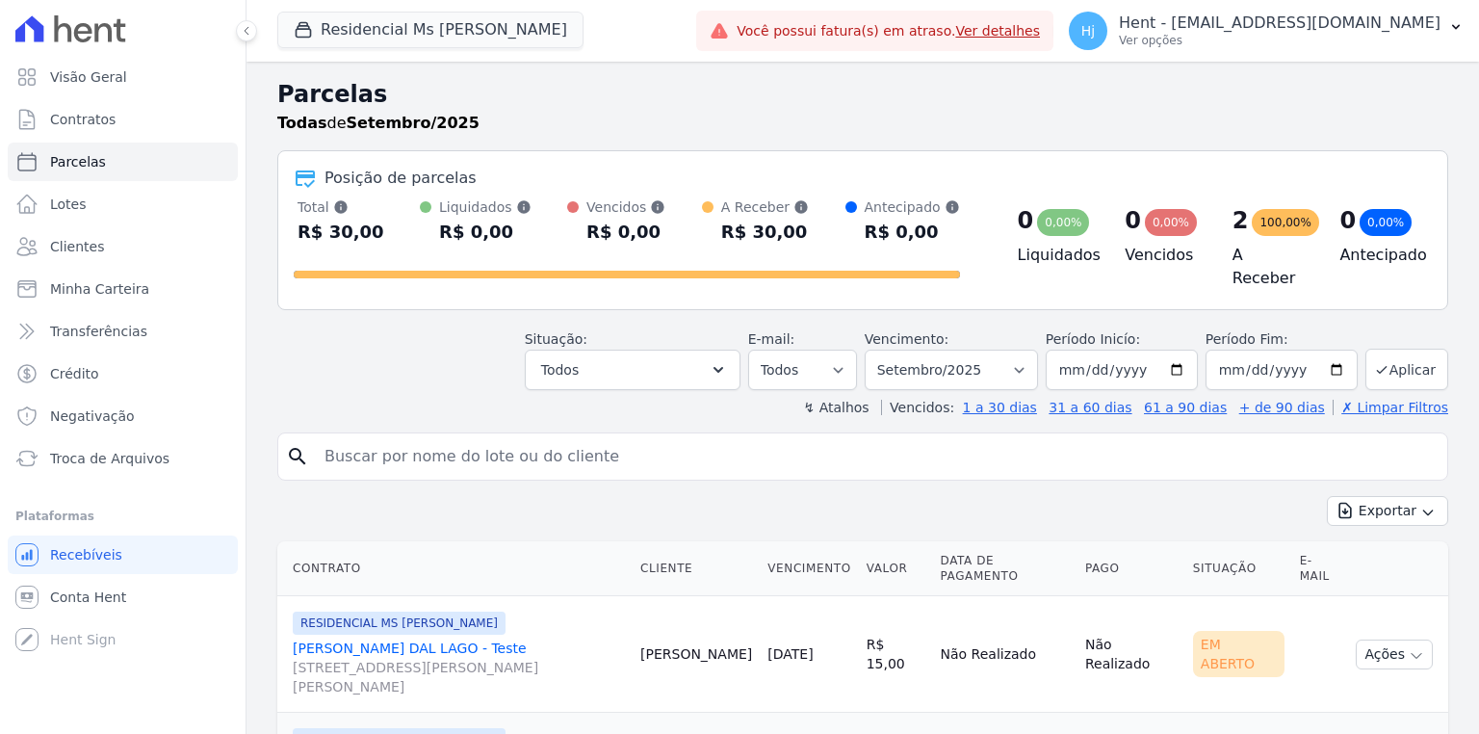
select select
click at [83, 127] on span "Contratos" at bounding box center [82, 119] width 65 height 19
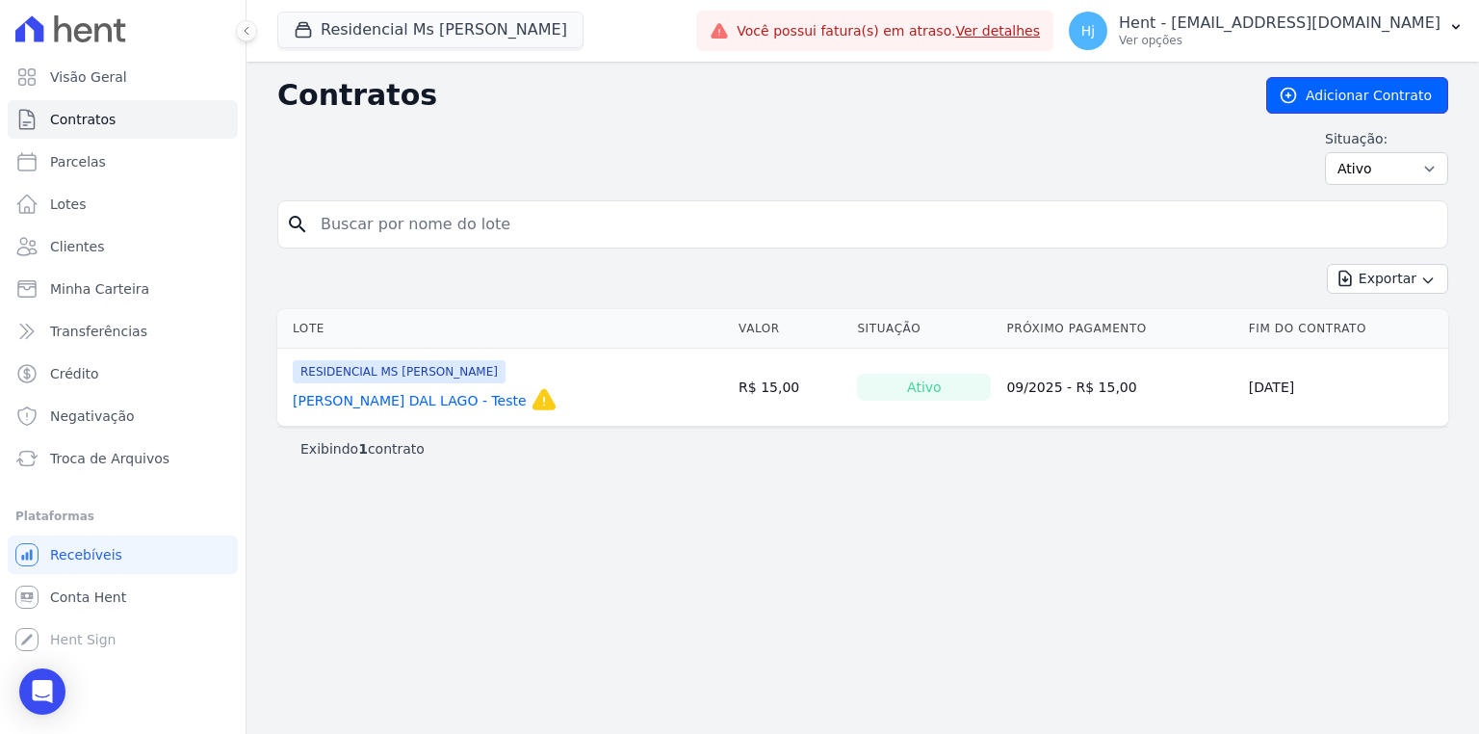
drag, startPoint x: 1327, startPoint y: 98, endPoint x: 1314, endPoint y: 112, distance: 18.4
click at [1327, 97] on link "Adicionar Contrato" at bounding box center [1357, 95] width 182 height 37
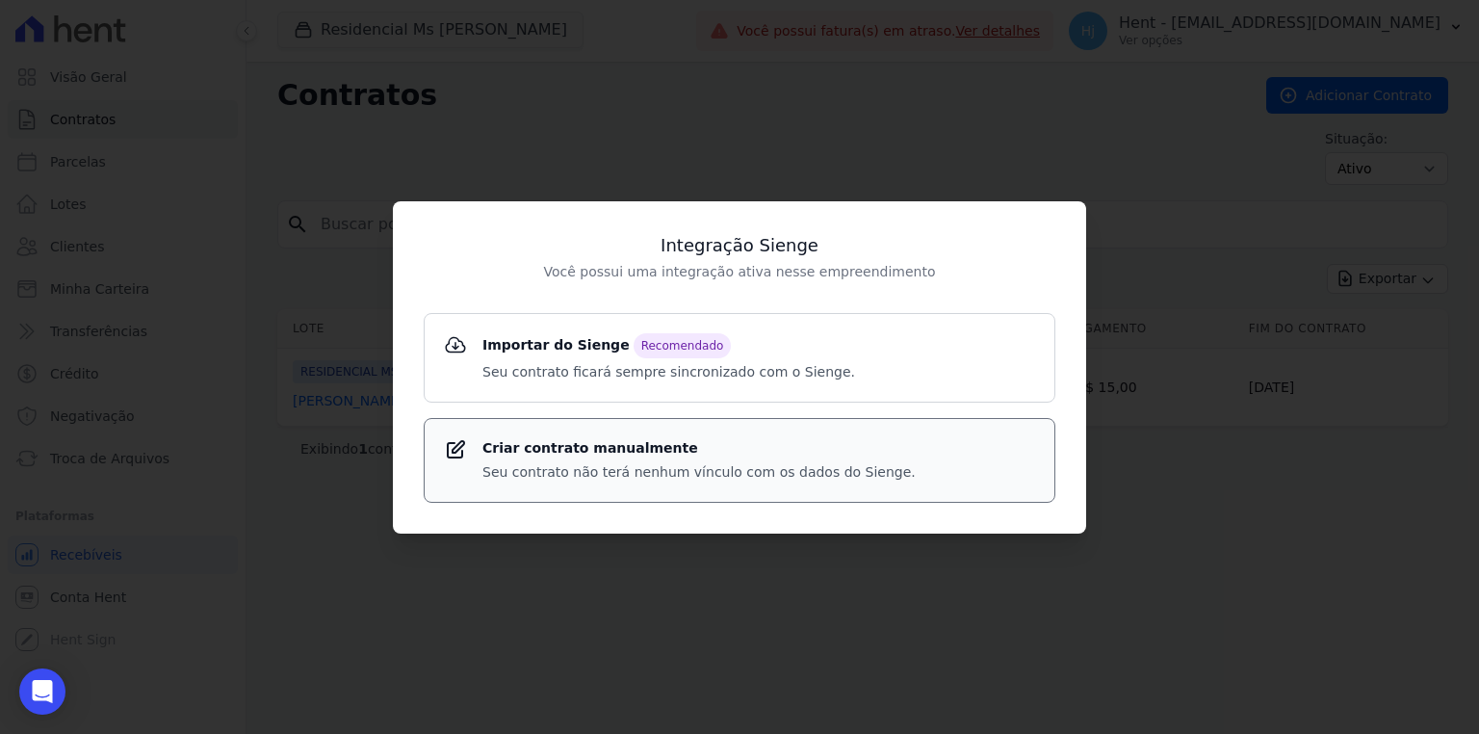
click at [657, 454] on strong "Criar contrato manualmente" at bounding box center [698, 448] width 433 height 20
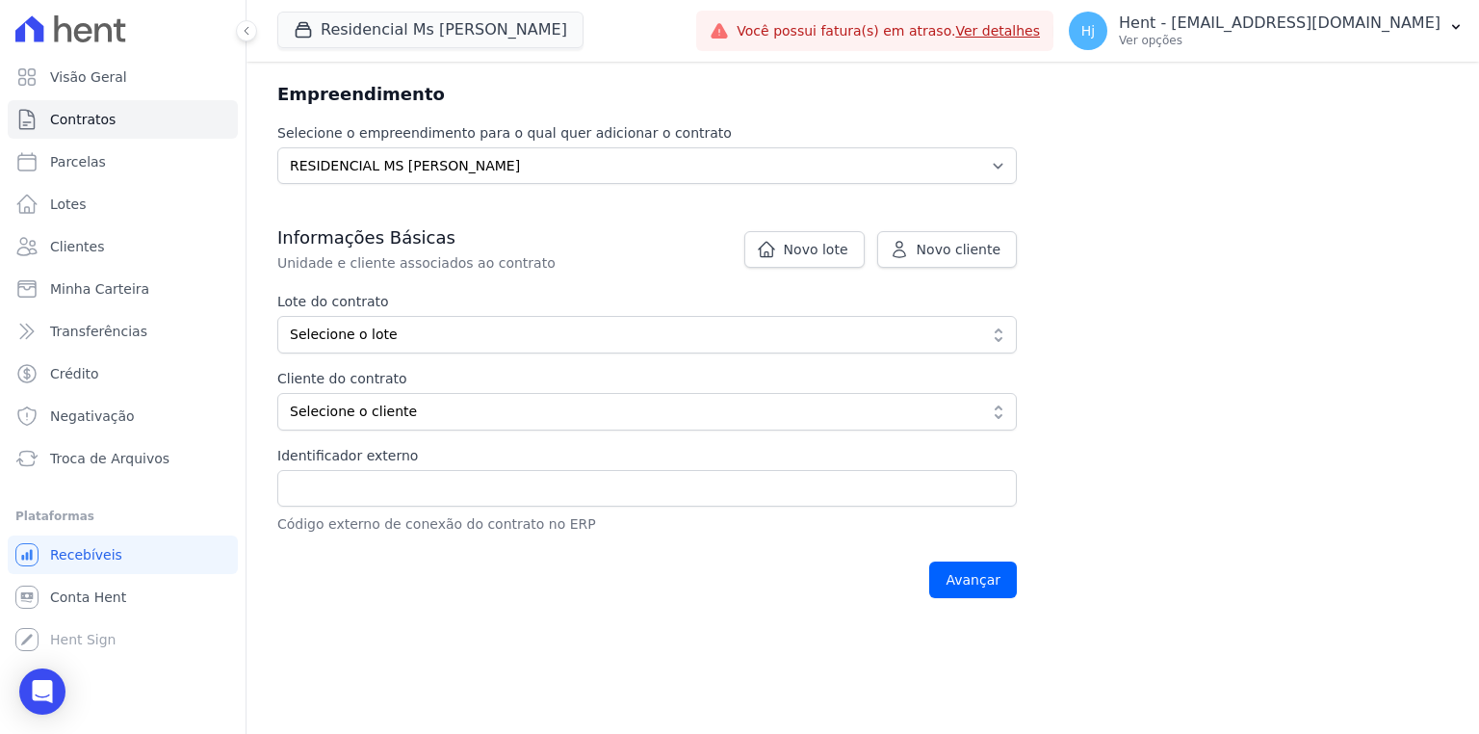
scroll to position [231, 0]
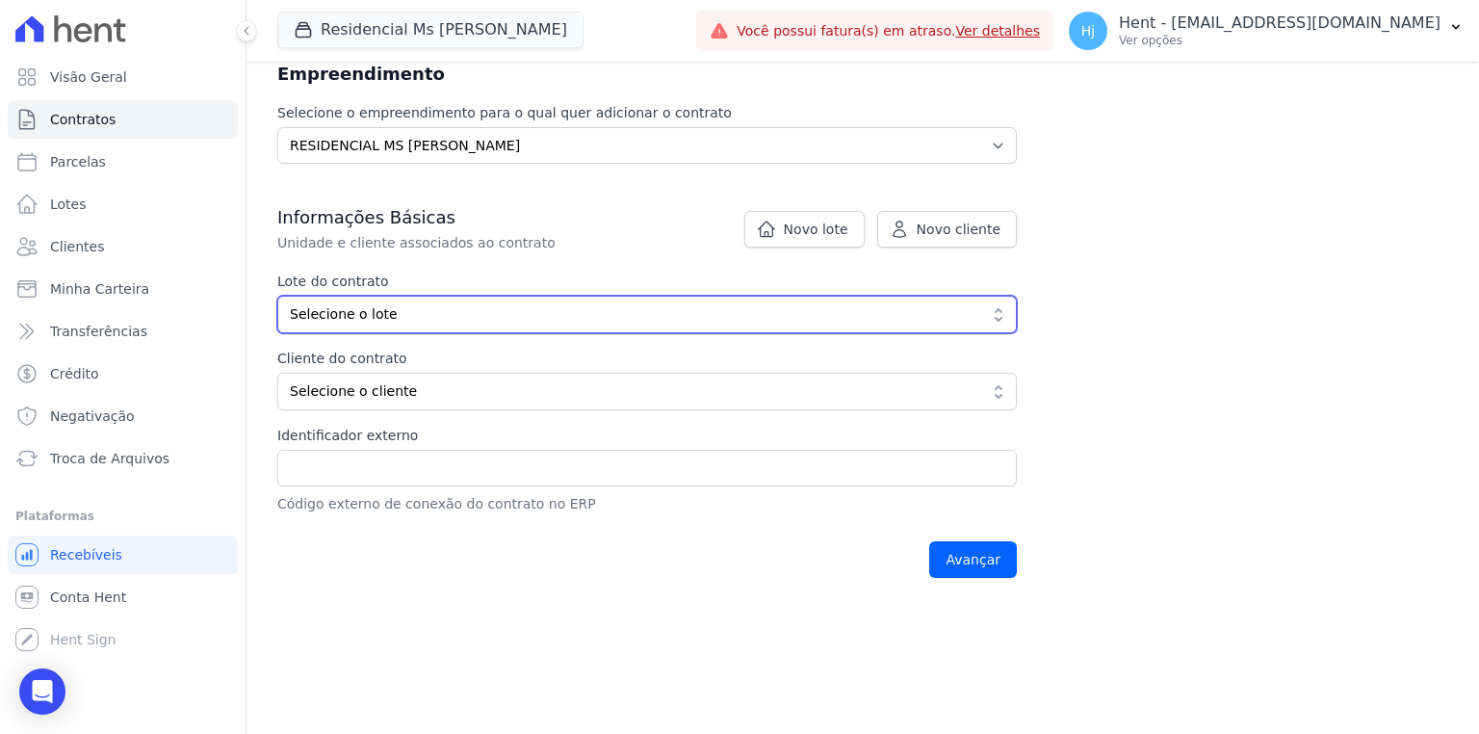
click at [410, 316] on span "Selecione o lote" at bounding box center [633, 314] width 687 height 20
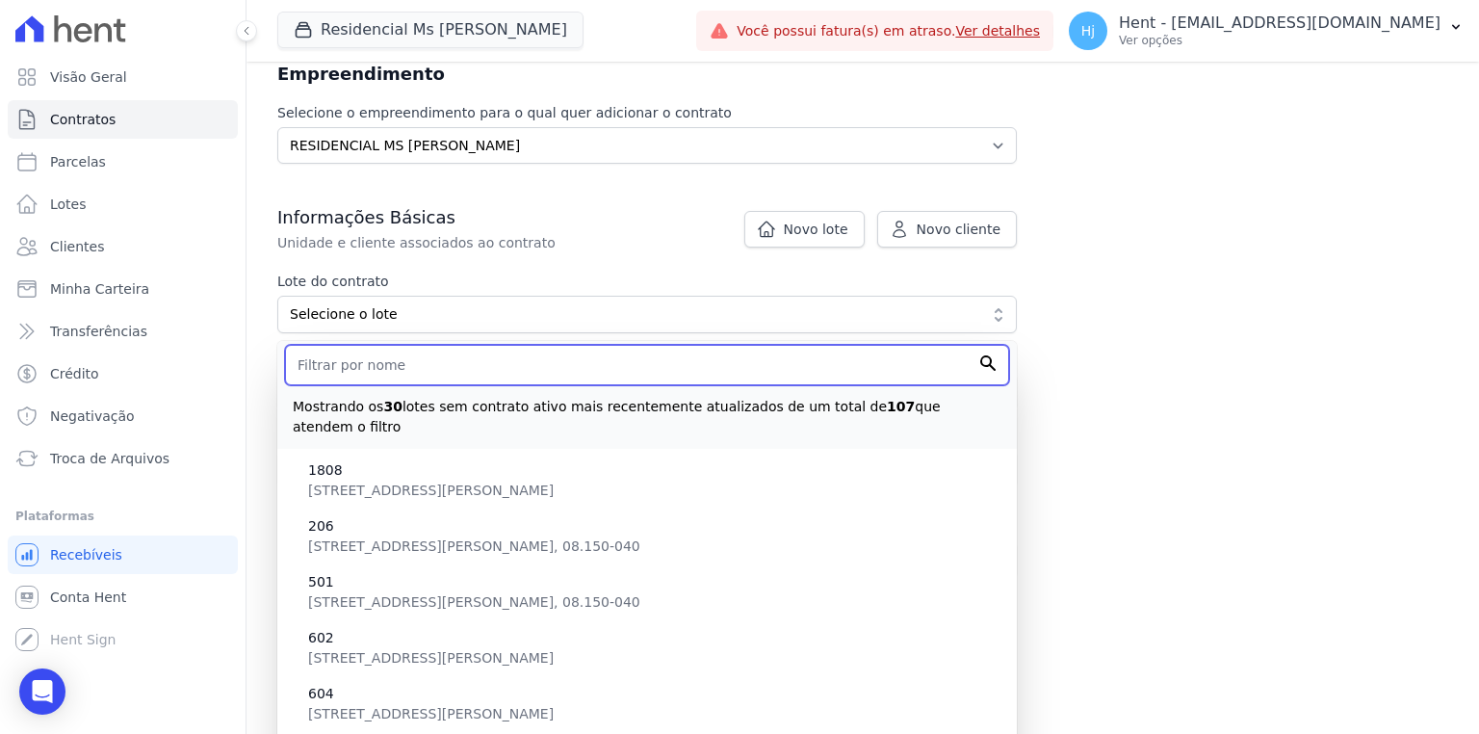
click at [370, 374] on input "text" at bounding box center [647, 365] width 724 height 40
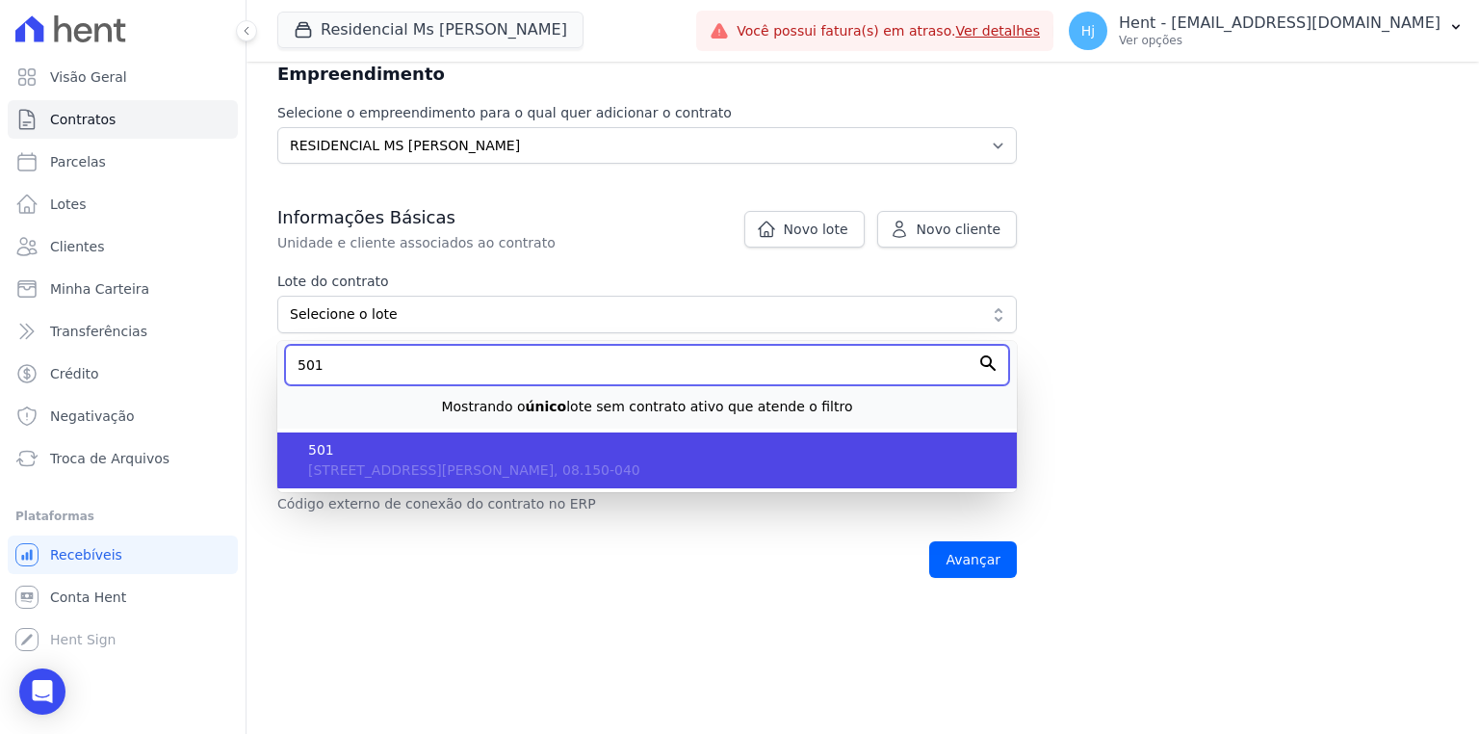
type input "501"
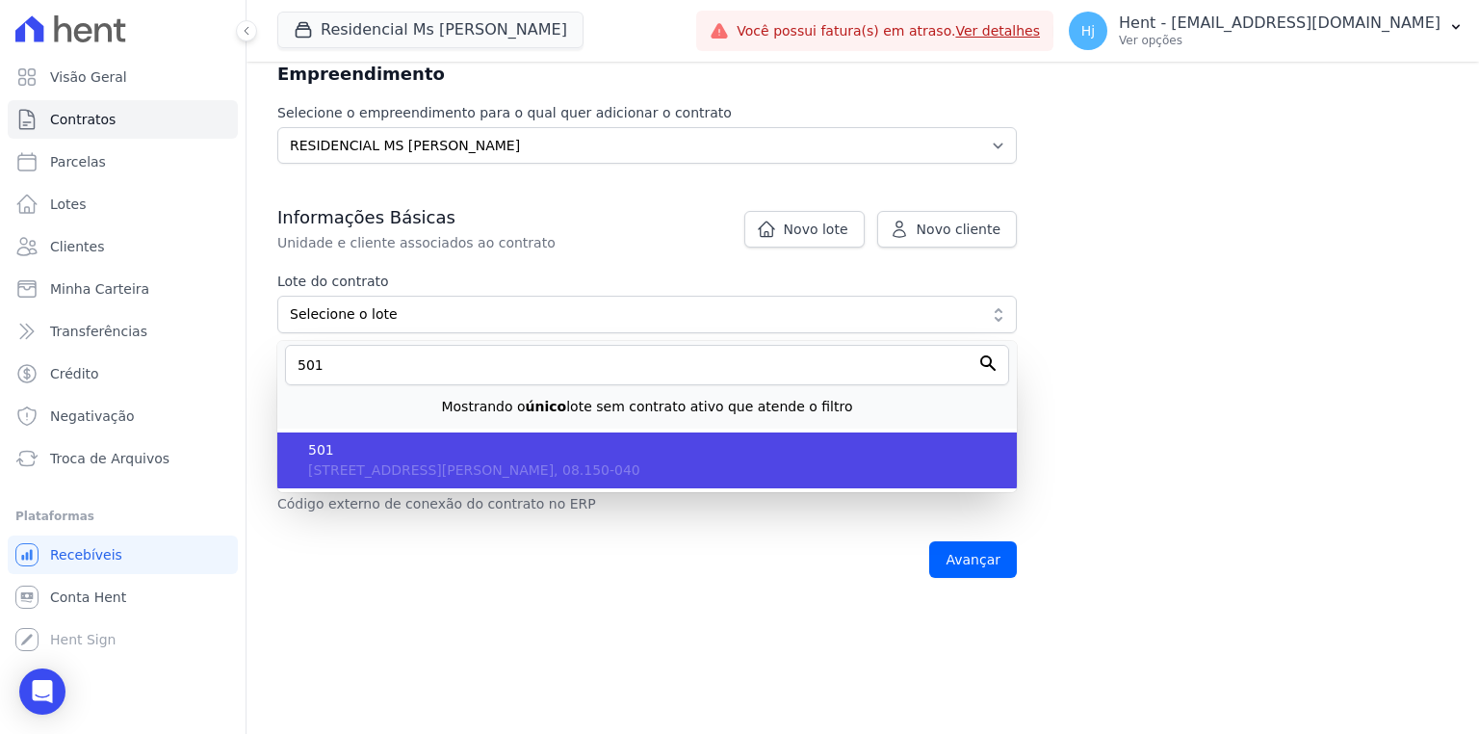
click at [378, 442] on span "501" at bounding box center [654, 450] width 693 height 20
type input "14068809-c219-4348-aab6-736d9f8c4392"
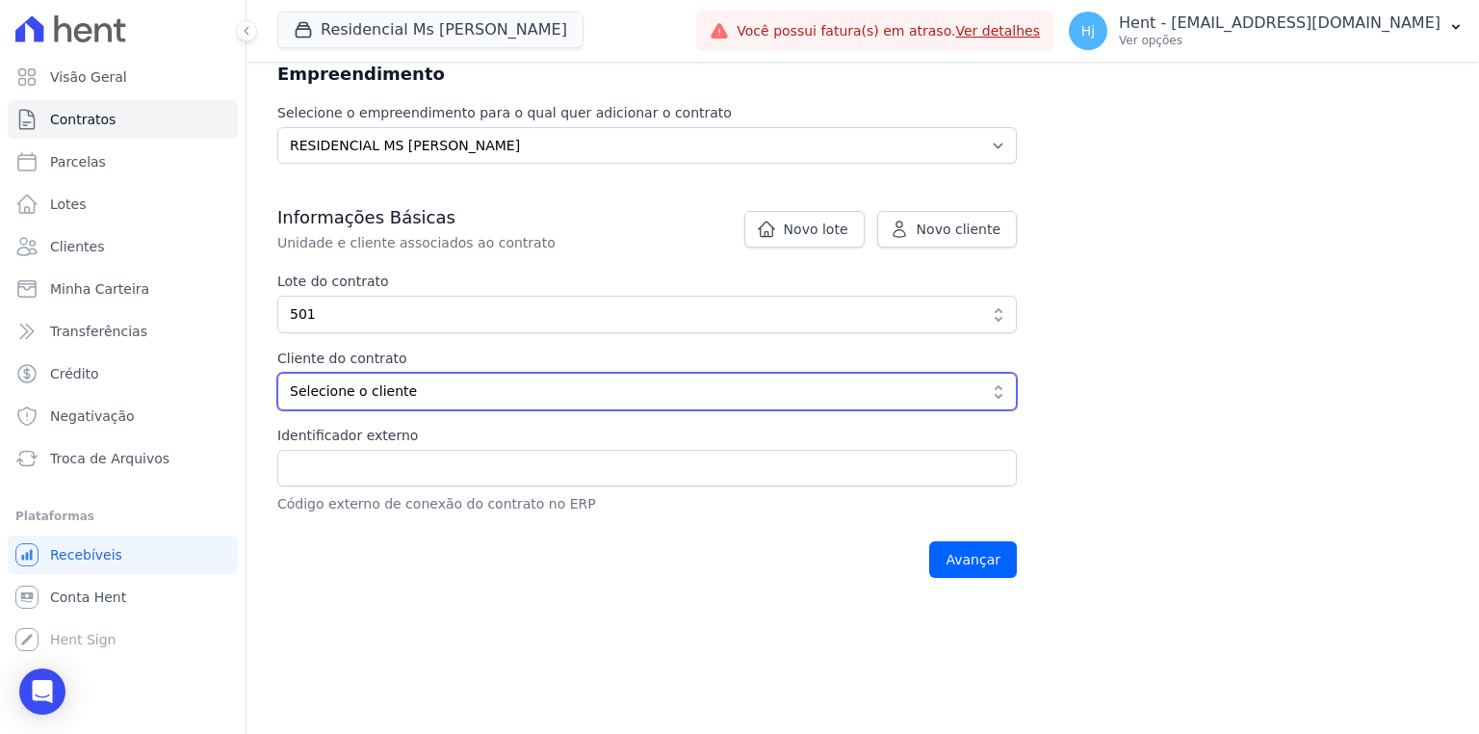
click at [427, 389] on span "Selecione o cliente" at bounding box center [633, 391] width 687 height 20
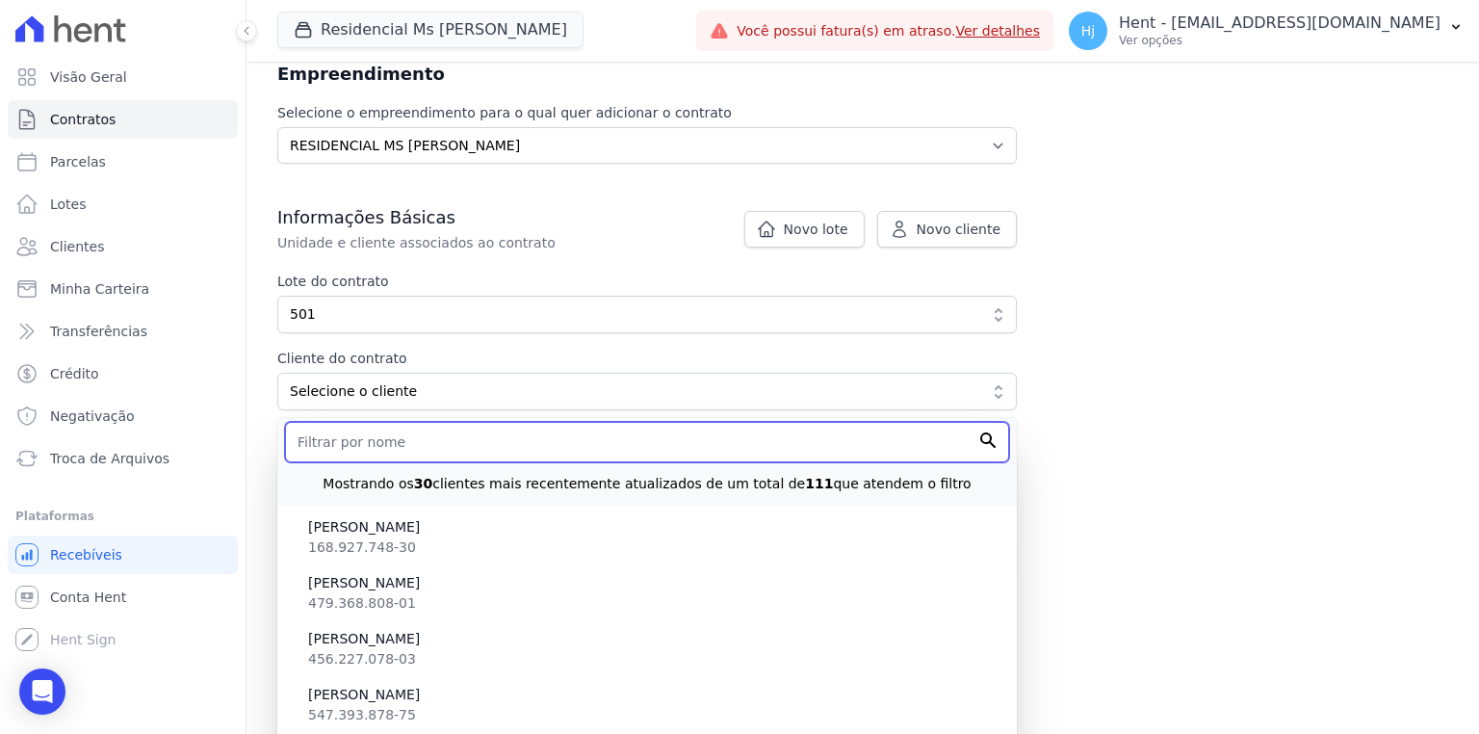
click at [410, 451] on input "text" at bounding box center [647, 442] width 724 height 40
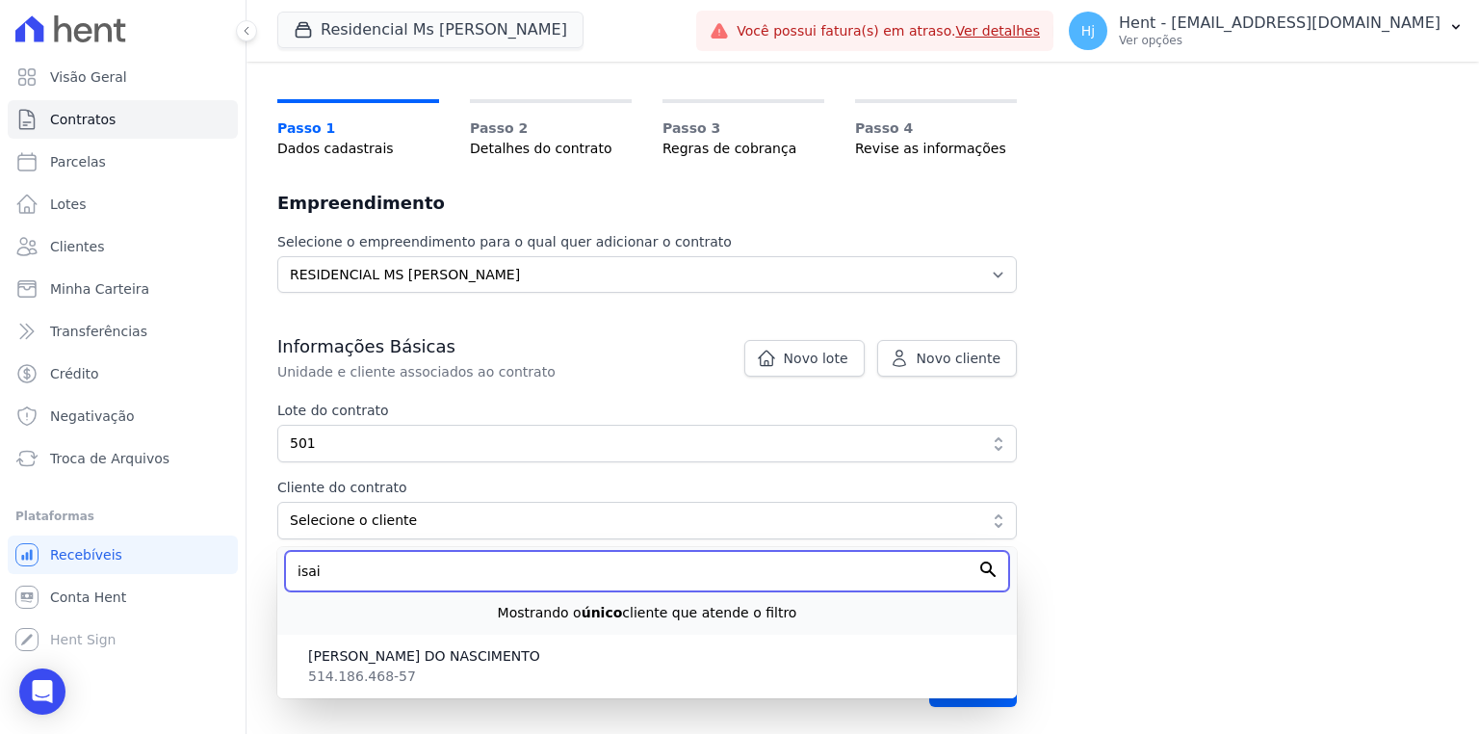
scroll to position [100, 0]
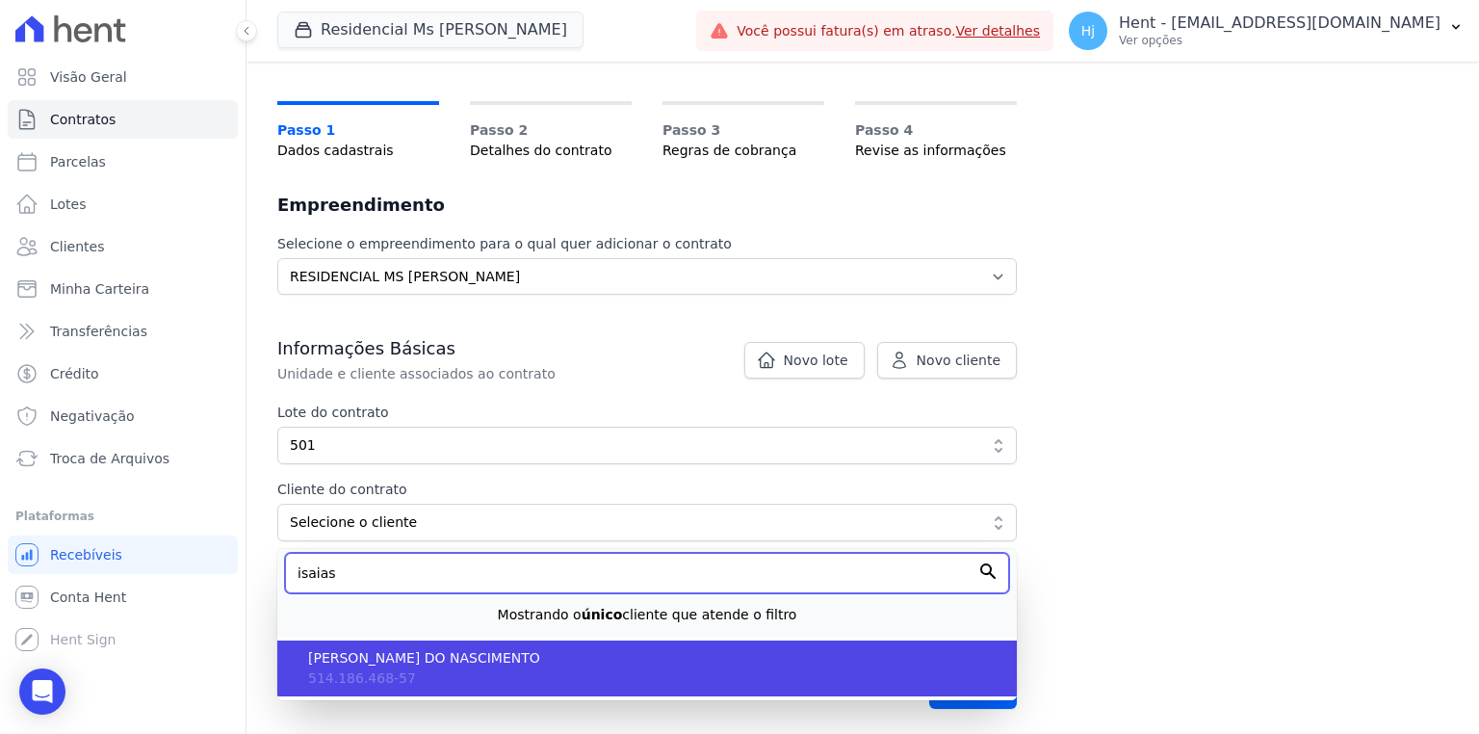
type input "isaias"
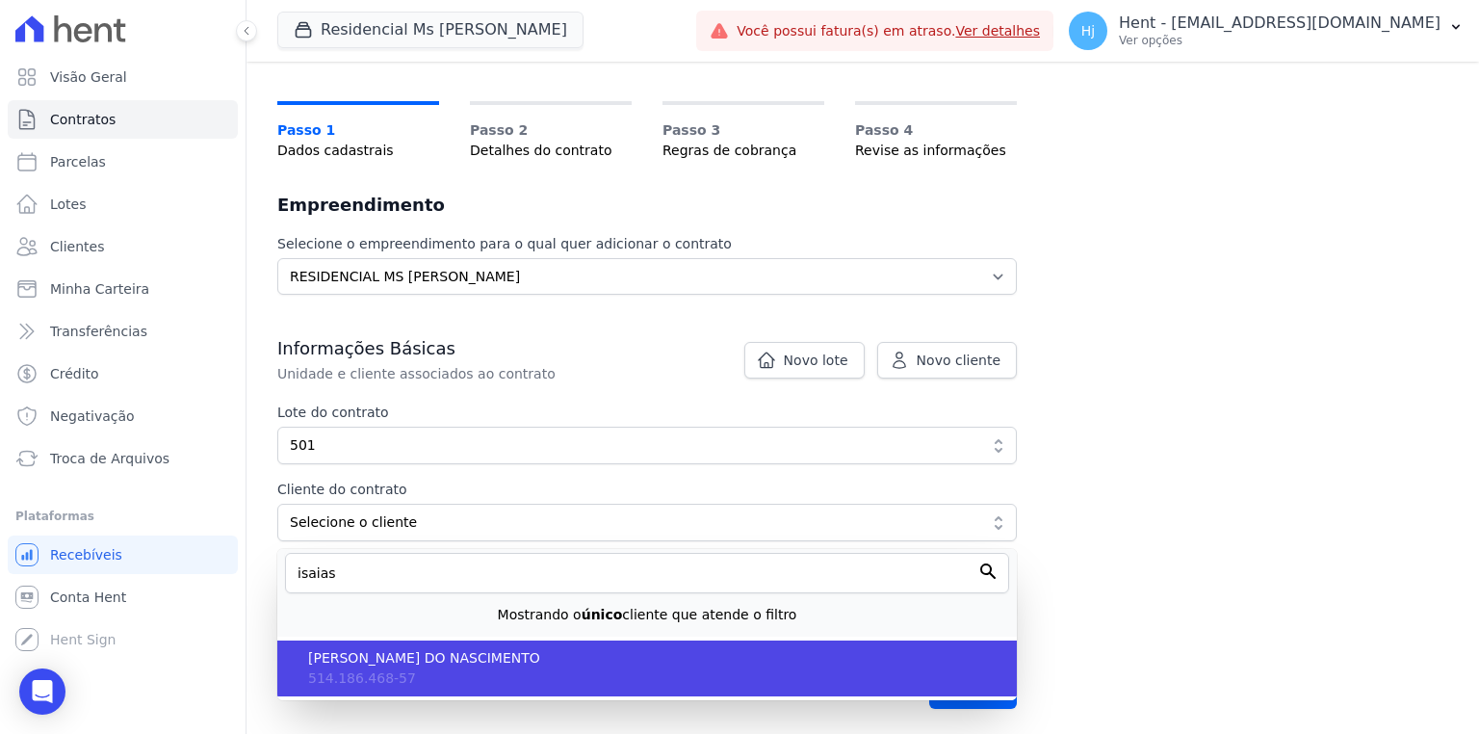
click at [401, 663] on span "ISAIAS CAMPOS DO NASCIMENTO" at bounding box center [654, 658] width 693 height 20
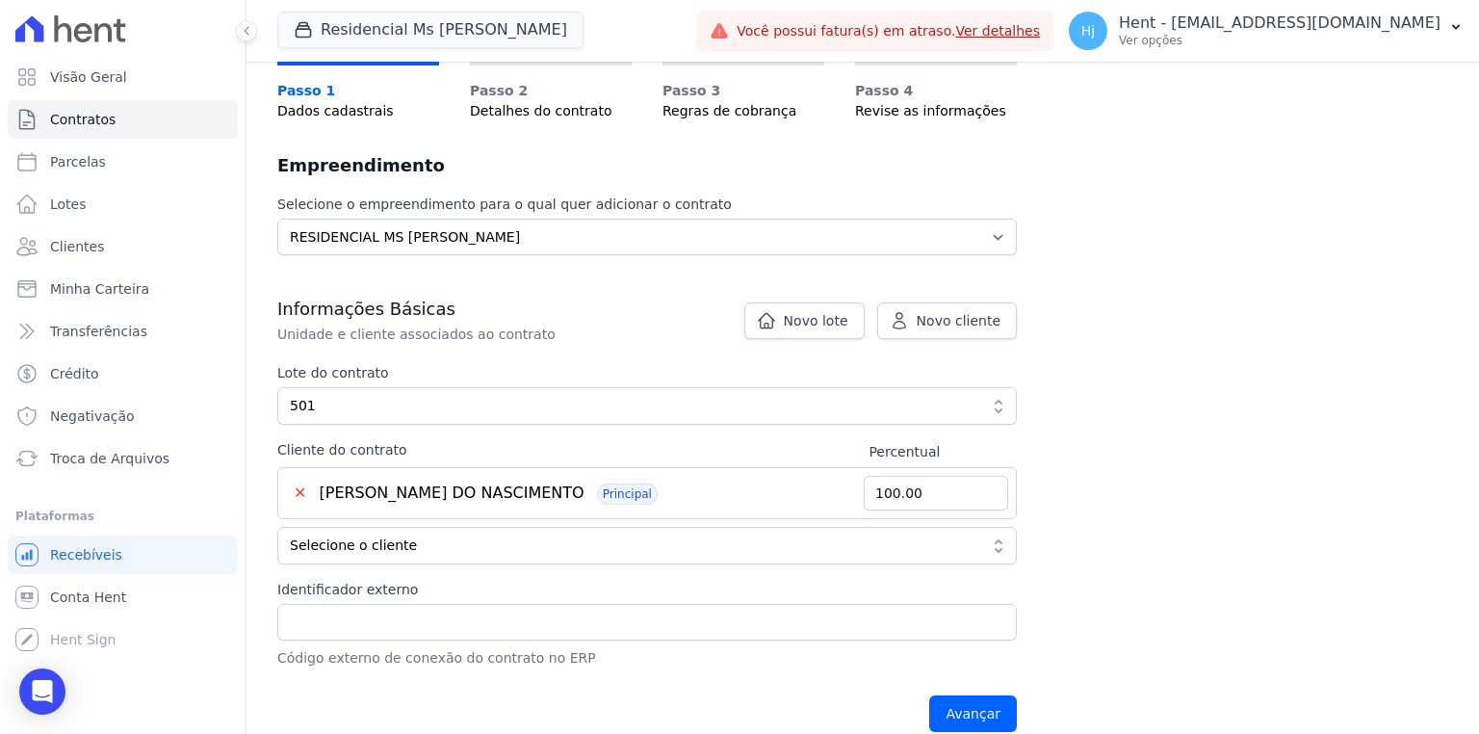
scroll to position [162, 0]
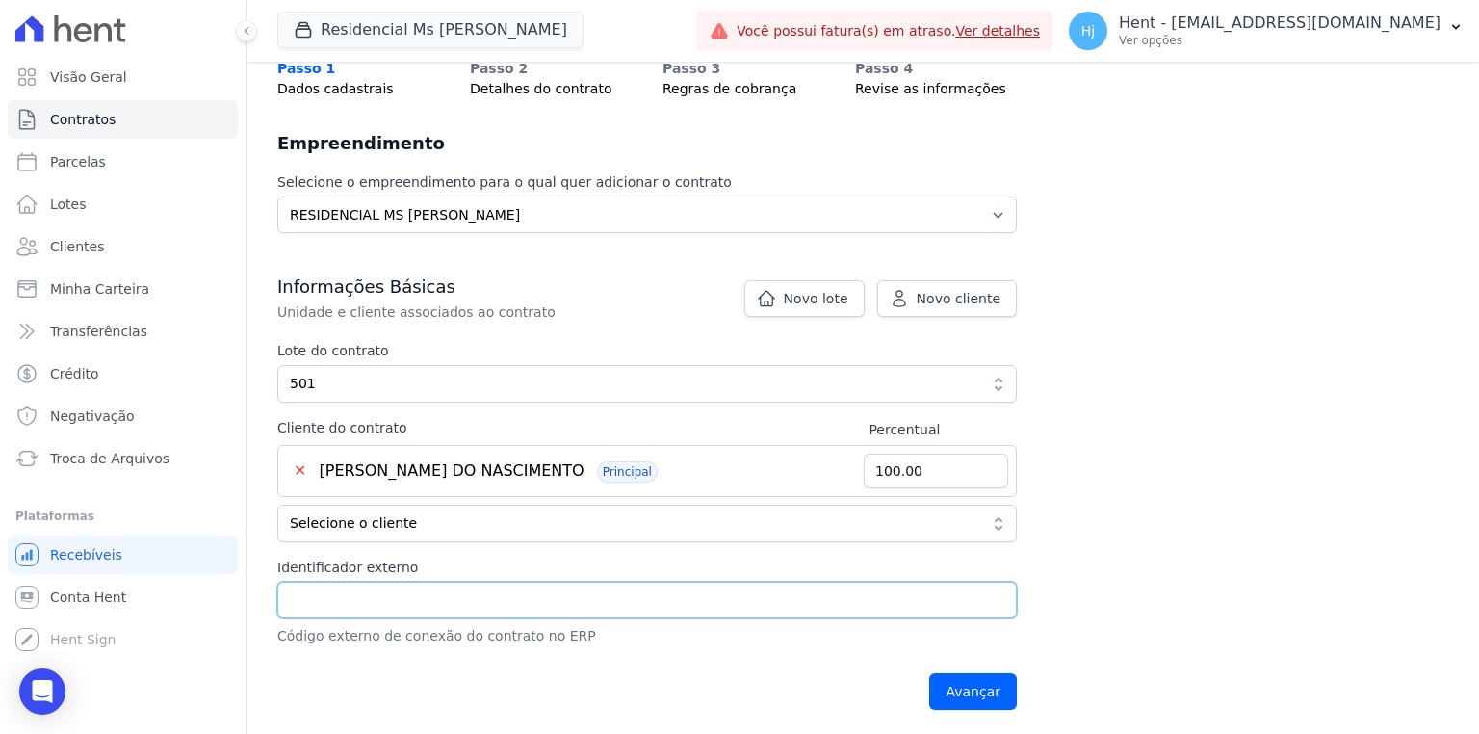
click at [370, 599] on input "Identificador externo" at bounding box center [646, 599] width 739 height 37
click at [469, 590] on input "Identificador externo" at bounding box center [646, 599] width 739 height 37
paste input "LINS1 - 501"
type input "LINS1 - 501"
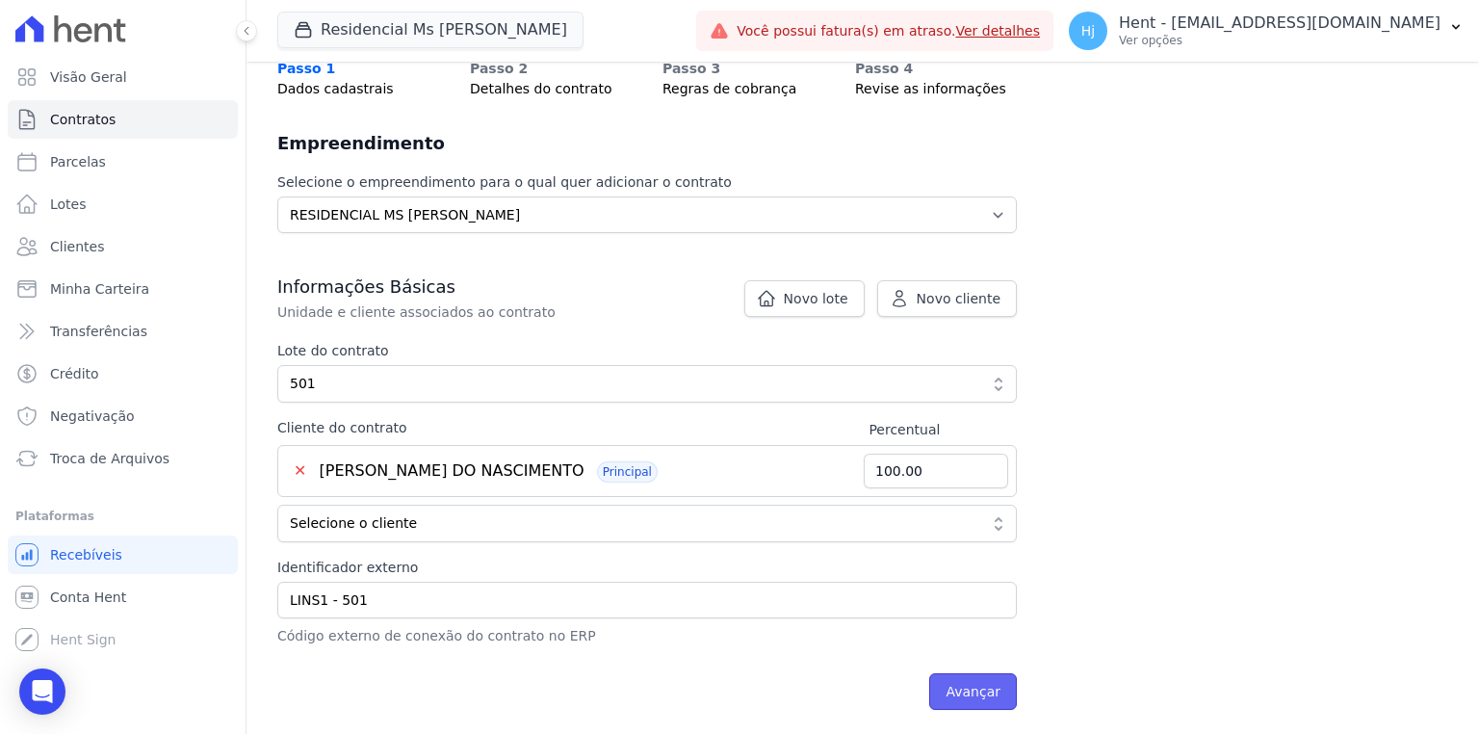
click at [956, 691] on input "Avançar" at bounding box center [973, 691] width 88 height 37
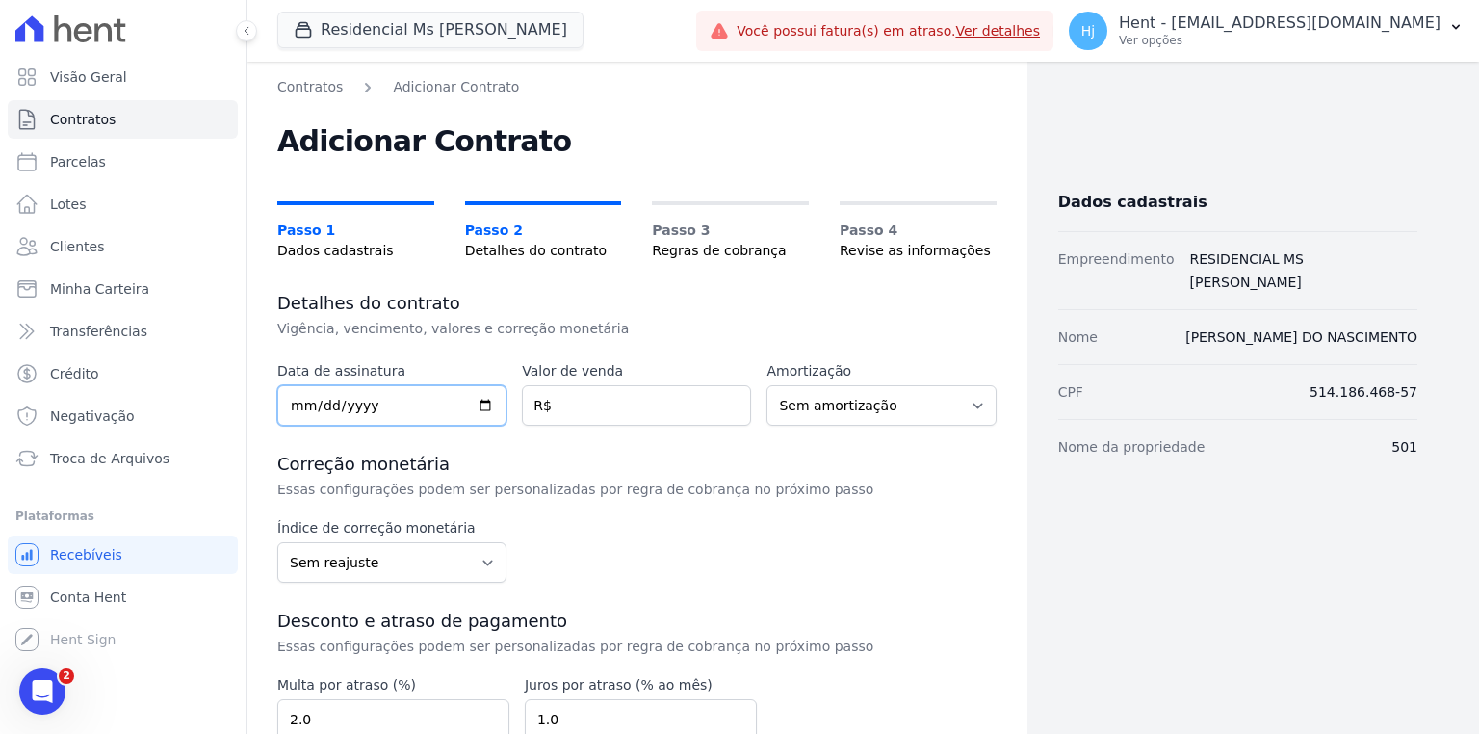
click at [298, 411] on input "date" at bounding box center [391, 405] width 229 height 40
type input "2024-01-01"
click at [570, 461] on h3 "Correção monetária" at bounding box center [636, 463] width 719 height 23
click at [578, 414] on input "number" at bounding box center [636, 405] width 229 height 40
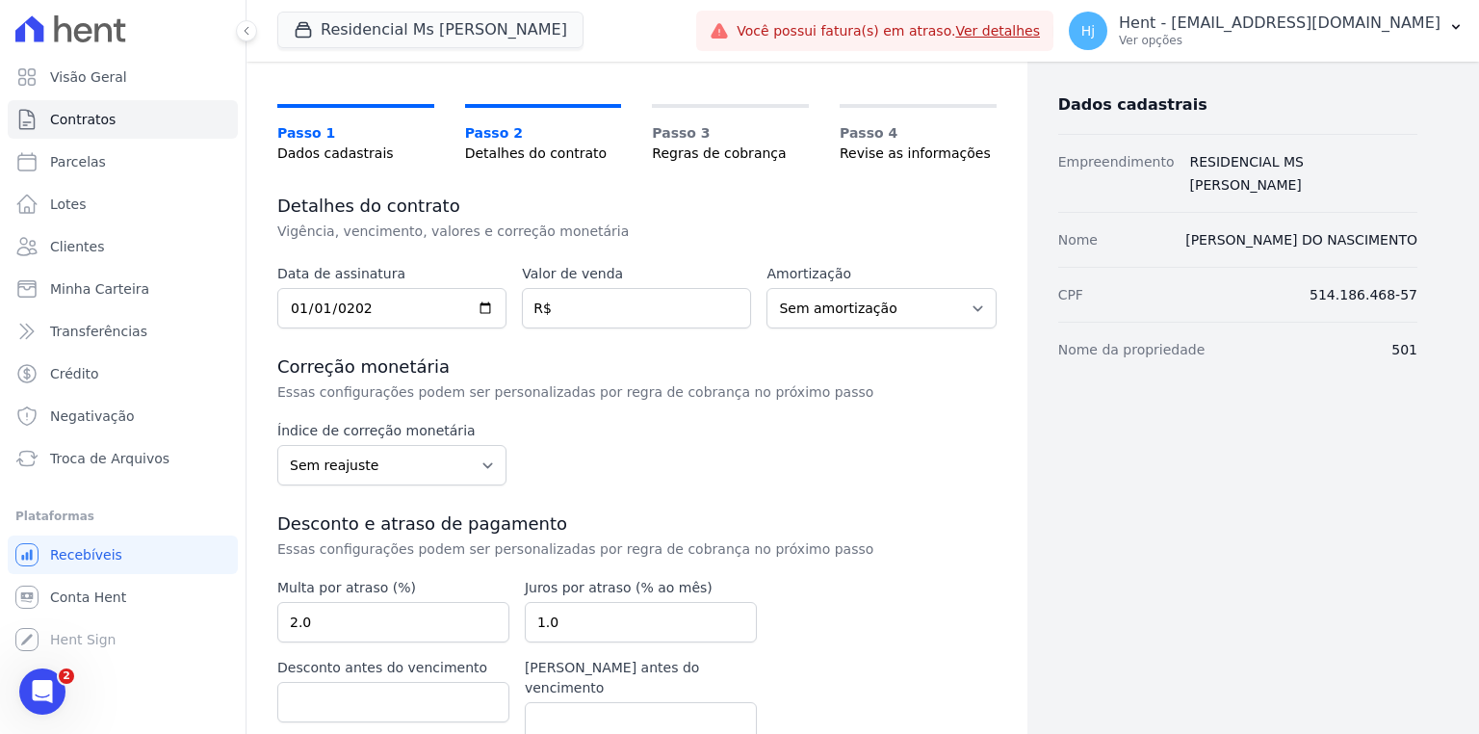
scroll to position [173, 0]
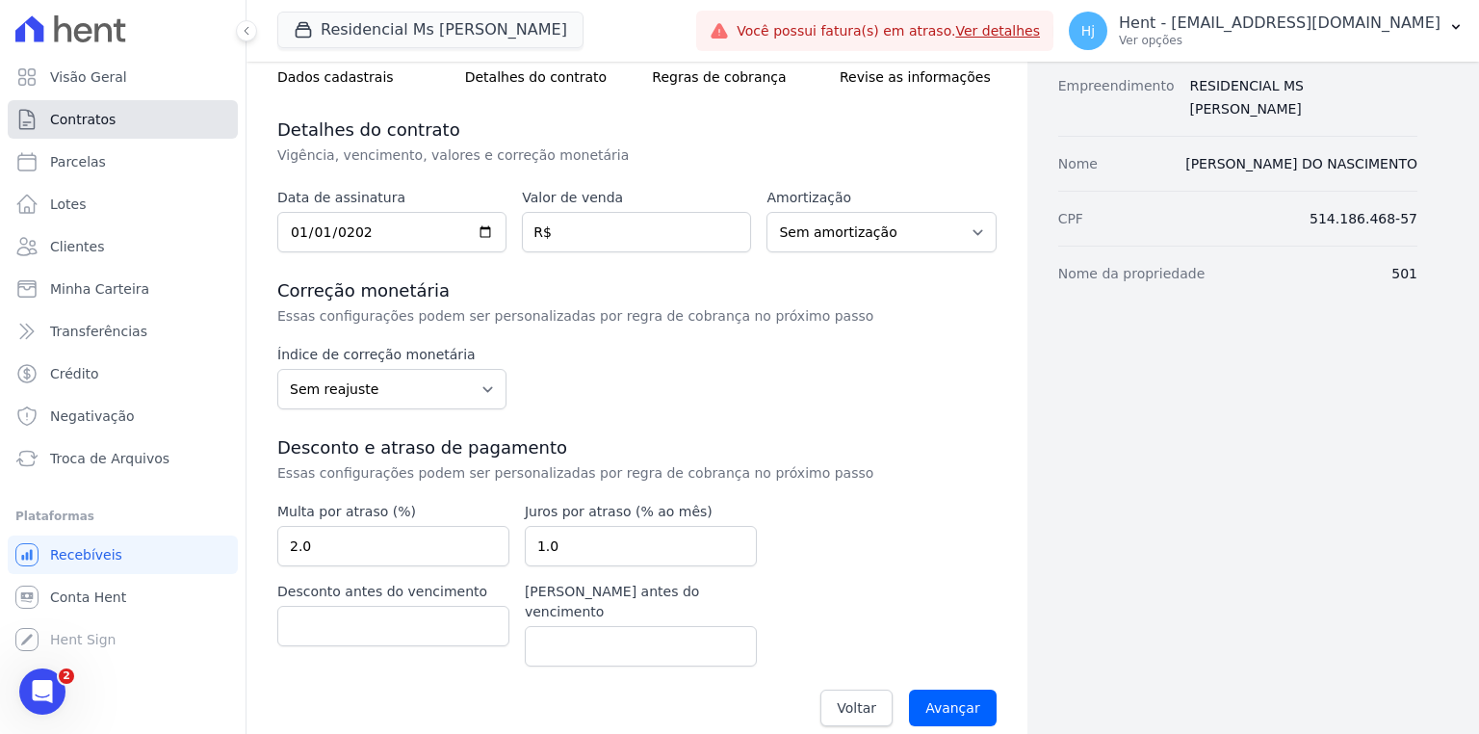
click at [102, 127] on span "Contratos" at bounding box center [82, 119] width 65 height 19
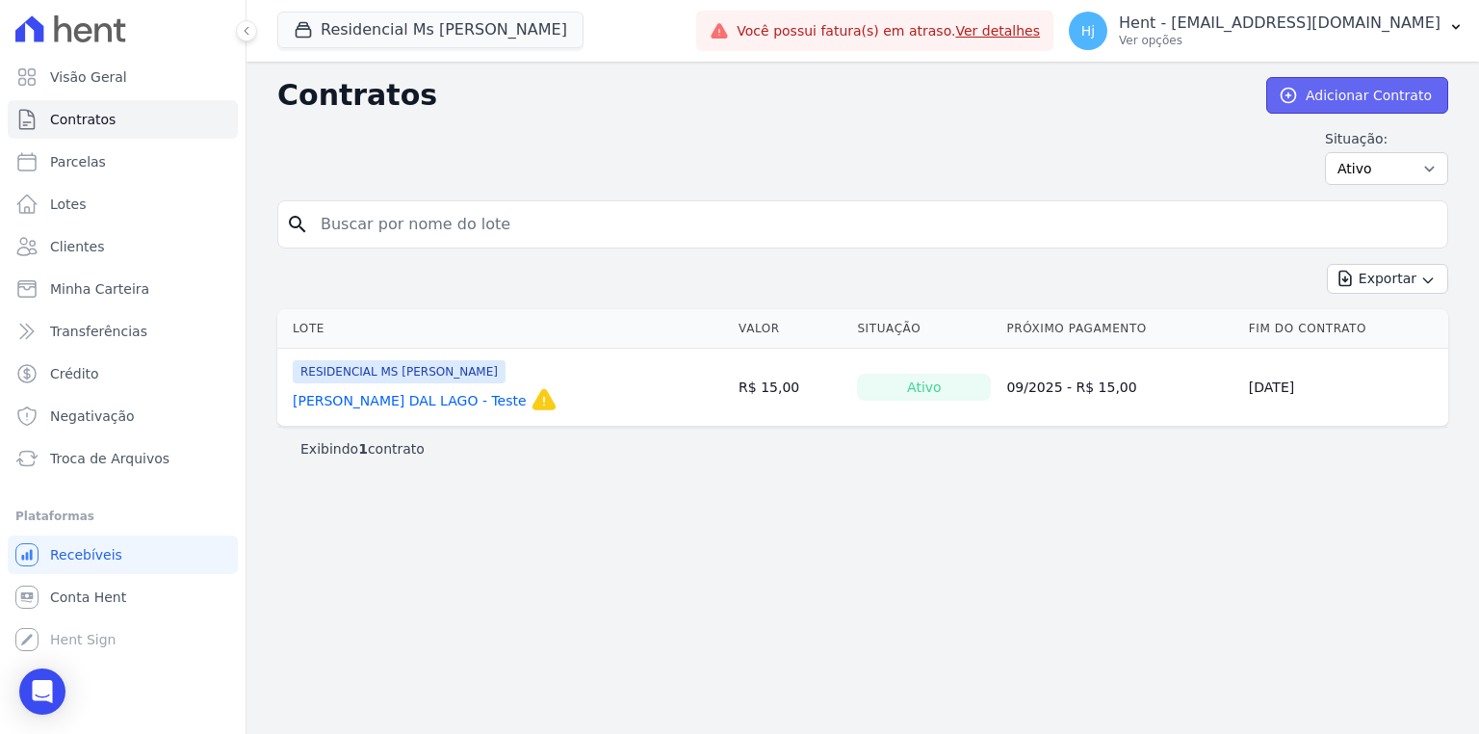
click at [1312, 96] on link "Adicionar Contrato" at bounding box center [1357, 95] width 182 height 37
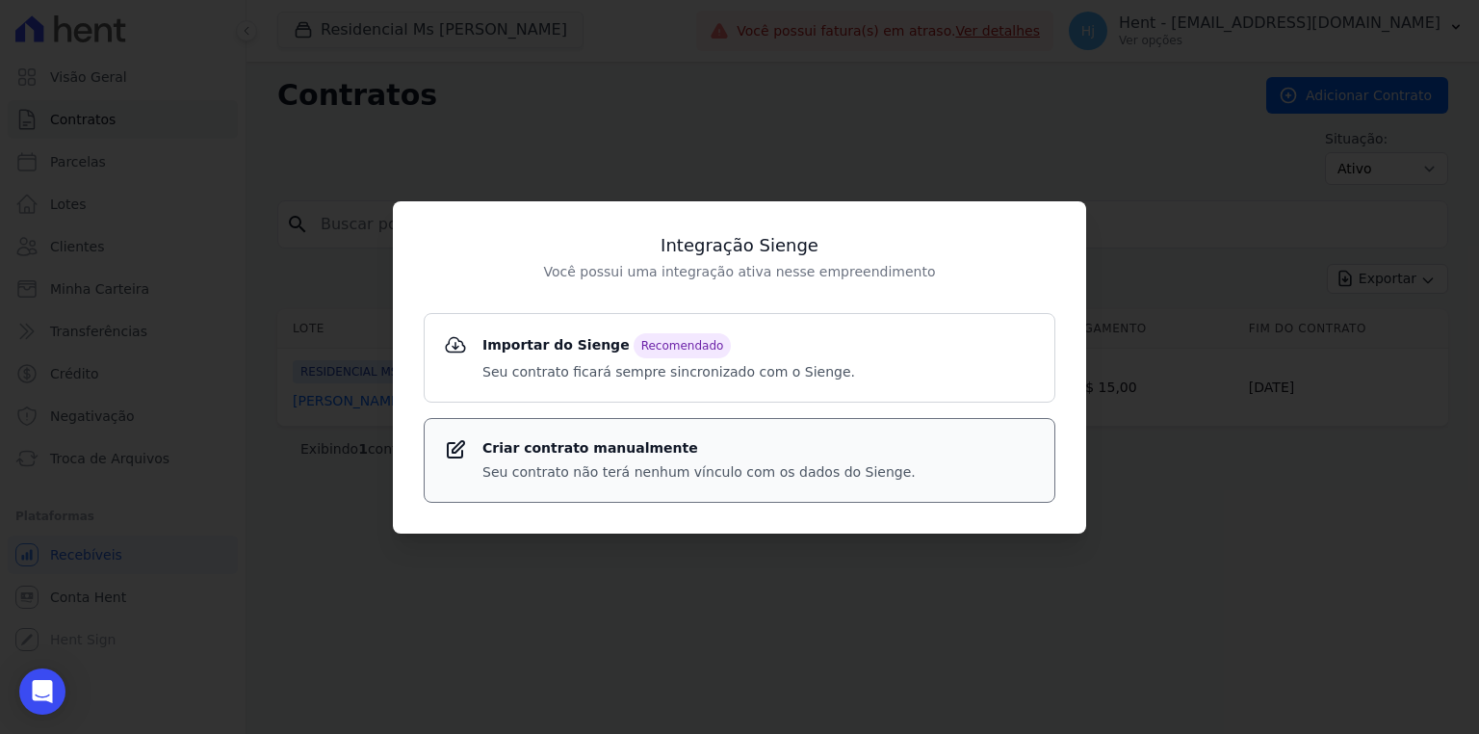
click at [548, 470] on p "Seu contrato não terá nenhum vínculo com os dados do Sienge." at bounding box center [698, 472] width 433 height 20
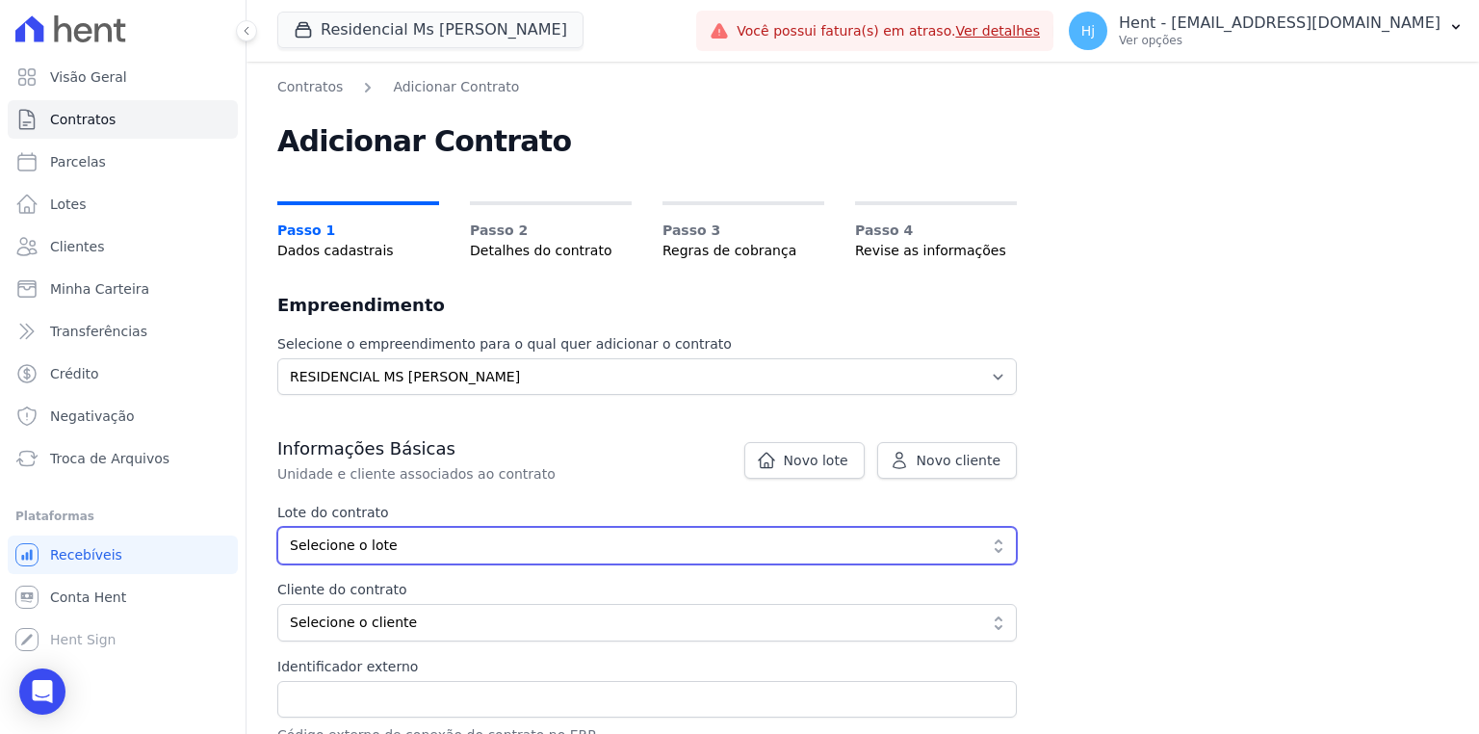
click at [420, 543] on span "Selecione o lote" at bounding box center [633, 545] width 687 height 20
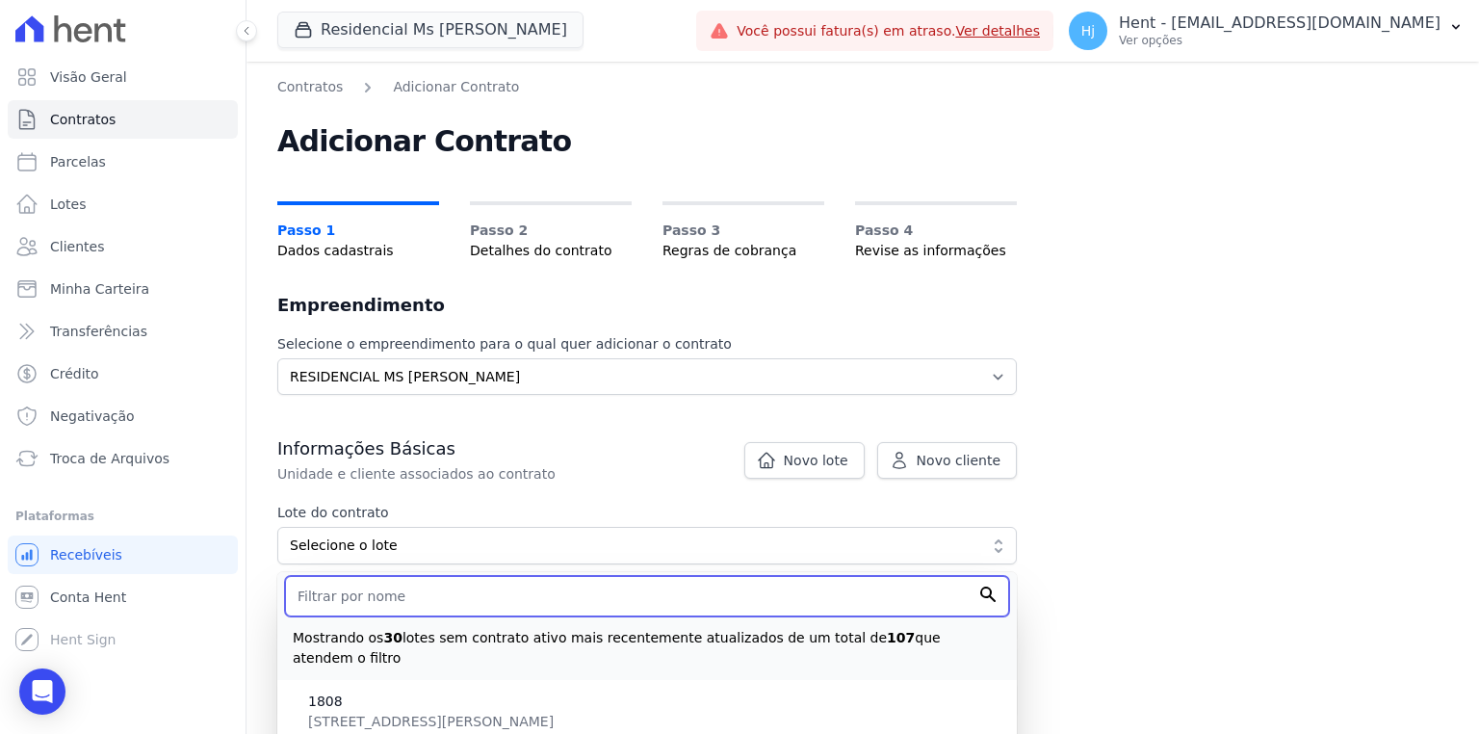
click at [409, 597] on input "text" at bounding box center [647, 596] width 724 height 40
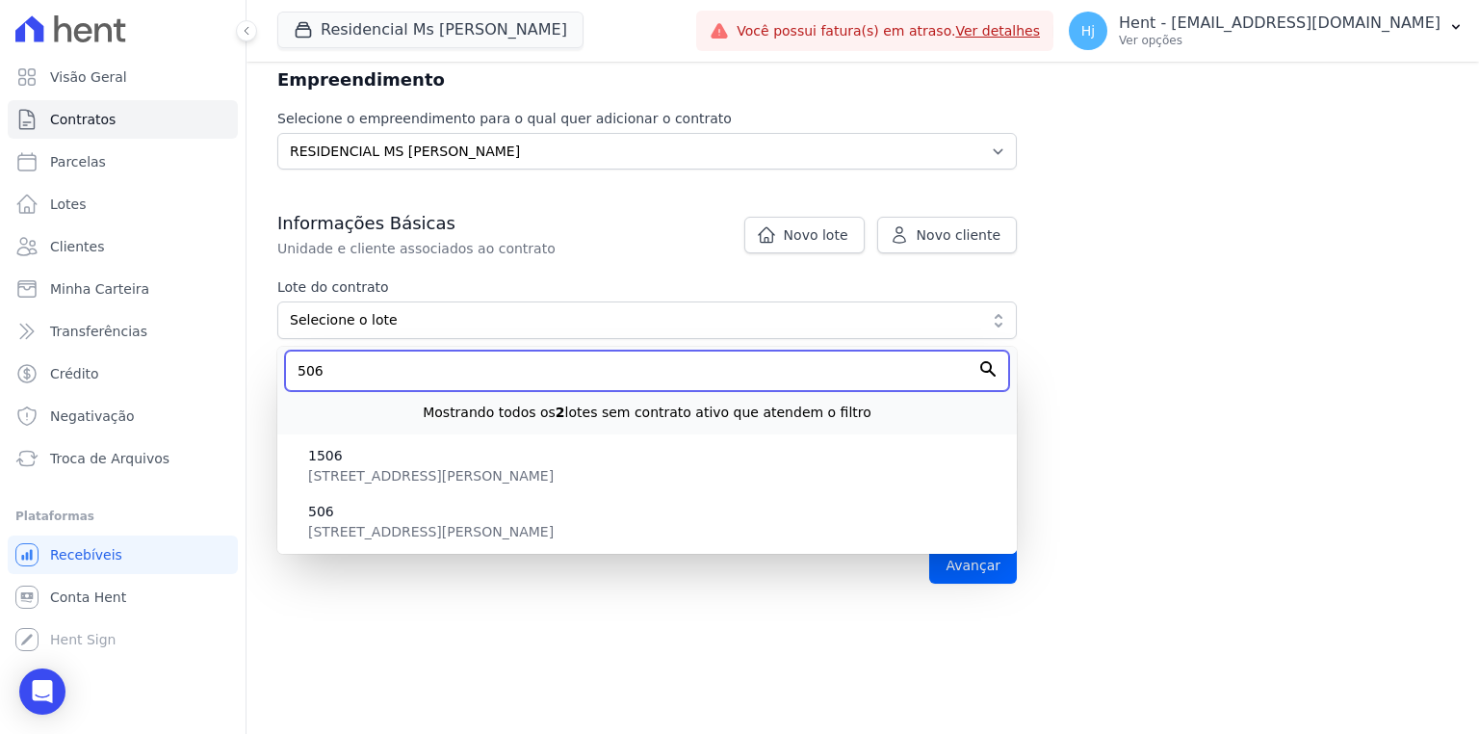
scroll to position [231, 0]
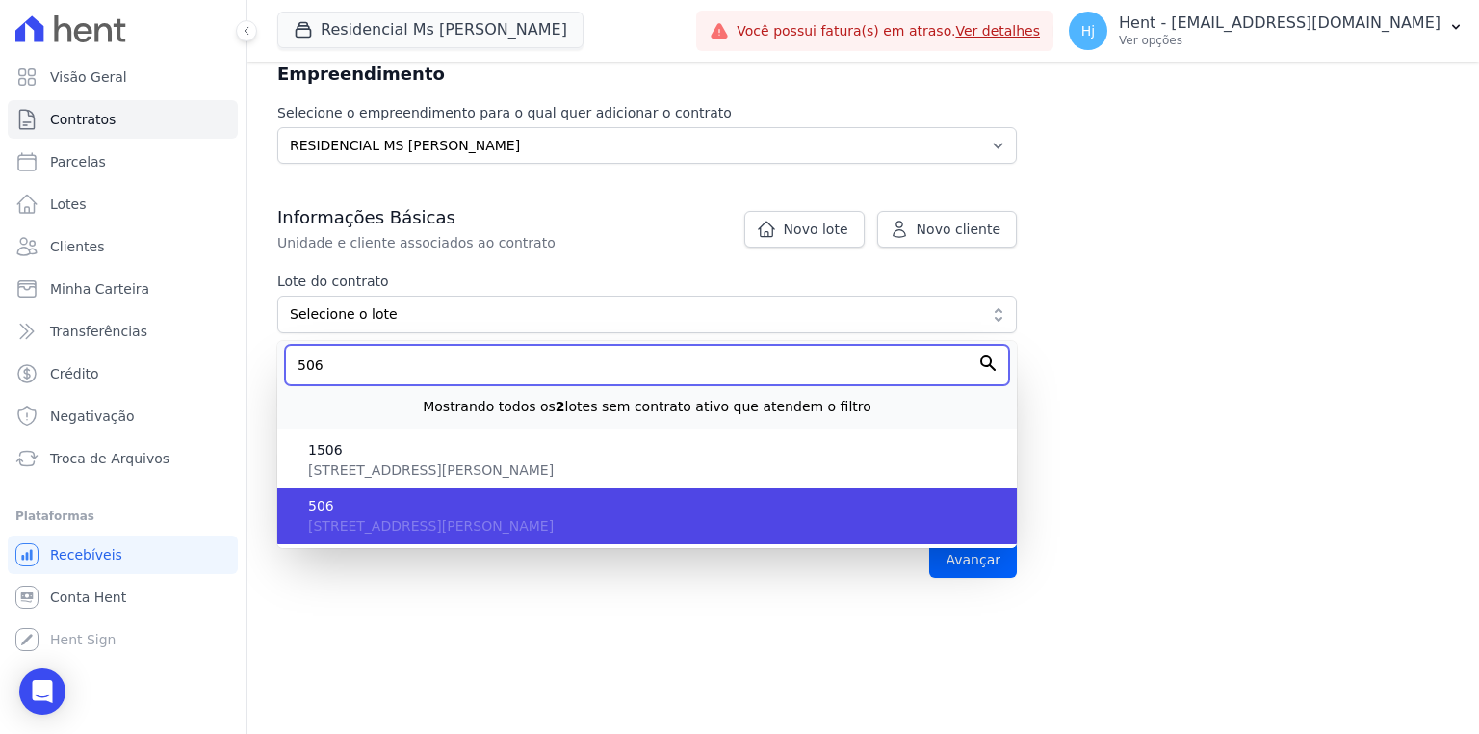
type input "506"
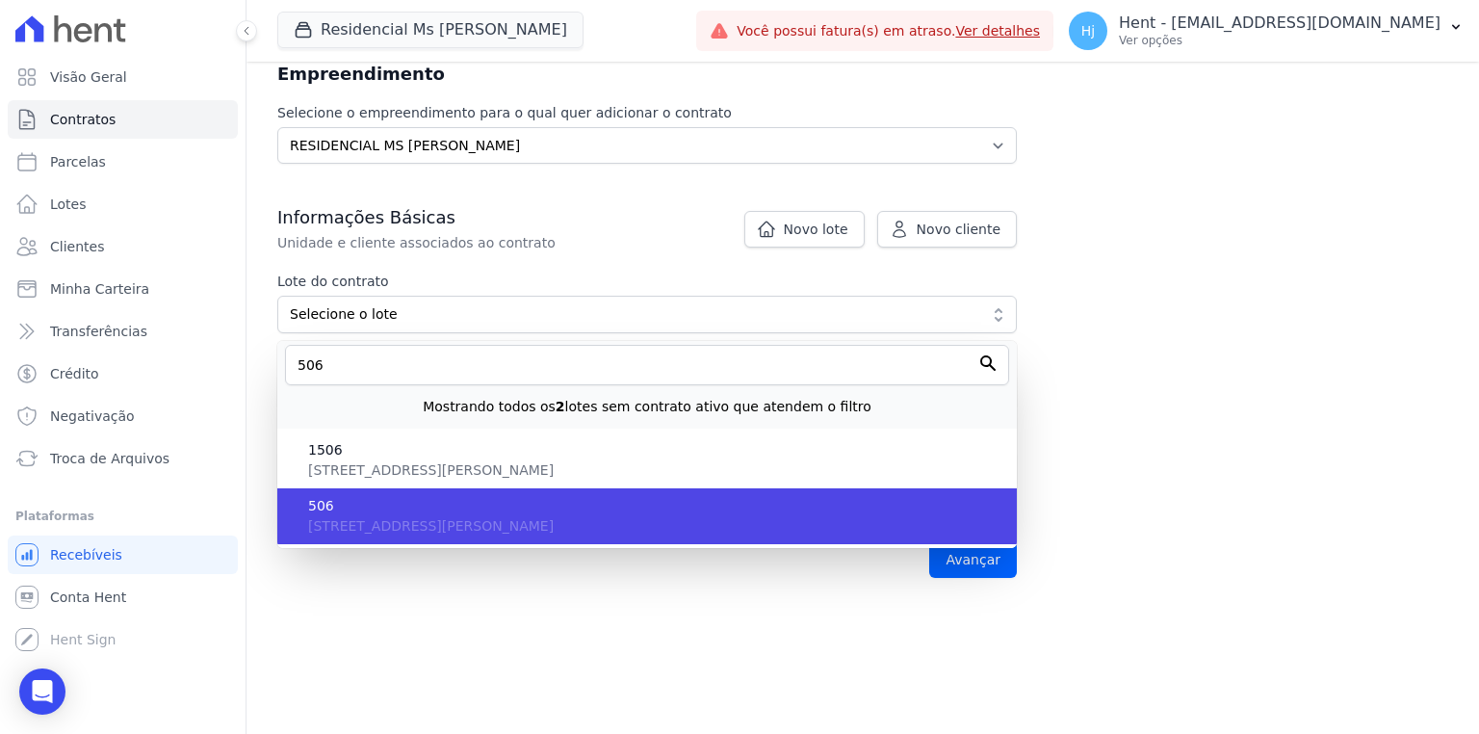
click at [410, 537] on li "506 AVENIDA FERNANDO FIGUEIREDO LINS , 613, PARQUE SANTA RITA, SP, SÃO PAULO, 8…" at bounding box center [646, 516] width 739 height 56
type input "348ef6db-dd58-49f2-a4f2-28d911cd19ef"
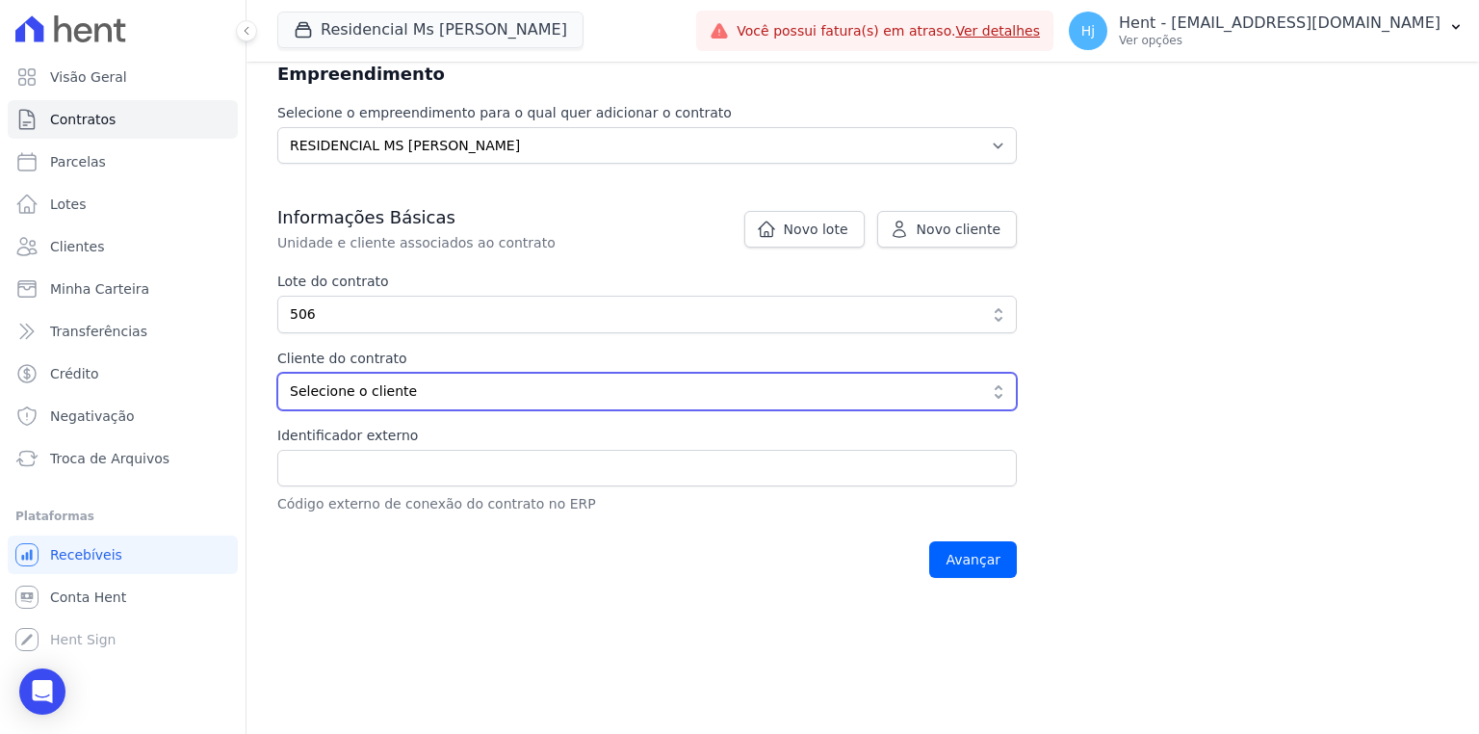
click at [485, 396] on span "Selecione o cliente" at bounding box center [633, 391] width 687 height 20
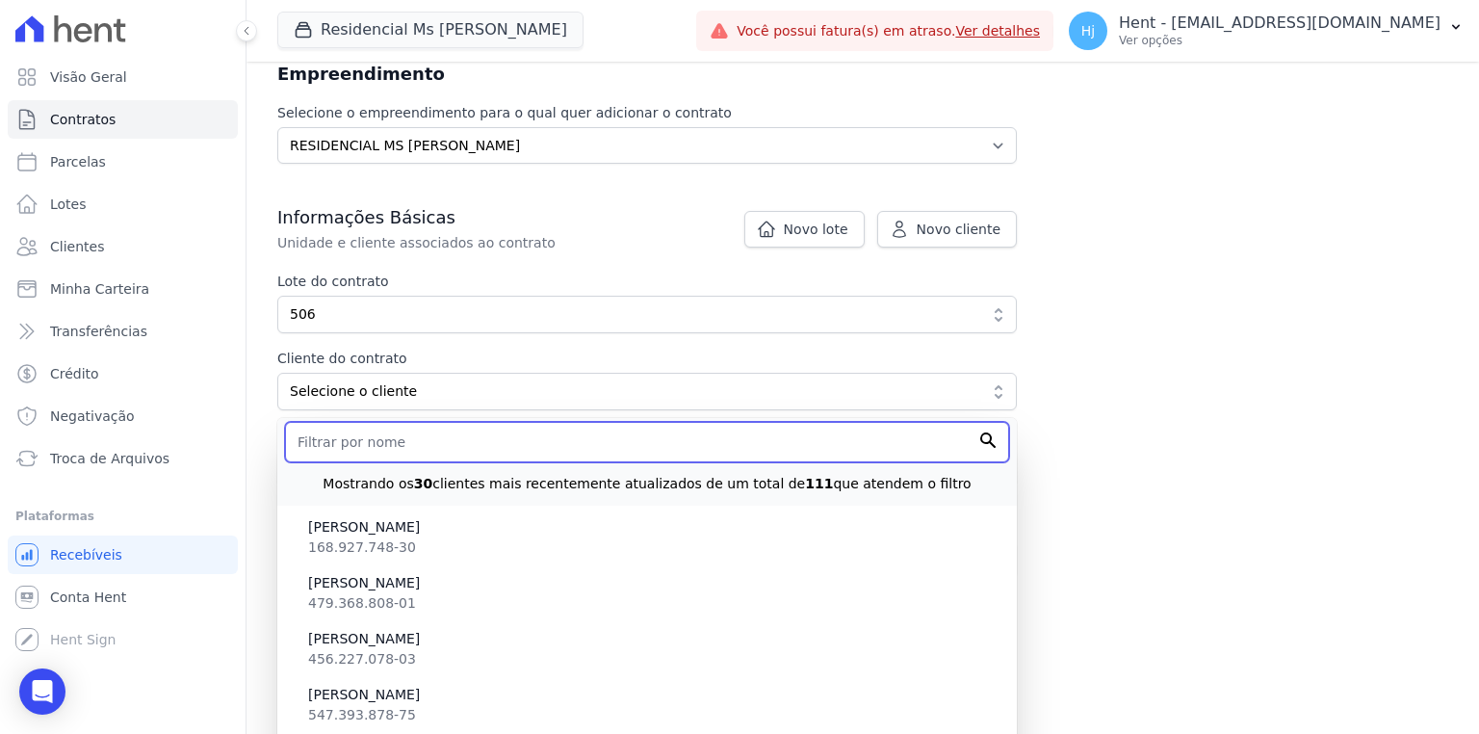
click at [386, 443] on input "text" at bounding box center [647, 442] width 724 height 40
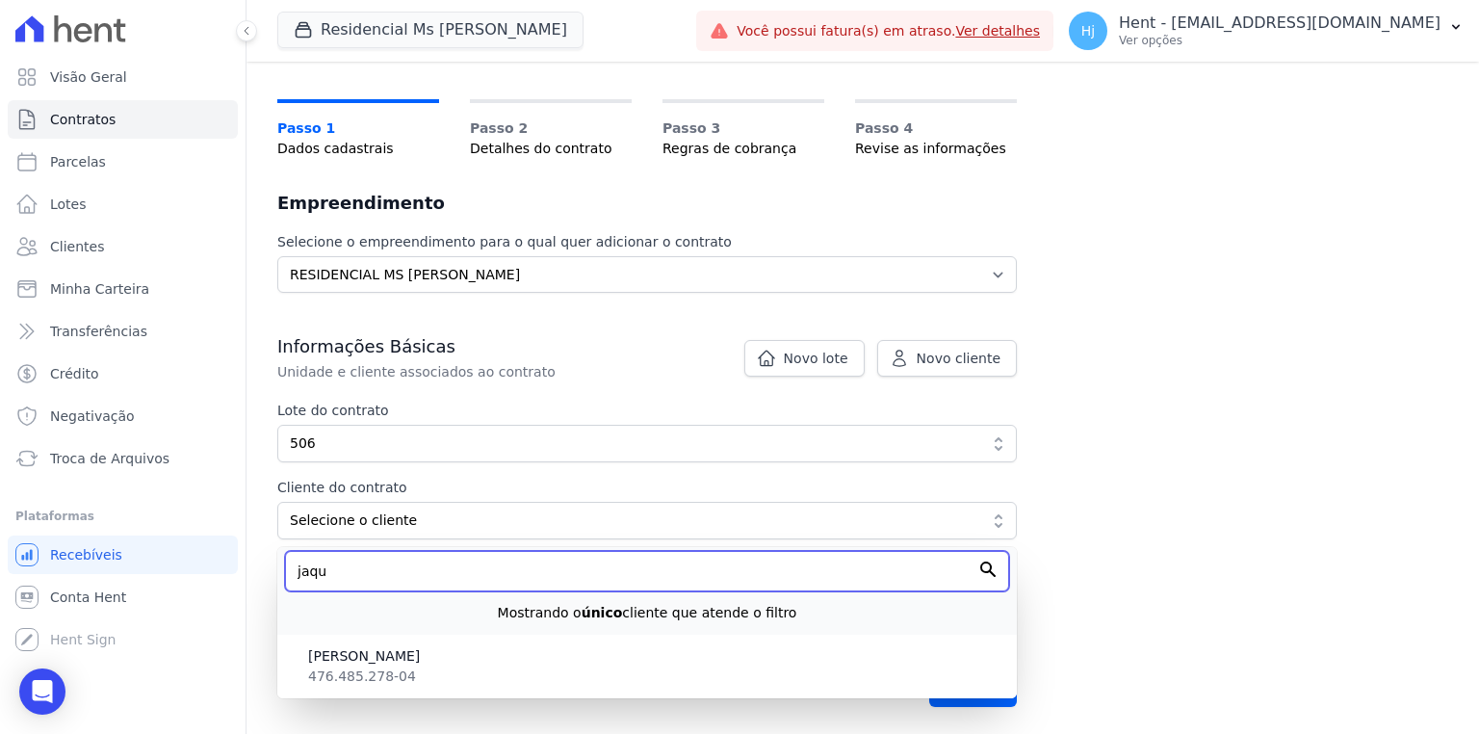
scroll to position [100, 0]
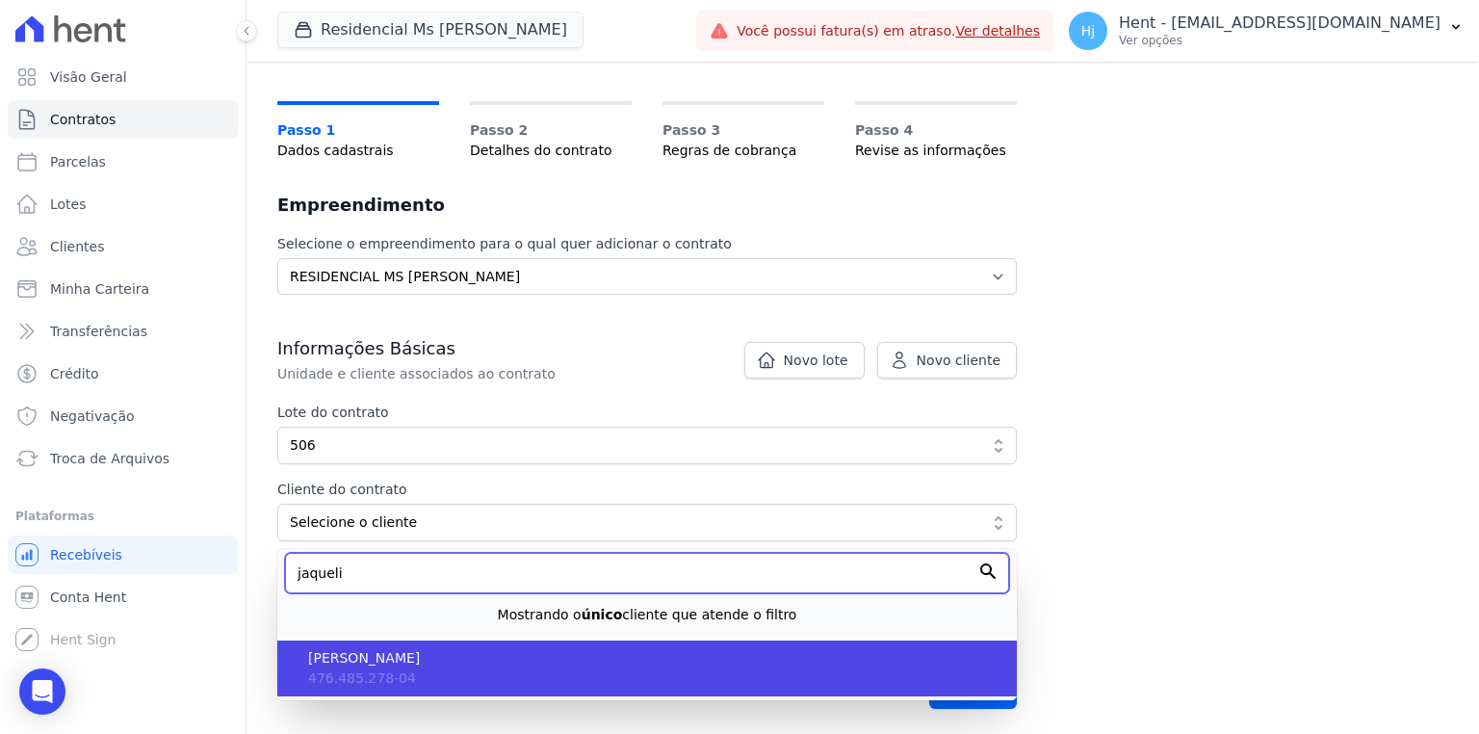
type input "jaqueli"
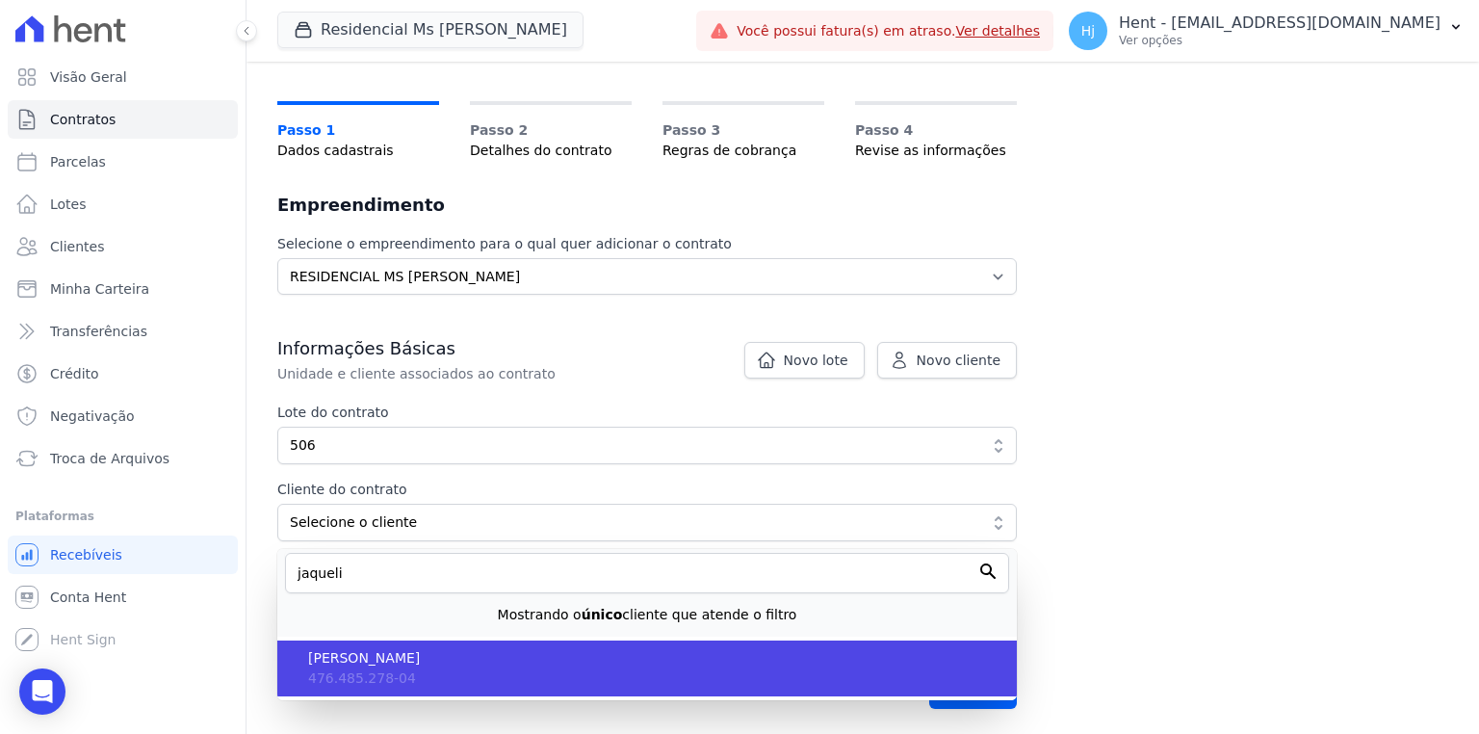
click at [429, 670] on li "JAQUELINE JOICE DOS SANTOS 476.485.278-04" at bounding box center [646, 668] width 739 height 56
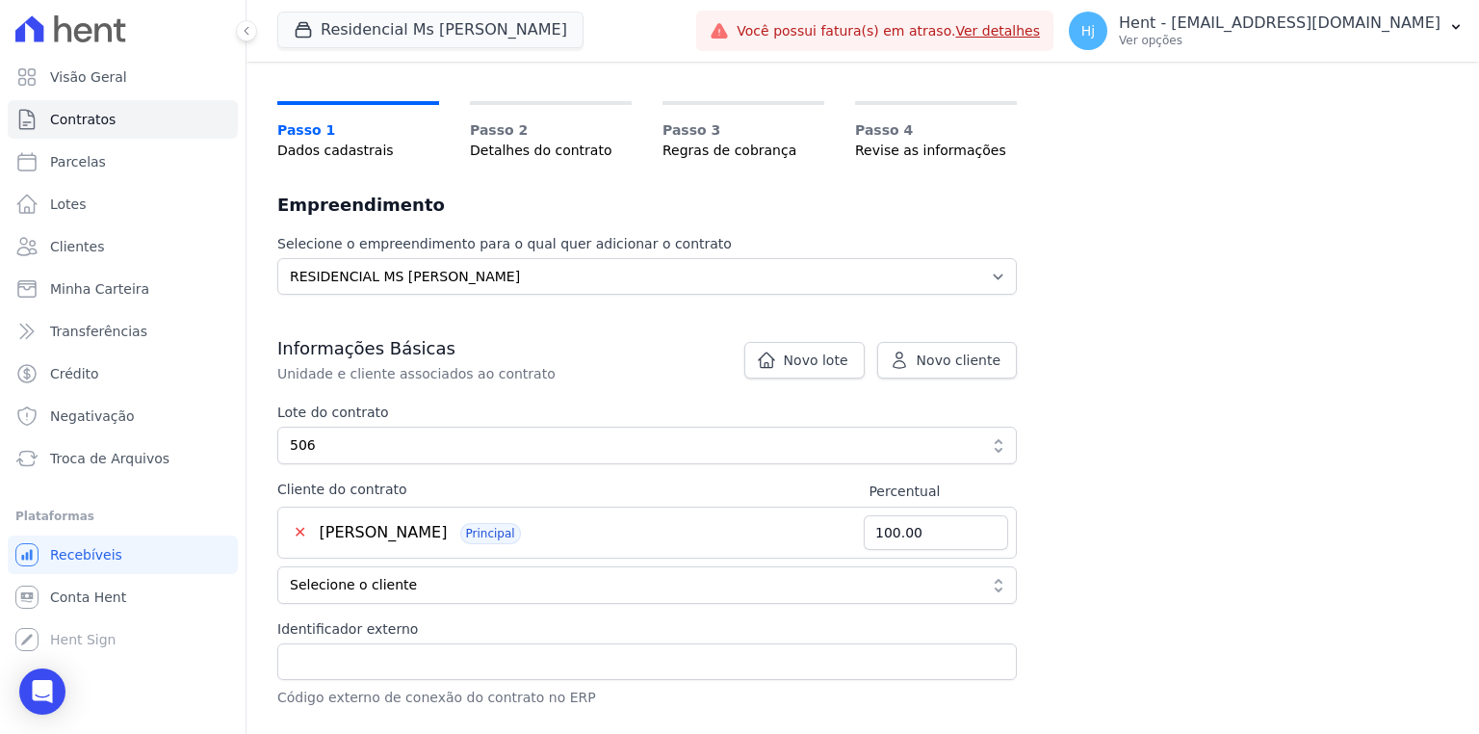
scroll to position [162, 0]
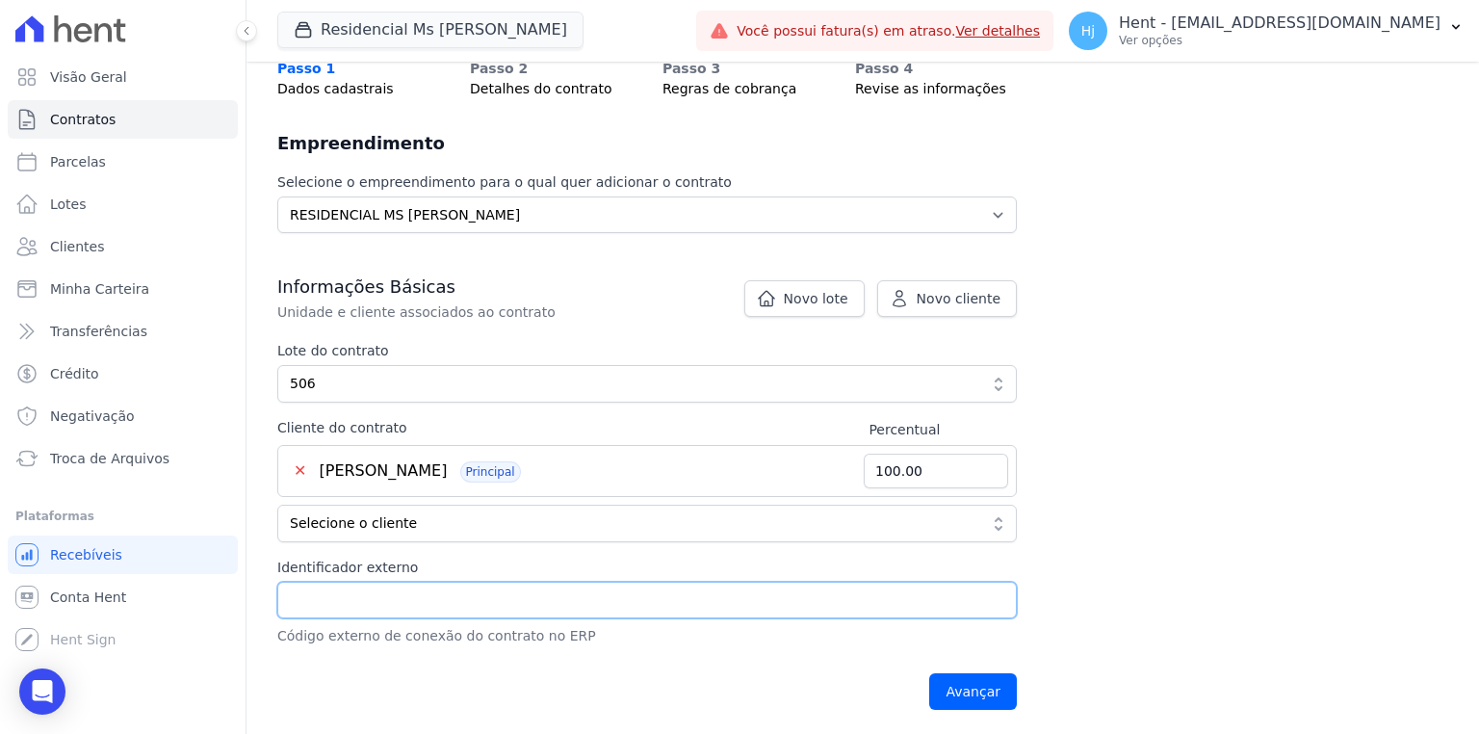
click at [427, 604] on input "Identificador externo" at bounding box center [646, 599] width 739 height 37
paste input "LINS1 - 506"
type input "LINS1 - 506"
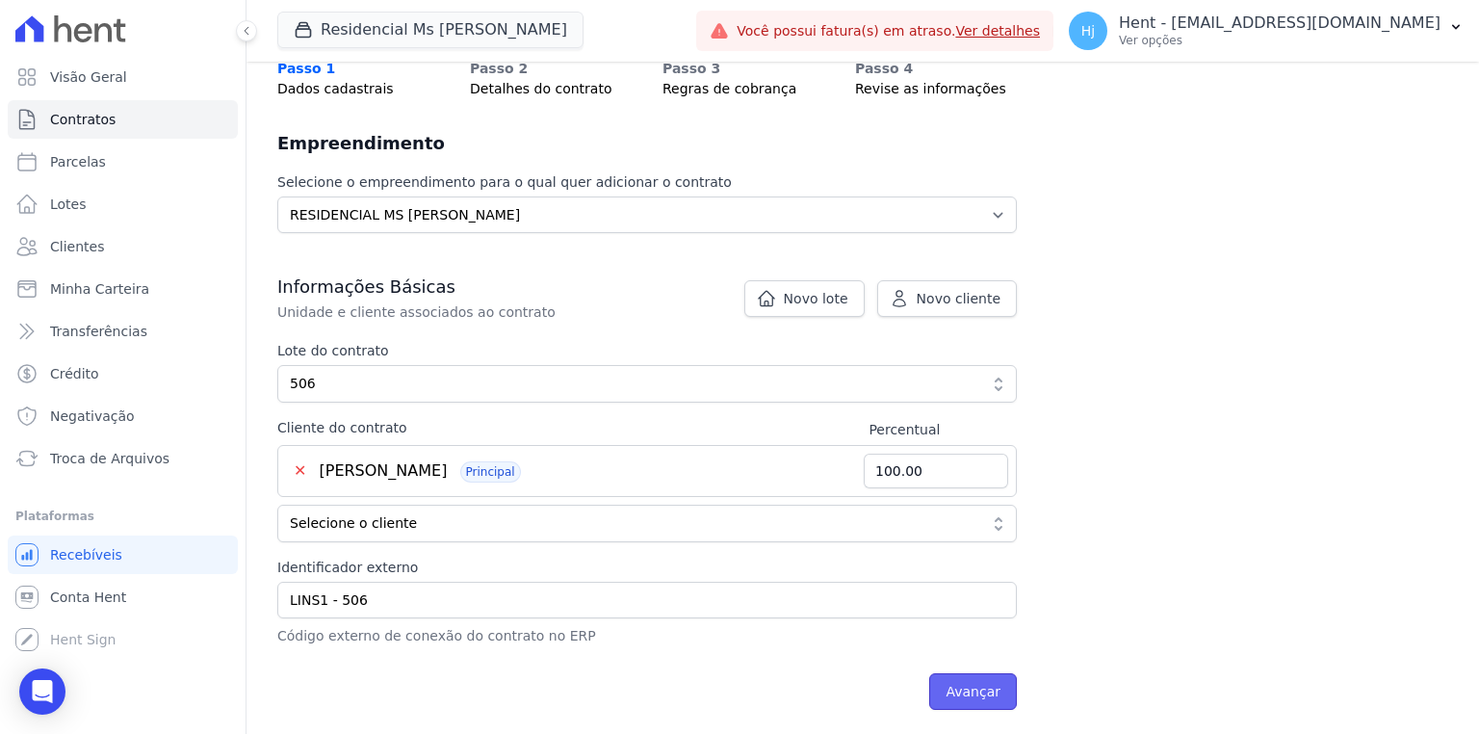
click at [983, 686] on input "Avançar" at bounding box center [973, 691] width 88 height 37
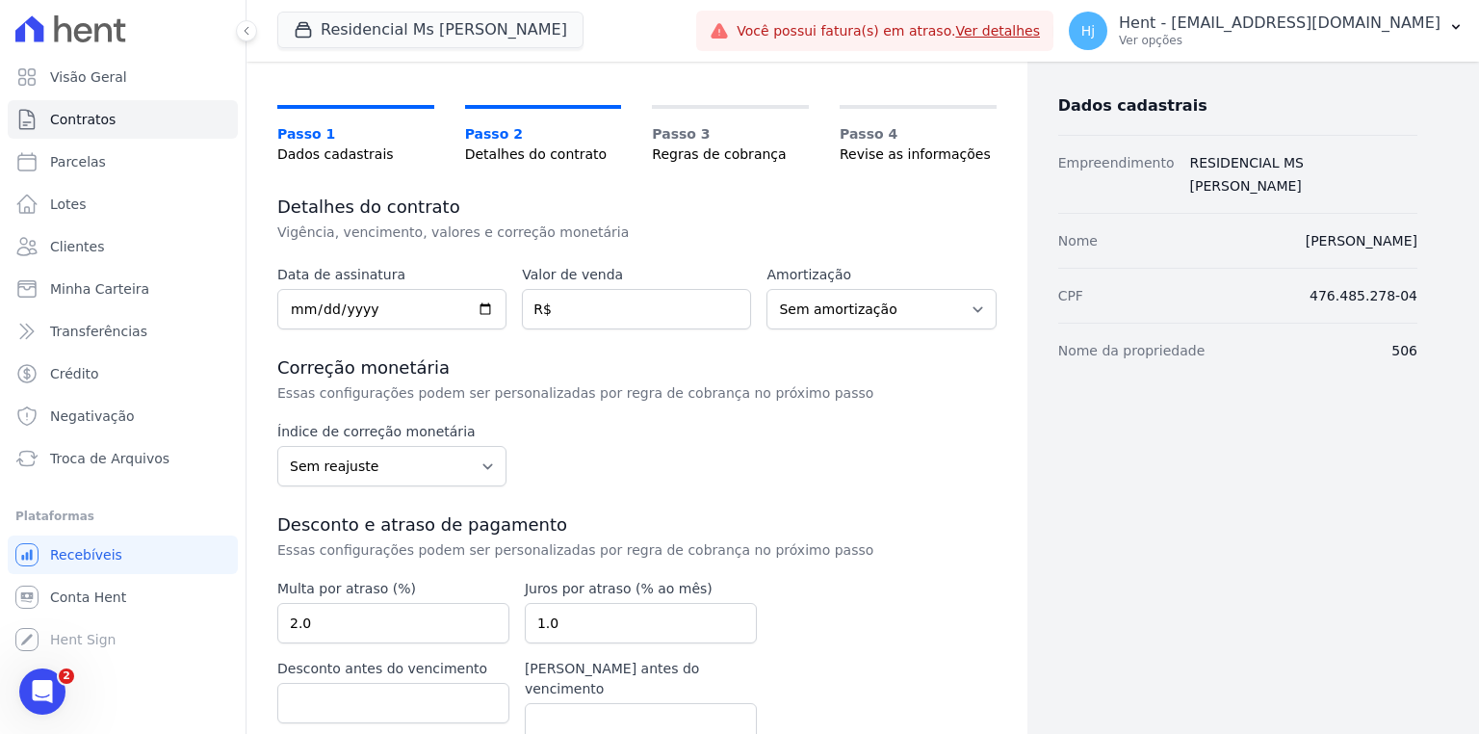
scroll to position [173, 0]
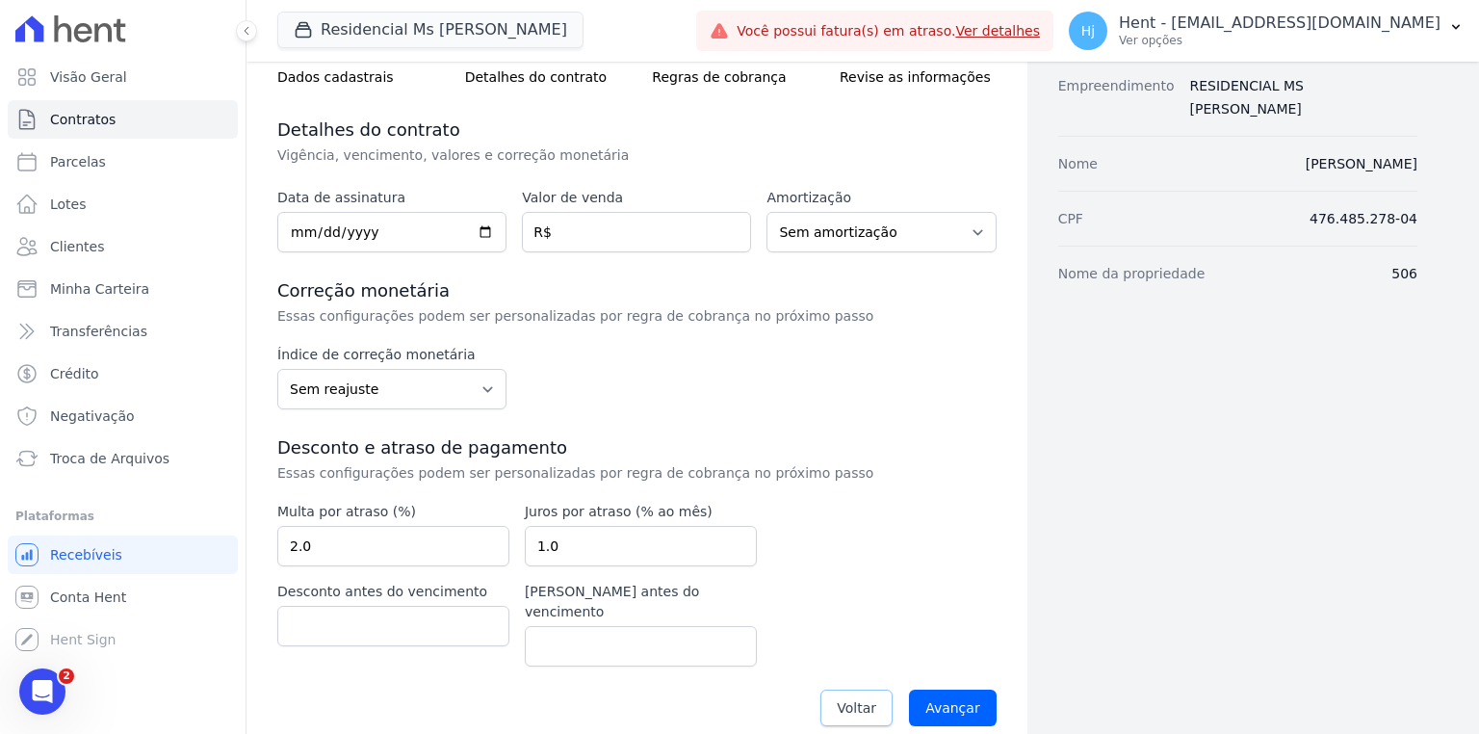
click at [854, 698] on span "Voltar" at bounding box center [856, 707] width 39 height 19
